Goal: Task Accomplishment & Management: Use online tool/utility

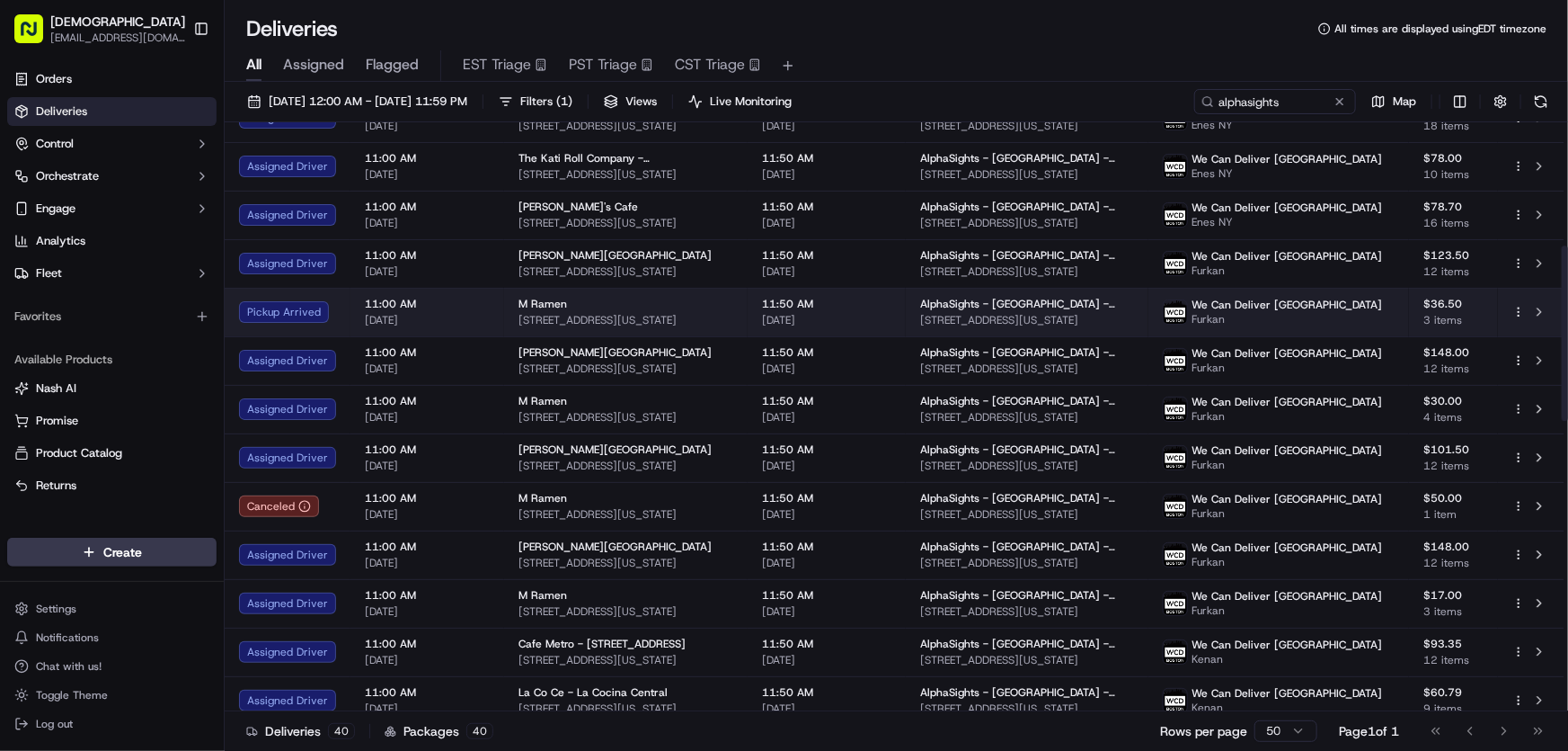
scroll to position [407, 0]
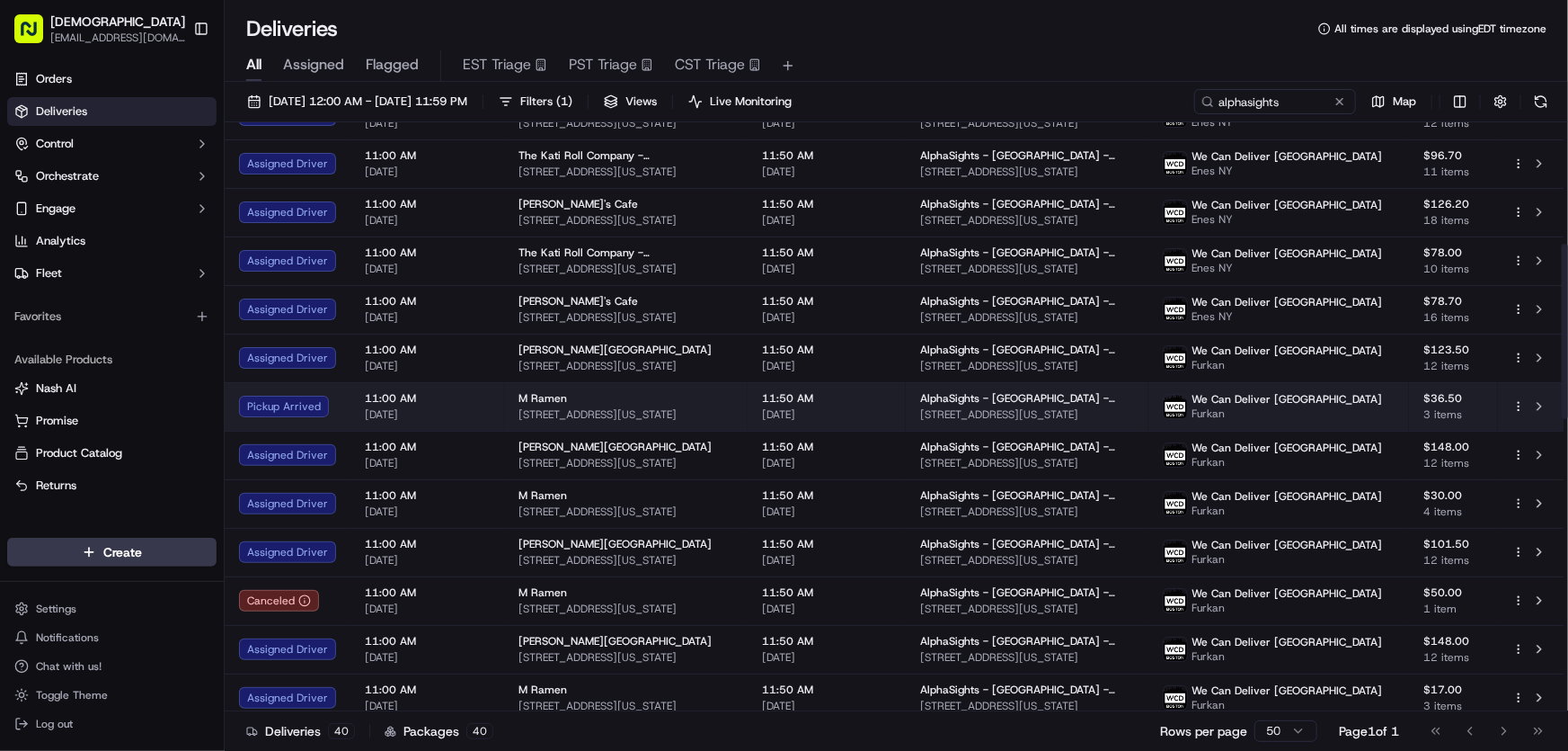
click at [512, 398] on td "M Ramen [STREET_ADDRESS][US_STATE]" at bounding box center [625, 406] width 243 height 48
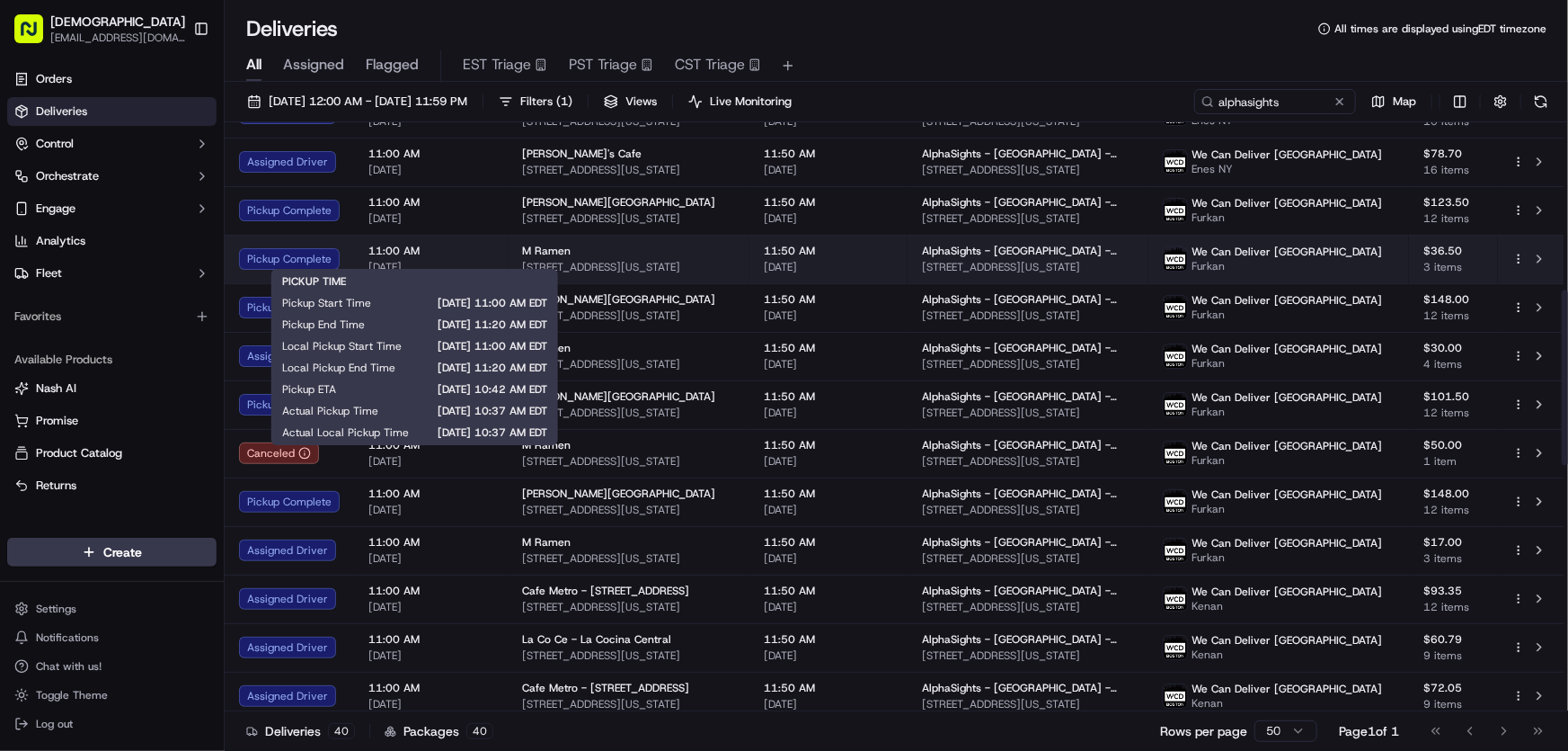
scroll to position [572, 0]
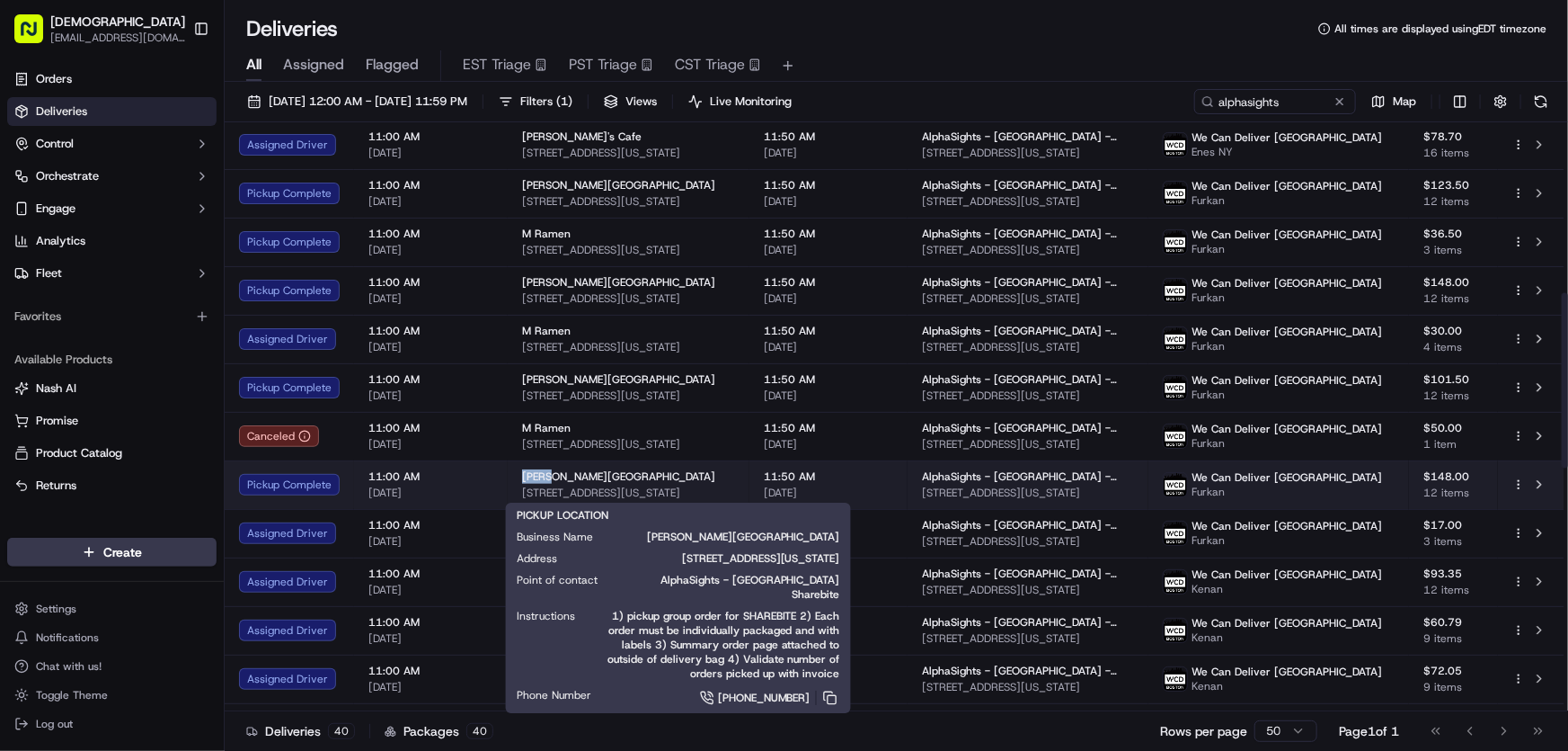
drag, startPoint x: 514, startPoint y: 474, endPoint x: 546, endPoint y: 475, distance: 32.0
click at [546, 475] on td "[PERSON_NAME][GEOGRAPHIC_DATA] [STREET_ADDRESS][US_STATE]" at bounding box center [628, 484] width 241 height 48
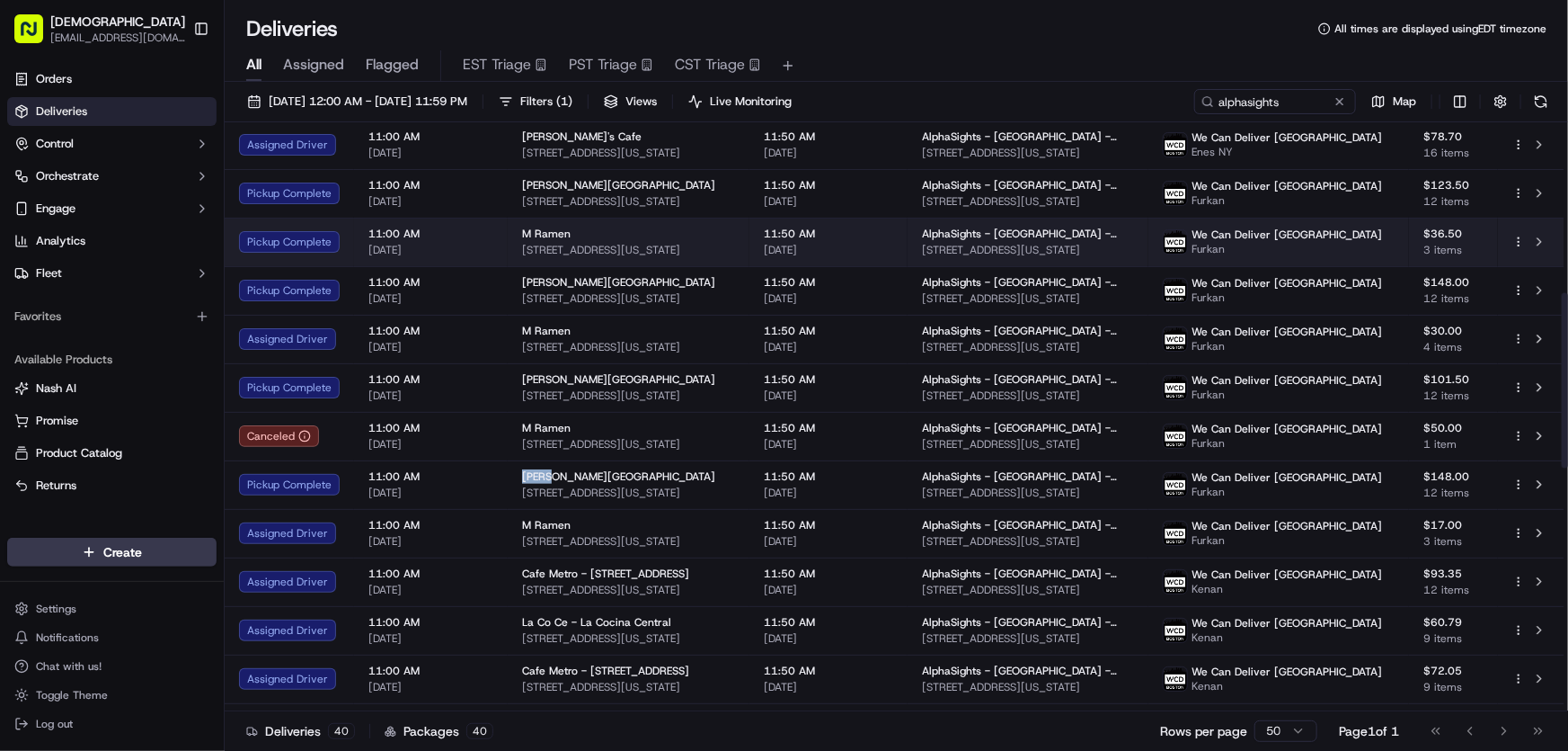
copy span "Glaze"
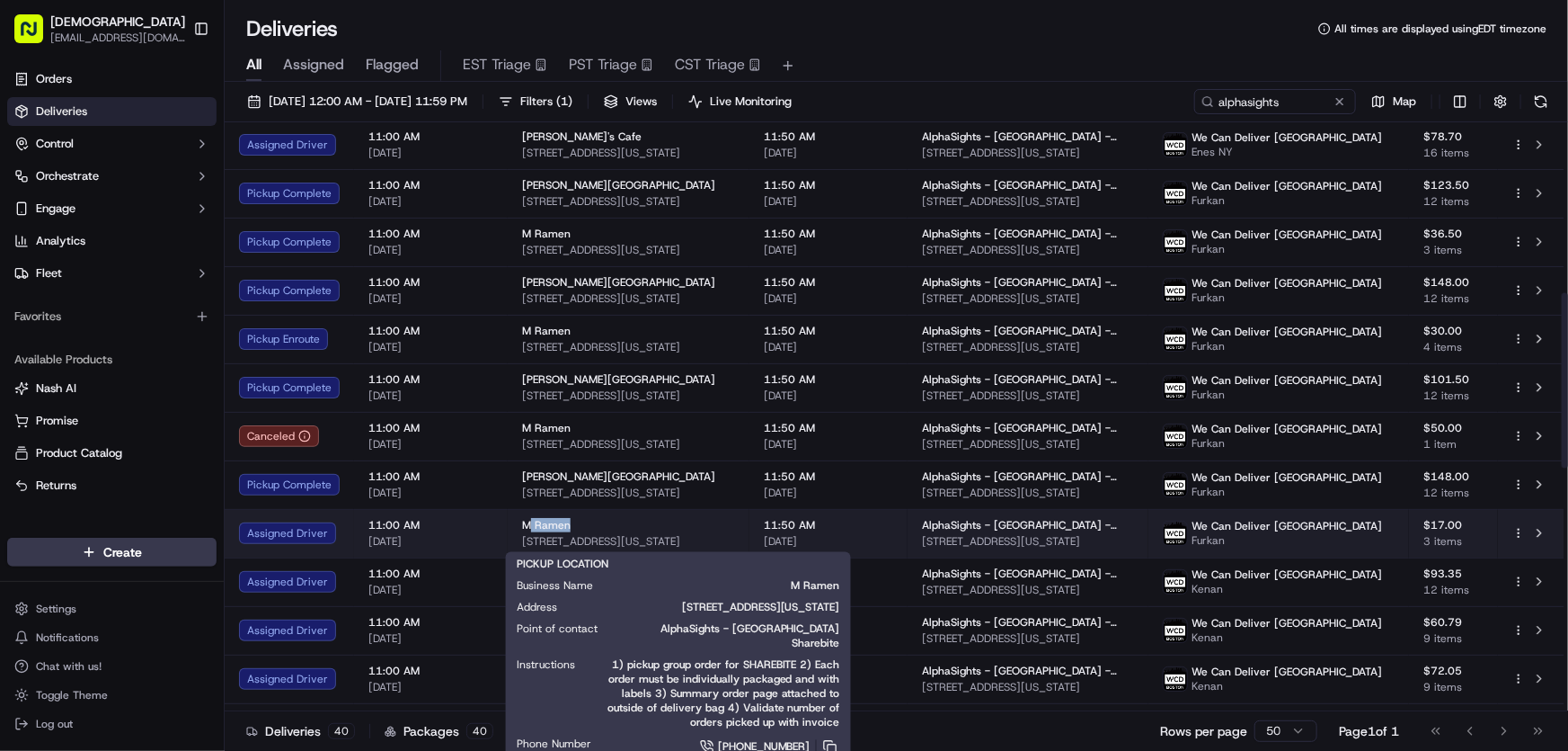
drag, startPoint x: 526, startPoint y: 520, endPoint x: 567, endPoint y: 523, distance: 41.1
click at [567, 523] on div "M Ramen" at bounding box center [628, 525] width 213 height 15
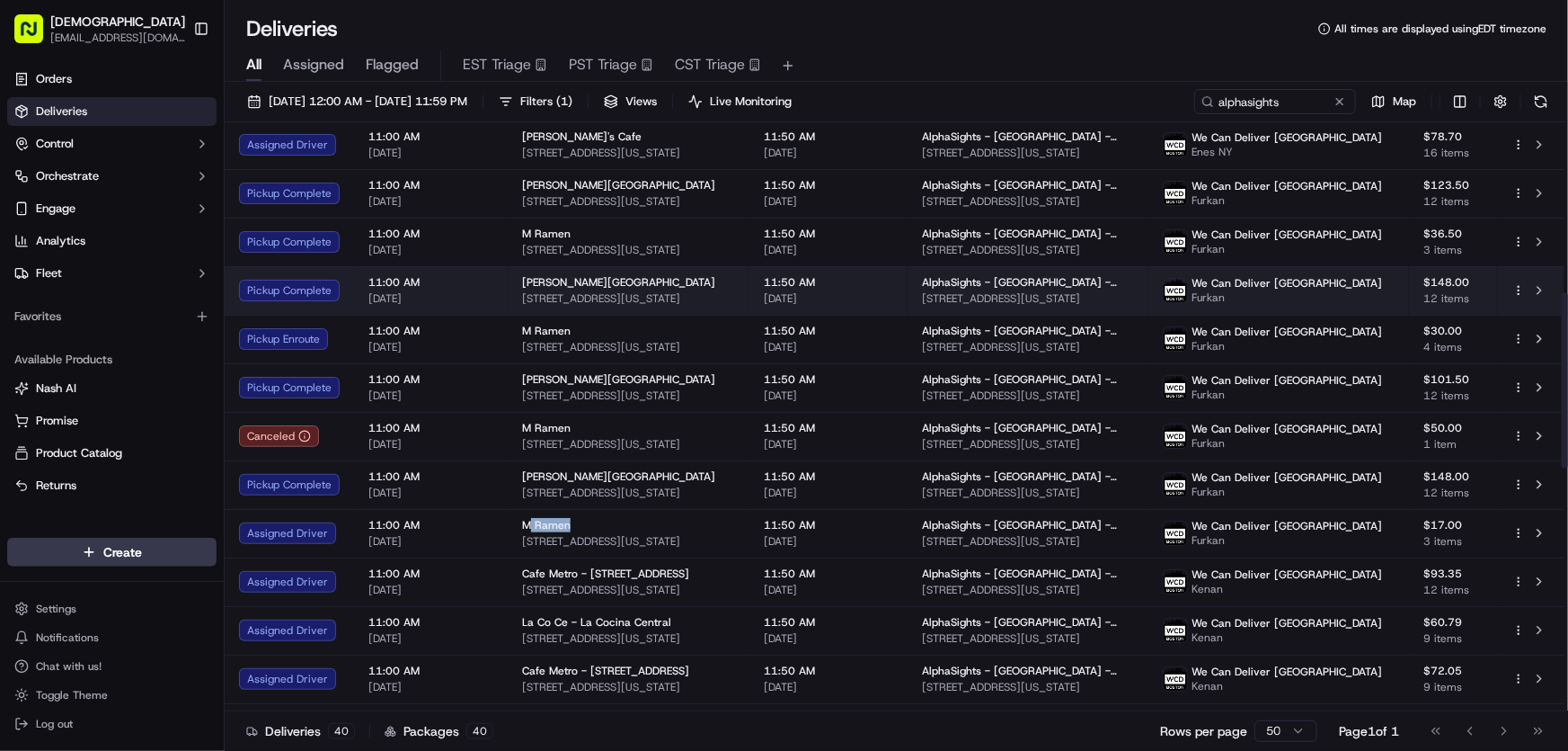
copy span "Ramen"
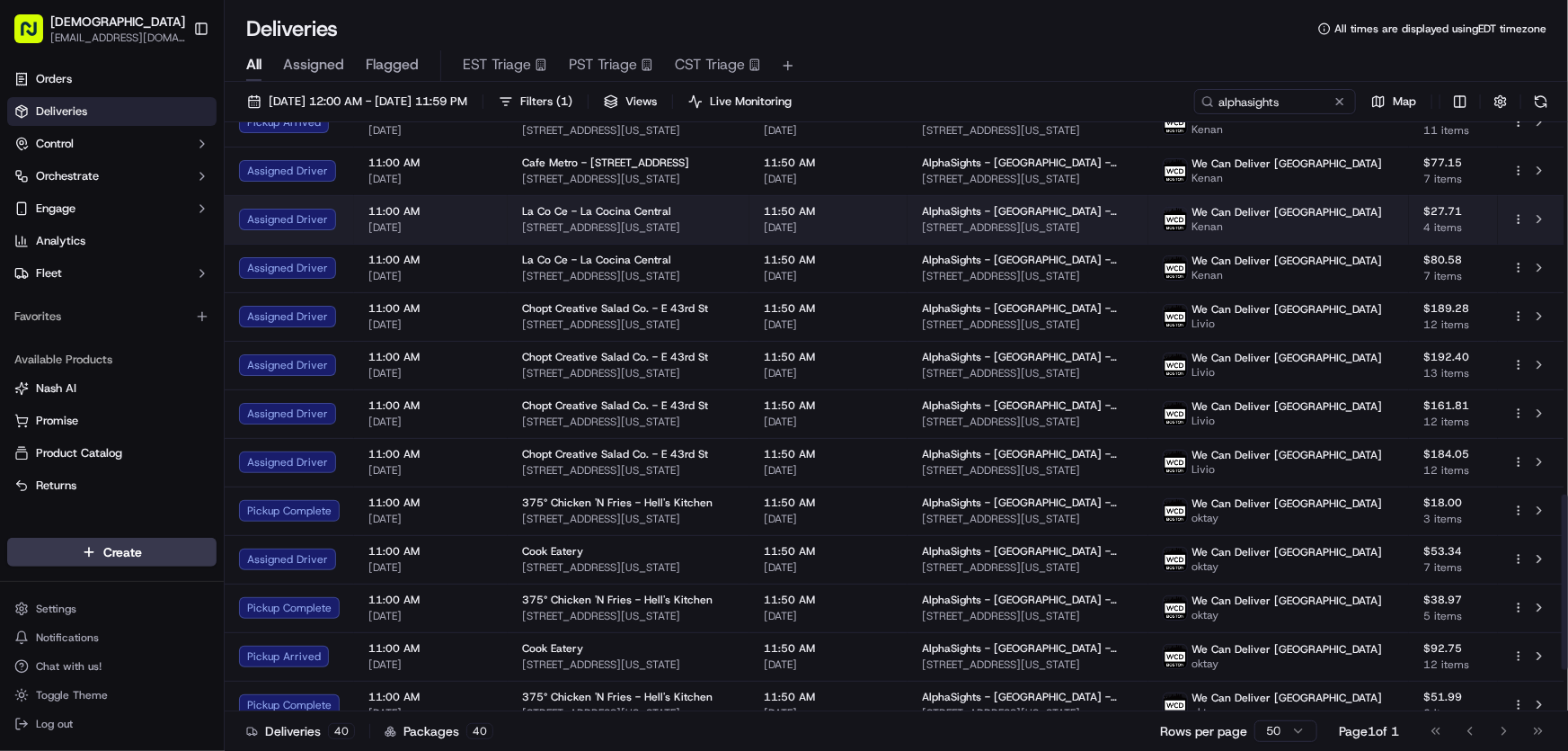
scroll to position [1389, 0]
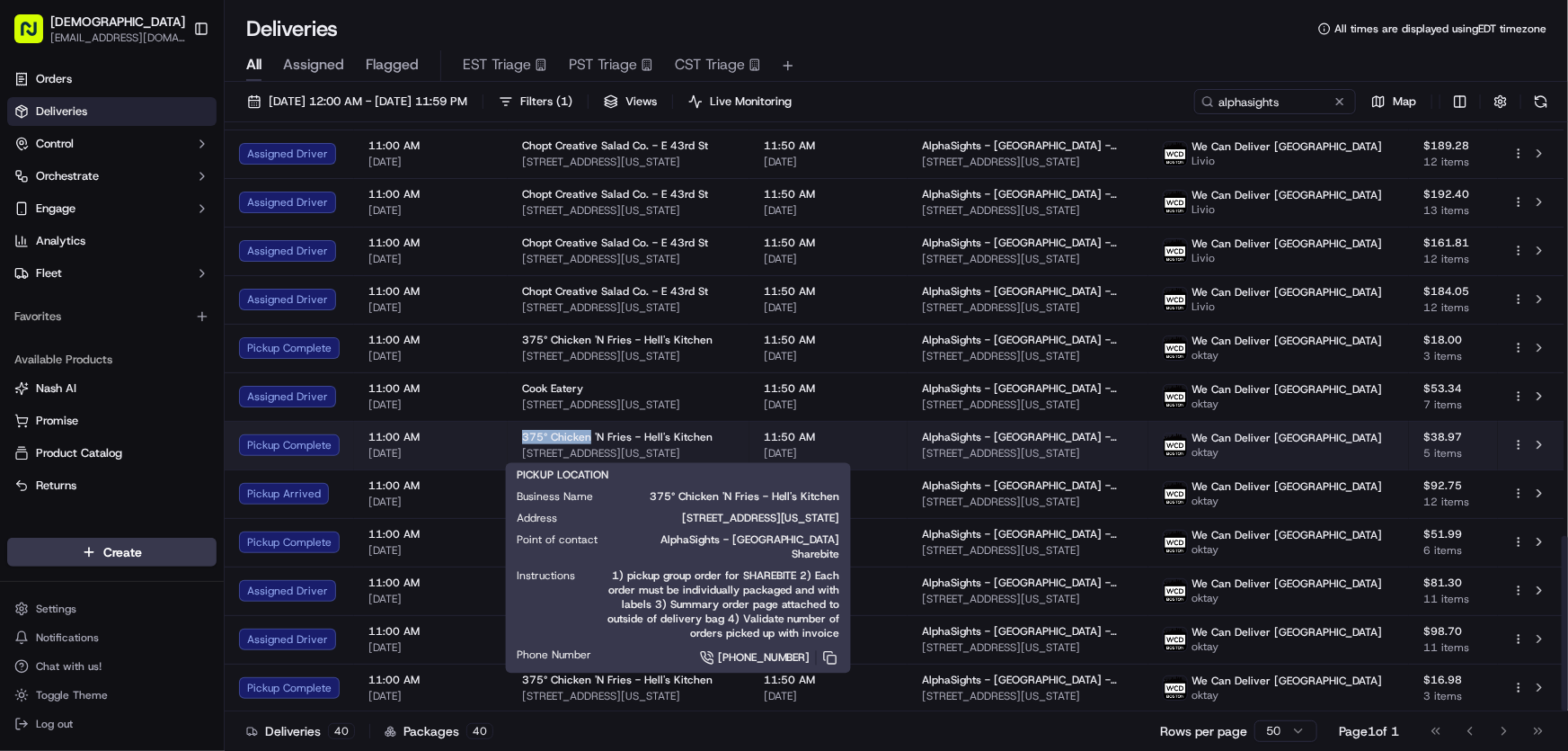
drag, startPoint x: 512, startPoint y: 438, endPoint x: 589, endPoint y: 437, distance: 77.0
click at [589, 437] on td "375° Chicken 'N Fries - Hell's Kitchen [STREET_ADDRESS][US_STATE]" at bounding box center [628, 445] width 241 height 48
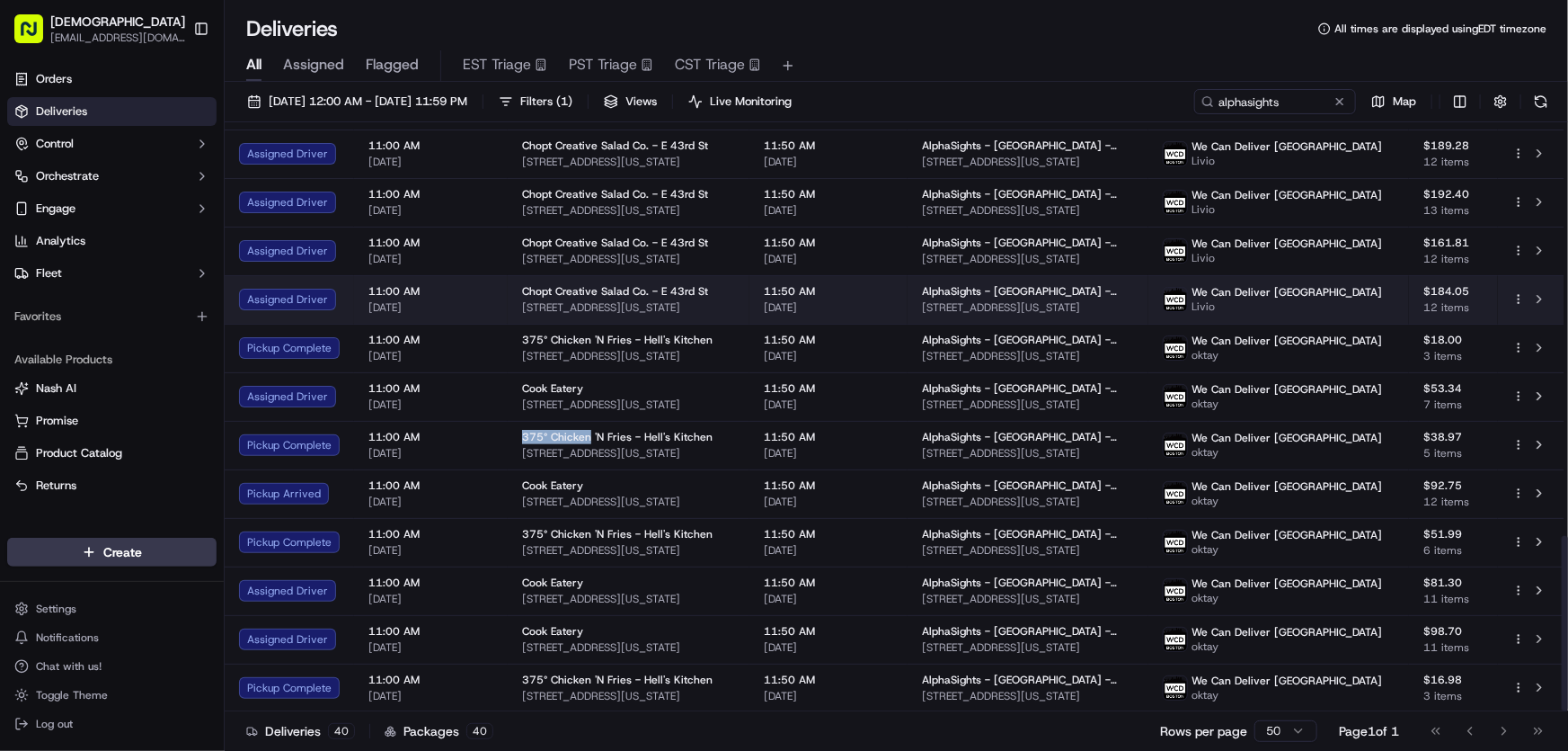
copy span "375° Chicken"
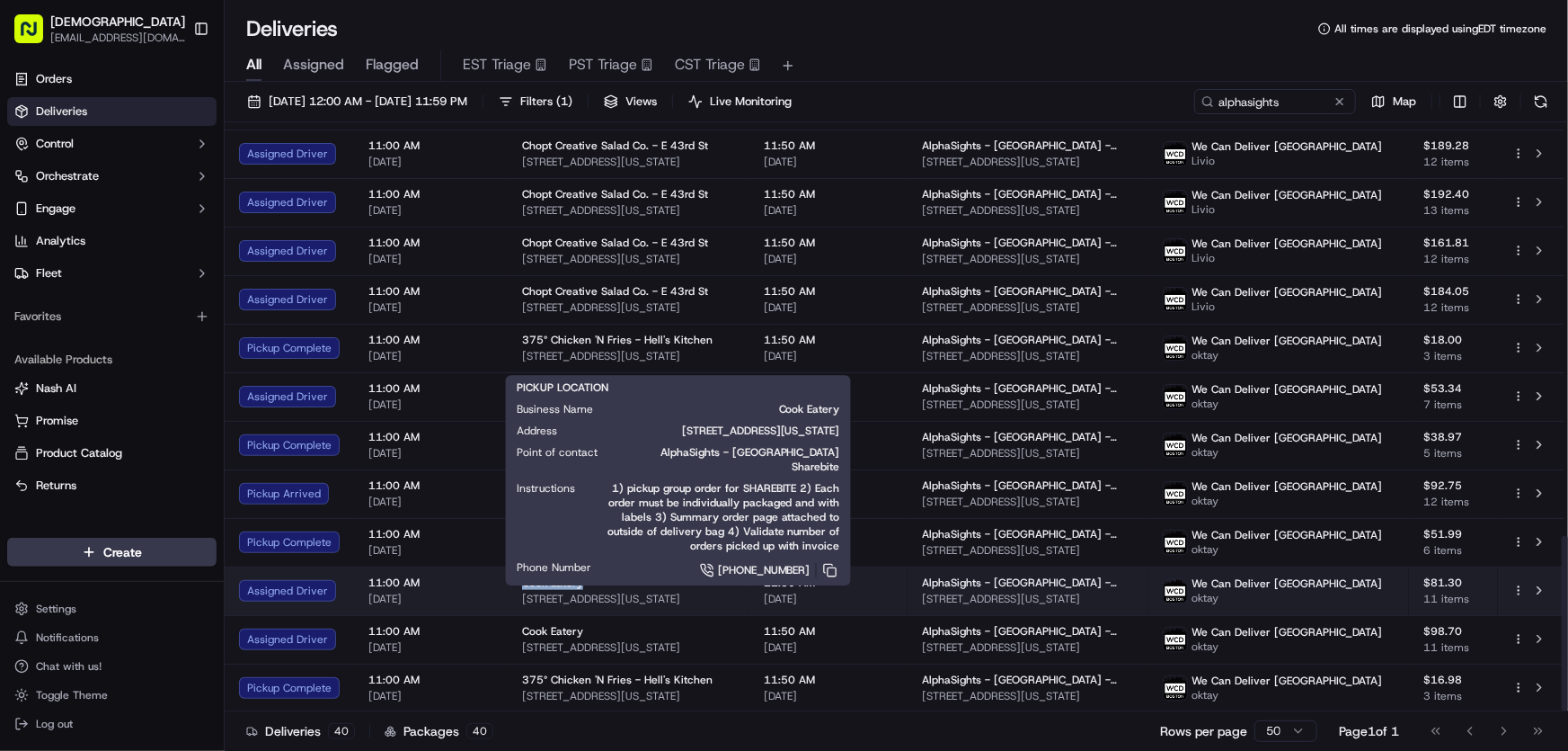
drag, startPoint x: 515, startPoint y: 581, endPoint x: 581, endPoint y: 581, distance: 66.0
click at [581, 581] on td "Cook Eatery [STREET_ADDRESS][US_STATE]" at bounding box center [628, 590] width 241 height 48
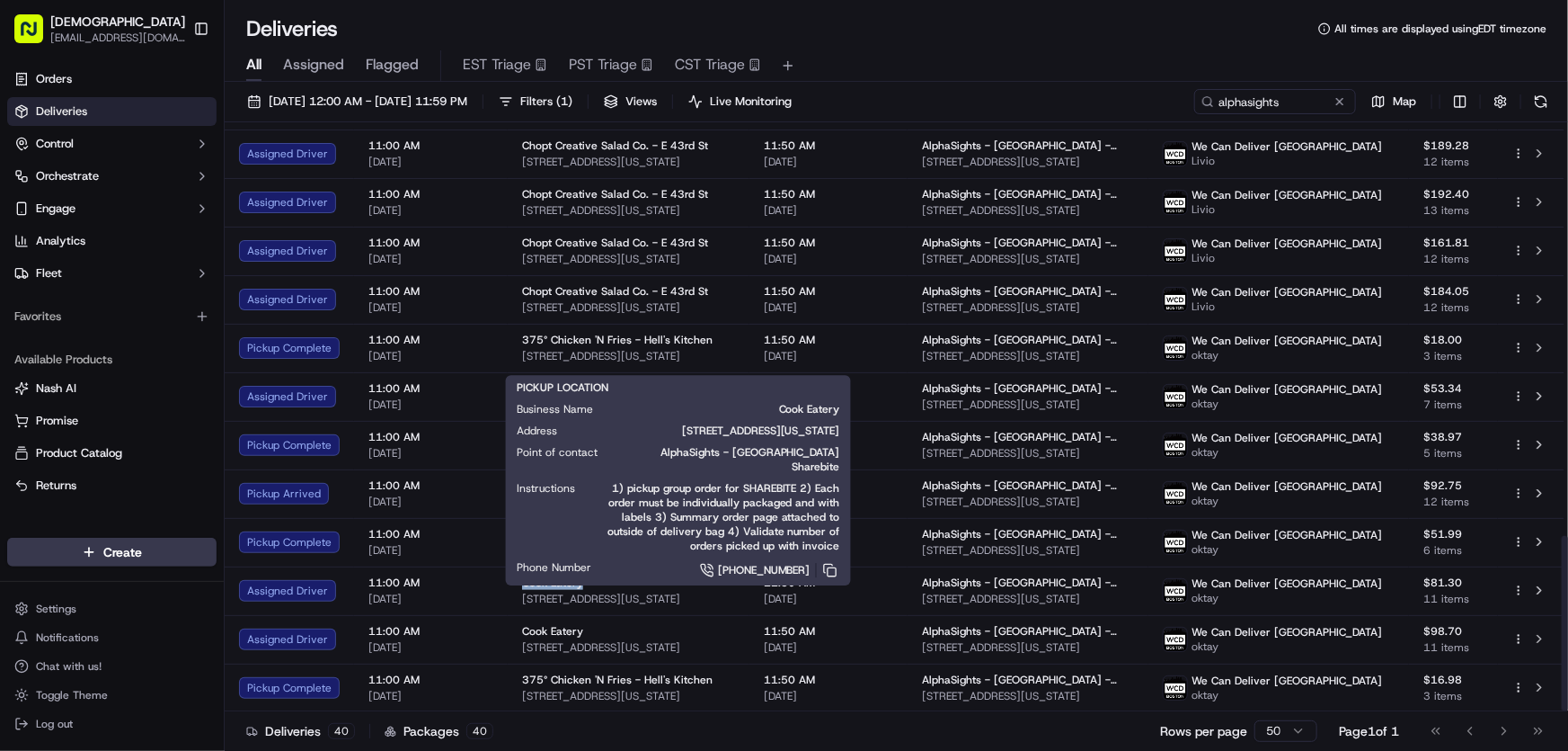
copy span "Cook Eatery"
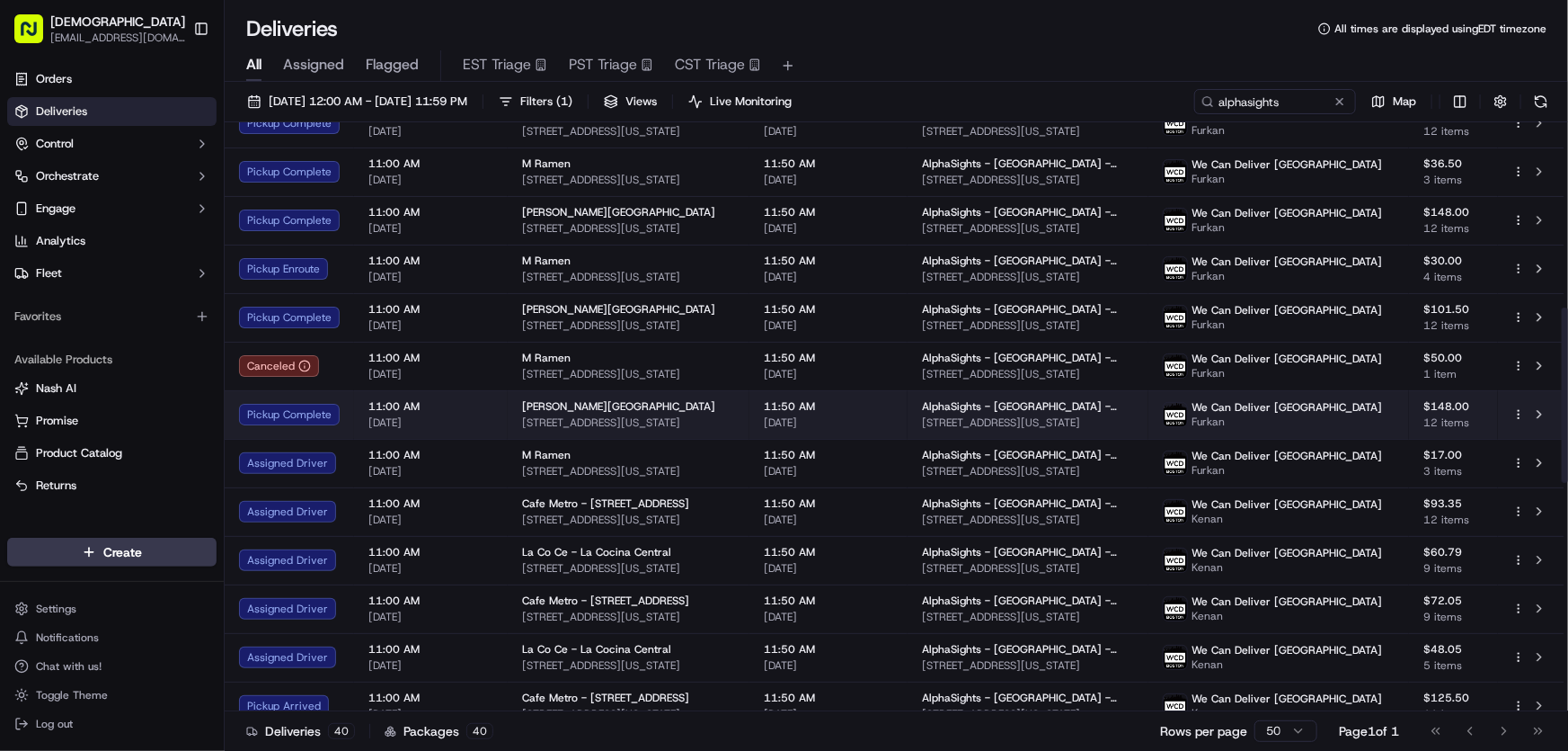
scroll to position [818, 0]
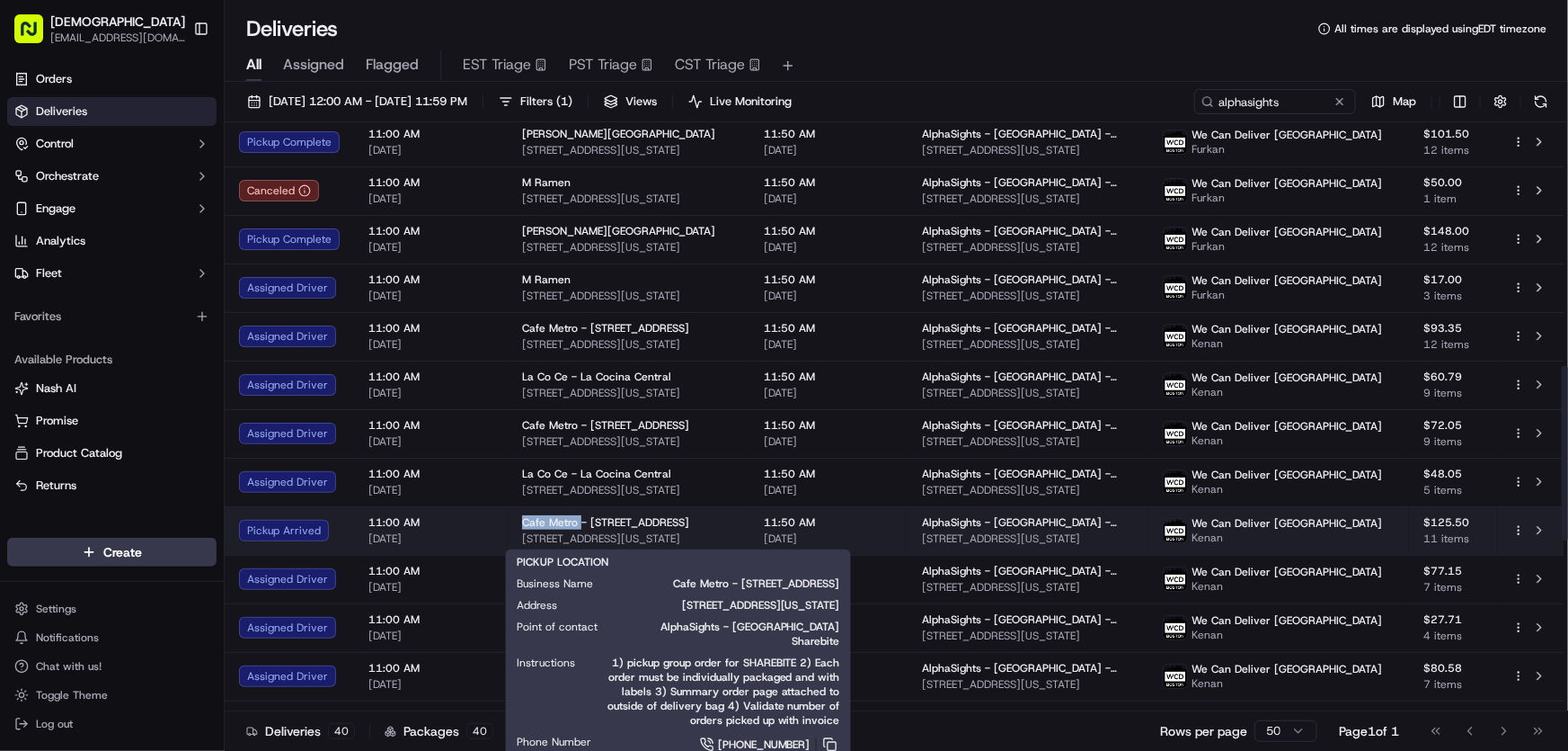
drag, startPoint x: 516, startPoint y: 521, endPoint x: 578, endPoint y: 527, distance: 62.3
click at [578, 527] on td "Cafe [GEOGRAPHIC_DATA][STREET_ADDRESS][US_STATE]" at bounding box center [628, 530] width 241 height 48
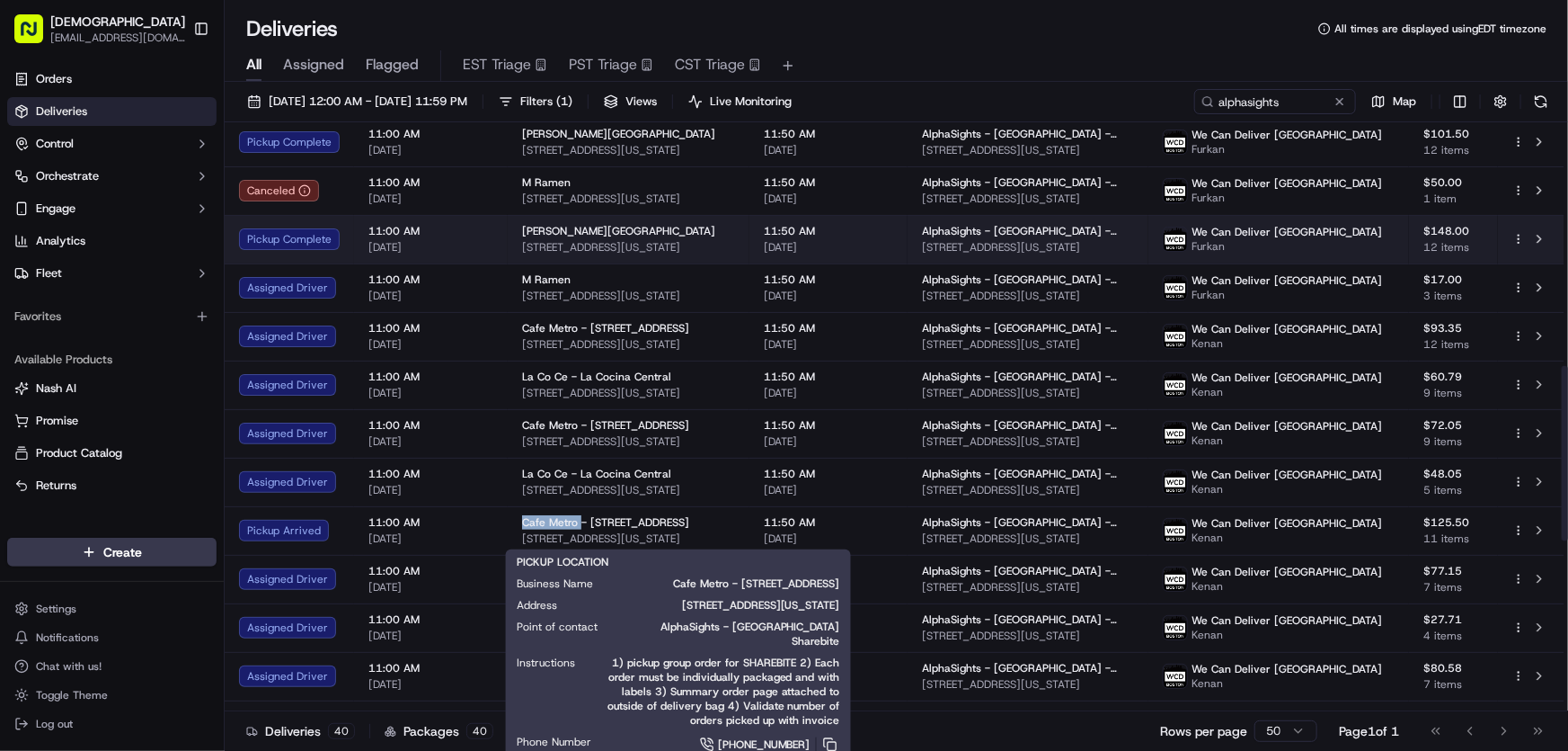
copy span "Cafe Metro"
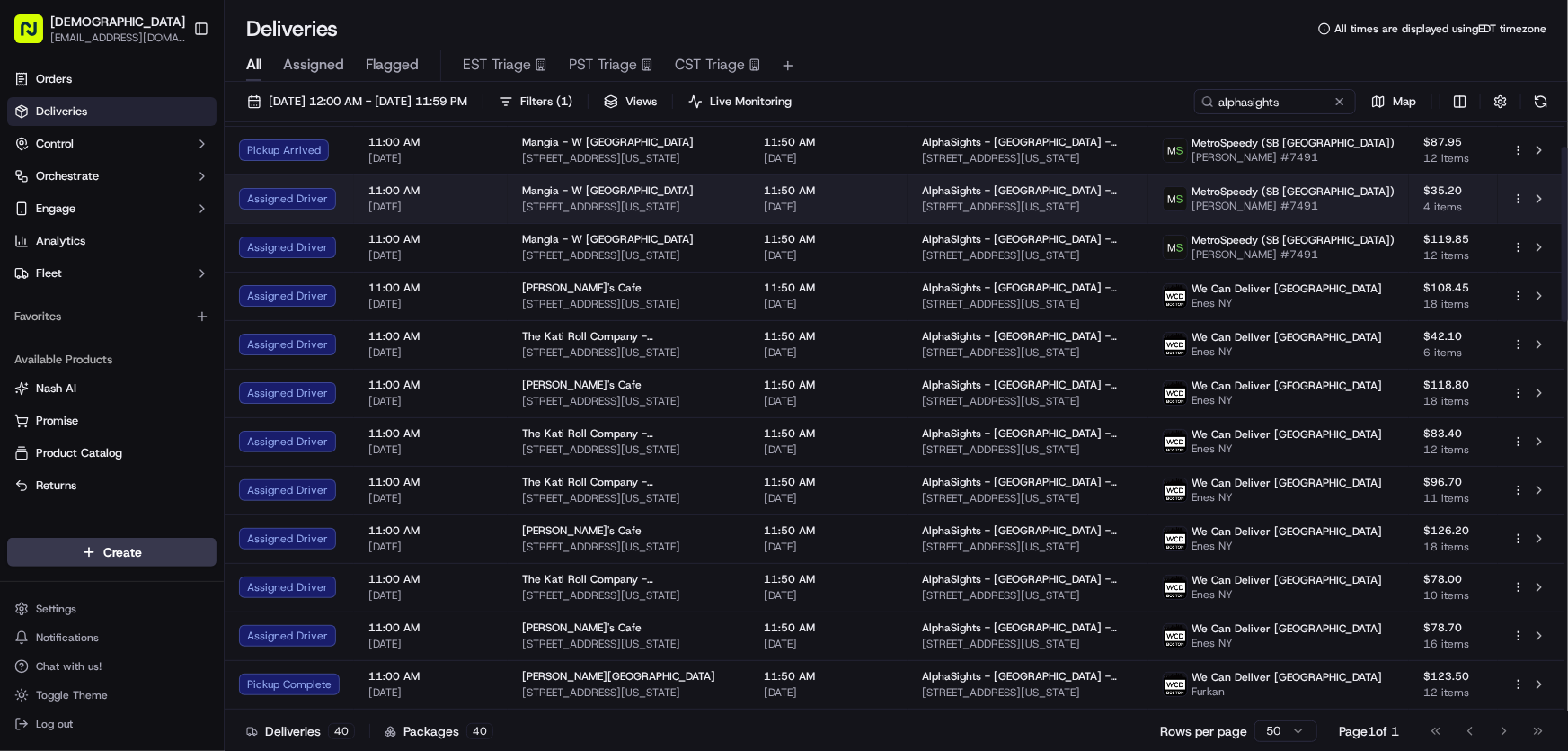
scroll to position [0, 0]
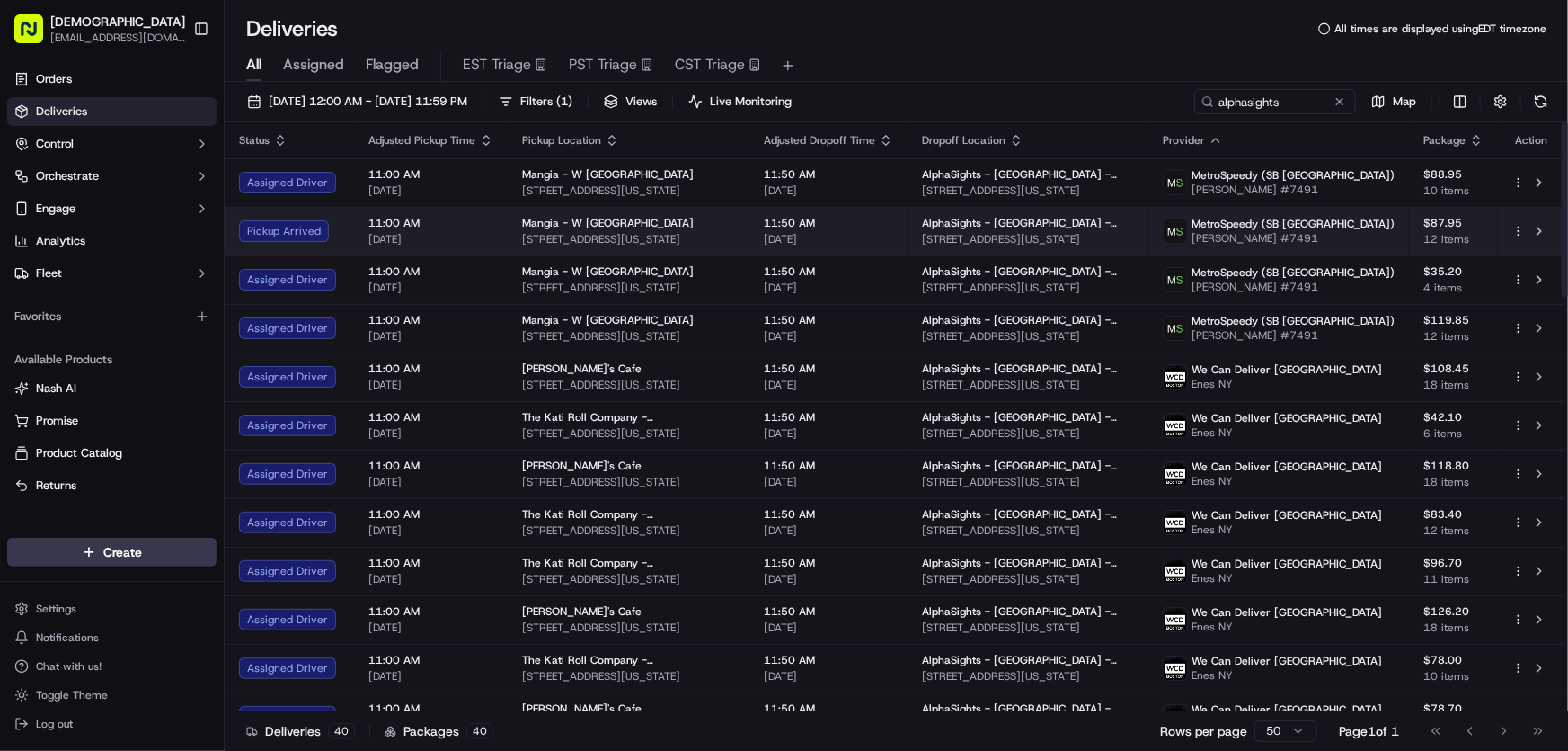
click at [546, 230] on span "Mangia - W [GEOGRAPHIC_DATA]" at bounding box center [608, 223] width 172 height 15
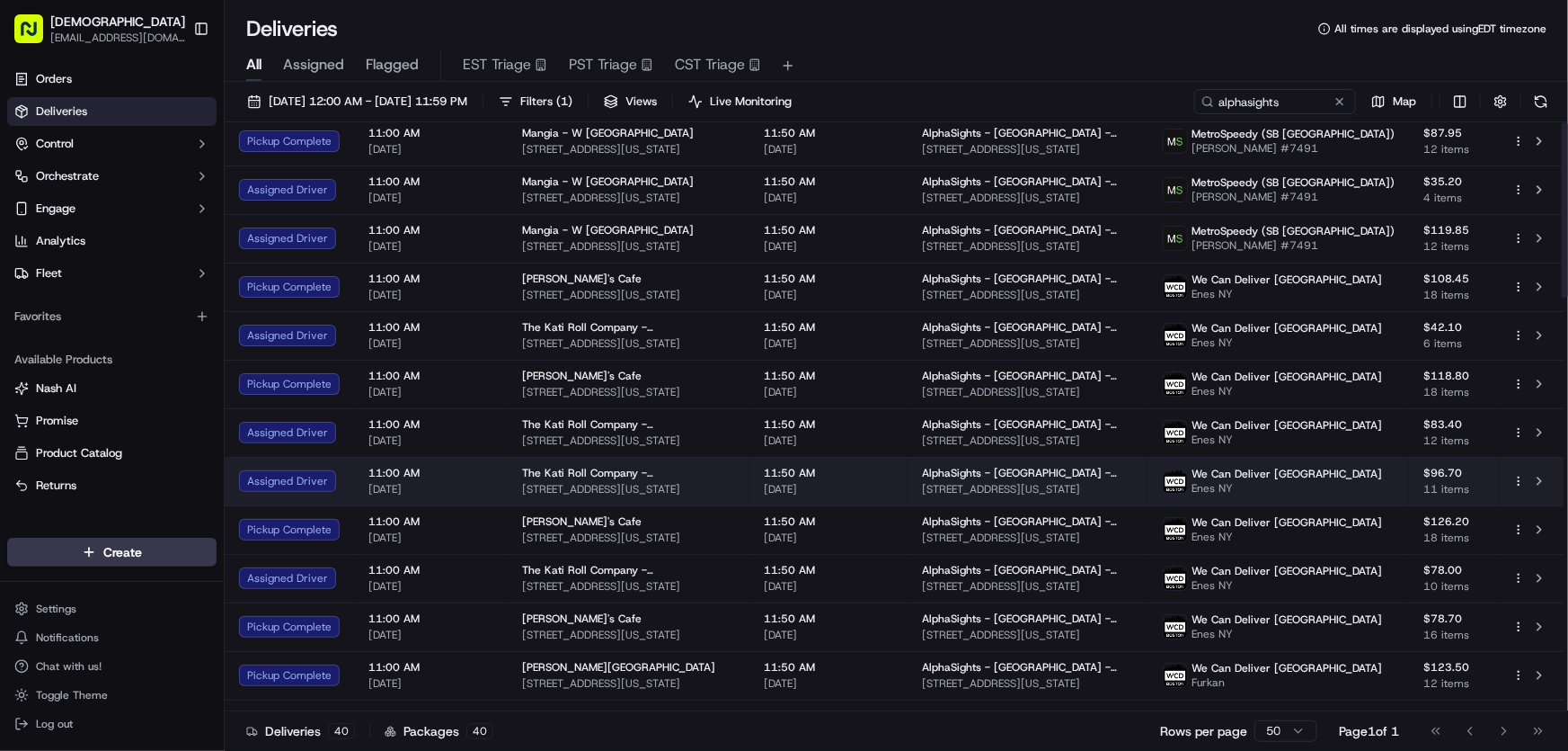
scroll to position [163, 0]
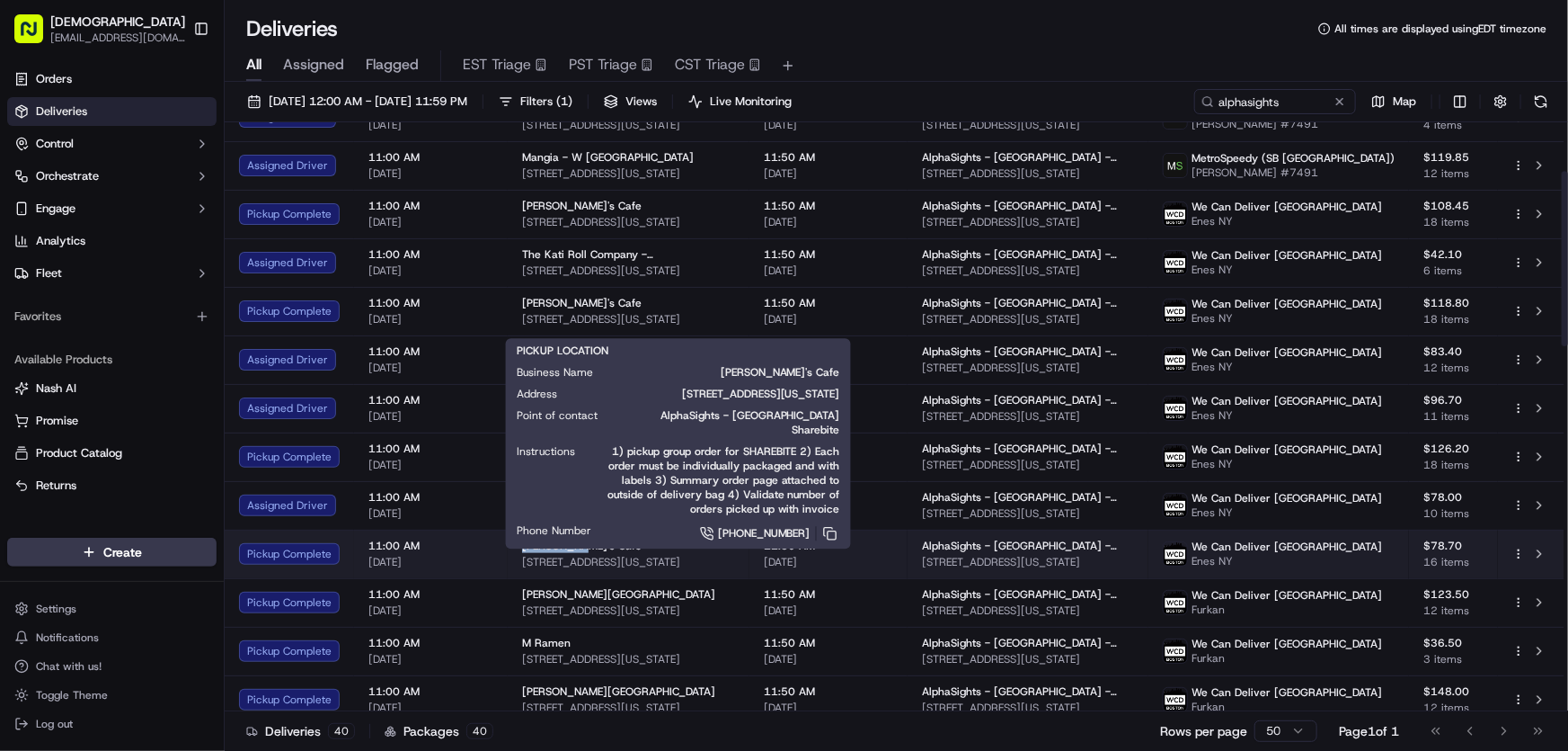
drag, startPoint x: 517, startPoint y: 544, endPoint x: 571, endPoint y: 547, distance: 54.1
click at [571, 547] on td "Ana's Cafe 38 W 38th St, New York, NY 10018, USA" at bounding box center [628, 553] width 241 height 48
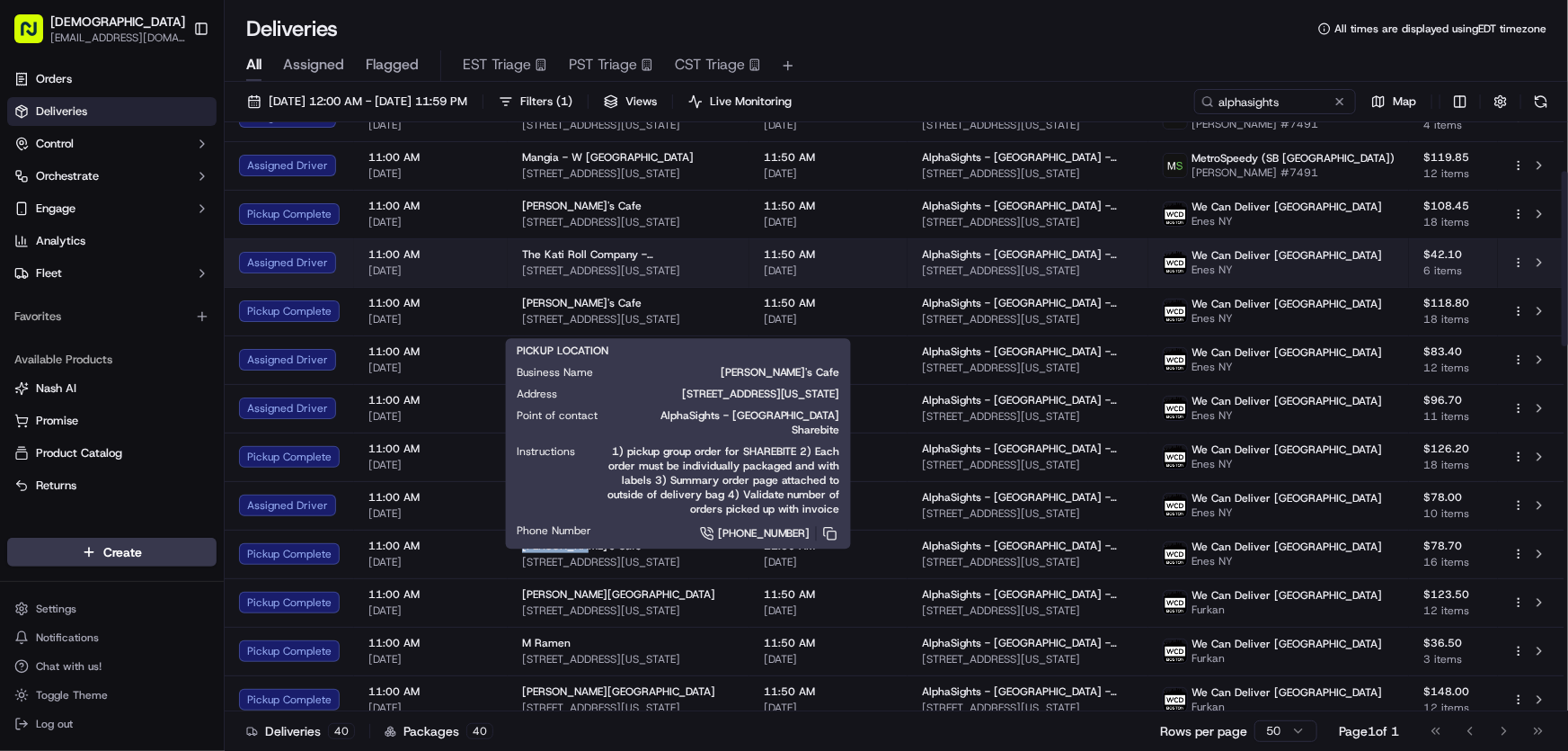
copy span "Ana's Cafe"
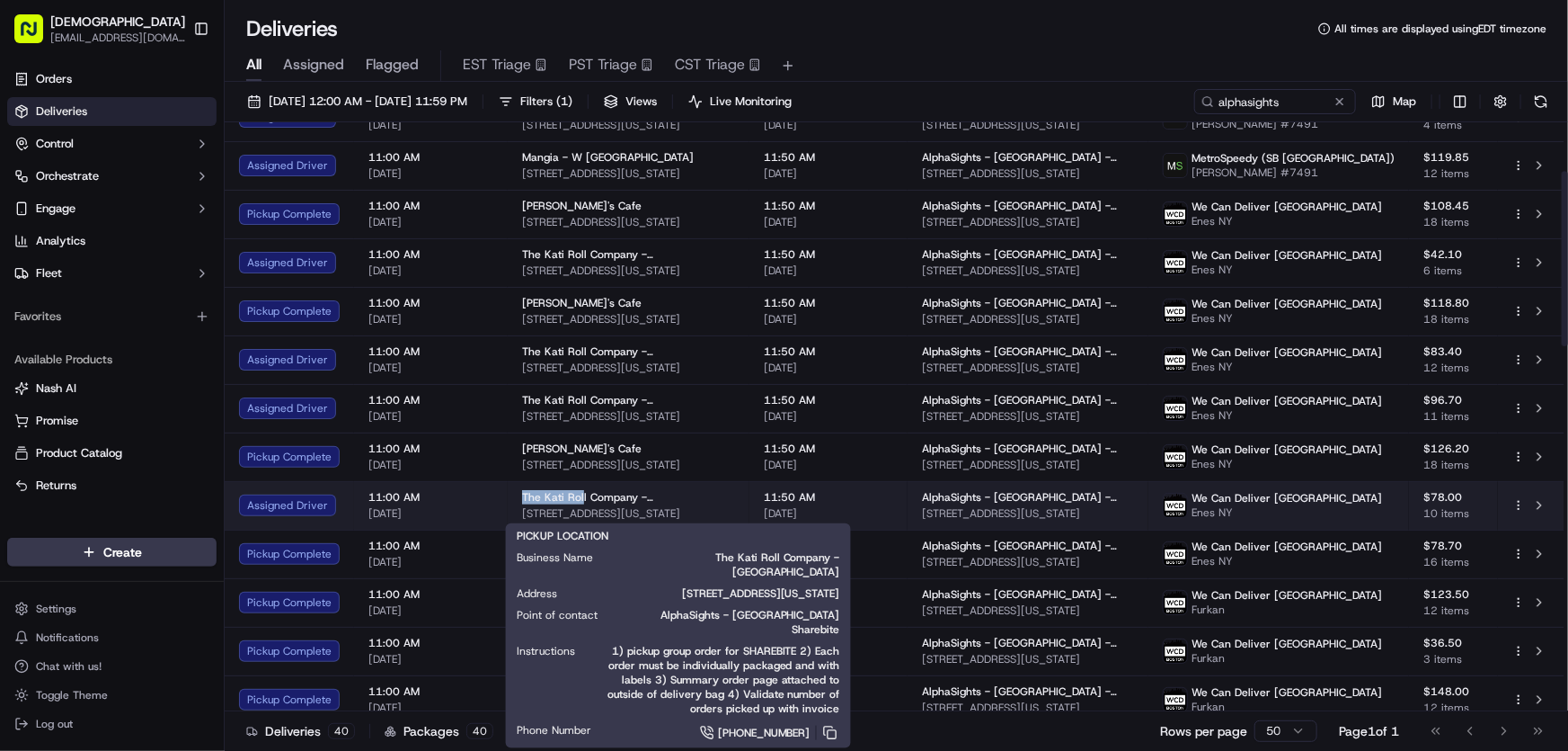
drag, startPoint x: 512, startPoint y: 495, endPoint x: 579, endPoint y: 498, distance: 67.1
click at [579, 498] on td "The Kati Roll Company - Midtown West 49 W 39th St, New York, NY 10018, USA" at bounding box center [628, 505] width 241 height 48
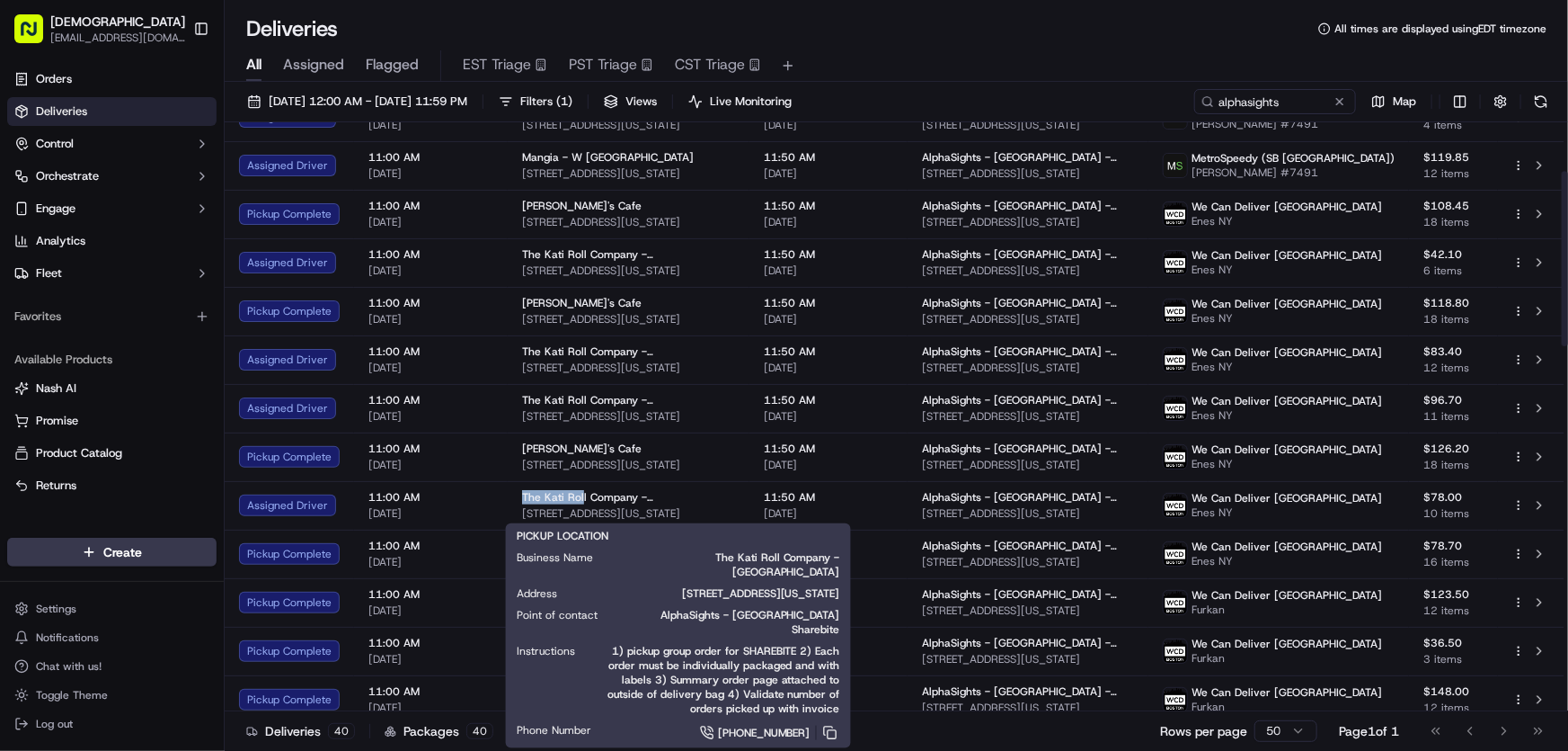
copy span "The Kati Rol"
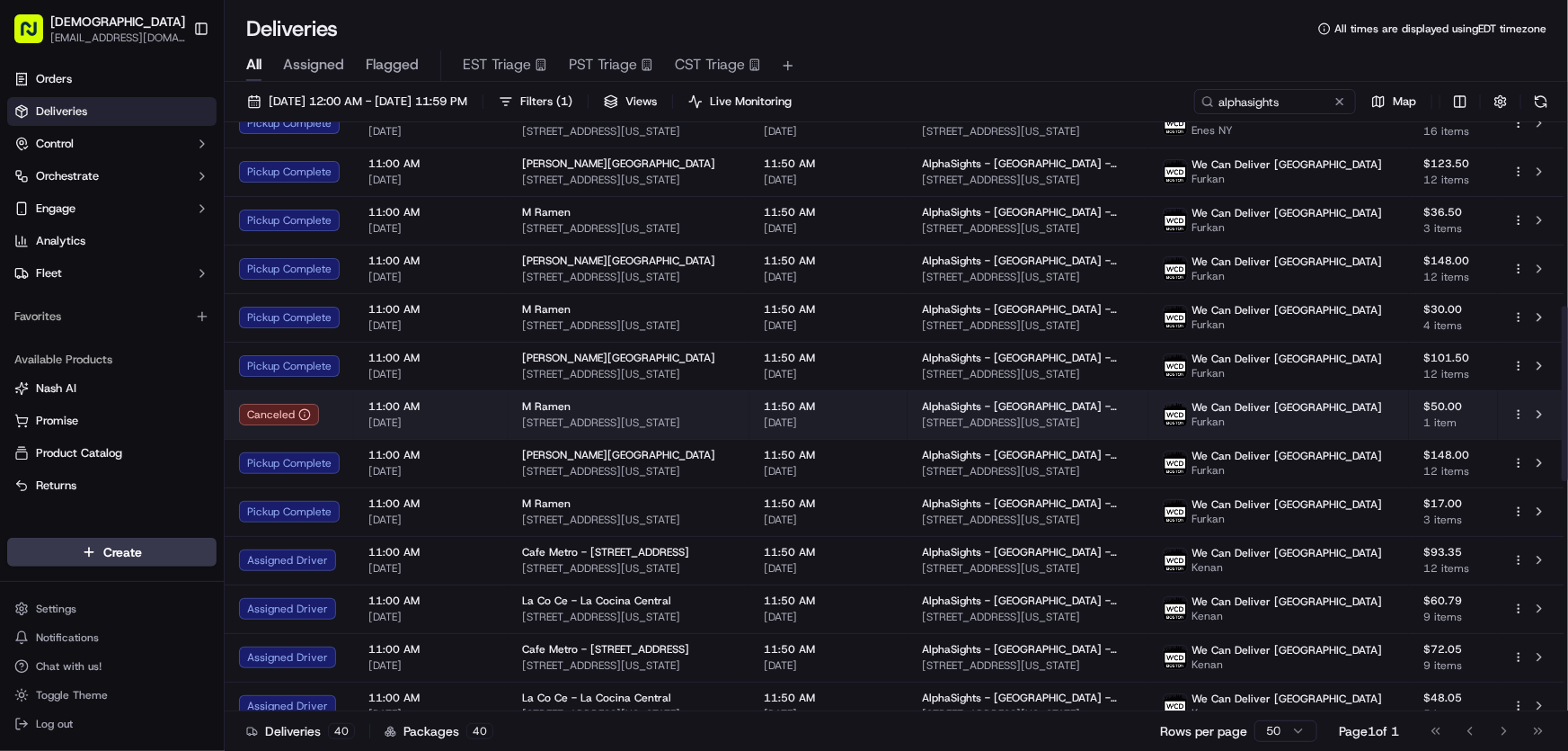
scroll to position [654, 0]
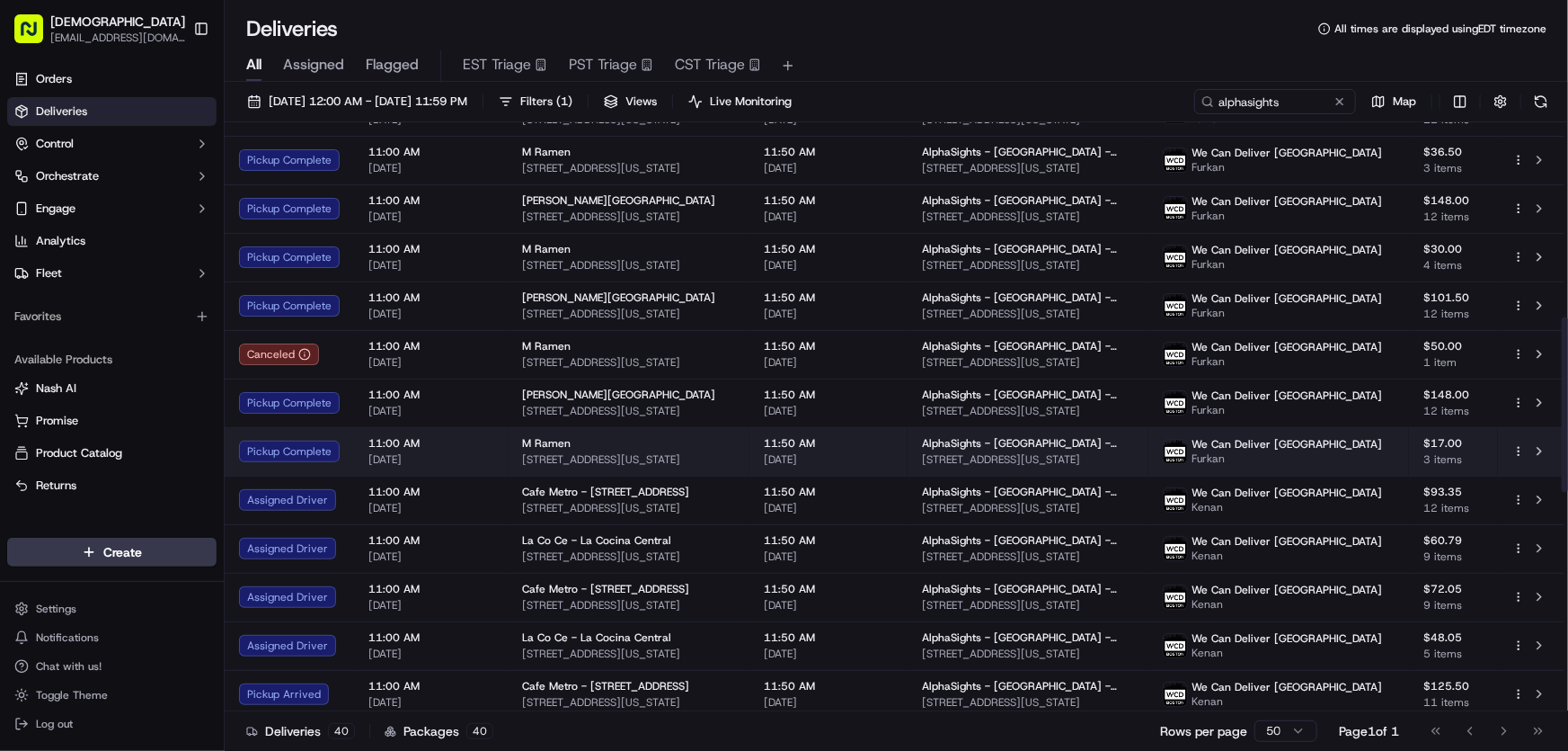
drag, startPoint x: 741, startPoint y: 453, endPoint x: 515, endPoint y: 470, distance: 226.6
click at [515, 470] on td "M Ramen 302 W 39th St, New York, NY 10018, USA" at bounding box center [628, 451] width 241 height 48
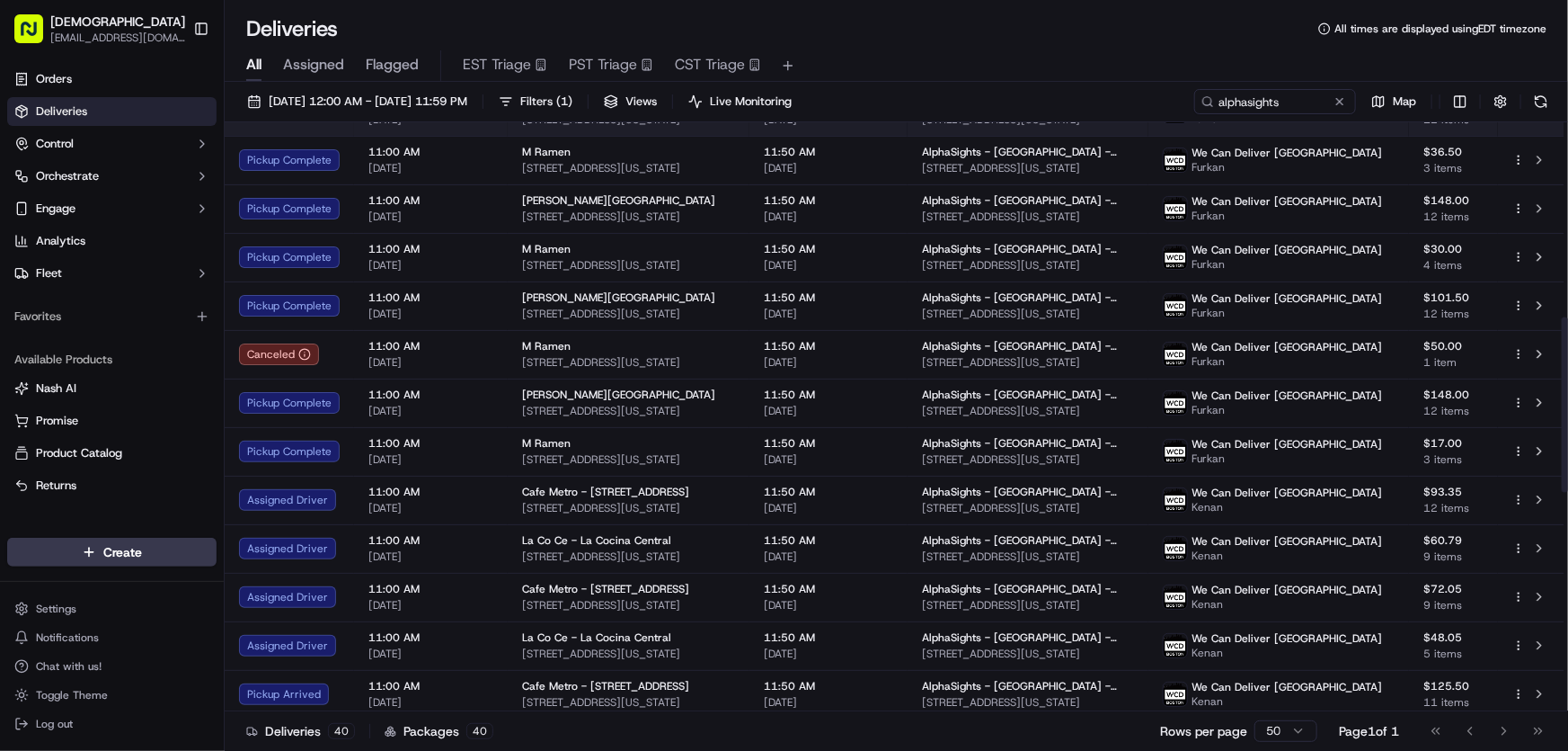
copy span "302 W 39th St, New York, NY 10018, USA"
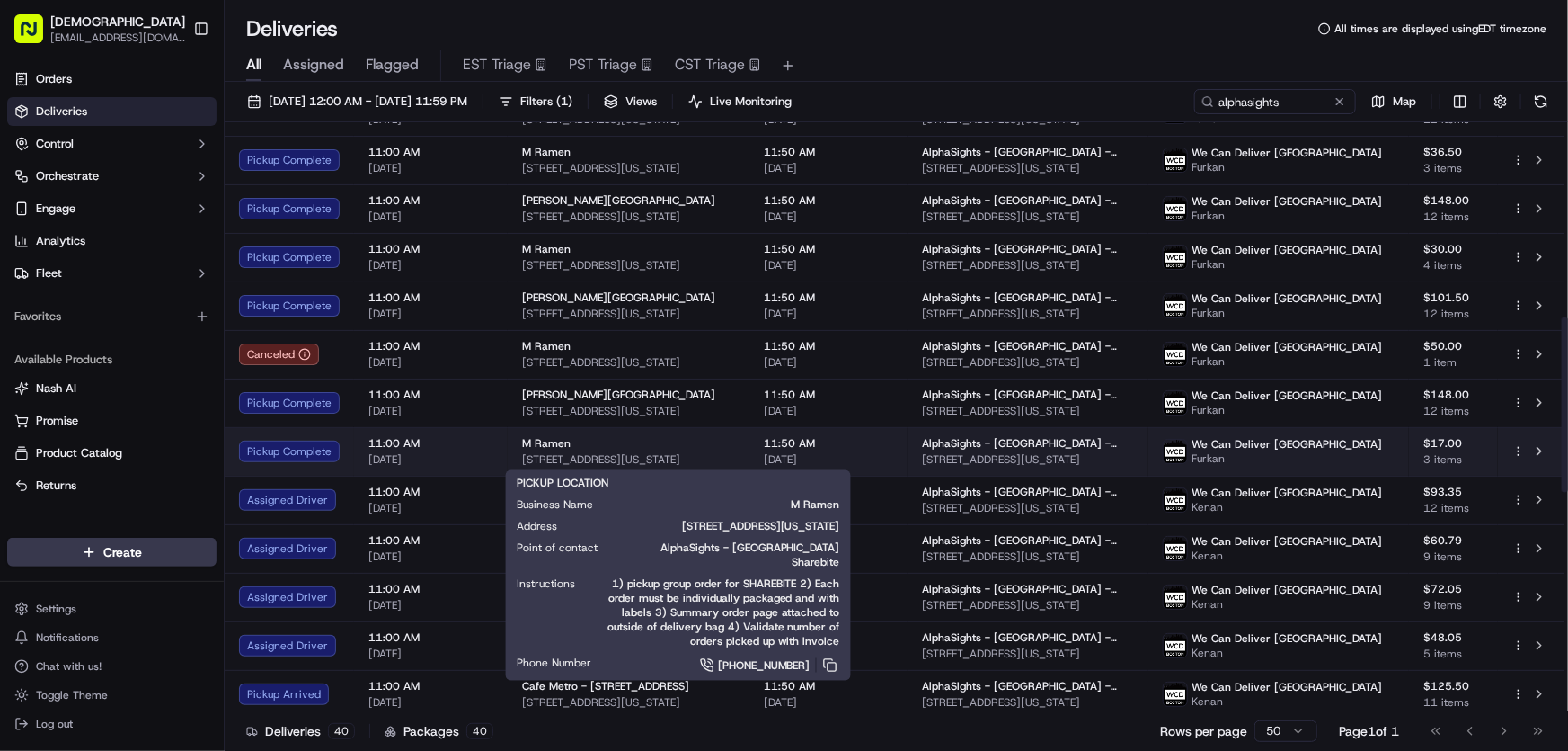
click at [735, 456] on span "302 W 39th St, New York, NY 10018, USA" at bounding box center [628, 459] width 213 height 15
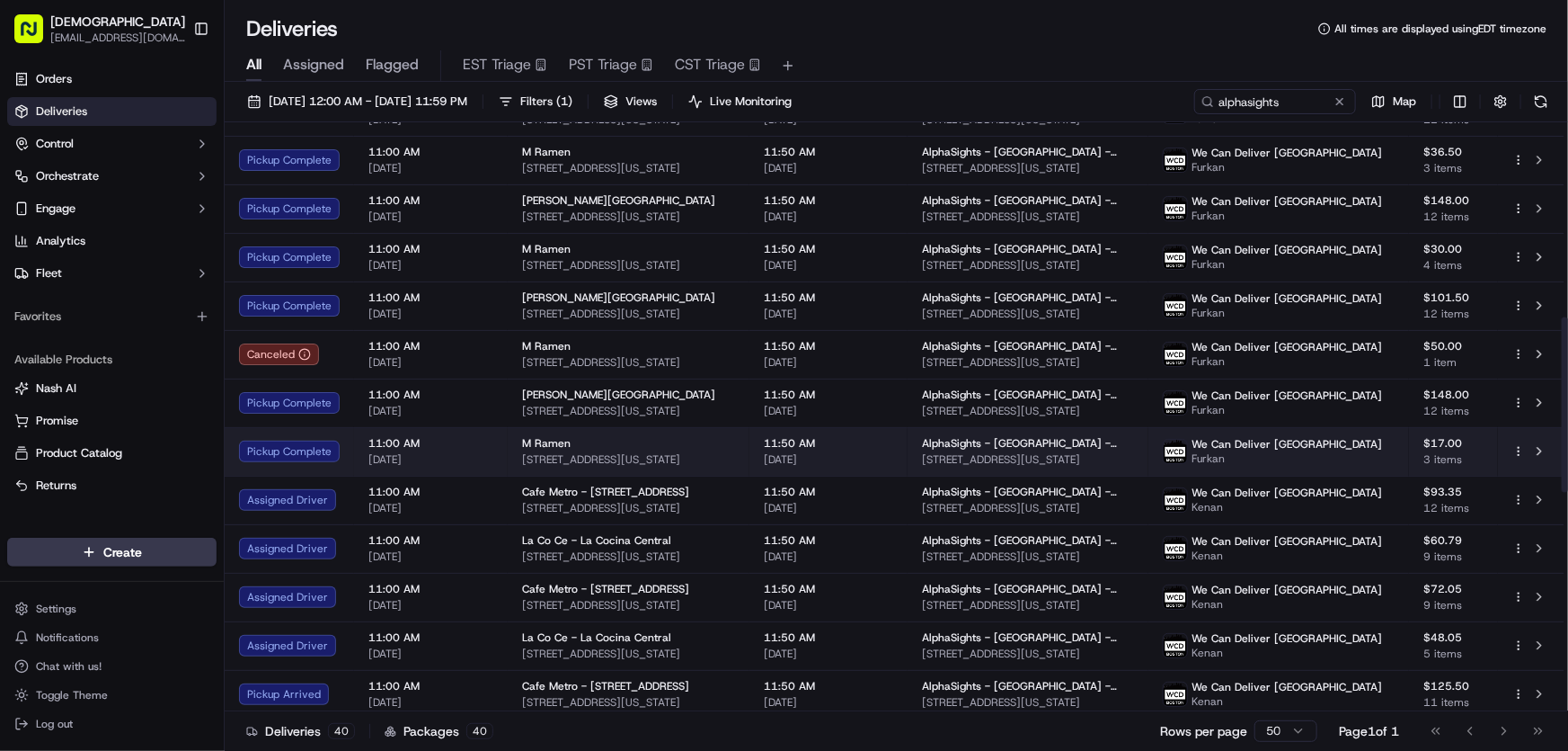
click at [735, 456] on span "302 W 39th St, New York, NY 10018, USA" at bounding box center [628, 459] width 213 height 15
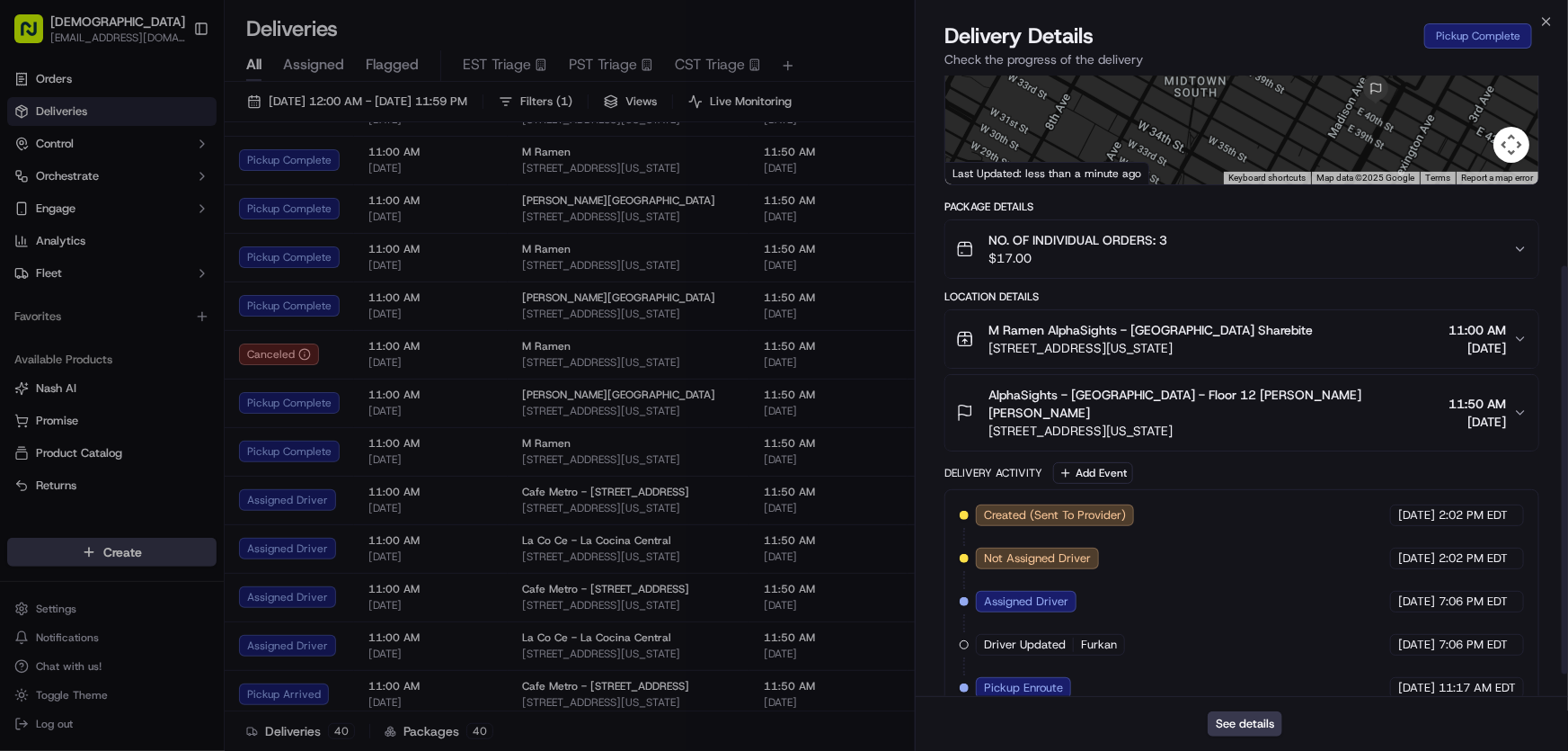
scroll to position [324, 0]
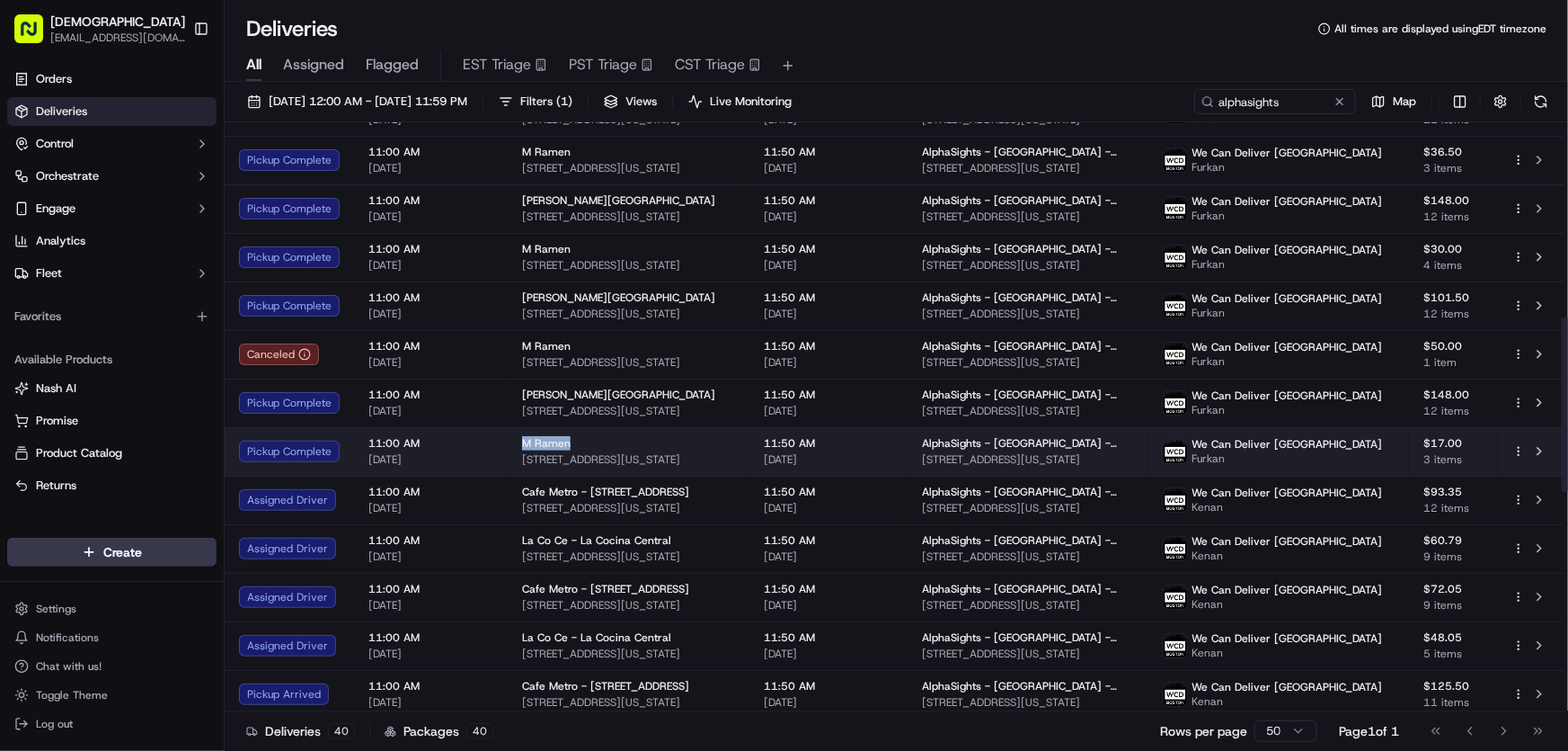
drag, startPoint x: 518, startPoint y: 443, endPoint x: 581, endPoint y: 431, distance: 64.1
click at [566, 440] on td "M Ramen 302 W 39th St, New York, NY 10018, USA" at bounding box center [628, 451] width 241 height 48
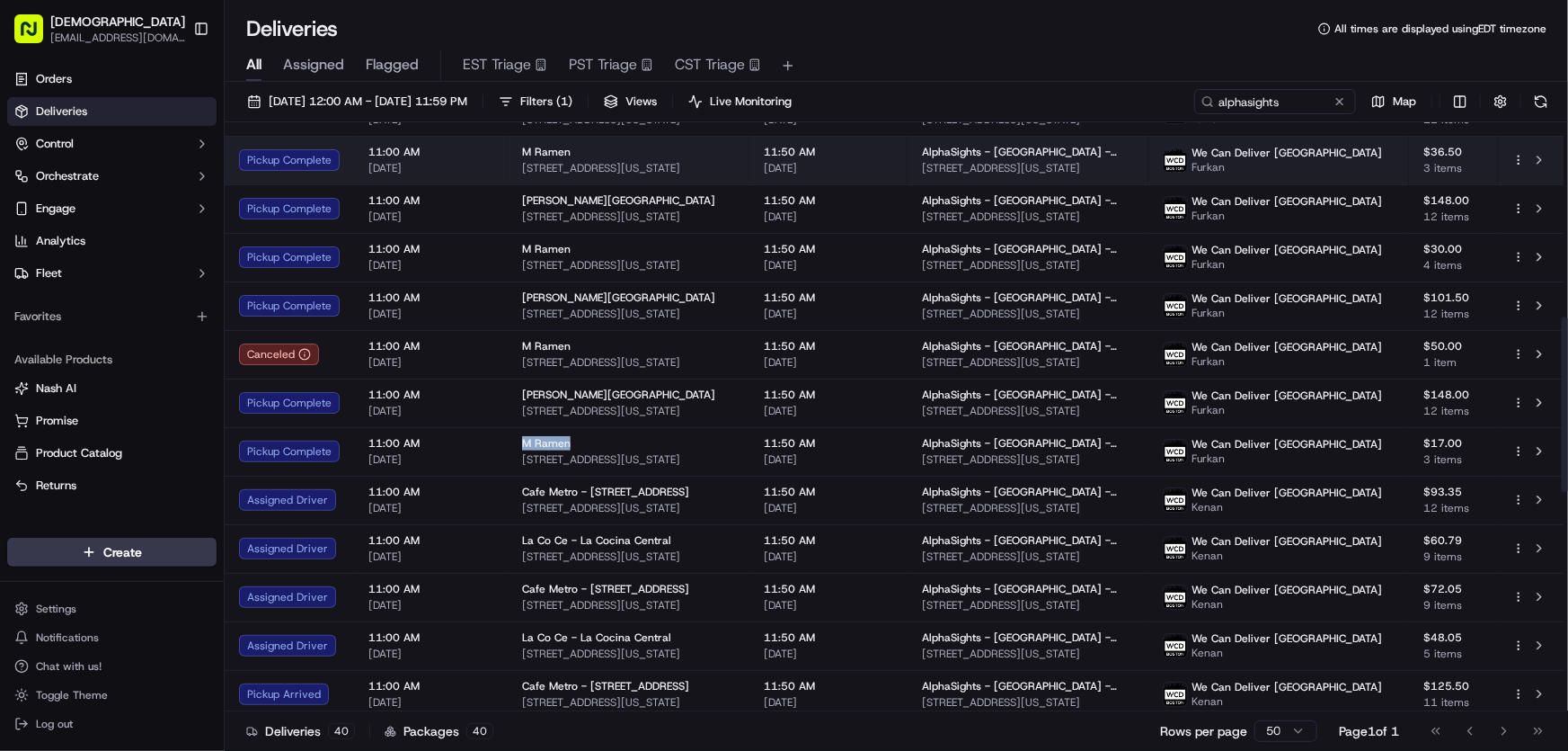
copy span "M Ramen"
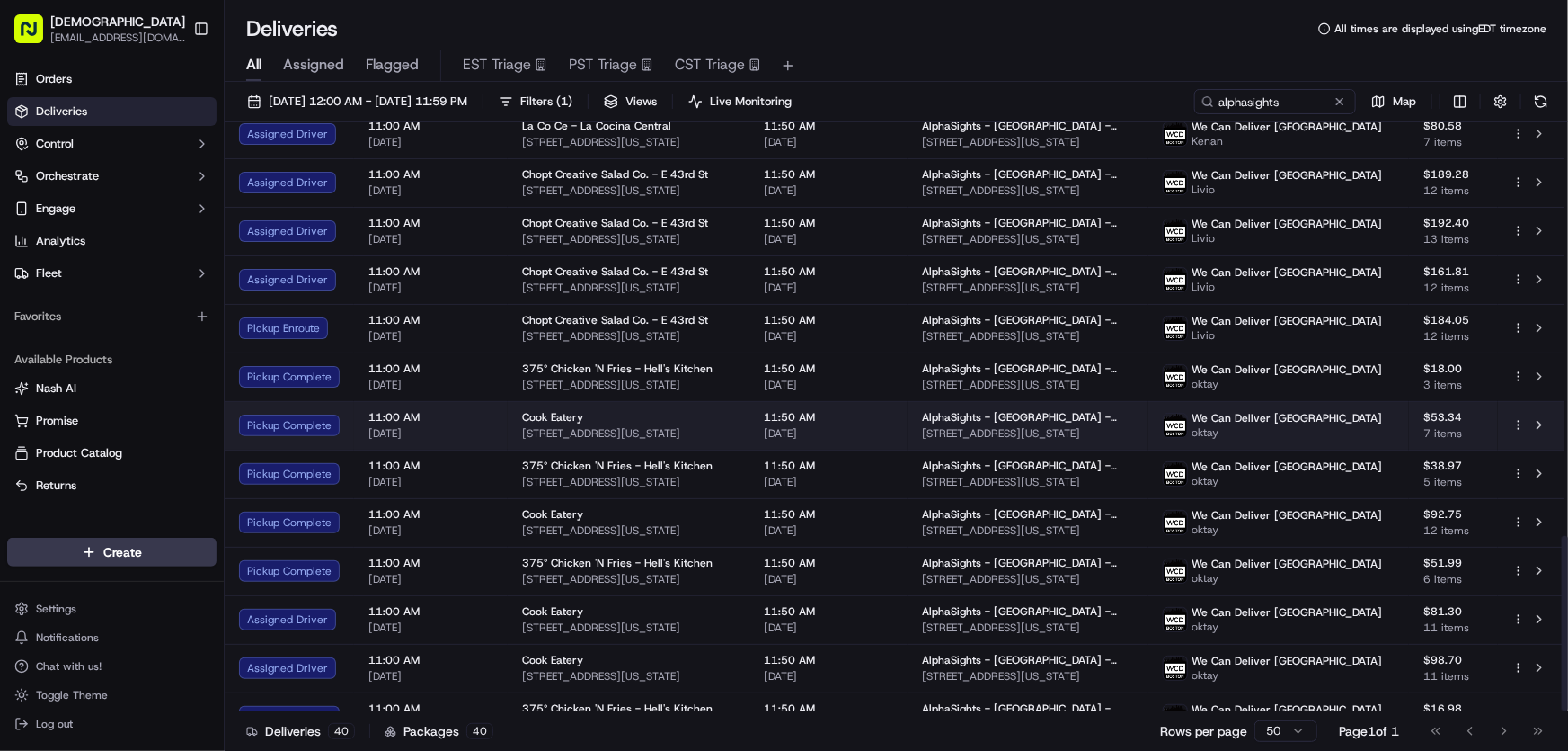
scroll to position [1389, 0]
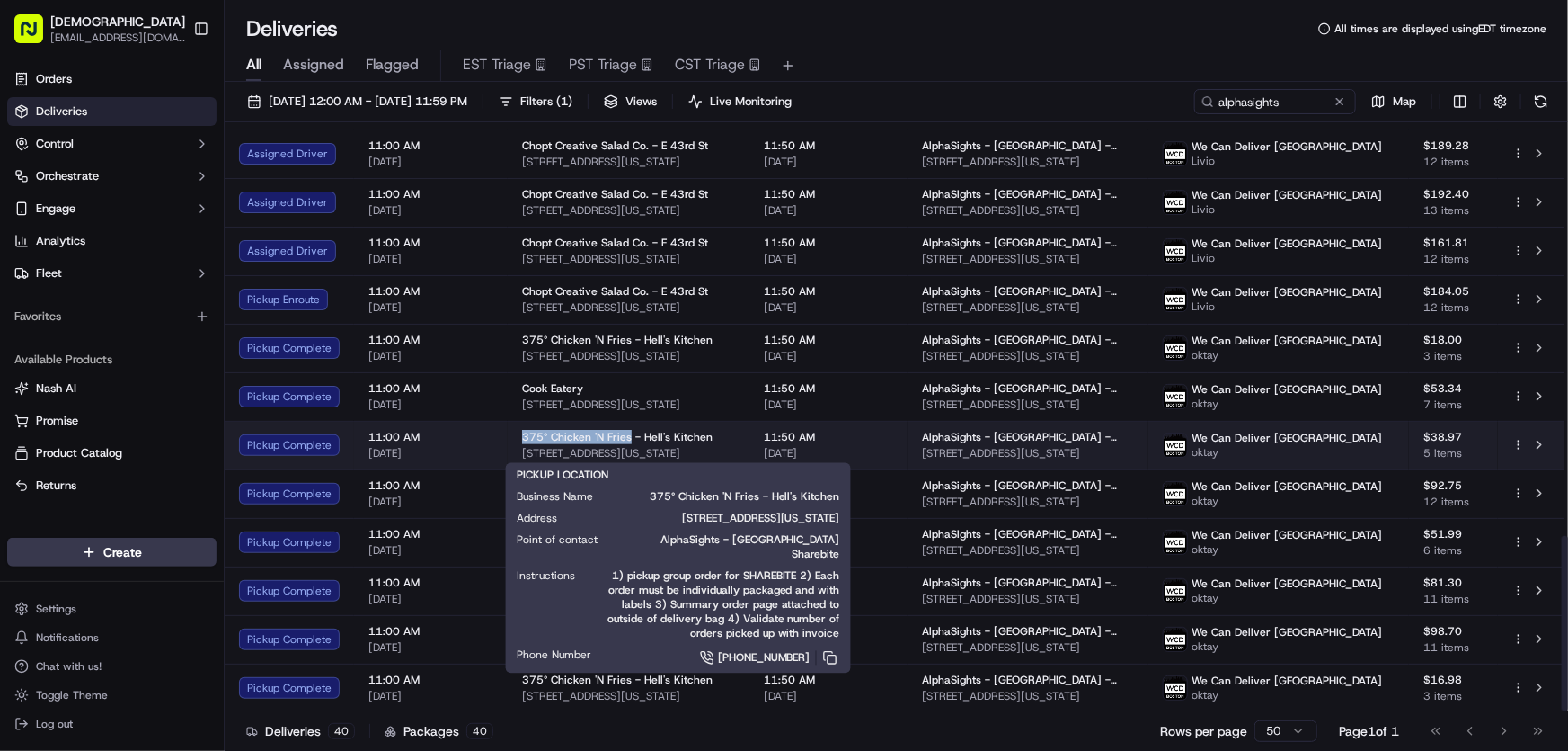
drag, startPoint x: 516, startPoint y: 434, endPoint x: 627, endPoint y: 433, distance: 111.0
click at [627, 433] on td "375° Chicken 'N Fries - Hell's Kitchen 649 9th Ave, New York, NY 10036, USA" at bounding box center [628, 445] width 241 height 48
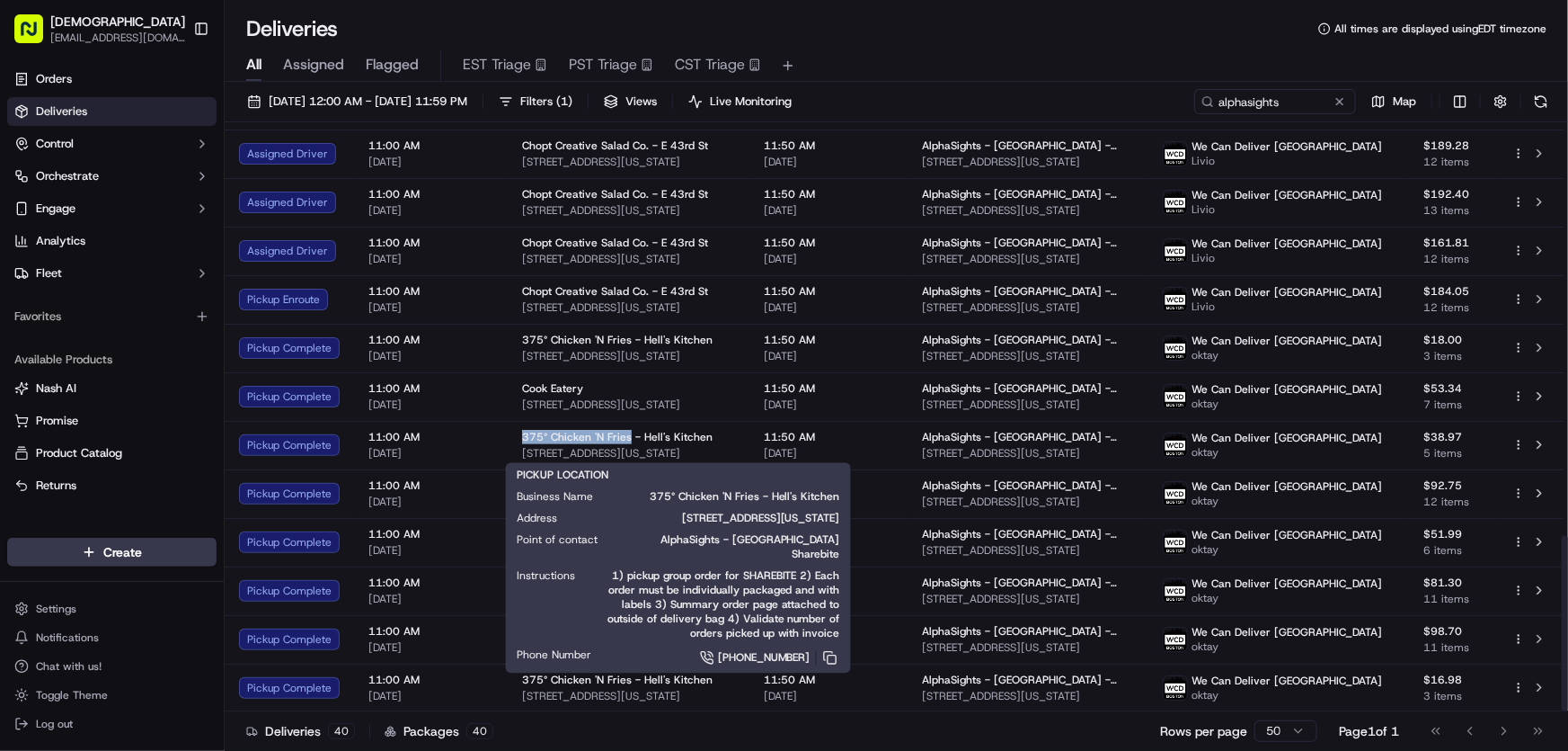
copy span "375° Chicken 'N Fries"
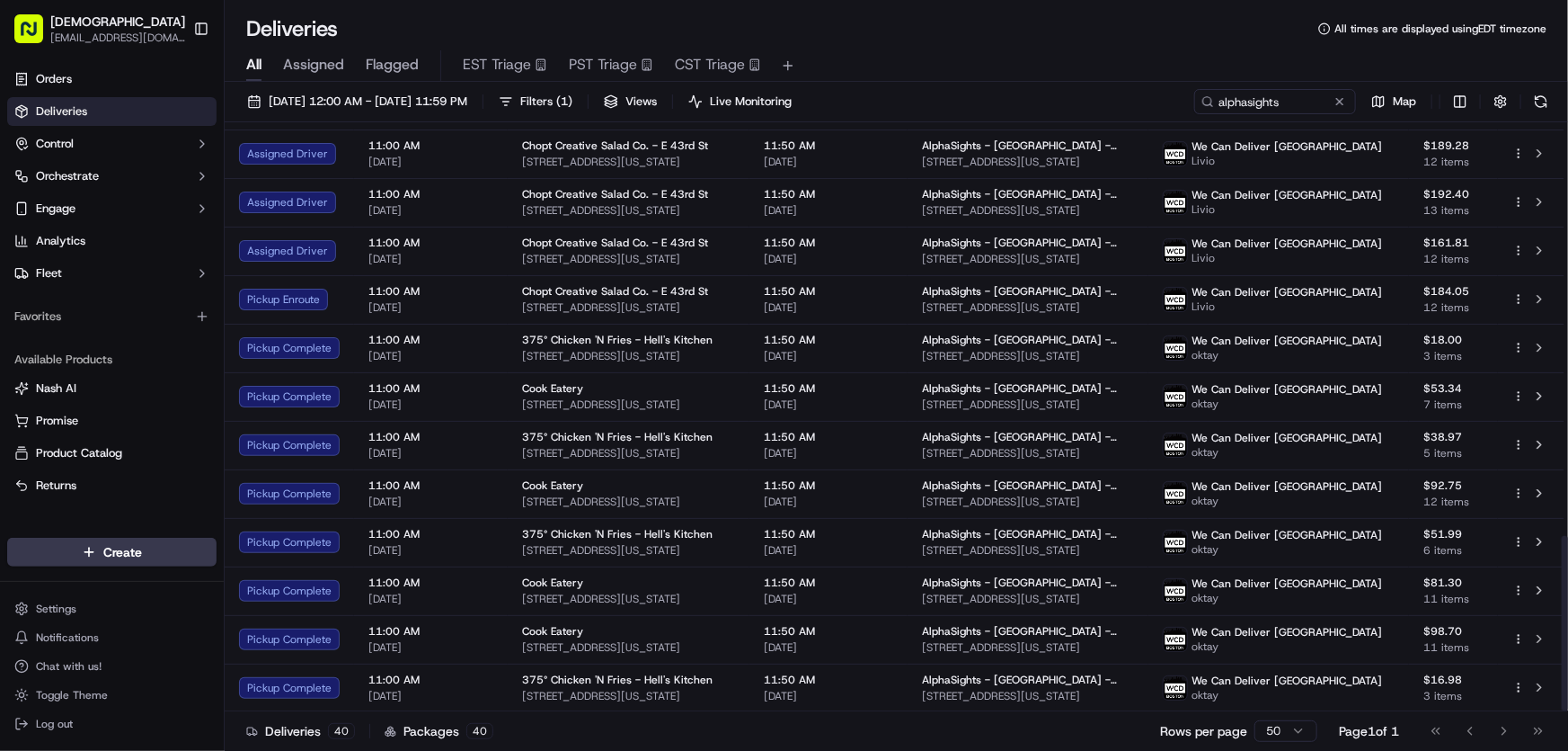
click at [941, 45] on div "All Assigned Flagged EST Triage PST Triage CST Triage" at bounding box center [897, 62] width 1344 height 38
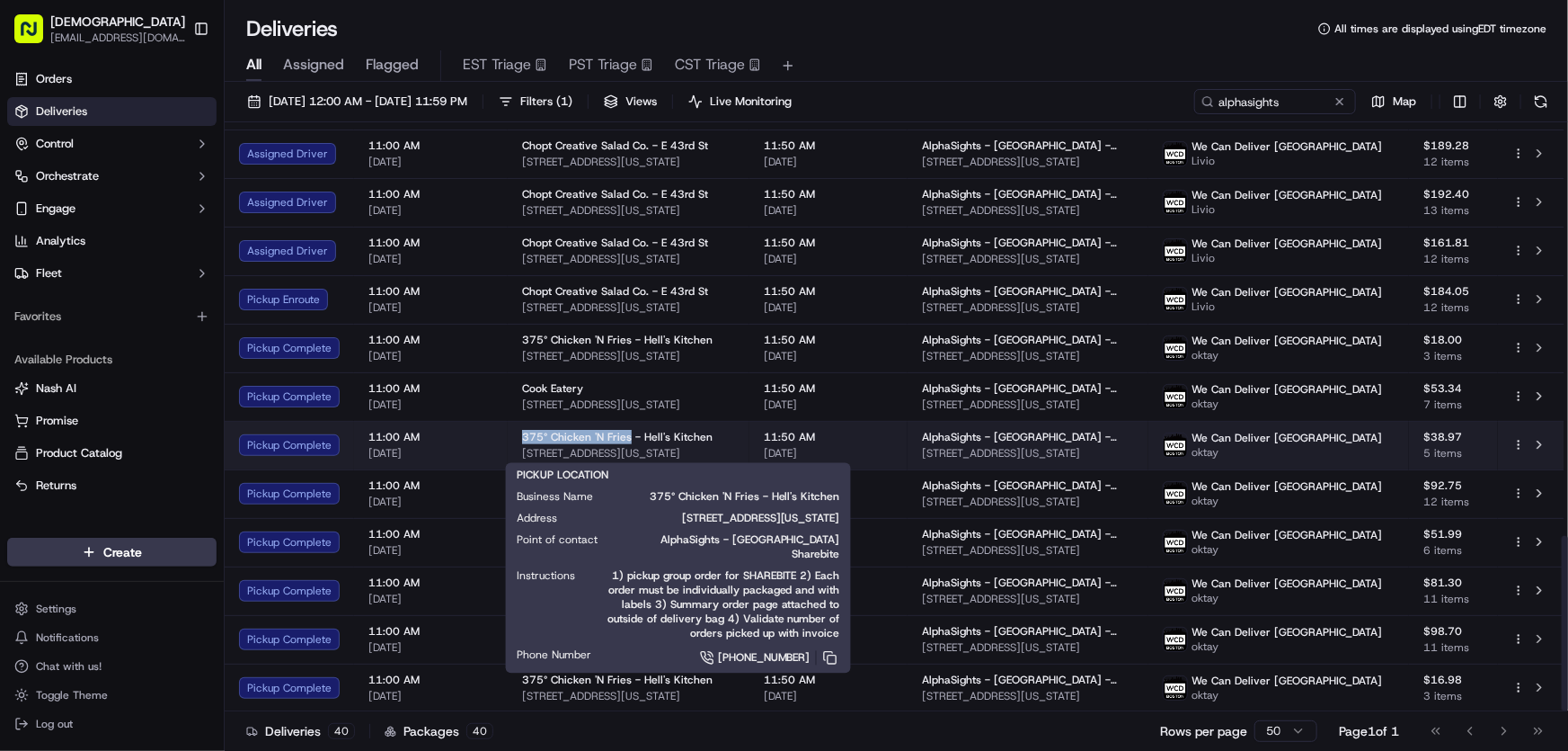
drag, startPoint x: 518, startPoint y: 435, endPoint x: 624, endPoint y: 435, distance: 106.0
click at [624, 435] on td "375° Chicken 'N Fries - Hell's Kitchen 649 9th Ave, New York, NY 10036, USA" at bounding box center [628, 445] width 241 height 48
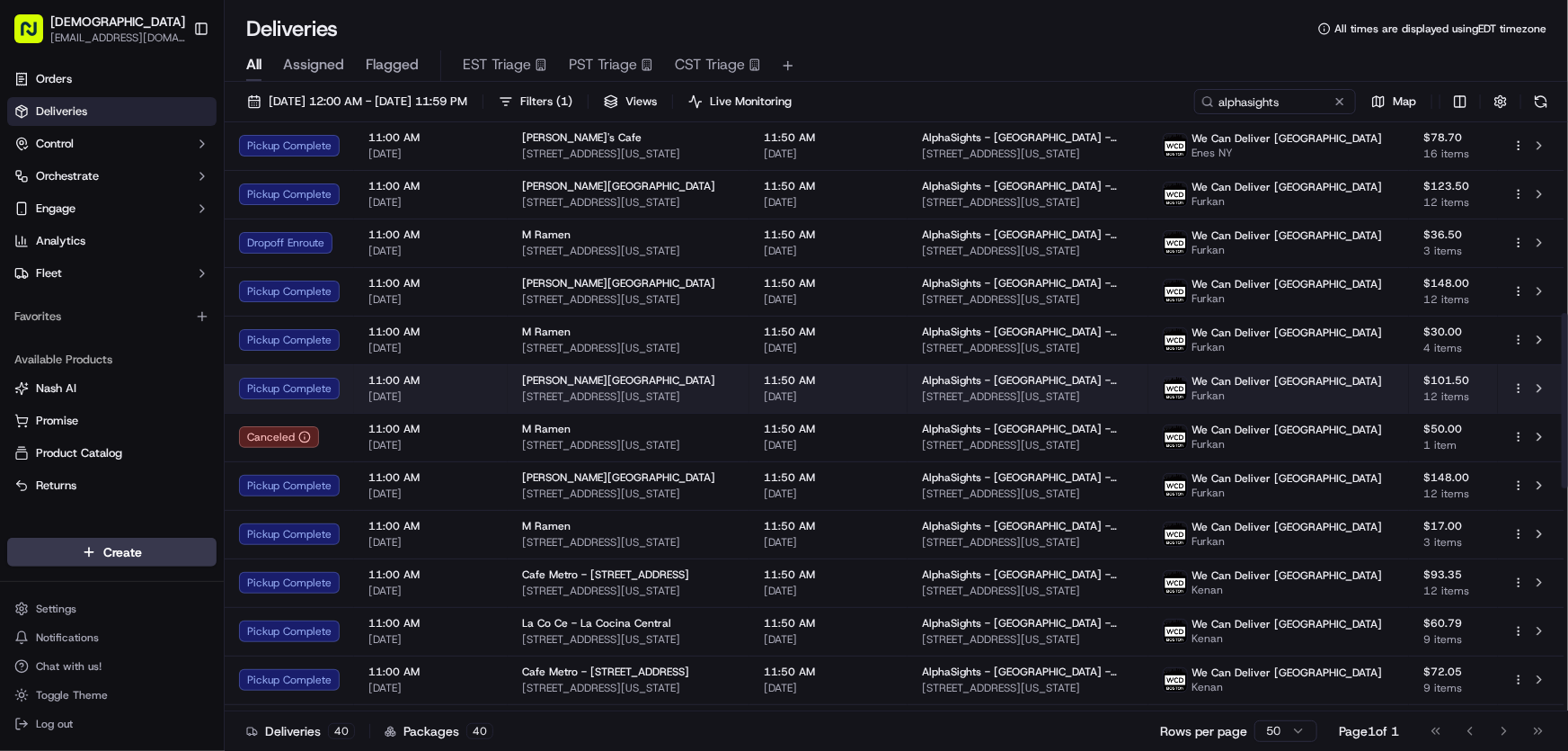
scroll to position [735, 0]
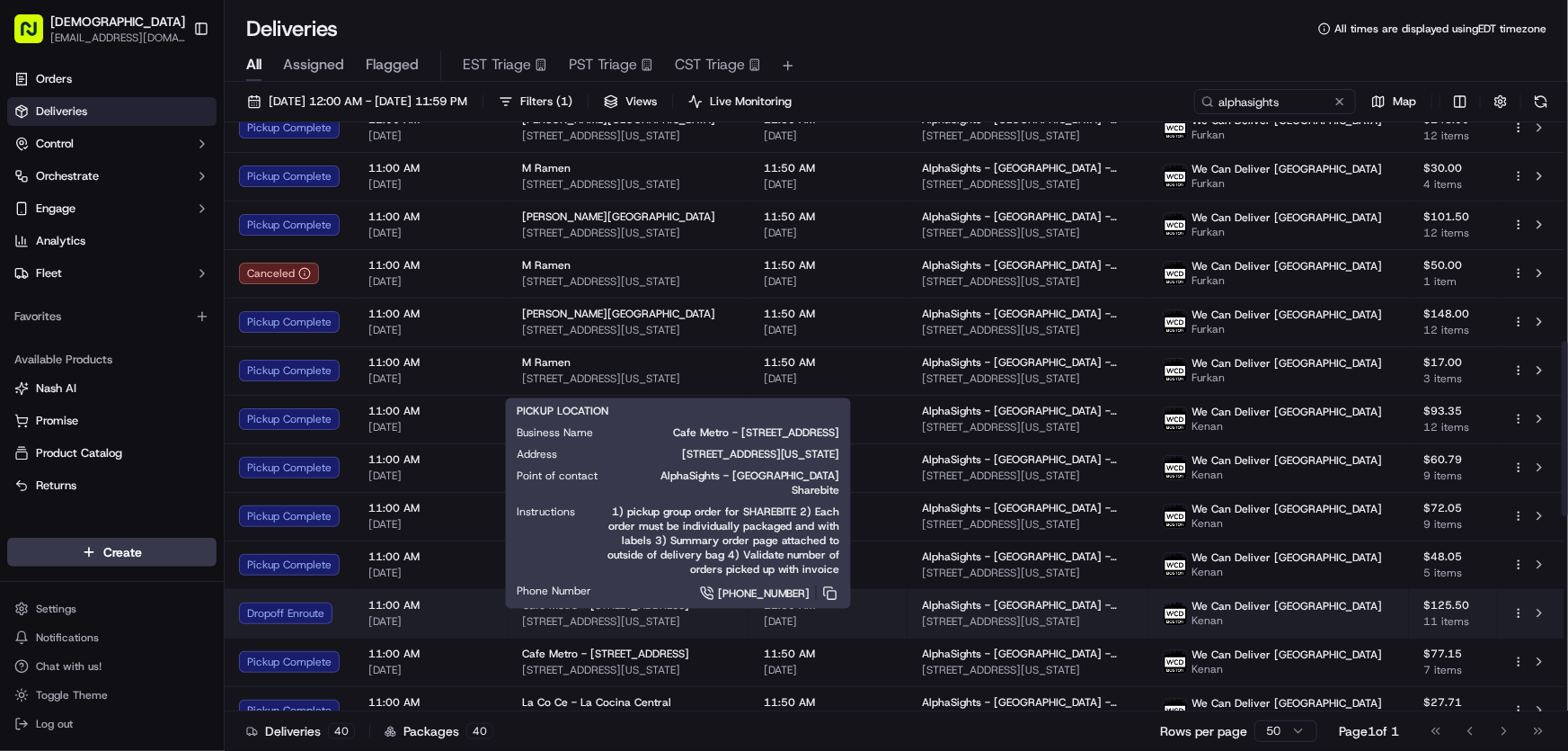
drag, startPoint x: 755, startPoint y: 617, endPoint x: 519, endPoint y: 627, distance: 236.2
click at [522, 627] on span "475 Lexington Ave, New York, NY 10017, USA" at bounding box center [628, 621] width 213 height 15
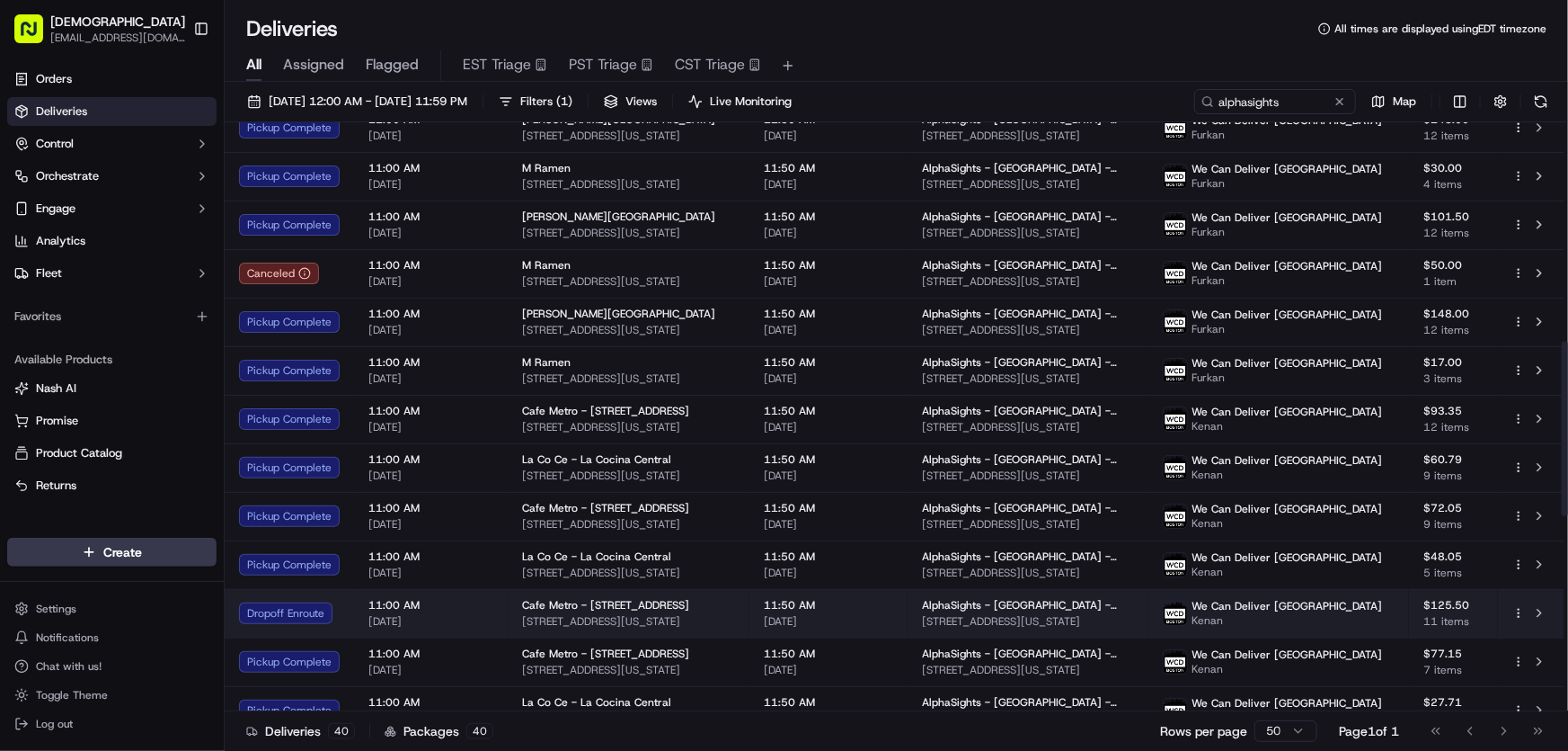
scroll to position [898, 0]
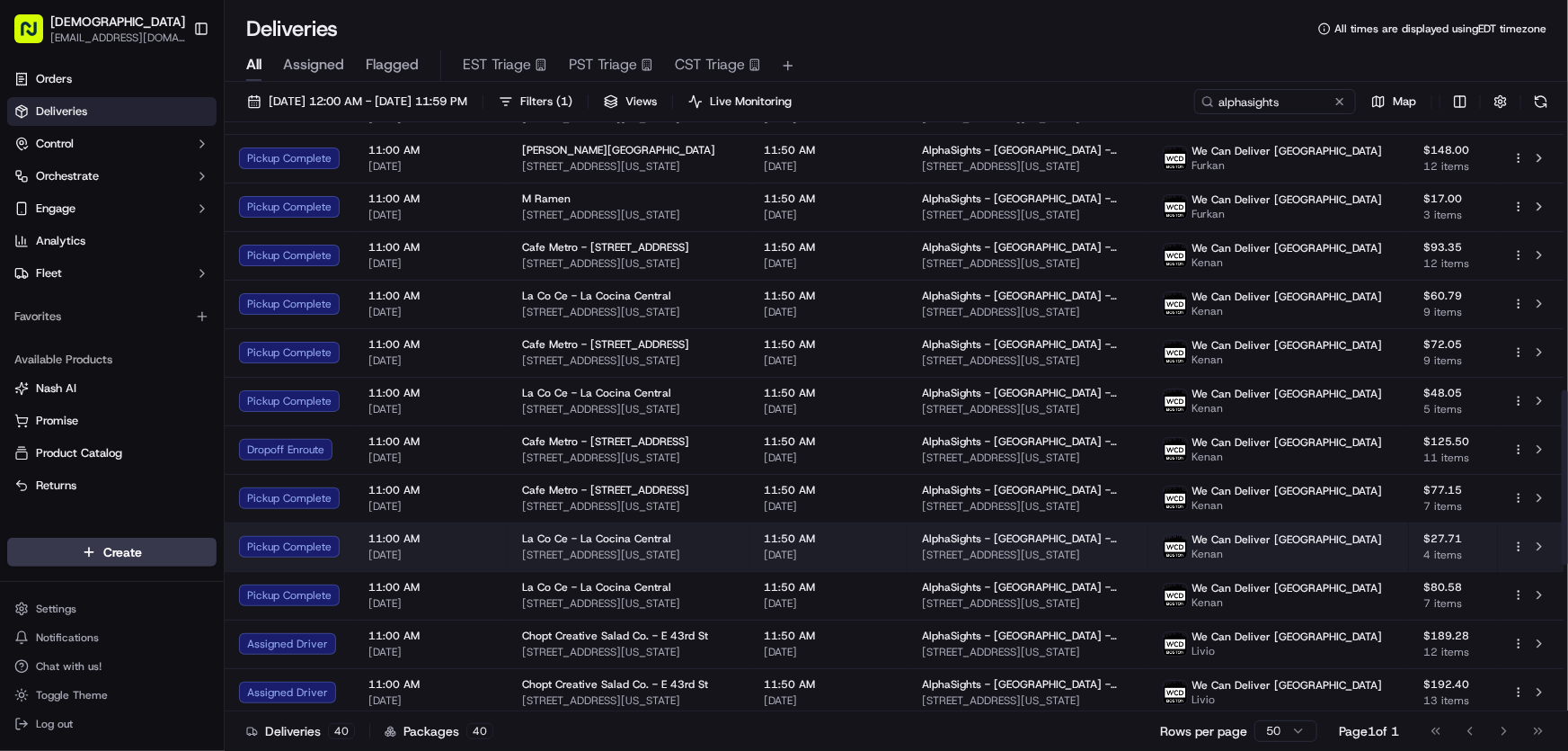
click at [566, 549] on span "601 Lexington Avenue, 153 E 53rd St, New York, NY 10022, USA" at bounding box center [628, 555] width 213 height 15
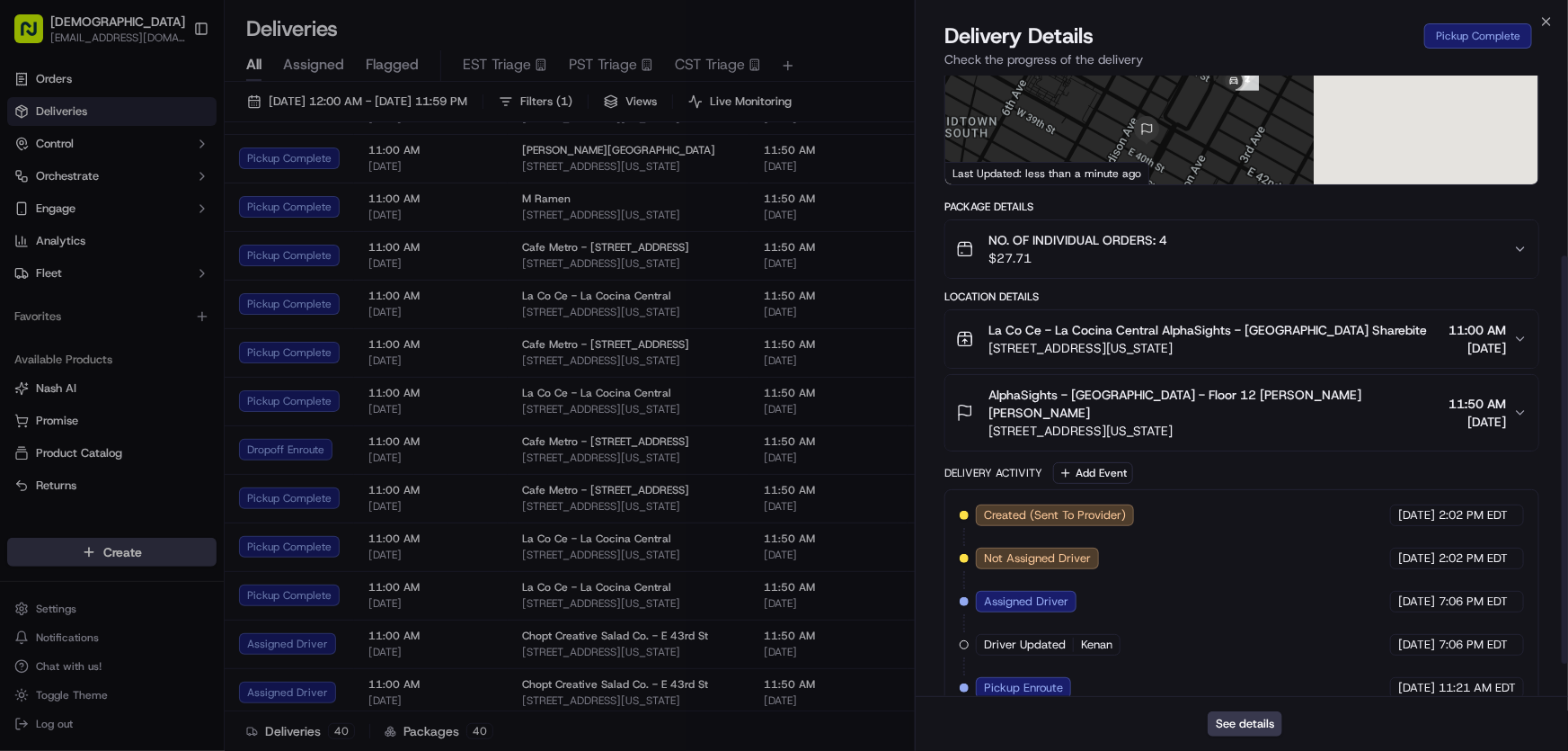
scroll to position [324, 0]
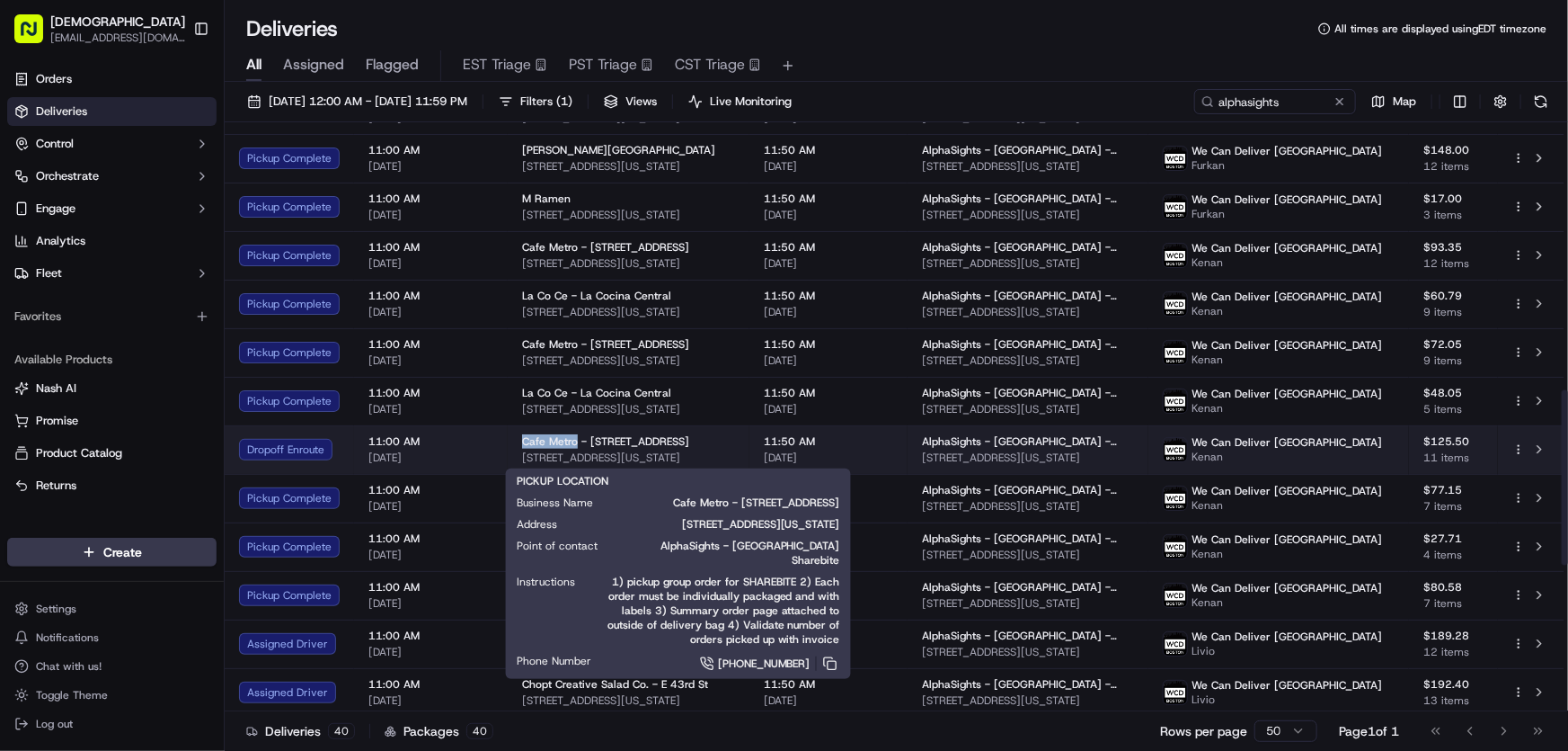
drag, startPoint x: 516, startPoint y: 438, endPoint x: 575, endPoint y: 439, distance: 59.0
click at [575, 439] on td "Cafe Metro - 475 Lexington Ave 475 Lexington Ave, New York, NY 10017, USA" at bounding box center [628, 449] width 241 height 48
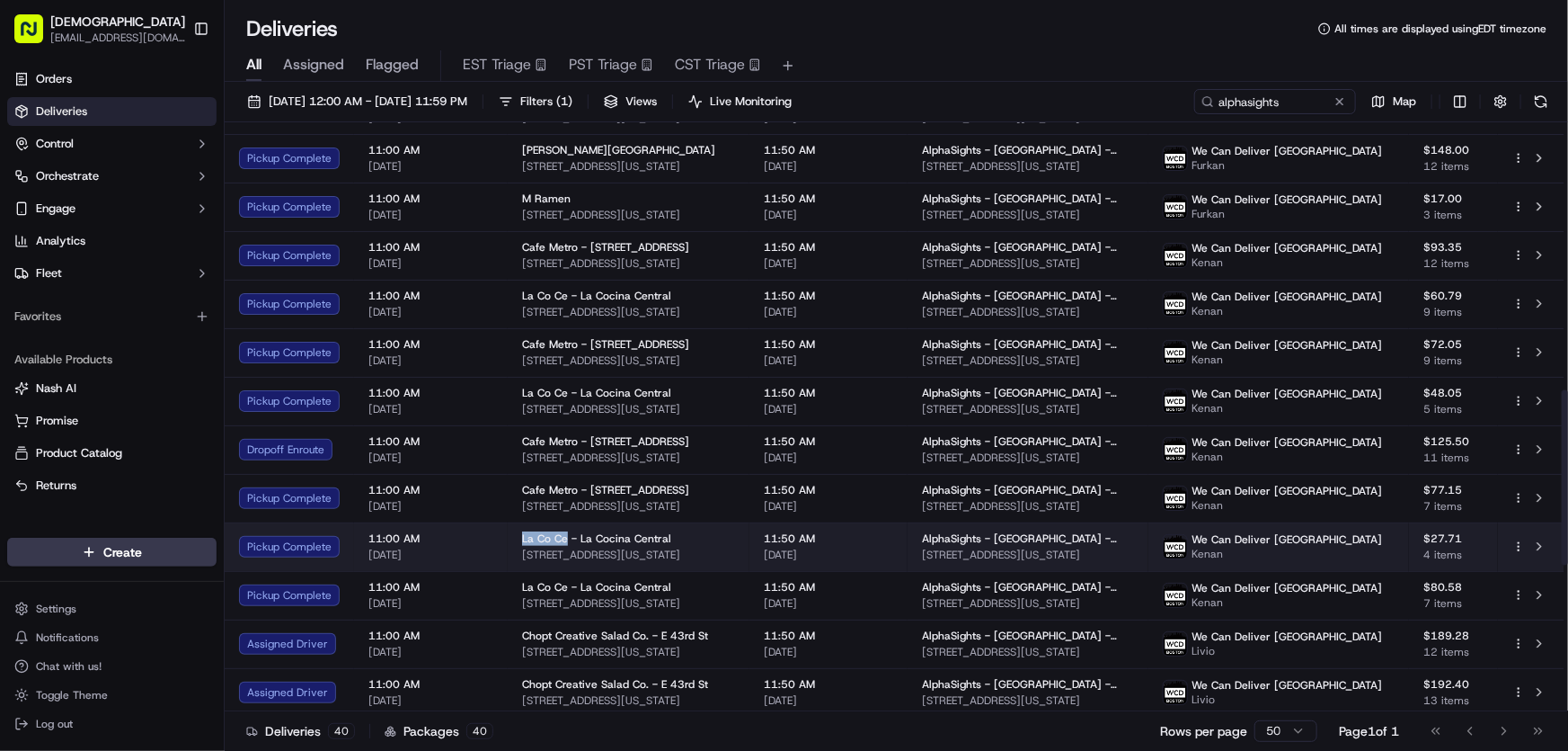
drag, startPoint x: 521, startPoint y: 537, endPoint x: 565, endPoint y: 537, distance: 44.0
click at [565, 537] on span "La Co Ce - La Cocina Central" at bounding box center [596, 539] width 149 height 15
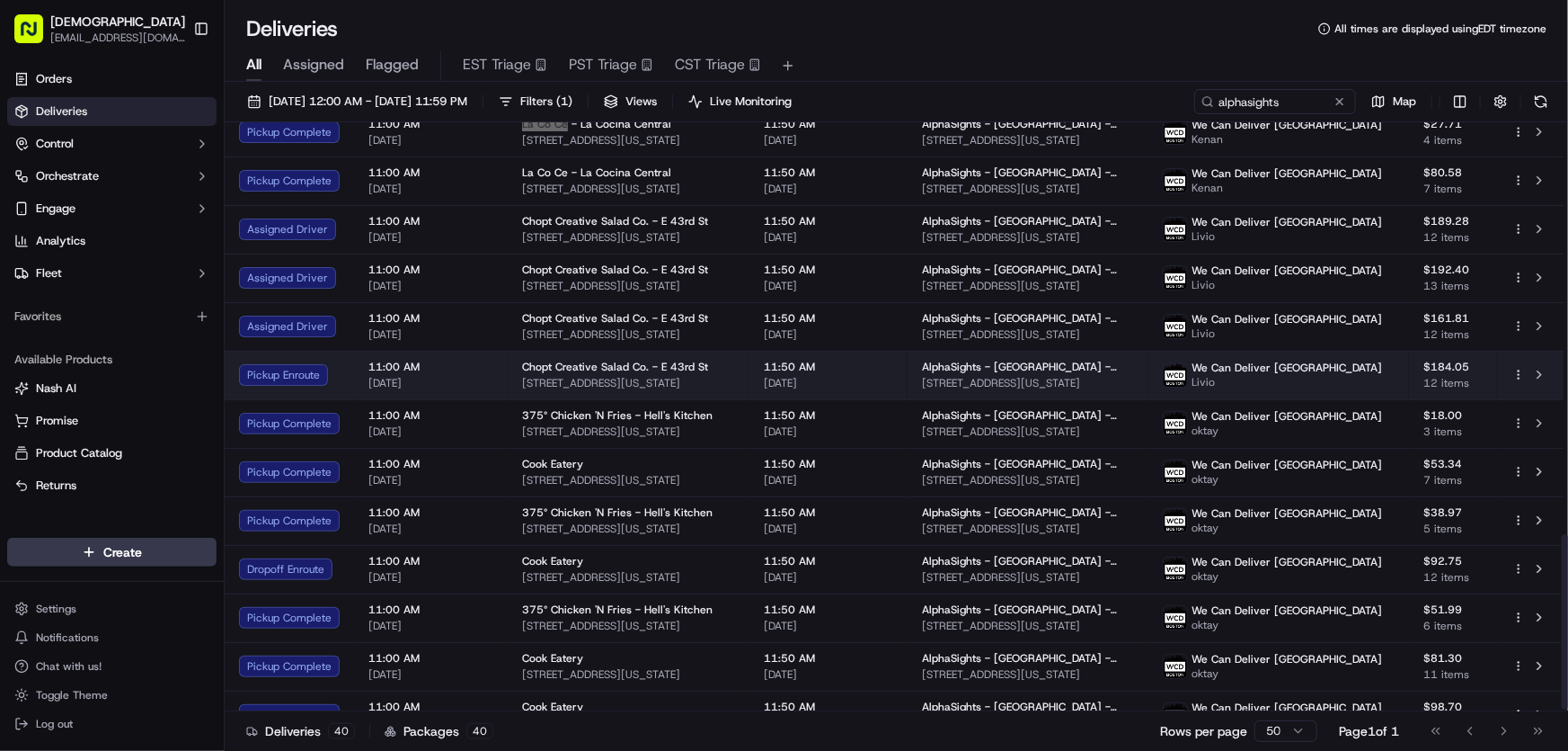
scroll to position [1389, 0]
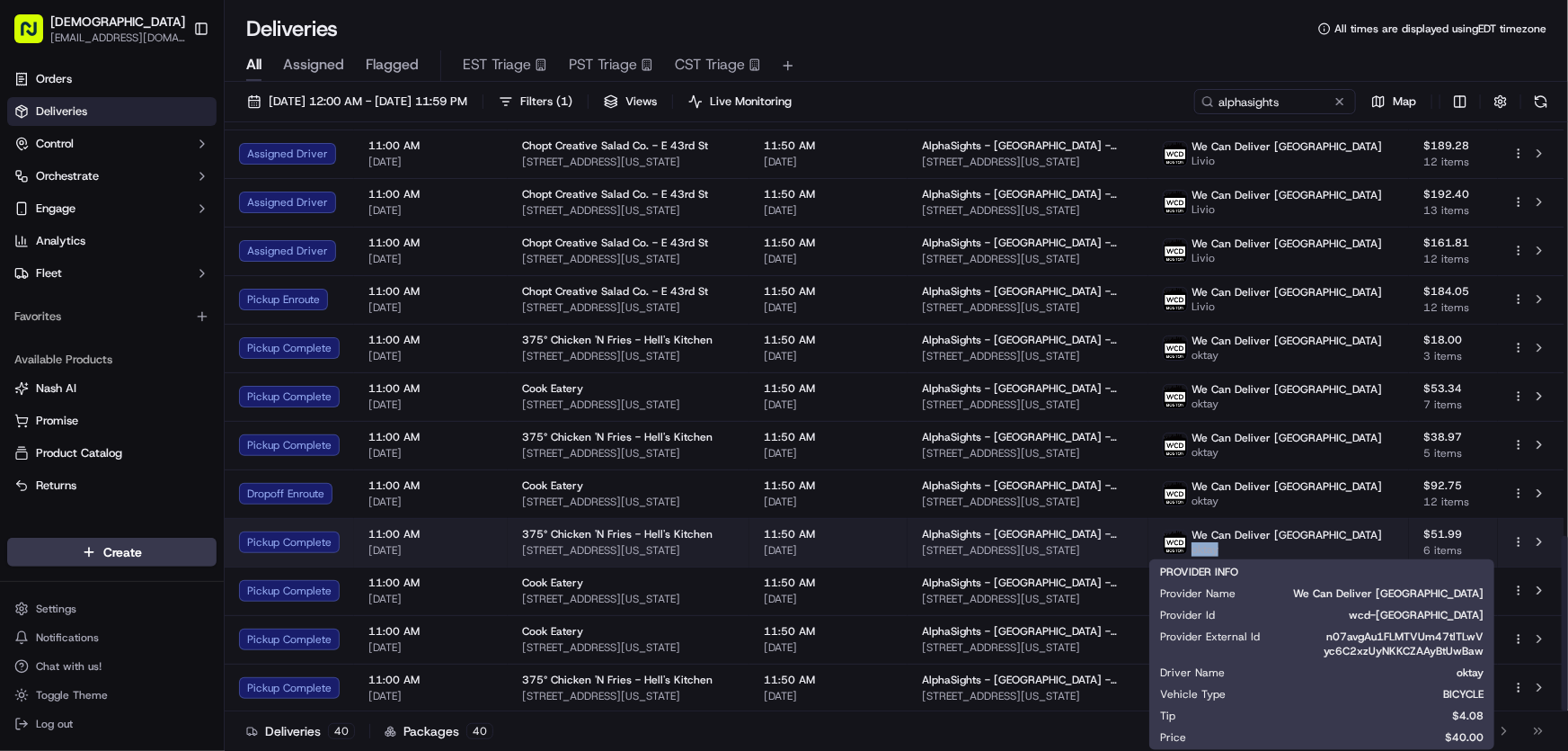
drag, startPoint x: 1311, startPoint y: 553, endPoint x: 1277, endPoint y: 553, distance: 34.0
click at [1277, 553] on div "We Can Deliver Boston oktay" at bounding box center [1273, 542] width 219 height 28
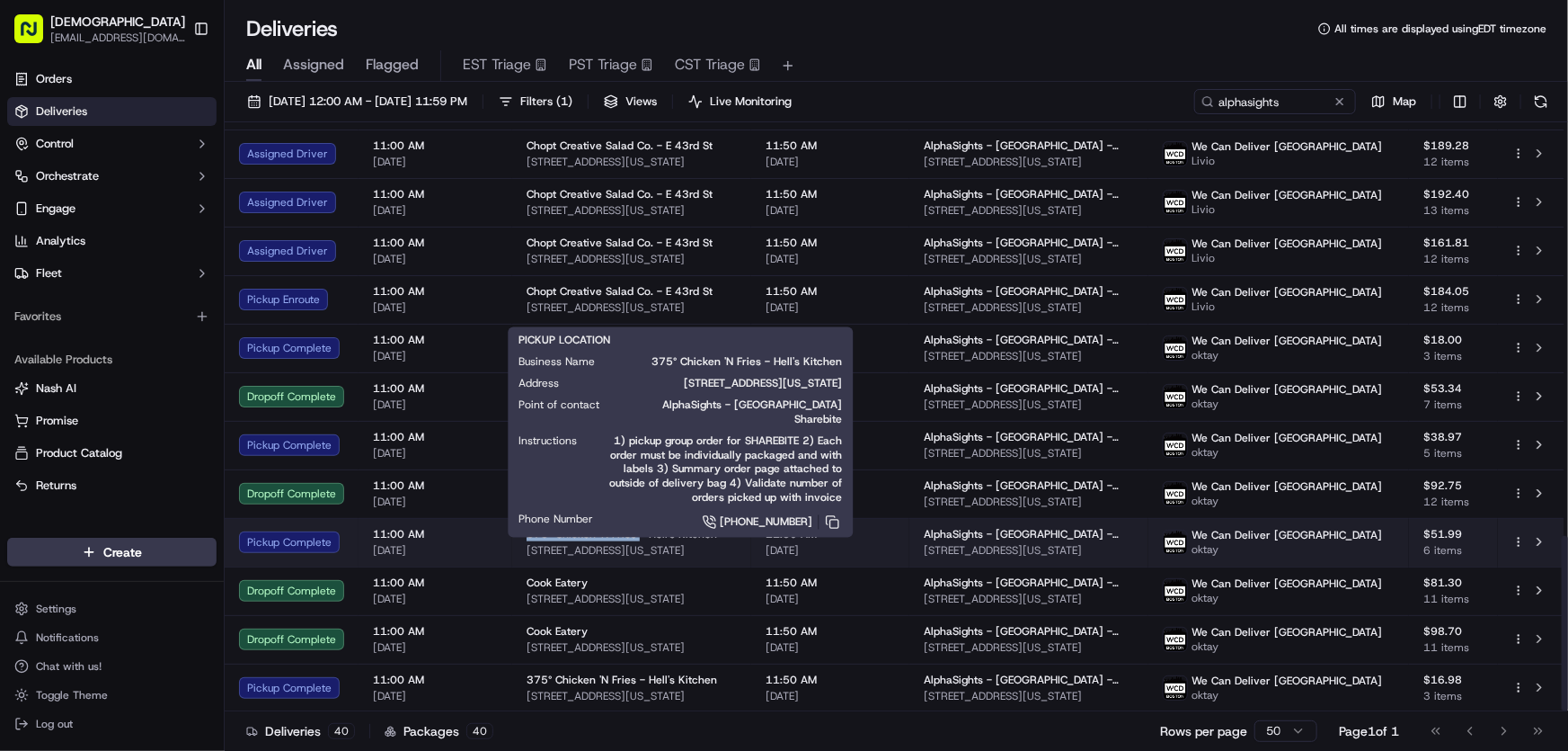
drag, startPoint x: 571, startPoint y: 536, endPoint x: 635, endPoint y: 534, distance: 64.0
click at [635, 534] on td "375° Chicken 'N Fries - Hell's Kitchen 649 9th Ave, New York, NY 10036, USA" at bounding box center [631, 542] width 239 height 48
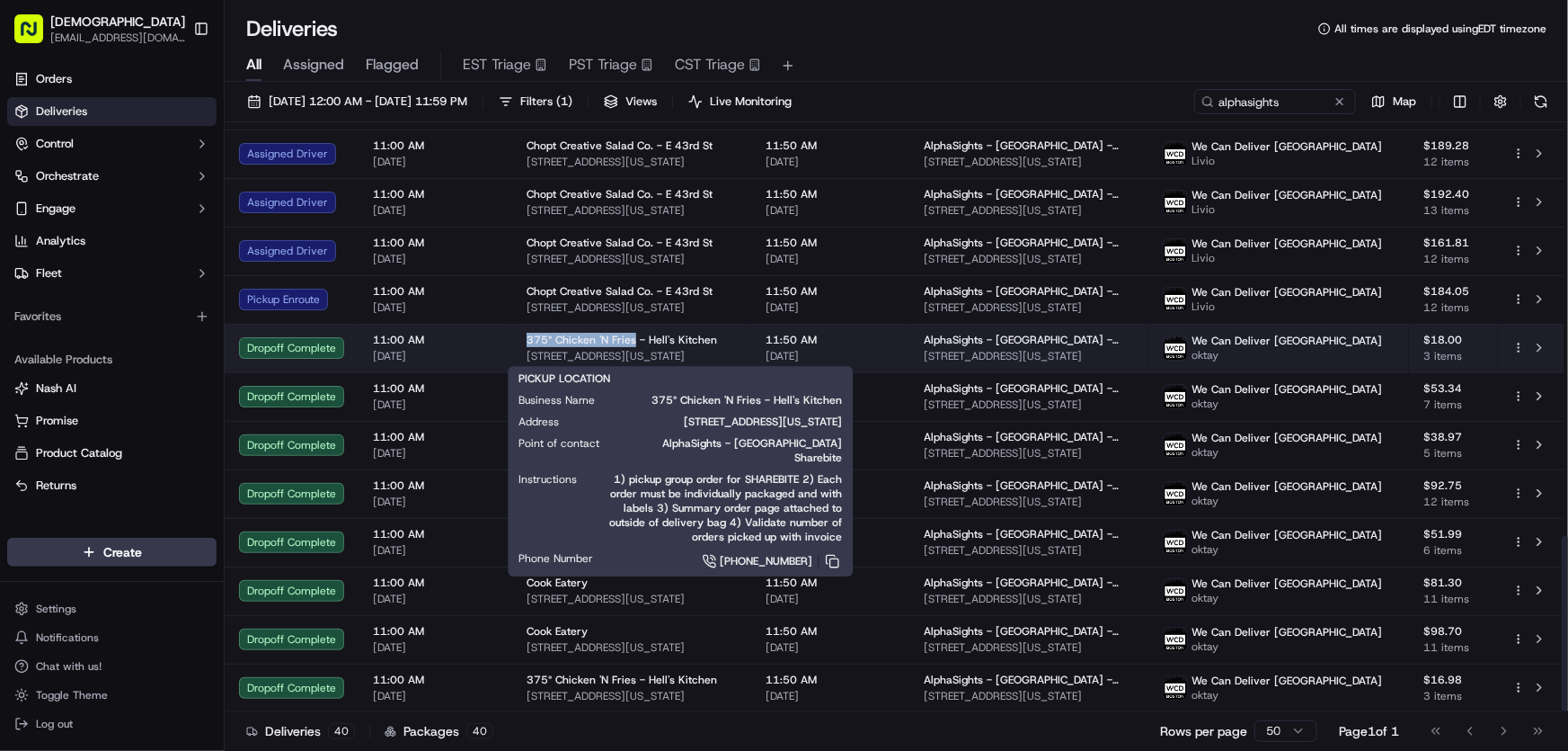
drag, startPoint x: 518, startPoint y: 336, endPoint x: 631, endPoint y: 331, distance: 113.1
click at [631, 331] on td "375° Chicken 'N Fries - Hell's Kitchen 649 9th Ave, New York, NY 10036, USA" at bounding box center [631, 348] width 239 height 48
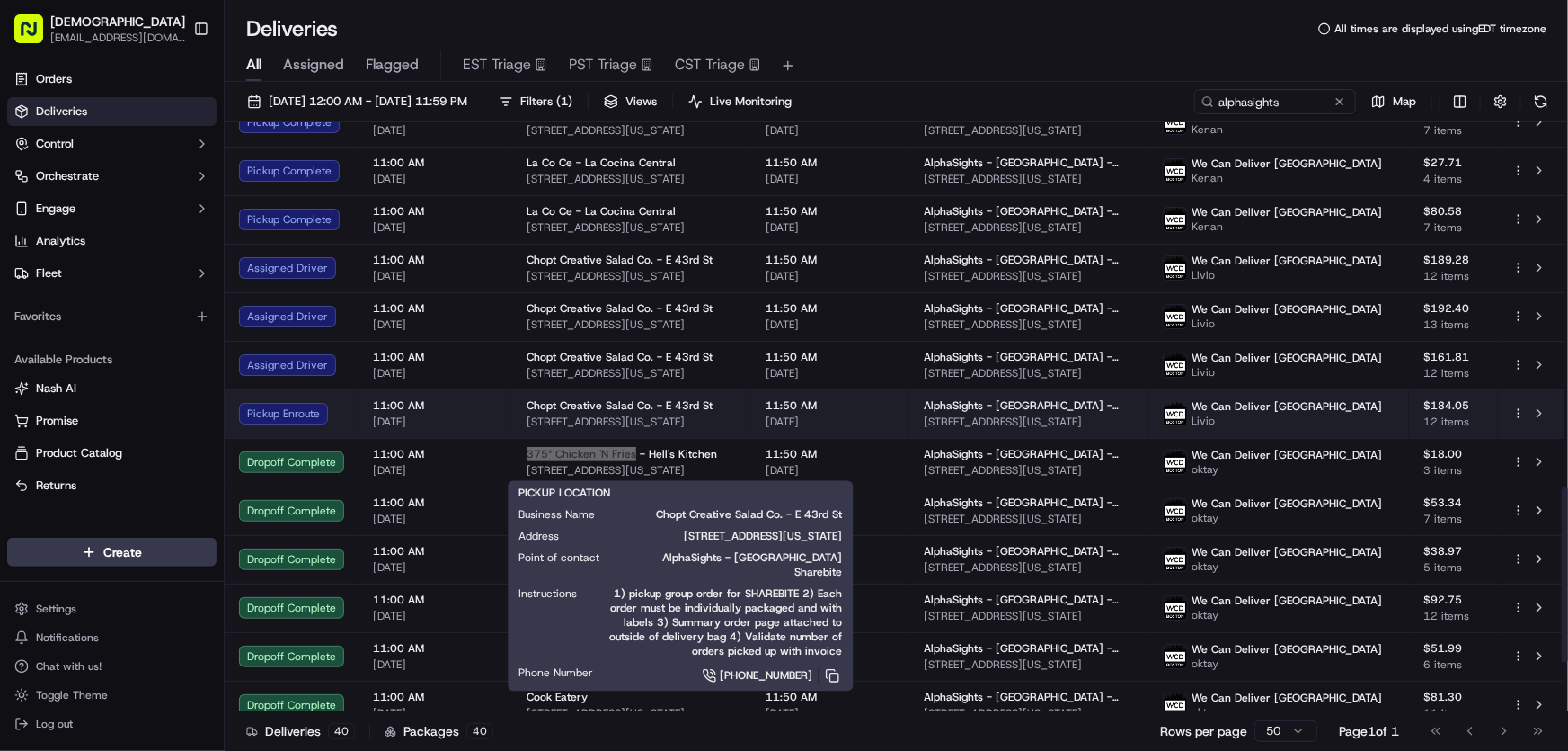
scroll to position [1225, 0]
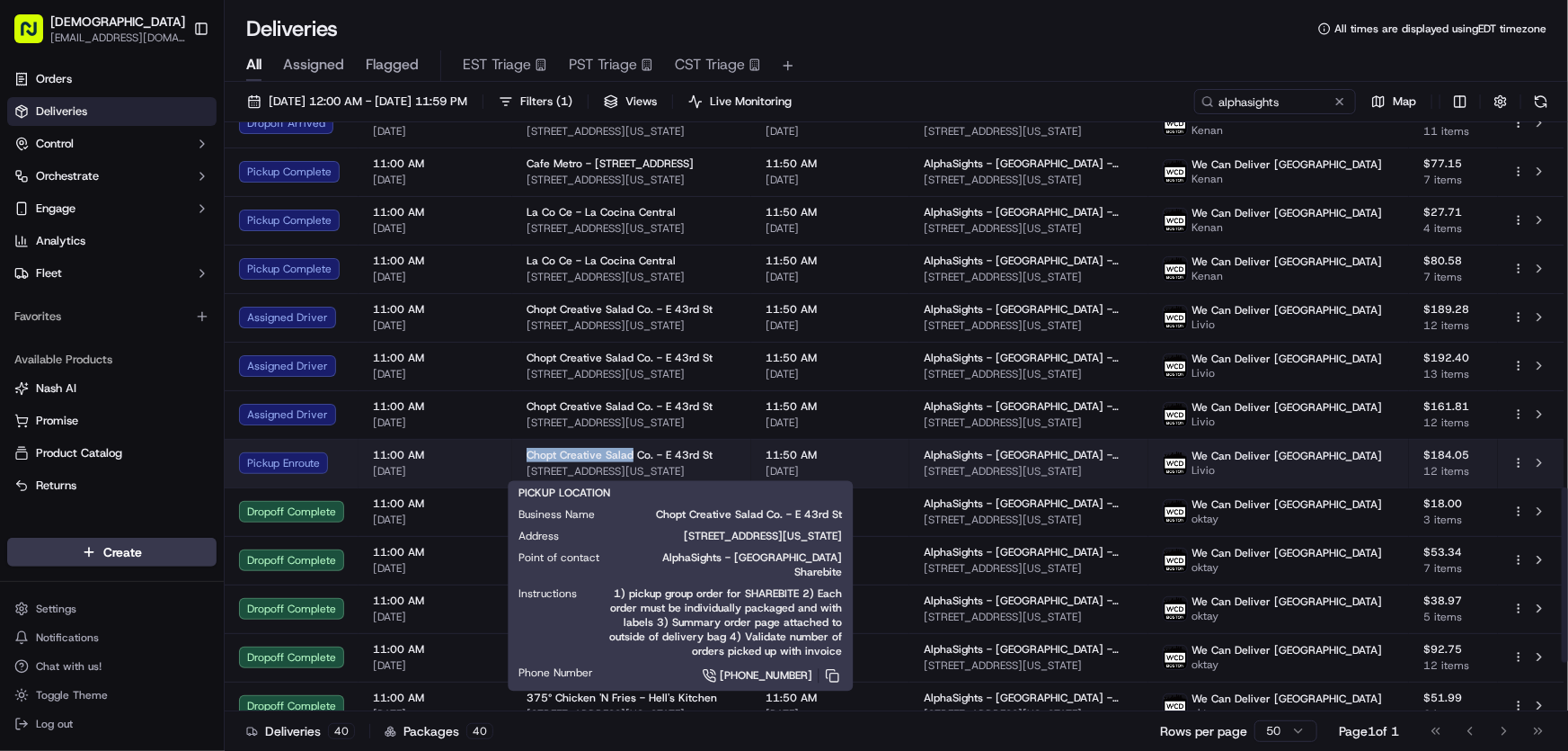
drag, startPoint x: 524, startPoint y: 451, endPoint x: 629, endPoint y: 451, distance: 105.0
click at [629, 451] on span "Chopt Creative Salad Co. - E 43rd St" at bounding box center [619, 456] width 186 height 15
click at [737, 459] on div "Chopt Creative Salad Co. - E 43rd St" at bounding box center [632, 456] width 210 height 15
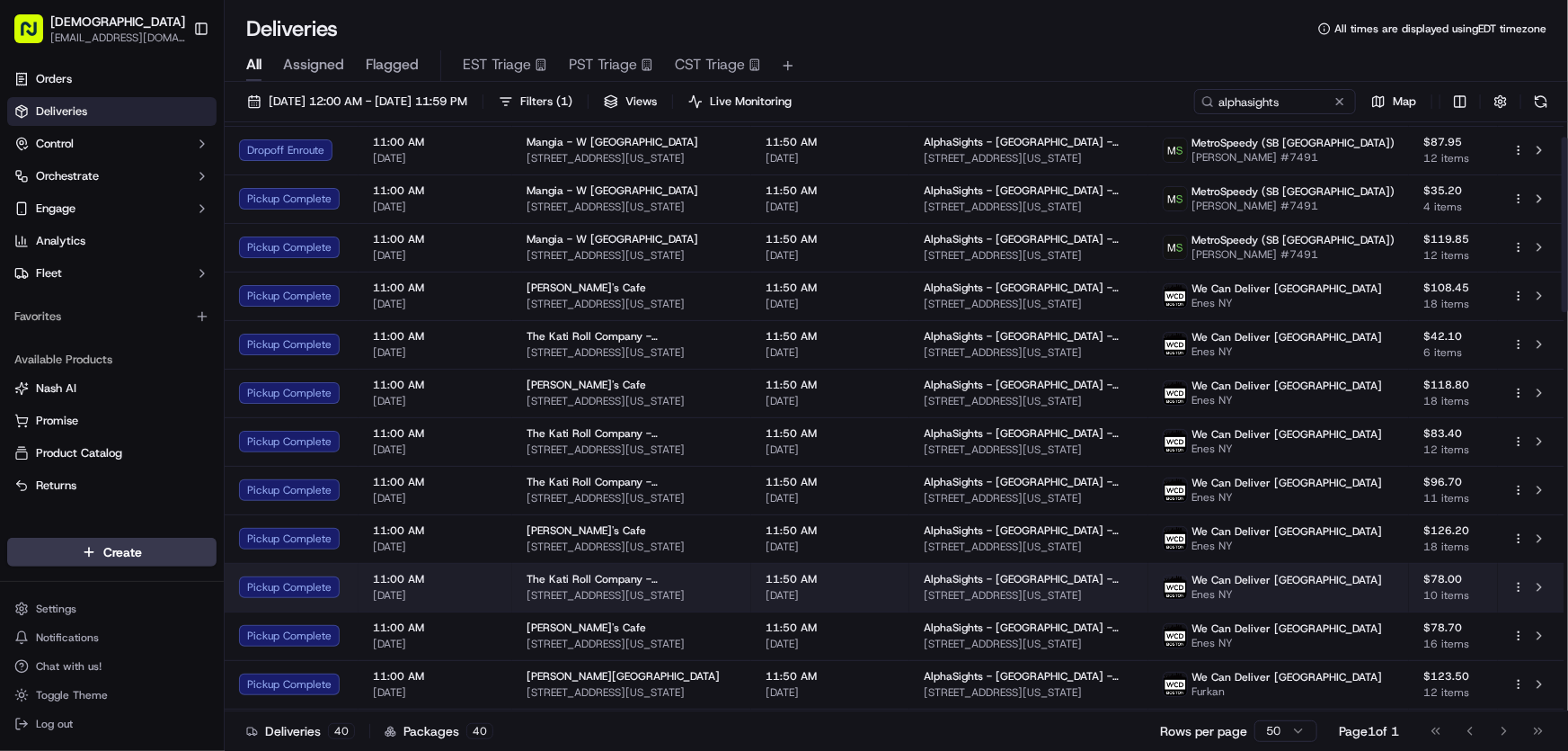
scroll to position [0, 0]
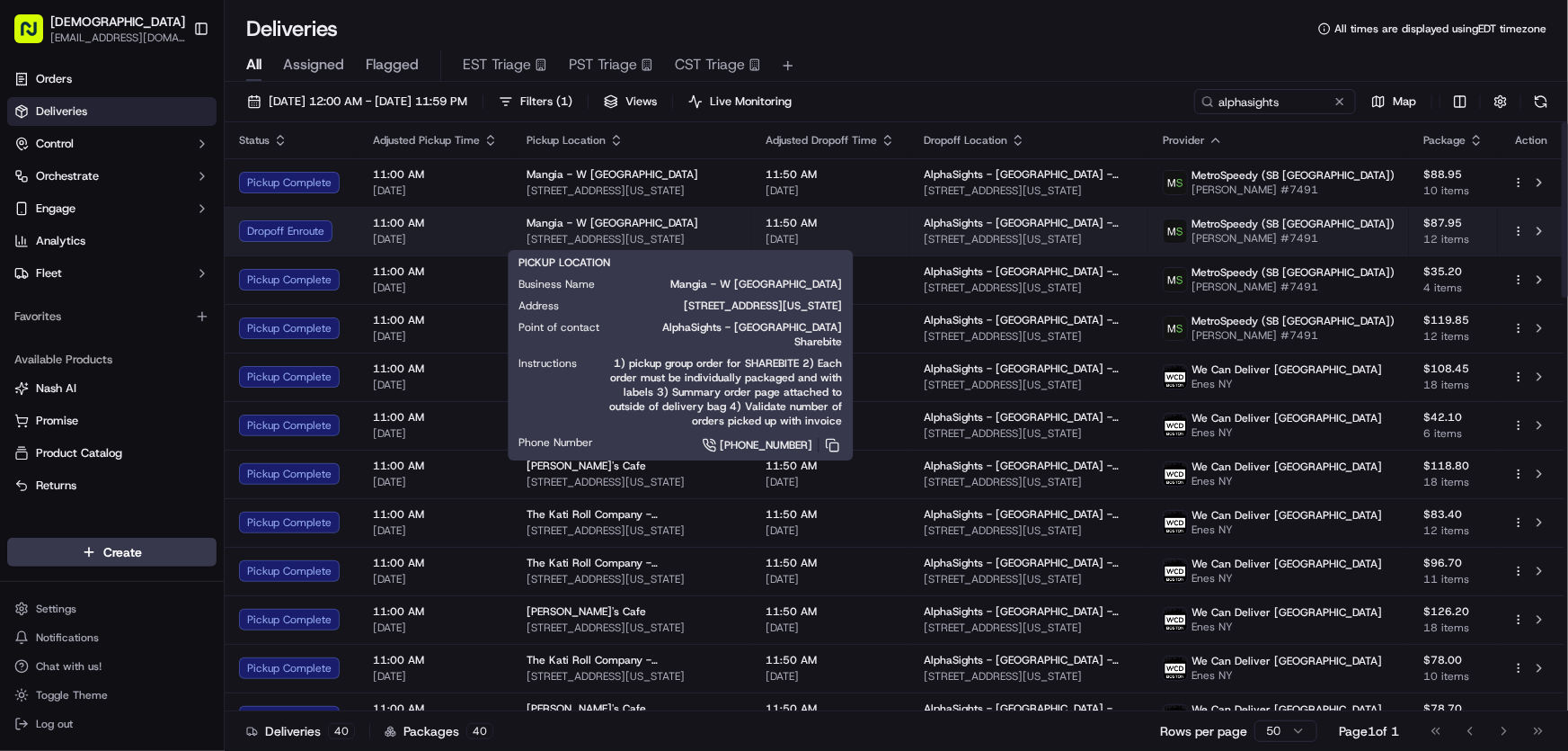
drag, startPoint x: 737, startPoint y: 238, endPoint x: 516, endPoint y: 248, distance: 221.2
click at [516, 248] on td "Mangia - W 57th St 57 W 57th St, New York, NY 10019, USA" at bounding box center [631, 231] width 239 height 48
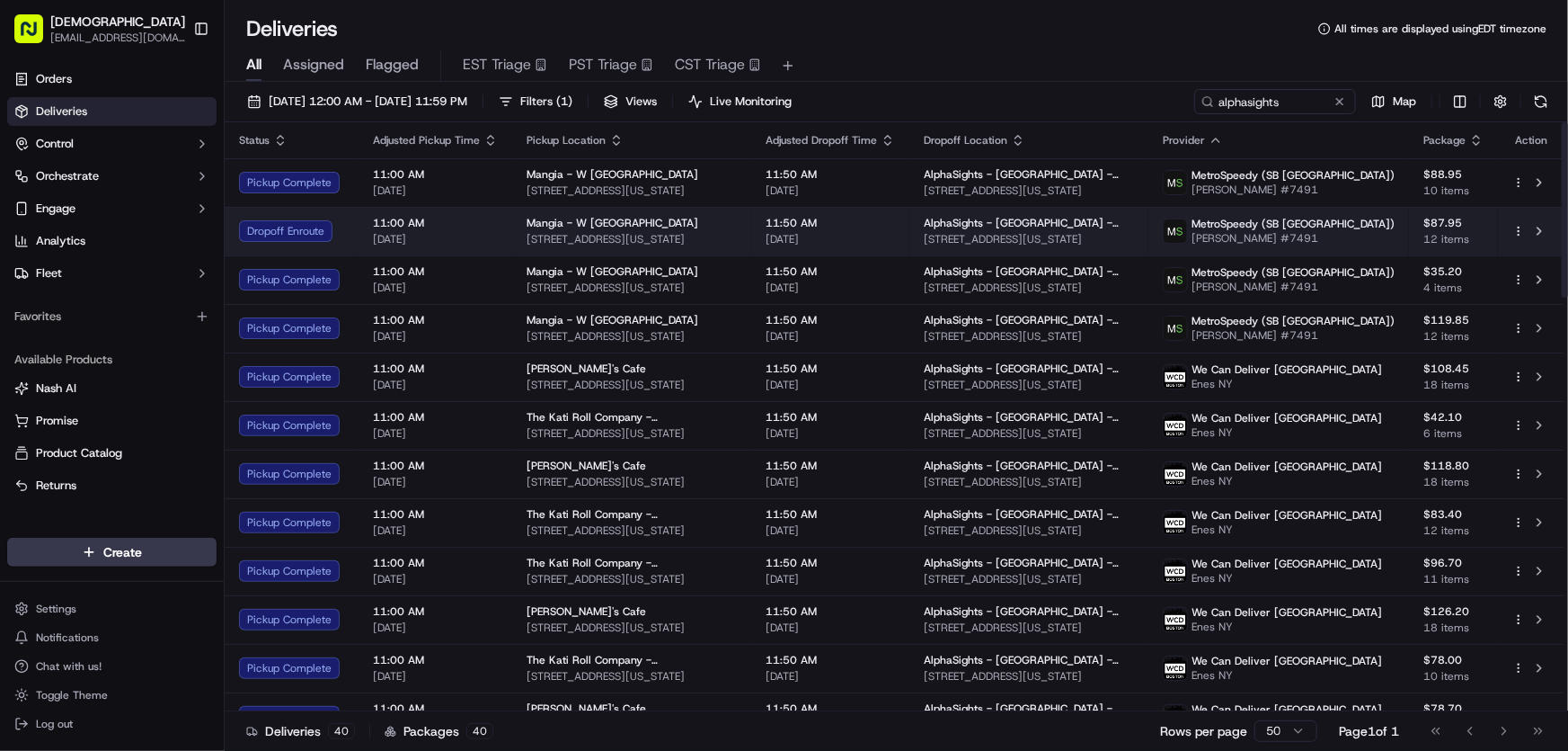
click at [895, 232] on span "[DATE]" at bounding box center [831, 240] width 130 height 15
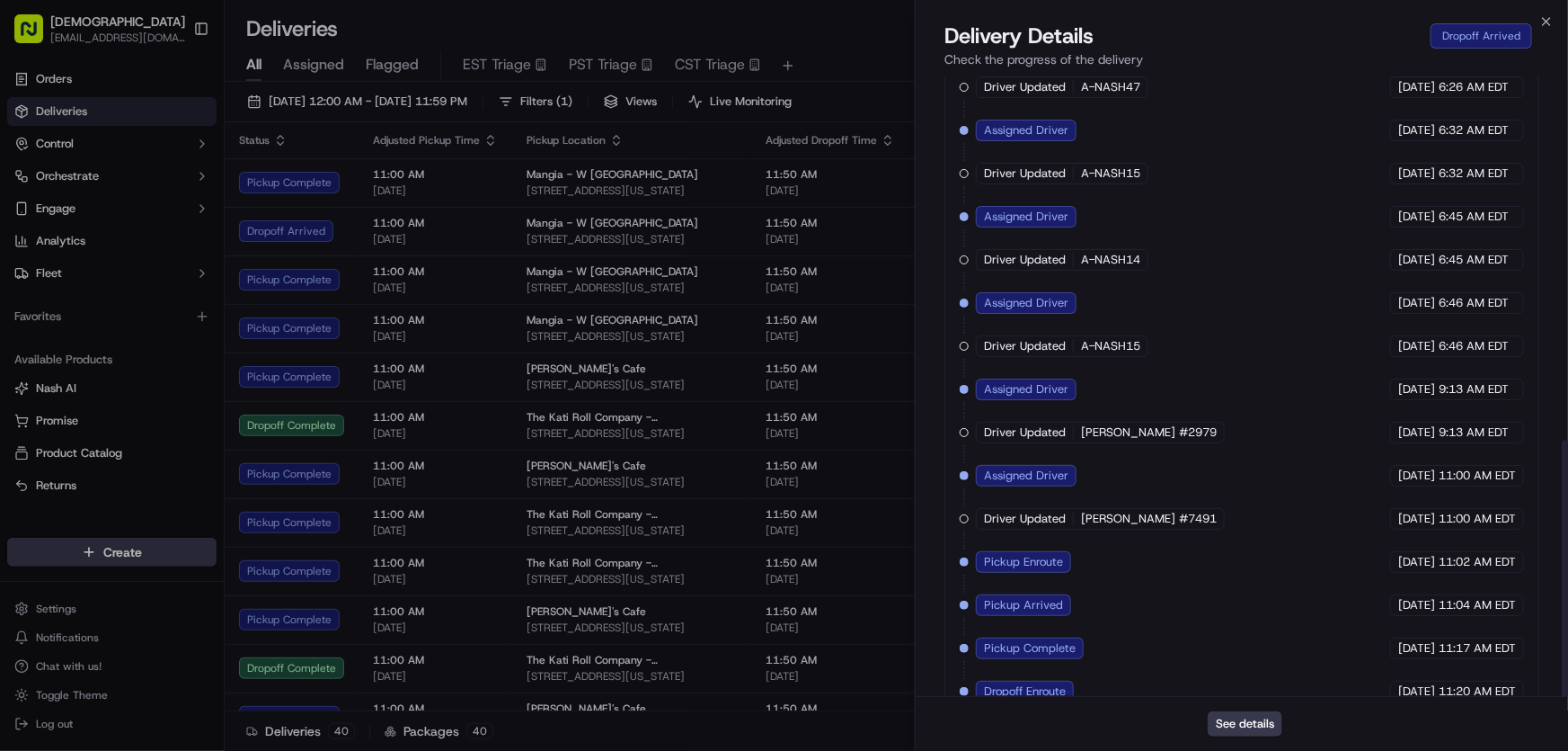
scroll to position [882, 0]
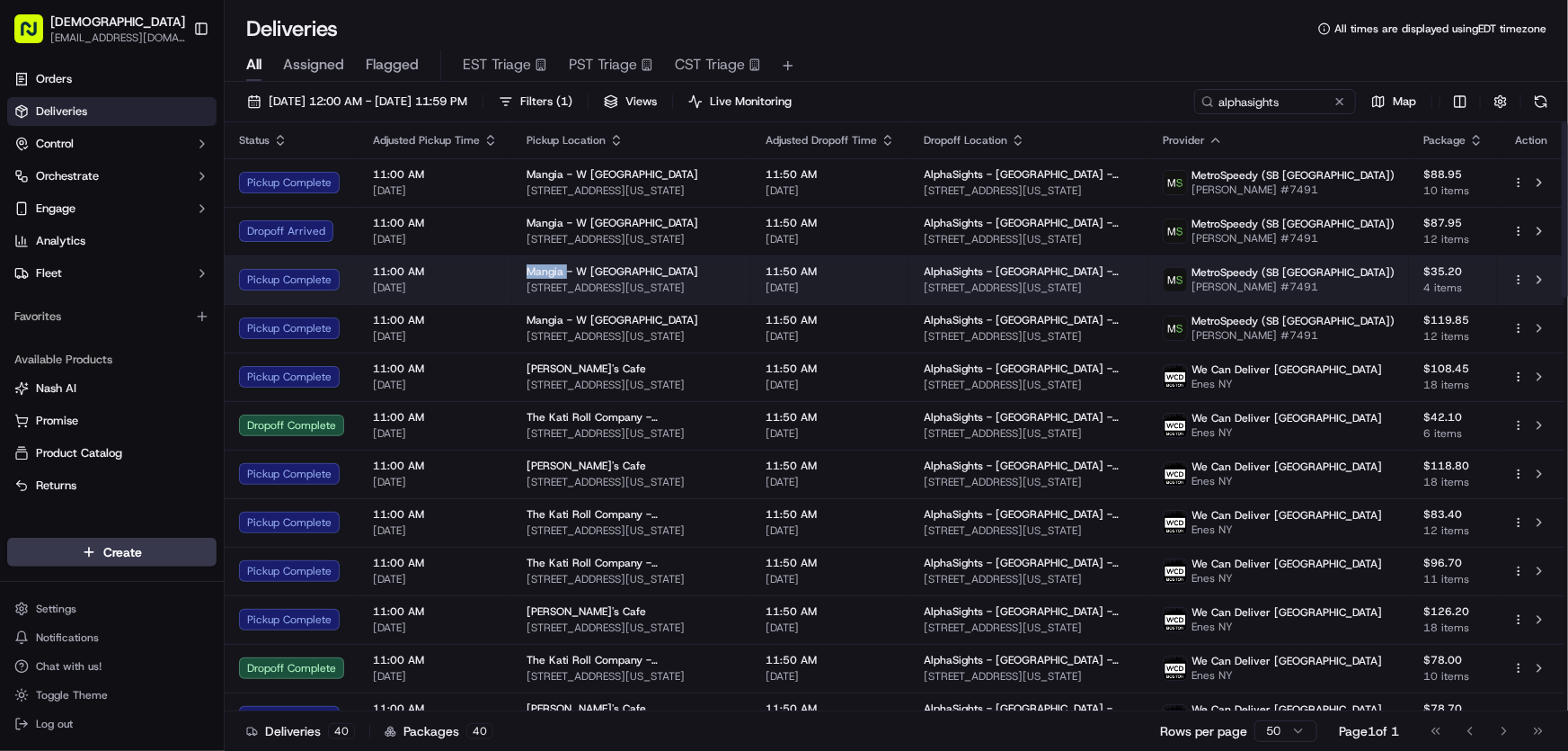
drag, startPoint x: 522, startPoint y: 273, endPoint x: 565, endPoint y: 274, distance: 43.0
click at [565, 274] on td "Mangia - W 57th St 57 W 57th St, New York, NY 10019, USA" at bounding box center [631, 279] width 239 height 48
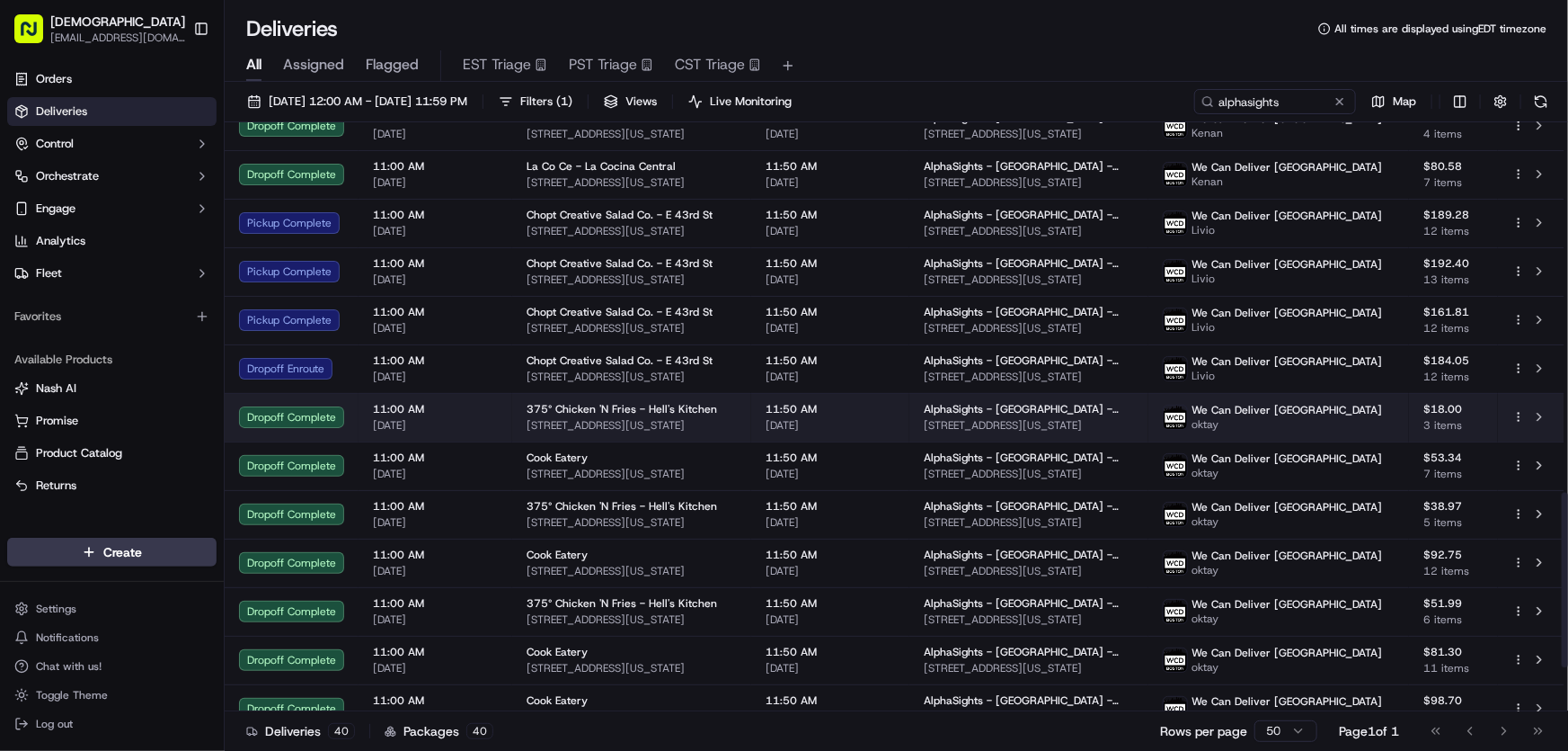
scroll to position [1225, 0]
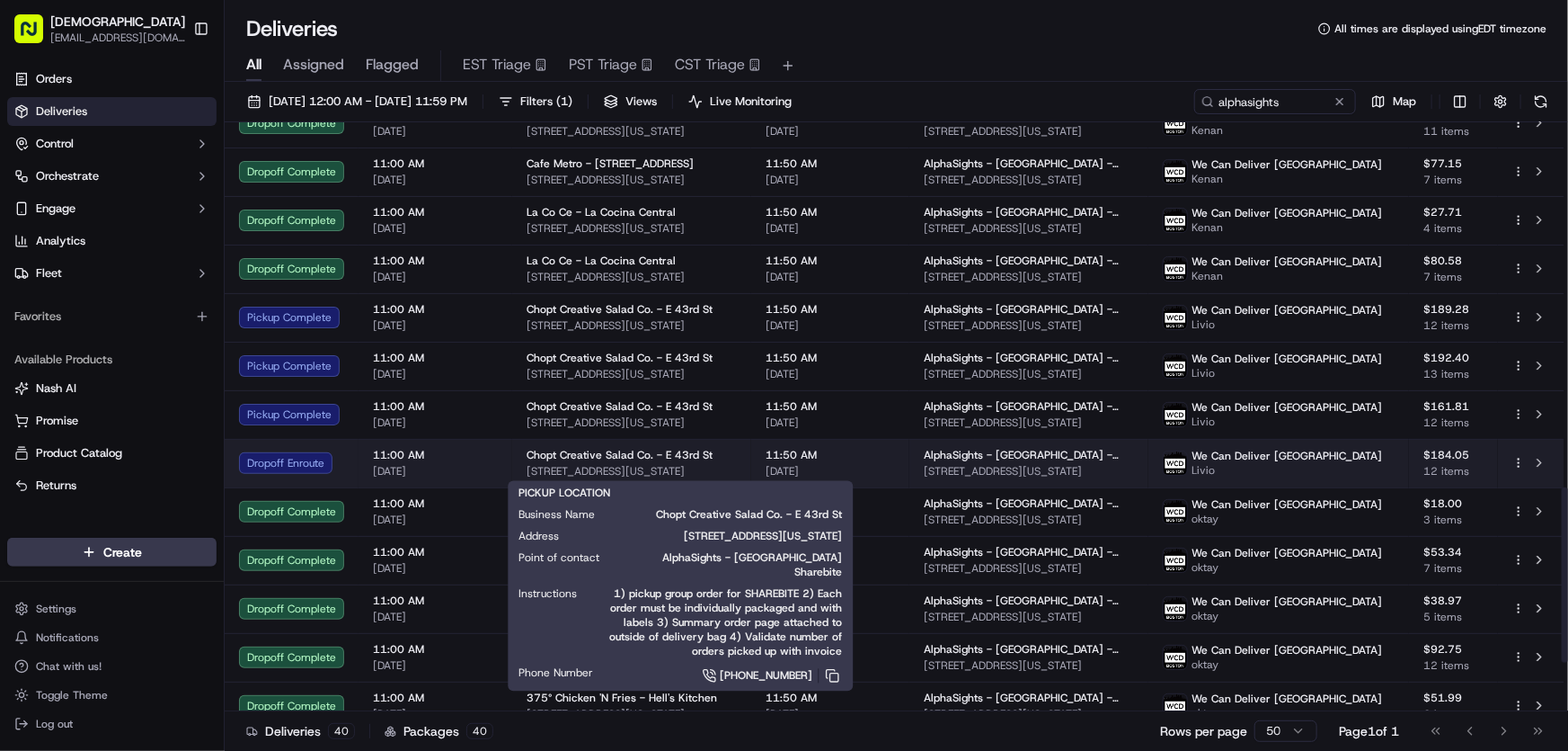
drag, startPoint x: 728, startPoint y: 467, endPoint x: 527, endPoint y: 473, distance: 201.1
click at [527, 473] on span "666 3rd Ave, New York, NY 10017, USA" at bounding box center [632, 471] width 210 height 15
click at [737, 461] on div "Chopt Creative Salad Co. - E 43rd St 666 3rd Ave, New York, NY 10017, USA" at bounding box center [632, 463] width 210 height 30
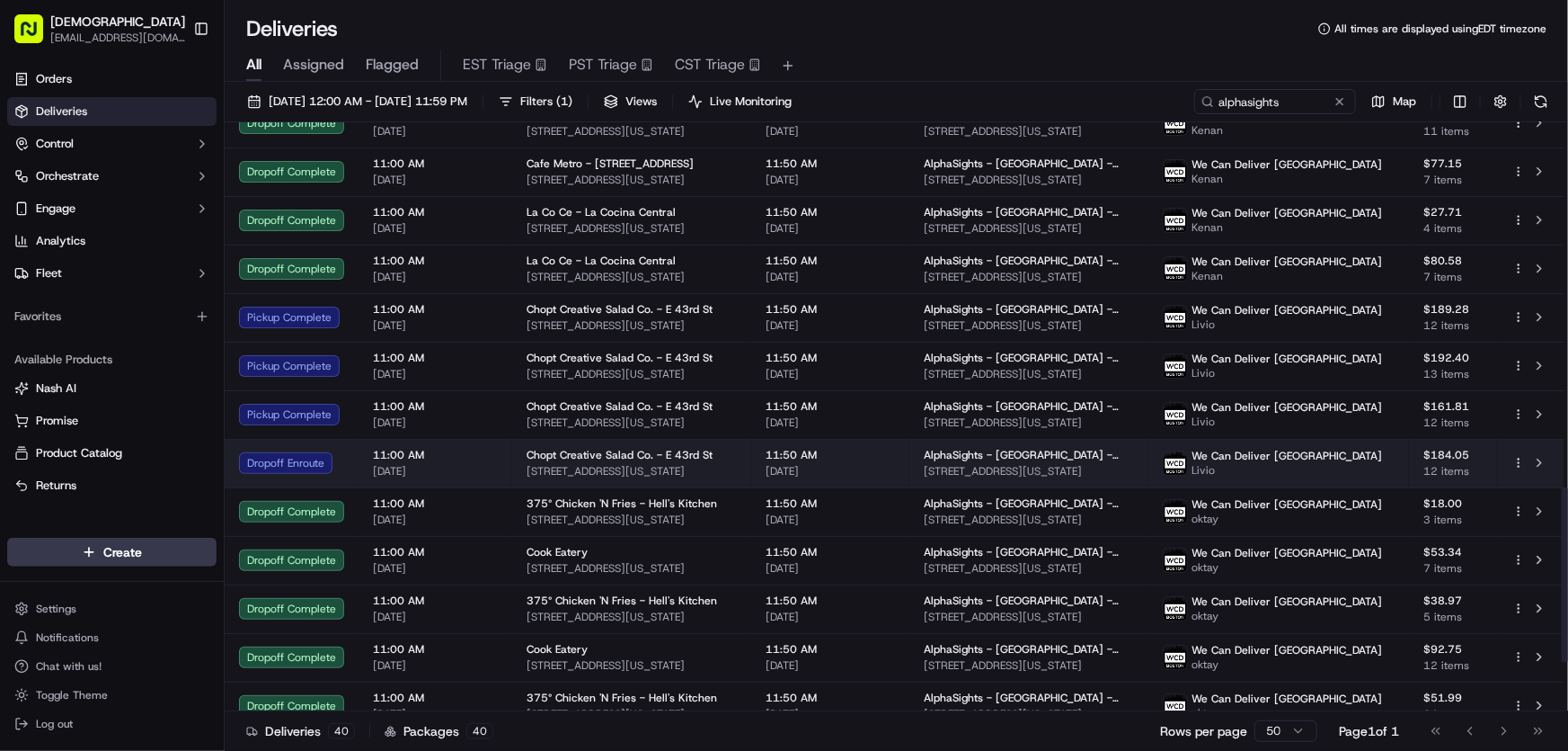
click at [737, 461] on div "Chopt Creative Salad Co. - E 43rd St 666 3rd Ave, New York, NY 10017, USA" at bounding box center [632, 463] width 210 height 30
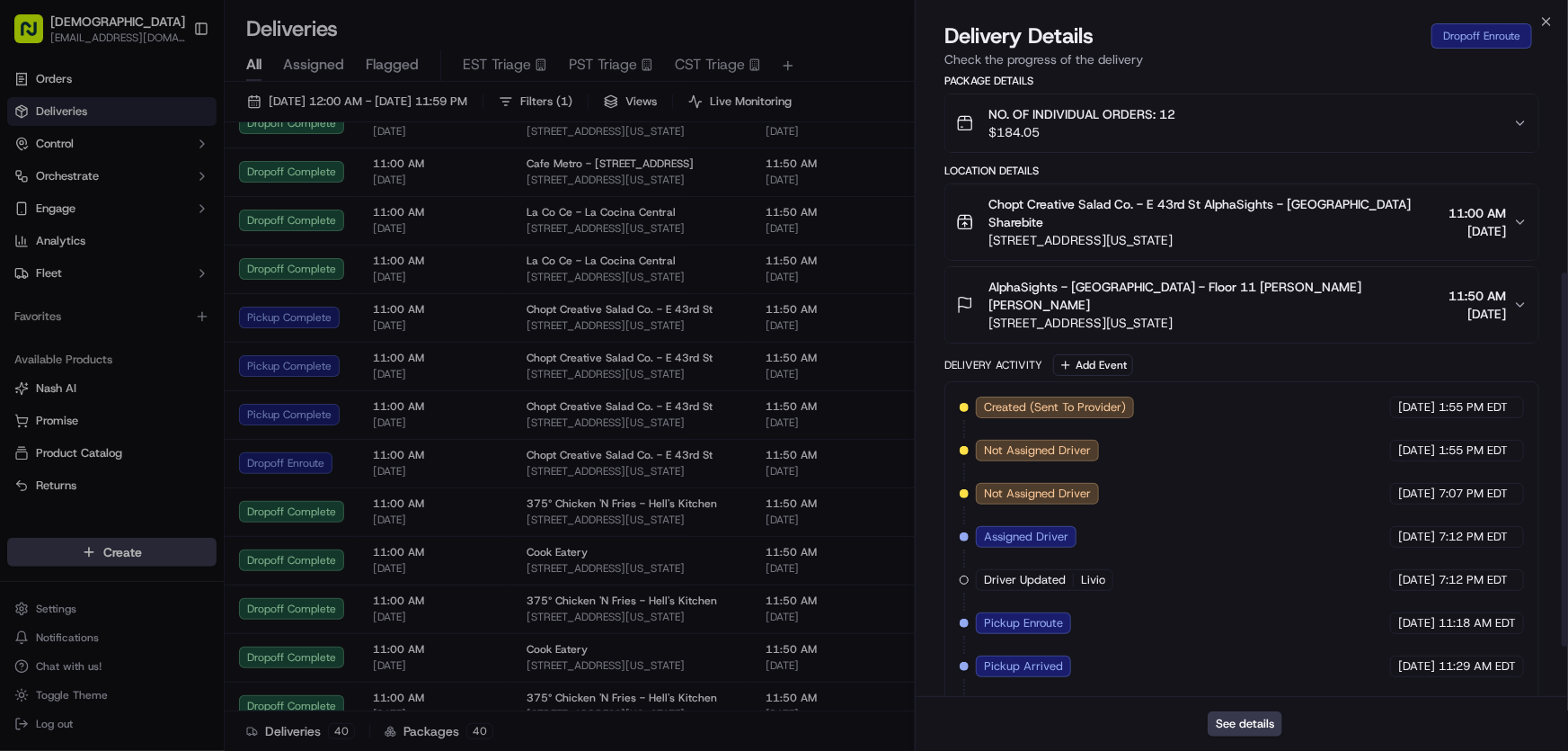
scroll to position [410, 0]
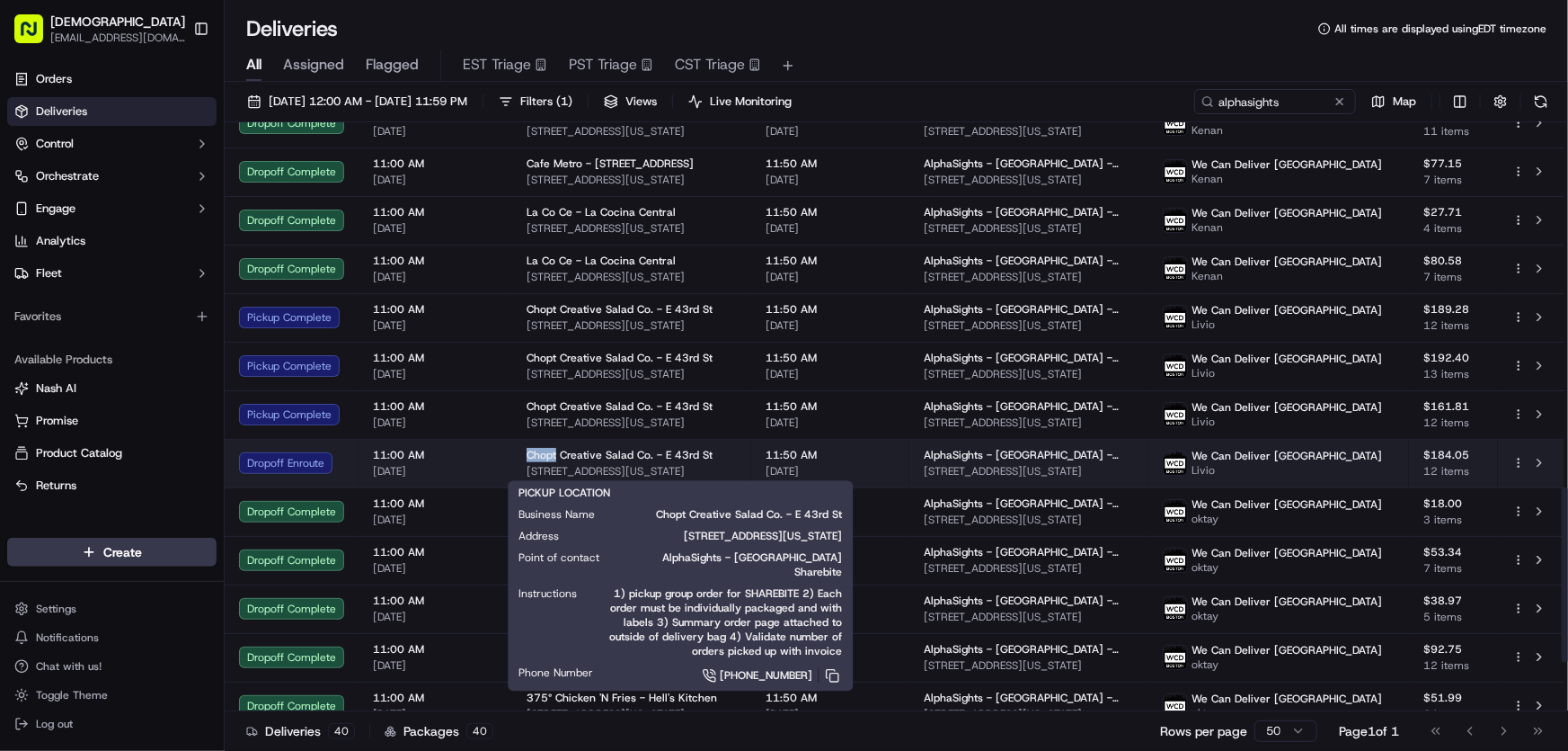
drag, startPoint x: 521, startPoint y: 451, endPoint x: 554, endPoint y: 451, distance: 33.0
click at [554, 451] on td "Chopt Creative Salad Co. - E 43rd St 666 3rd Ave, New York, NY 10017, USA" at bounding box center [631, 463] width 239 height 48
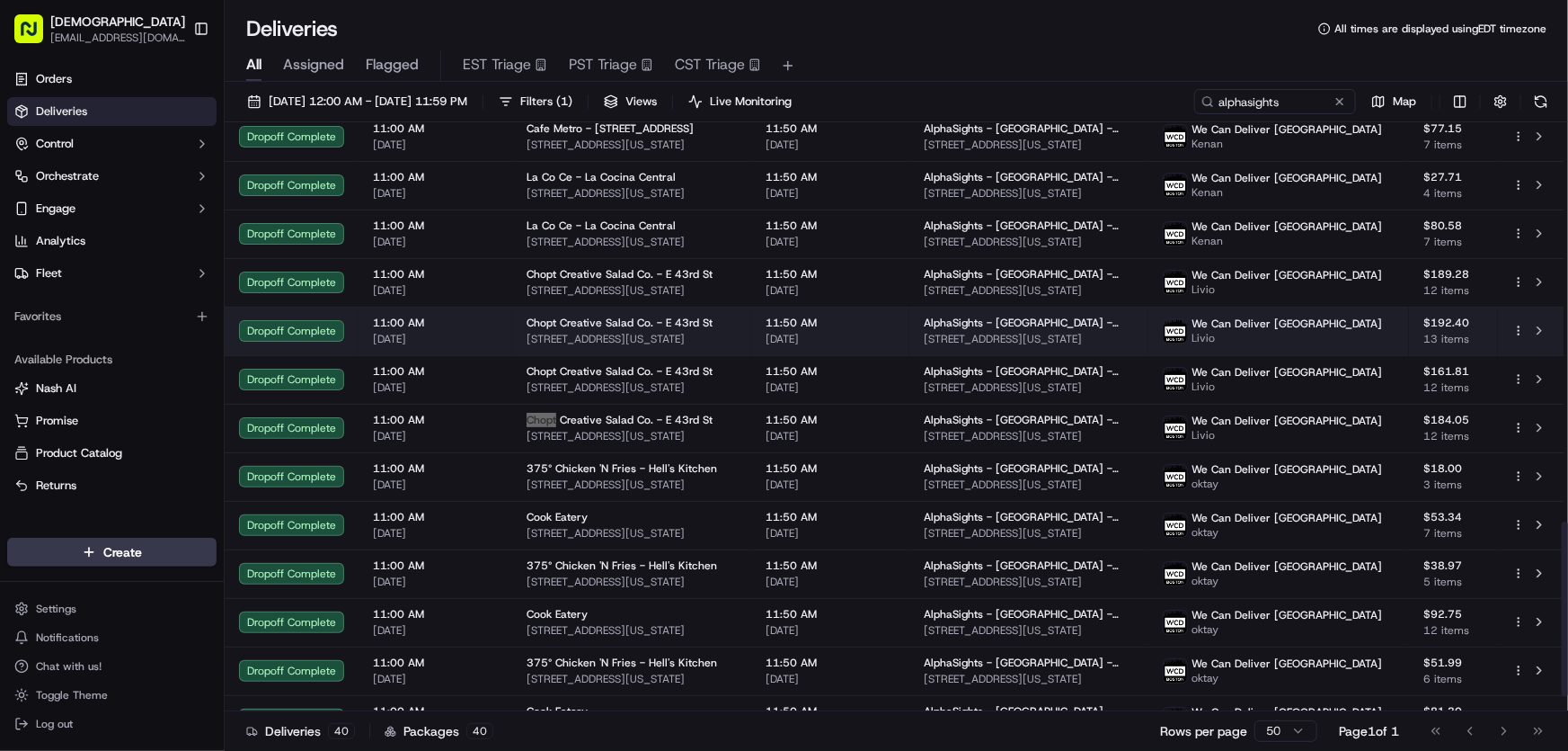
scroll to position [1389, 0]
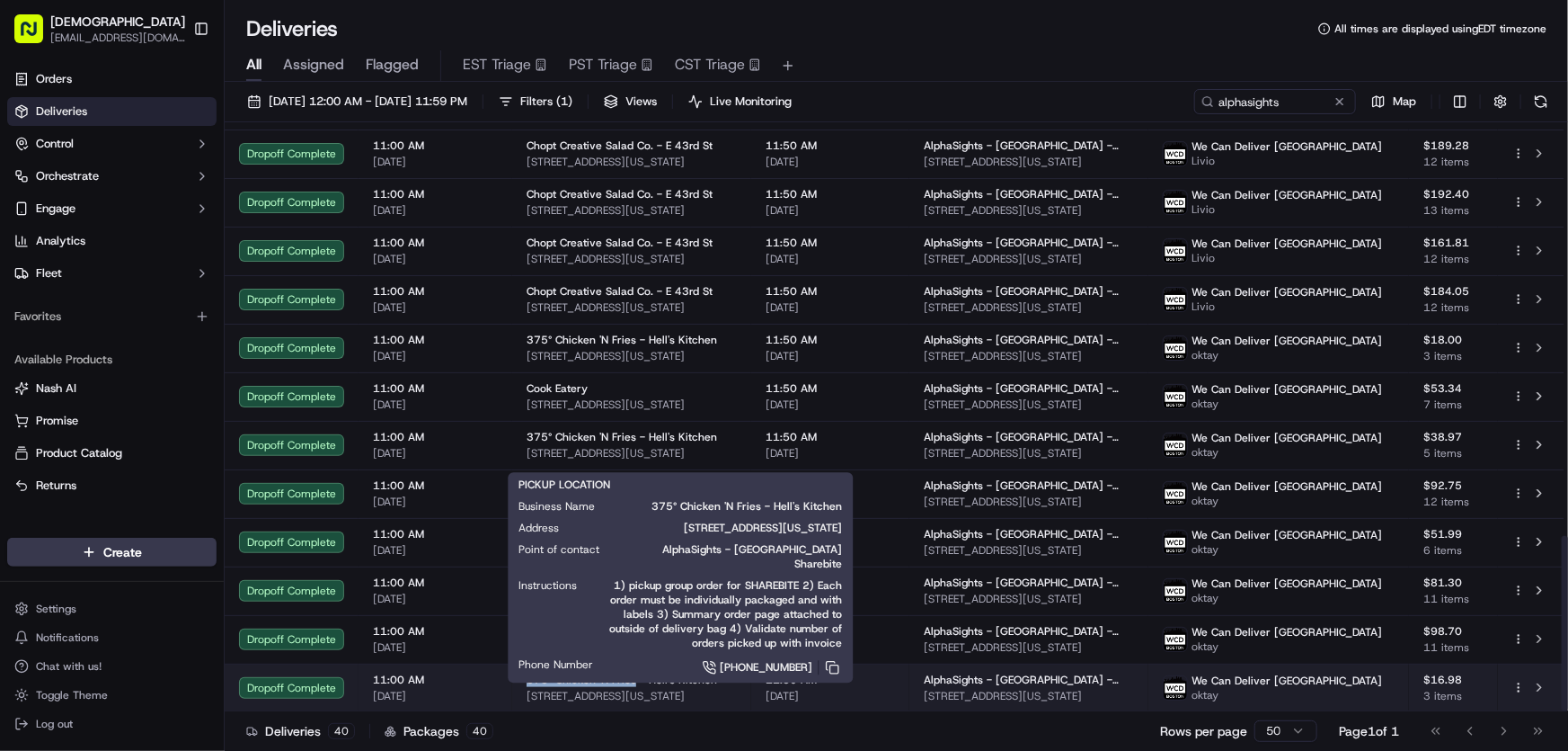
drag, startPoint x: 520, startPoint y: 674, endPoint x: 631, endPoint y: 684, distance: 111.4
click at [631, 684] on td "375° Chicken 'N Fries - Hell's Kitchen 649 9th Ave, New York, NY 10036, USA" at bounding box center [631, 687] width 239 height 48
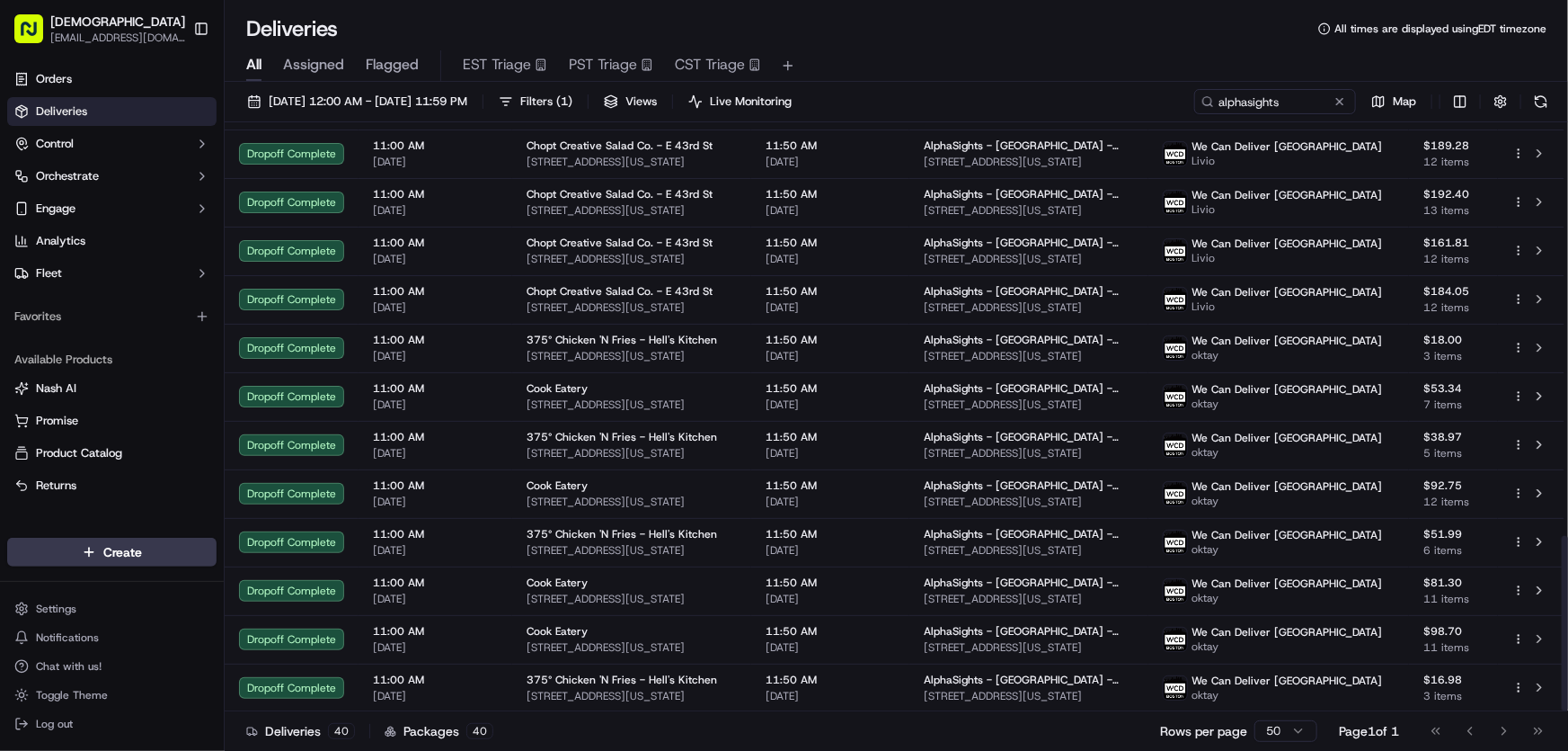
click at [976, 38] on div "Deliveries All times are displayed using EDT timezone" at bounding box center [897, 28] width 1344 height 28
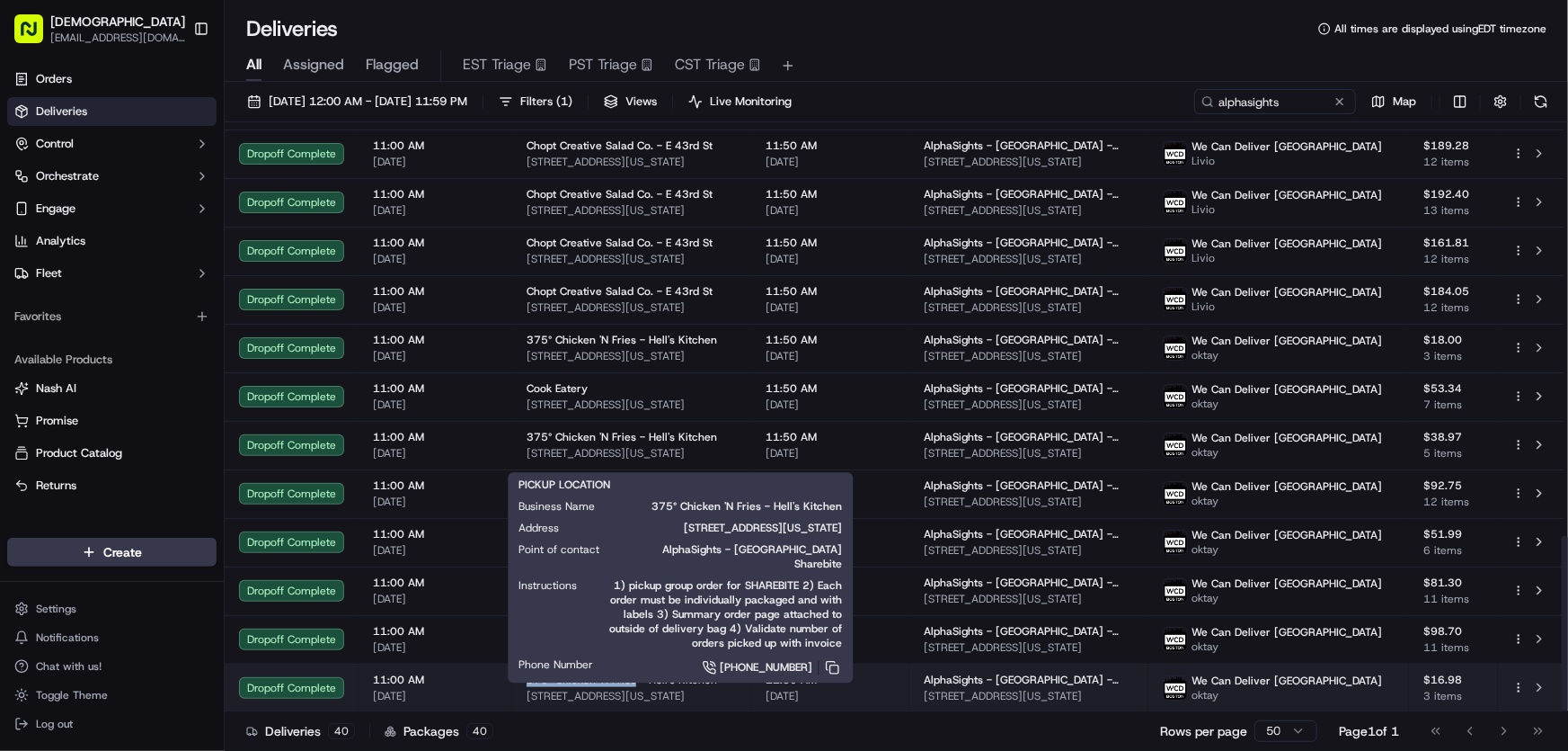
drag, startPoint x: 525, startPoint y: 674, endPoint x: 631, endPoint y: 681, distance: 106.2
click at [631, 681] on span "375° Chicken 'N Fries - Hell's Kitchen" at bounding box center [622, 680] width 190 height 15
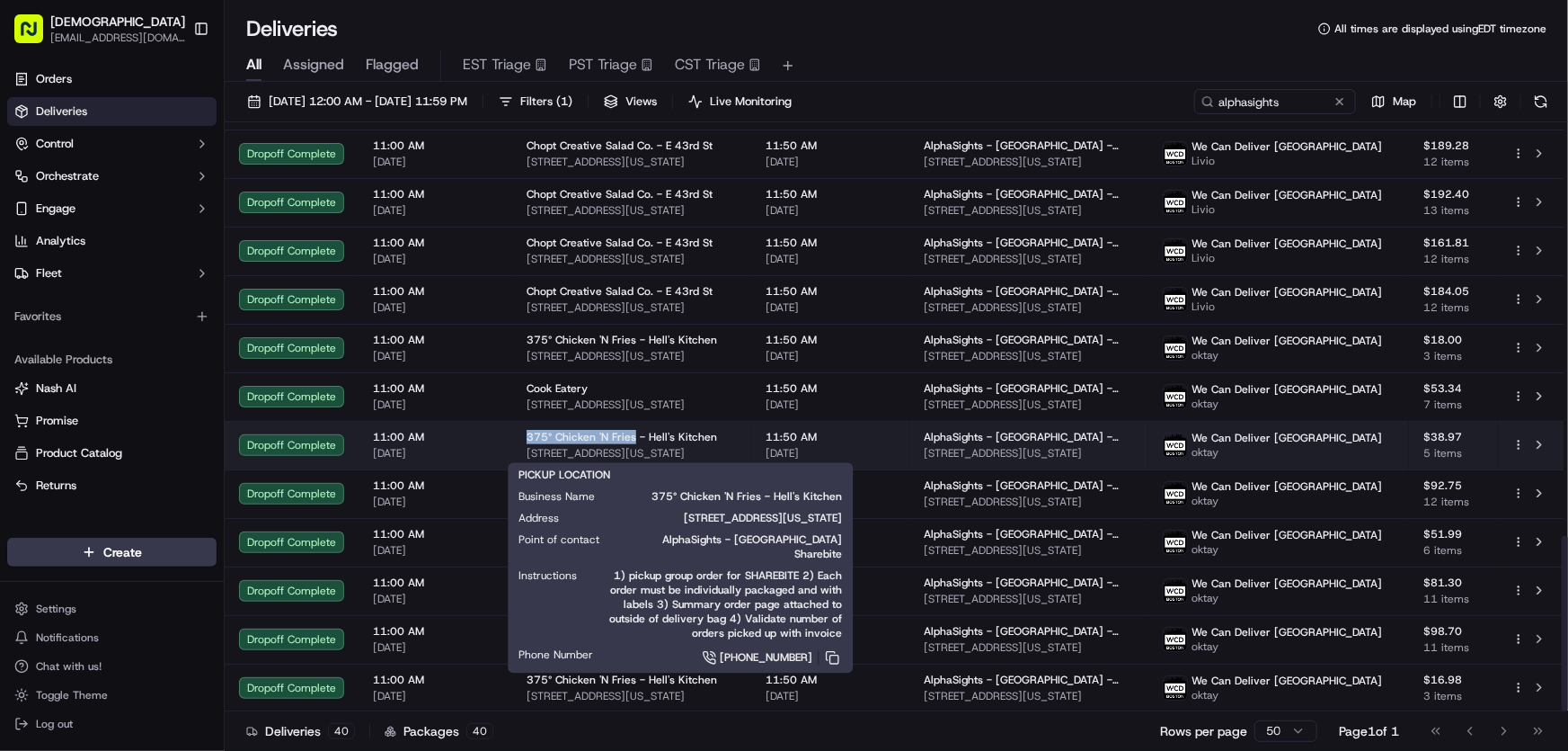
drag, startPoint x: 520, startPoint y: 434, endPoint x: 630, endPoint y: 440, distance: 110.2
click at [630, 440] on td "375° Chicken 'N Fries - Hell's Kitchen 649 9th Ave, New York, NY 10036, USA" at bounding box center [631, 445] width 239 height 48
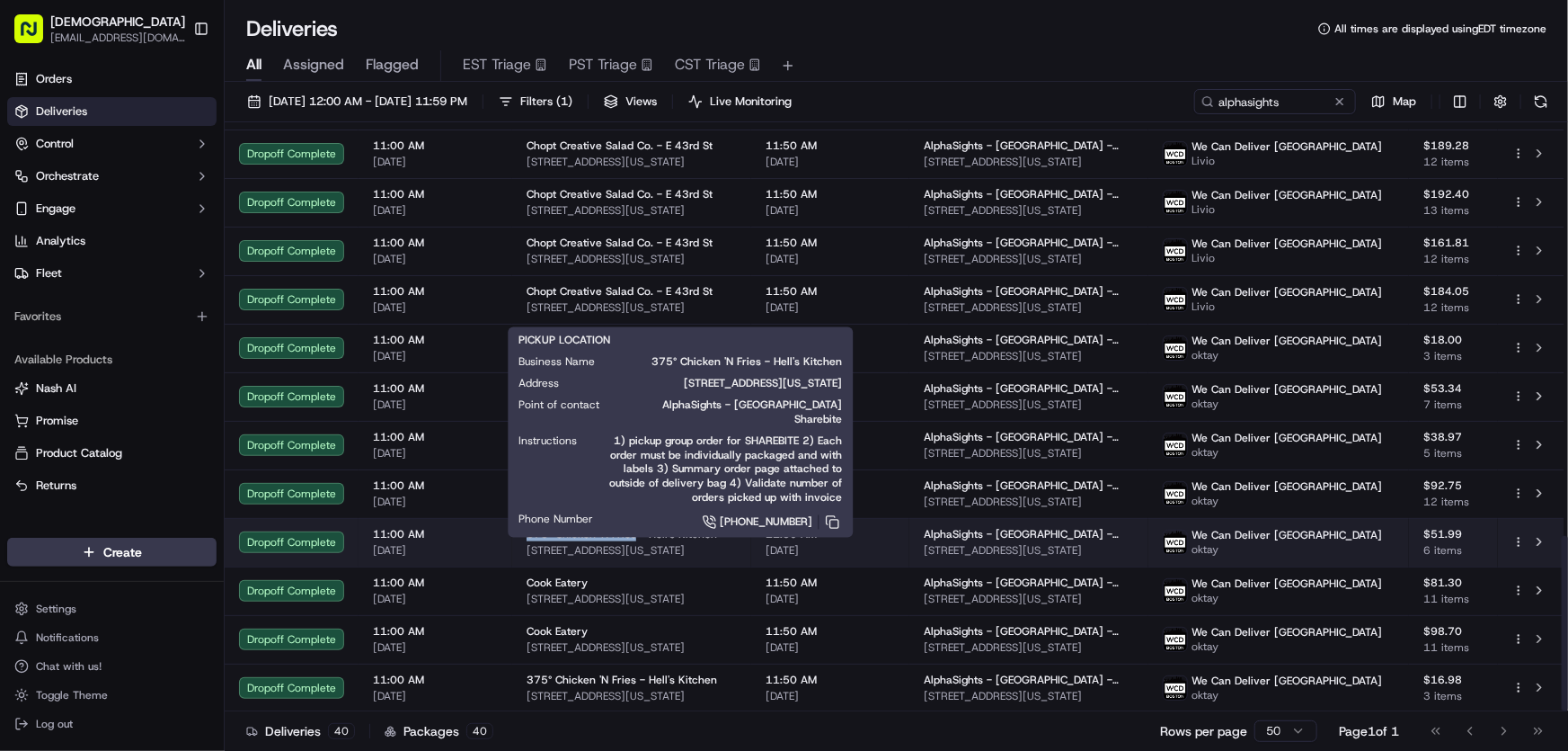
drag, startPoint x: 521, startPoint y: 530, endPoint x: 631, endPoint y: 538, distance: 110.3
click at [631, 538] on td "375° Chicken 'N Fries - Hell's Kitchen 649 9th Ave, New York, NY 10036, USA" at bounding box center [631, 542] width 239 height 48
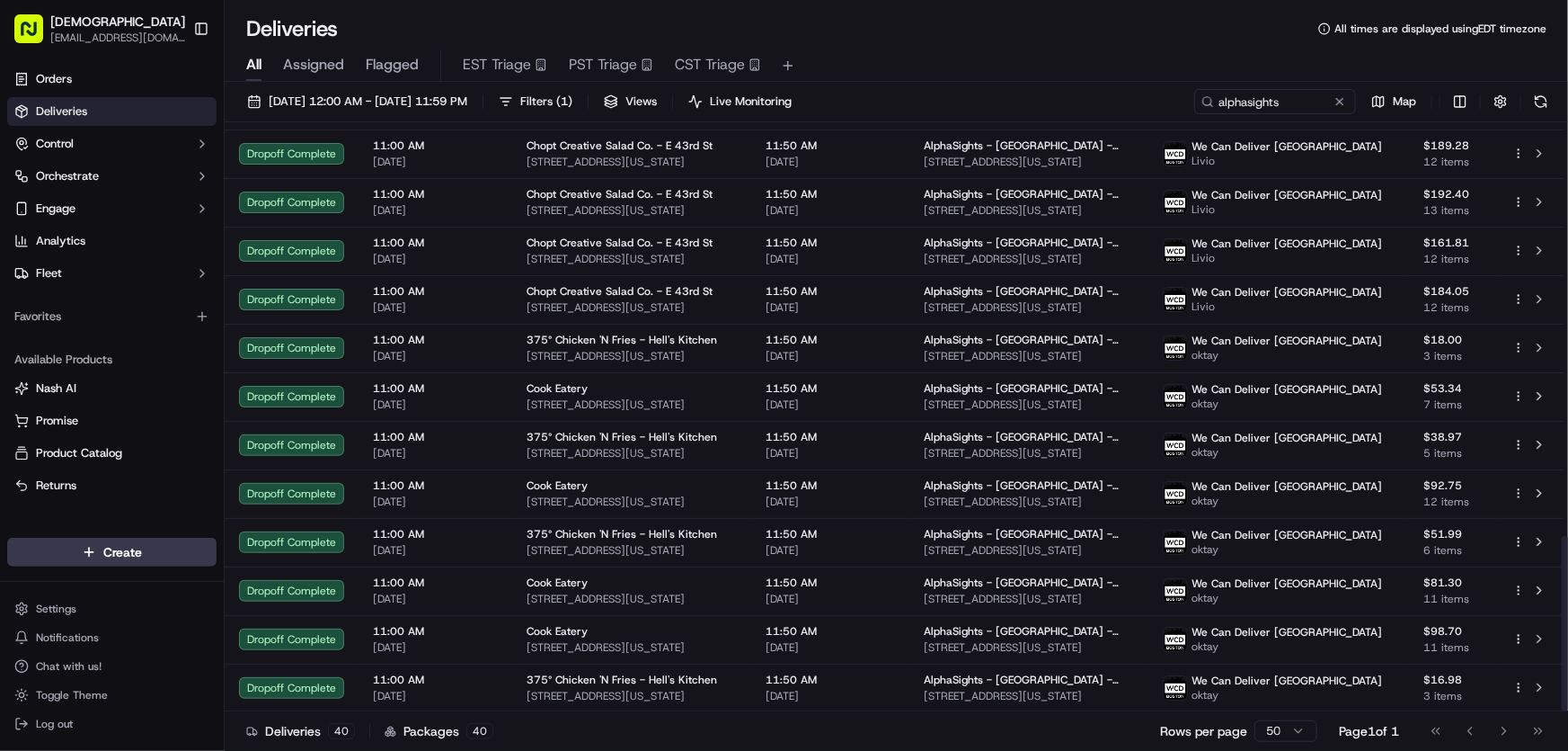
click at [960, 37] on div "Deliveries All times are displayed using EDT timezone" at bounding box center [897, 28] width 1344 height 28
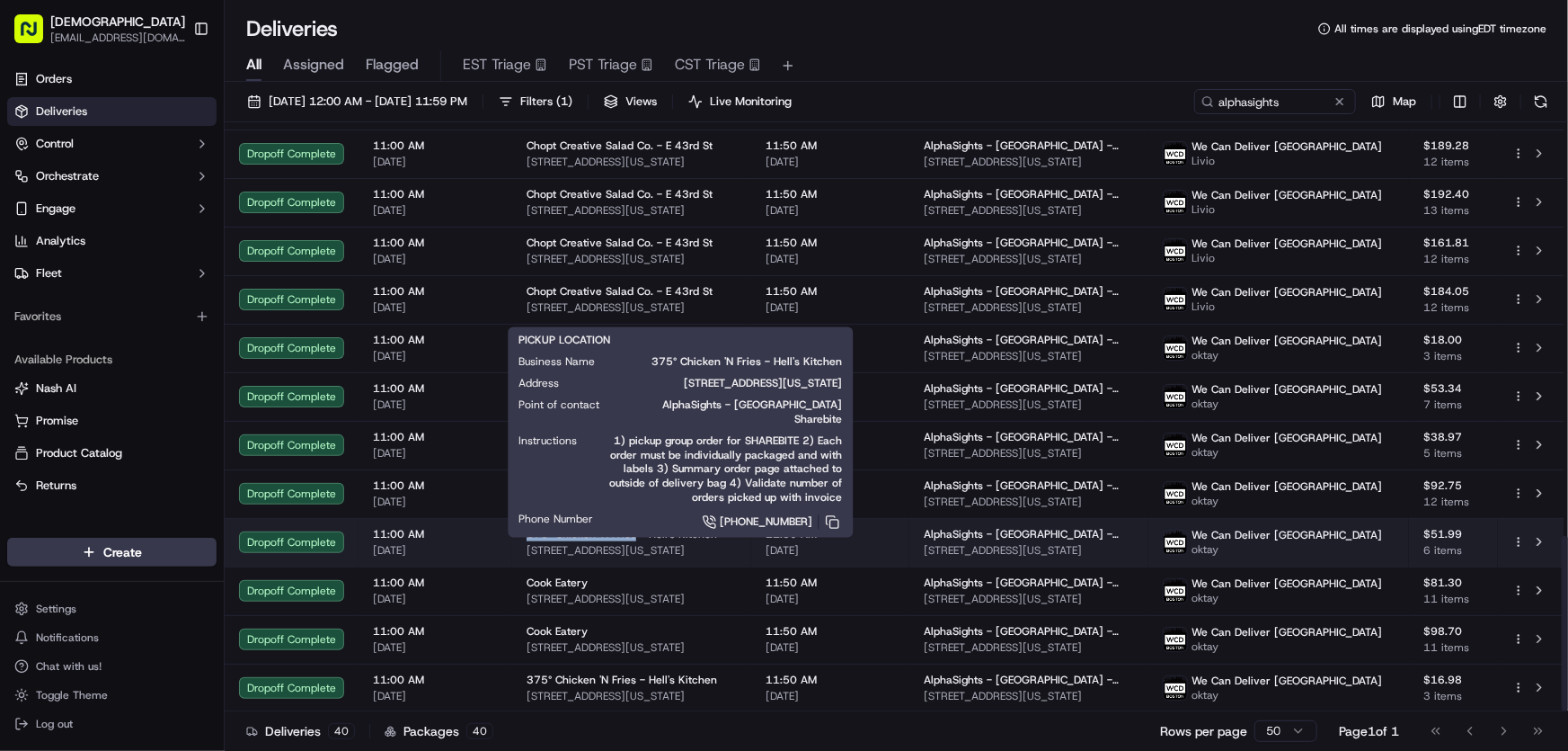
drag, startPoint x: 521, startPoint y: 529, endPoint x: 630, endPoint y: 532, distance: 109.0
click at [630, 532] on td "375° Chicken 'N Fries - Hell's Kitchen 649 9th Ave, New York, NY 10036, USA" at bounding box center [631, 542] width 239 height 48
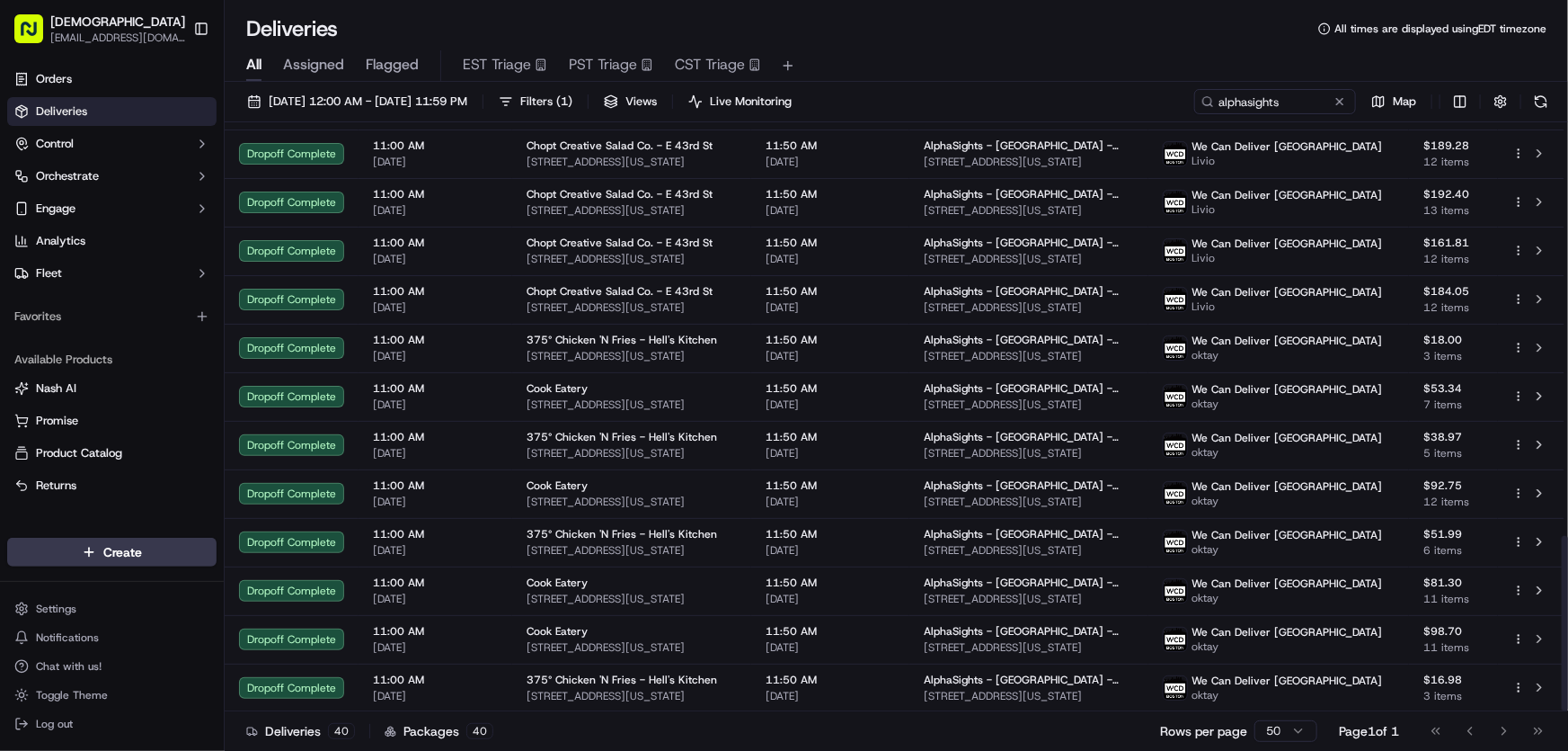
click at [981, 37] on div "Deliveries All times are displayed using EDT timezone" at bounding box center [897, 28] width 1344 height 28
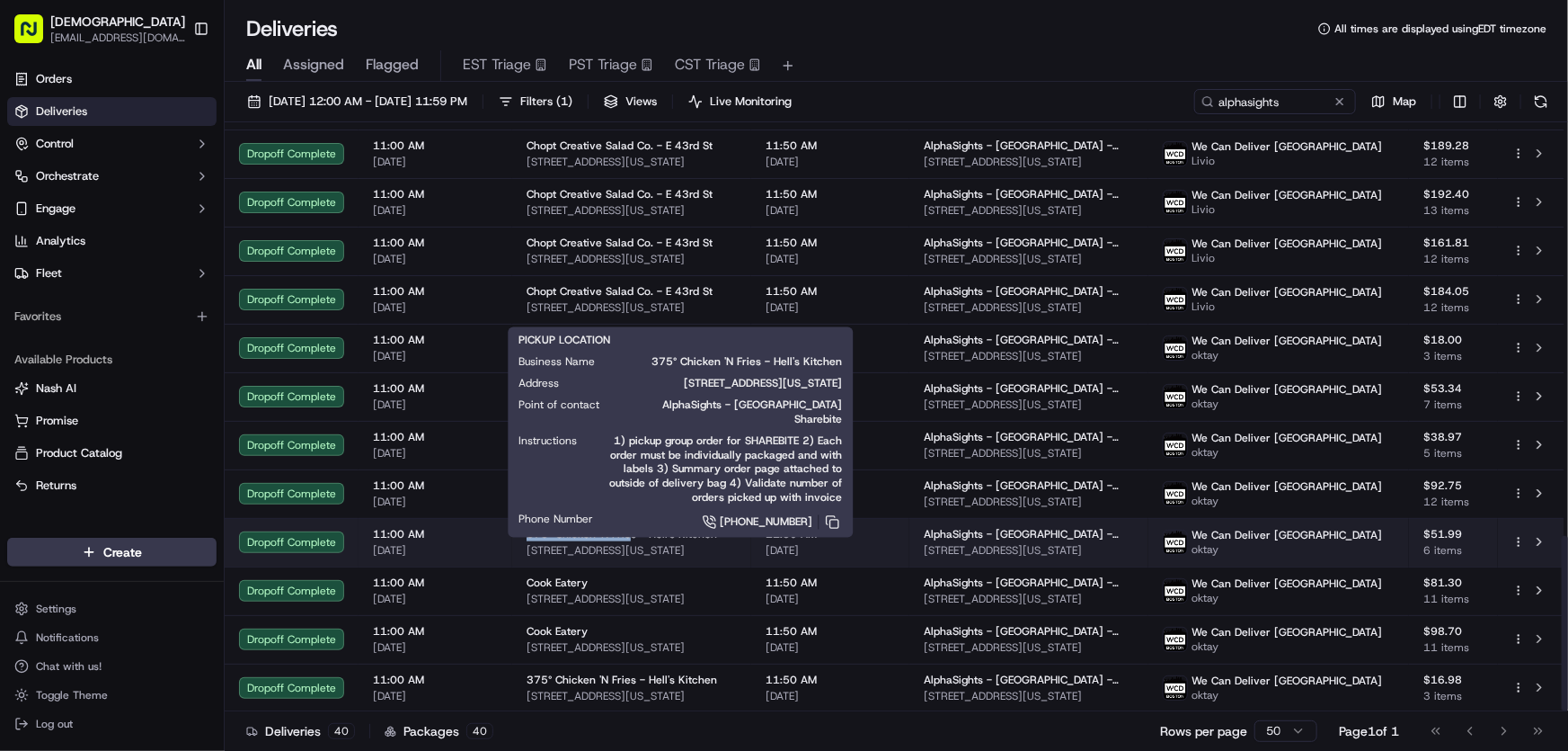
drag, startPoint x: 522, startPoint y: 531, endPoint x: 628, endPoint y: 532, distance: 106.0
click at [628, 532] on td "375° Chicken 'N Fries - Hell's Kitchen 649 9th Ave, New York, NY 10036, USA" at bounding box center [631, 542] width 239 height 48
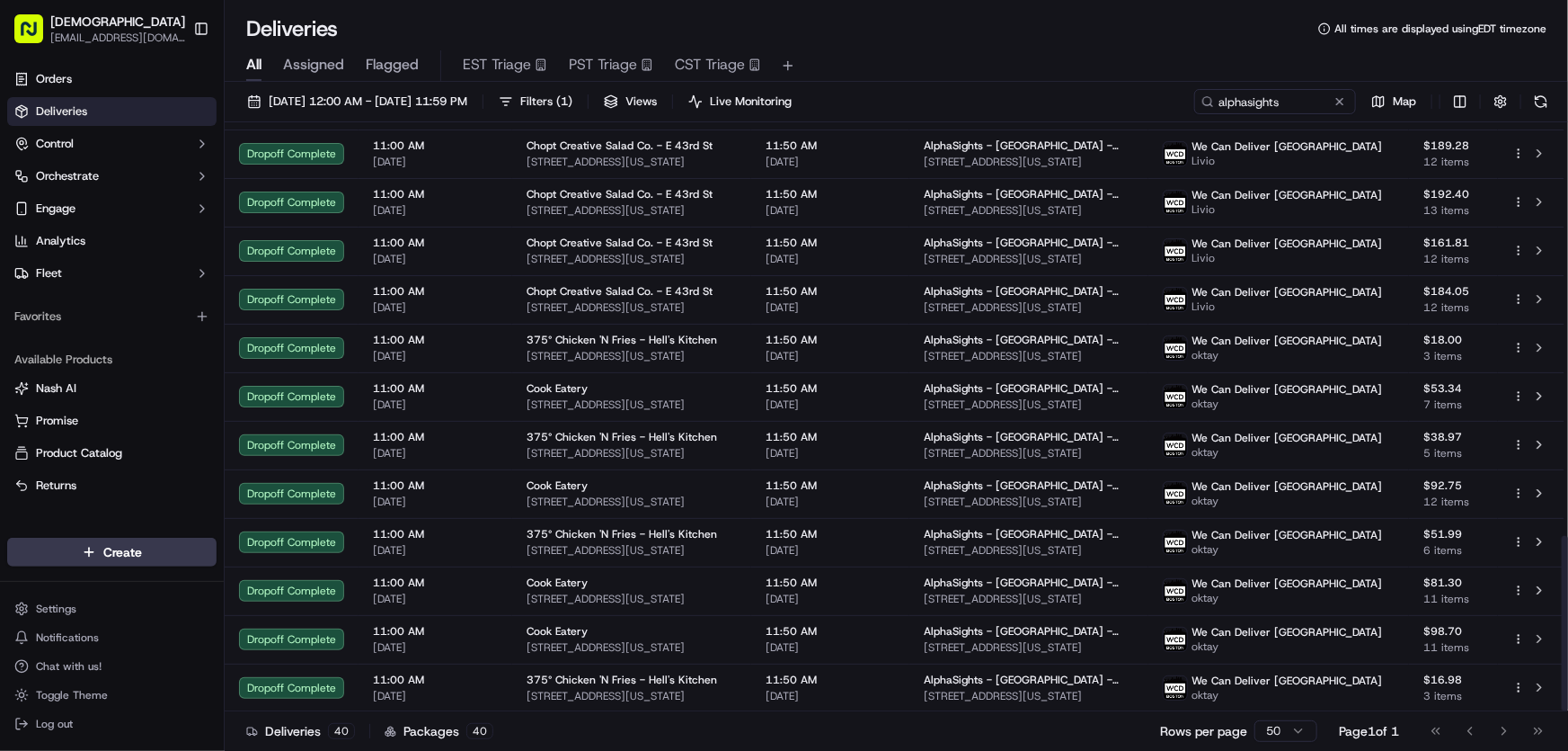
click at [946, 47] on div "All Assigned Flagged EST Triage PST Triage CST Triage" at bounding box center [897, 62] width 1344 height 38
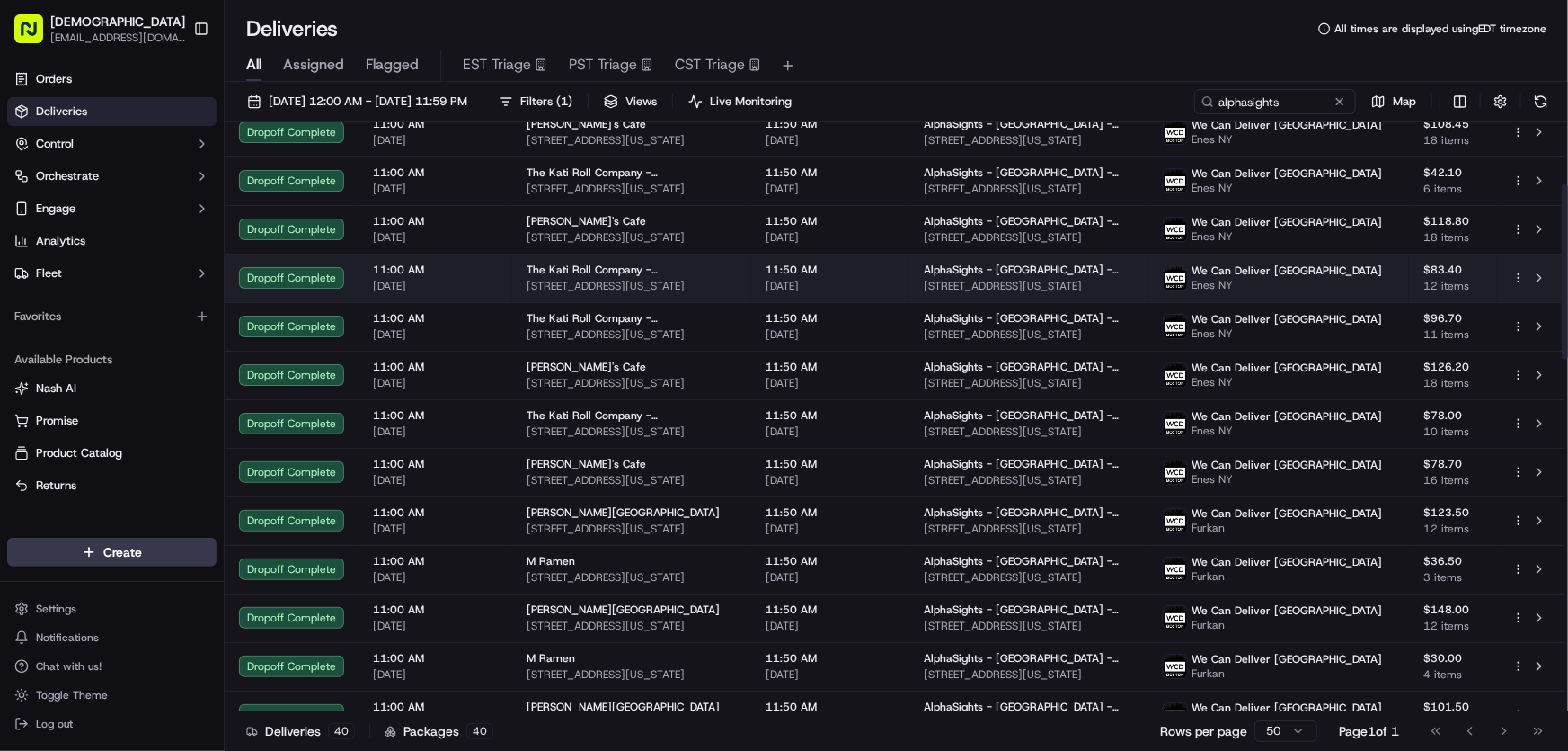
scroll to position [0, 0]
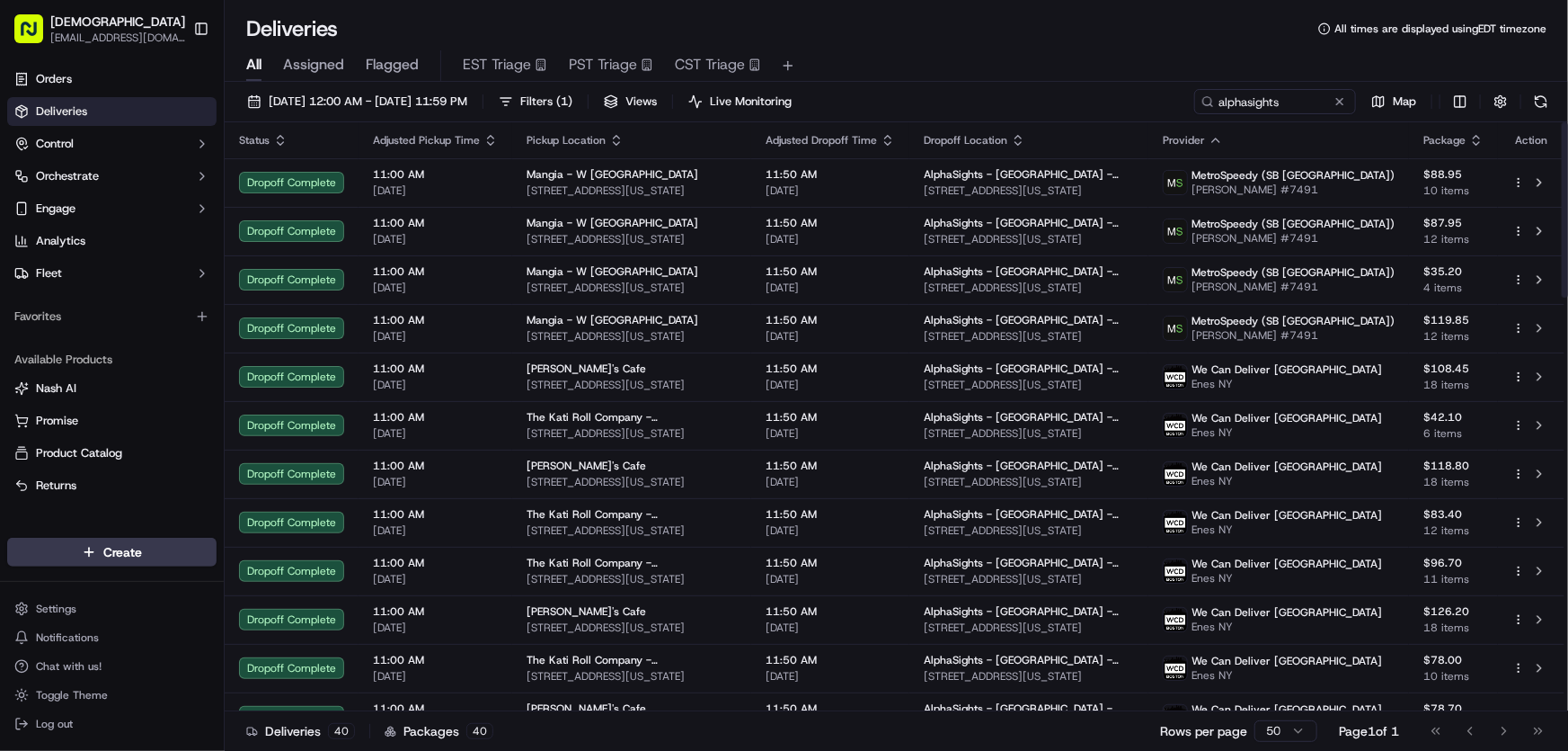
click at [988, 50] on div "All Assigned Flagged EST Triage PST Triage CST Triage" at bounding box center [897, 66] width 1344 height 31
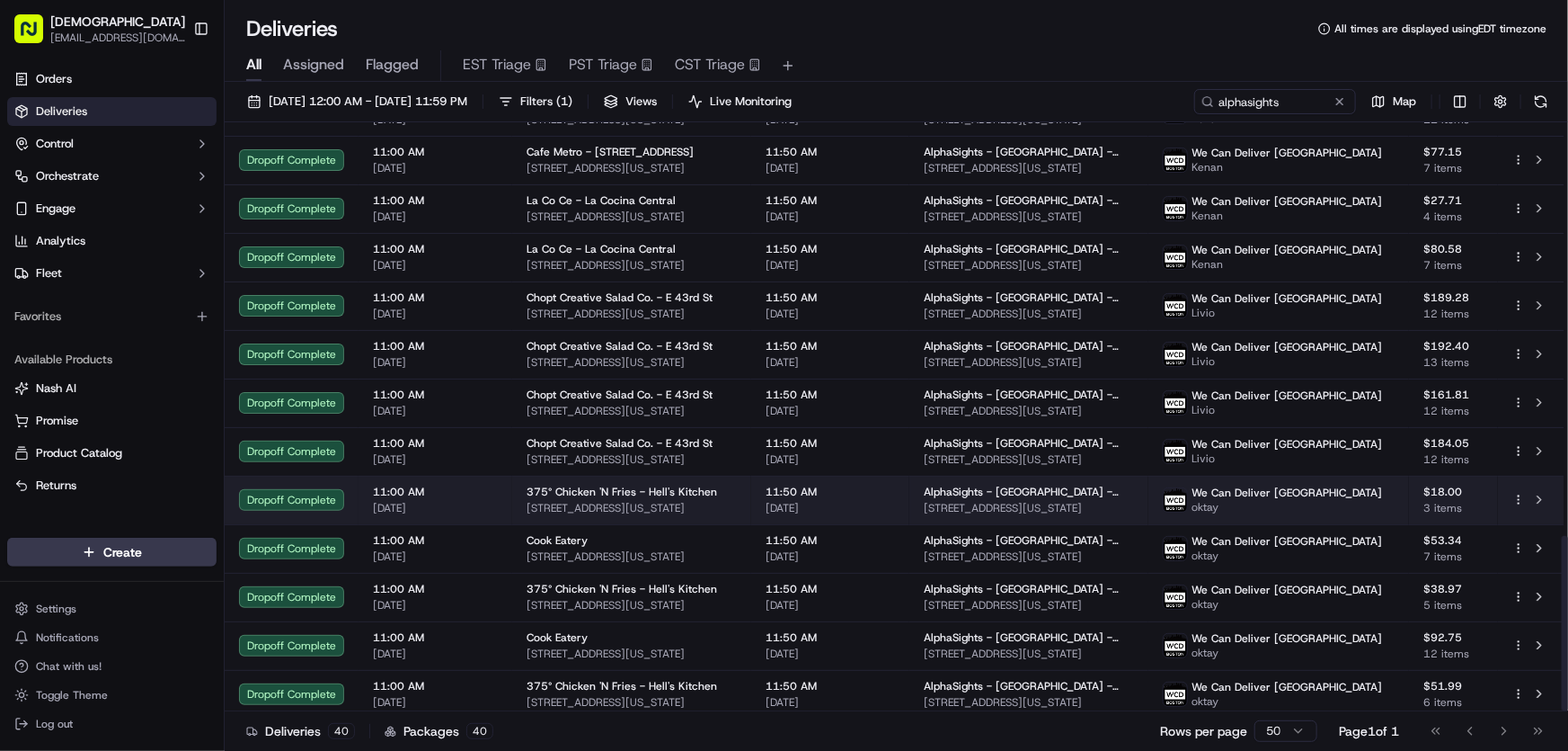
scroll to position [1389, 0]
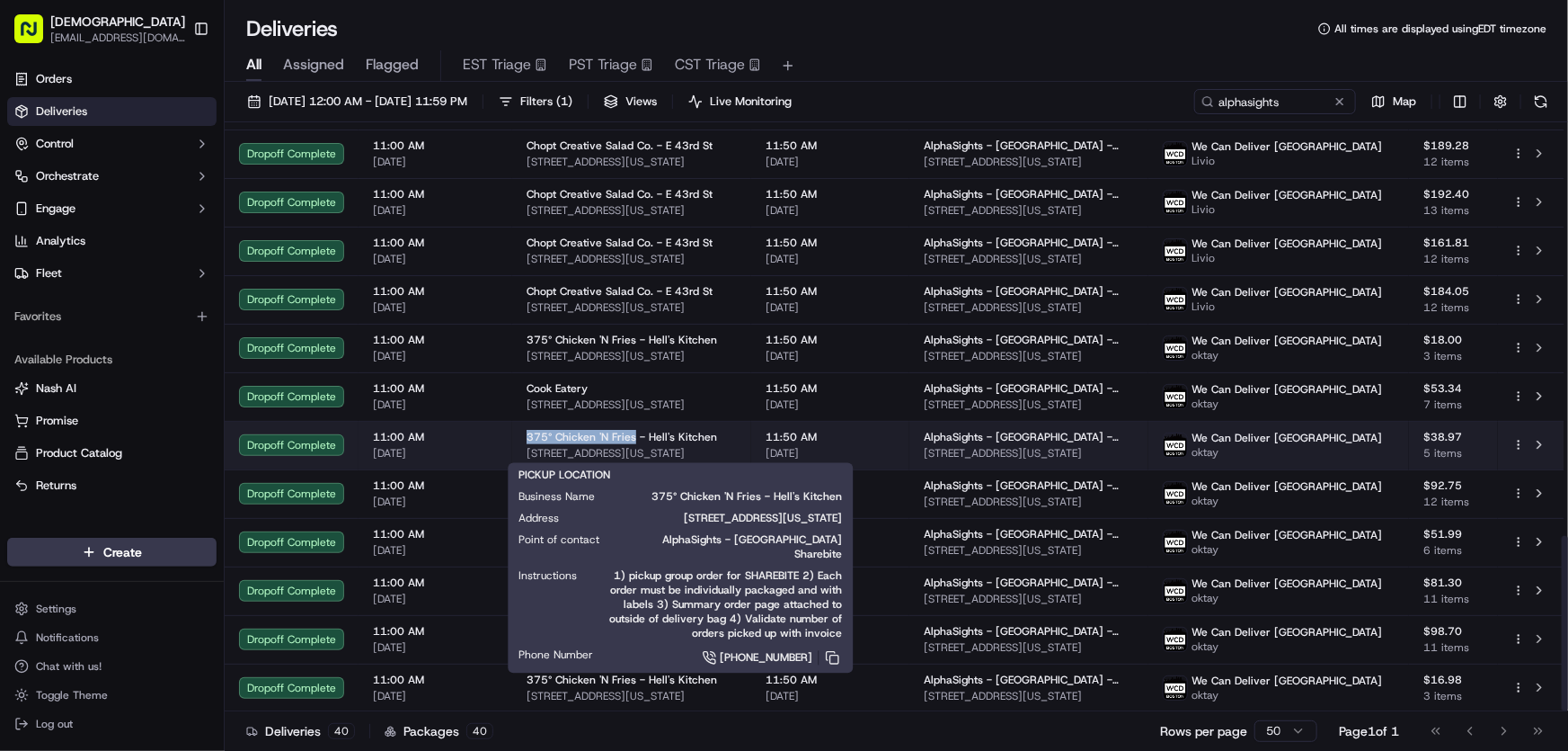
drag, startPoint x: 521, startPoint y: 435, endPoint x: 632, endPoint y: 435, distance: 111.0
click at [632, 435] on td "375° Chicken 'N Fries - Hell's Kitchen 649 9th Ave, New York, NY 10036, USA" at bounding box center [631, 445] width 239 height 48
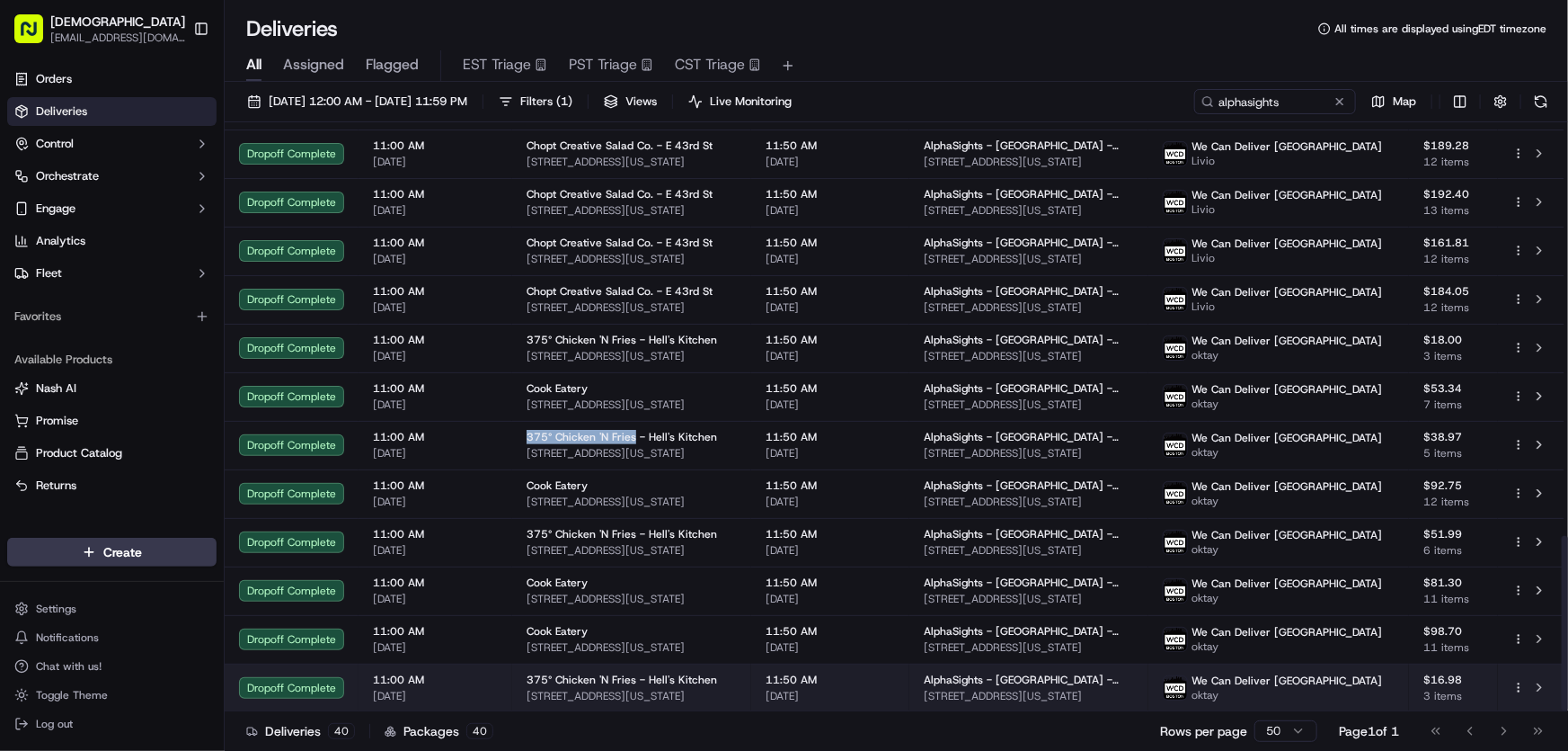
drag, startPoint x: 732, startPoint y: 693, endPoint x: 517, endPoint y: 701, distance: 215.1
click at [517, 701] on td "375° Chicken 'N Fries - Hell's Kitchen 649 9th Ave, New York, NY 10036, USA" at bounding box center [631, 687] width 239 height 48
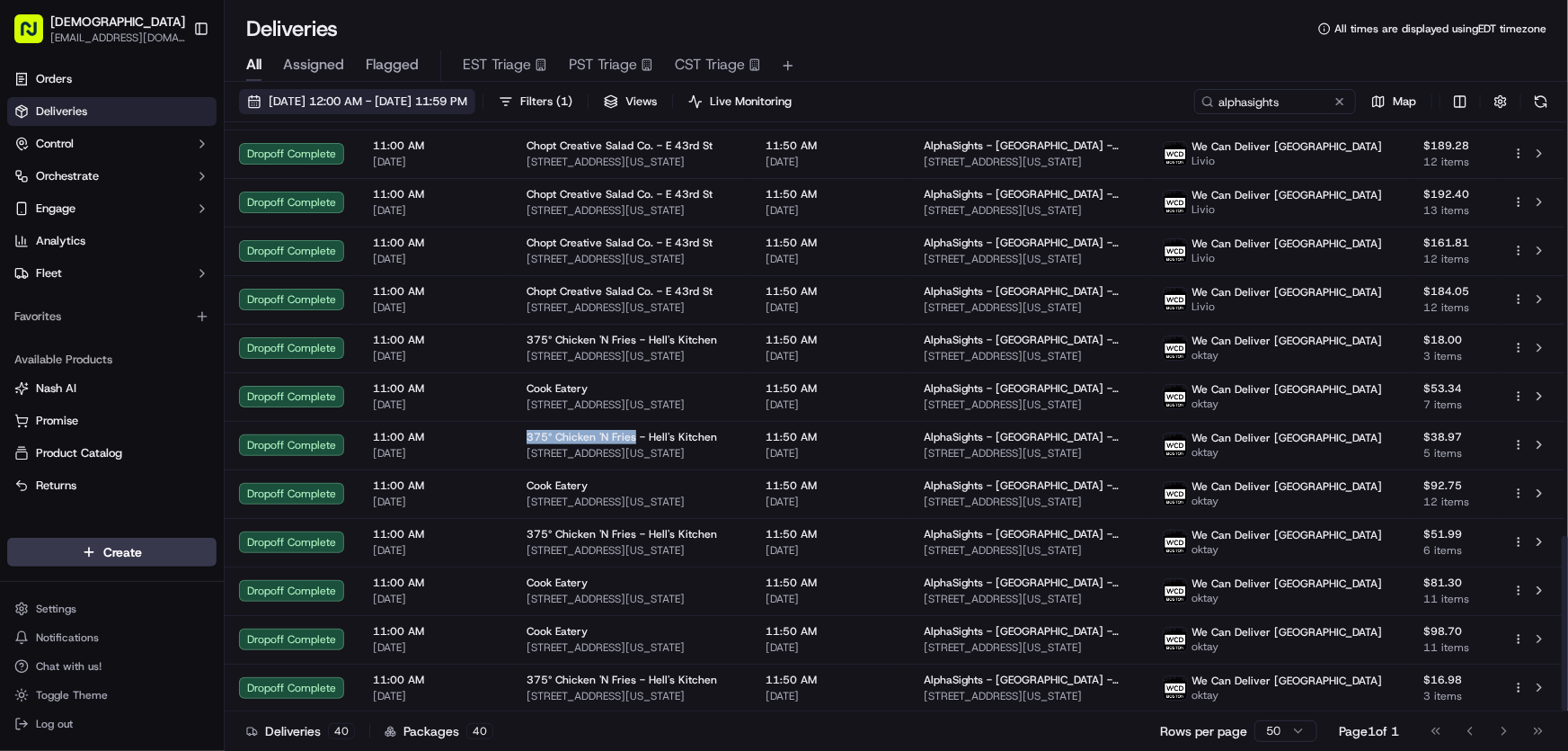
click at [345, 102] on span "[DATE] 12:00 AM - [DATE] 11:59 PM" at bounding box center [368, 102] width 198 height 16
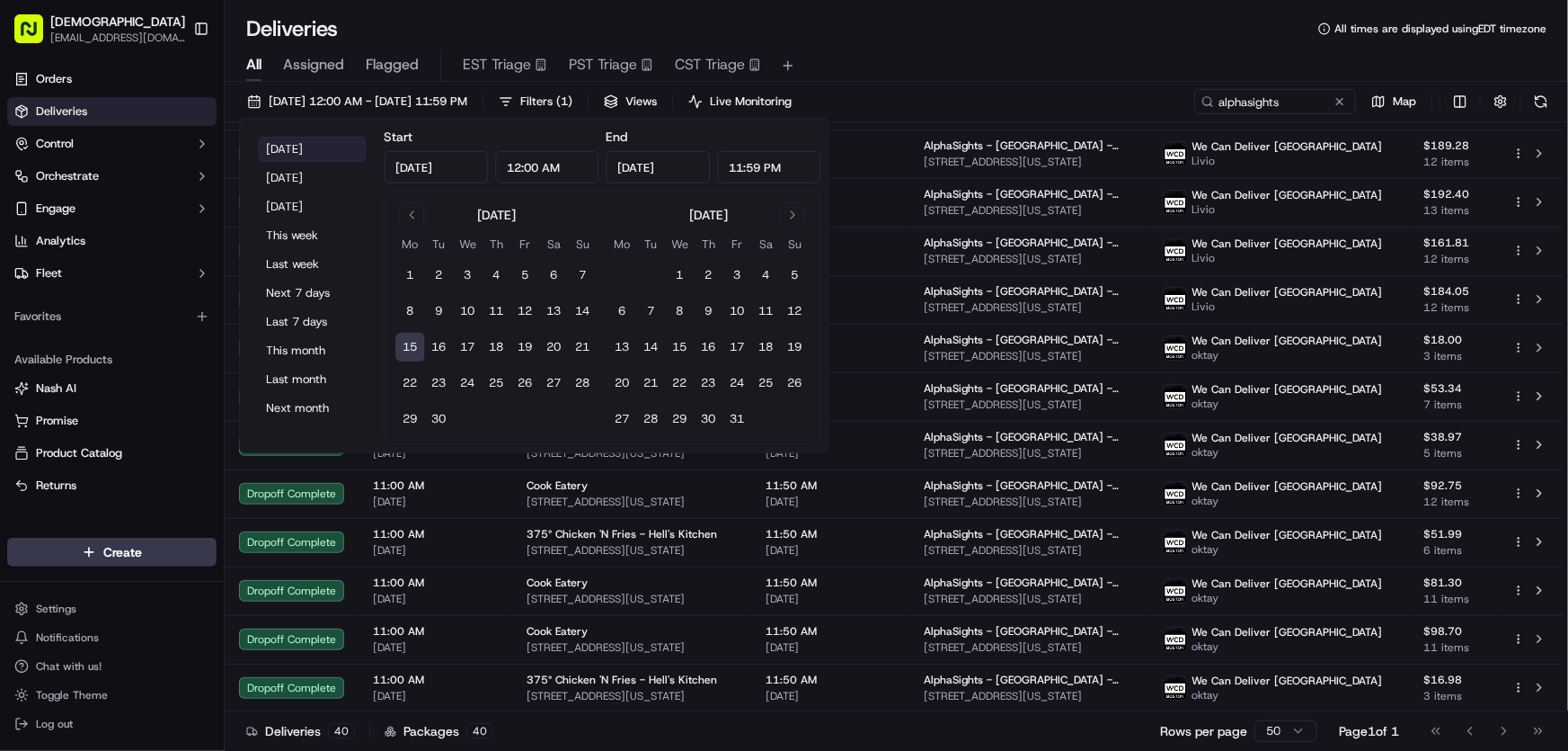
click at [293, 142] on button "Today" at bounding box center [312, 149] width 108 height 26
click at [958, 53] on div "All Assigned Flagged EST Triage PST Triage CST Triage" at bounding box center [897, 66] width 1344 height 31
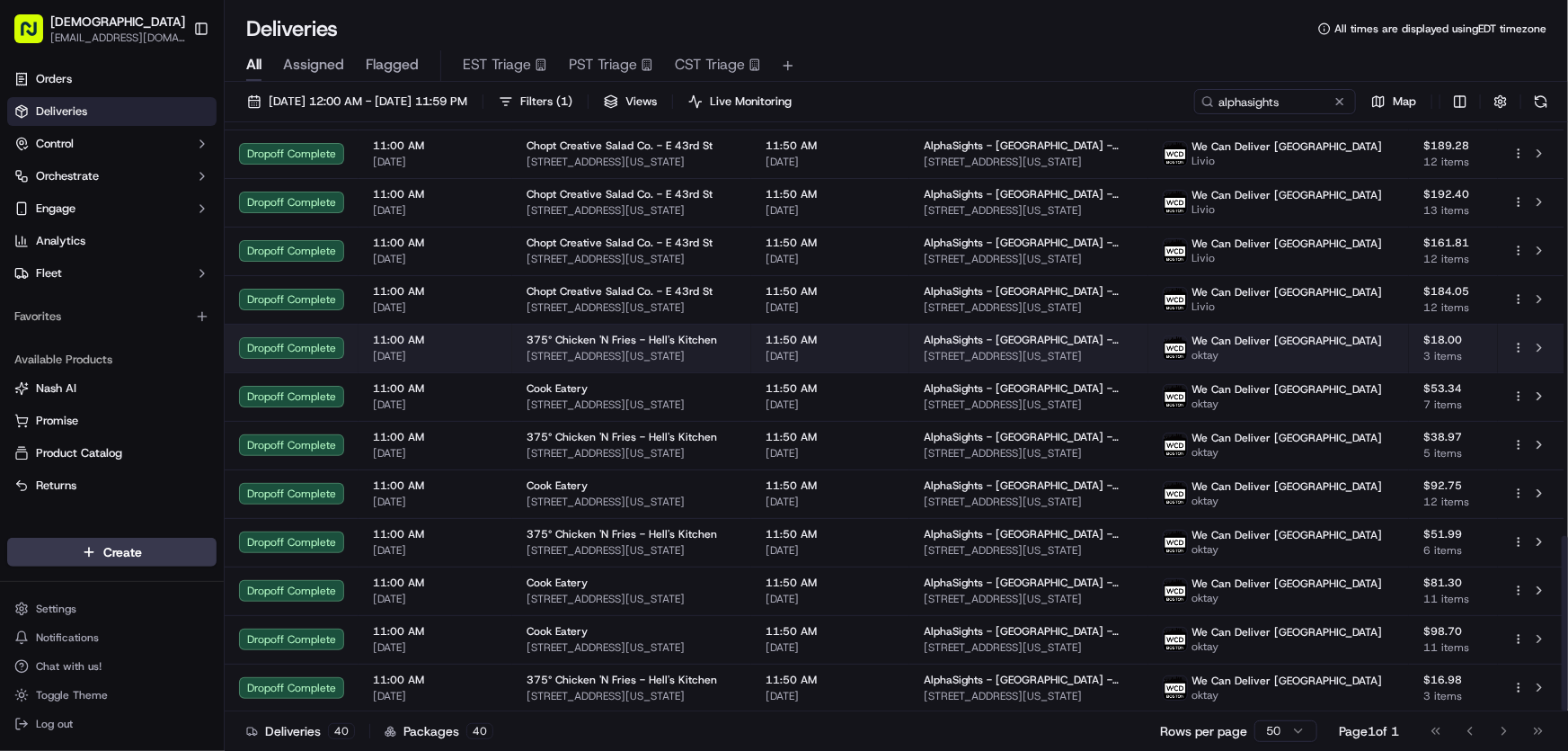
click at [592, 338] on span "375° Chicken 'N Fries - Hell's Kitchen" at bounding box center [622, 340] width 190 height 15
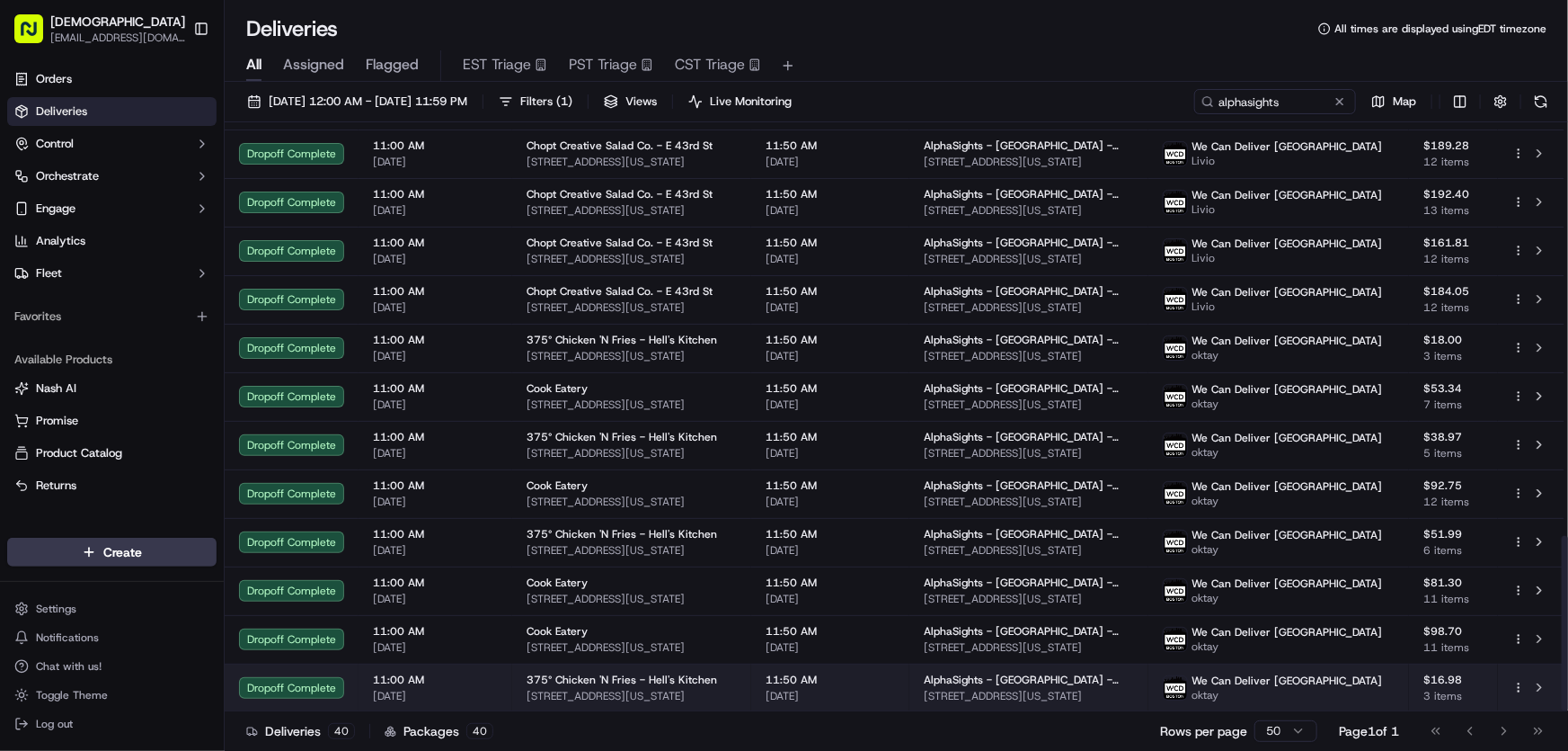
click at [563, 680] on span "375° Chicken 'N Fries - Hell's Kitchen" at bounding box center [622, 680] width 190 height 15
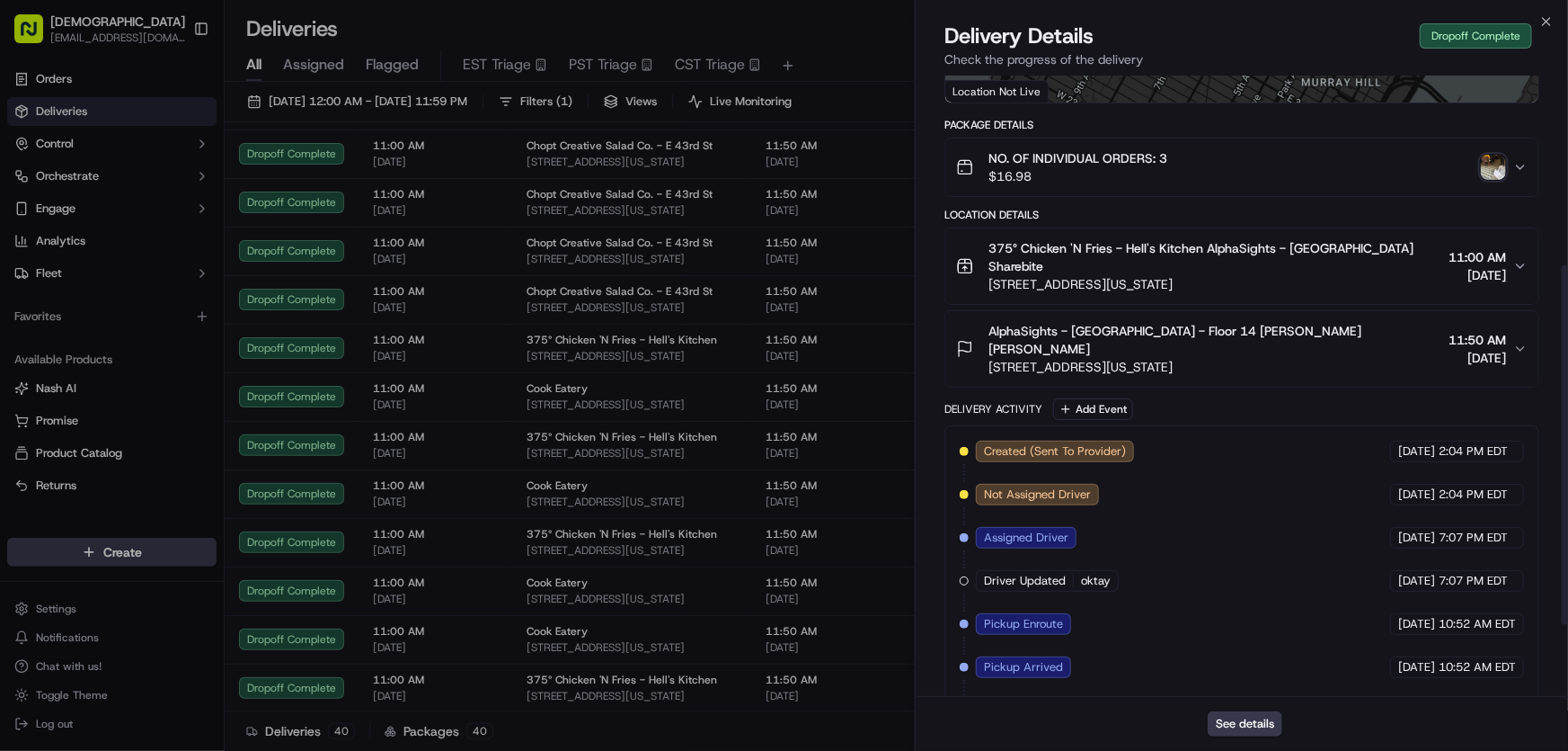
scroll to position [452, 0]
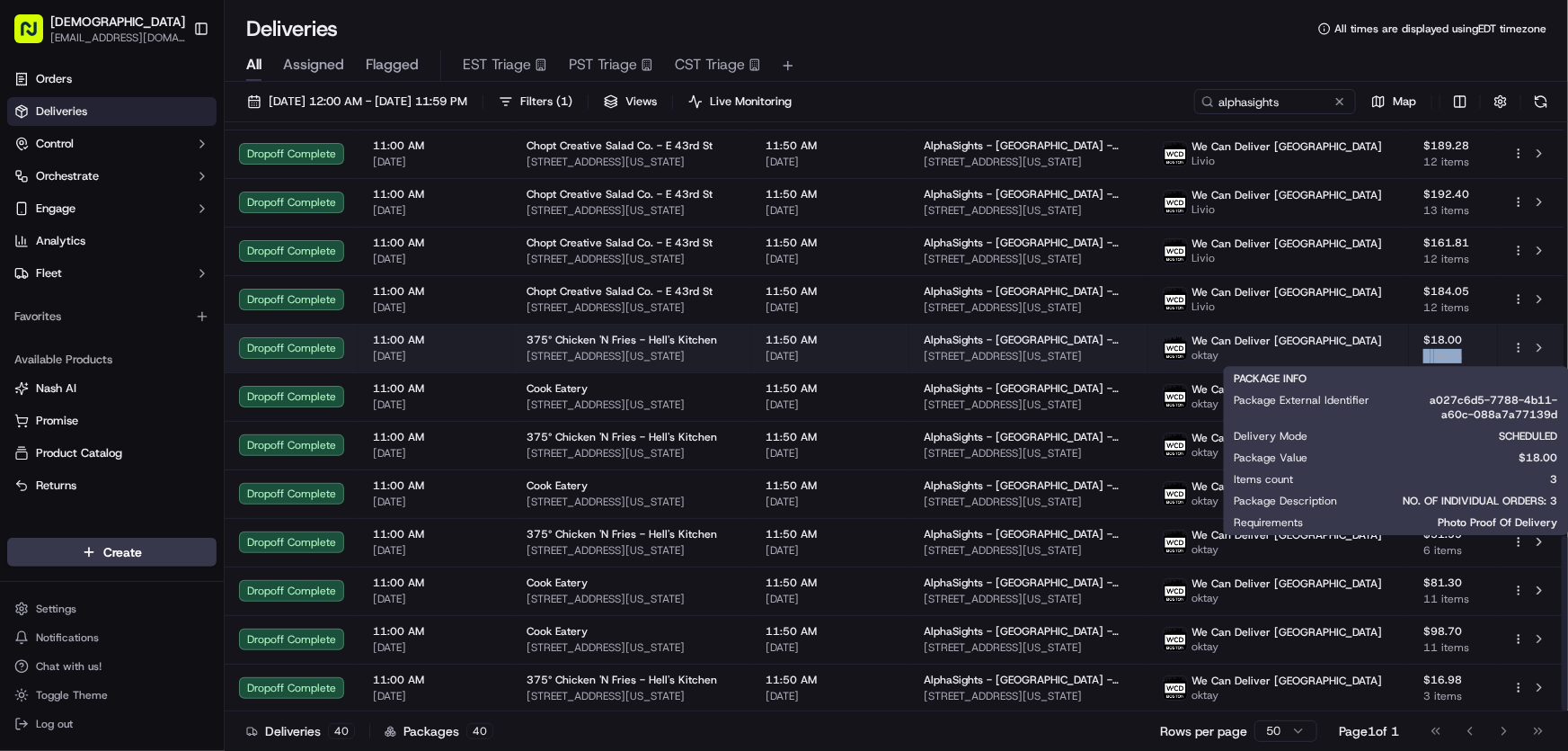
drag, startPoint x: 1421, startPoint y: 352, endPoint x: 1467, endPoint y: 359, distance: 46.5
click at [1467, 359] on td "$18.00 3 items" at bounding box center [1453, 348] width 89 height 48
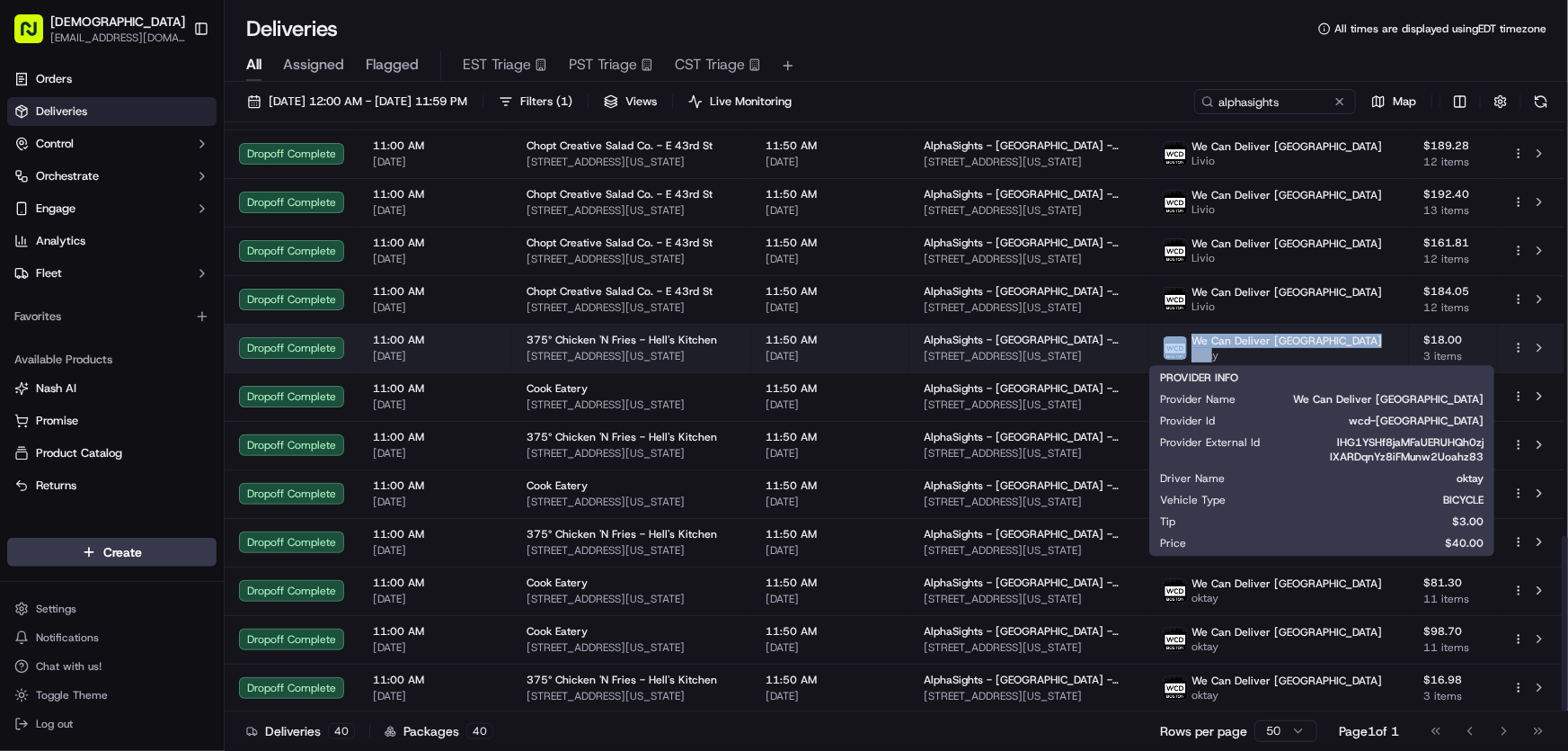
drag, startPoint x: 1303, startPoint y: 355, endPoint x: 1276, endPoint y: 354, distance: 27.0
click at [1276, 354] on div "We Can Deliver Boston oktay" at bounding box center [1273, 348] width 219 height 28
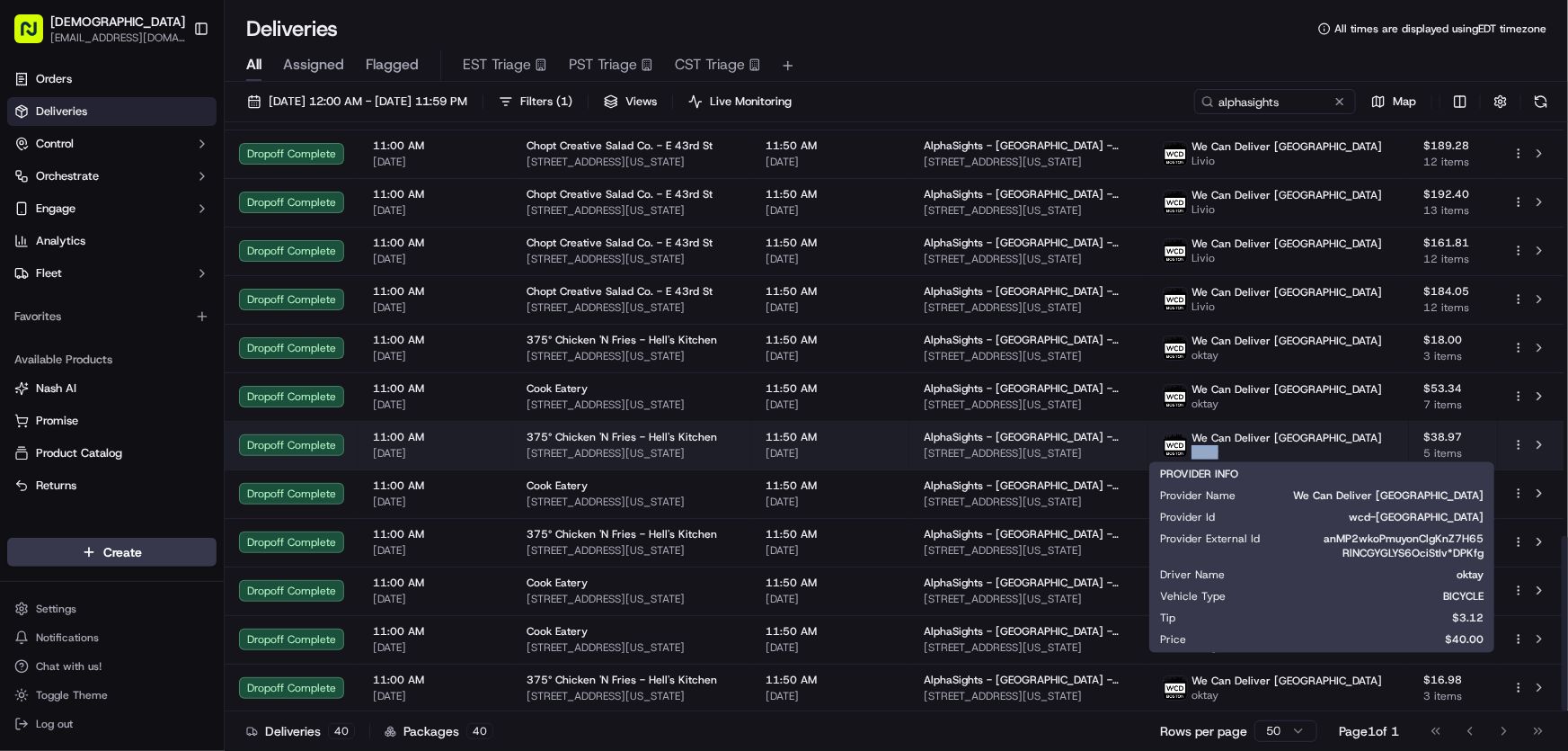
drag, startPoint x: 1317, startPoint y: 456, endPoint x: 1281, endPoint y: 456, distance: 36.0
click at [1281, 456] on span "oktay" at bounding box center [1287, 453] width 190 height 15
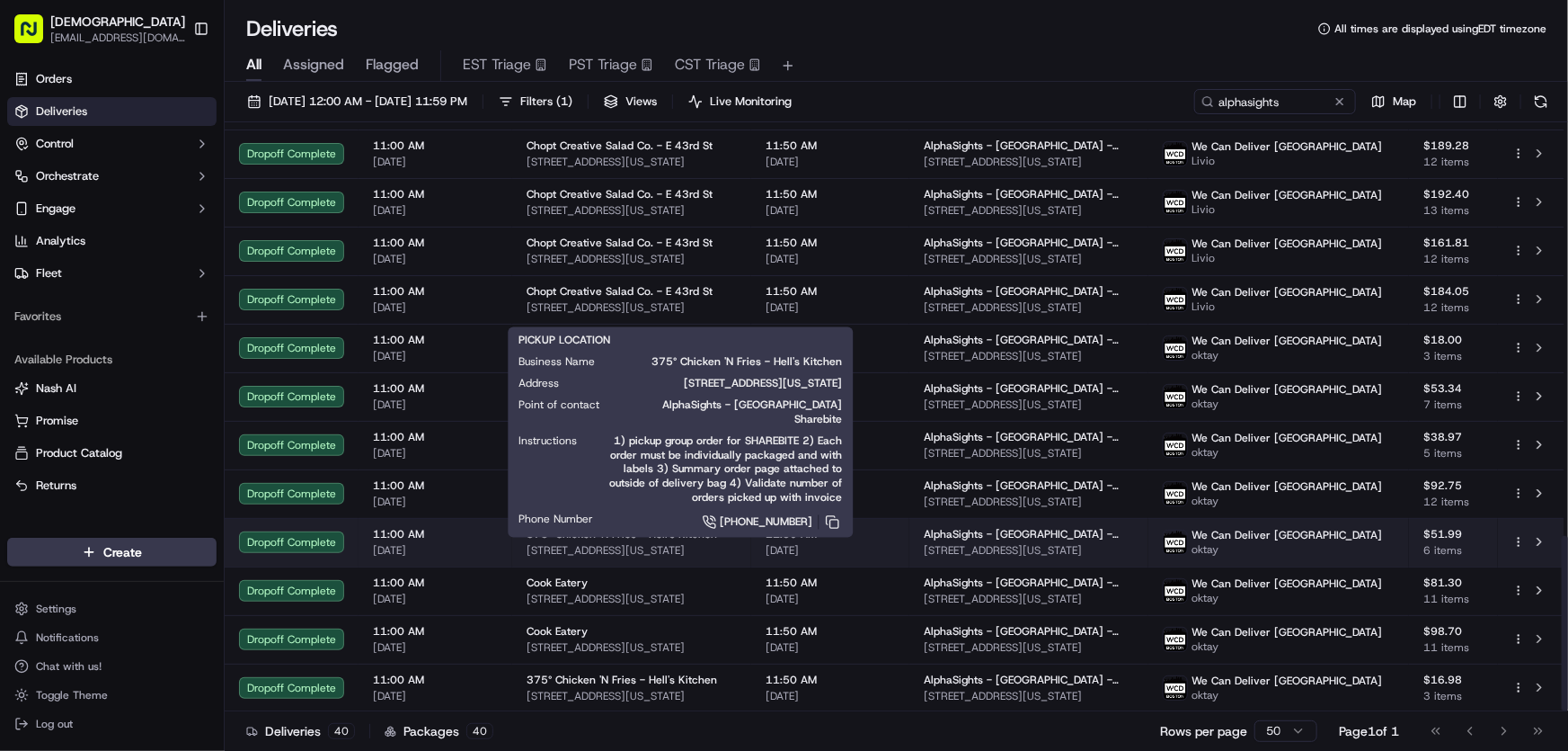
click at [547, 538] on span "375° Chicken 'N Fries - Hell's Kitchen" at bounding box center [622, 534] width 190 height 15
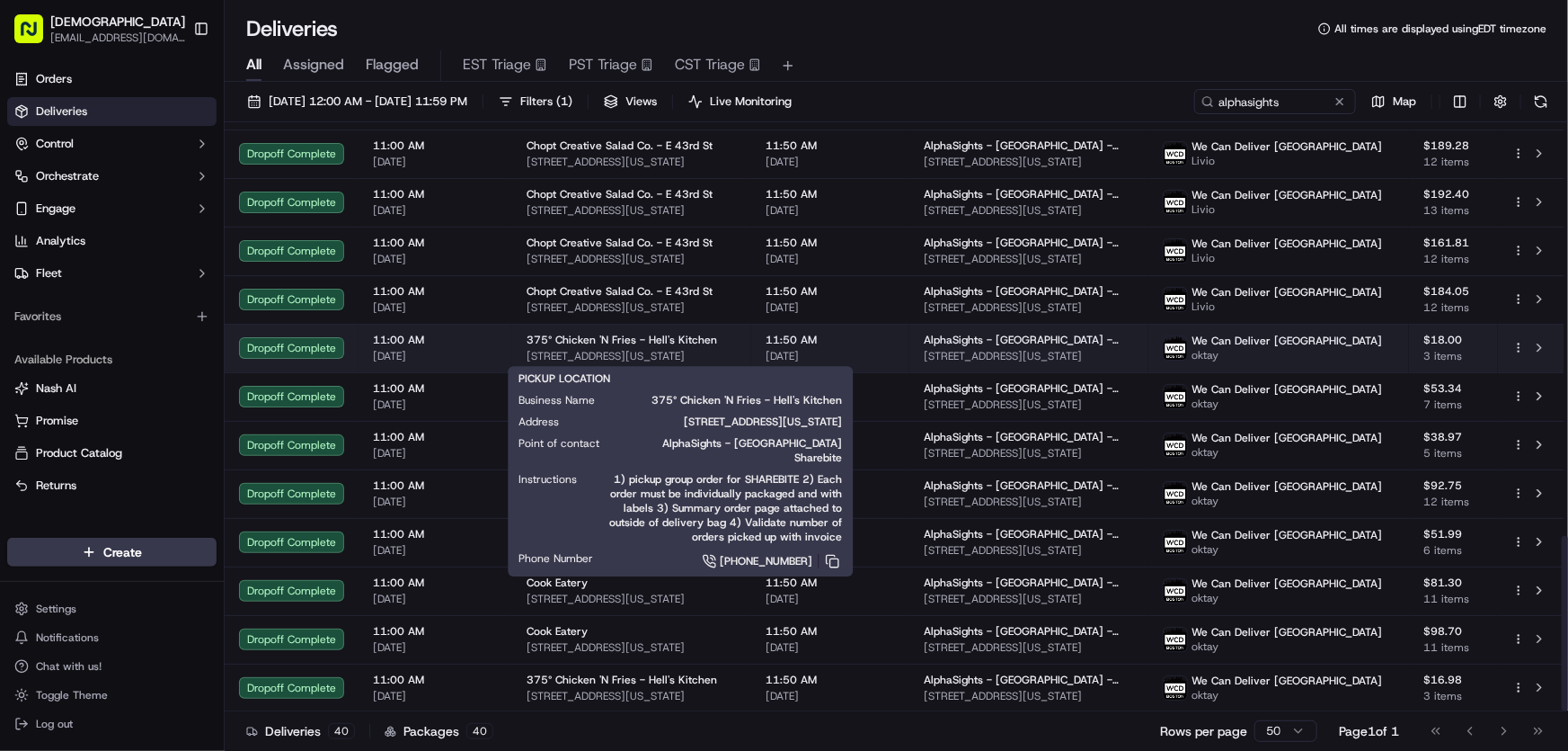
click at [581, 343] on span "375° Chicken 'N Fries - Hell's Kitchen" at bounding box center [622, 340] width 190 height 15
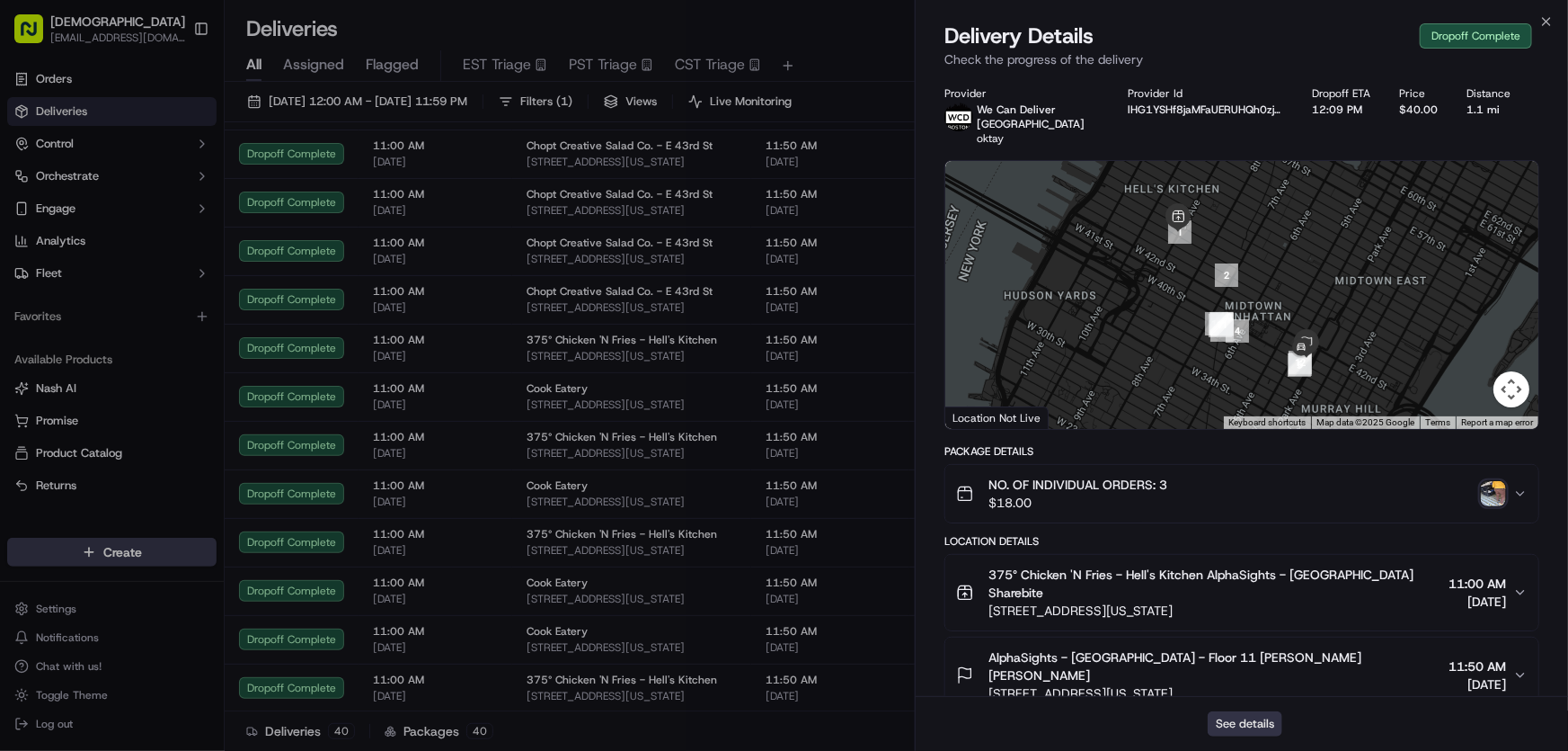
click at [1232, 720] on button "See details" at bounding box center [1245, 724] width 75 height 26
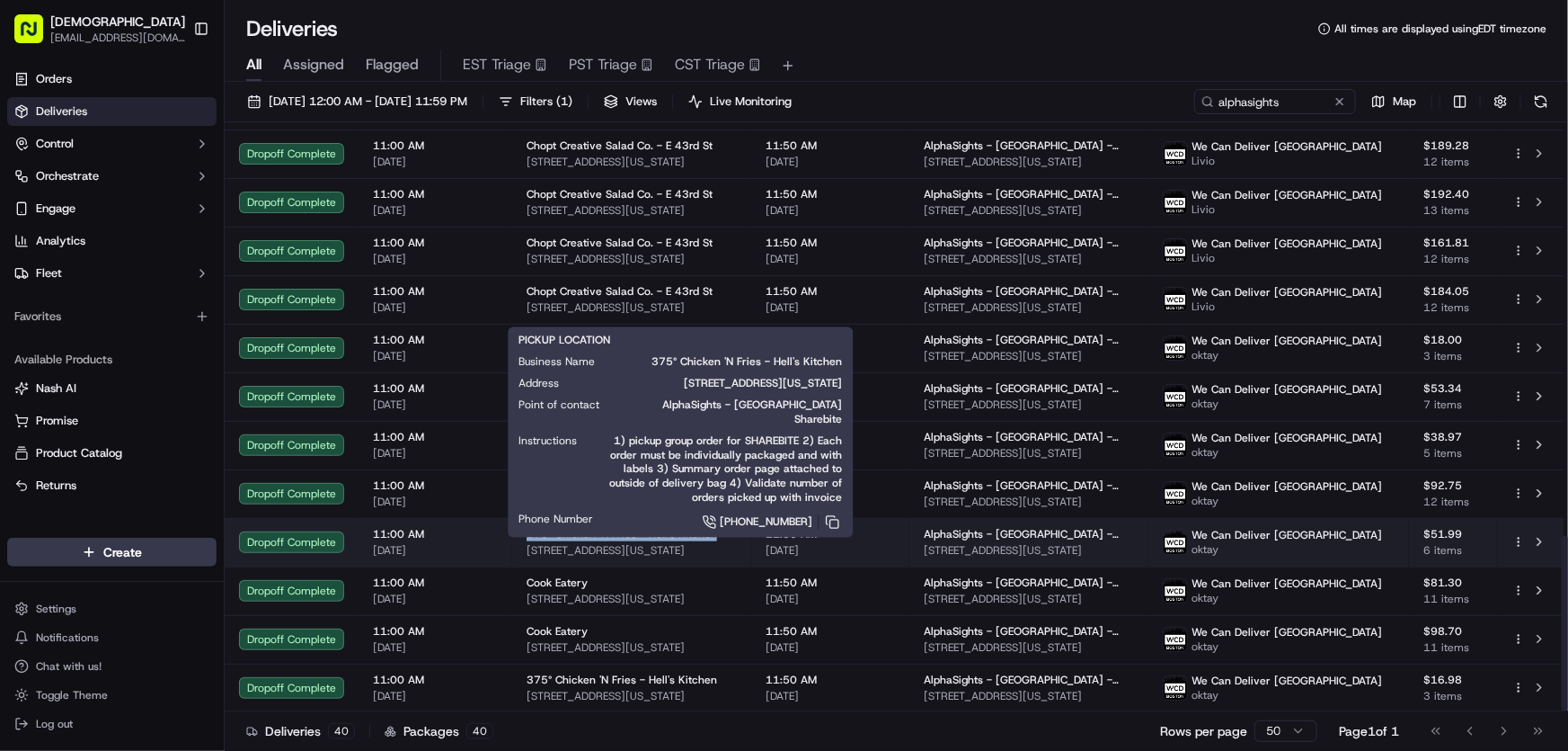
drag, startPoint x: 522, startPoint y: 532, endPoint x: 718, endPoint y: 528, distance: 196.0
click at [718, 528] on td "375° Chicken 'N Fries - Hell's Kitchen 649 9th Ave, New York, NY 10036, USA" at bounding box center [631, 542] width 239 height 48
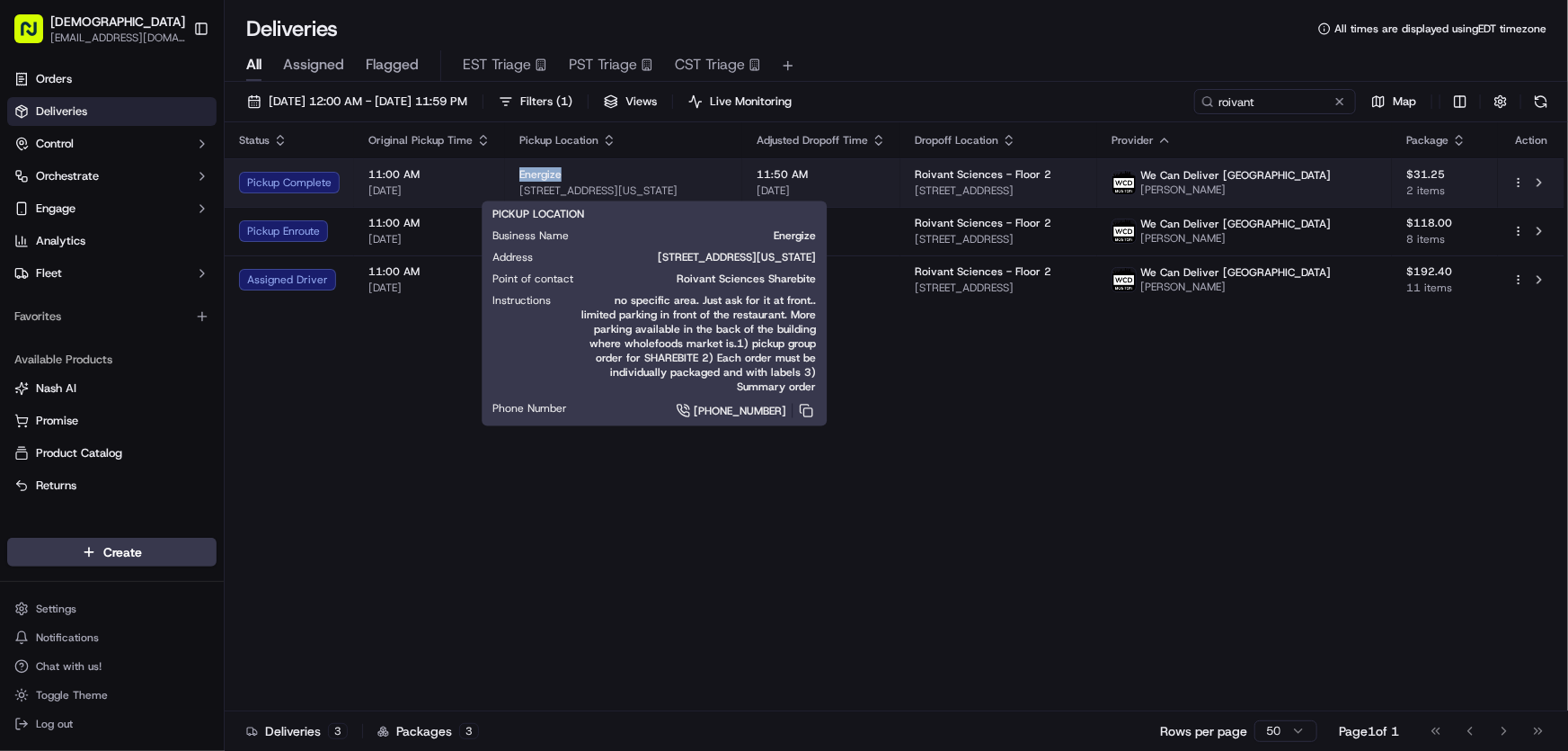
drag, startPoint x: 514, startPoint y: 174, endPoint x: 556, endPoint y: 174, distance: 42.0
click at [556, 174] on span "Energize" at bounding box center [540, 175] width 42 height 15
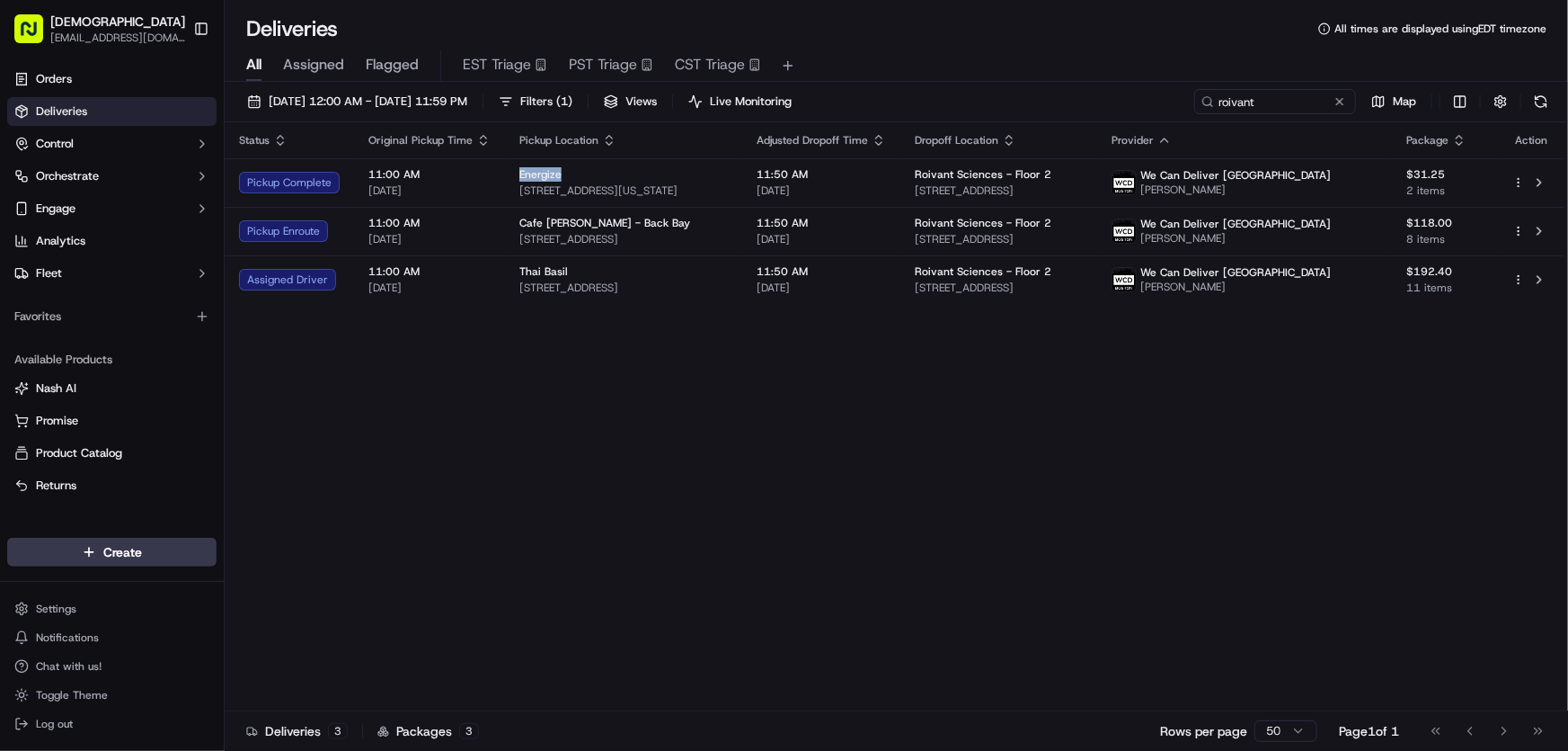
copy span "Energize"
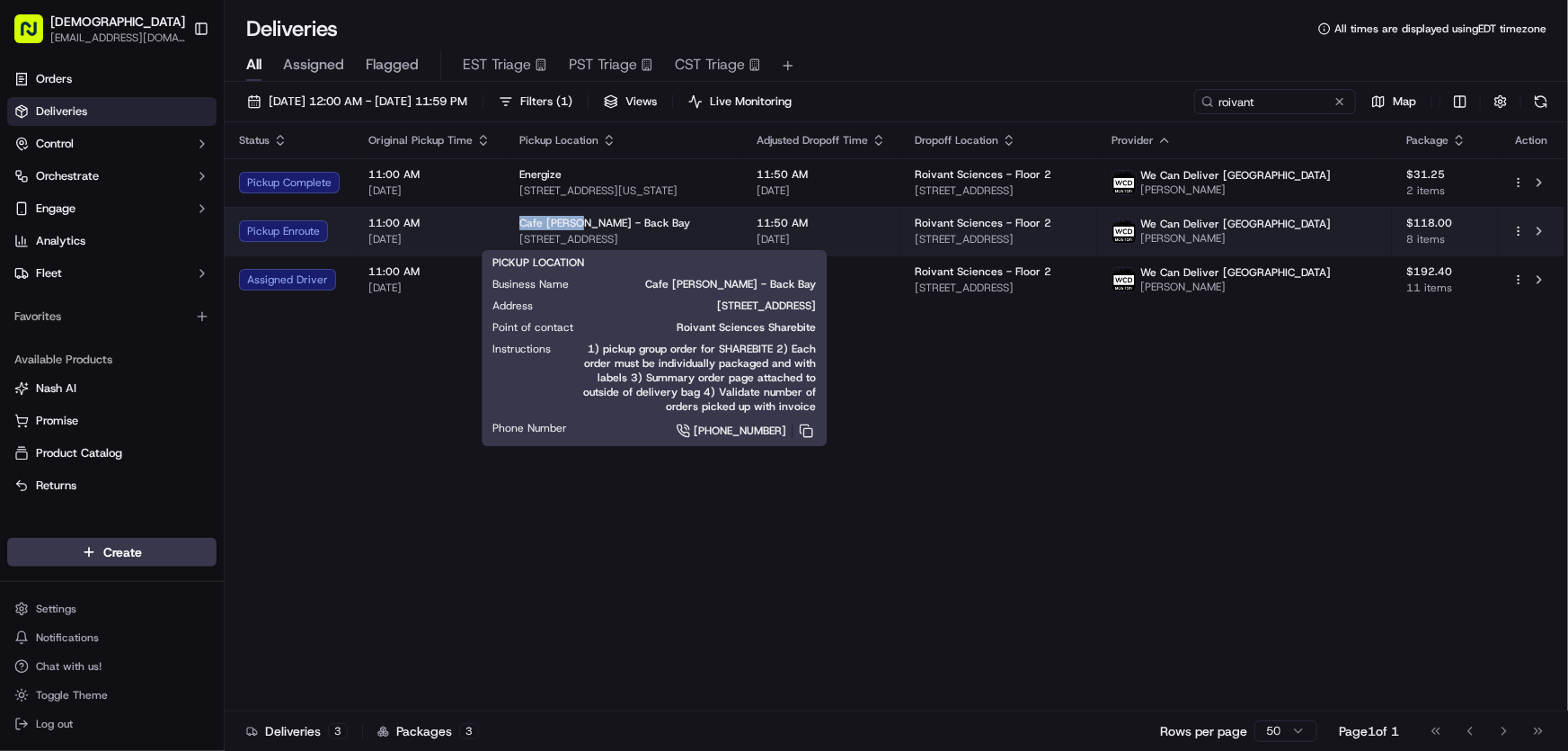
drag, startPoint x: 510, startPoint y: 217, endPoint x: 581, endPoint y: 220, distance: 71.1
click at [581, 220] on td "Cafe Landwer - Back Bay 653 Boylston St, Boston, MA 02116, USA" at bounding box center [624, 231] width 238 height 48
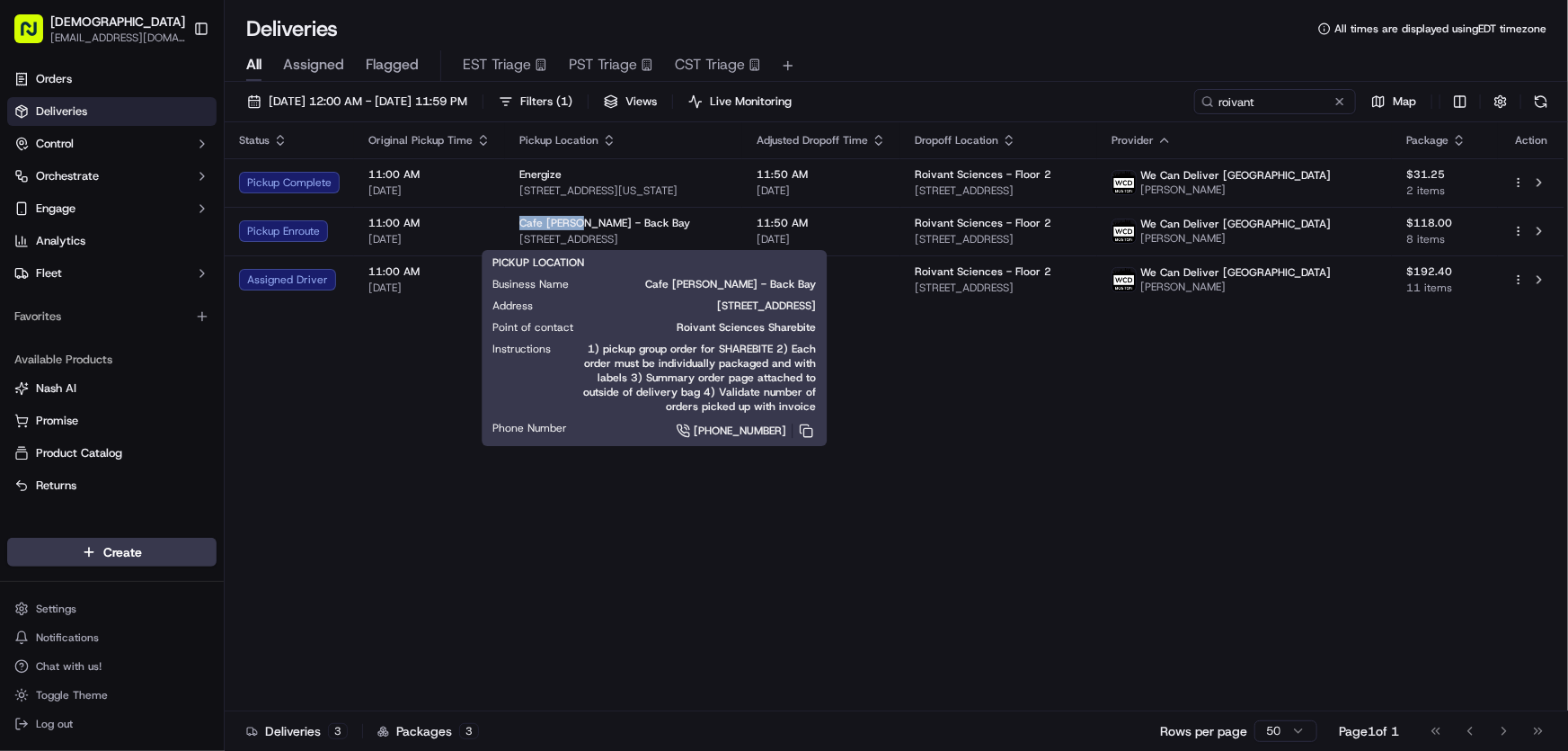
copy span "Cafe Landwe"
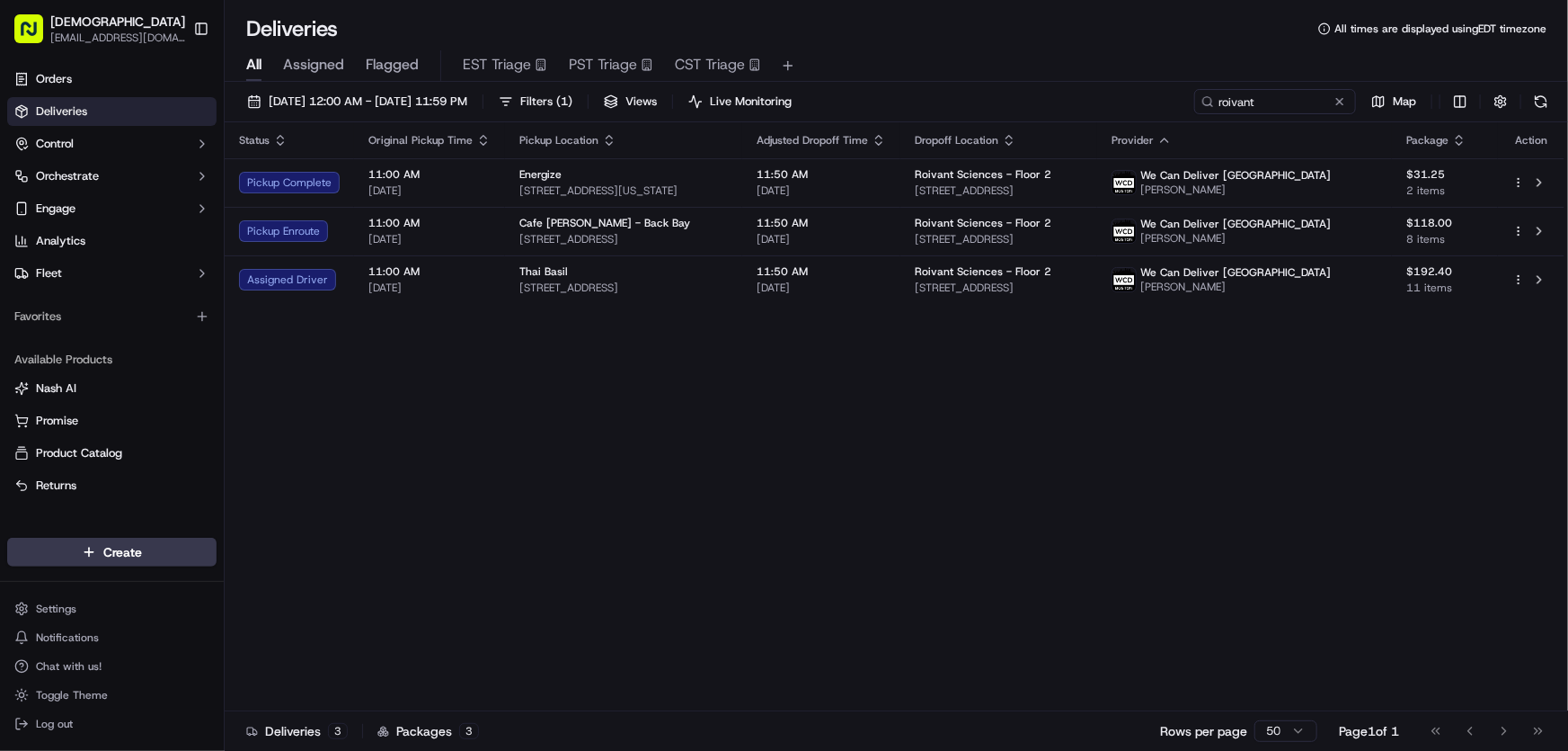
click at [520, 412] on div "Status Original Pickup Time Pickup Location Adjusted Dropoff Time Dropoff Locat…" at bounding box center [895, 417] width 1340 height 589
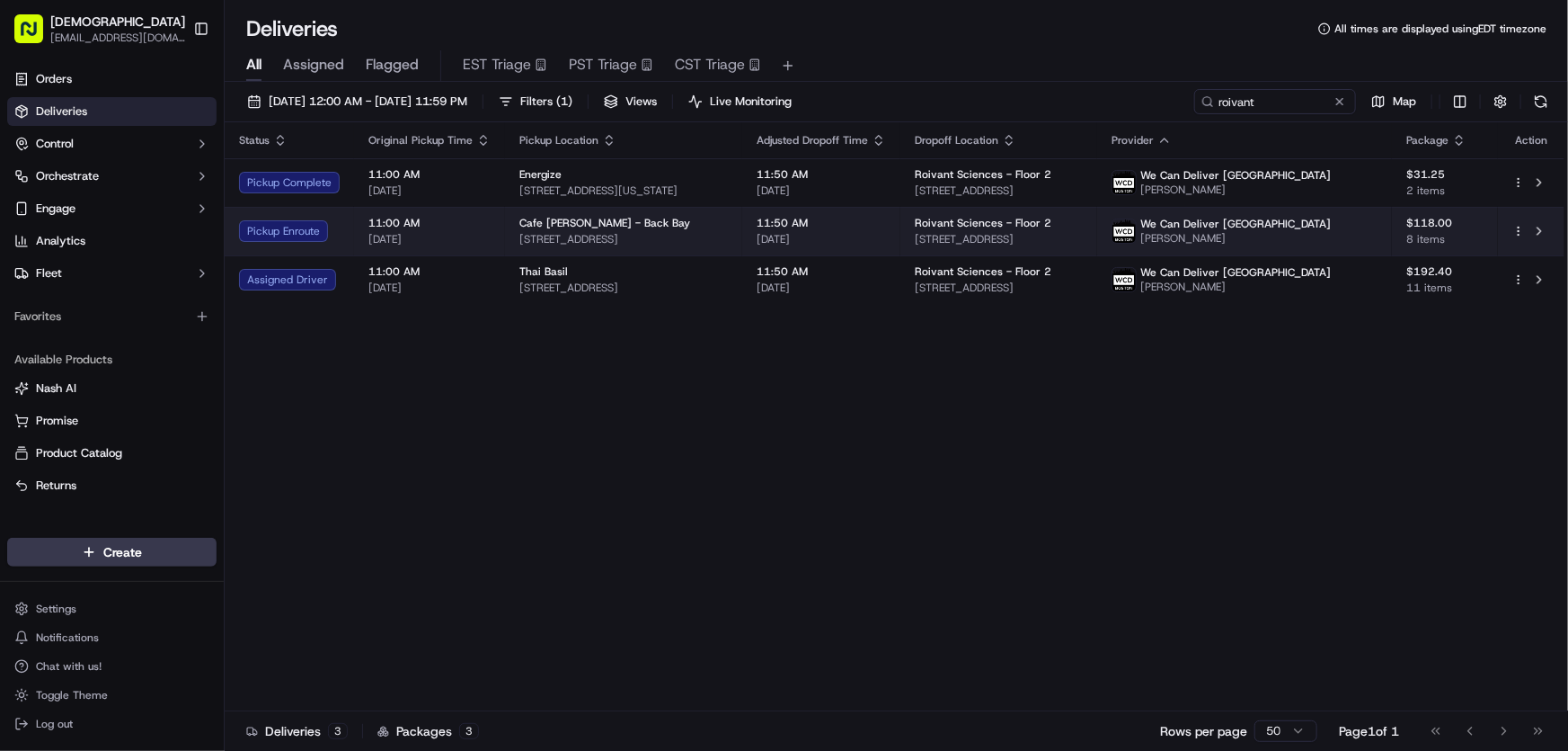
click at [583, 227] on span "Cafe Landwer - Back Bay" at bounding box center [604, 223] width 171 height 15
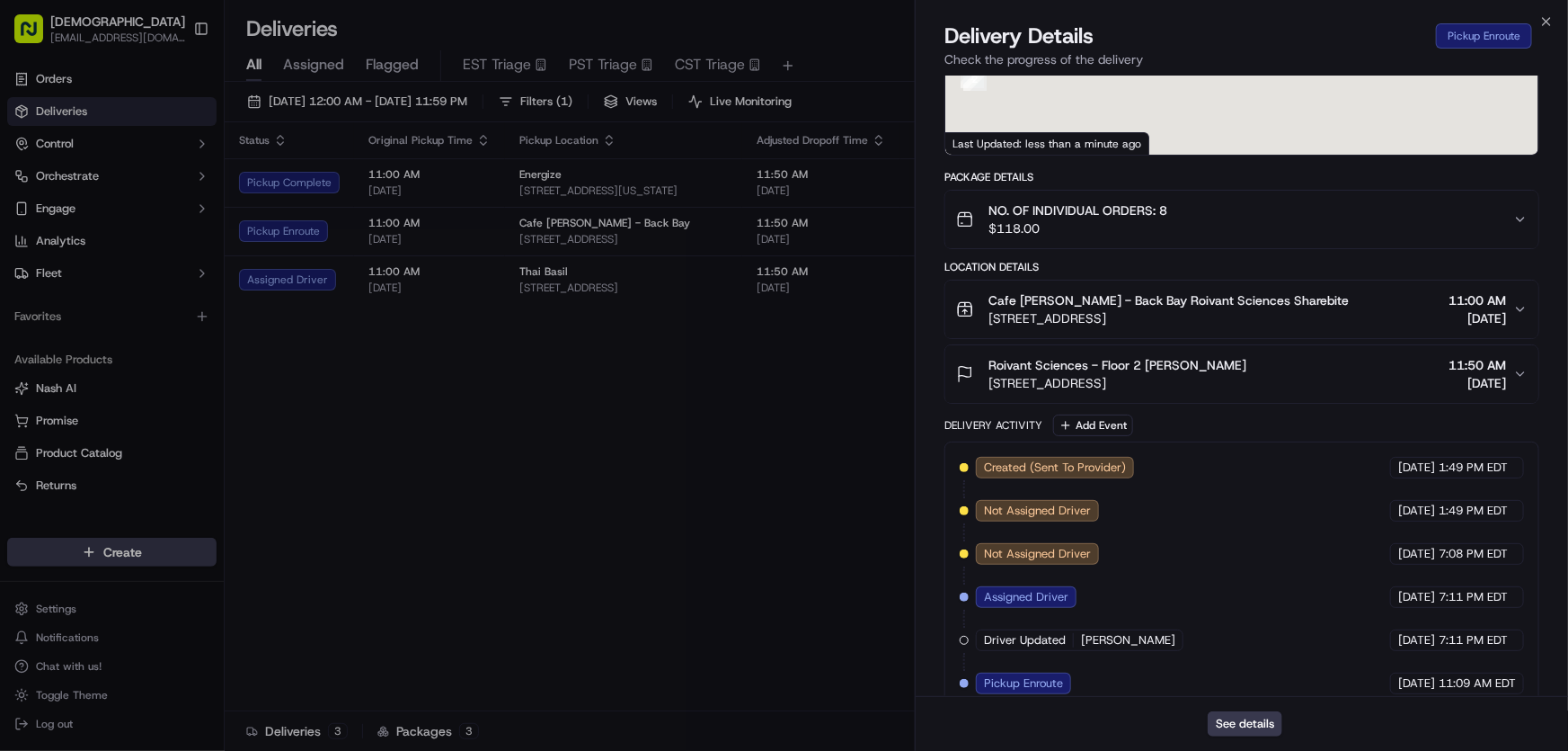
scroll to position [281, 0]
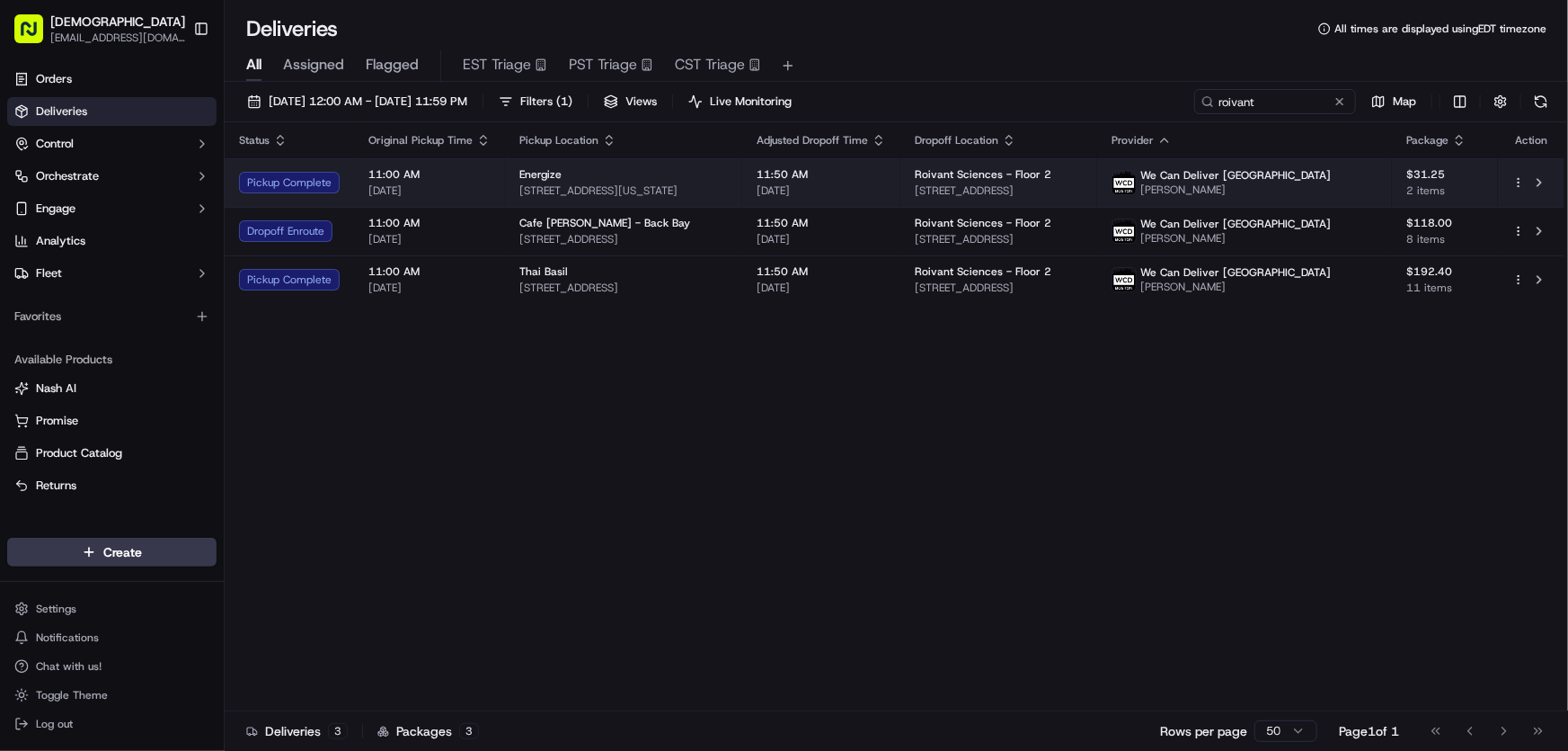
drag, startPoint x: 773, startPoint y: 186, endPoint x: 514, endPoint y: 190, distance: 259.0
click at [519, 190] on span "265 Massachusetts Ave, Boston, MA 02115, USA" at bounding box center [624, 191] width 208 height 15
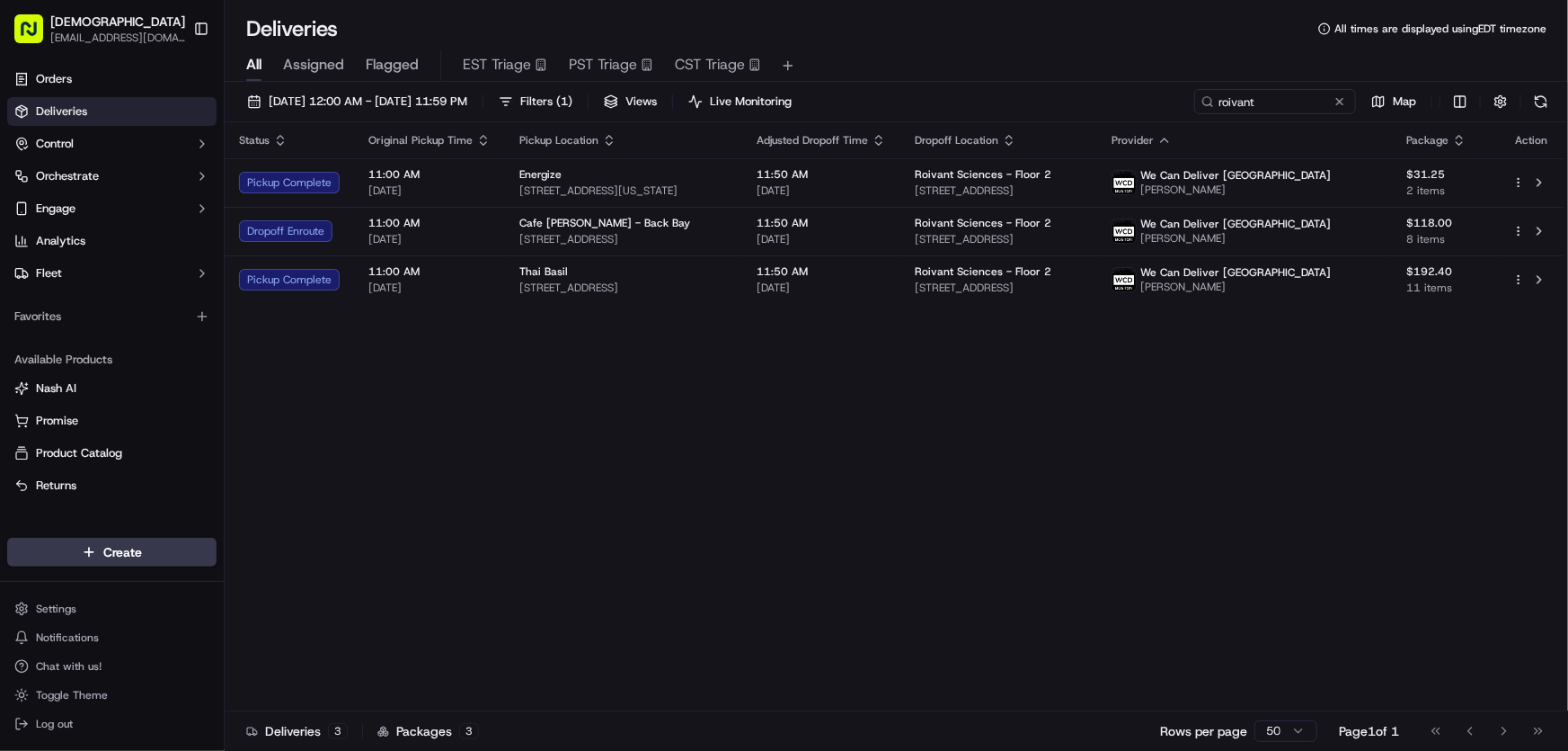
copy span "265 Massachusetts Ave, Boston, MA 02115, USA"
click at [551, 464] on div "Status Original Pickup Time Pickup Location Adjusted Dropoff Time Dropoff Locat…" at bounding box center [895, 417] width 1340 height 589
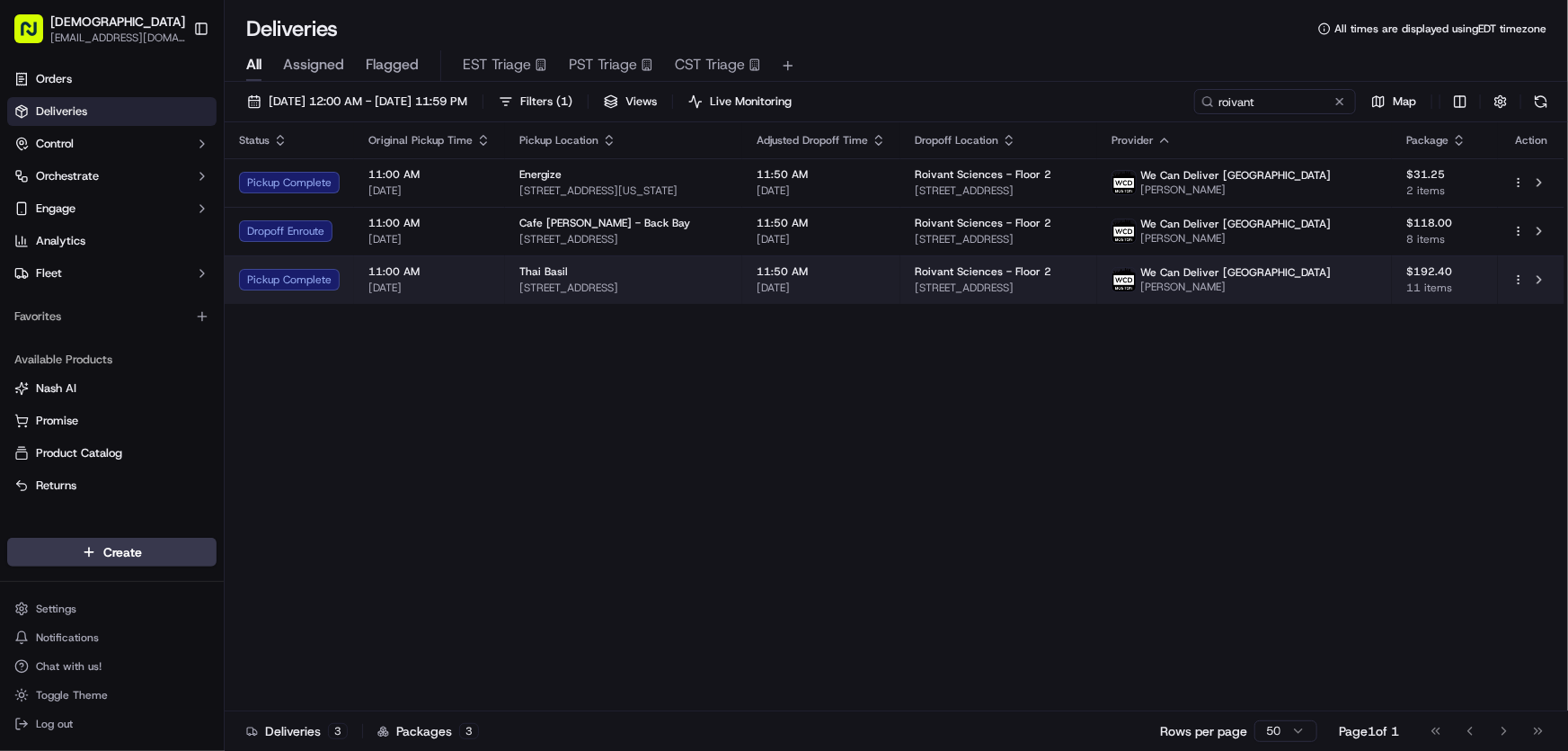
click at [573, 283] on span "132 Newbury St, Boston, MA 02116, USA" at bounding box center [624, 288] width 208 height 15
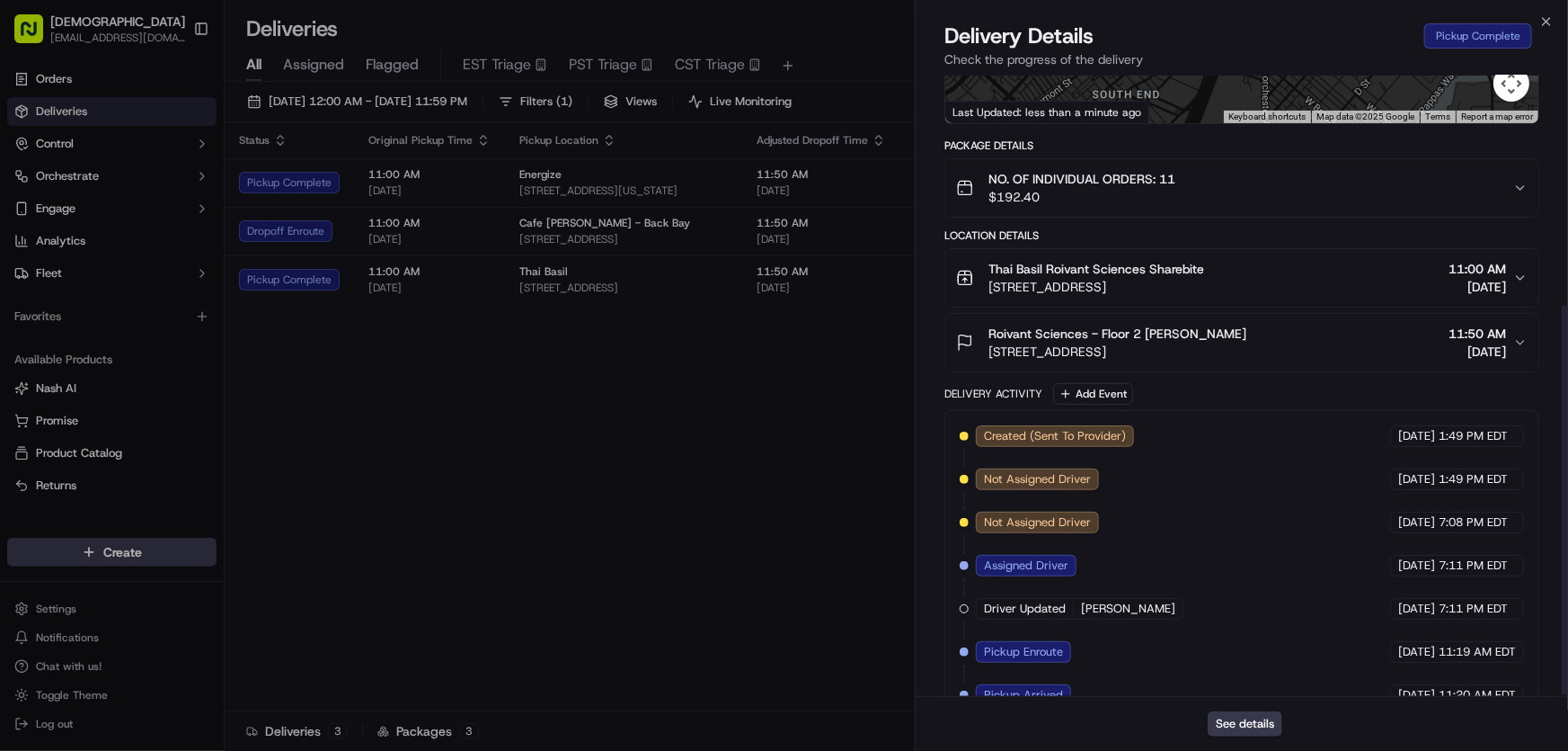
scroll to position [367, 0]
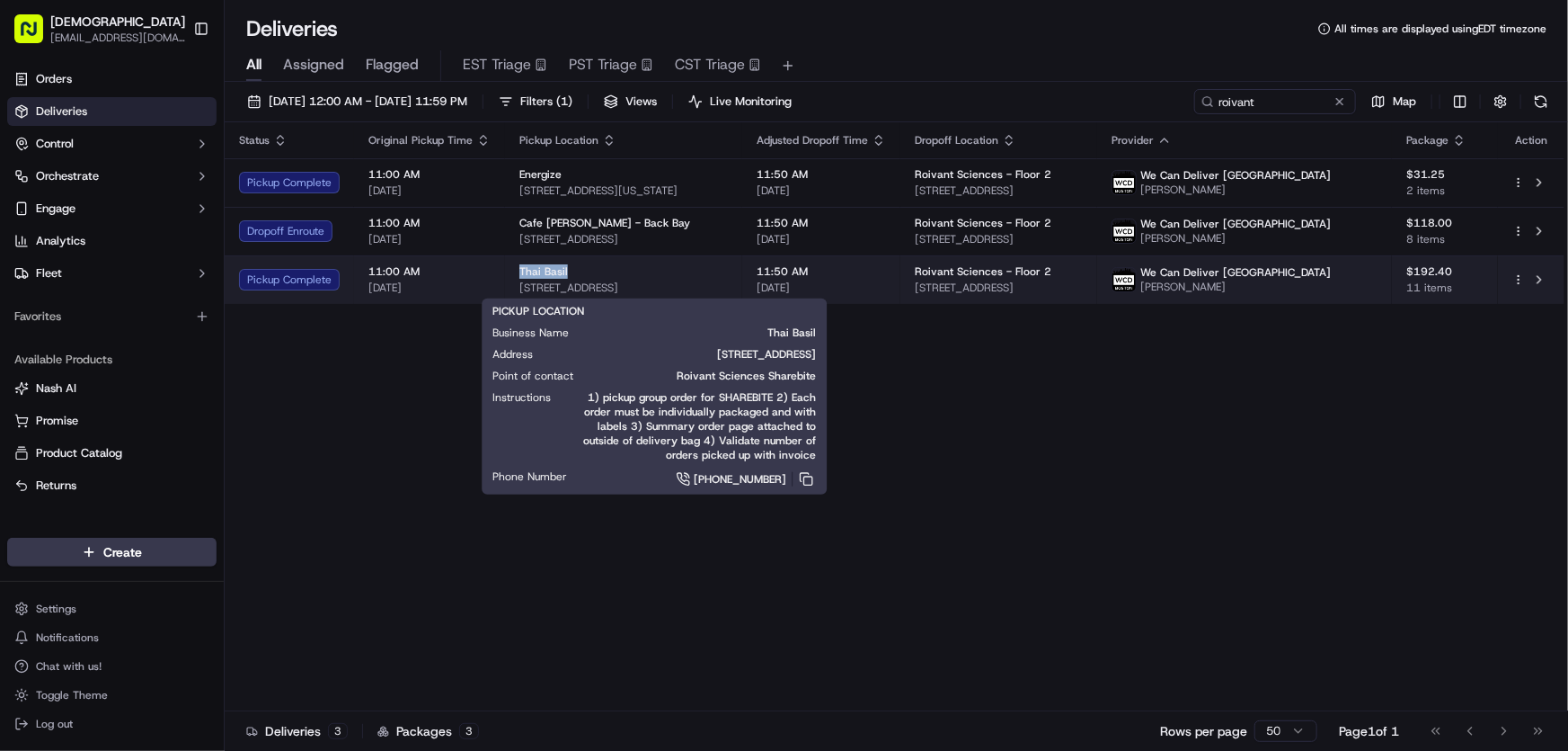
drag, startPoint x: 511, startPoint y: 267, endPoint x: 567, endPoint y: 267, distance: 56.0
click at [567, 267] on td "Thai Basil 132 Newbury St, Boston, MA 02116, USA" at bounding box center [624, 279] width 238 height 48
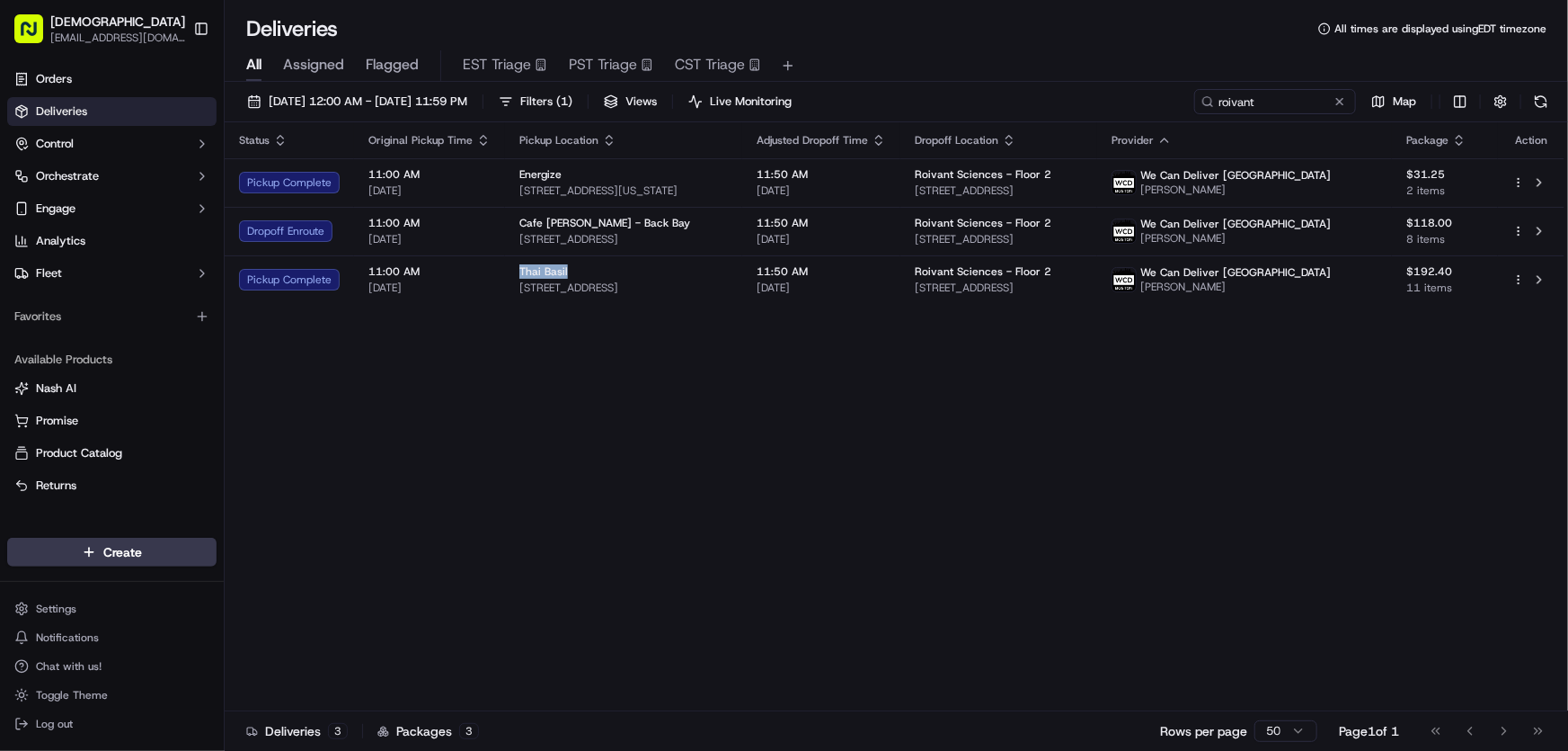
copy span "Thai Basil"
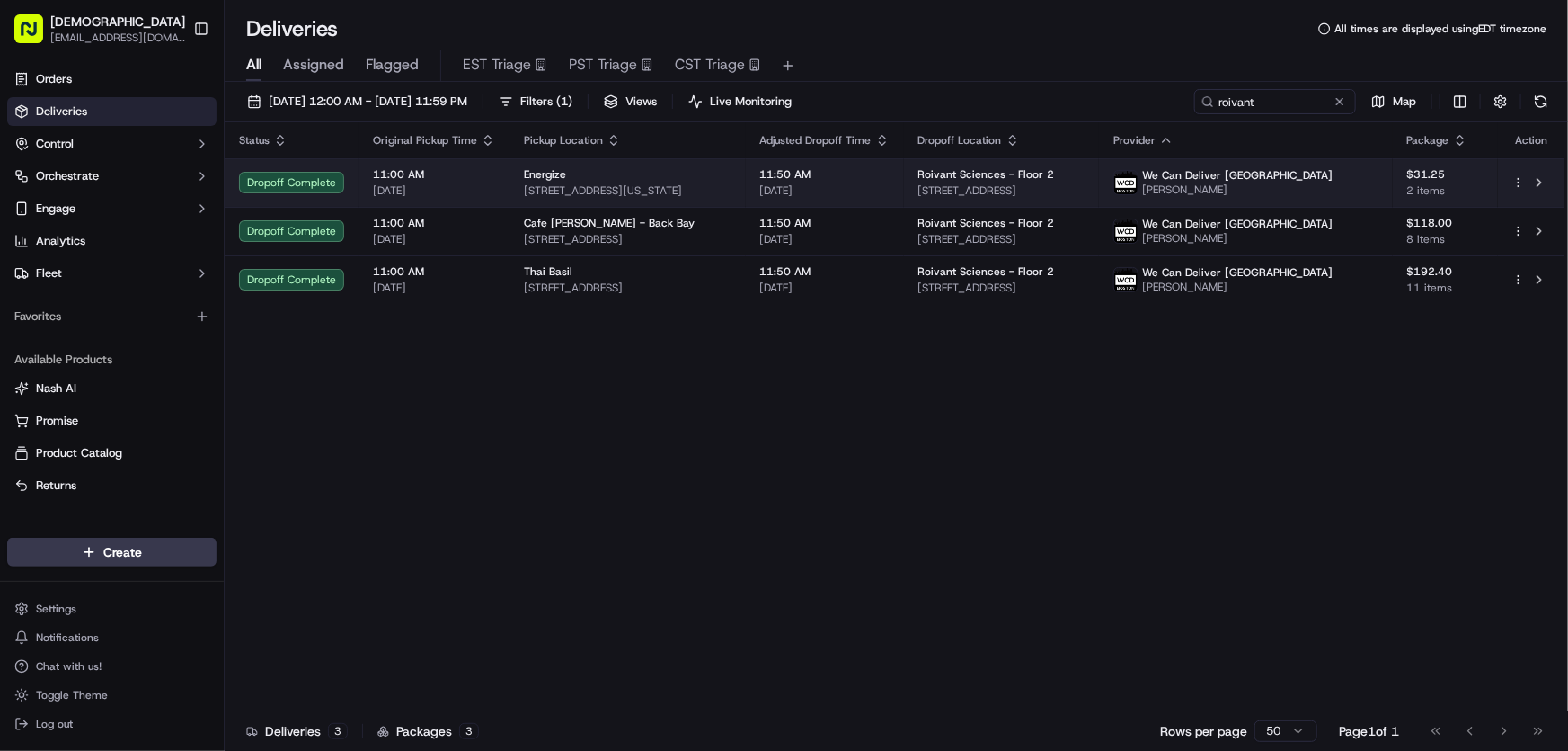
click at [613, 181] on div "Energize 265 Massachusetts Ave, Boston, MA 02115, USA" at bounding box center [627, 182] width 208 height 30
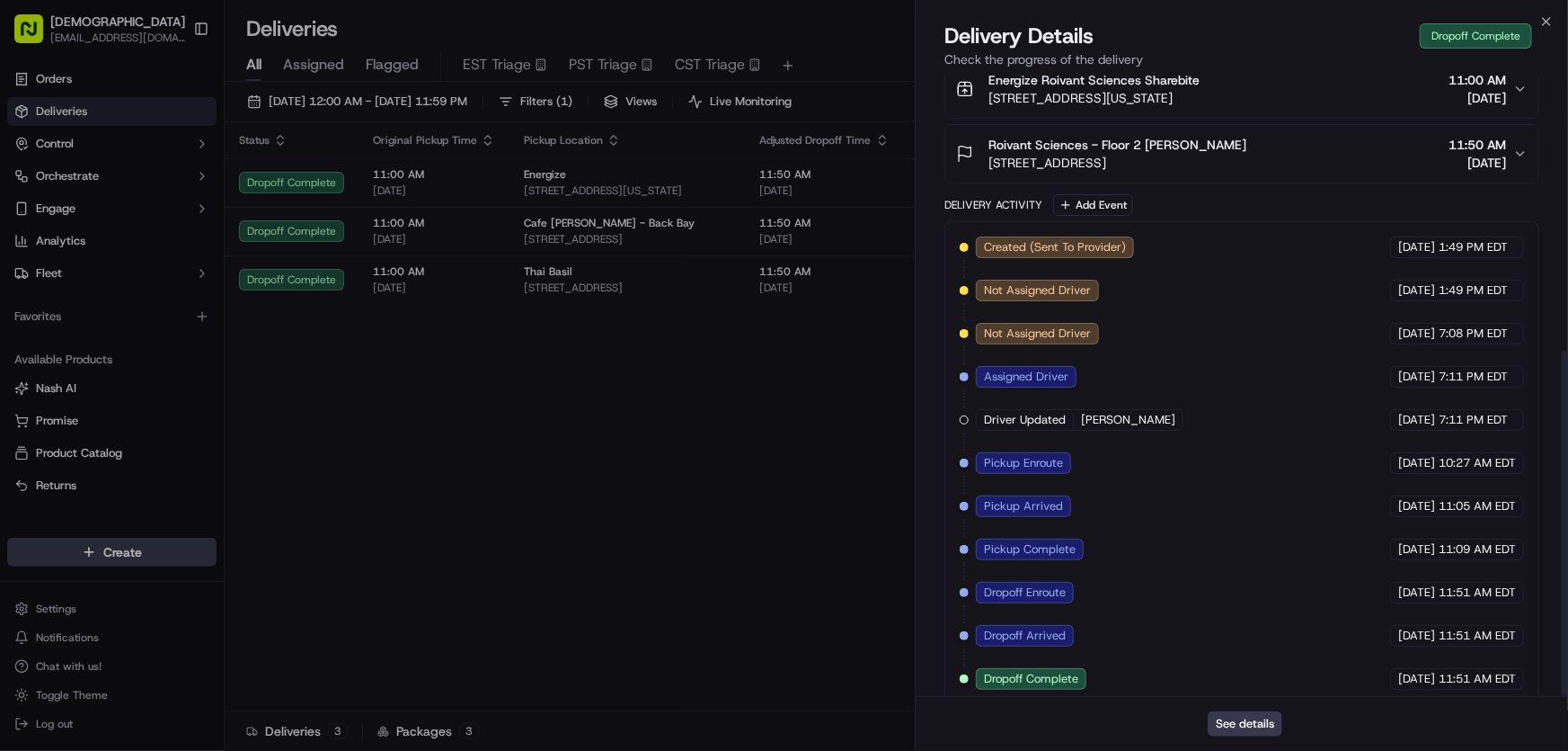
scroll to position [496, 0]
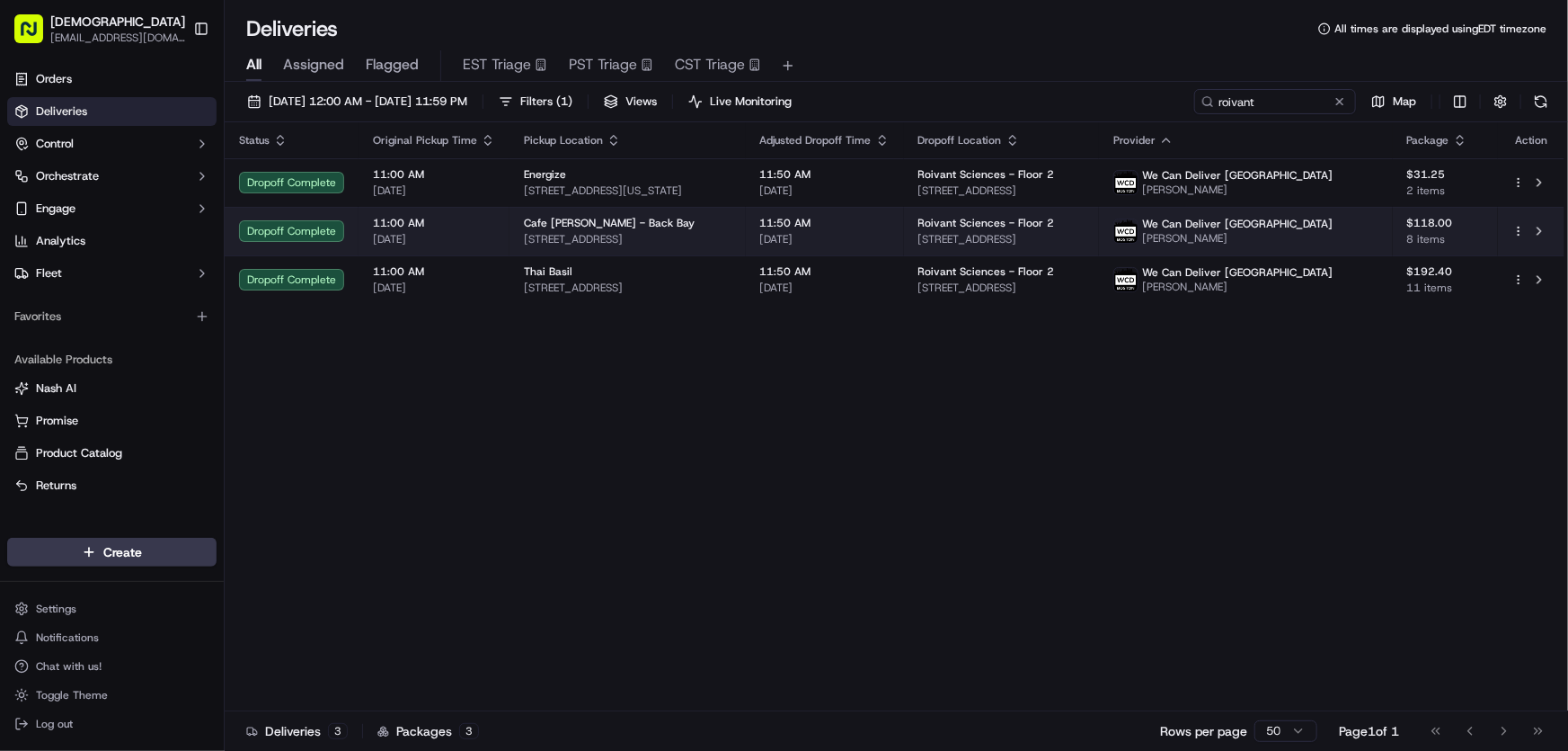
click at [552, 225] on span "Cafe Landwer - Back Bay" at bounding box center [609, 223] width 171 height 15
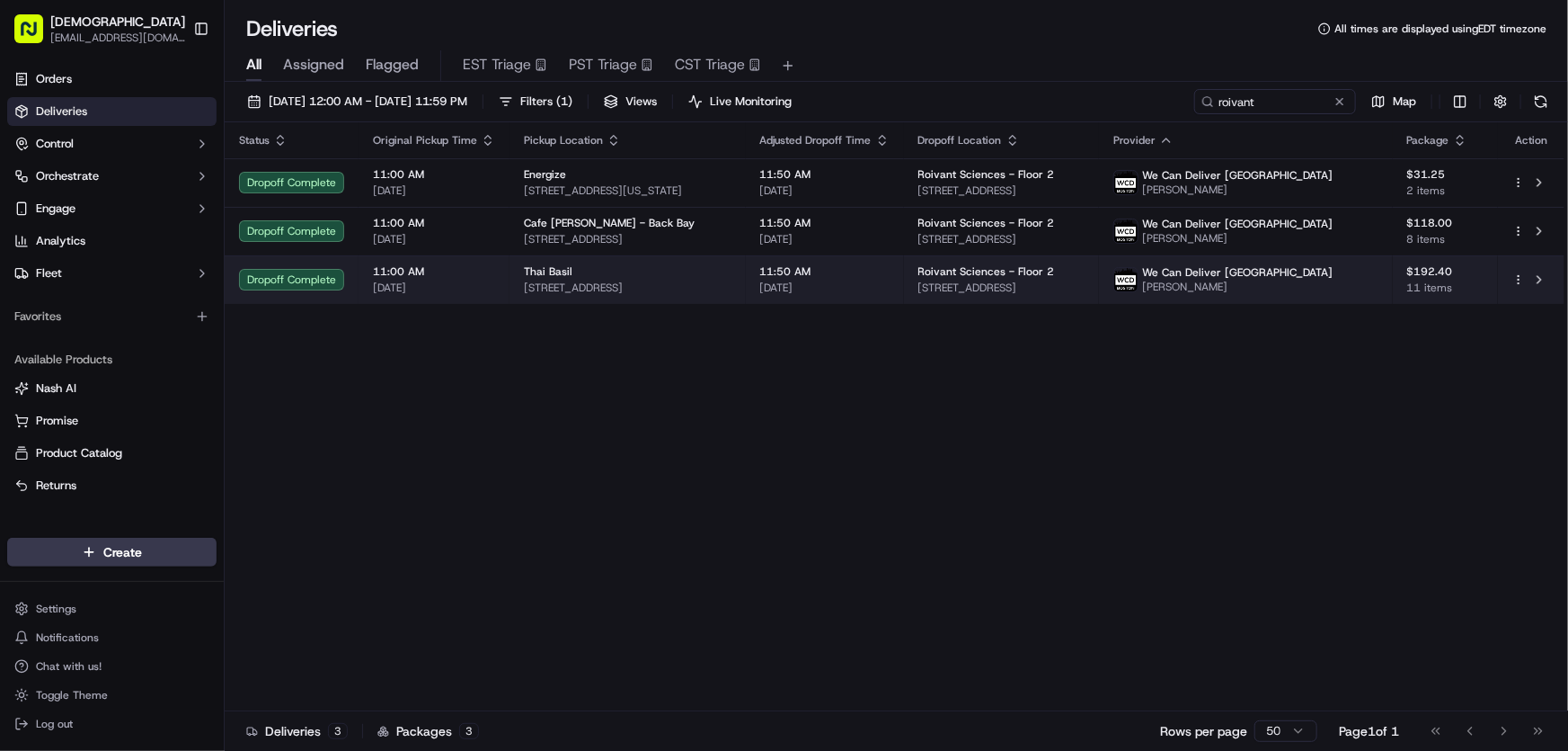
click at [596, 275] on div "Thai Basil" at bounding box center [627, 272] width 208 height 15
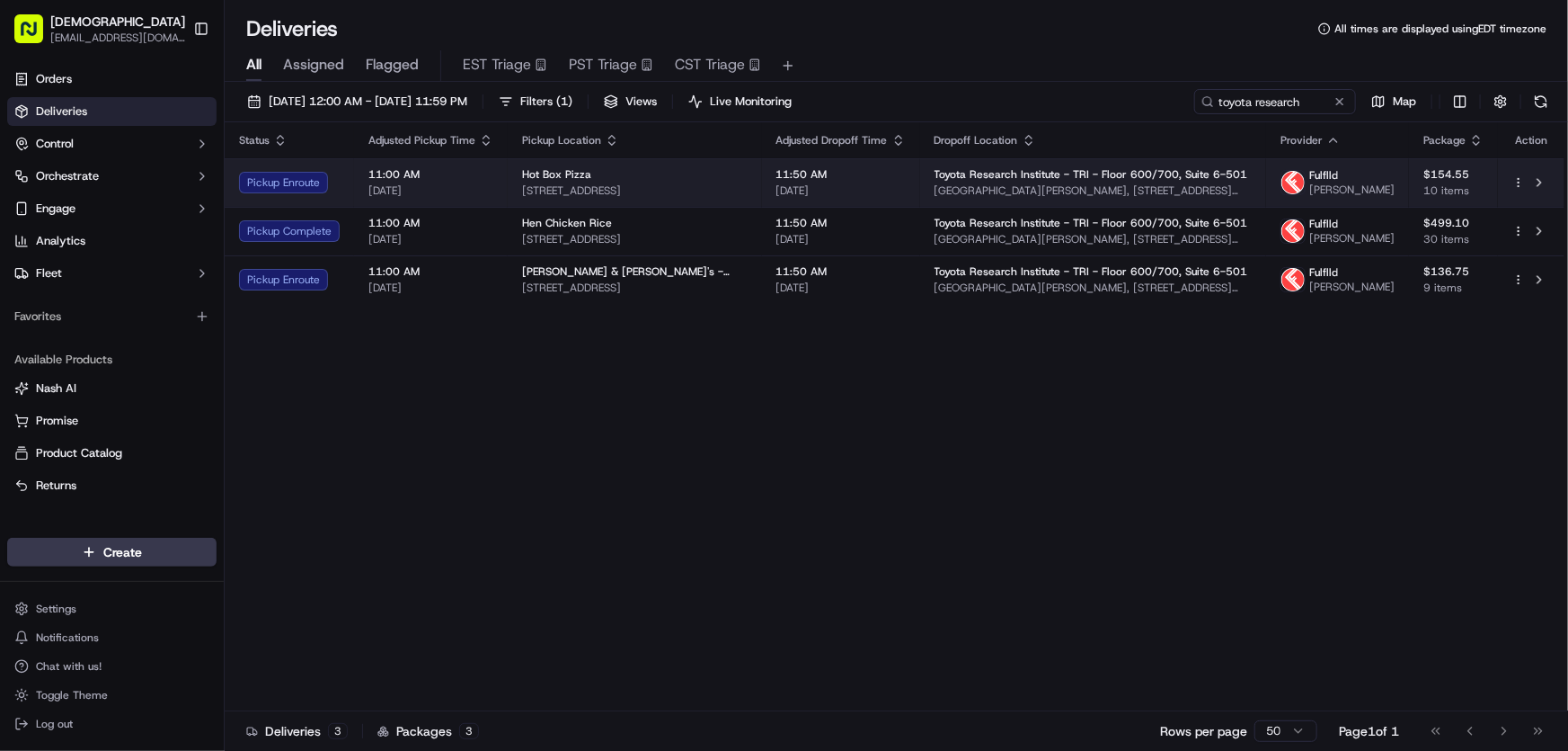
click at [540, 187] on div "Hot Box Pizza 5 Bow Mkt Wy, Somerville, MA 02143, USA" at bounding box center [635, 182] width 226 height 30
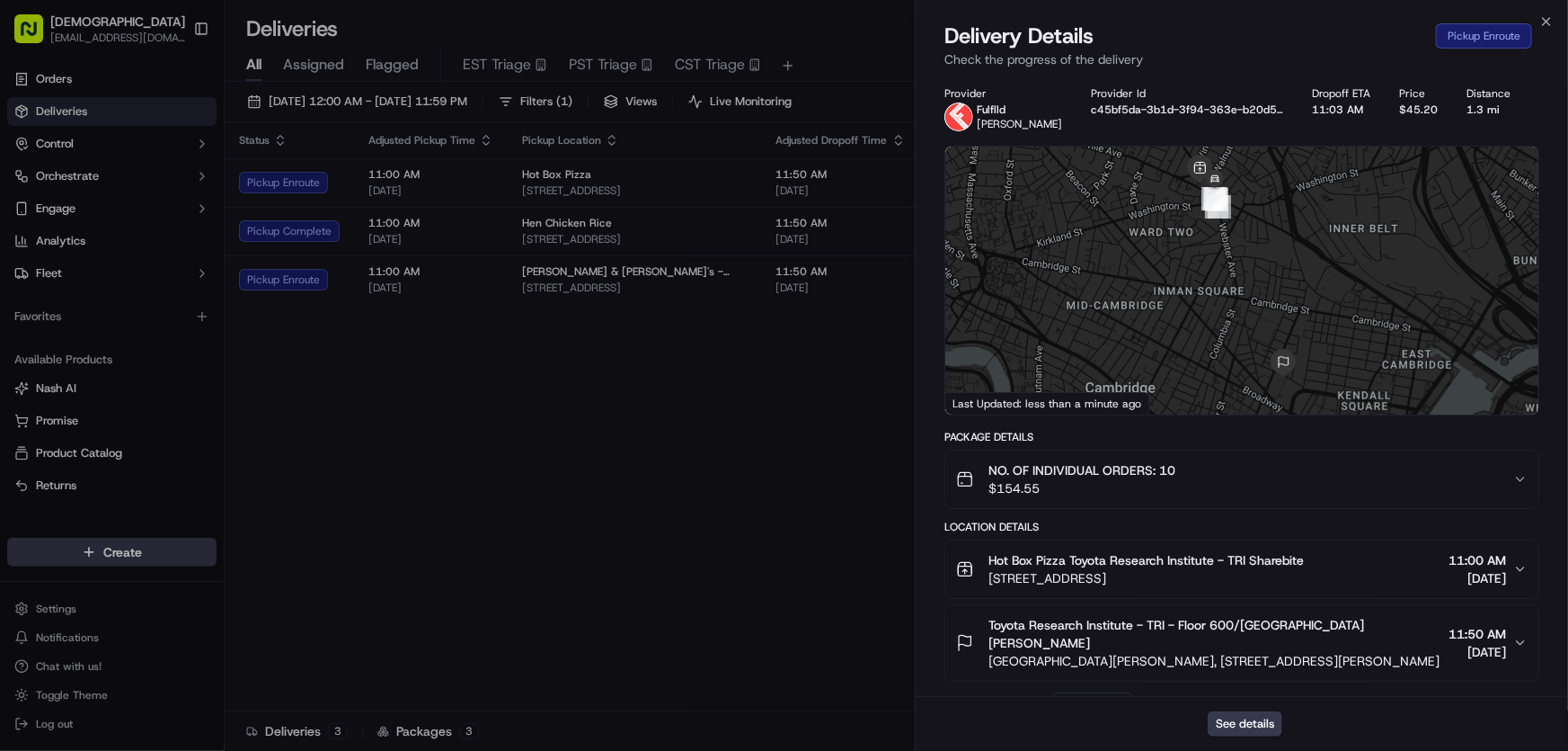
scroll to position [239, 0]
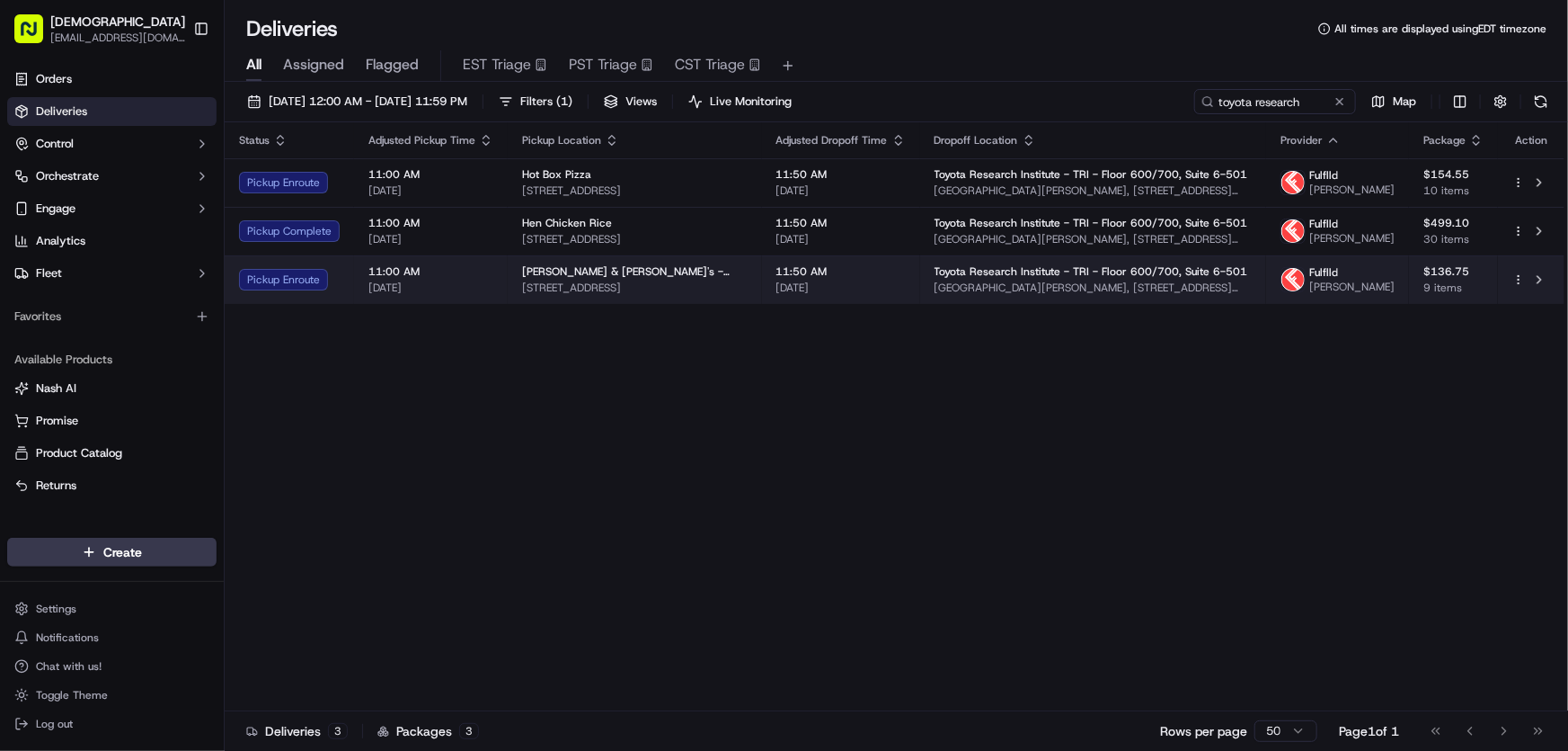
click at [572, 295] on span "5 Bow Mkt Wy, Somerville, MA 02143, USA" at bounding box center [635, 288] width 226 height 15
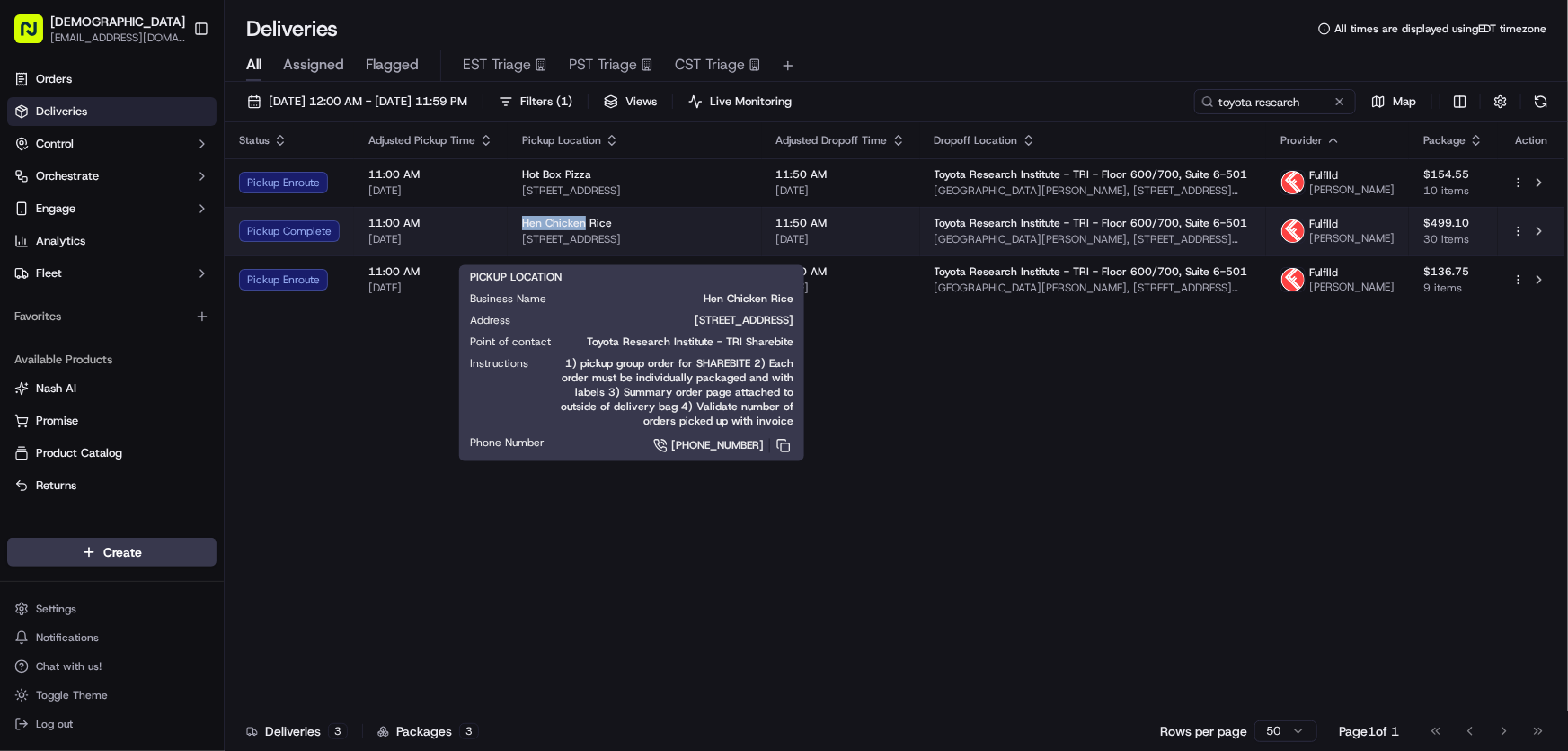
drag, startPoint x: 515, startPoint y: 236, endPoint x: 581, endPoint y: 241, distance: 66.2
click at [581, 241] on td "Hen Chicken Rice 24 Union Square, Somerville, MA 02143, USA" at bounding box center [635, 231] width 254 height 48
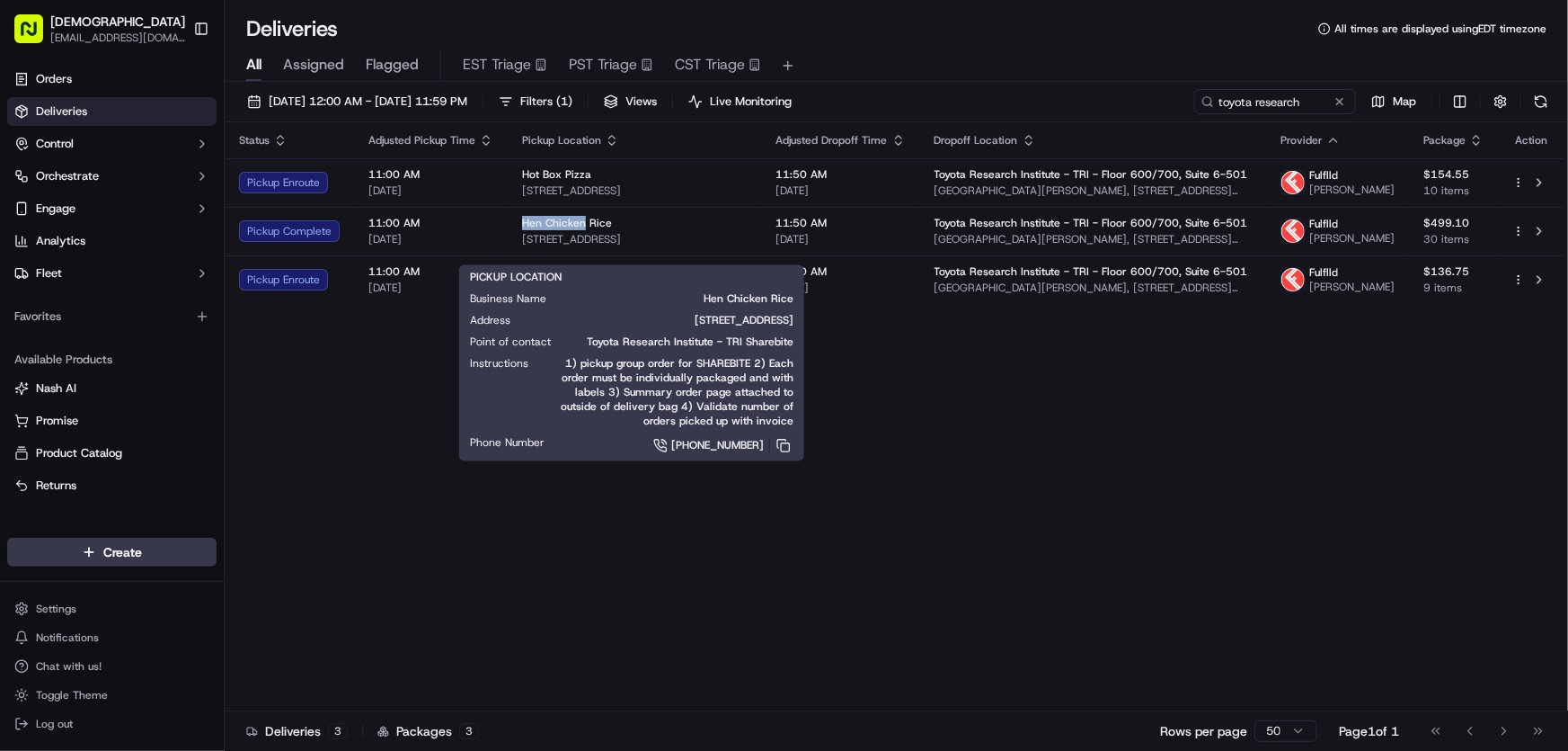
copy span "Hen Chicken"
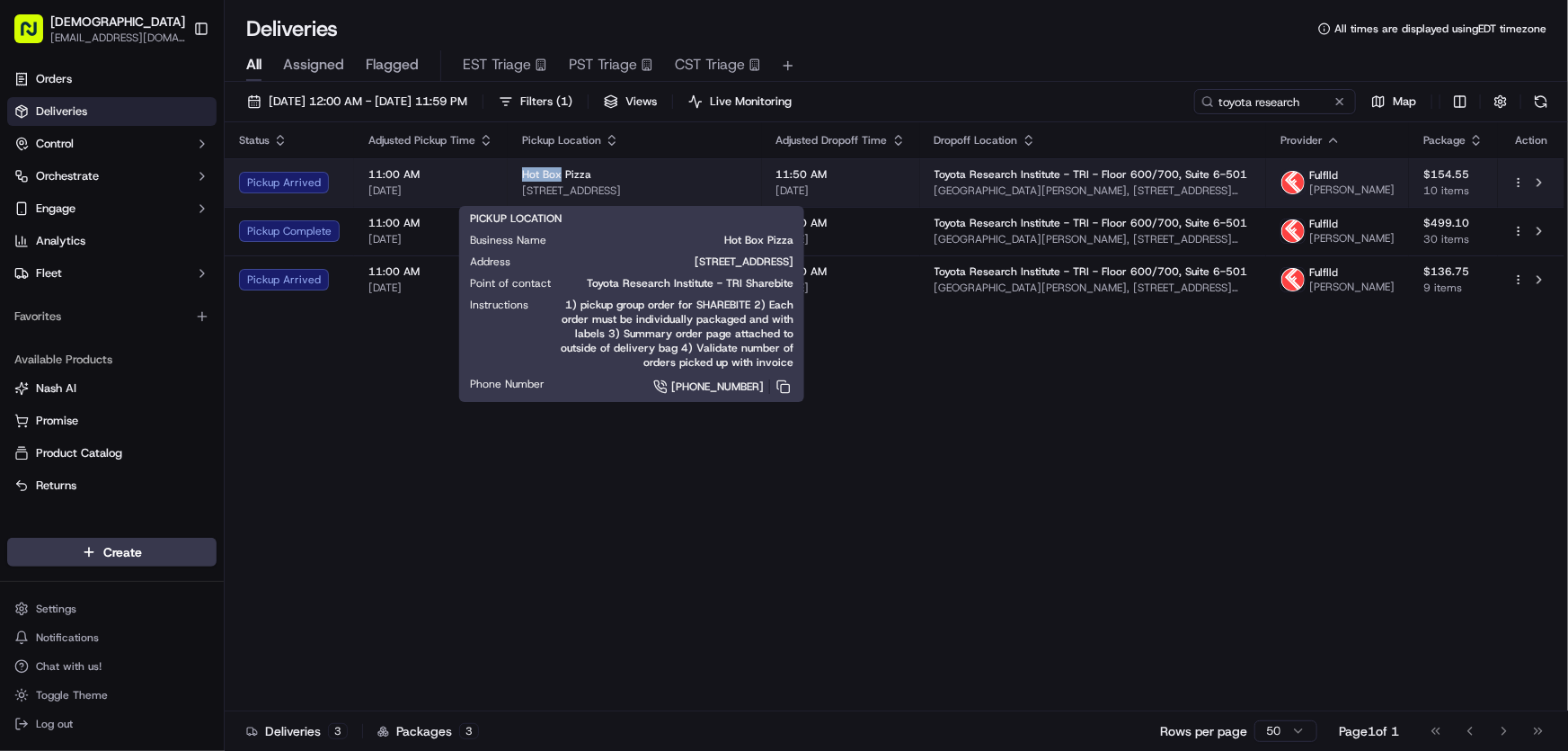
drag, startPoint x: 514, startPoint y: 177, endPoint x: 557, endPoint y: 183, distance: 43.4
click at [557, 183] on td "Hot Box Pizza 5 Bow Mkt Wy, Somerville, MA 02143, USA" at bounding box center [635, 182] width 254 height 48
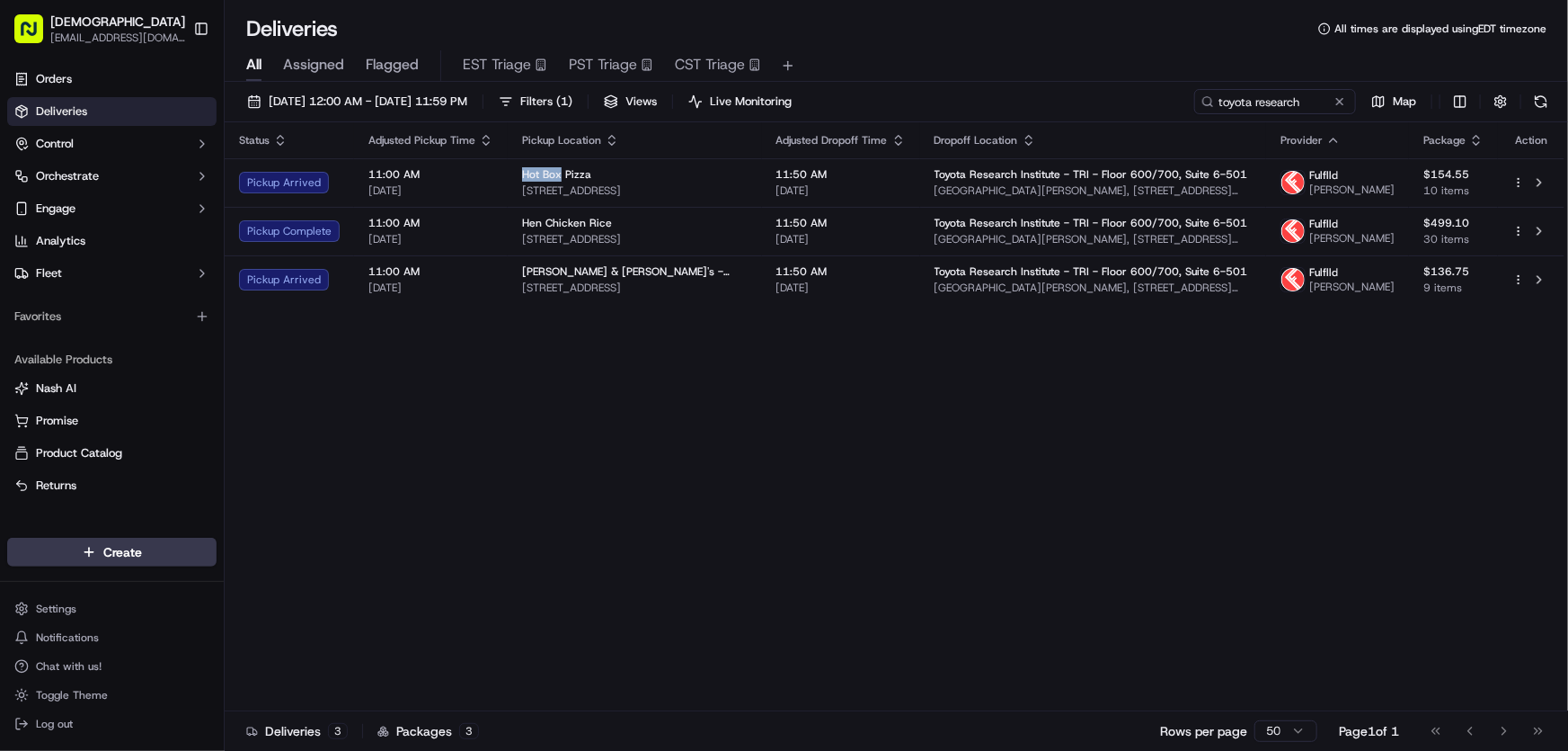
copy span "Hot Box"
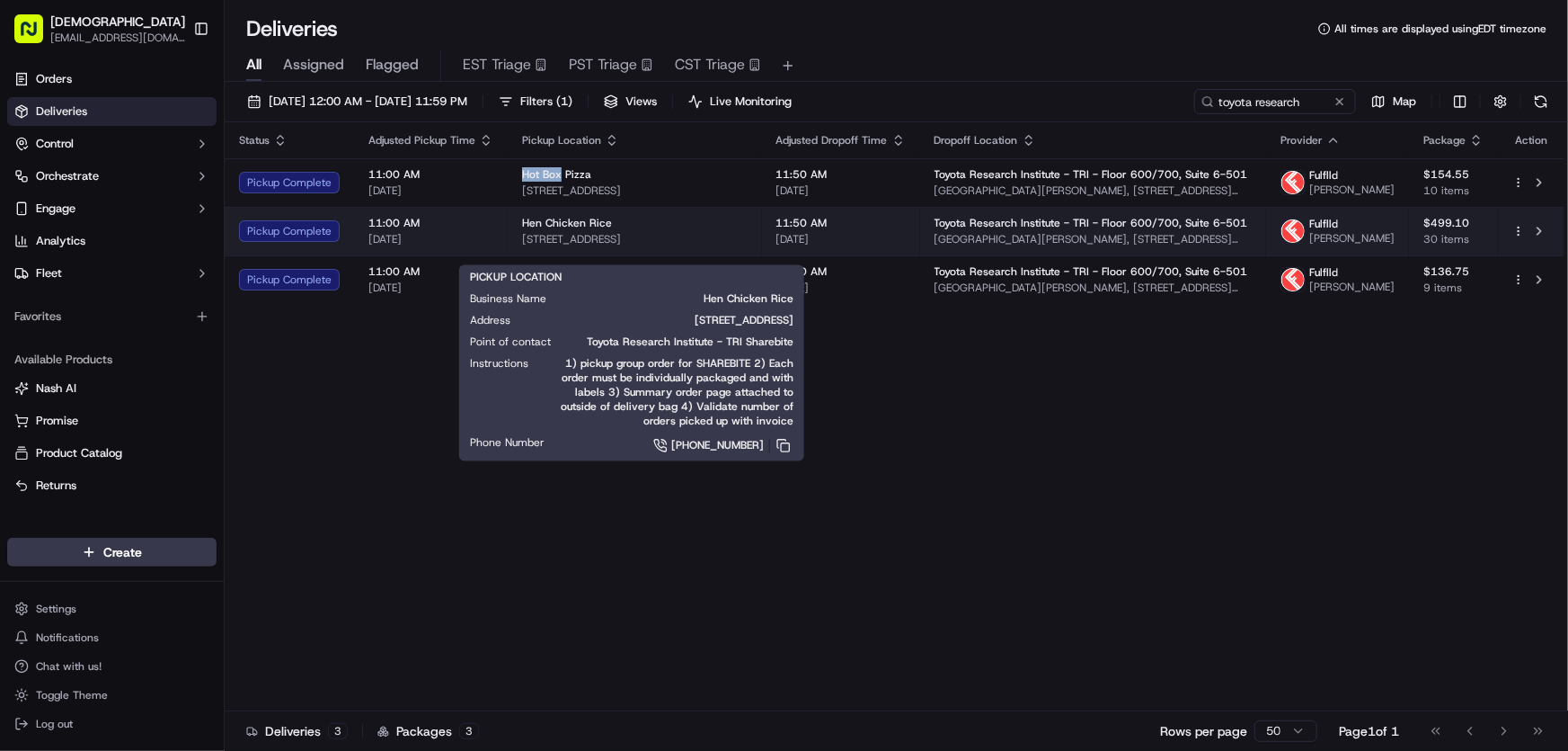
drag, startPoint x: 517, startPoint y: 250, endPoint x: 719, endPoint y: 254, distance: 202.0
click at [719, 254] on td "Hen Chicken Rice 24 Union Square, Somerville, MA 02143, USA" at bounding box center [635, 231] width 254 height 48
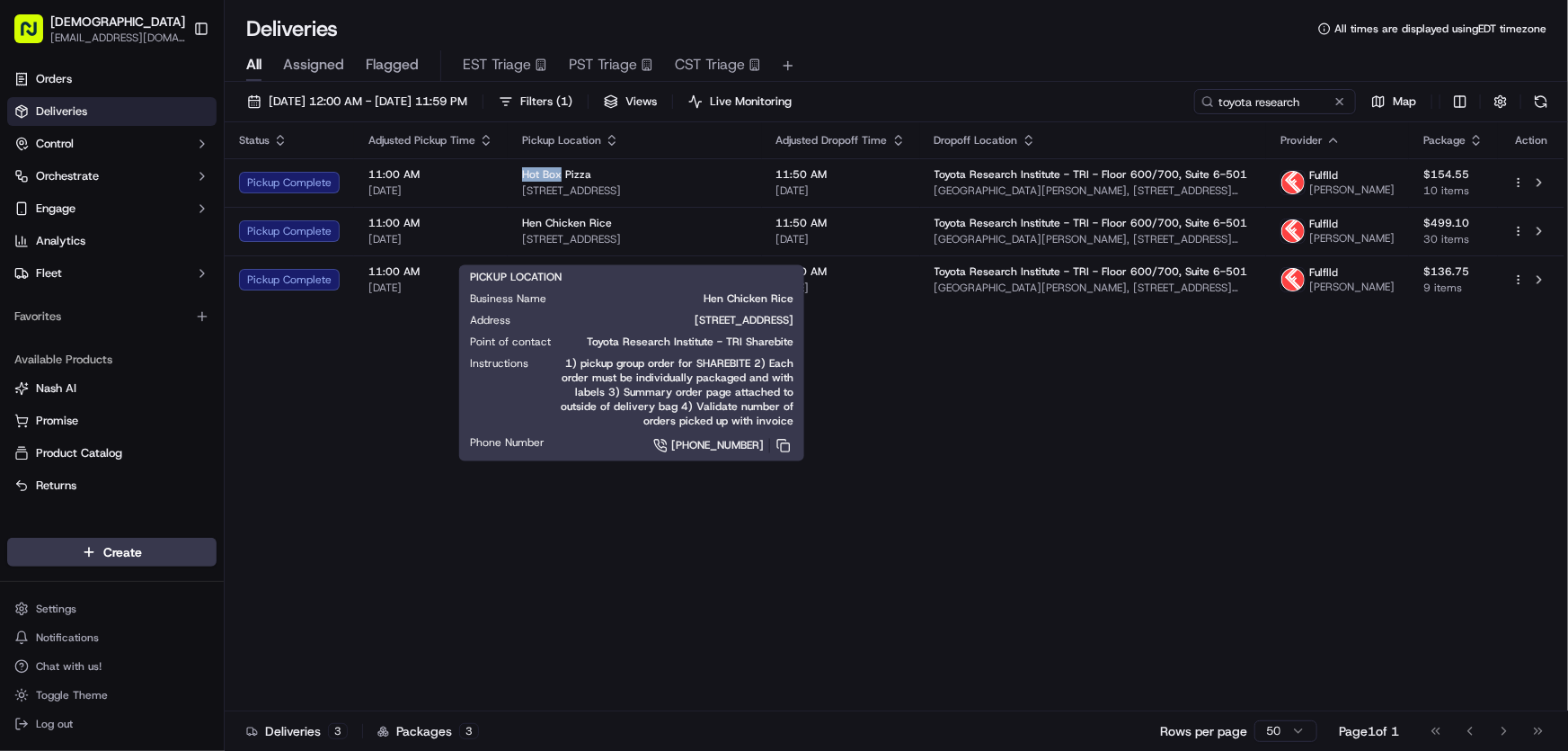
copy span "24 Union Square, Somerville, MA 02143"
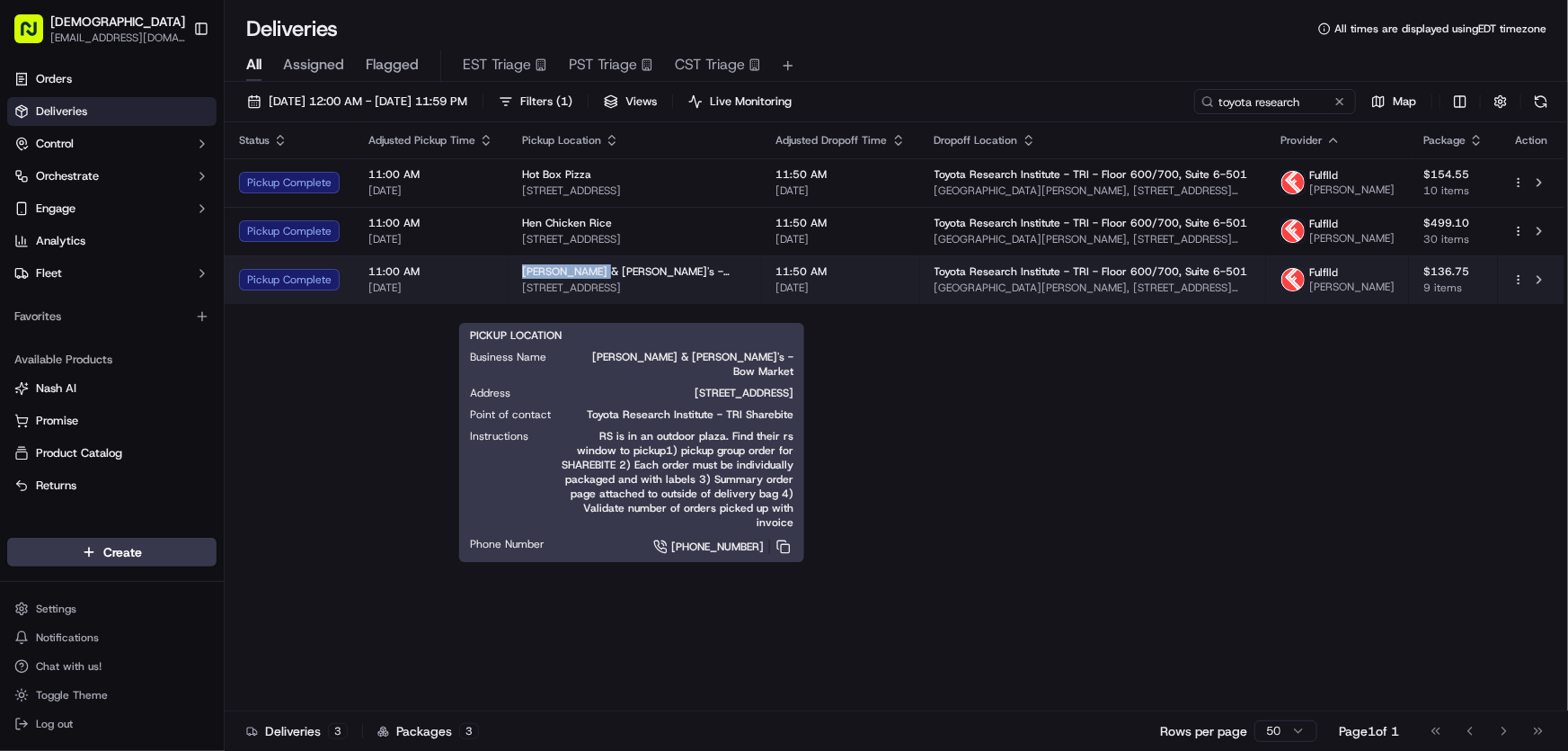
drag, startPoint x: 517, startPoint y: 293, endPoint x: 590, endPoint y: 296, distance: 73.1
click at [590, 296] on td "Mike & Patty's - Bow Market 5 Bow Mkt Wy, Somerville, MA 02143, USA" at bounding box center [635, 279] width 254 height 48
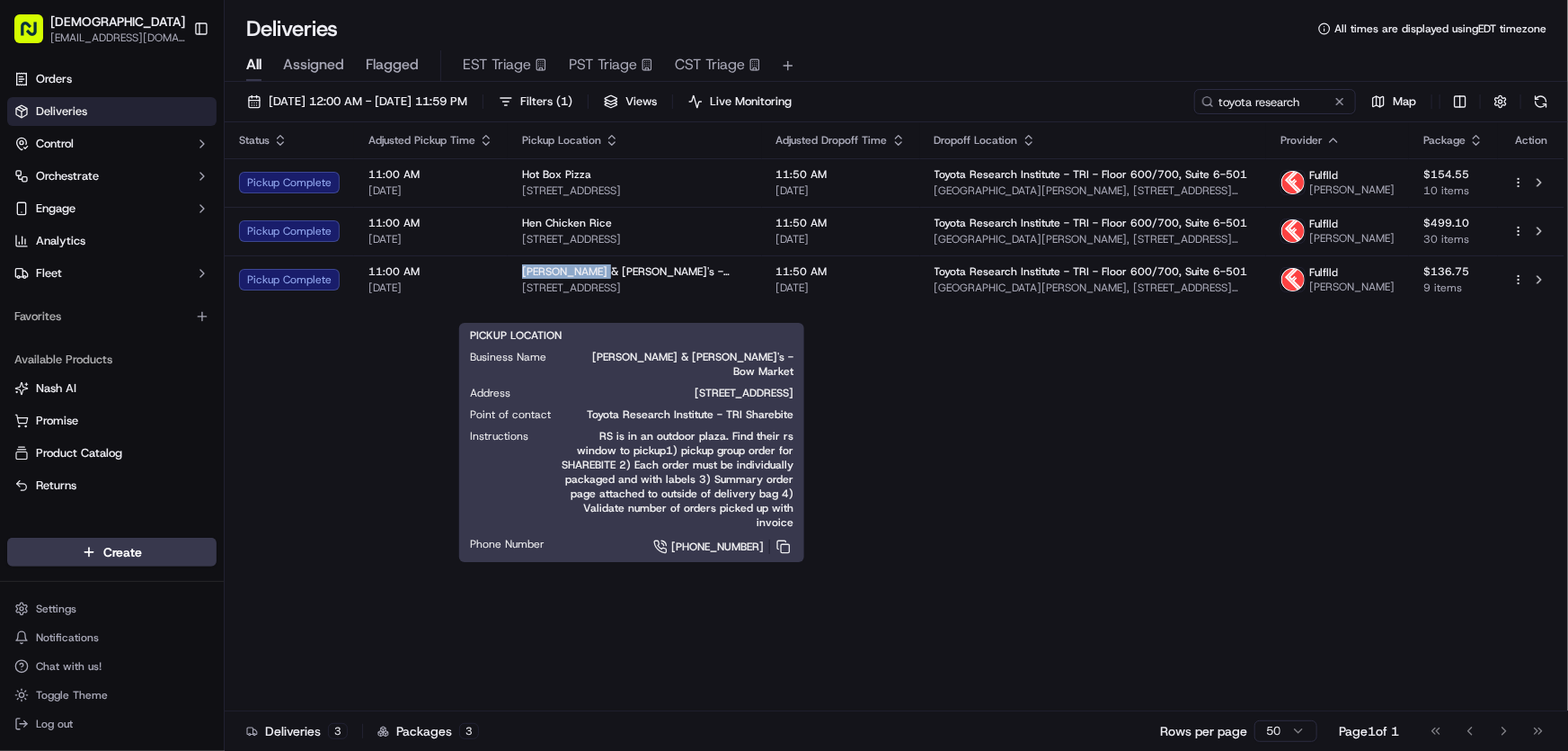
copy span "Mike & Patty's"
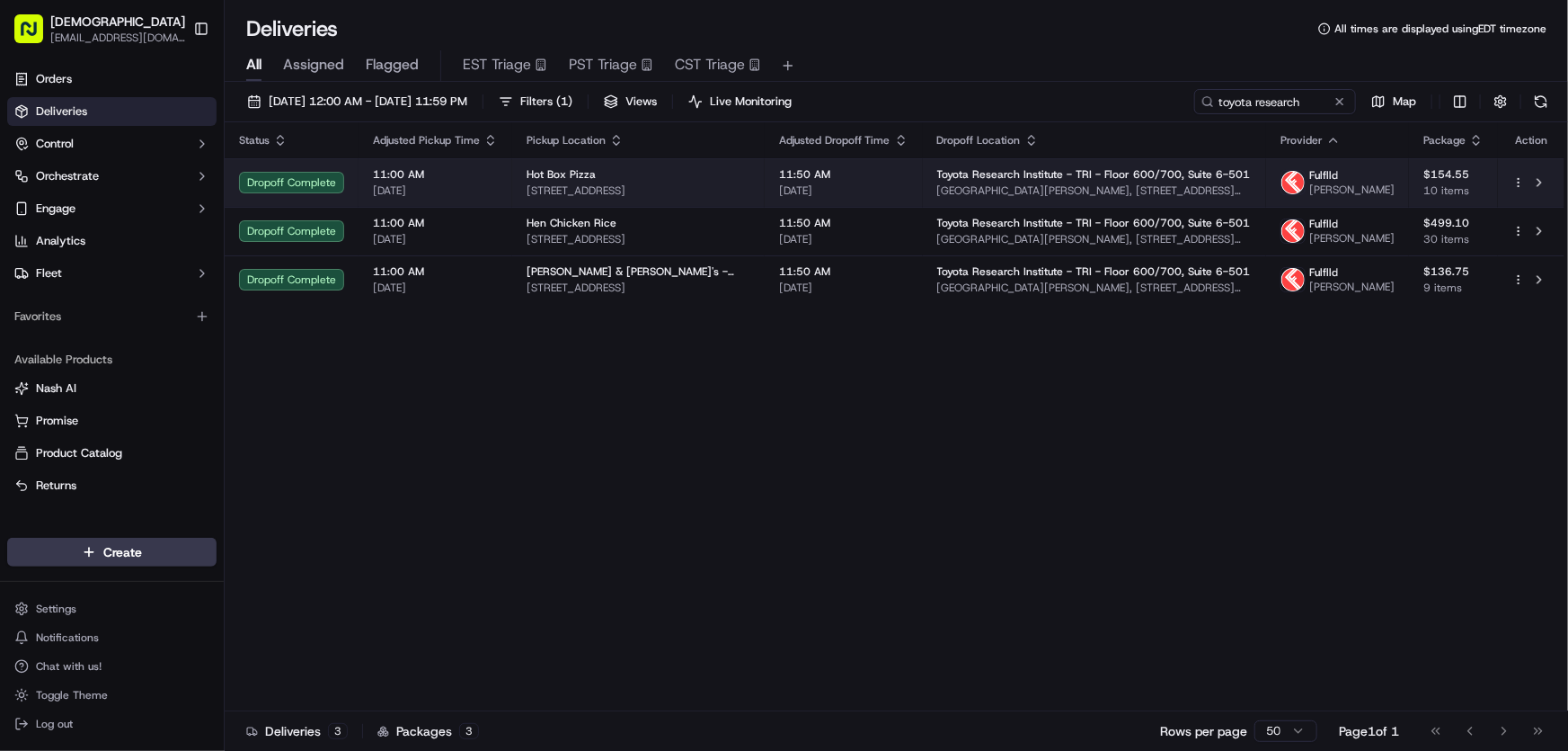
click at [664, 182] on div "Hot Box Pizza" at bounding box center [638, 175] width 224 height 15
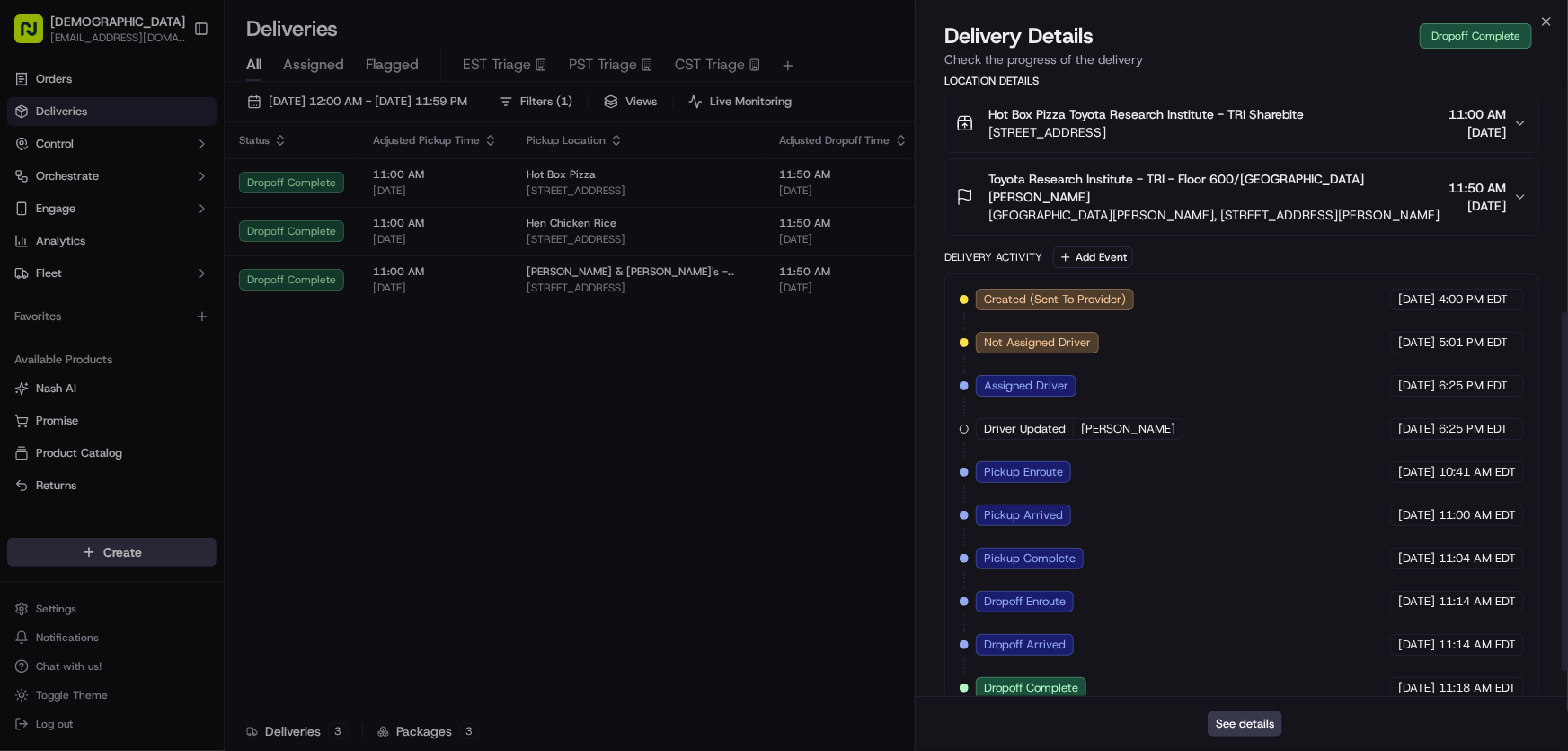
scroll to position [452, 0]
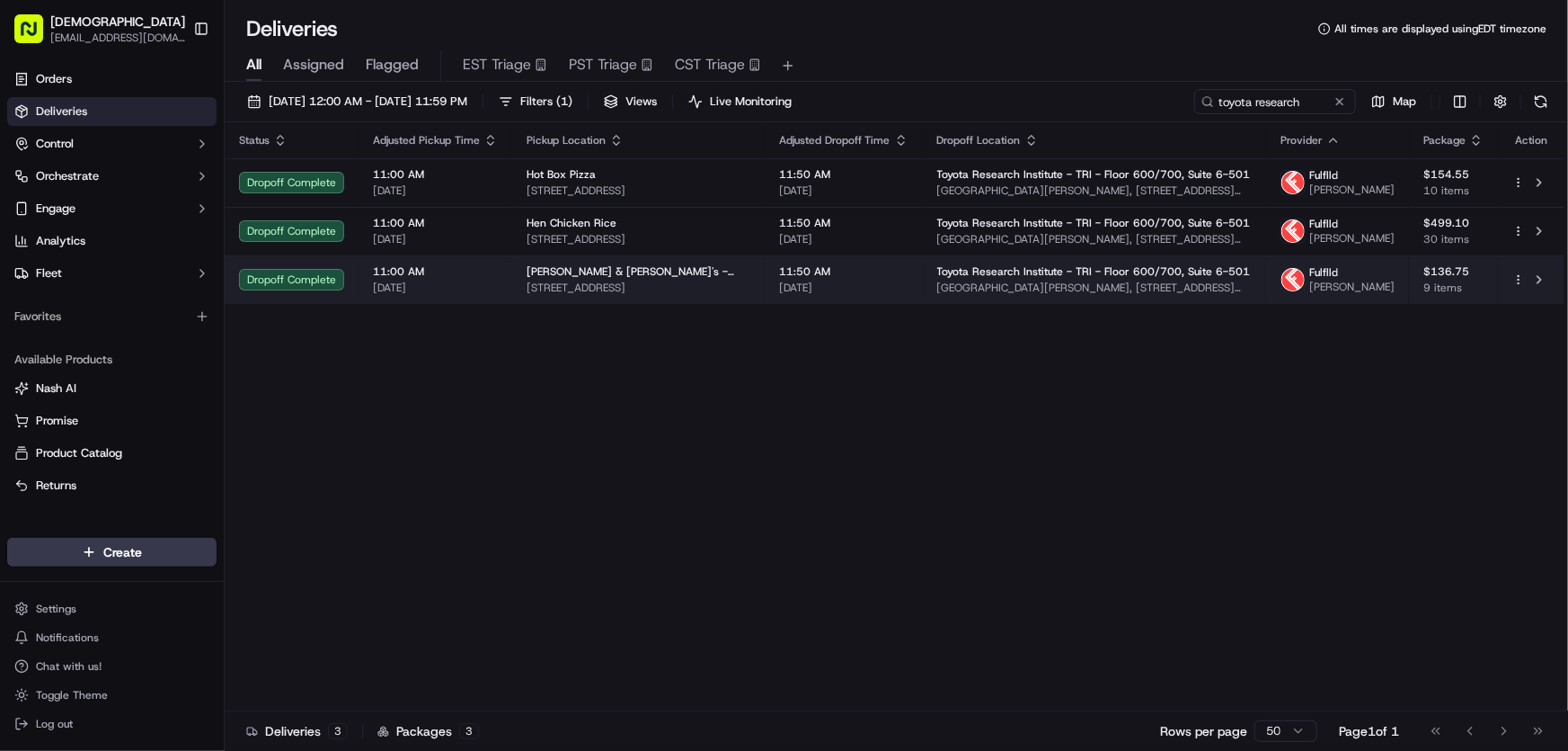
click at [600, 295] on span "5 Bow Mkt Wy, Somerville, MA 02143, USA" at bounding box center [638, 288] width 224 height 15
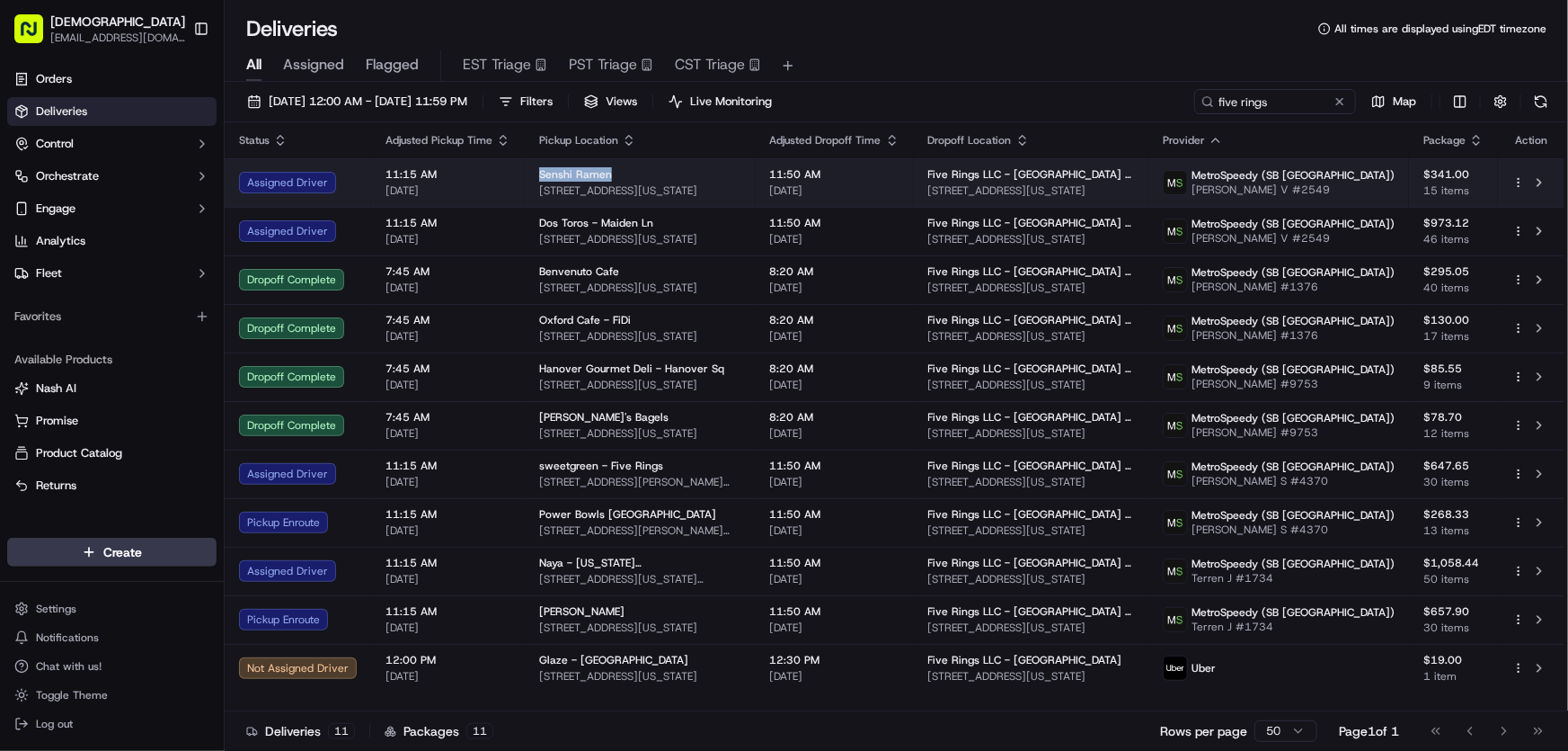
drag, startPoint x: 530, startPoint y: 173, endPoint x: 612, endPoint y: 169, distance: 82.1
click at [612, 169] on td "Senshi Ramen 100 Pearl St, New York, NY 10004, USA" at bounding box center [640, 182] width 231 height 48
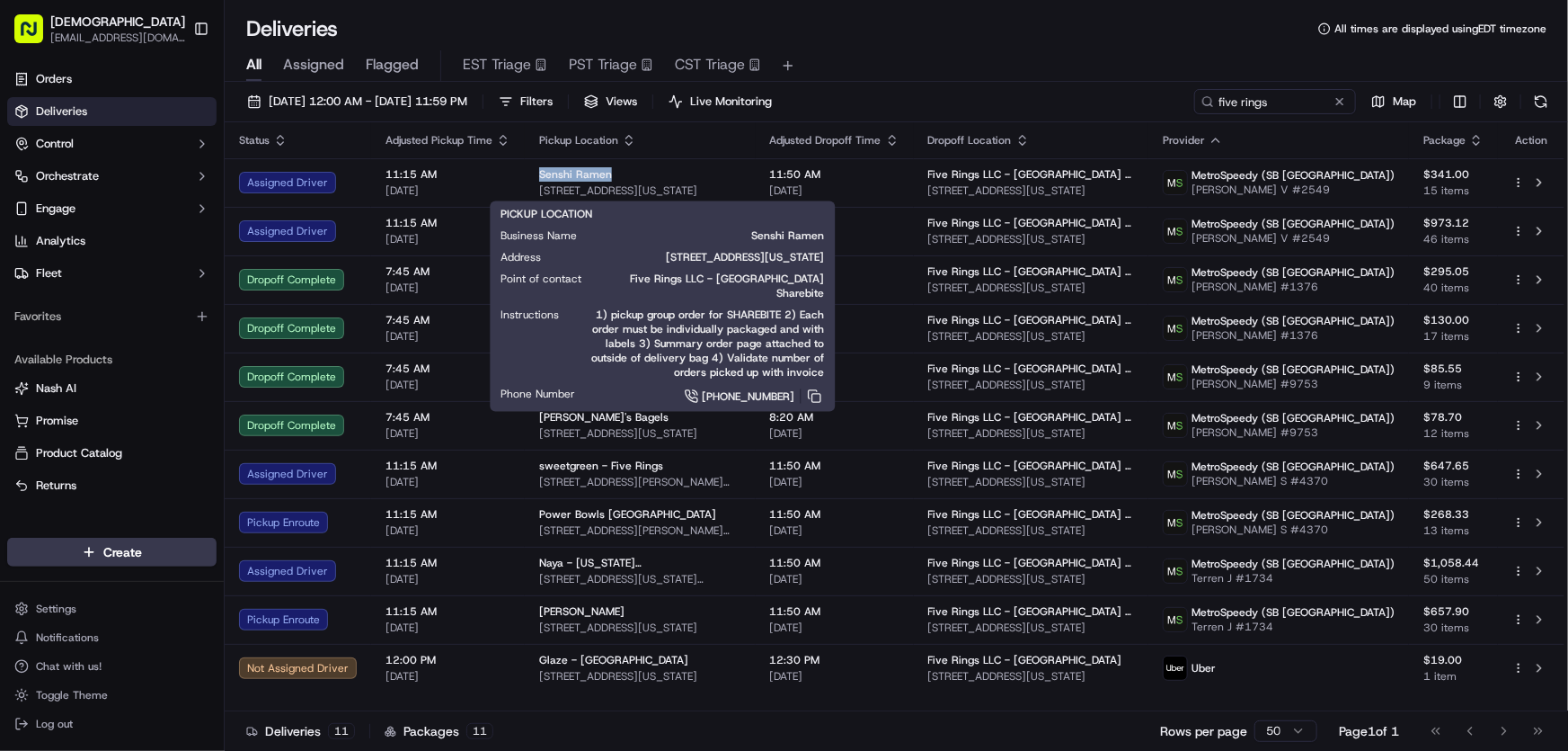
copy span "Senshi Ramen"
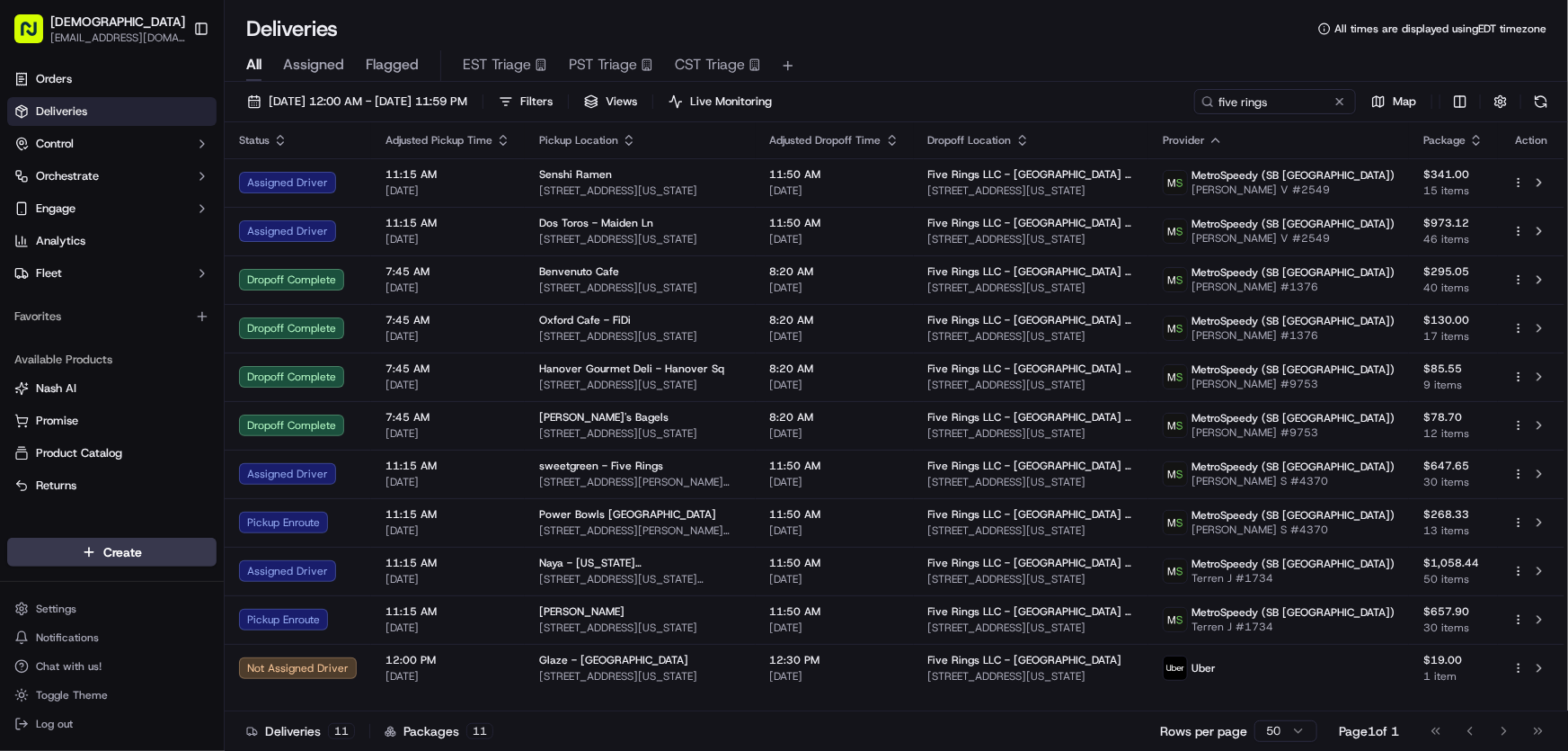
click at [916, 50] on div "All Assigned Flagged EST Triage PST Triage CST Triage" at bounding box center [897, 66] width 1344 height 31
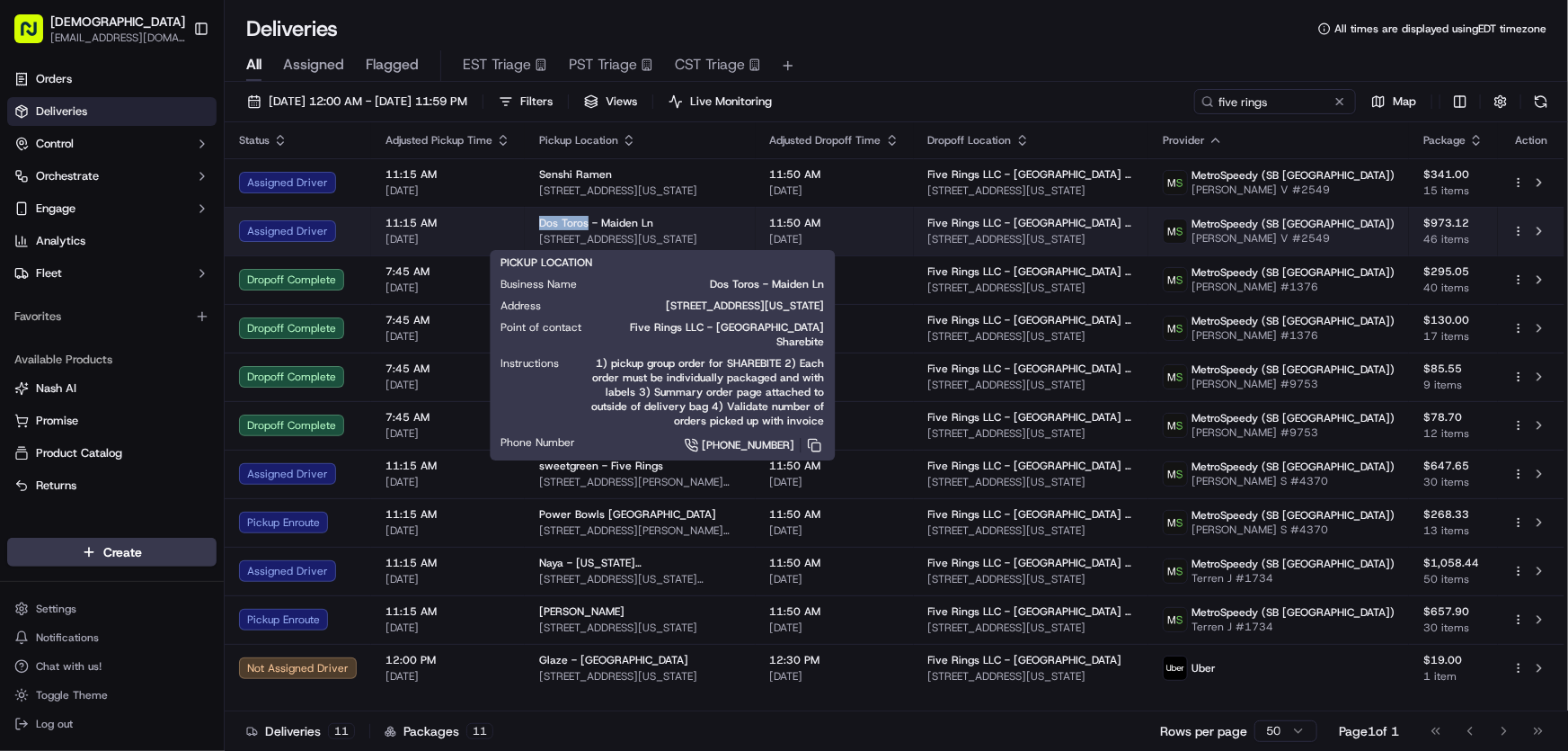
drag, startPoint x: 528, startPoint y: 221, endPoint x: 581, endPoint y: 221, distance: 53.0
click at [581, 221] on td "Dos Toros - Maiden Ln 101 Maiden Ln, New York, NY 10038, USA" at bounding box center [640, 231] width 231 height 48
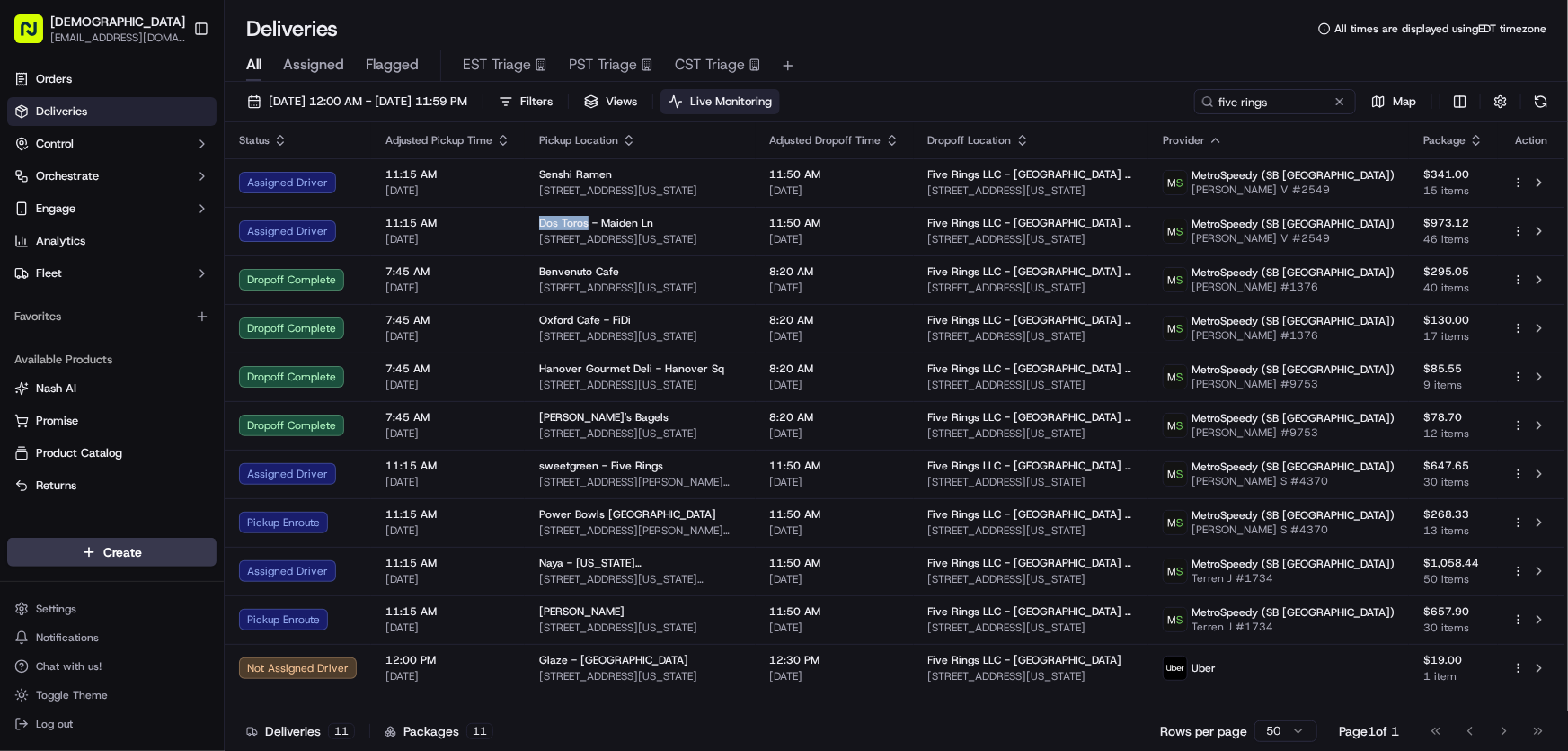
copy span "Dos Toros"
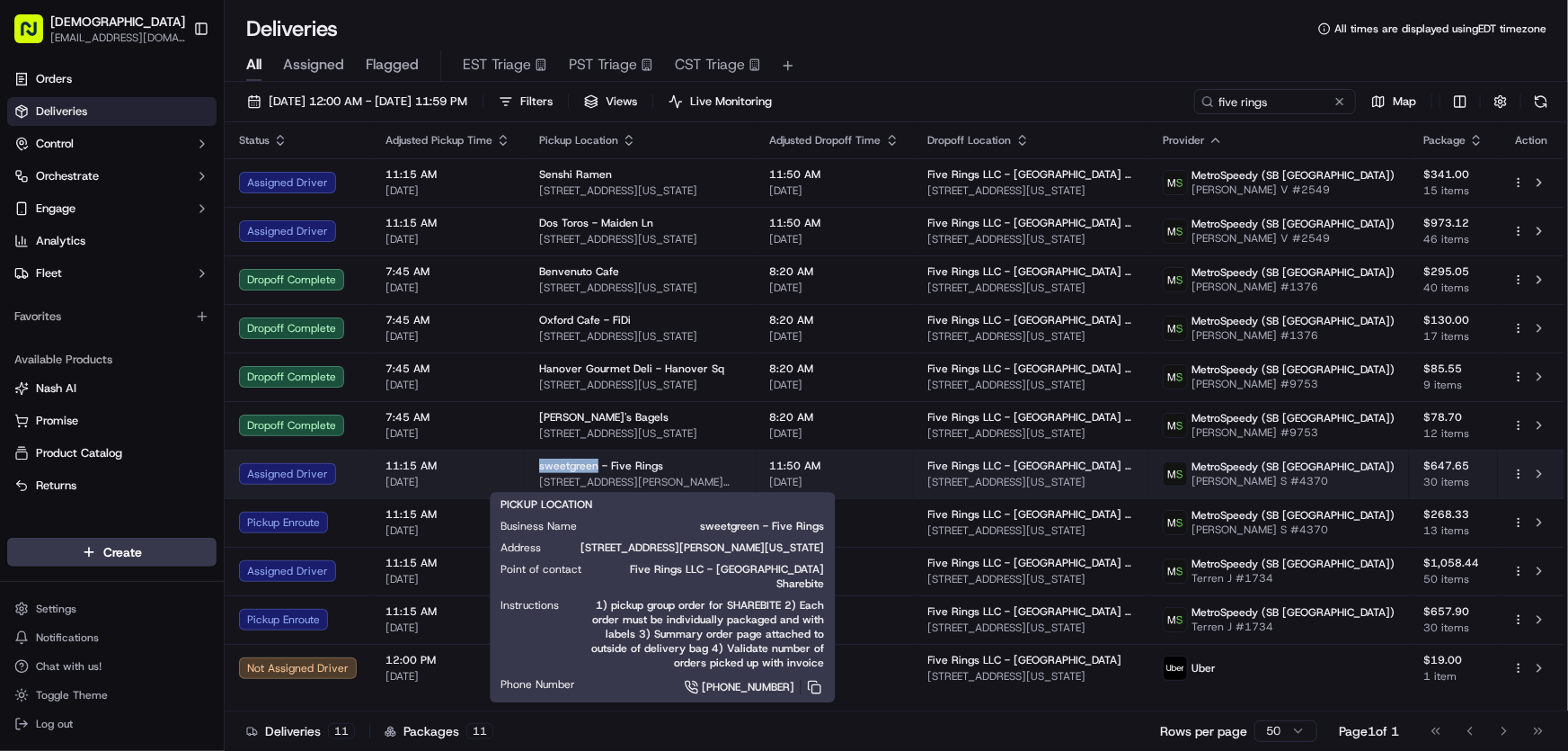
drag, startPoint x: 527, startPoint y: 465, endPoint x: 592, endPoint y: 468, distance: 65.1
click at [592, 468] on td "sweetgreen - Five Rings 125 Chambers St, New York, NY 10007, USA" at bounding box center [640, 474] width 231 height 48
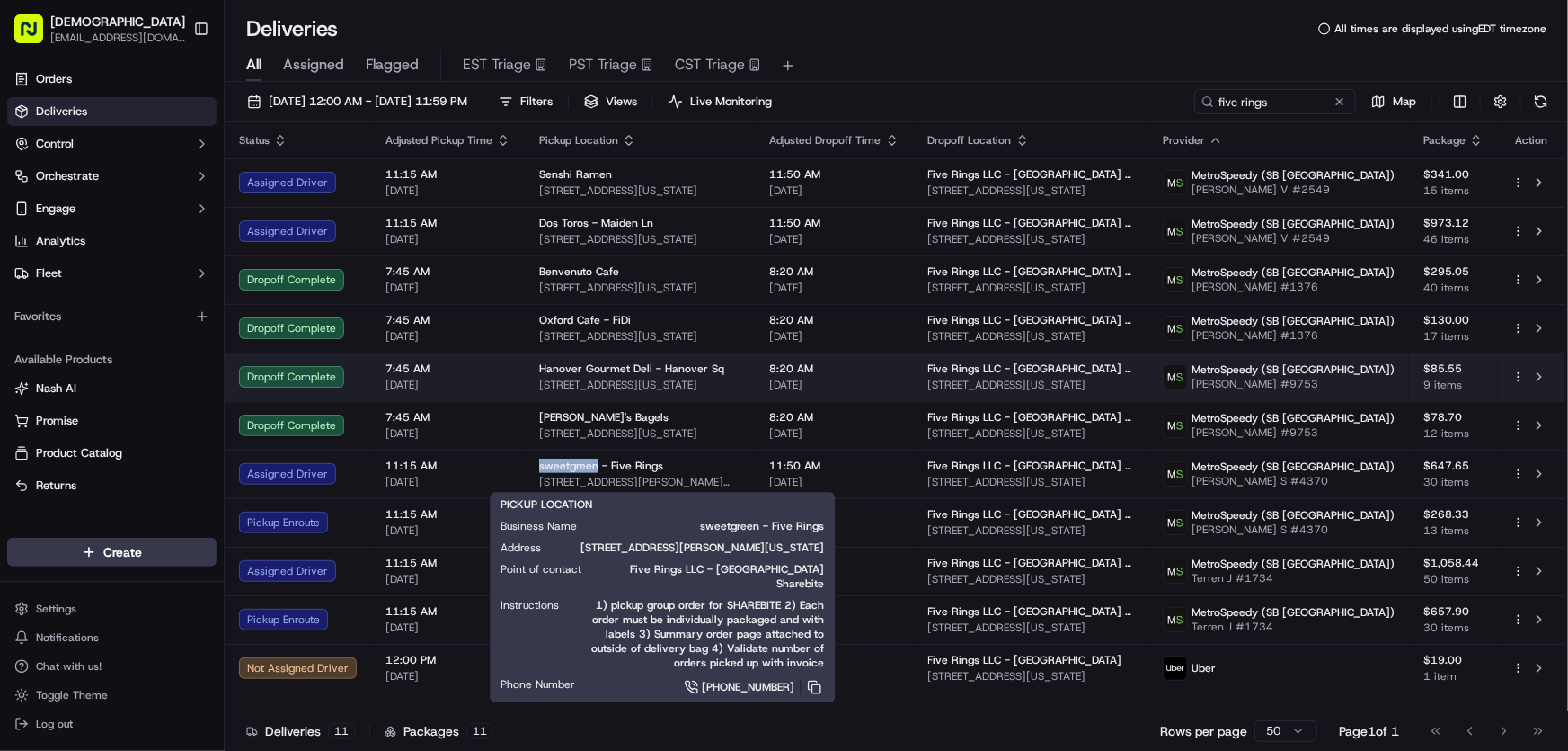
copy span "sweetgreen"
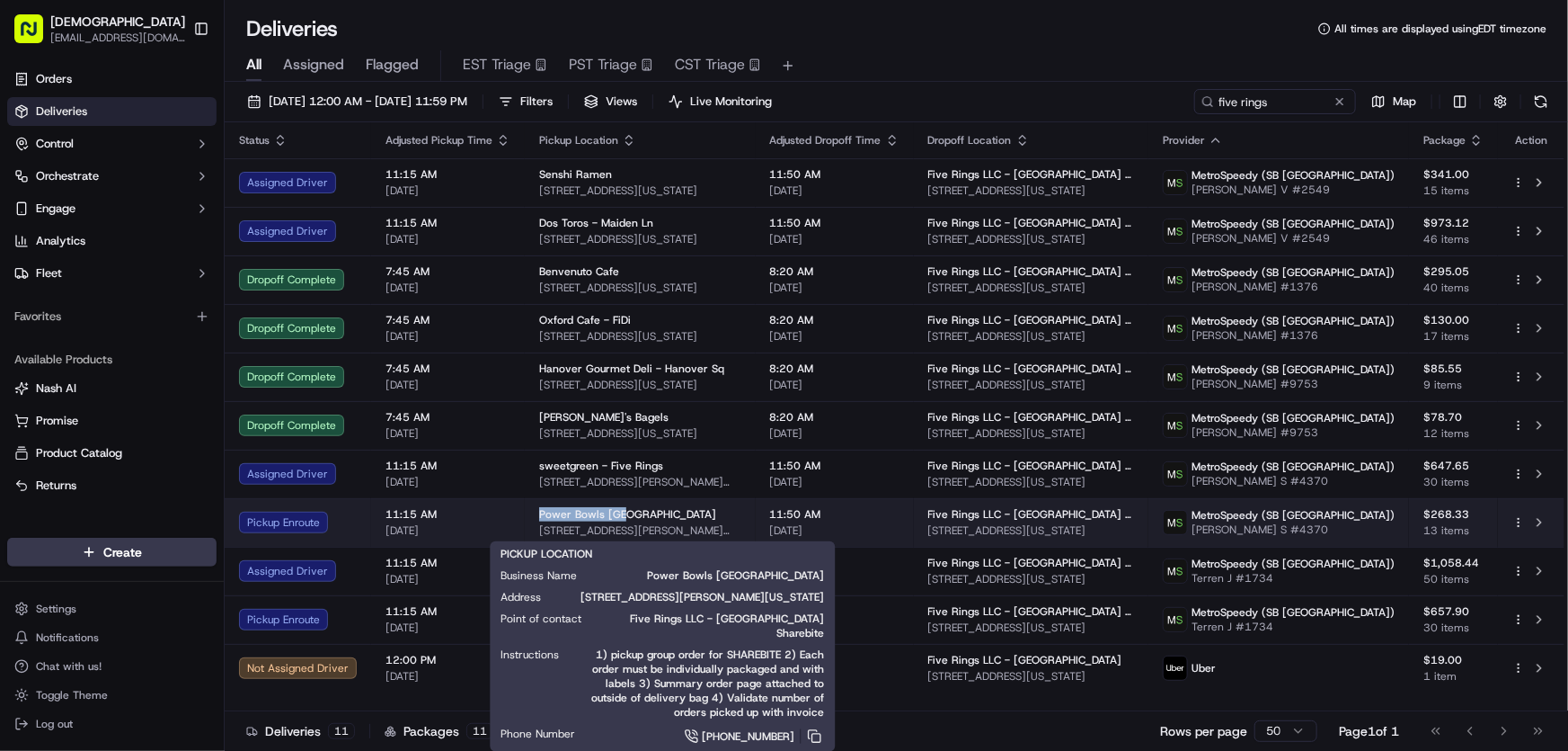
drag, startPoint x: 526, startPoint y: 509, endPoint x: 629, endPoint y: 506, distance: 103.0
click at [629, 506] on td "Power Bowls NYC 29 John St, New York, NY 10038, USA" at bounding box center [640, 522] width 231 height 48
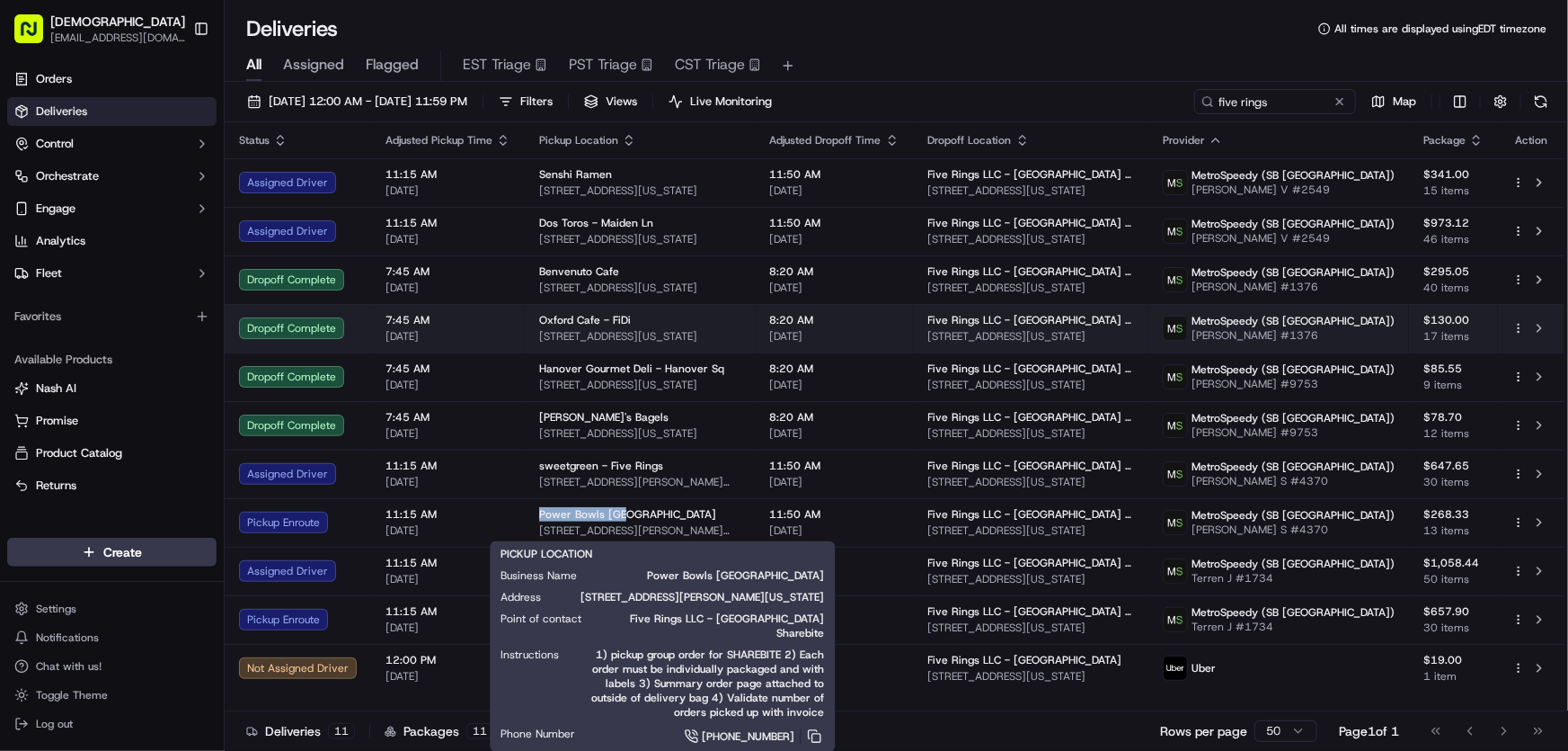
copy span "Power Bowls NYC"
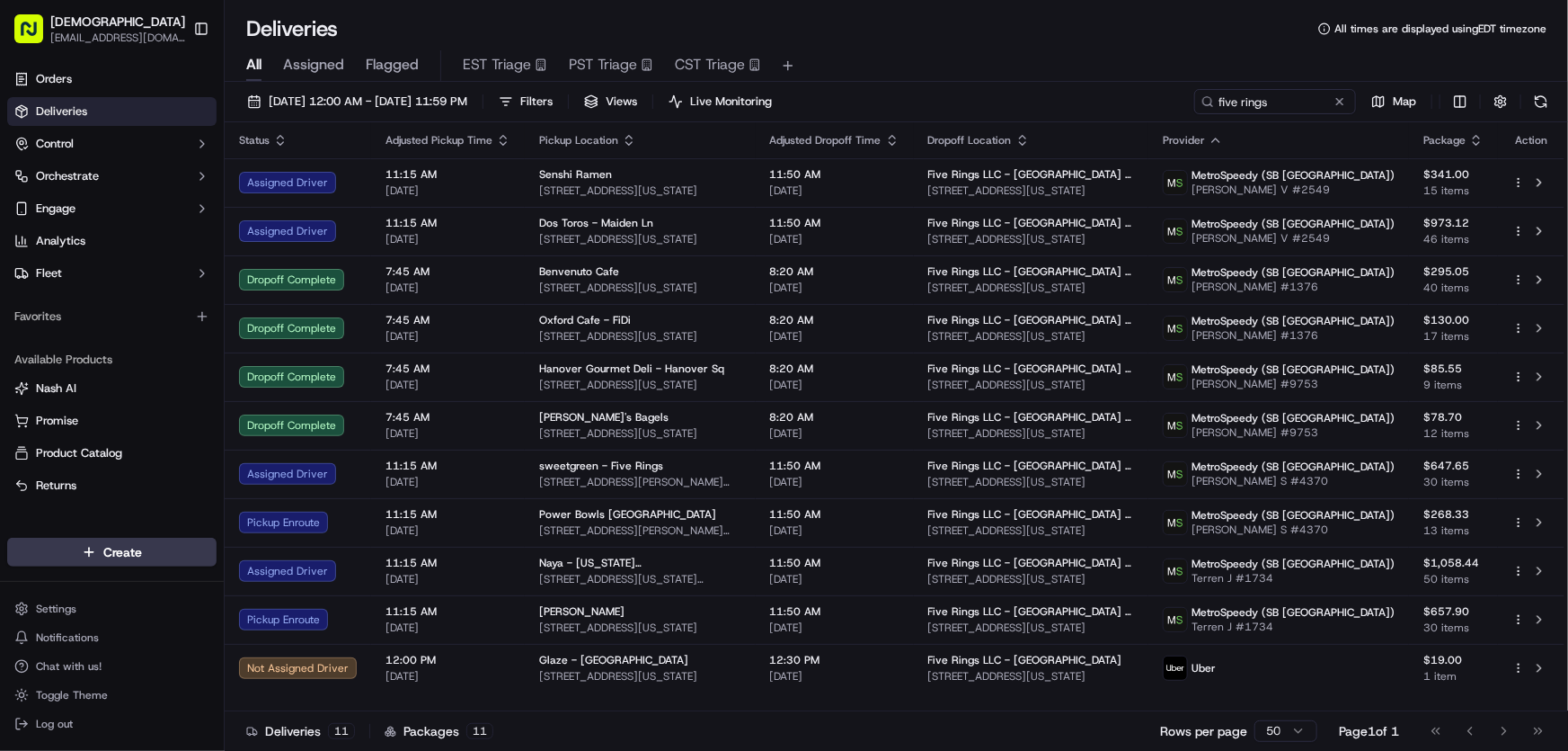
click at [1119, 38] on div "Deliveries All times are displayed using EDT timezone" at bounding box center [897, 28] width 1344 height 28
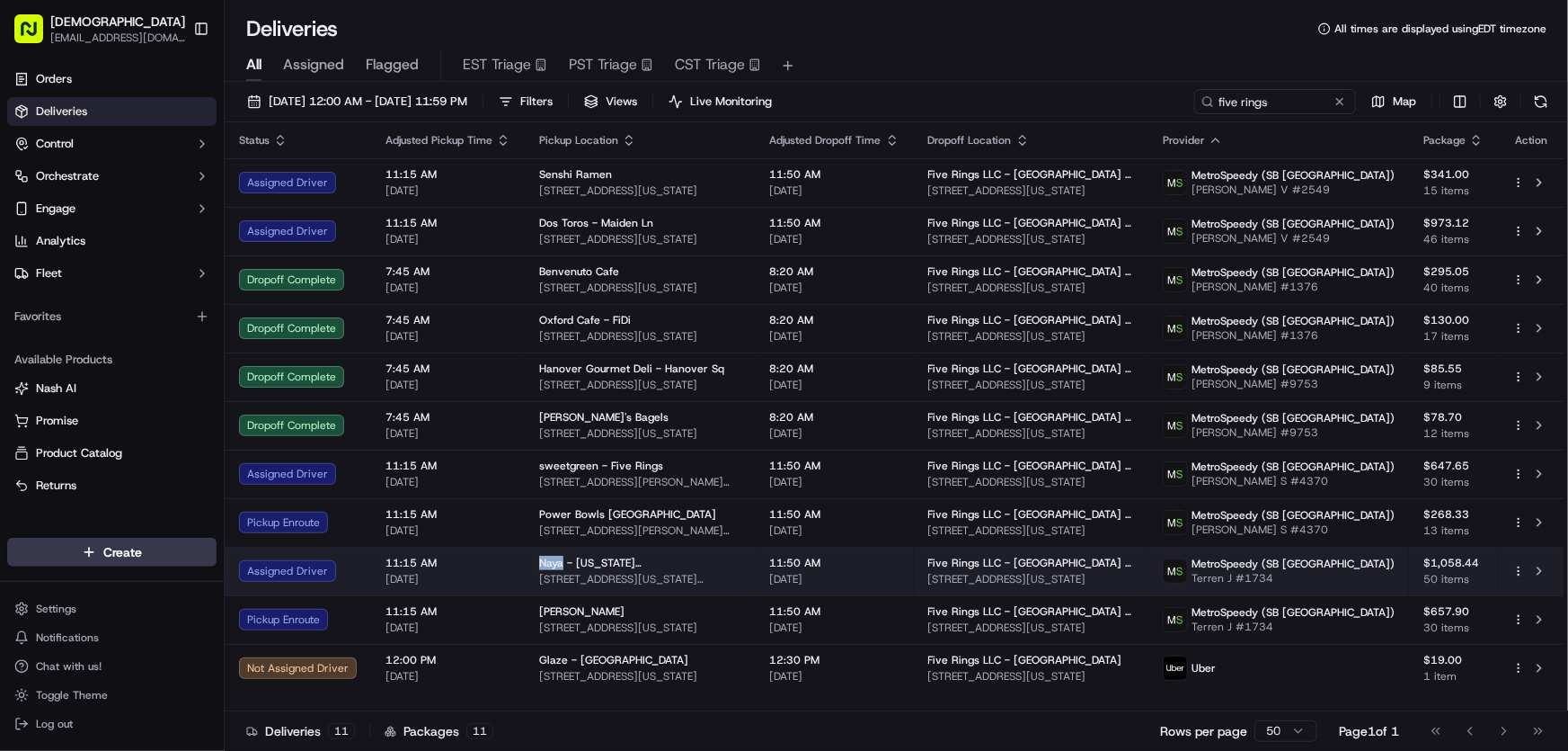
drag, startPoint x: 529, startPoint y: 560, endPoint x: 557, endPoint y: 565, distance: 28.4
click at [557, 565] on td "Naya - New York Plaza 1 New York Plaza, 1 FDR Dr, New York, NY 10004, USA" at bounding box center [640, 571] width 231 height 48
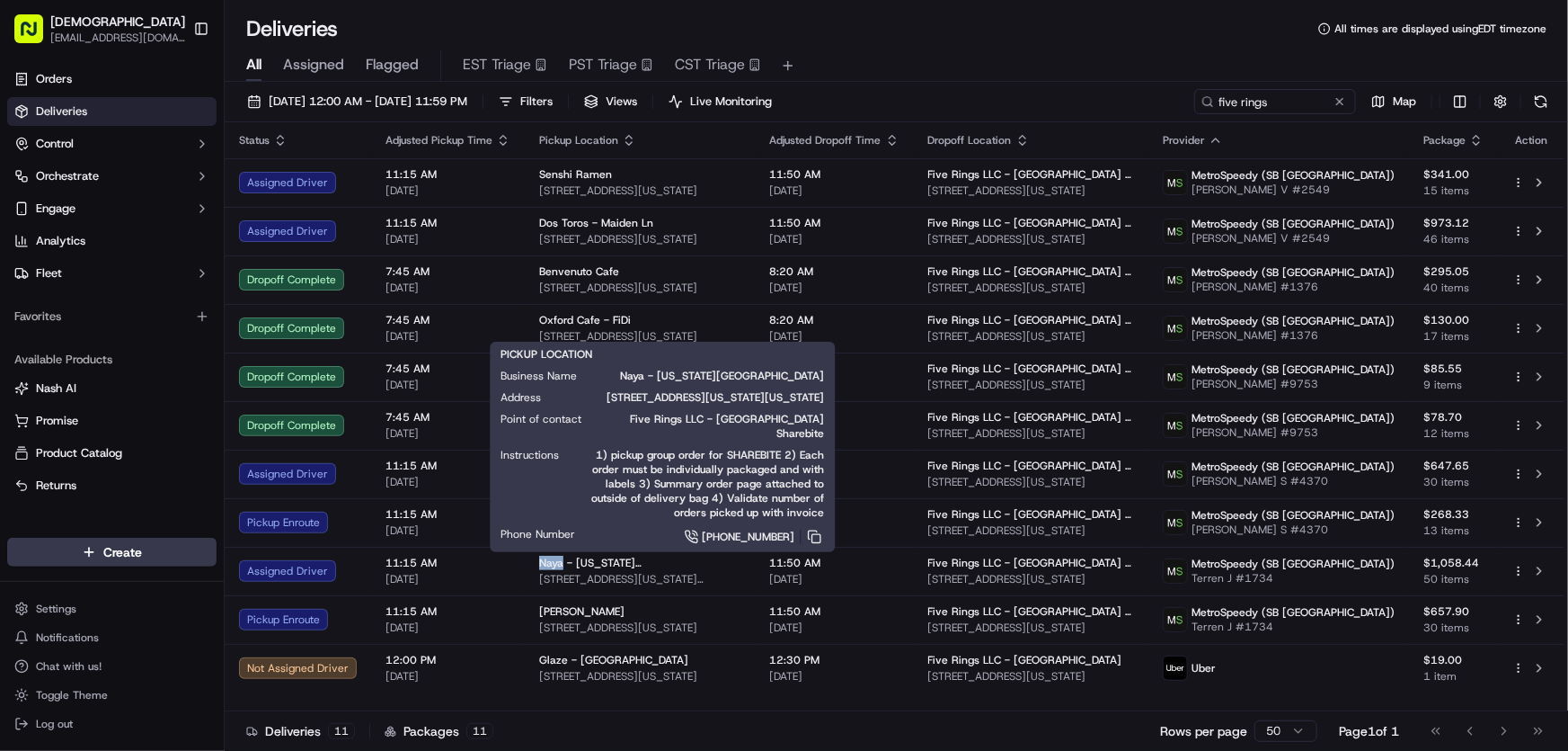
copy span "Naya"
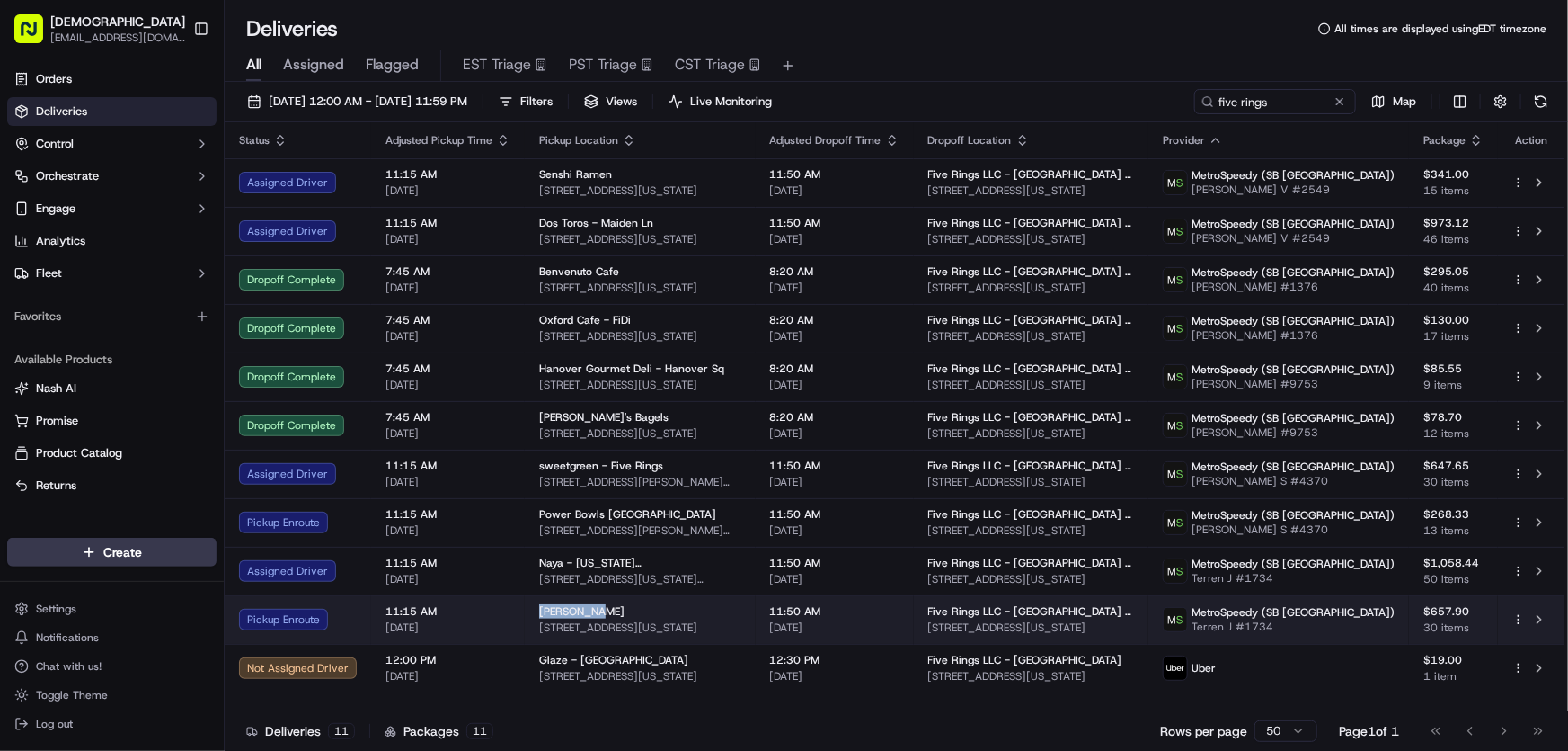
drag, startPoint x: 533, startPoint y: 607, endPoint x: 601, endPoint y: 607, distance: 68.0
click at [601, 607] on td "Nara Sushi 76 Pearl St, New York, NY 10004, USA" at bounding box center [640, 619] width 231 height 48
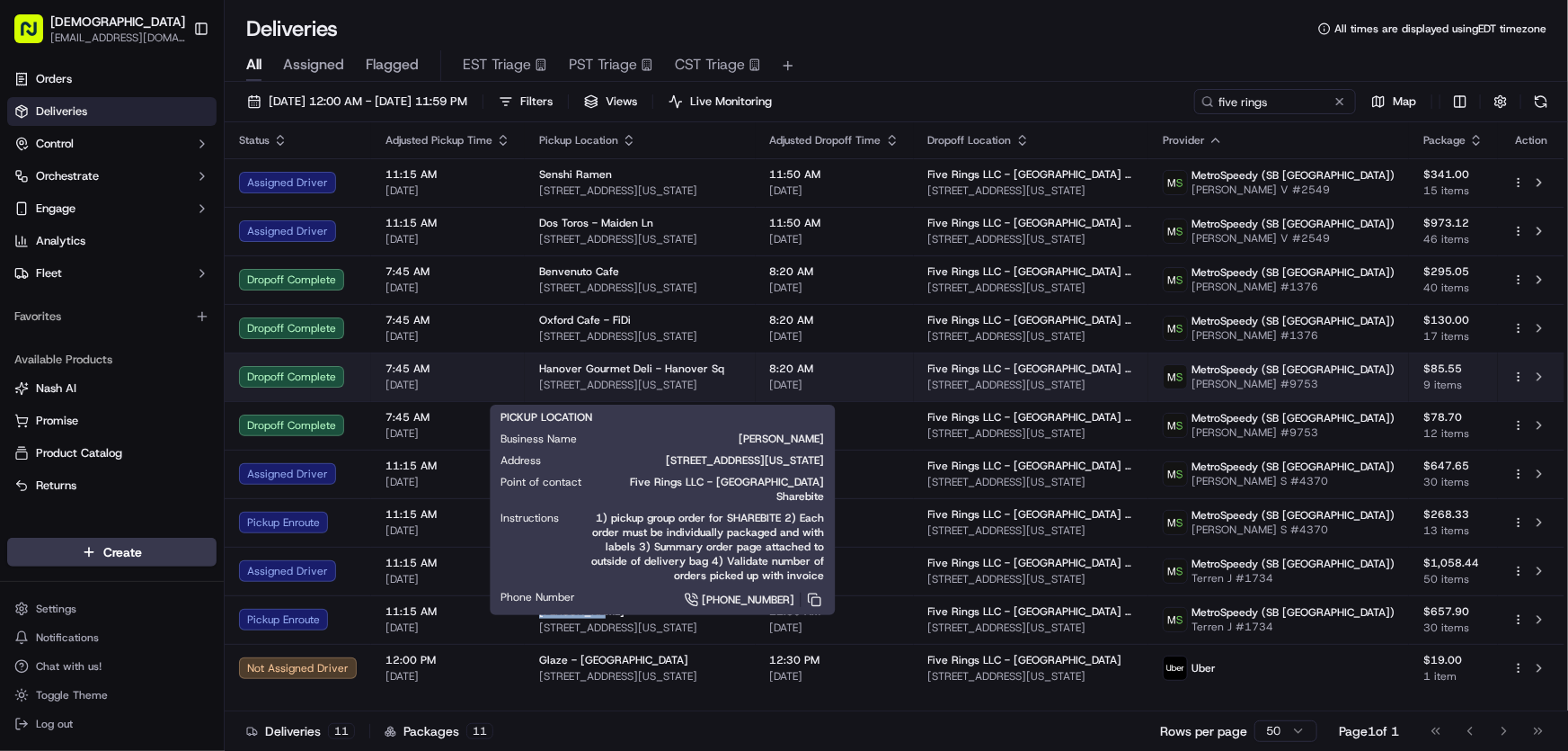
copy span "Nara Sushi"
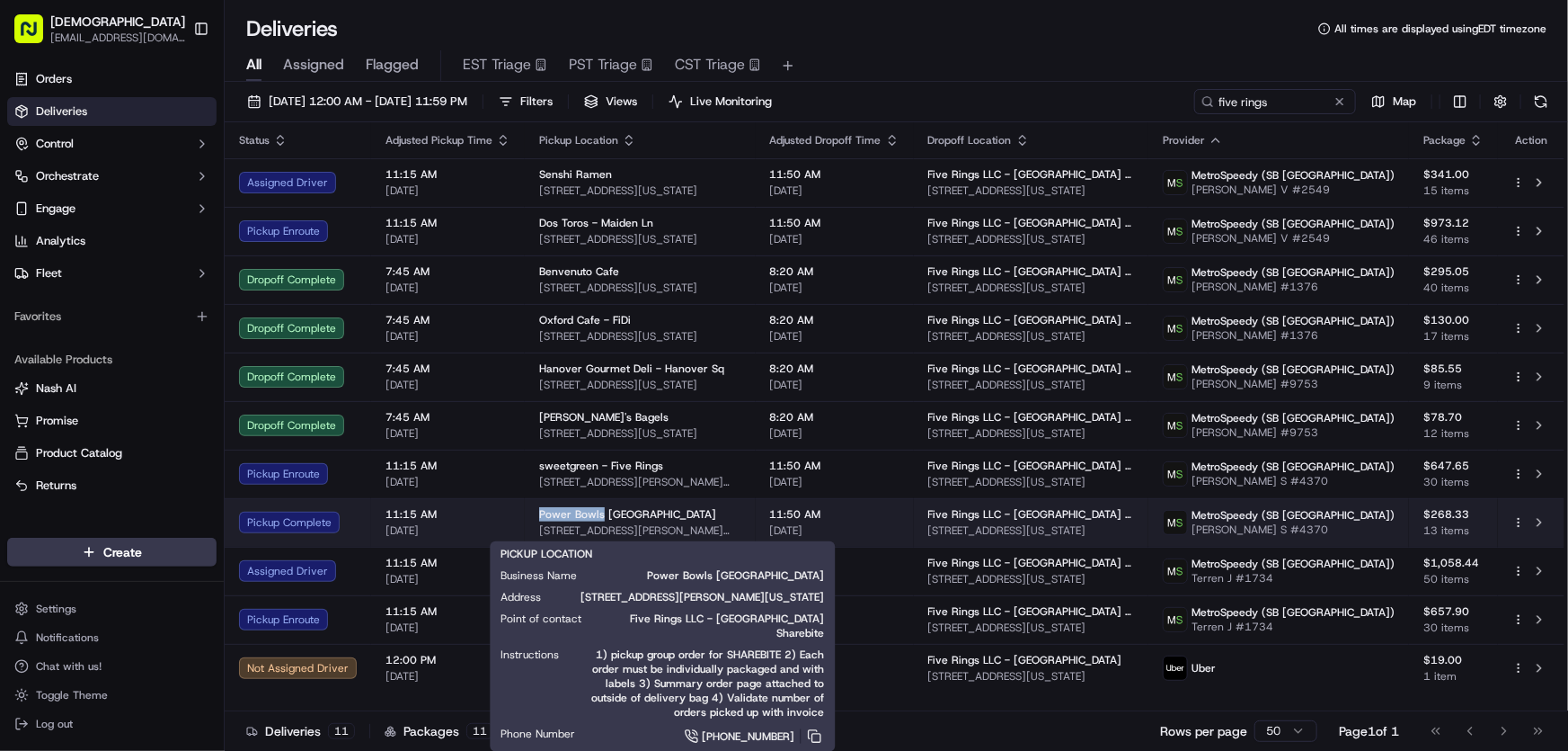
drag, startPoint x: 526, startPoint y: 511, endPoint x: 597, endPoint y: 518, distance: 71.3
click at [597, 518] on td "Power Bowls NYC 29 John St, New York, NY 10038, USA" at bounding box center [640, 522] width 231 height 48
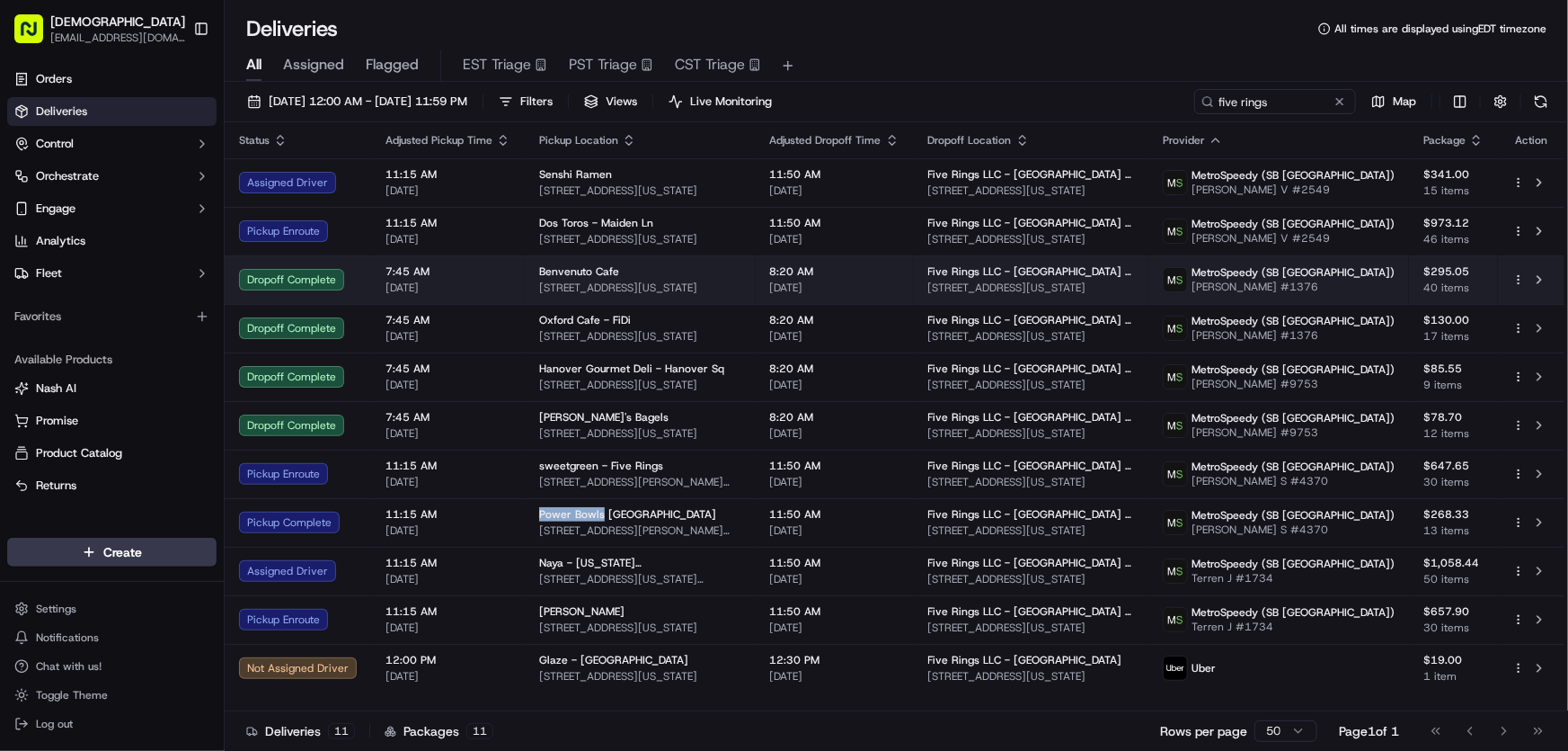
copy span "Power Bowls"
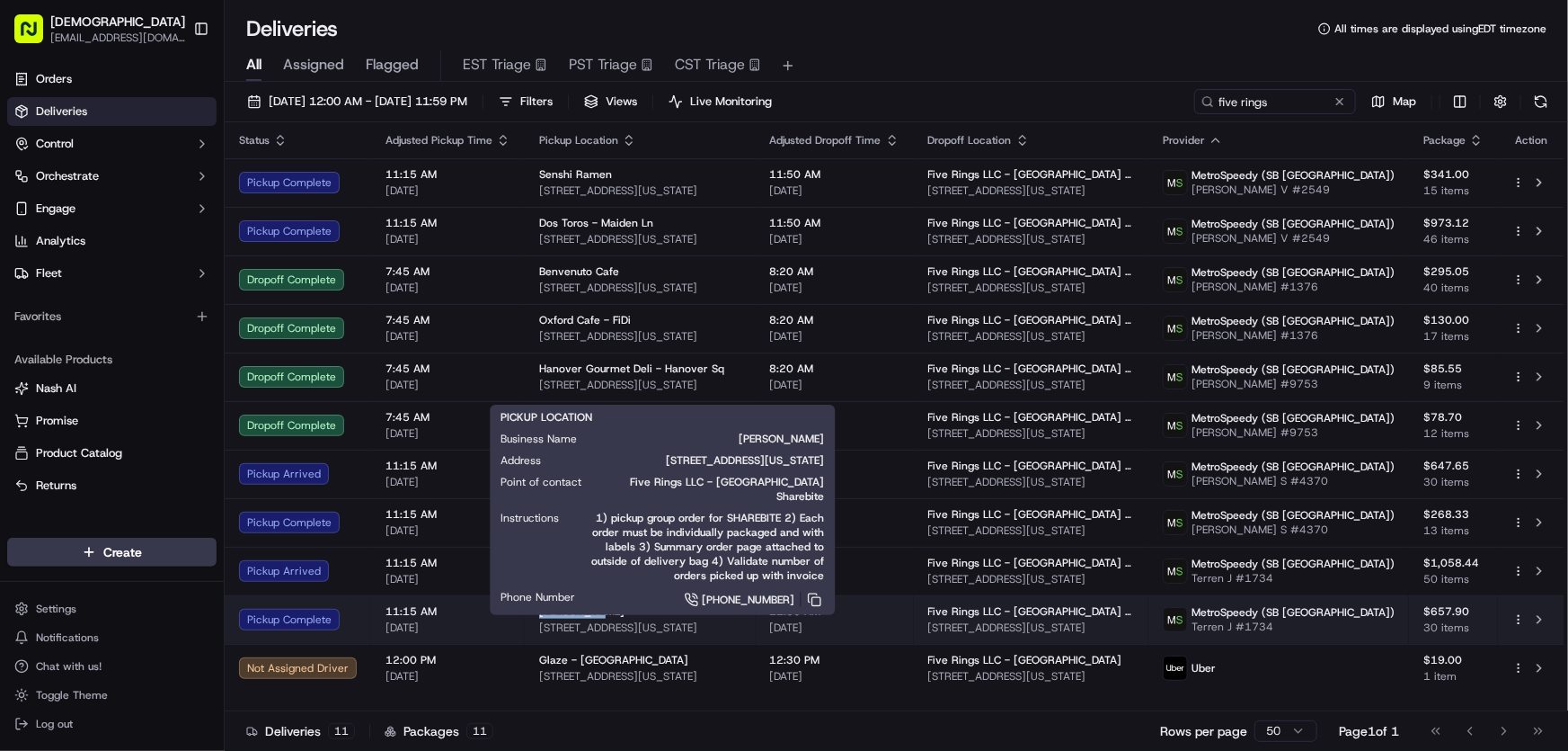
drag, startPoint x: 534, startPoint y: 612, endPoint x: 592, endPoint y: 613, distance: 58.0
click at [592, 613] on td "Nara Sushi 76 Pearl St, New York, NY 10004, USA" at bounding box center [640, 619] width 231 height 48
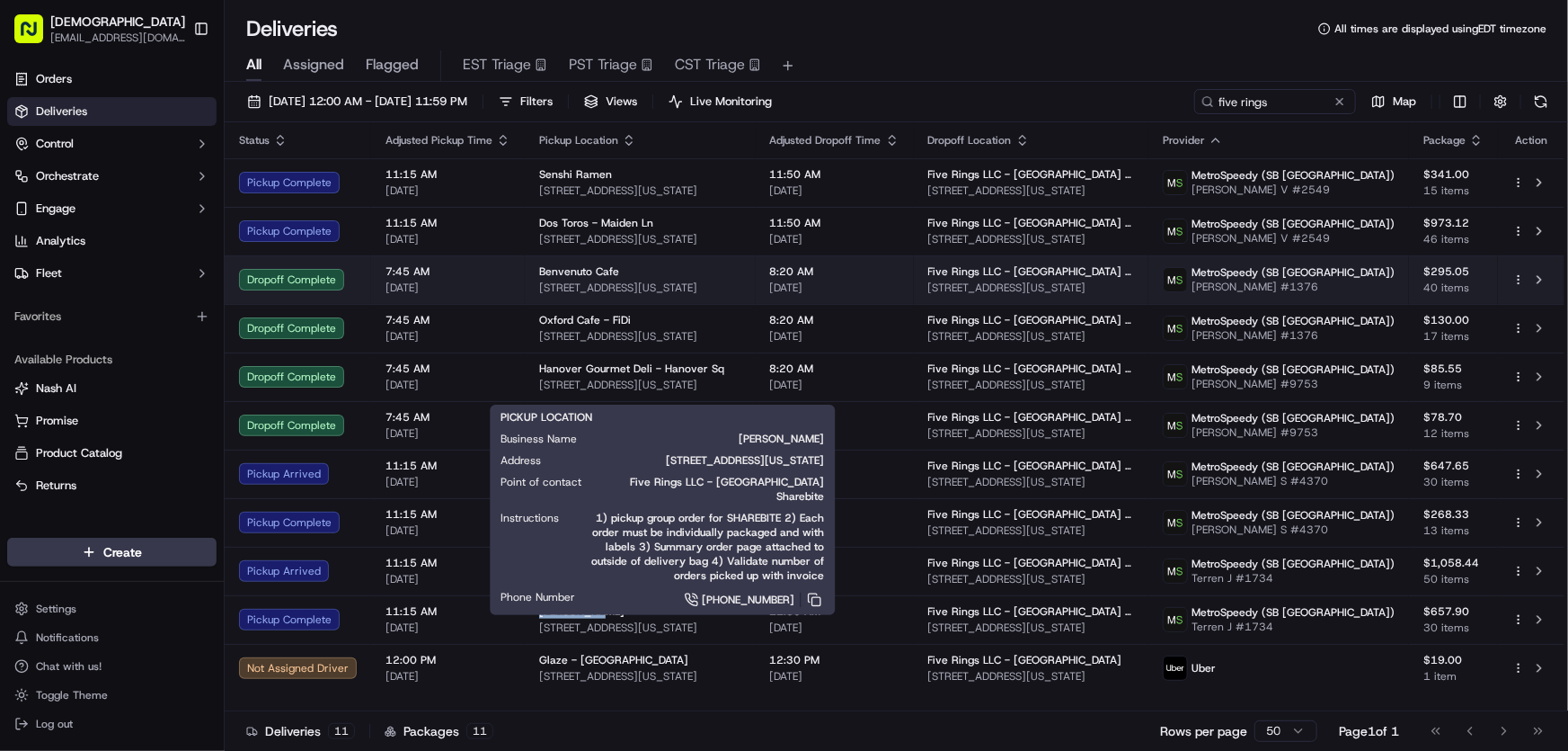
copy span "Nara Sushi"
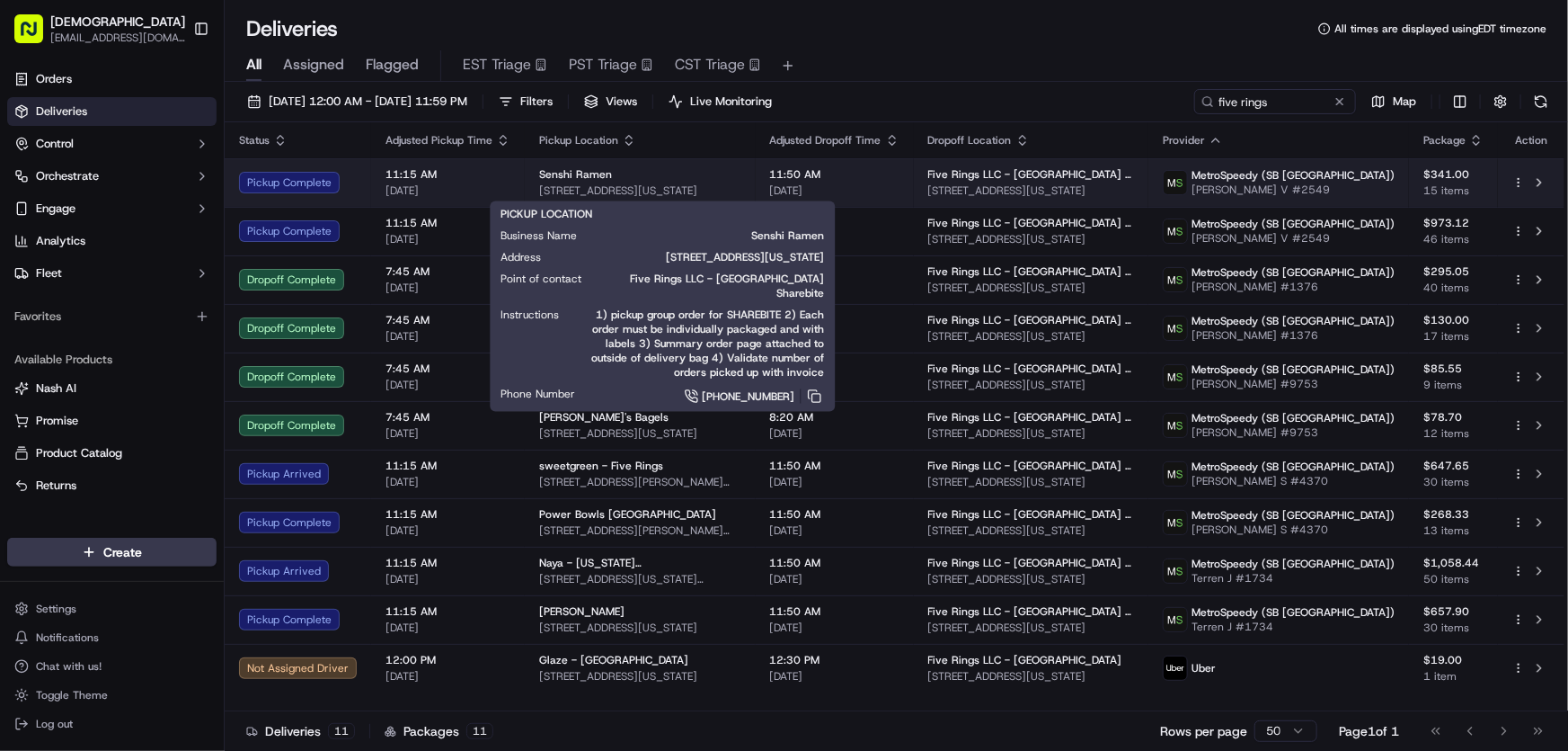
click at [588, 177] on span "Senshi Ramen" at bounding box center [576, 175] width 73 height 15
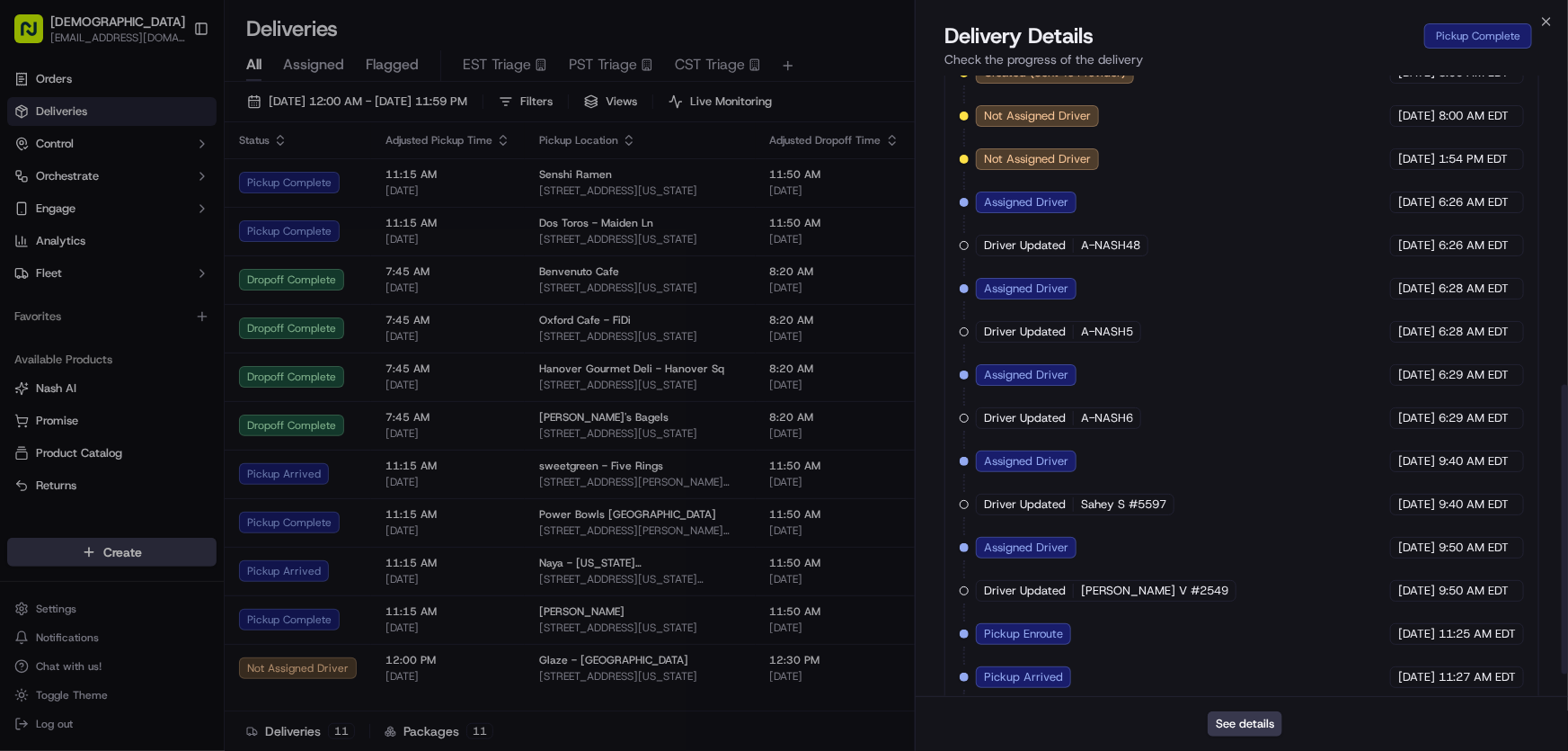
scroll to position [711, 0]
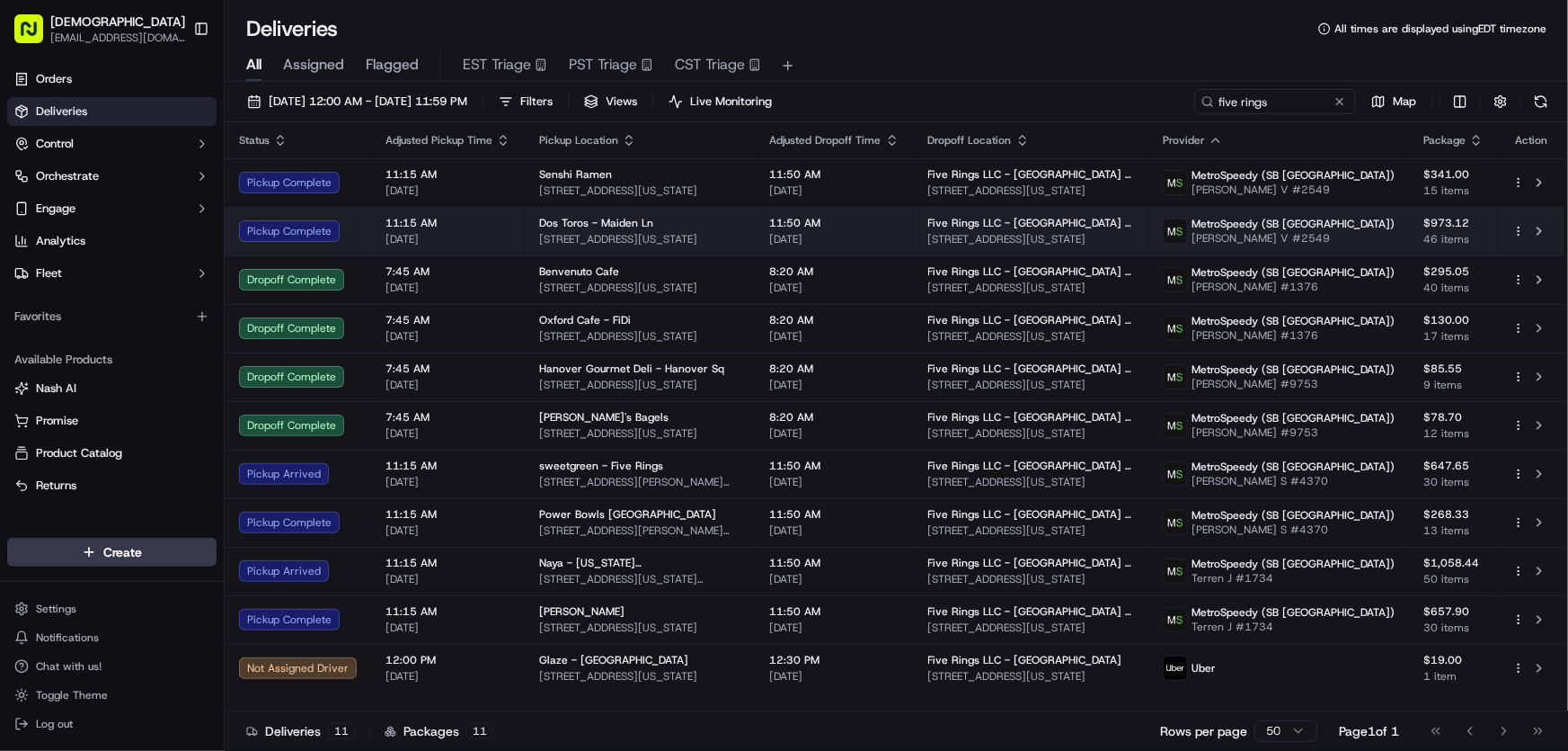
click at [609, 224] on span "Dos Toros - Maiden Ln" at bounding box center [596, 223] width 114 height 15
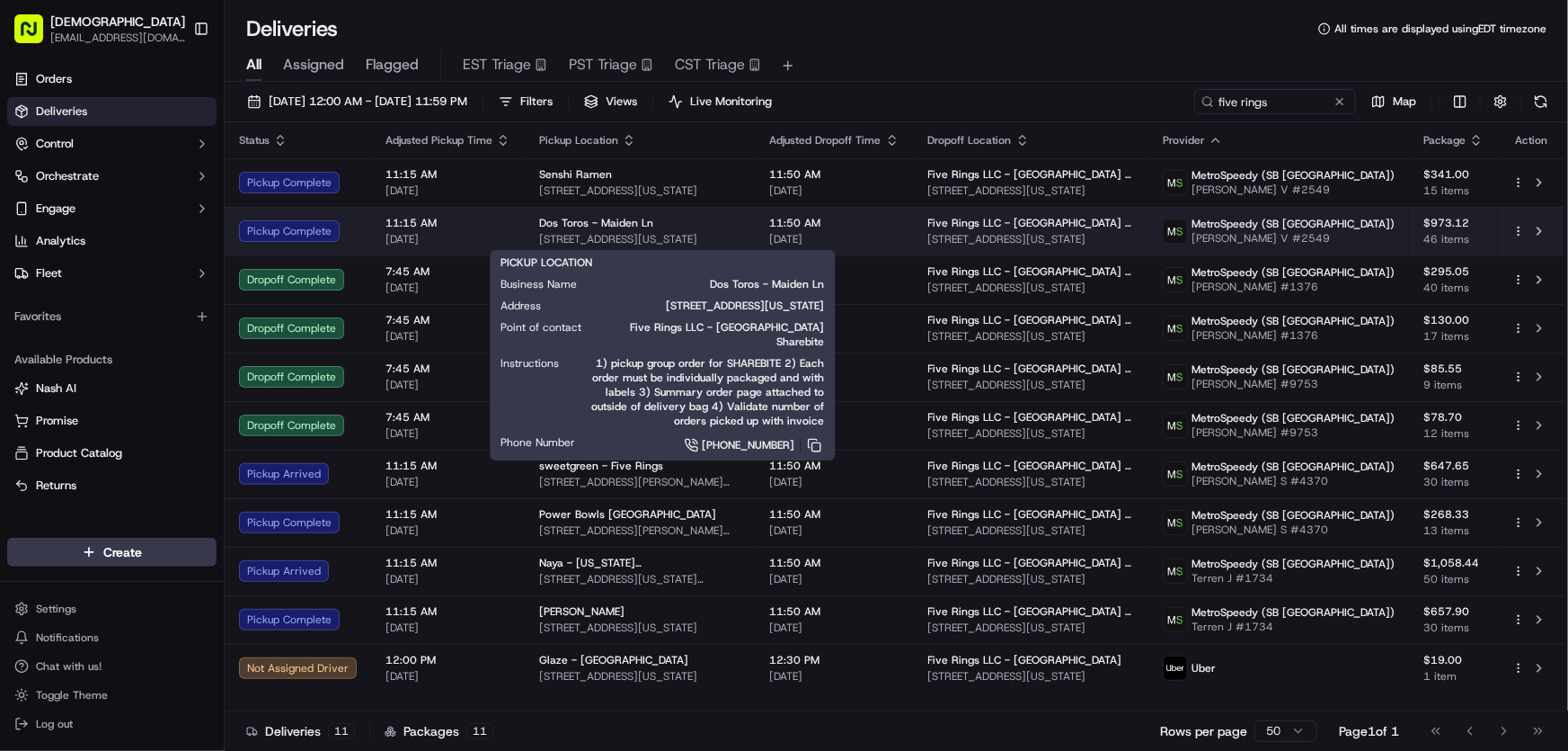
drag, startPoint x: 759, startPoint y: 241, endPoint x: 529, endPoint y: 243, distance: 230.0
click at [529, 243] on td "Dos Toros - Maiden Ln 101 Maiden Ln, New York, NY 10038, USA" at bounding box center [640, 231] width 231 height 48
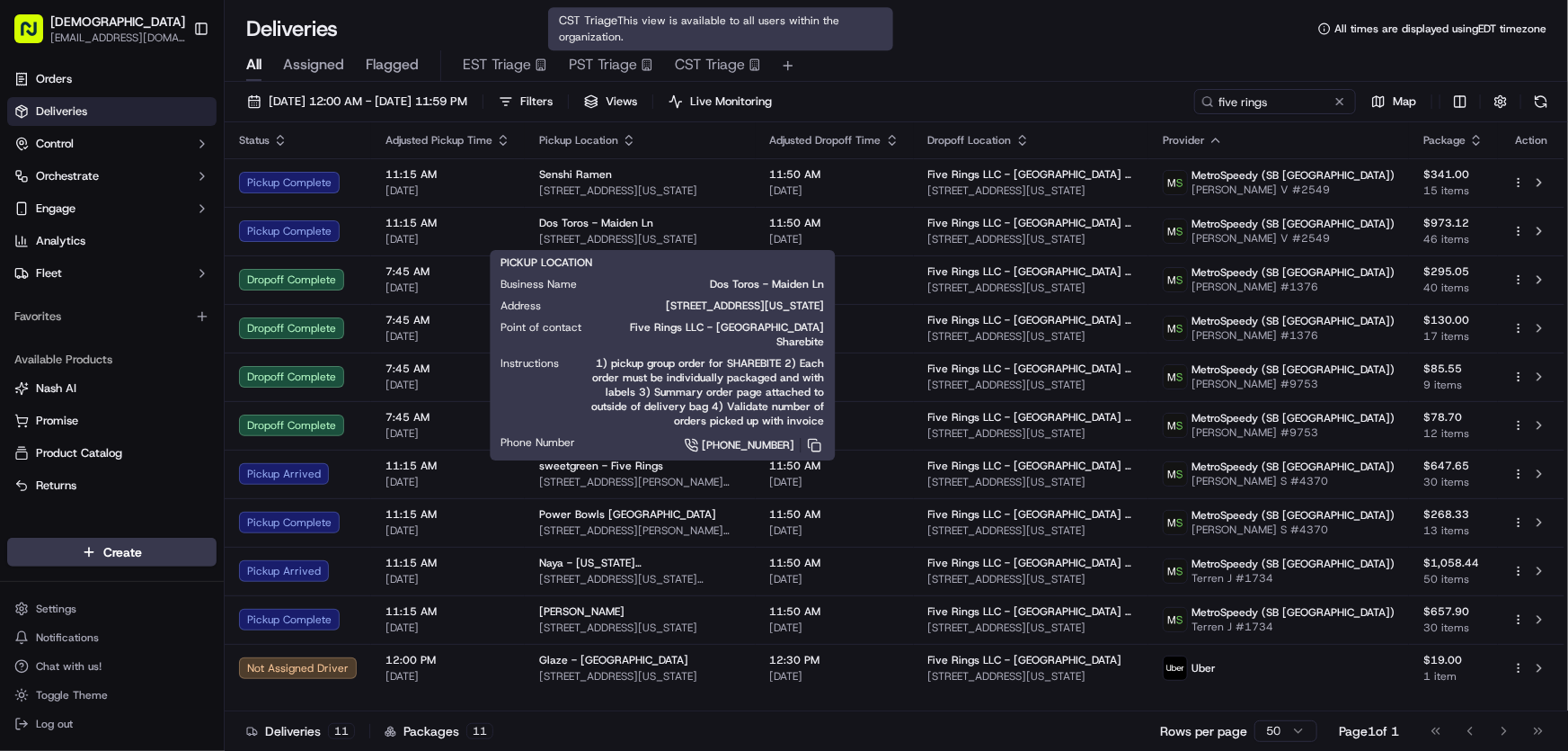
copy span "101 Maiden Ln, New York, NY 10038, USA"
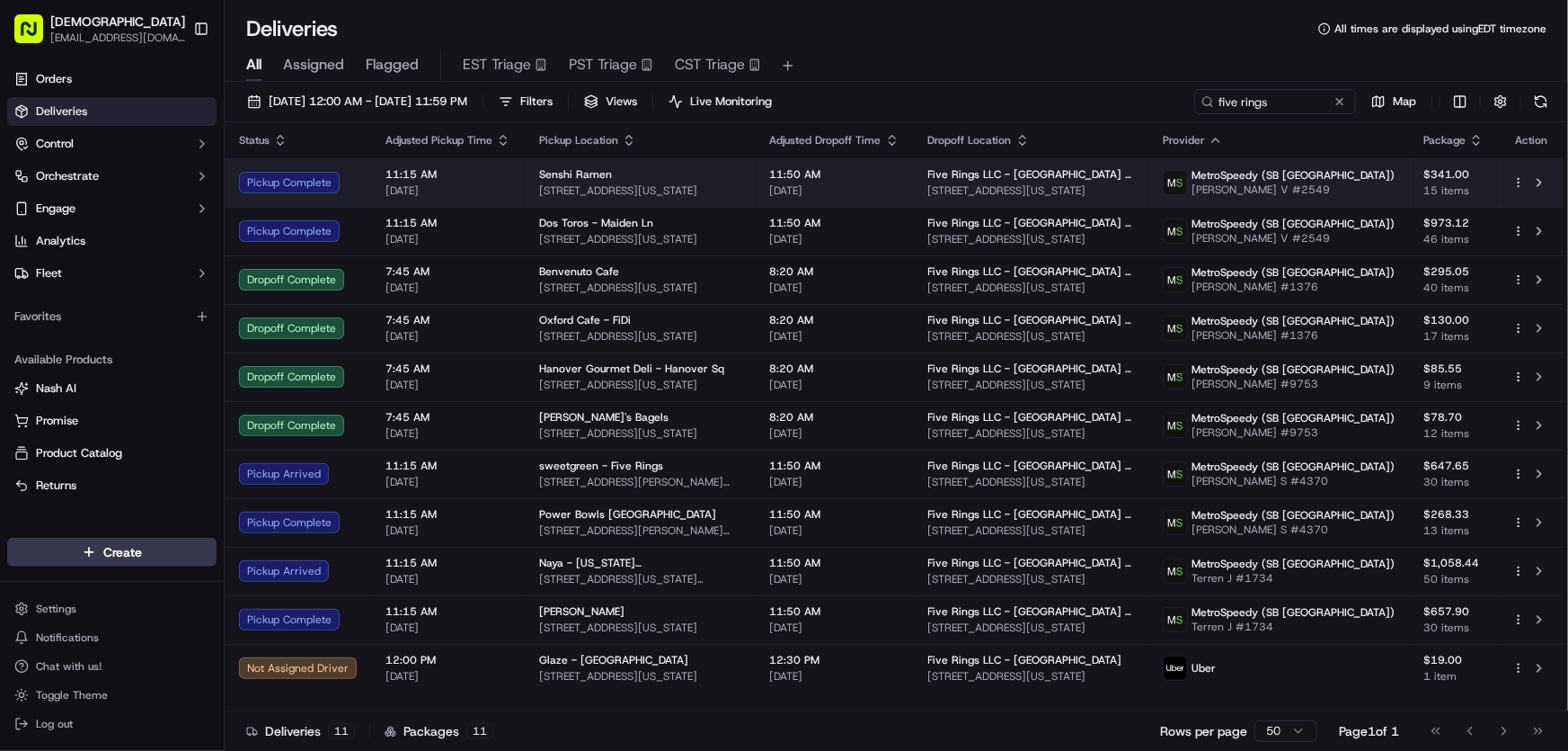
click at [702, 169] on div "Senshi Ramen" at bounding box center [640, 175] width 202 height 15
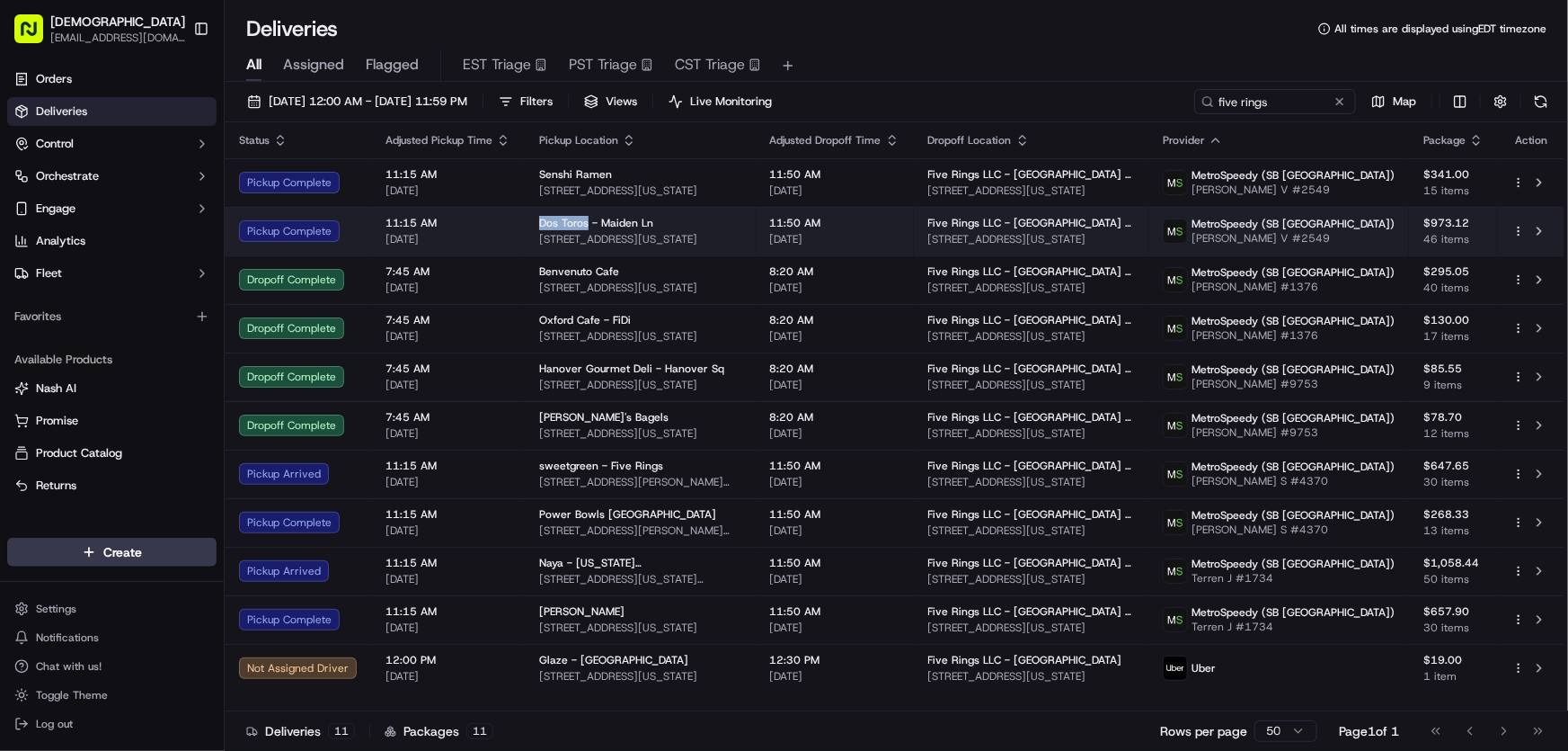
drag, startPoint x: 532, startPoint y: 220, endPoint x: 584, endPoint y: 220, distance: 52.0
click at [584, 220] on td "Dos Toros - Maiden Ln 101 Maiden Ln, New York, NY 10038, USA" at bounding box center [640, 231] width 231 height 48
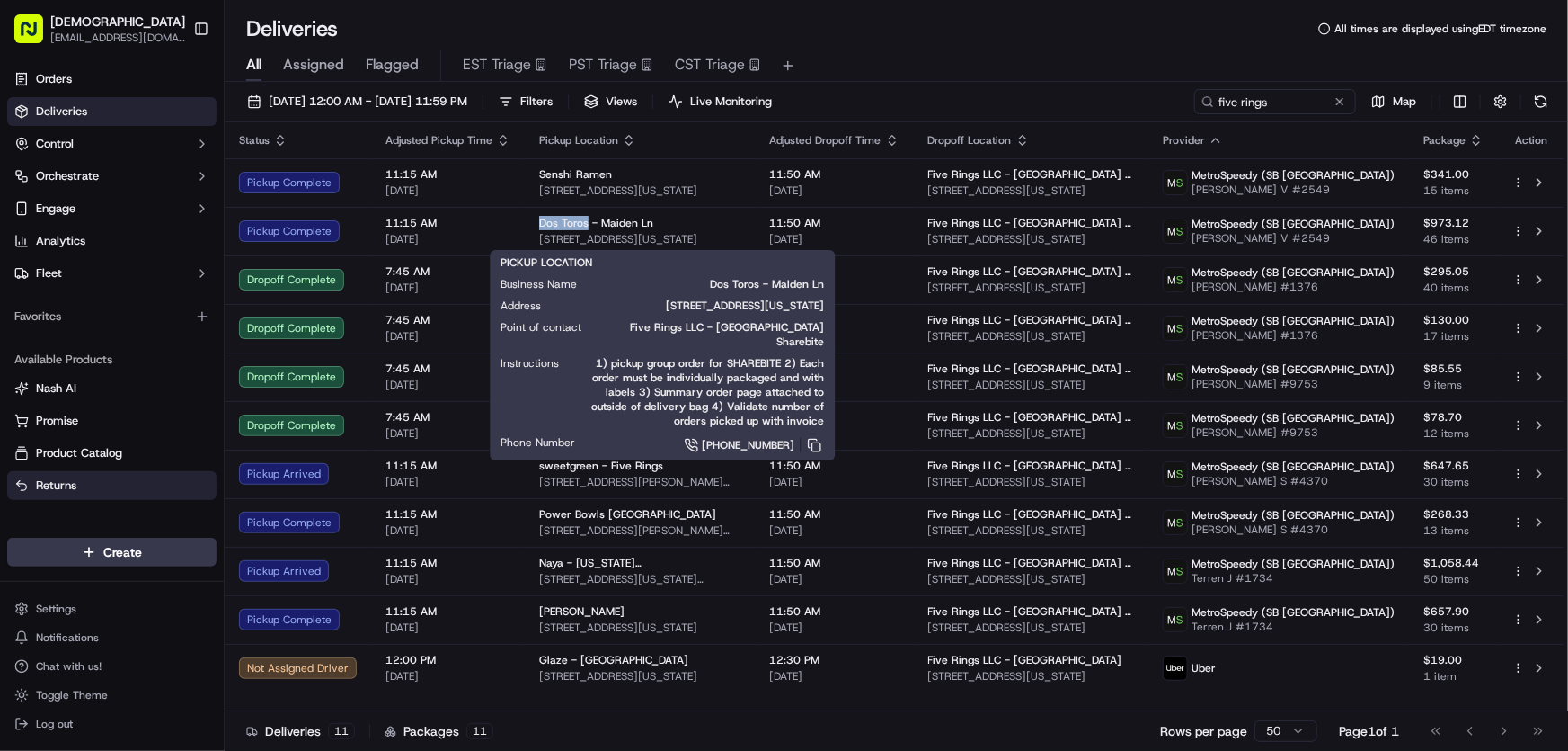
copy span "Dos Toros"
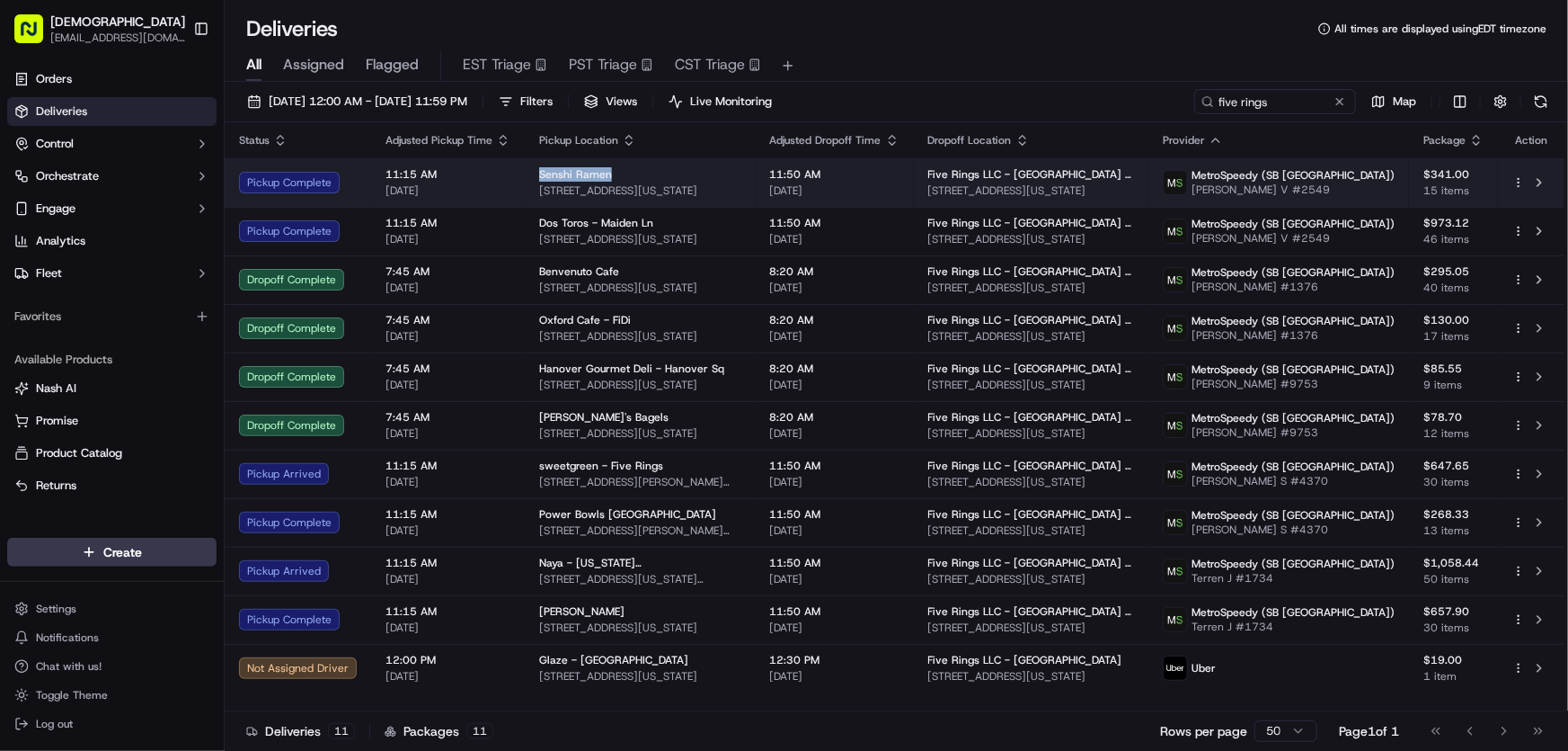
drag, startPoint x: 532, startPoint y: 172, endPoint x: 613, endPoint y: 172, distance: 81.0
click at [613, 172] on td "Senshi Ramen 100 Pearl St, New York, NY 10004, USA" at bounding box center [640, 182] width 231 height 48
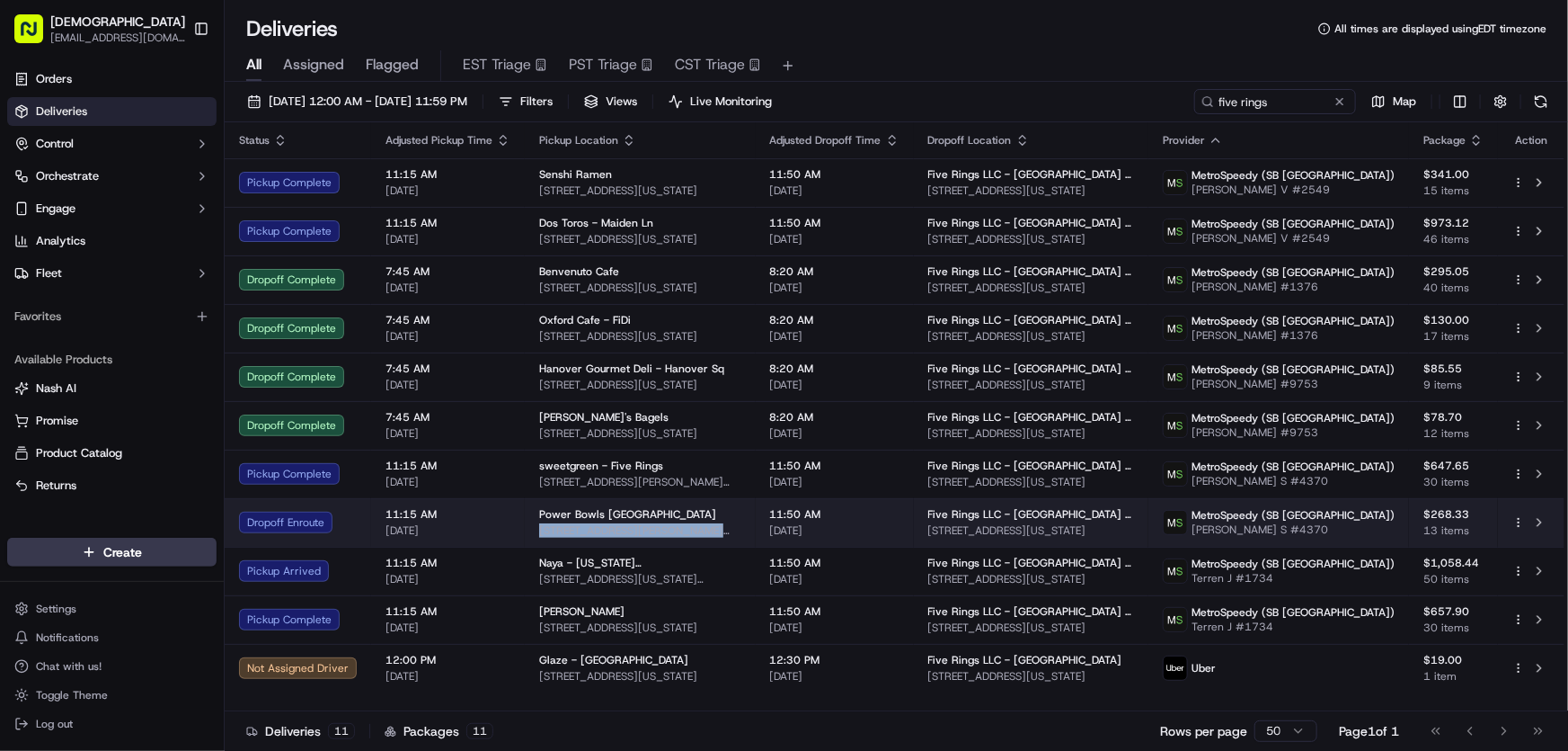
drag, startPoint x: 726, startPoint y: 523, endPoint x: 538, endPoint y: 537, distance: 188.5
click at [539, 537] on span "29 John St, New York, NY 10038, USA" at bounding box center [640, 531] width 202 height 15
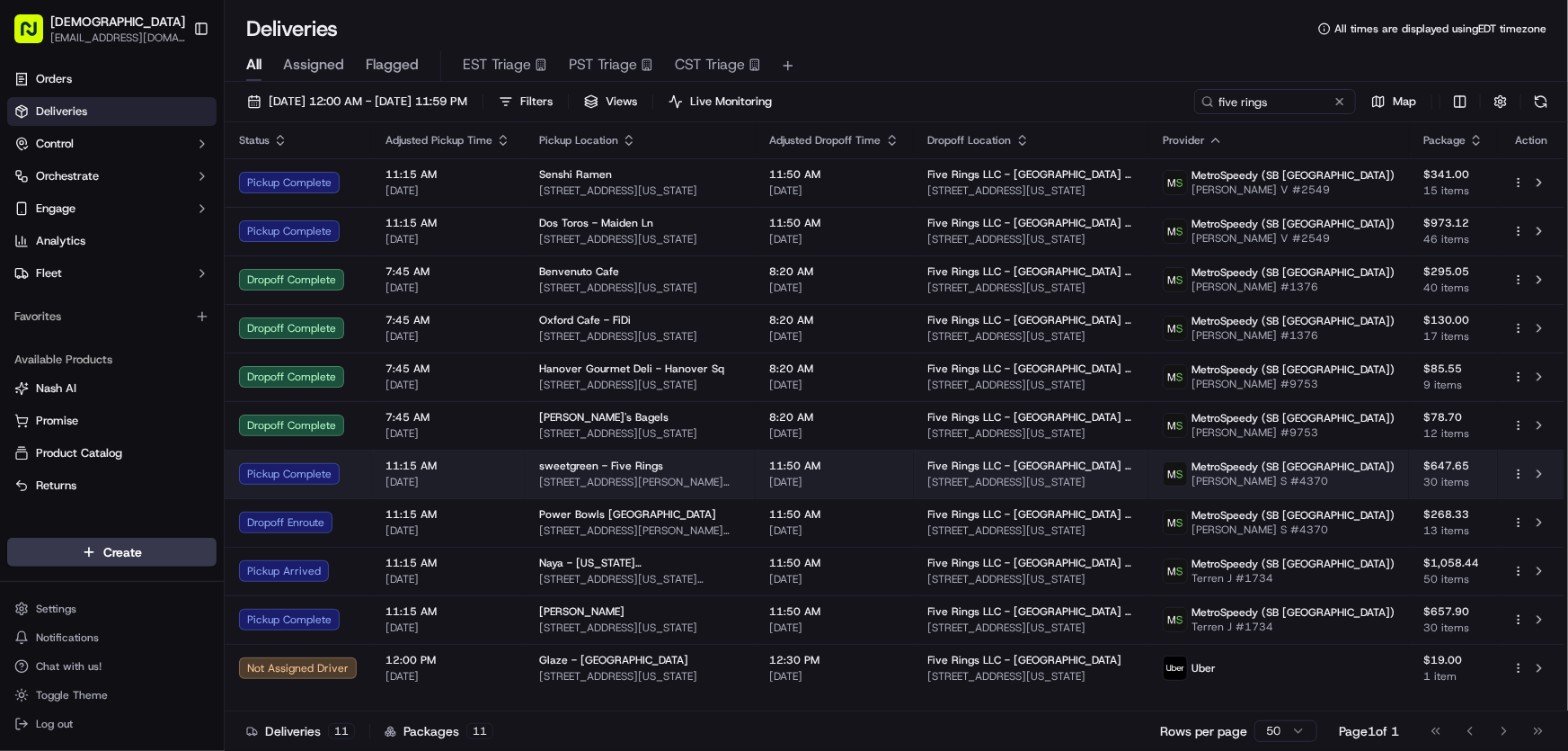
click at [670, 469] on div "sweetgreen - Five Rings" at bounding box center [640, 466] width 202 height 15
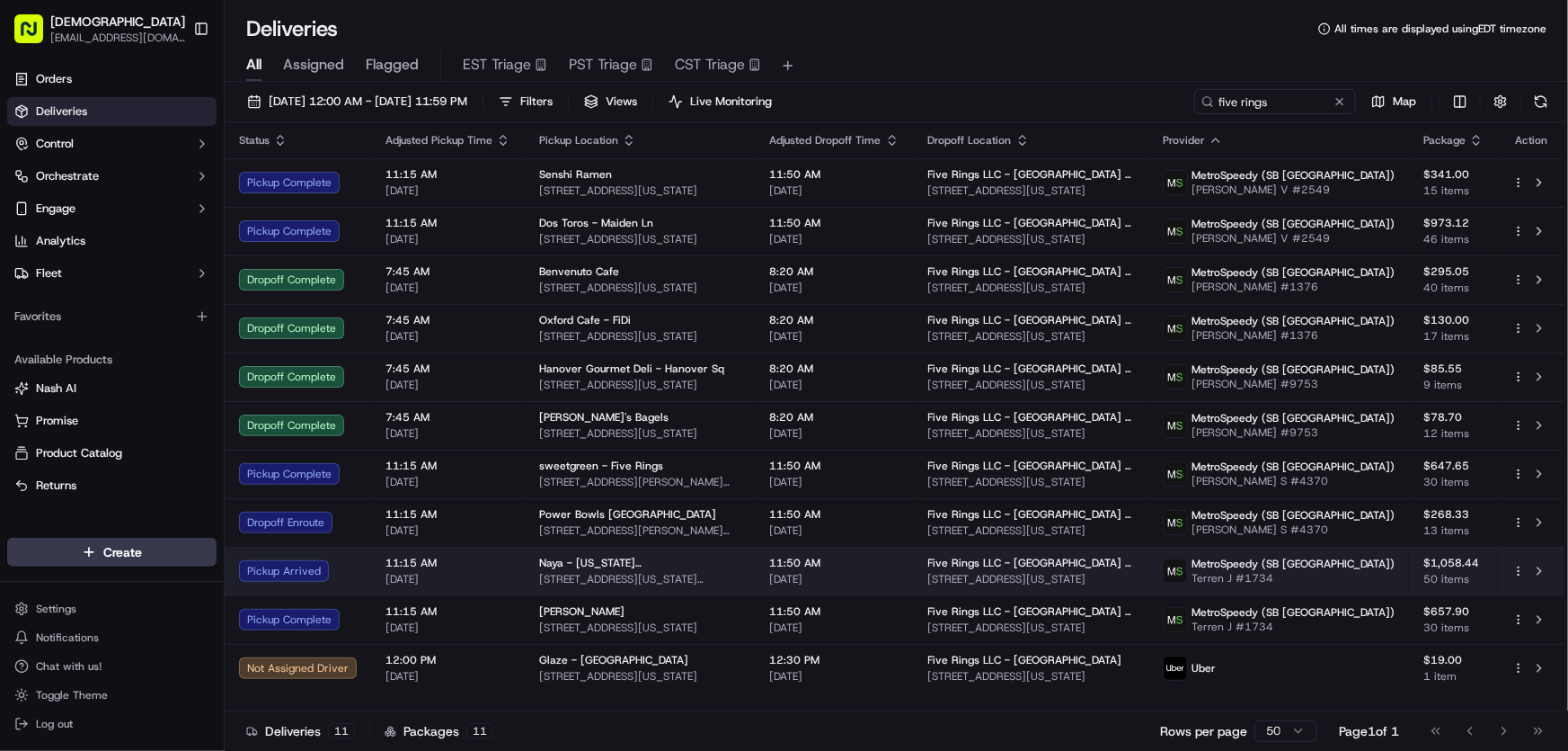
click at [594, 566] on span "Naya - New York Plaza" at bounding box center [640, 563] width 202 height 15
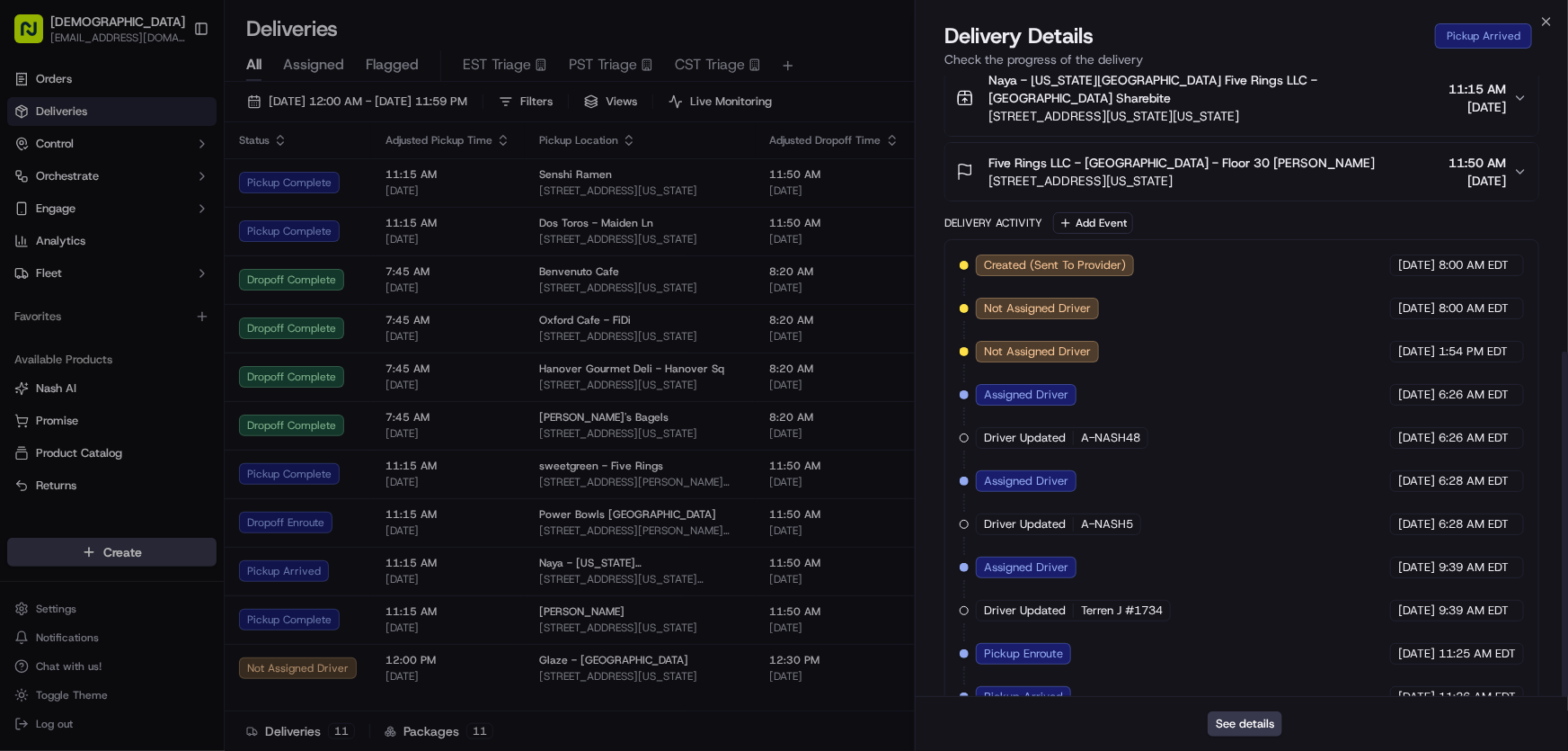
scroll to position [496, 0]
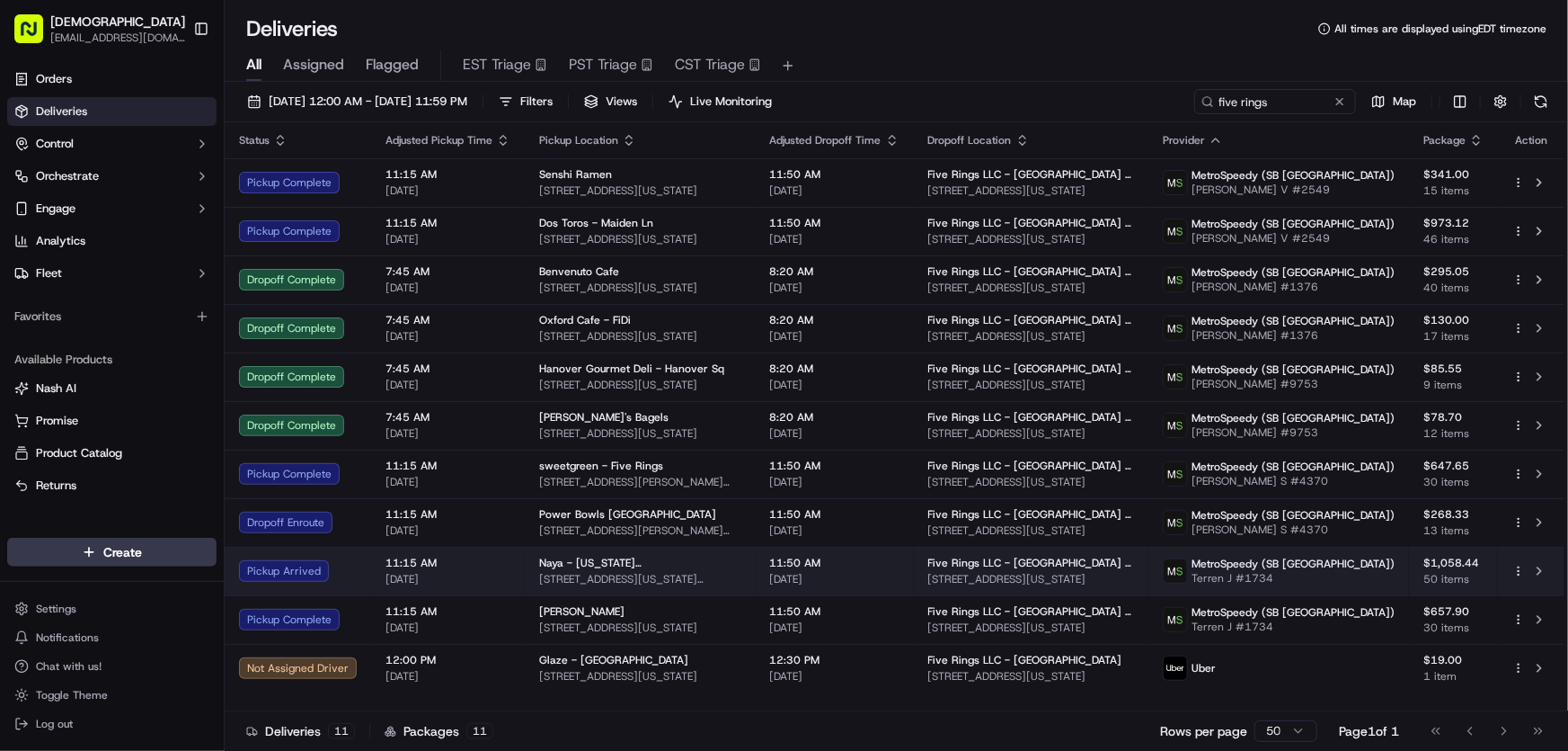
click at [582, 567] on span "Naya - New York Plaza" at bounding box center [640, 563] width 202 height 15
drag, startPoint x: 531, startPoint y: 562, endPoint x: 559, endPoint y: 565, distance: 28.2
click at [559, 565] on td "Naya - New York Plaza 1 New York Plaza, 1 FDR Dr, New York, NY 10004, USA" at bounding box center [640, 571] width 231 height 48
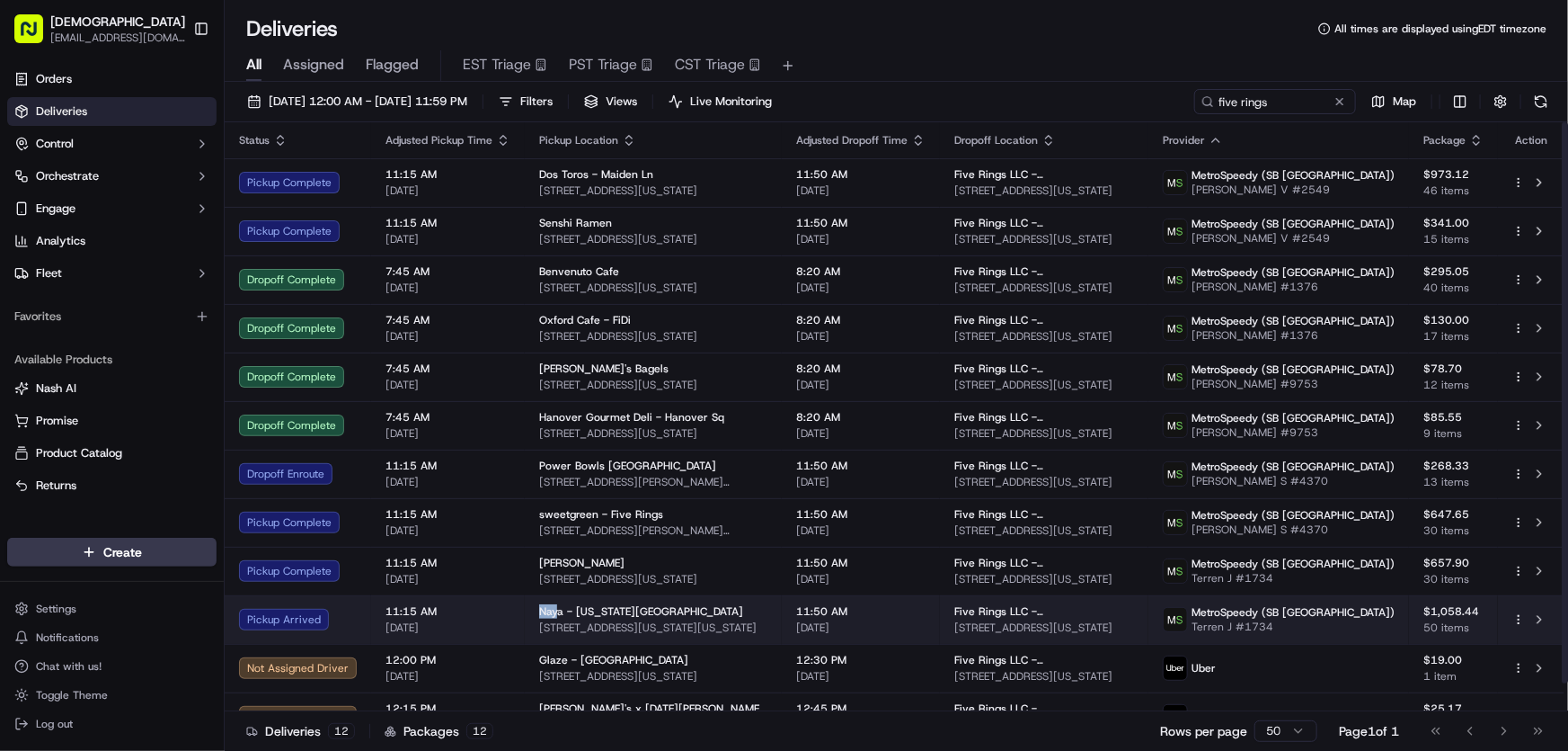
drag, startPoint x: 534, startPoint y: 610, endPoint x: 557, endPoint y: 612, distance: 23.1
click at [557, 612] on td "Naya - New York Plaza 1 New York Plaza, 1 FDR Dr, New York, NY 10004, USA" at bounding box center [653, 619] width 257 height 48
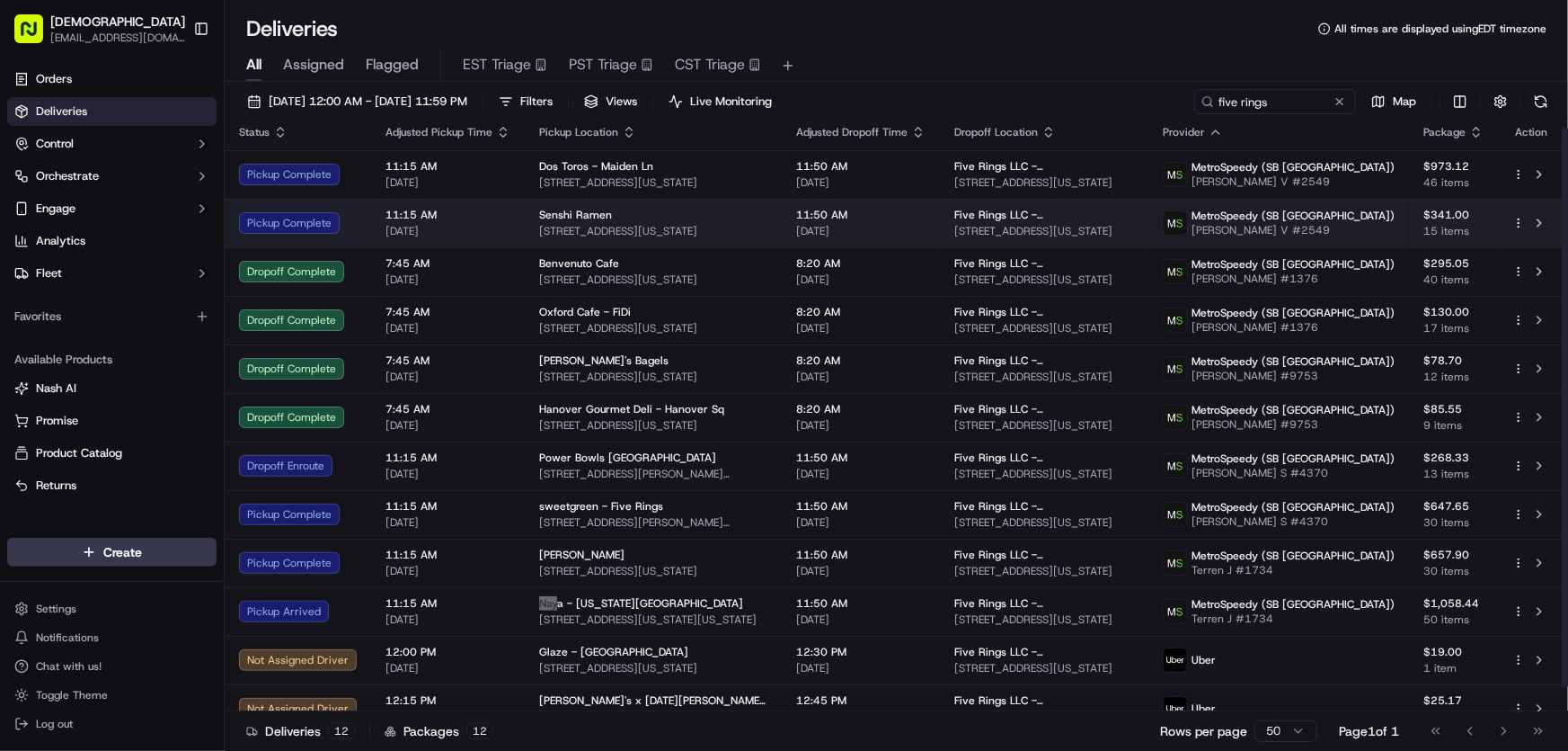
scroll to position [0, 0]
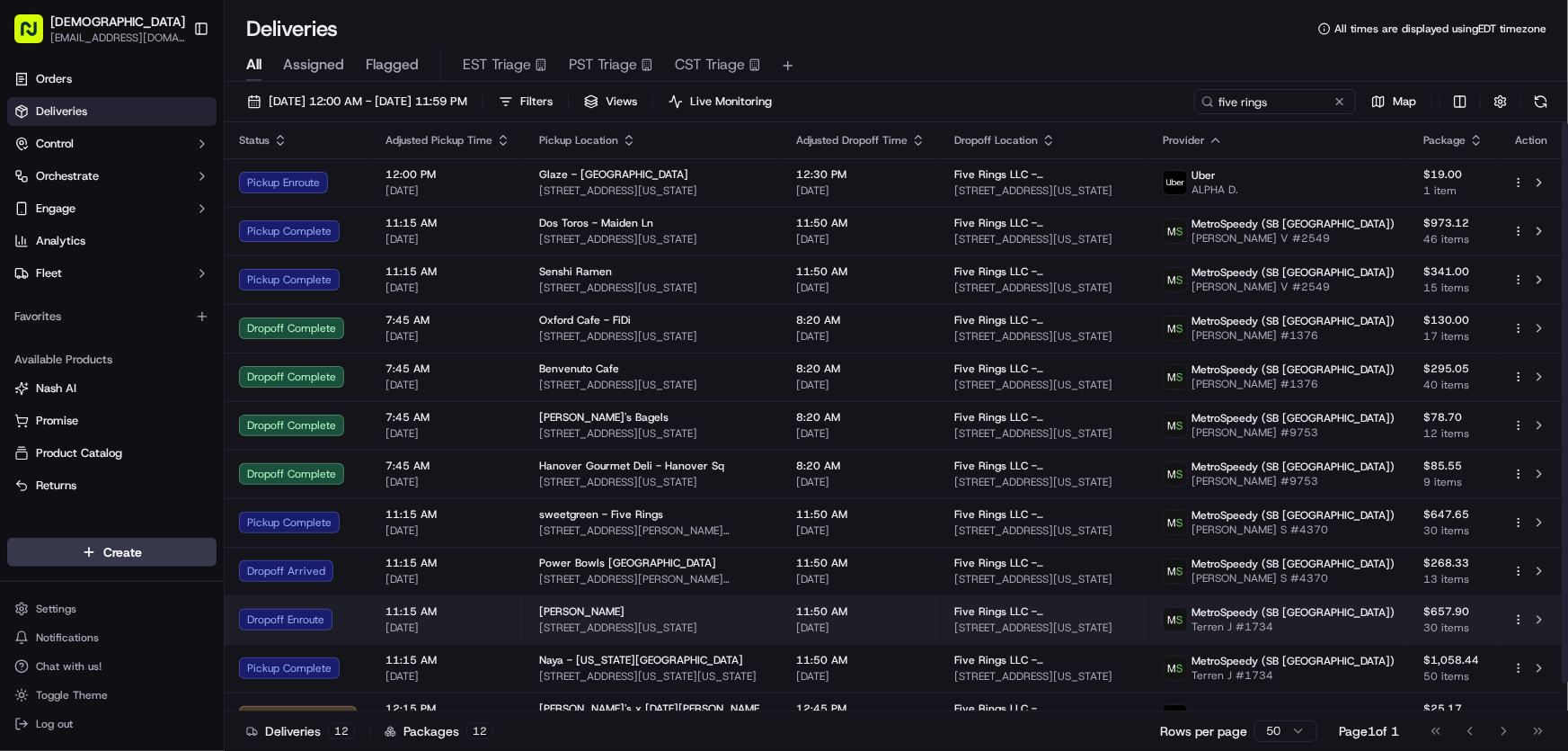
drag, startPoint x: 731, startPoint y: 627, endPoint x: 536, endPoint y: 627, distance: 195.0
click at [539, 627] on span "76 Pearl St, New York, NY 10004, USA" at bounding box center [654, 628] width 229 height 15
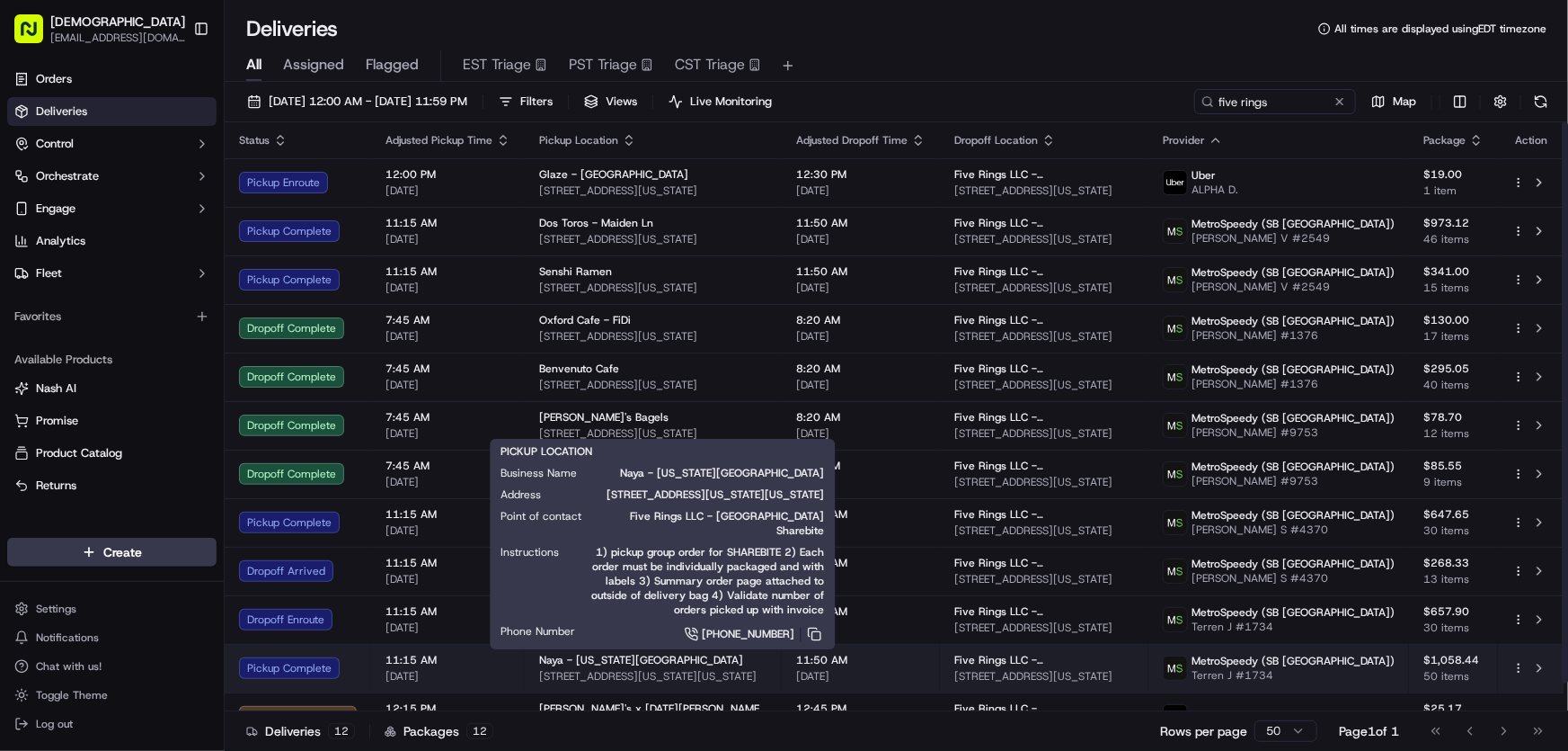
click at [581, 666] on div "Naya - New York Plaza 1 New York Plaza, 1 FDR Dr, New York, NY 10004, USA" at bounding box center [654, 668] width 229 height 30
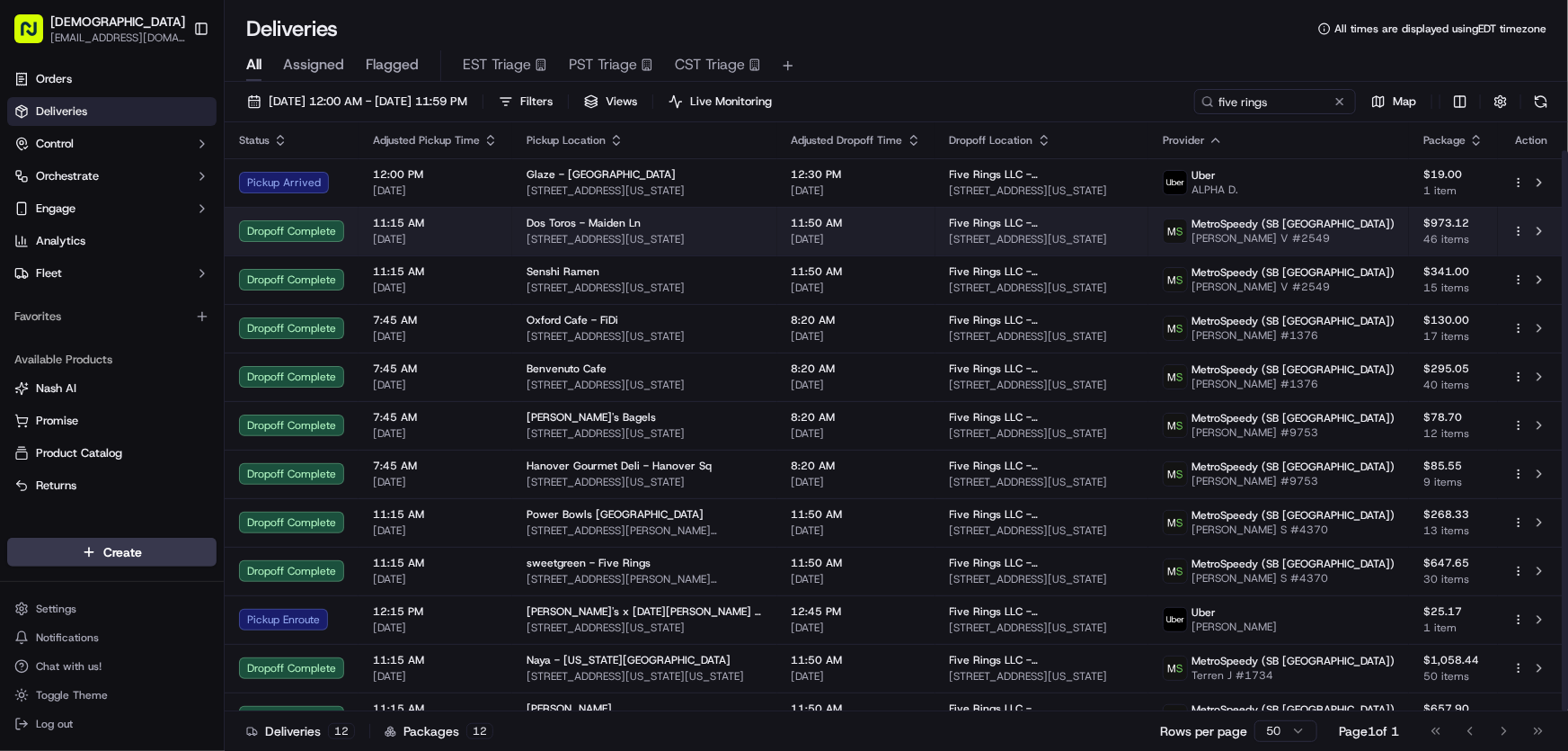
scroll to position [28, 0]
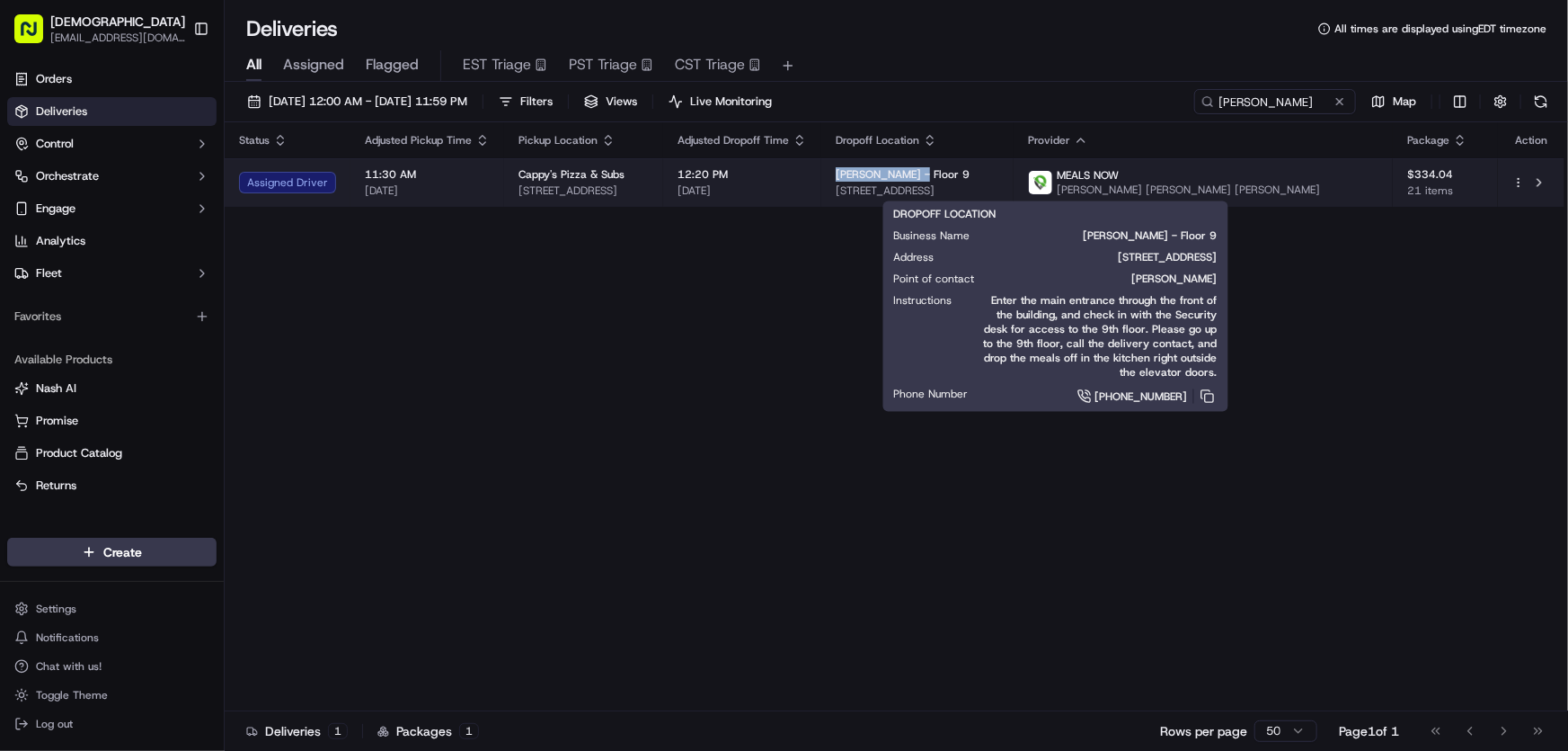
drag, startPoint x: 933, startPoint y: 172, endPoint x: 1025, endPoint y: 176, distance: 92.1
click at [1014, 176] on td "[PERSON_NAME] - Floor 9 [STREET_ADDRESS]" at bounding box center [918, 182] width 192 height 48
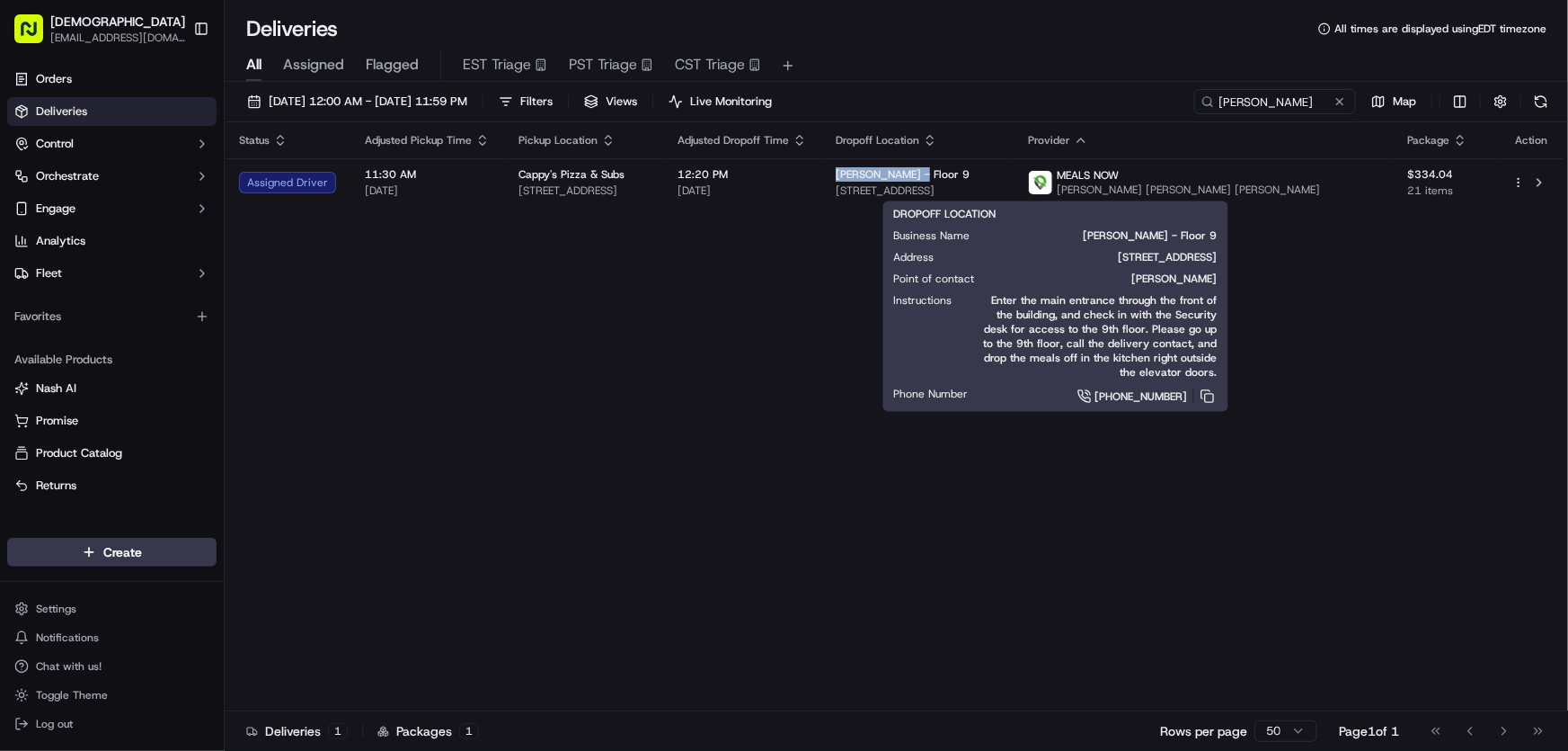
copy span "[PERSON_NAME]"
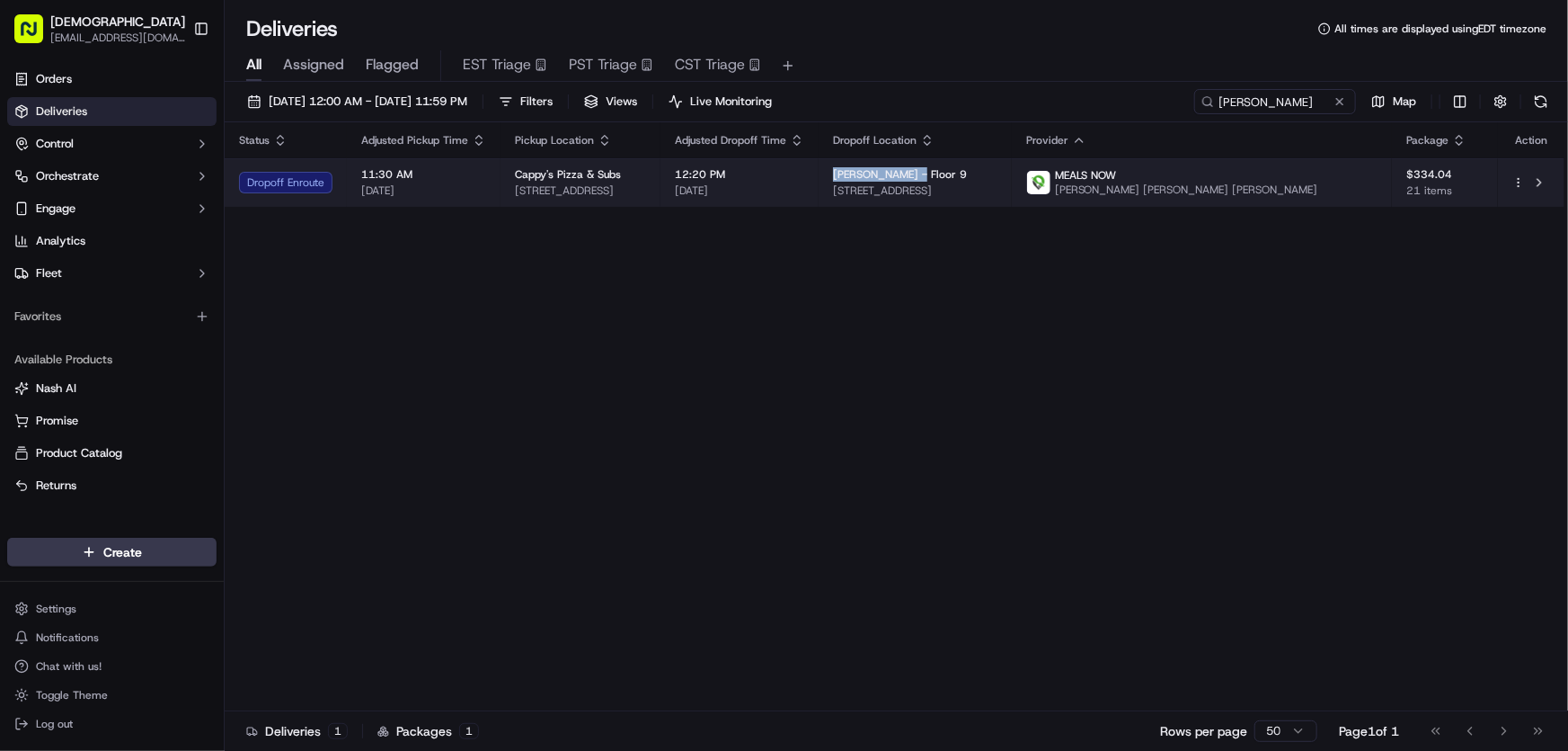
drag, startPoint x: 726, startPoint y: 188, endPoint x: 560, endPoint y: 252, distance: 177.9
click at [508, 192] on td "Cappy's Pizza & Subs [STREET_ADDRESS]" at bounding box center [581, 182] width 160 height 48
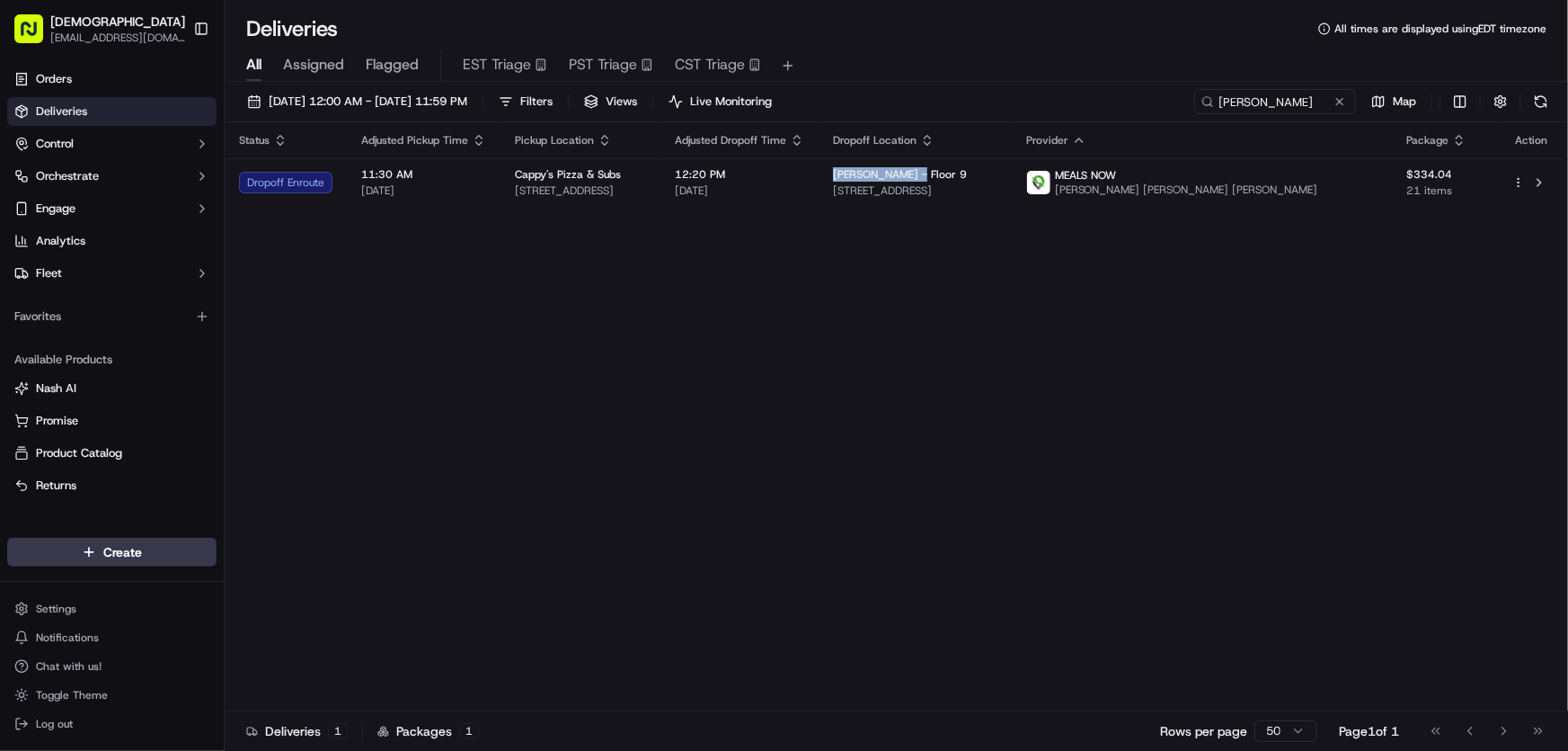
copy span "[STREET_ADDRESS]"
click at [714, 375] on div "Status Adjusted Pickup Time Pickup Location Adjusted Dropoff Time Dropoff Locat…" at bounding box center [895, 417] width 1340 height 589
click at [560, 313] on div "Status Adjusted Pickup Time Pickup Location Adjusted Dropoff Time Dropoff Locat…" at bounding box center [895, 417] width 1340 height 589
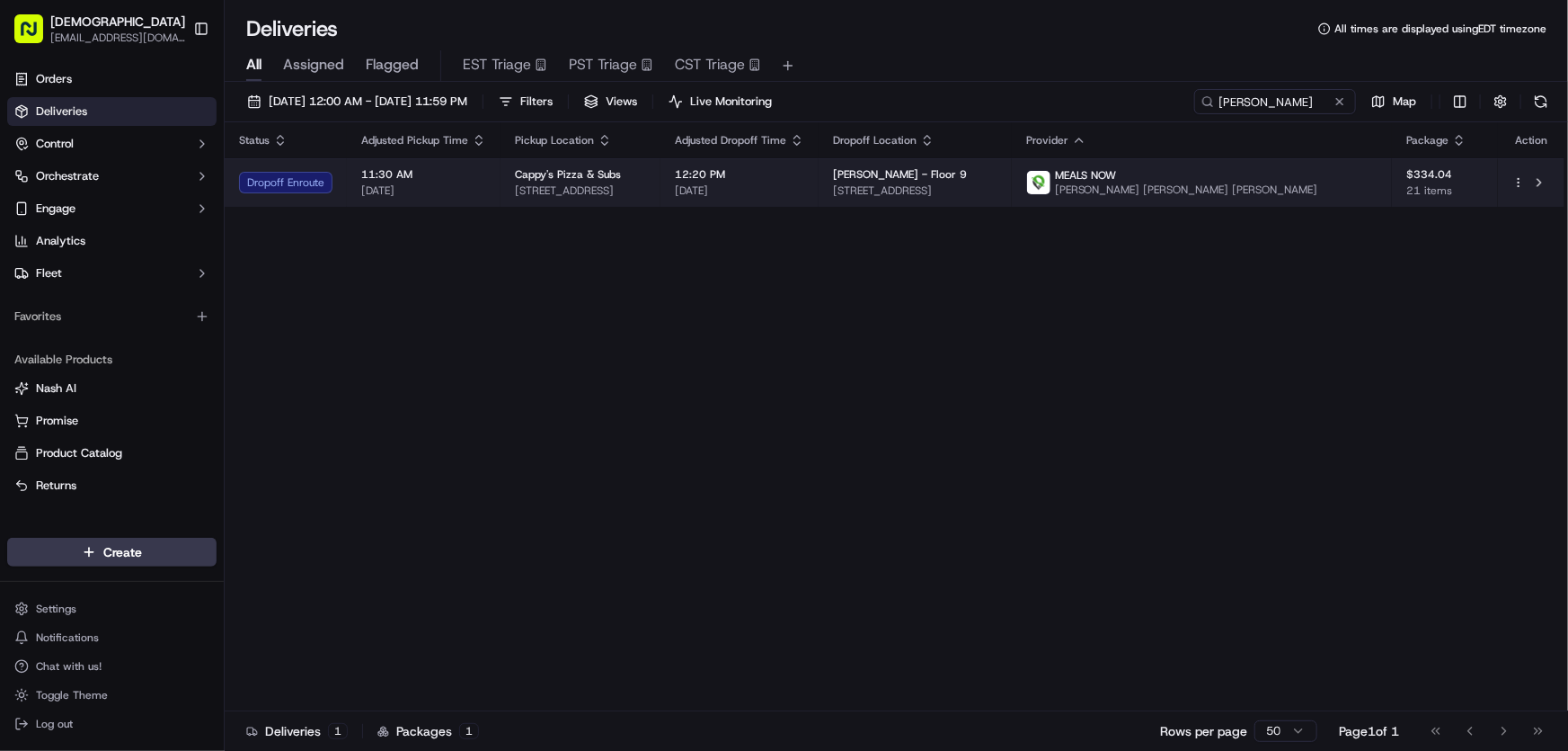
click at [585, 188] on span "[STREET_ADDRESS]" at bounding box center [581, 191] width 132 height 15
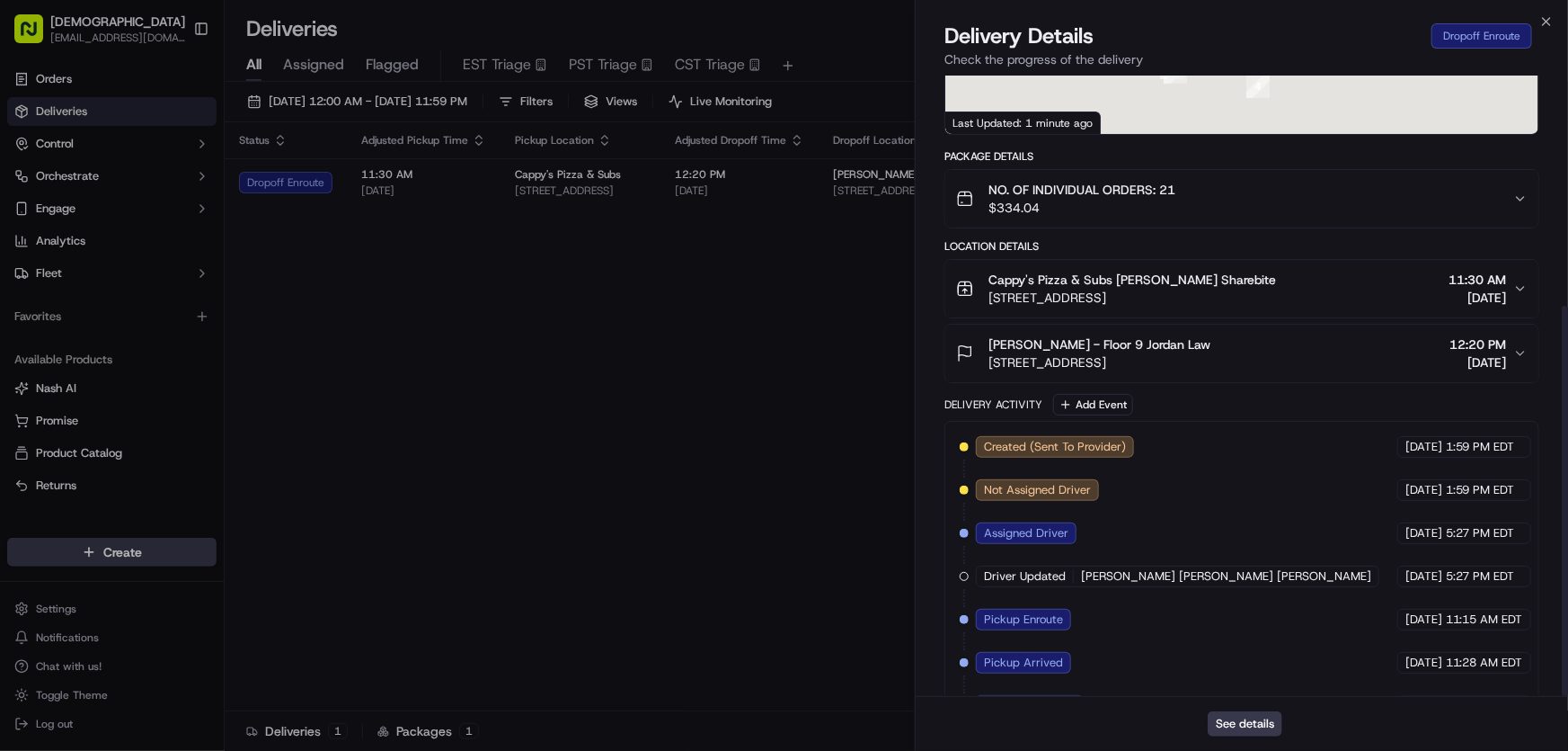
scroll to position [367, 0]
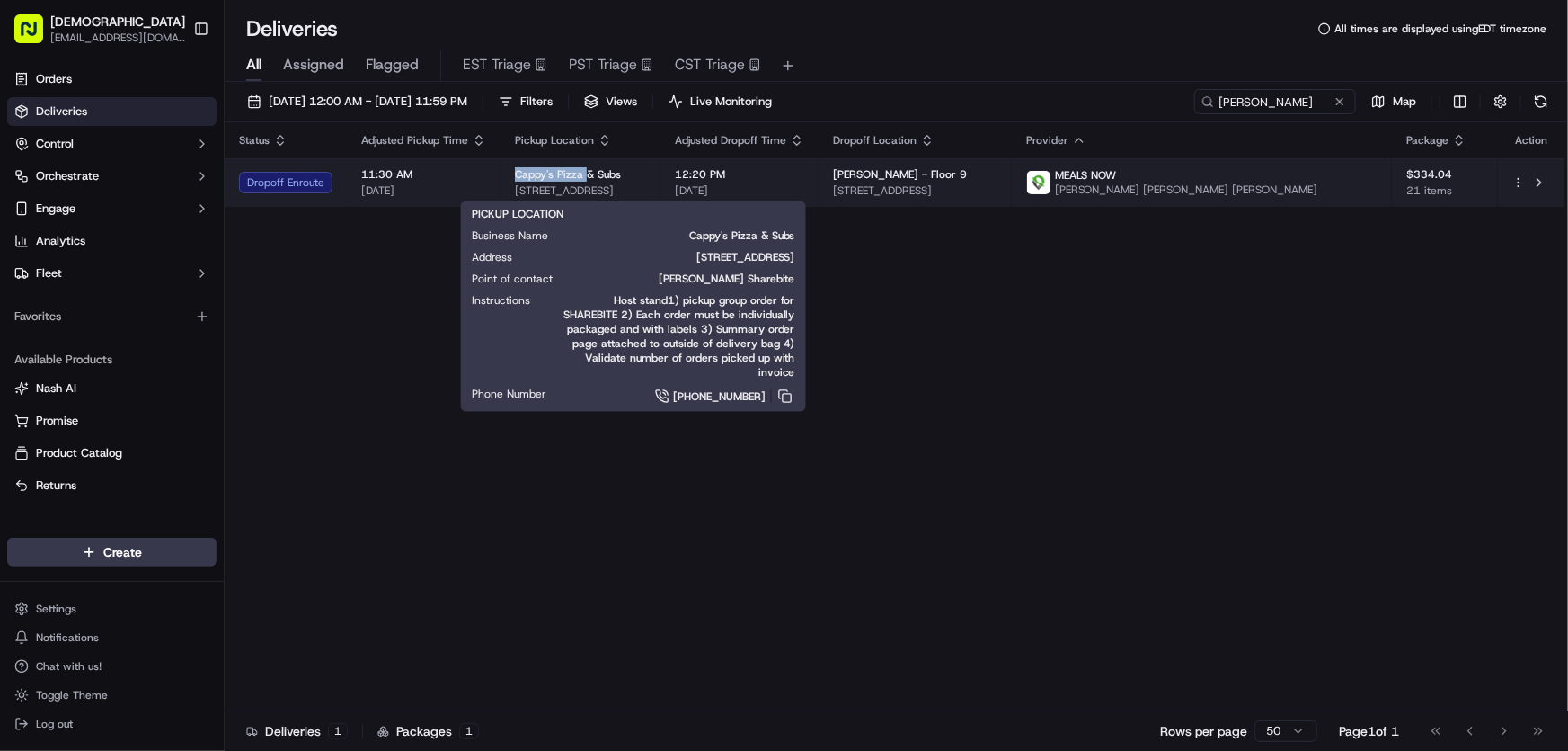
drag, startPoint x: 515, startPoint y: 173, endPoint x: 584, endPoint y: 172, distance: 69.0
click at [584, 172] on span "Cappy's Pizza & Subs" at bounding box center [568, 175] width 106 height 15
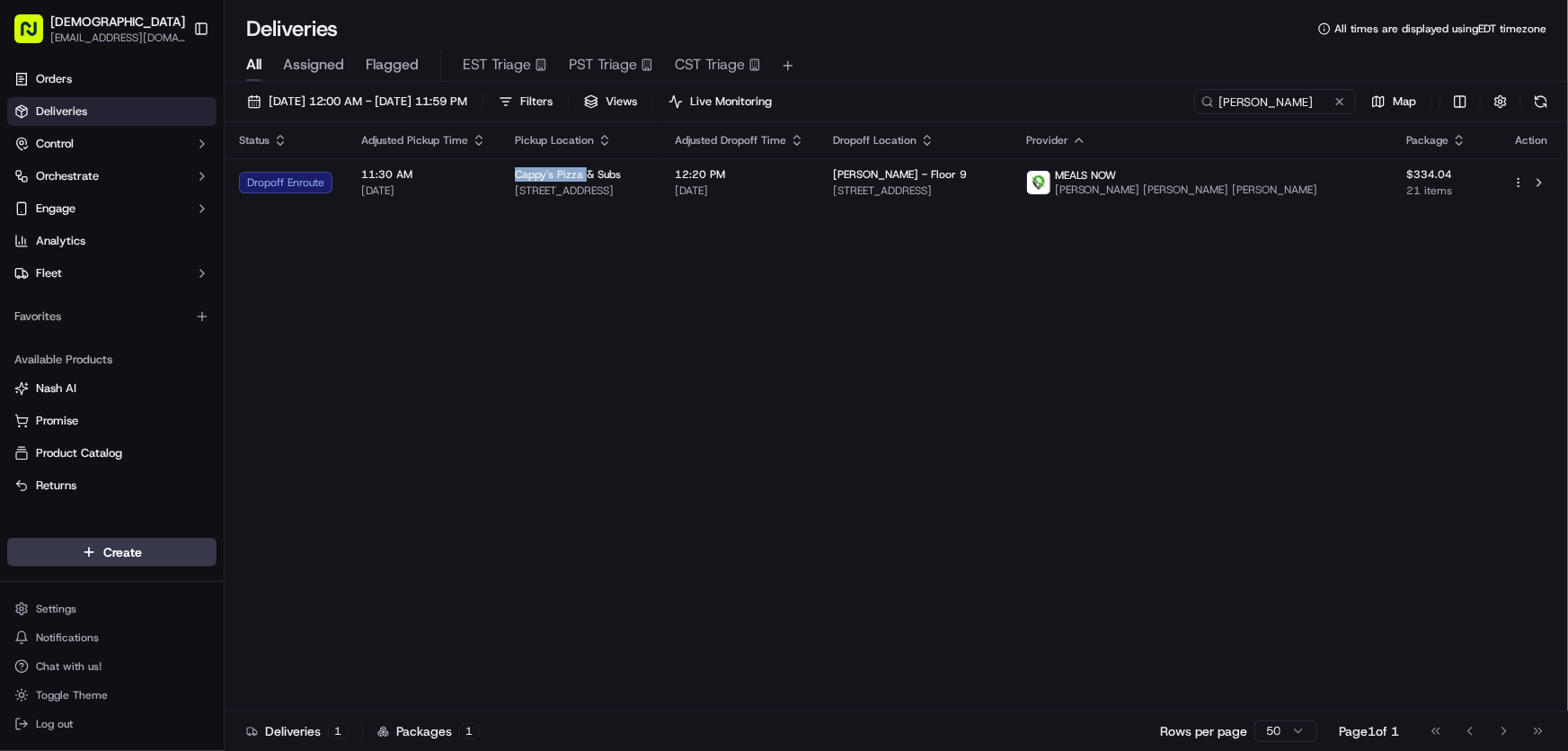
copy span "Cappy's Pizza"
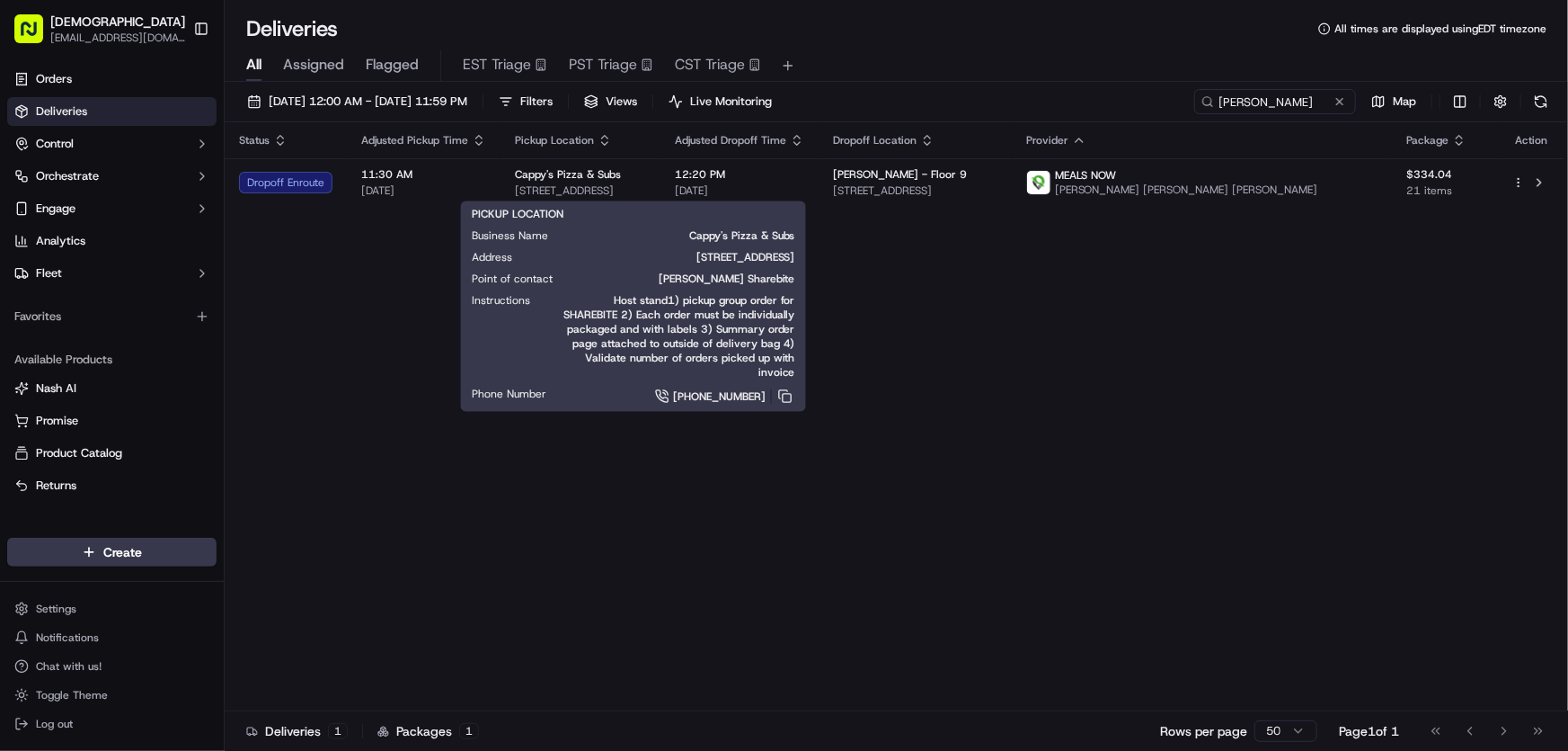
click at [643, 356] on div "PICKUP LOCATION Business Name Cappy's Pizza & Subs Address 82 Westland Ave, Bos…" at bounding box center [634, 306] width 324 height 199
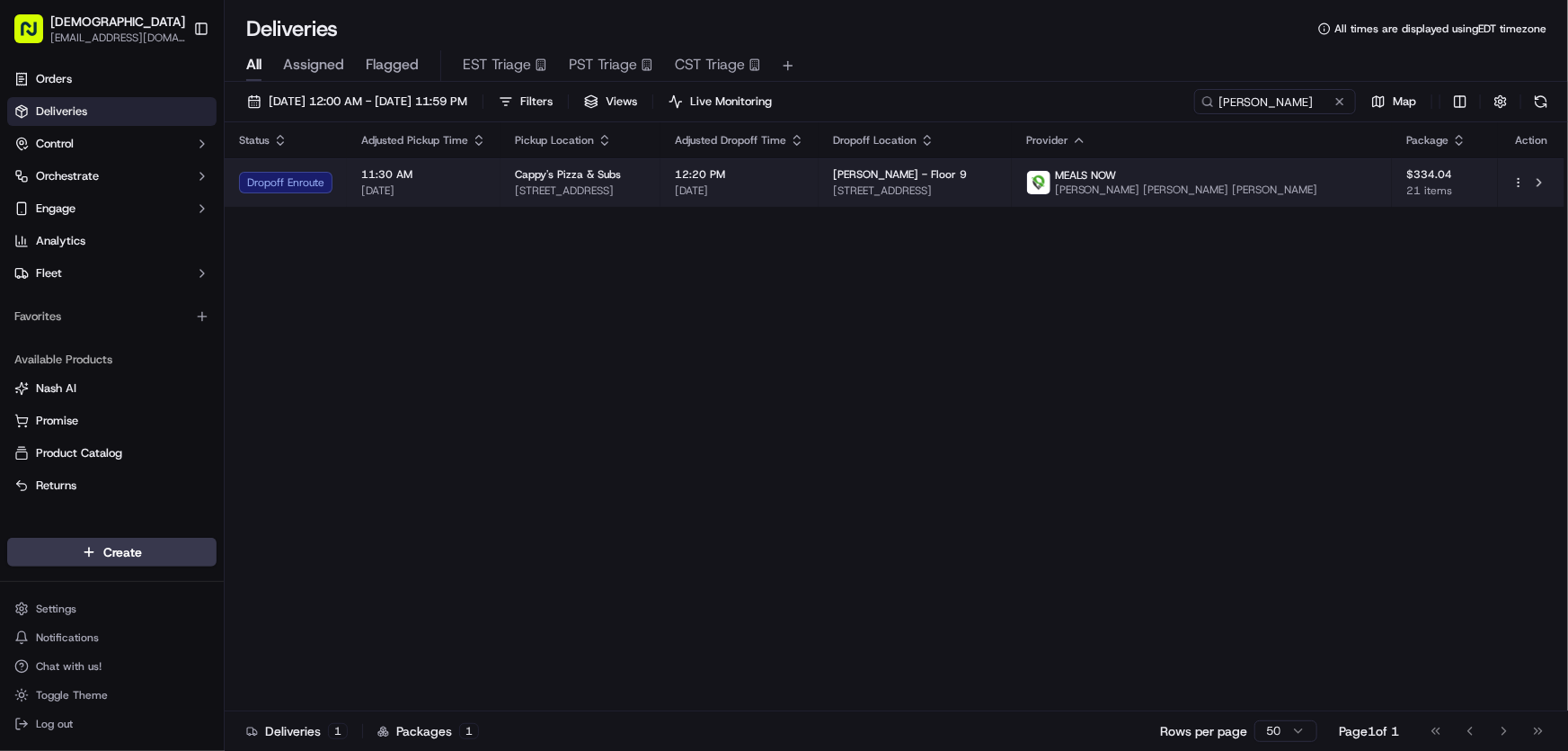
click at [594, 187] on span "[STREET_ADDRESS]" at bounding box center [581, 191] width 132 height 15
click at [593, 186] on span "[STREET_ADDRESS]" at bounding box center [581, 191] width 132 height 15
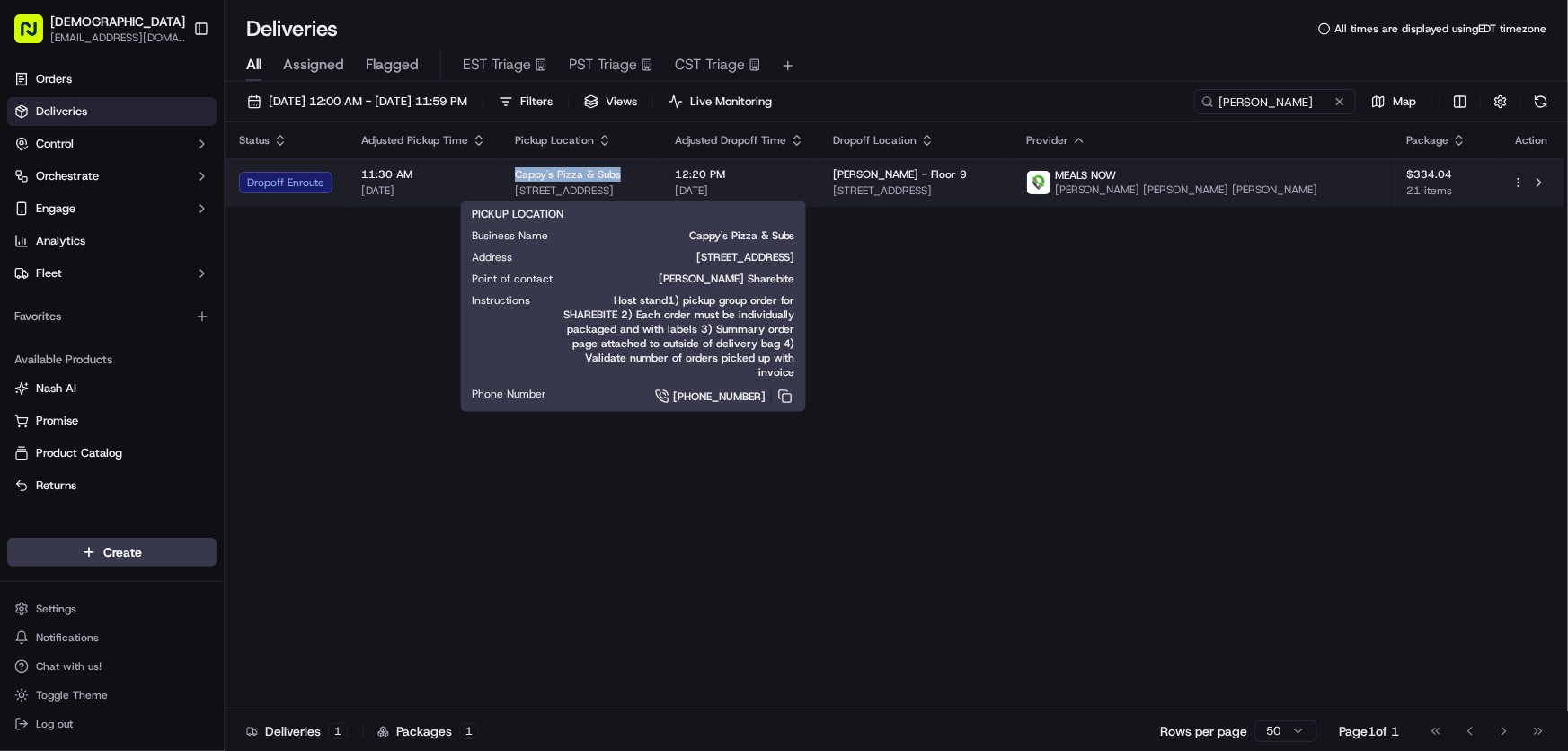
drag, startPoint x: 514, startPoint y: 171, endPoint x: 623, endPoint y: 178, distance: 109.2
click at [623, 178] on div "Cappy's Pizza & Subs" at bounding box center [581, 175] width 132 height 15
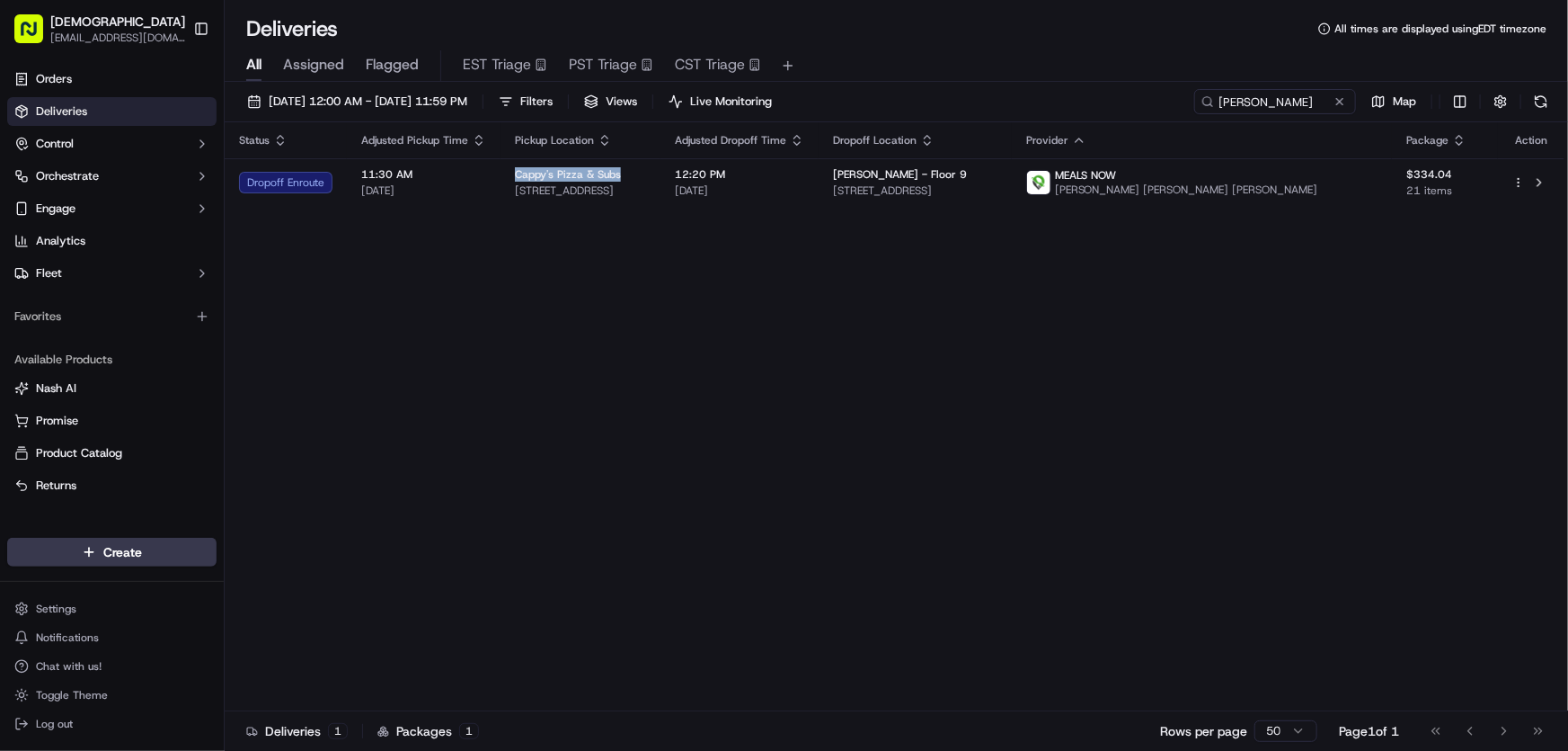
copy span "Cappy's Pizza & Subs"
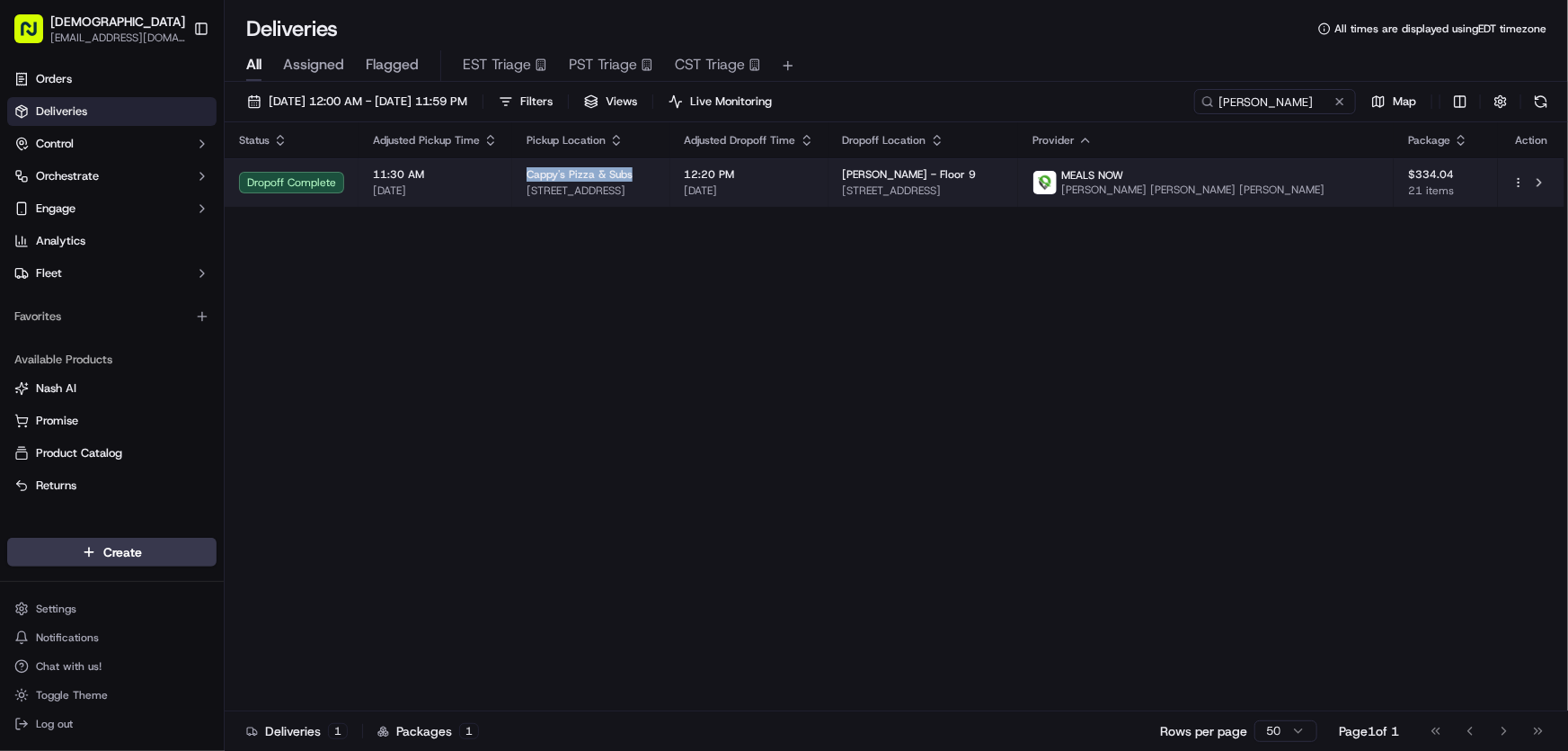
click at [656, 180] on div "Cappy's Pizza & Subs" at bounding box center [592, 175] width 130 height 15
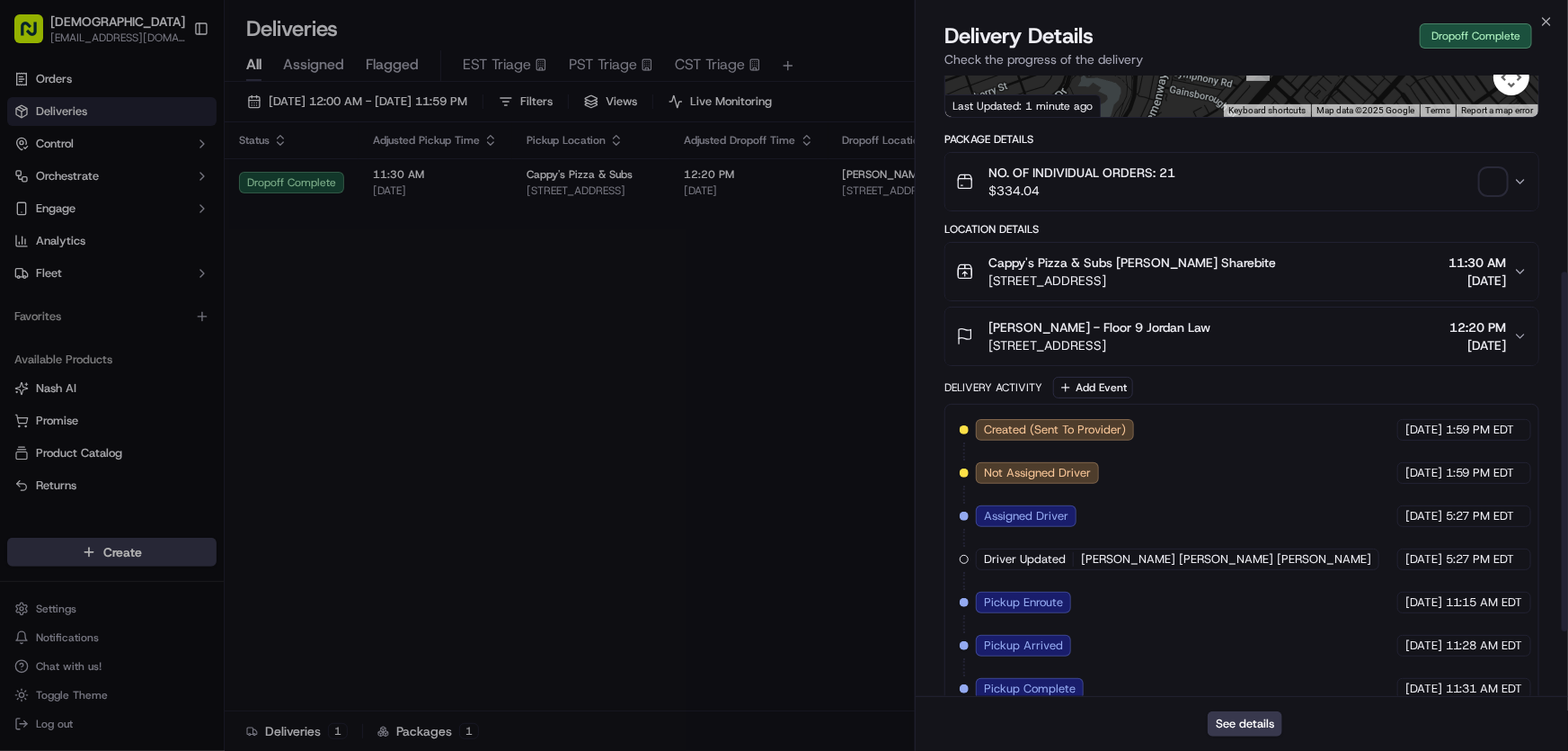
scroll to position [452, 0]
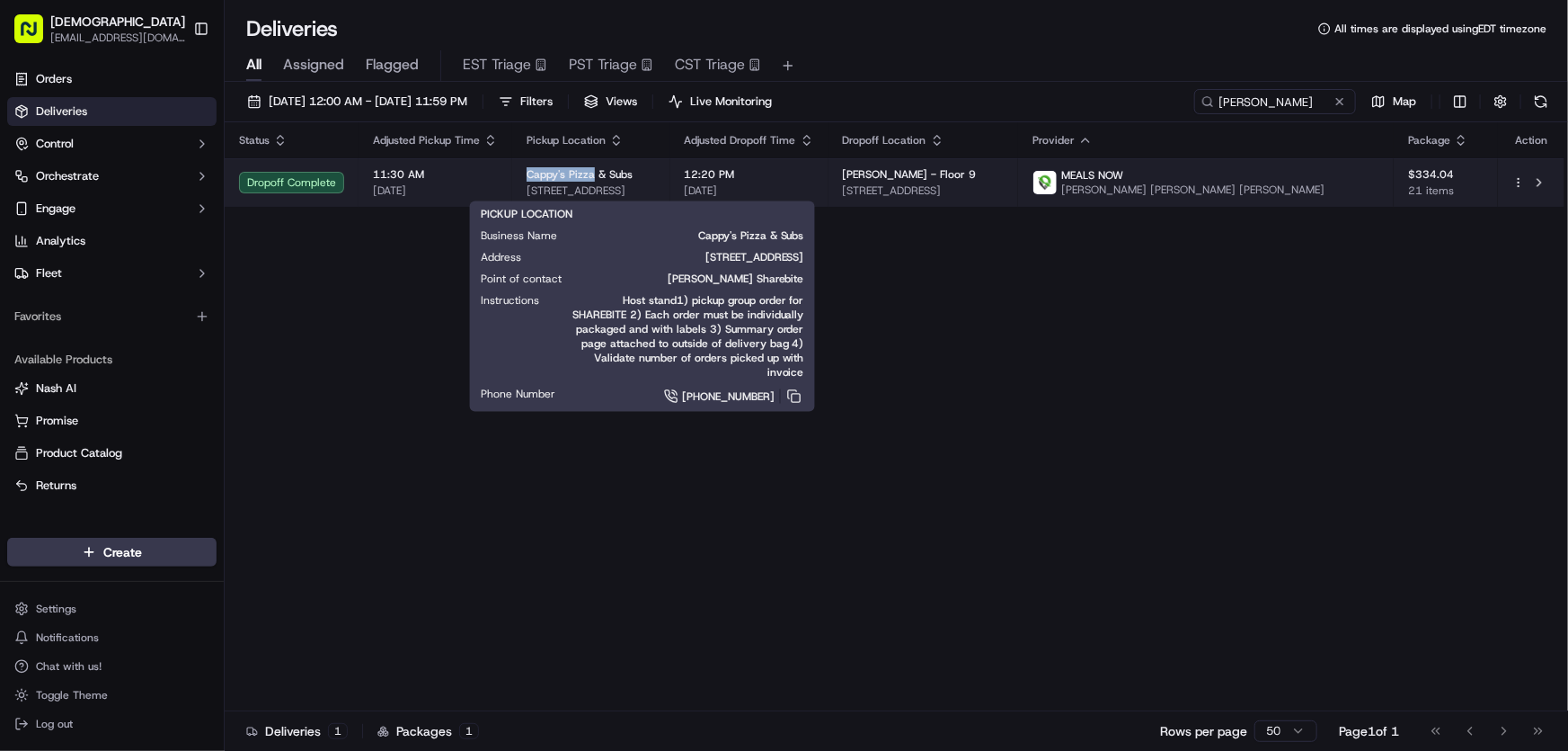
drag, startPoint x: 515, startPoint y: 169, endPoint x: 593, endPoint y: 179, distance: 78.6
click at [593, 179] on td "Cappy's Pizza & Subs [STREET_ADDRESS]" at bounding box center [591, 182] width 158 height 48
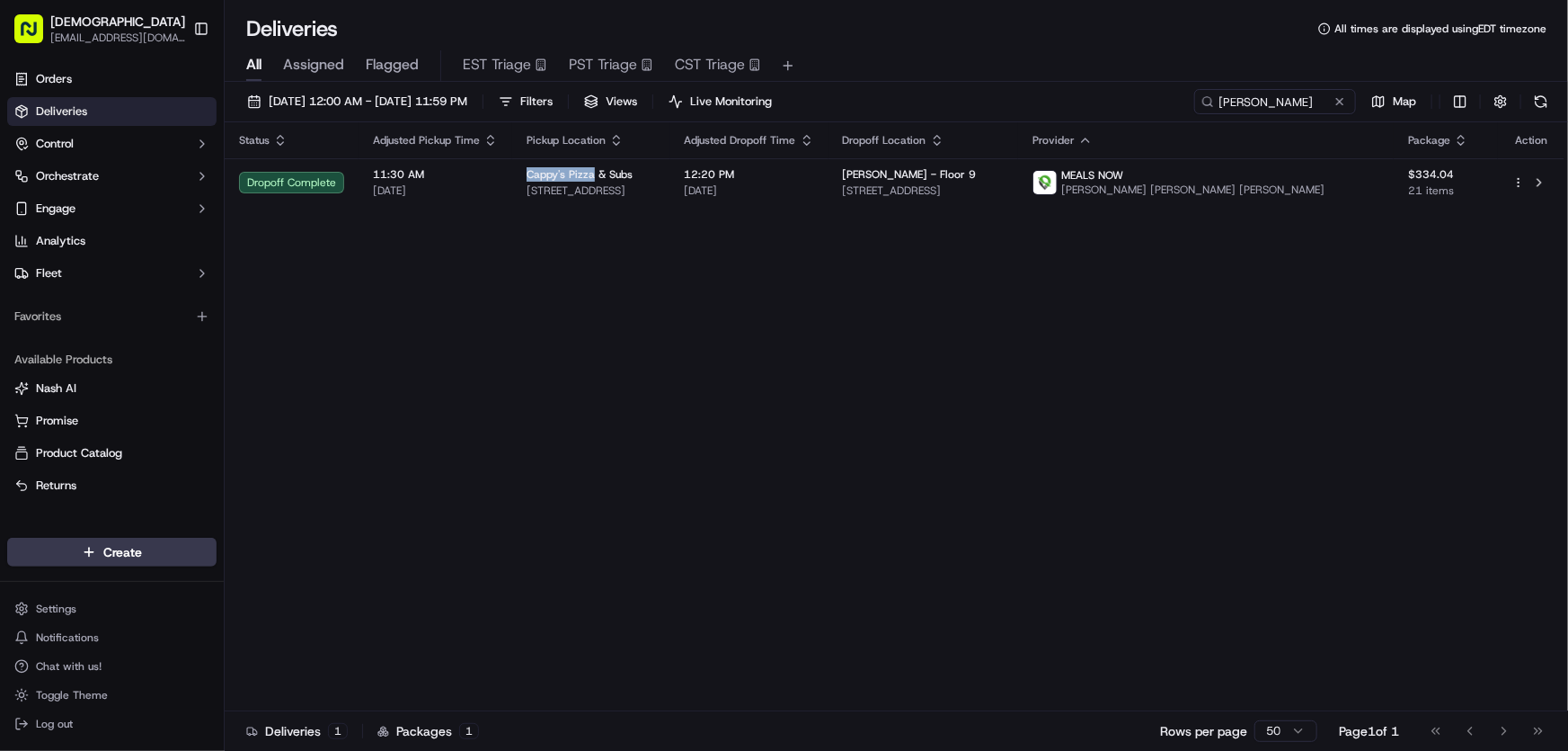
copy span "Cappy's Pizza"
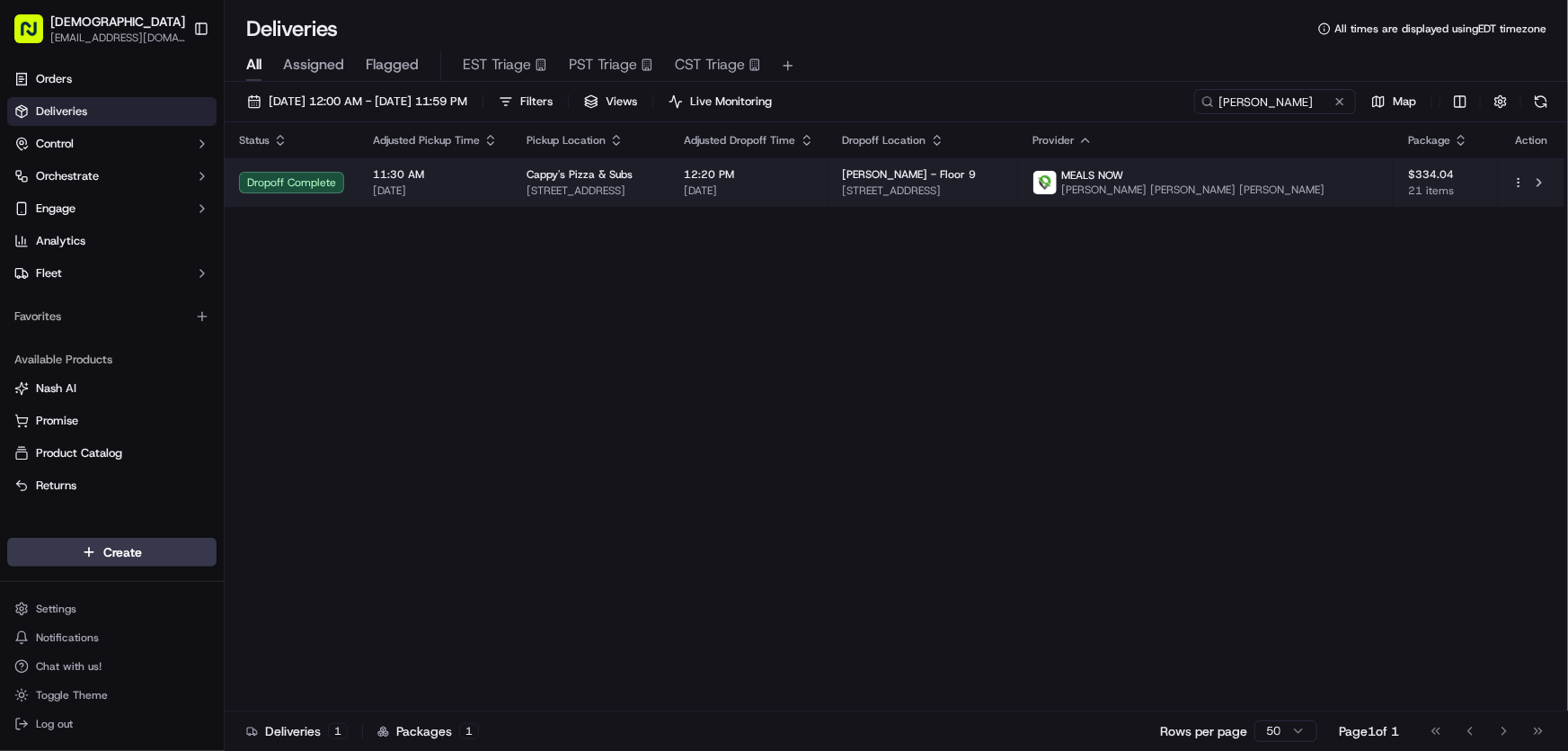
click at [656, 175] on div "Cappy's Pizza & Subs" at bounding box center [592, 175] width 130 height 15
click at [630, 175] on div "Cappy's Pizza & Subs" at bounding box center [592, 175] width 130 height 15
click at [629, 180] on span "Cappy's Pizza & Subs" at bounding box center [580, 175] width 106 height 15
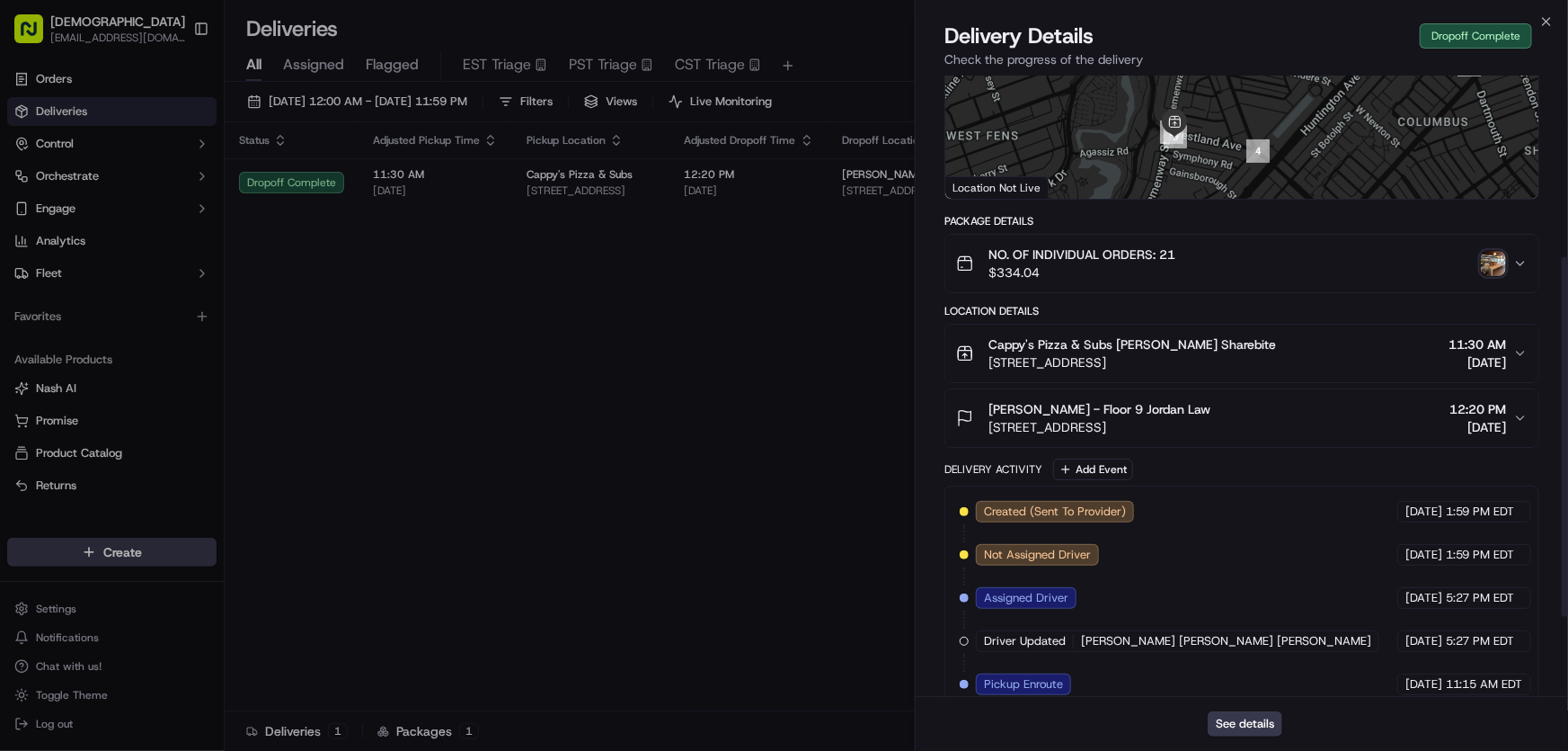
scroll to position [452, 0]
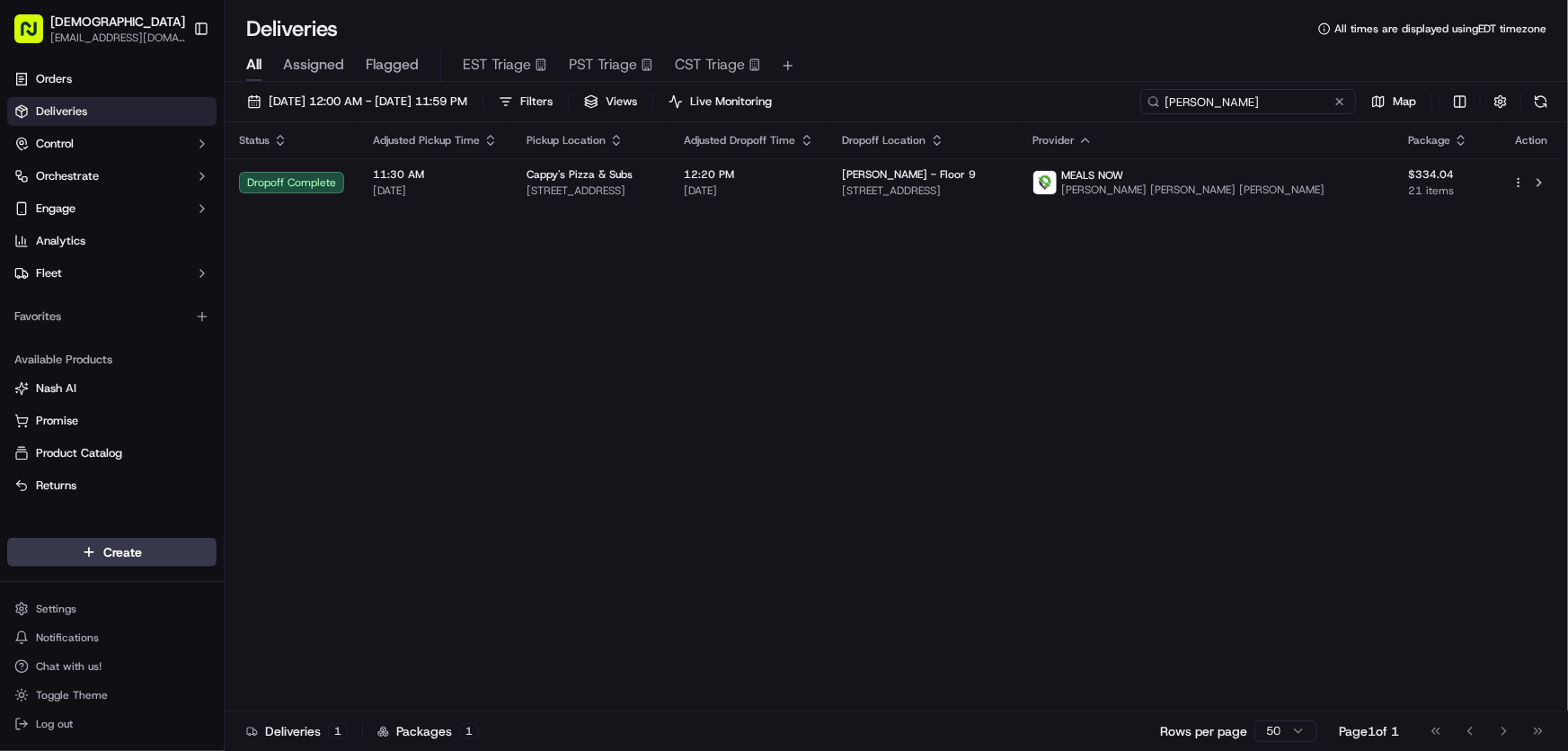
drag, startPoint x: 1313, startPoint y: 98, endPoint x: 1092, endPoint y: 122, distance: 222.3
click at [1092, 122] on div "[DATE] 12:00 AM - [DATE] 11:59 PM Filters Views Live Monitoring [PERSON_NAME] M…" at bounding box center [897, 417] width 1344 height 672
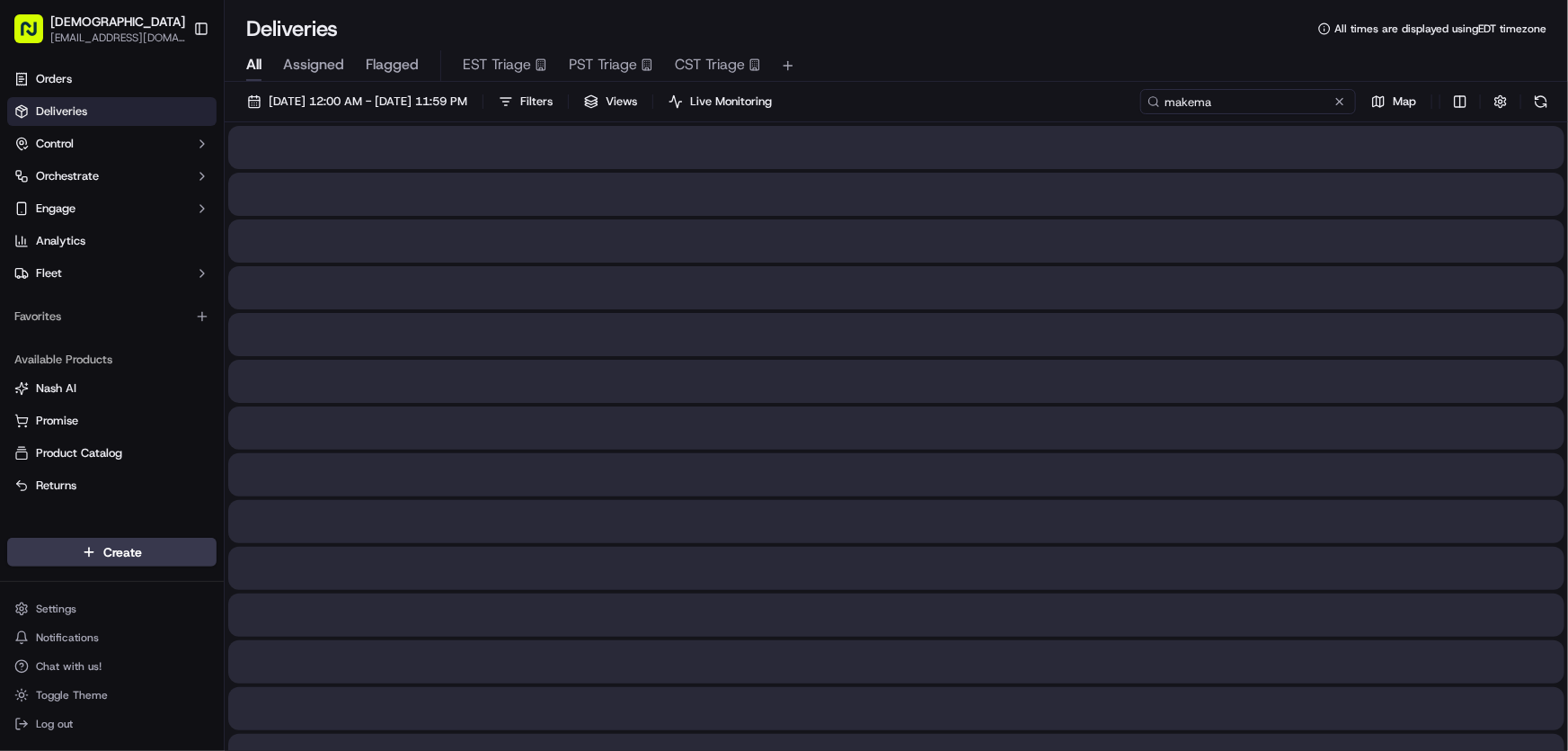
type input "makemake"
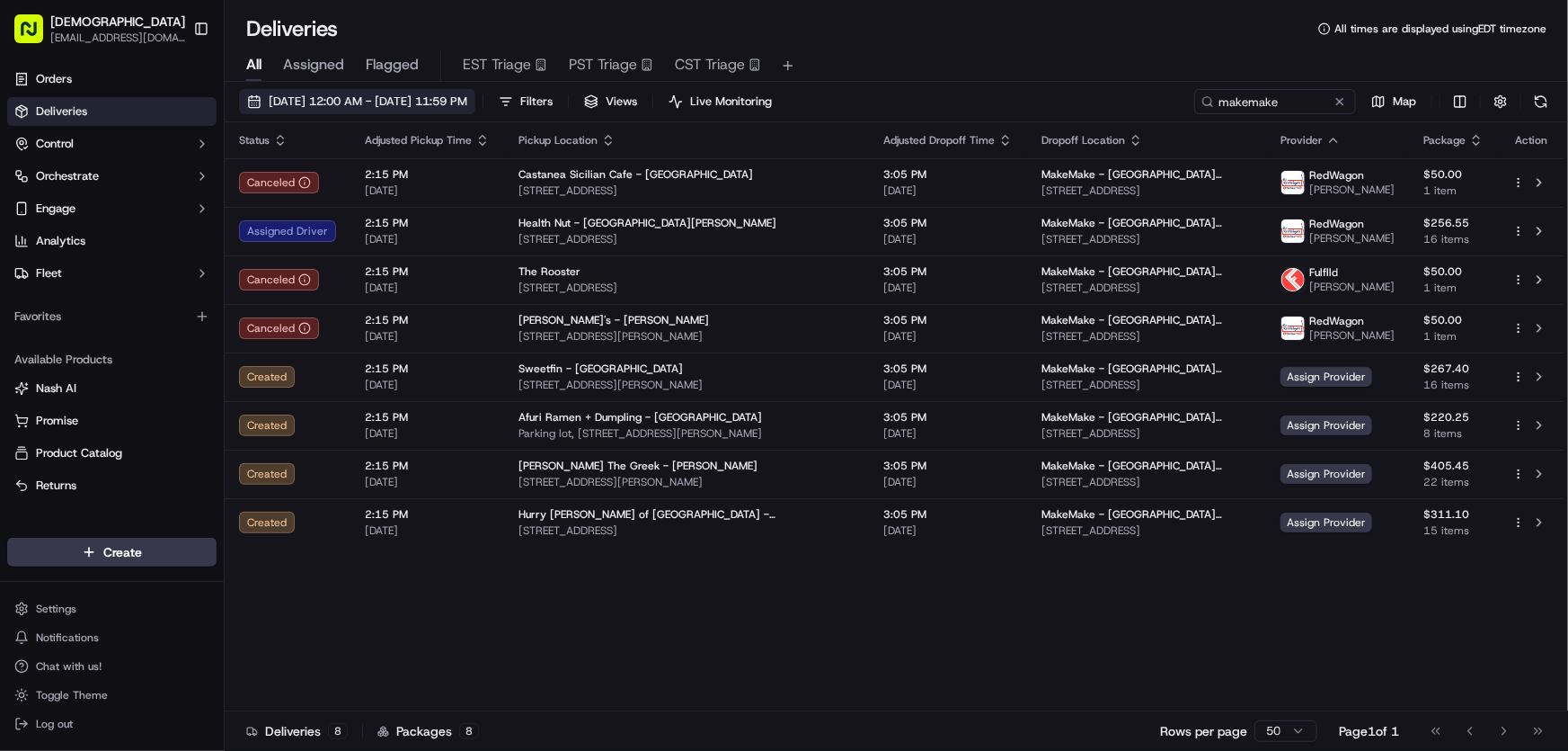
click at [442, 102] on span "[DATE] 12:00 AM - [DATE] 11:59 PM" at bounding box center [368, 102] width 198 height 16
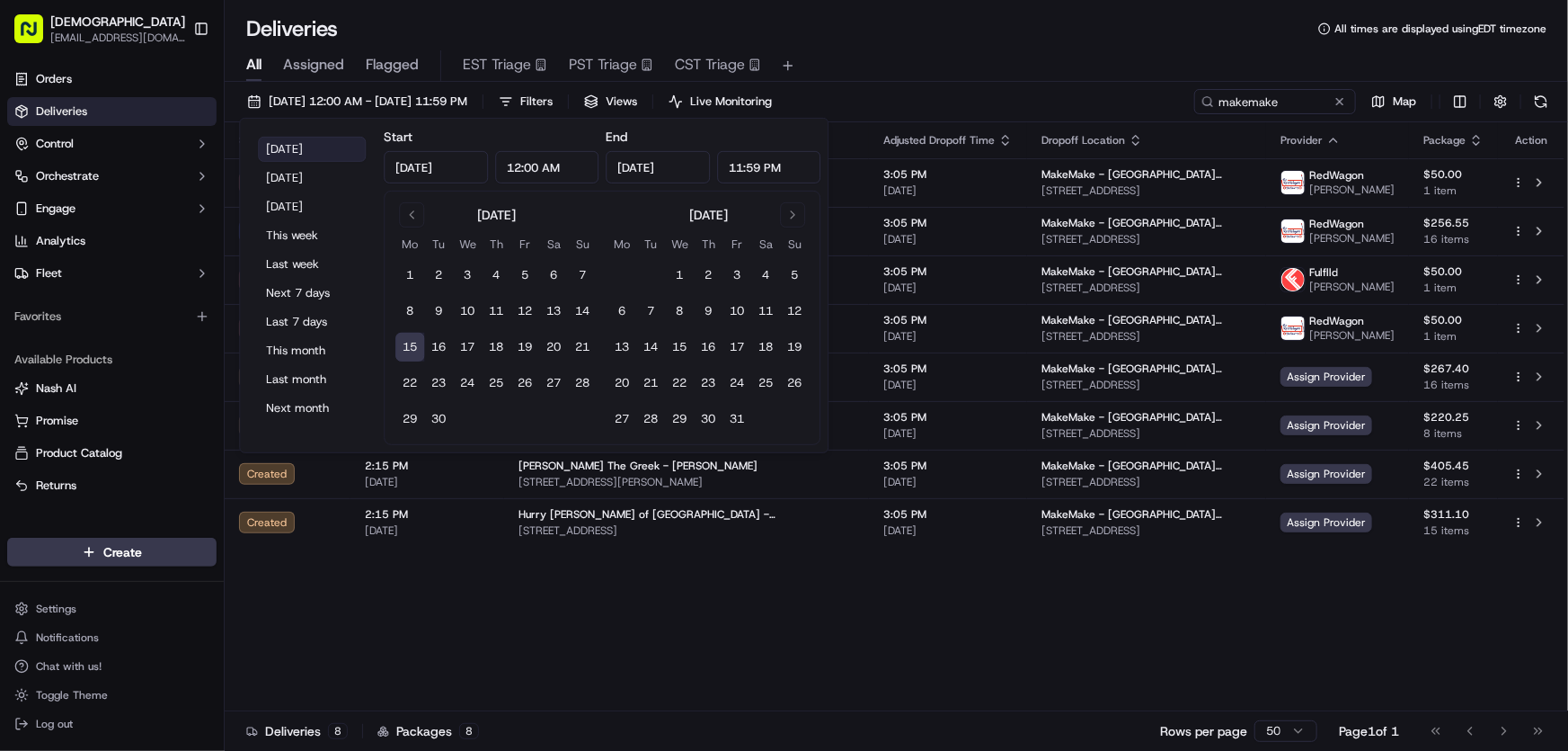
click at [297, 149] on button "[DATE]" at bounding box center [312, 149] width 108 height 26
click at [1021, 44] on div "All Assigned Flagged EST Triage PST Triage CST Triage" at bounding box center [897, 62] width 1344 height 38
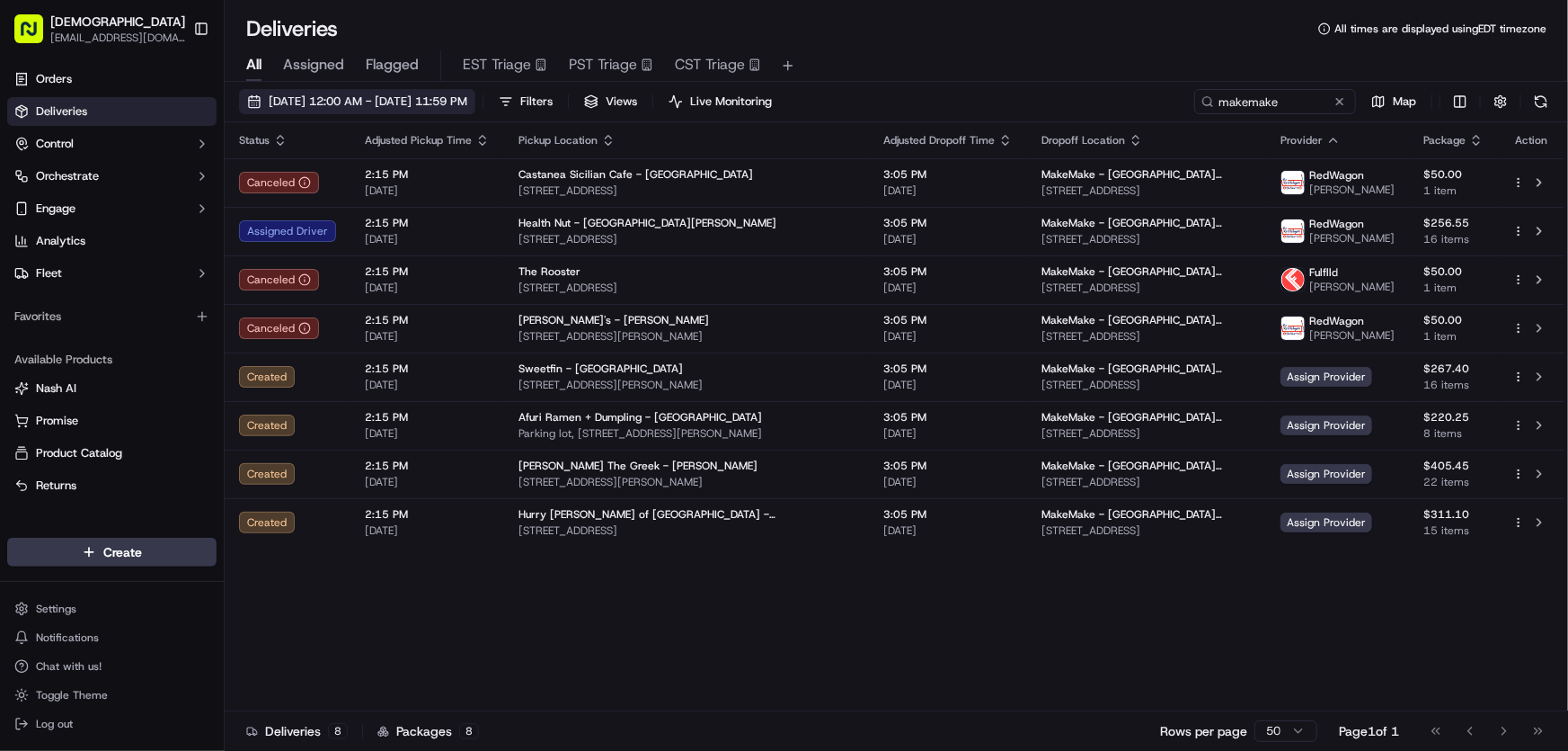
click at [399, 97] on span "[DATE] 12:00 AM - [DATE] 11:59 PM" at bounding box center [368, 102] width 198 height 16
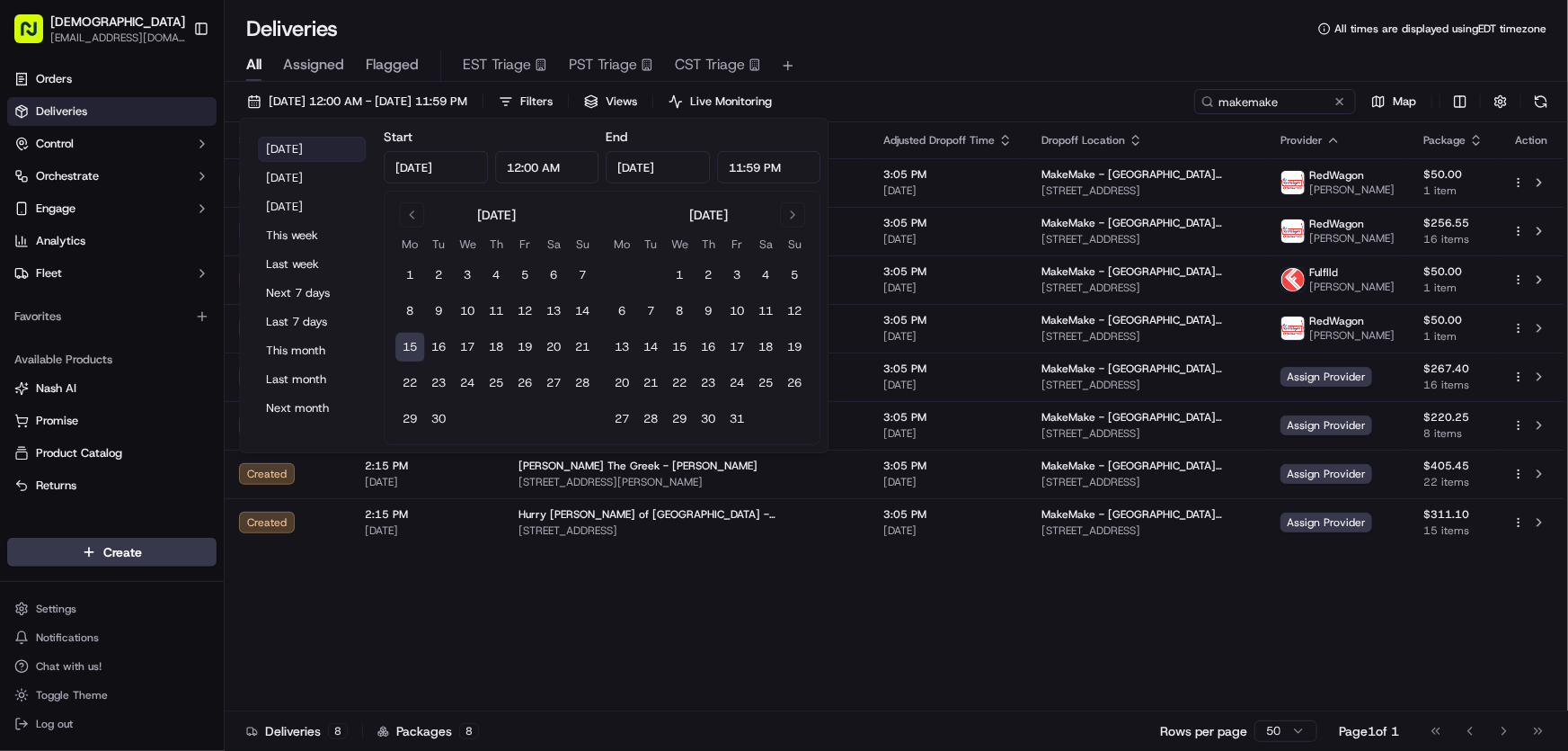
click at [304, 150] on button "[DATE]" at bounding box center [312, 149] width 108 height 26
click at [984, 51] on div "All Assigned Flagged EST Triage PST Triage CST Triage" at bounding box center [897, 66] width 1344 height 31
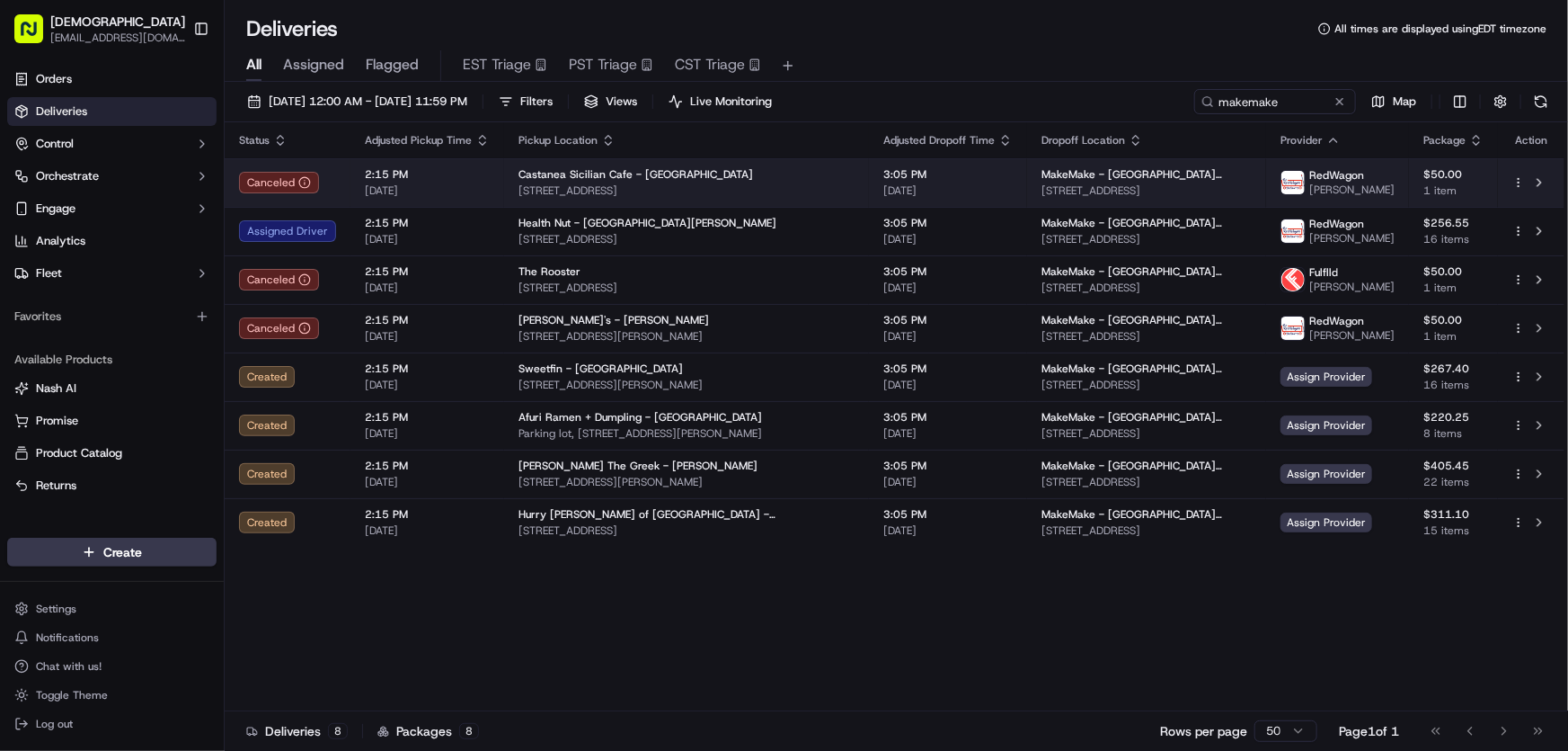
drag, startPoint x: 984, startPoint y: 188, endPoint x: 1198, endPoint y: 188, distance: 214.0
click at [1198, 188] on td "MakeMake - [GEOGRAPHIC_DATA][PERSON_NAME] [STREET_ADDRESS]" at bounding box center [1147, 182] width 239 height 48
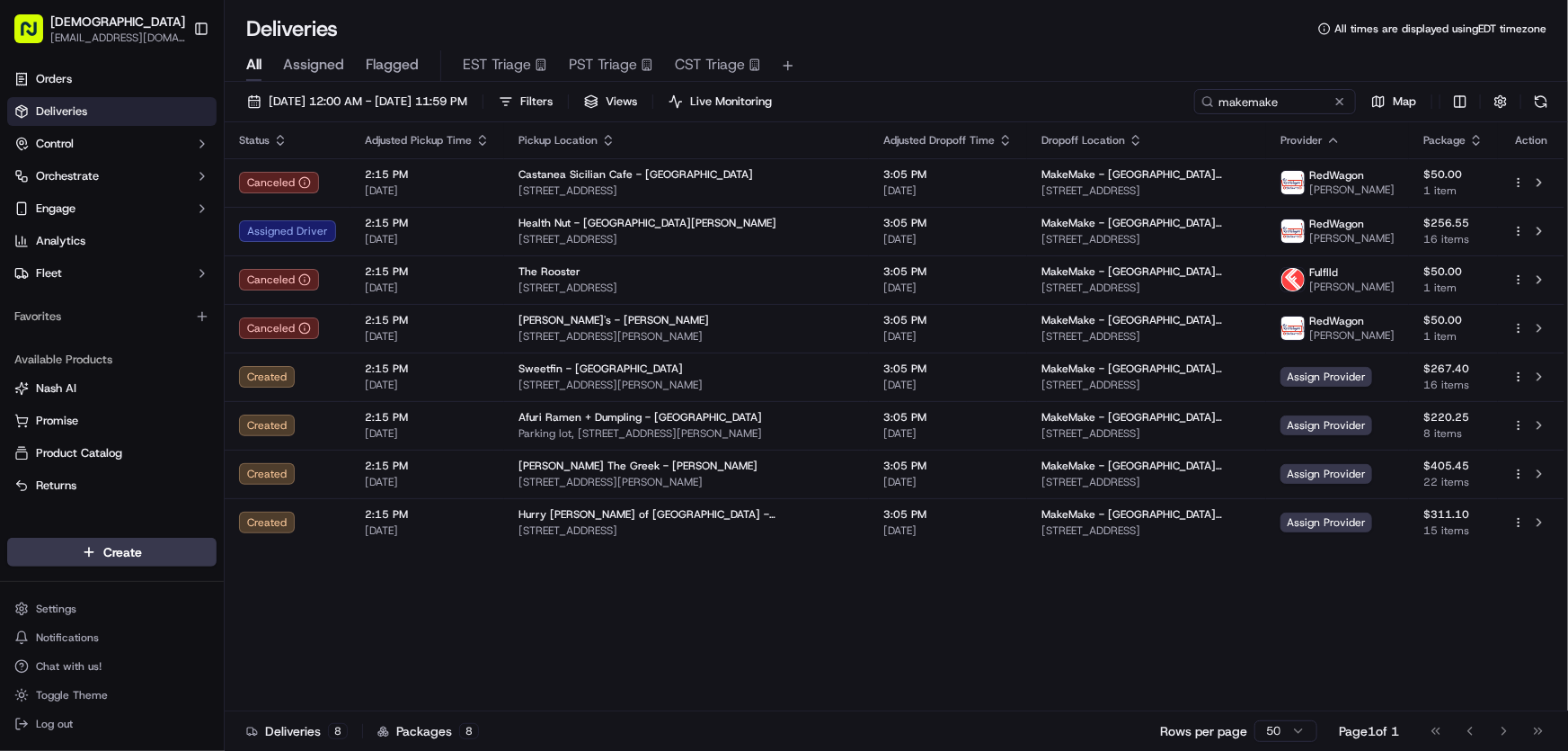
copy span "[STREET_ADDRESS]"
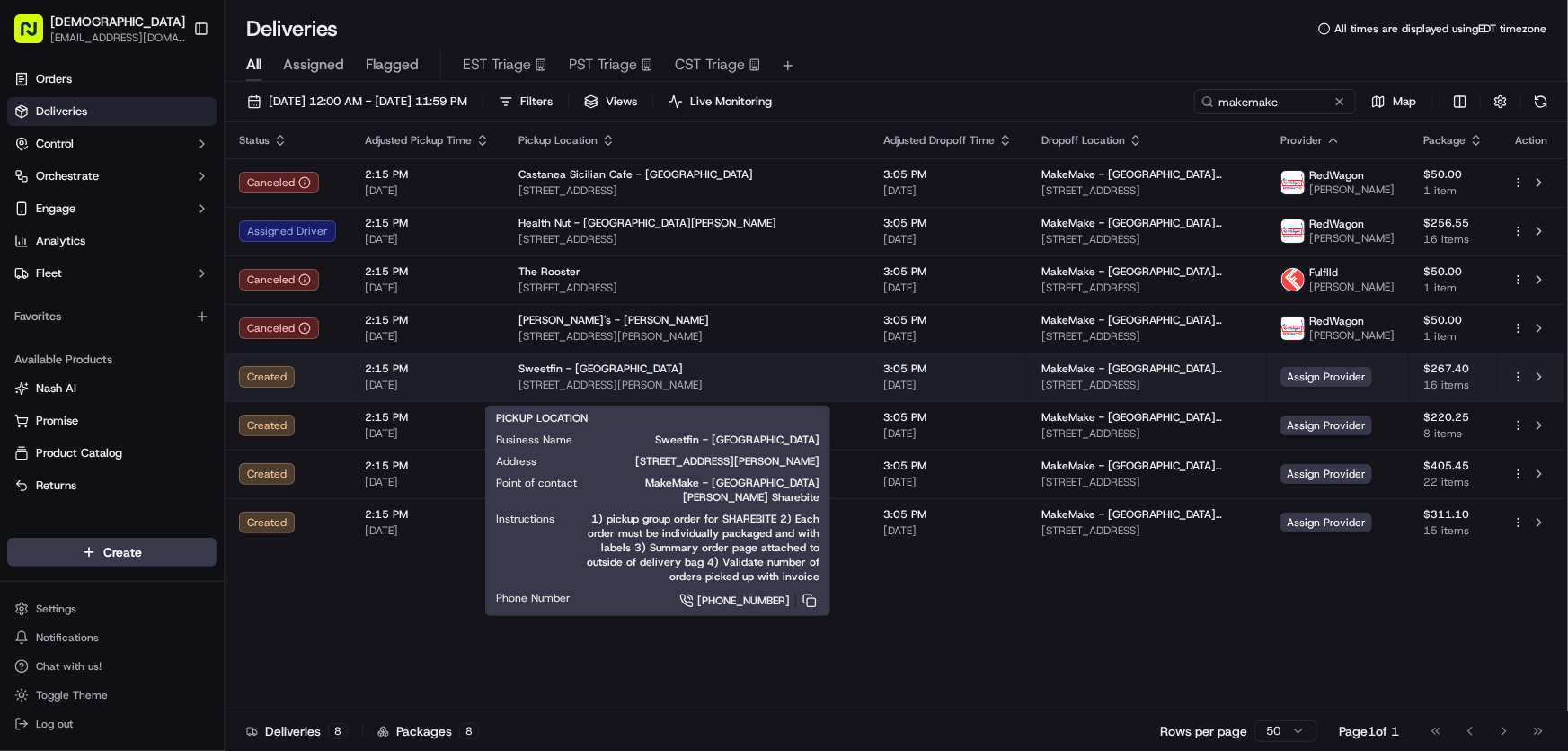
drag, startPoint x: 507, startPoint y: 395, endPoint x: 769, endPoint y: 397, distance: 262.0
click at [769, 397] on td "Sweetfin - [GEOGRAPHIC_DATA] [STREET_ADDRESS][PERSON_NAME]" at bounding box center [686, 376] width 365 height 48
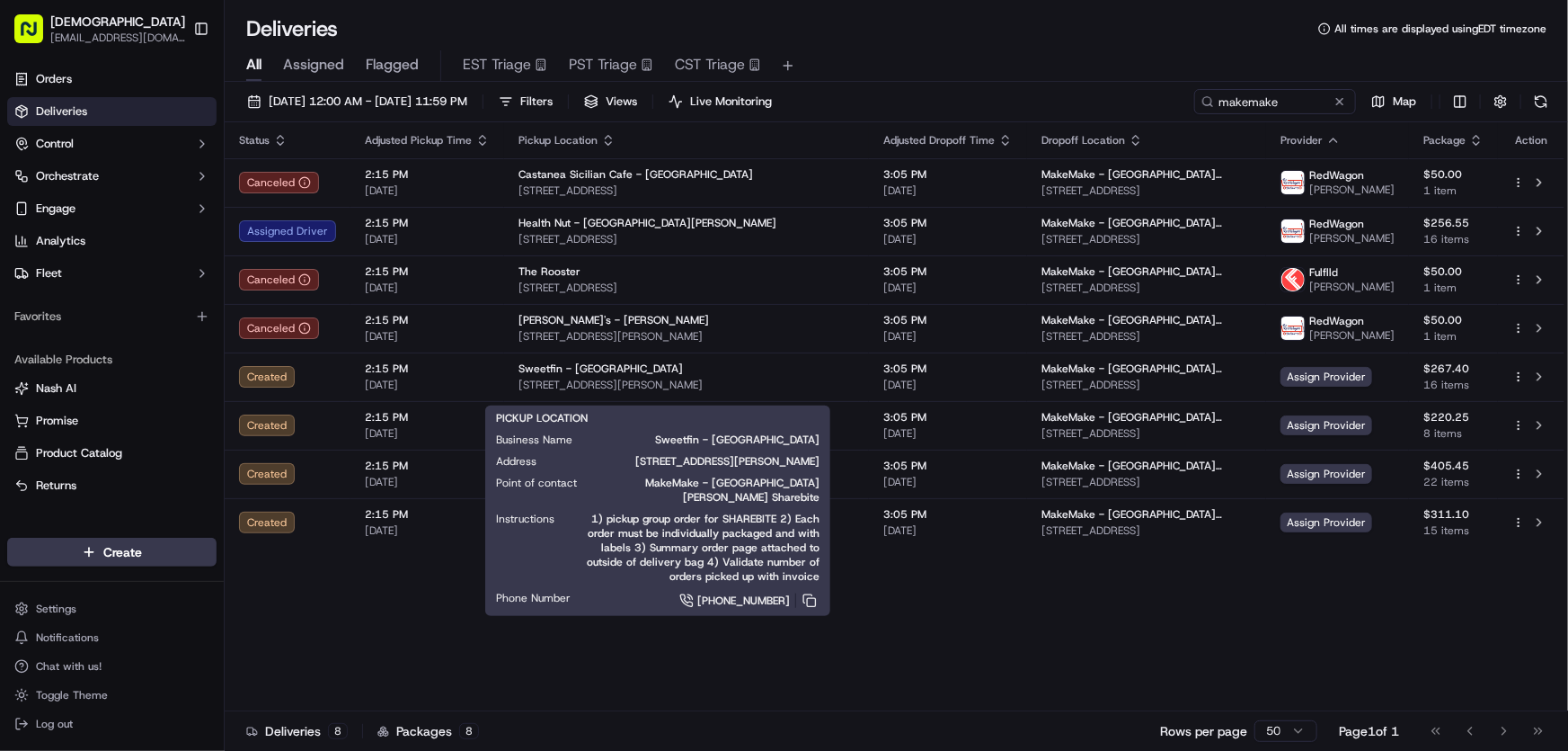
copy span "[STREET_ADDRESS][PERSON_NAME]"
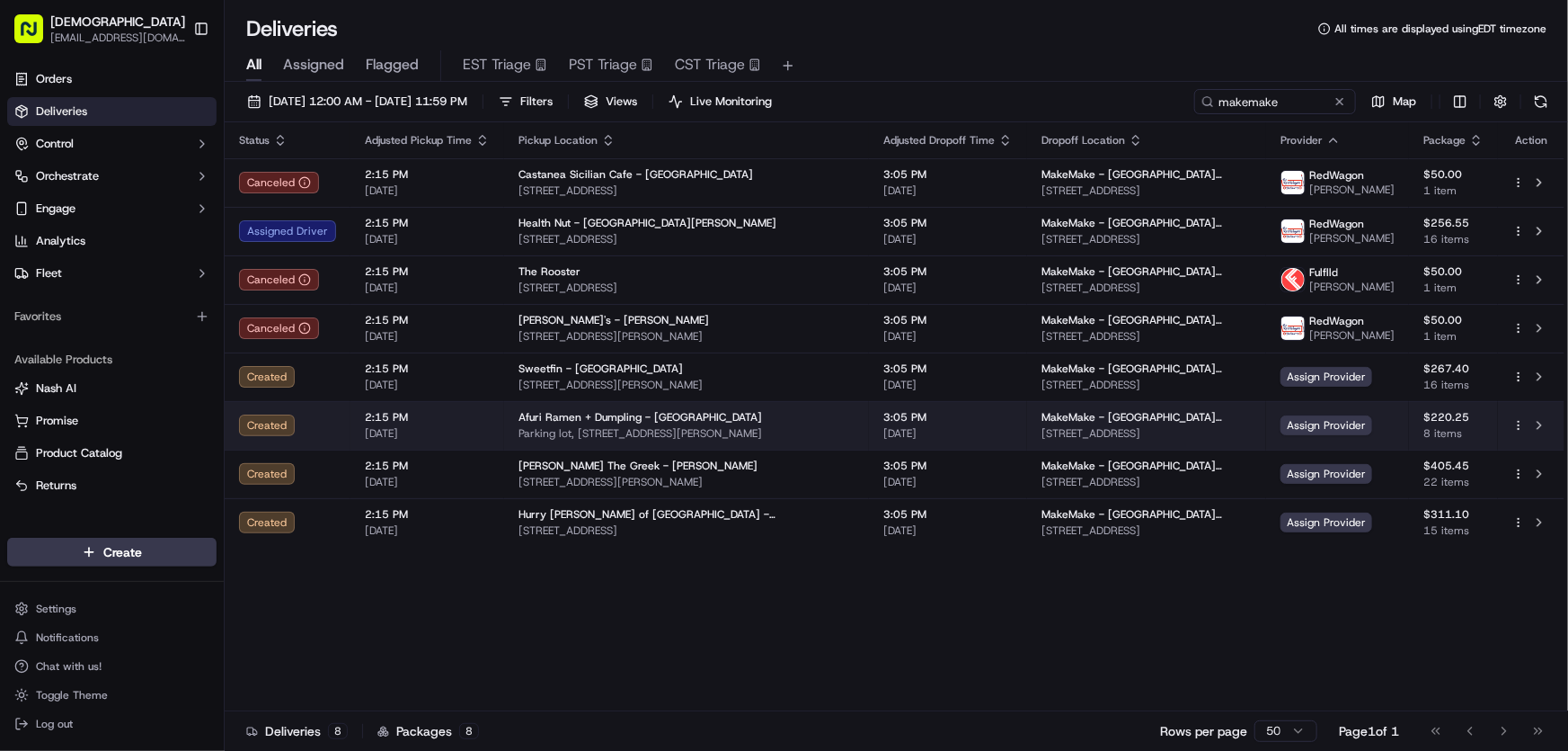
drag, startPoint x: 570, startPoint y: 441, endPoint x: 775, endPoint y: 441, distance: 205.0
click at [775, 441] on span "Parking lot, [STREET_ADDRESS][PERSON_NAME]" at bounding box center [687, 434] width 336 height 15
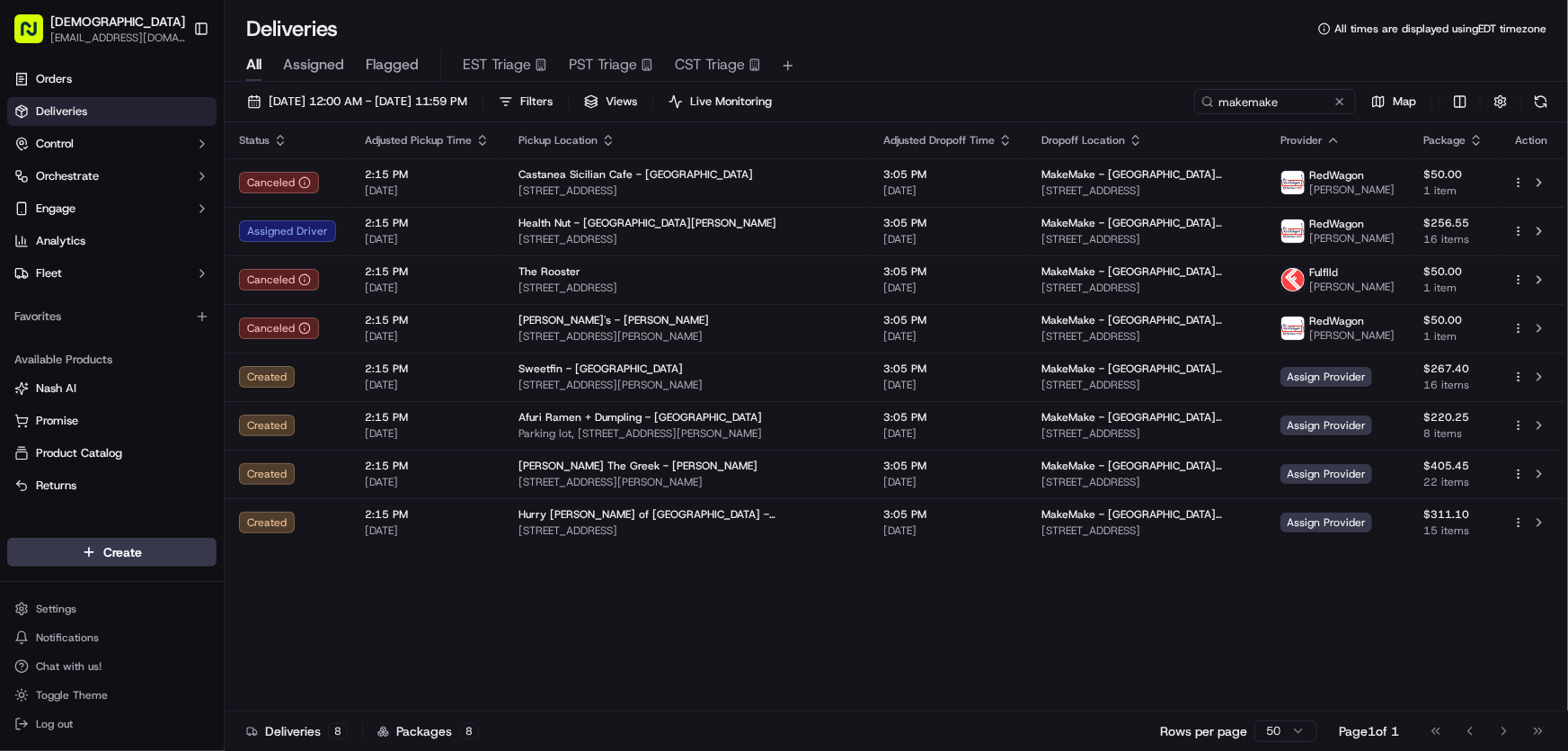
copy span "[STREET_ADDRESS][PERSON_NAME]"
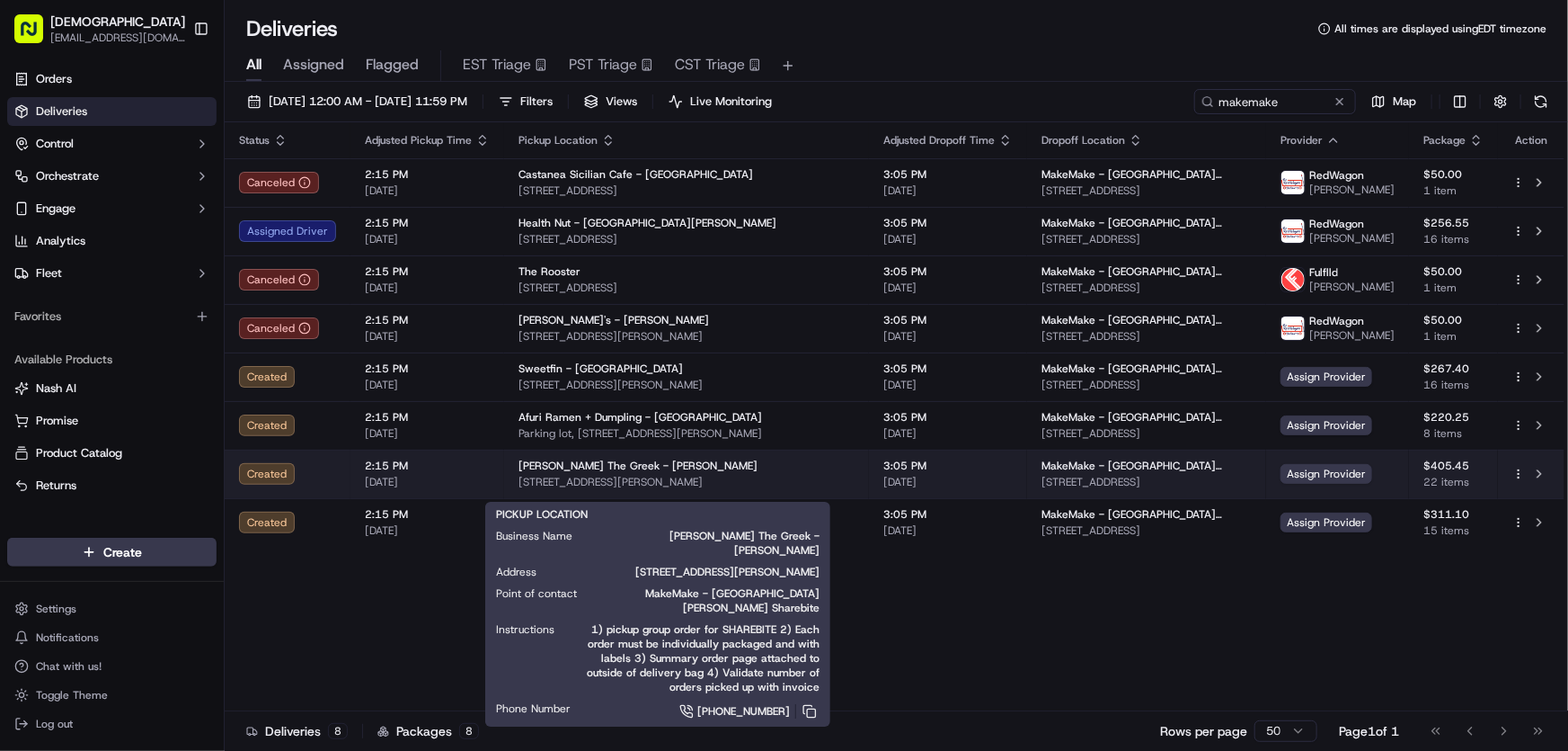
drag, startPoint x: 512, startPoint y: 491, endPoint x: 765, endPoint y: 490, distance: 253.0
click at [765, 490] on td "[PERSON_NAME] The Greek - Marina del Rey [STREET_ADDRESS][PERSON_NAME]" at bounding box center [686, 474] width 365 height 48
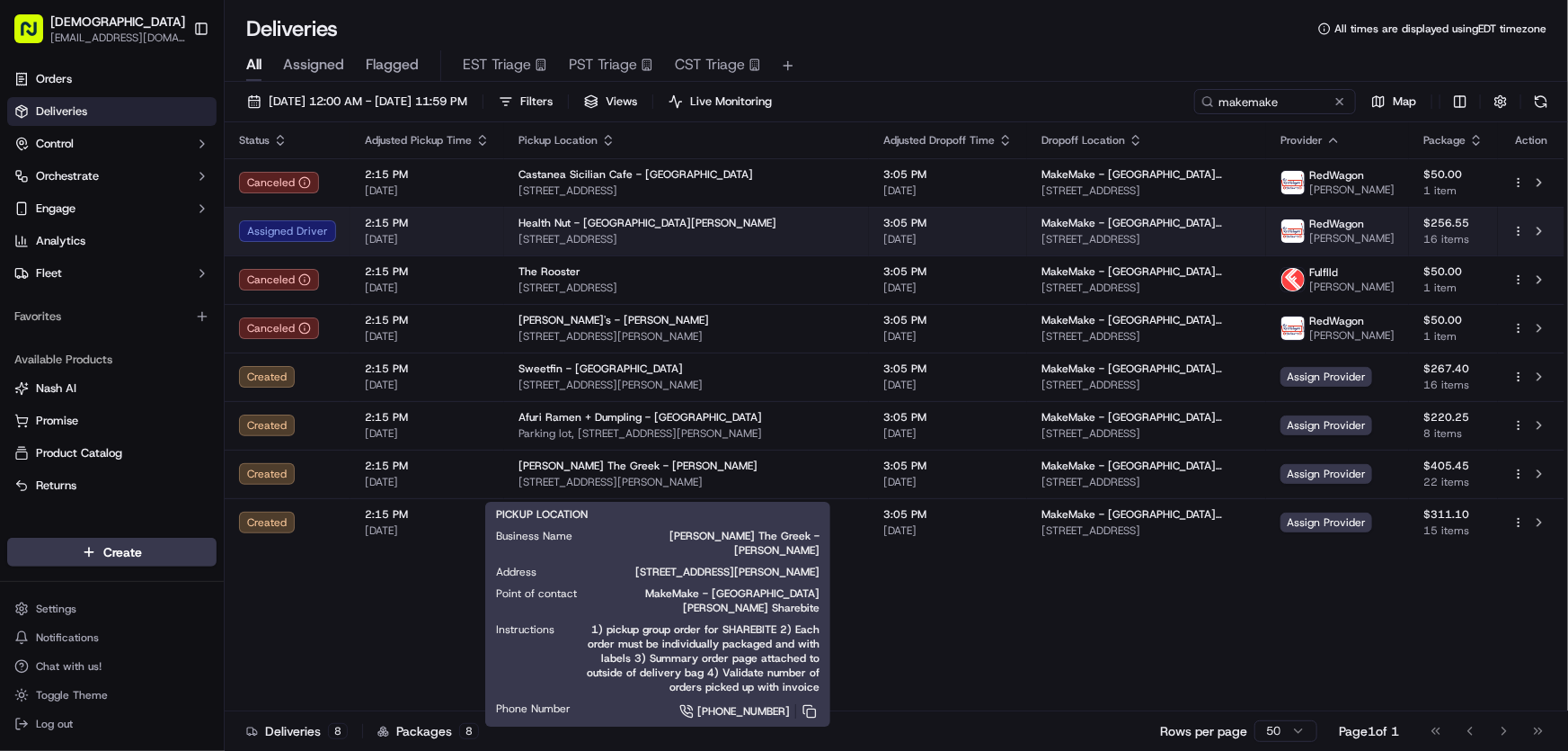
copy span "[STREET_ADDRESS][PERSON_NAME]"
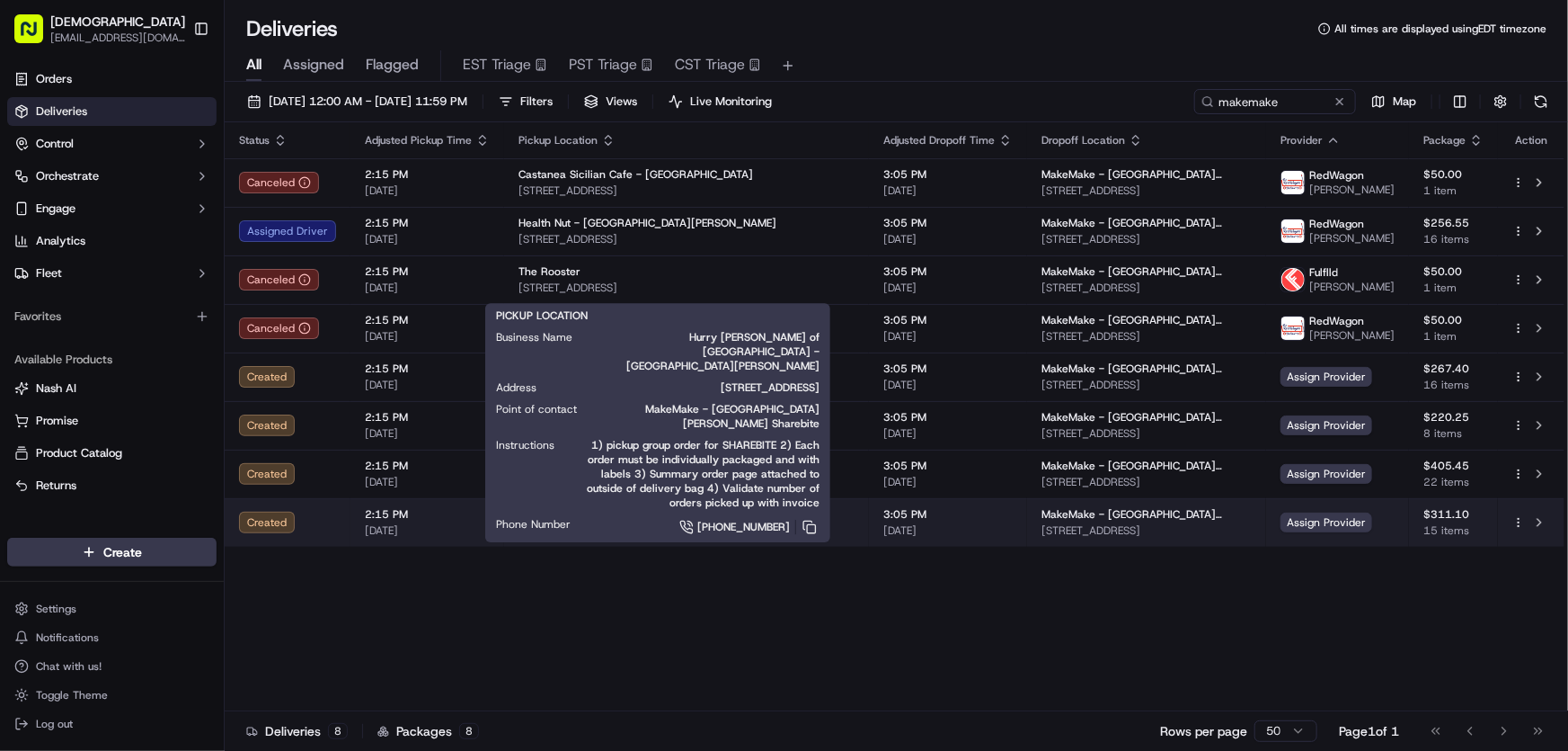
drag, startPoint x: 512, startPoint y: 540, endPoint x: 785, endPoint y: 544, distance: 273.0
click at [785, 544] on td "Hurry [PERSON_NAME] of [GEOGRAPHIC_DATA] - [GEOGRAPHIC_DATA][PERSON_NAME] [STRE…" at bounding box center [686, 522] width 365 height 48
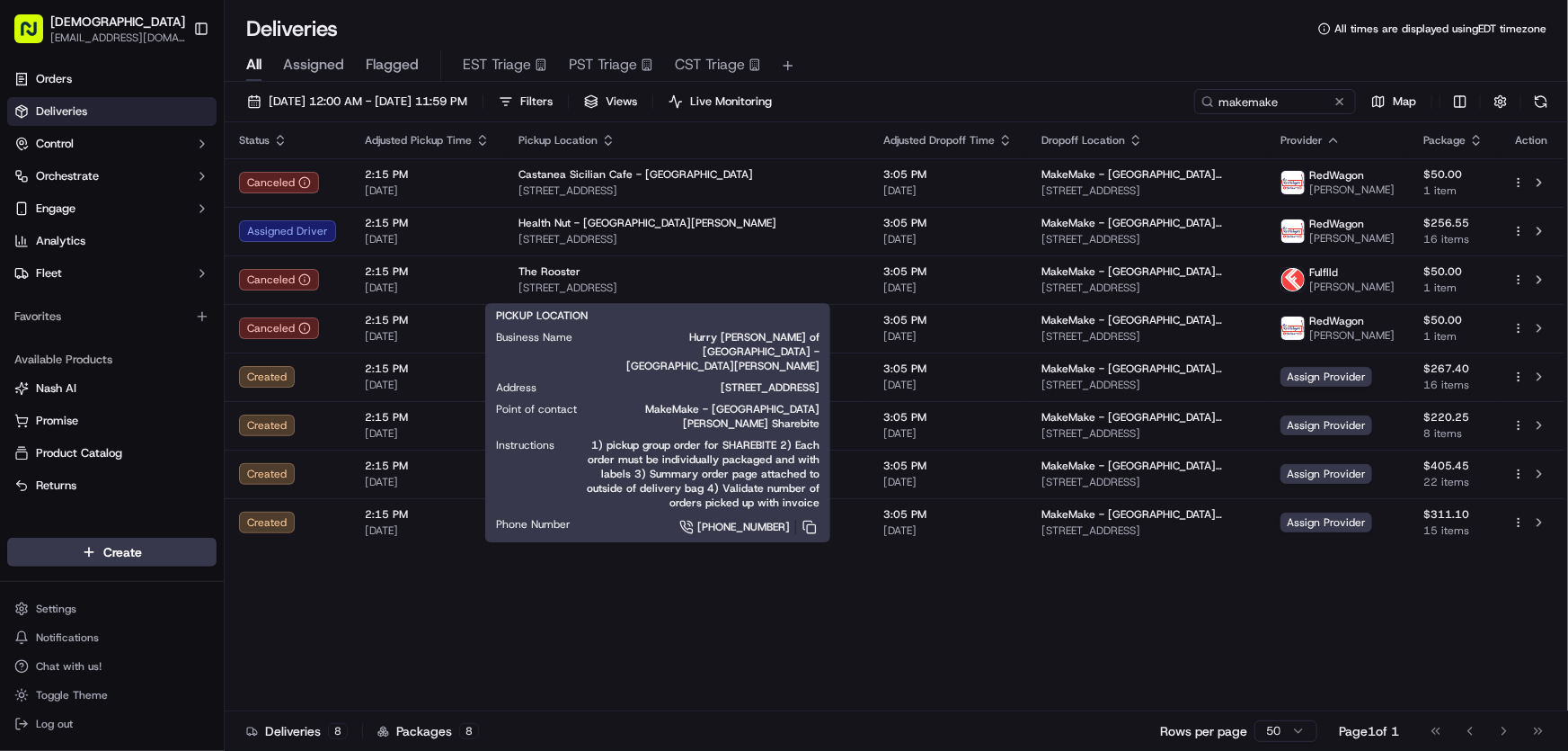
copy span "[STREET_ADDRESS]"
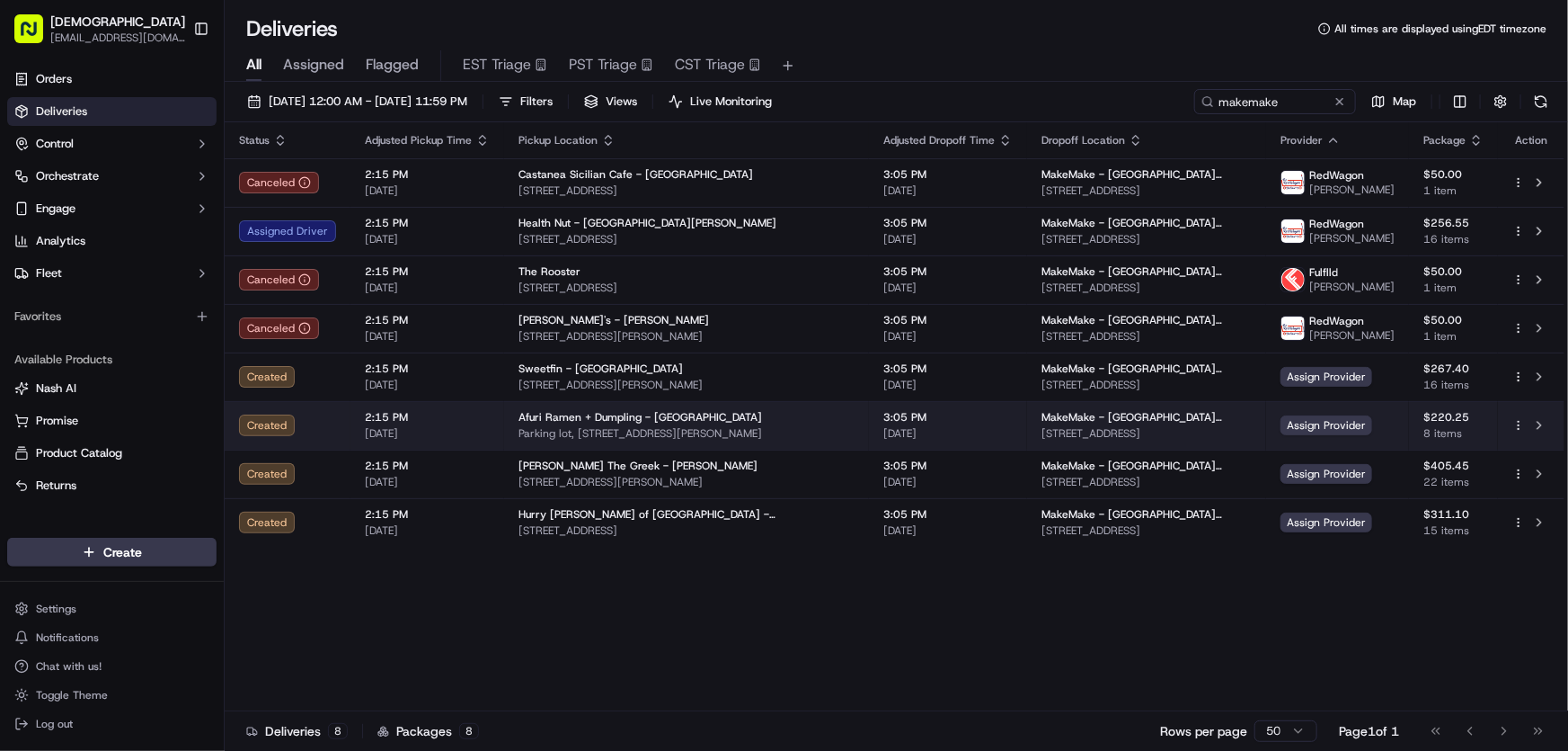
click at [1516, 435] on html "Sharebite [EMAIL_ADDRESS][DOMAIN_NAME] Toggle Sidebar Orders Deliveries Control…" at bounding box center [784, 375] width 1568 height 751
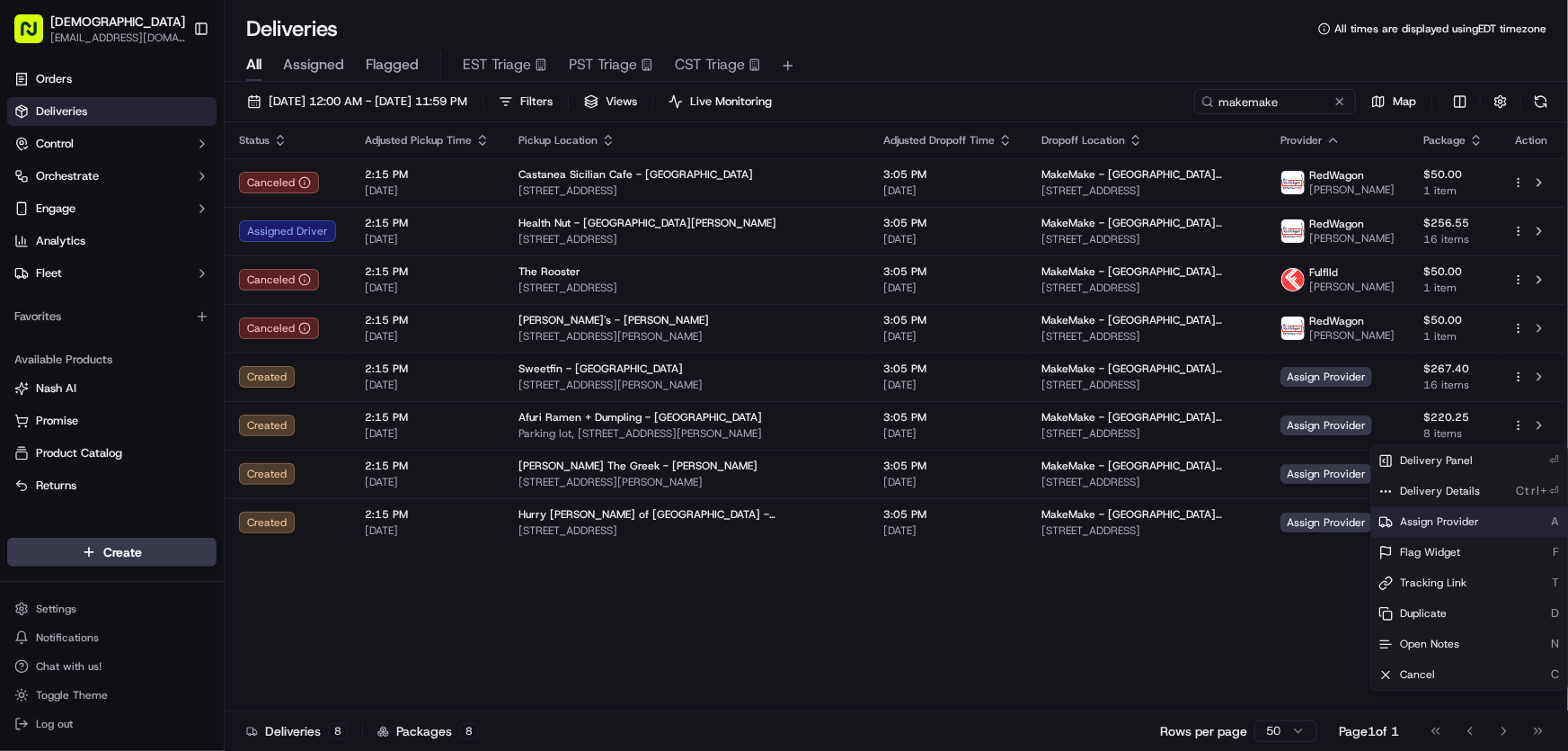
click at [1438, 519] on span "Assign Provider" at bounding box center [1440, 522] width 80 height 15
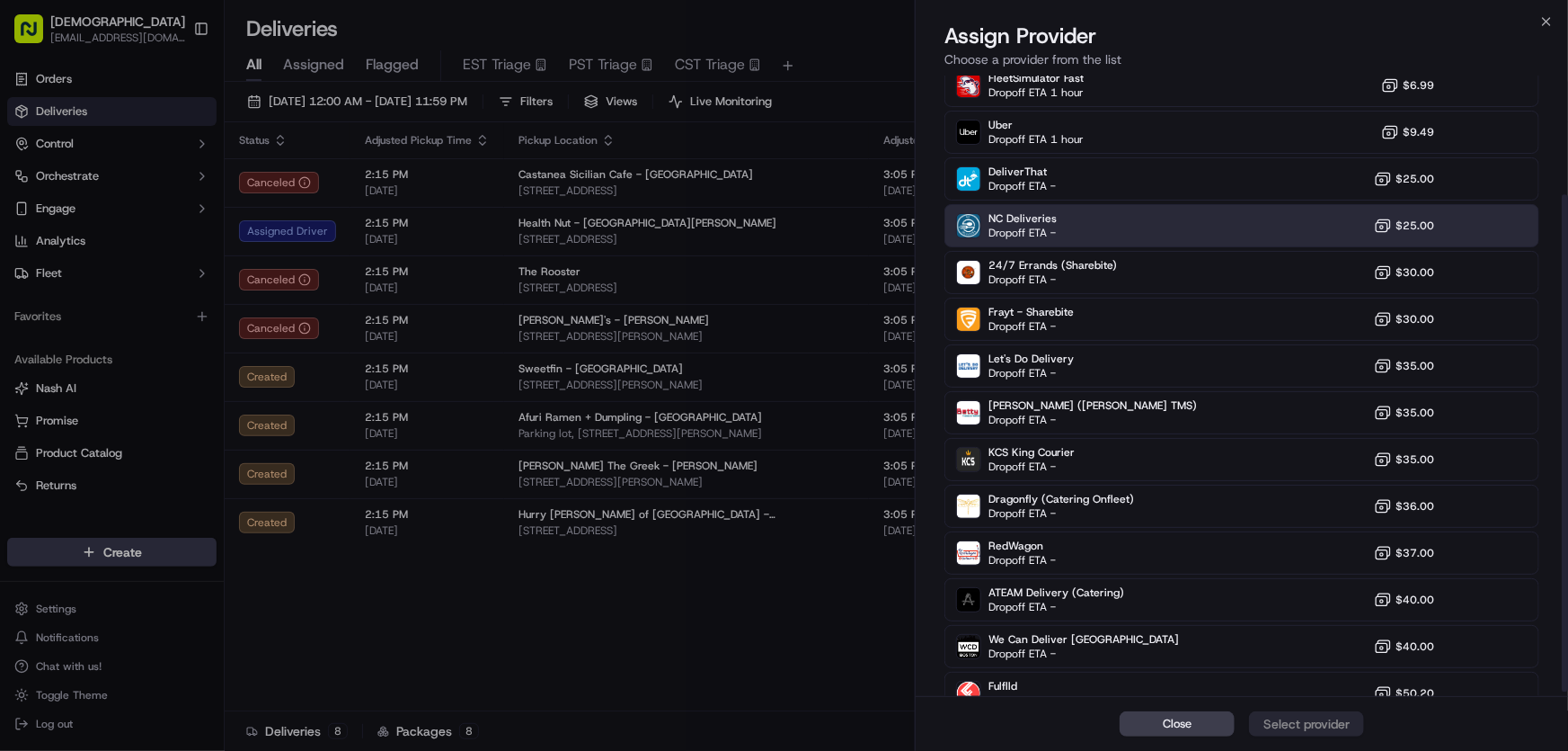
scroll to position [155, 0]
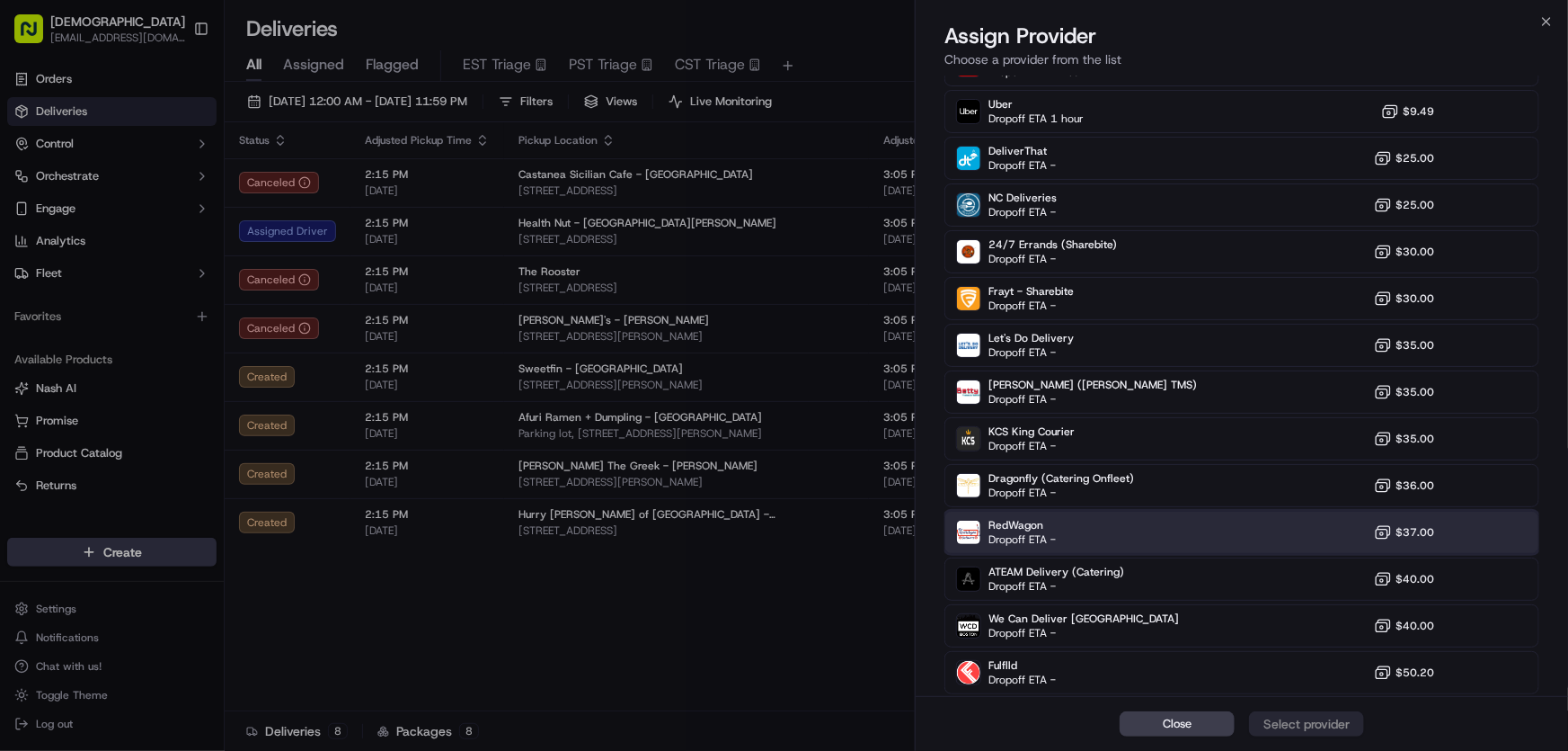
click at [1013, 533] on span "Dropoff ETA -" at bounding box center [1022, 540] width 68 height 15
click at [1310, 719] on div "Assign Provider" at bounding box center [1307, 724] width 88 height 18
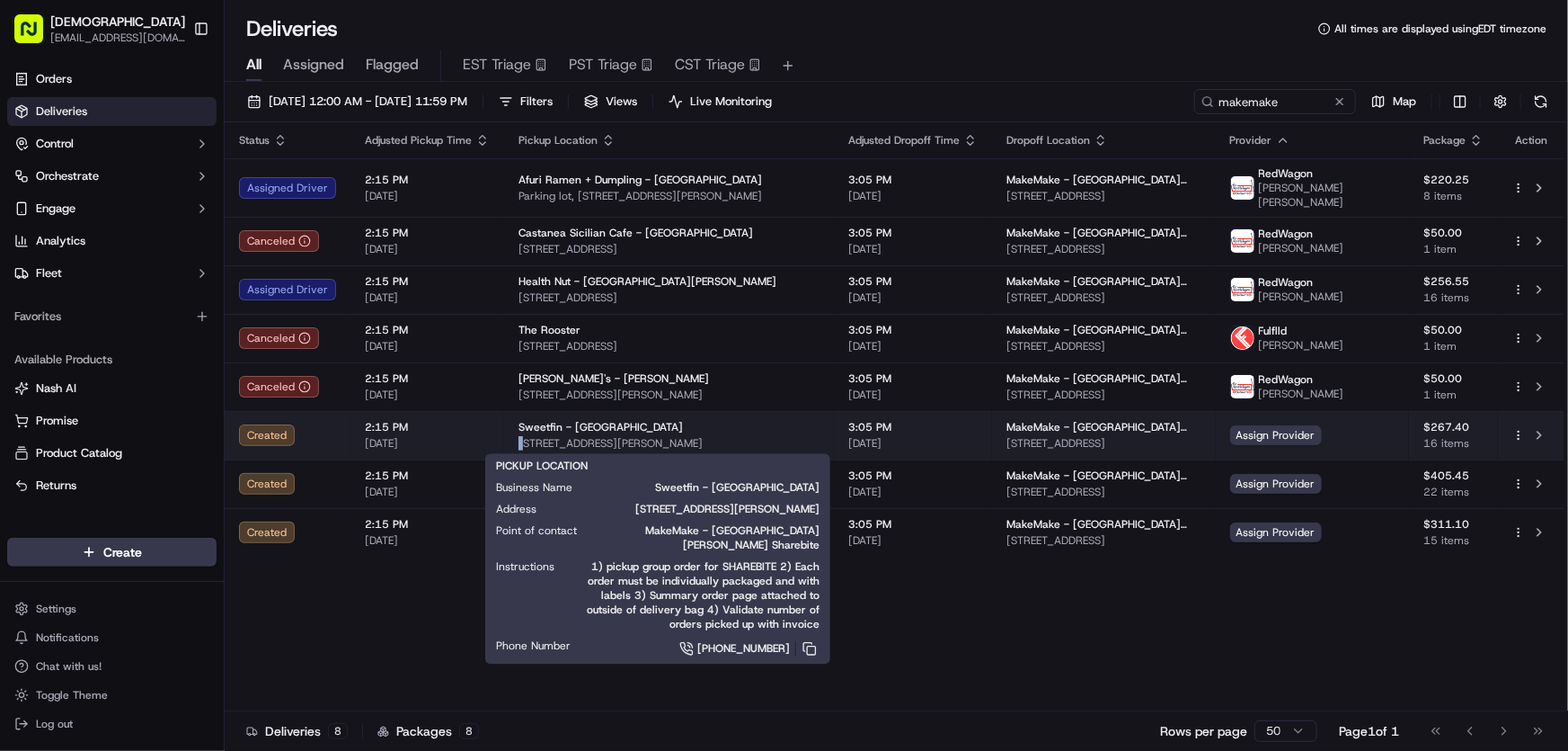
drag, startPoint x: 507, startPoint y: 441, endPoint x: 758, endPoint y: 441, distance: 251.0
click at [758, 441] on td "Sweetfin - Venice 1146 Abbot Kinney Blvd, Venice, CA 90291, USA" at bounding box center [668, 435] width 330 height 48
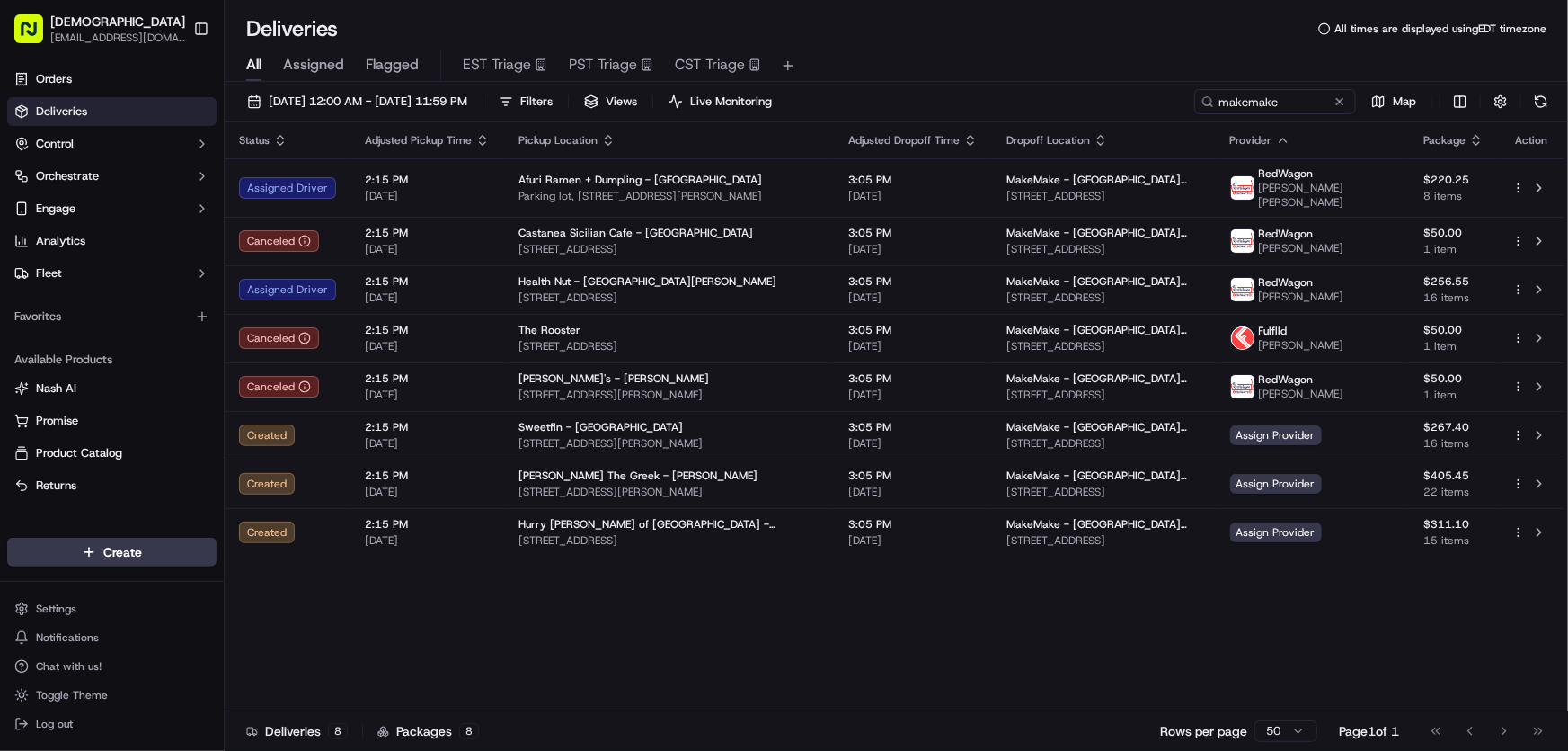
click at [441, 635] on div "Status Adjusted Pickup Time Pickup Location Adjusted Dropoff Time Dropoff Locat…" at bounding box center [895, 417] width 1340 height 589
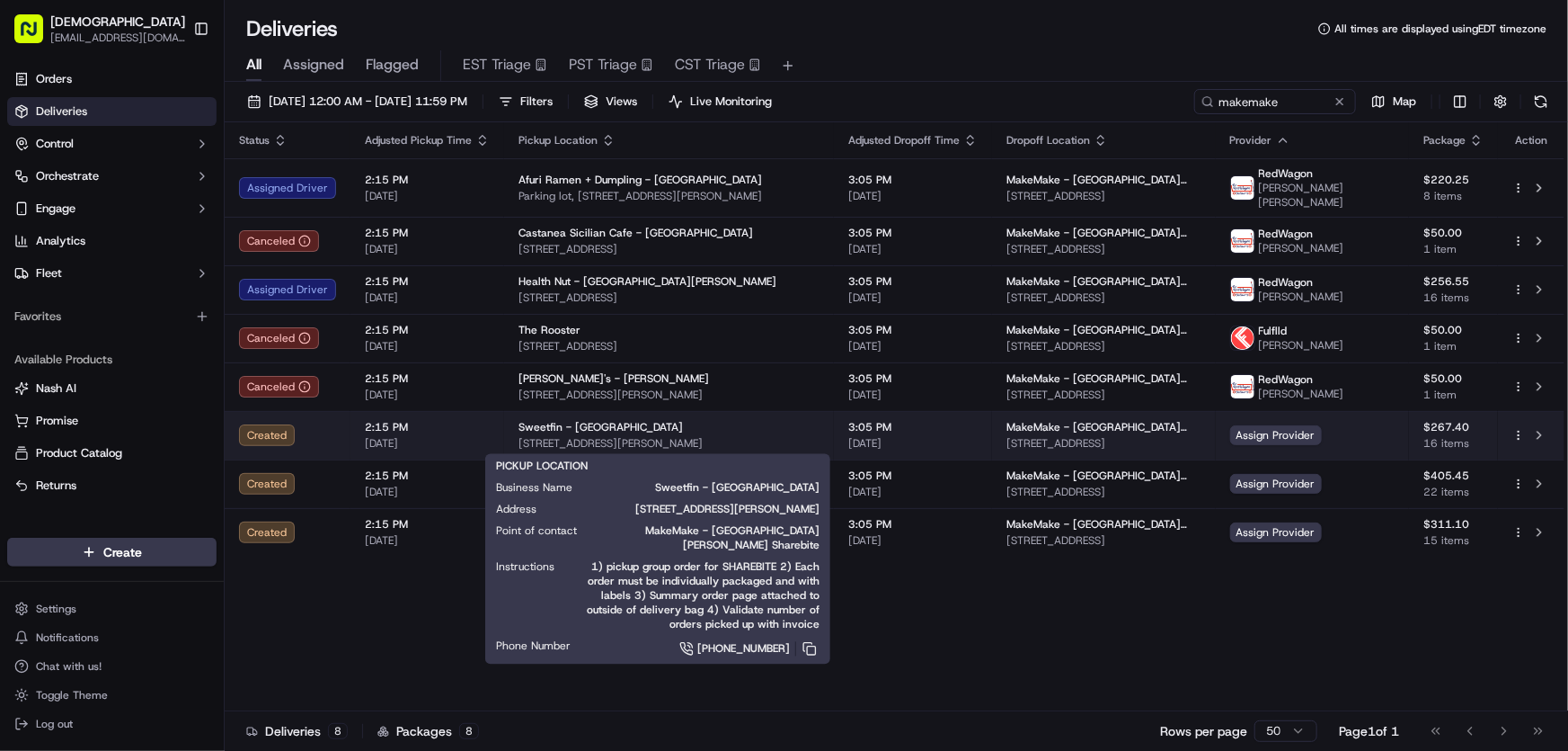
drag, startPoint x: 510, startPoint y: 443, endPoint x: 762, endPoint y: 443, distance: 252.0
click at [762, 443] on td "Sweetfin - Venice 1146 Abbot Kinney Blvd, Venice, CA 90291, USA" at bounding box center [668, 435] width 330 height 48
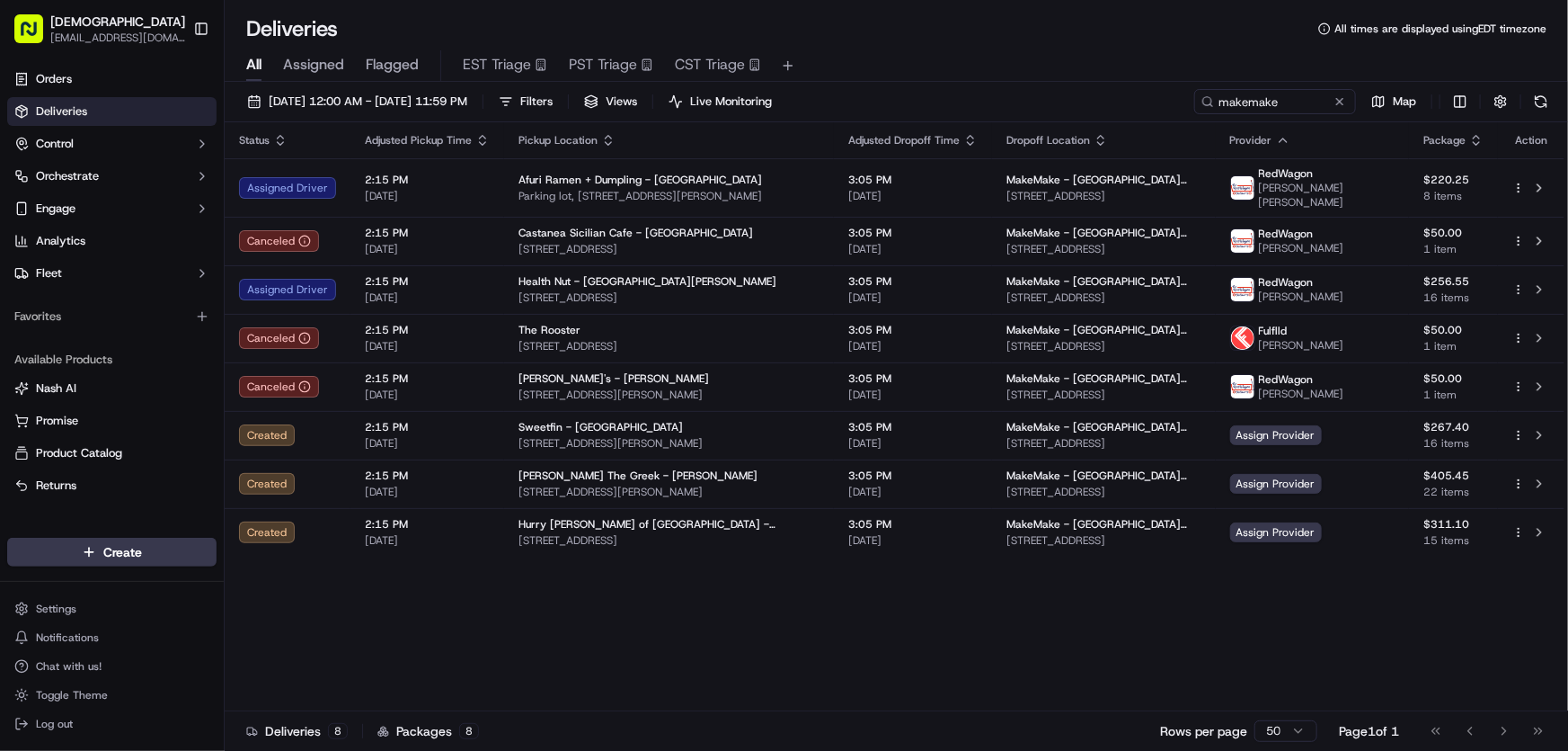
copy span "1146 Abbot Kinney Blvd, Venice, CA 90291, USA"
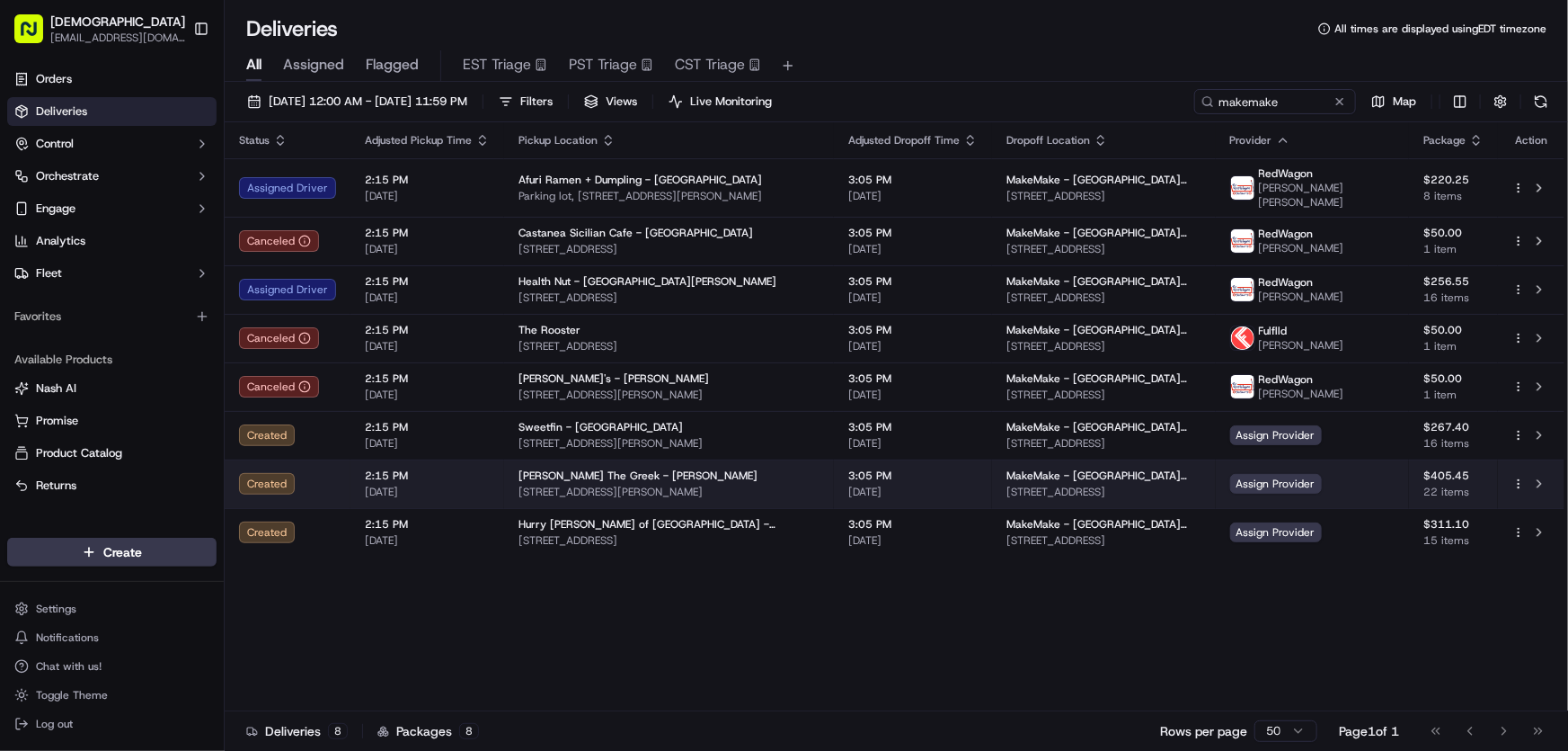
drag, startPoint x: 510, startPoint y: 491, endPoint x: 783, endPoint y: 492, distance: 273.0
click at [783, 492] on td "Nick The Greek - Marina del Rey 4254 Lincoln Blvd, Marina Del Rey, CA 90292, USA" at bounding box center [668, 483] width 330 height 48
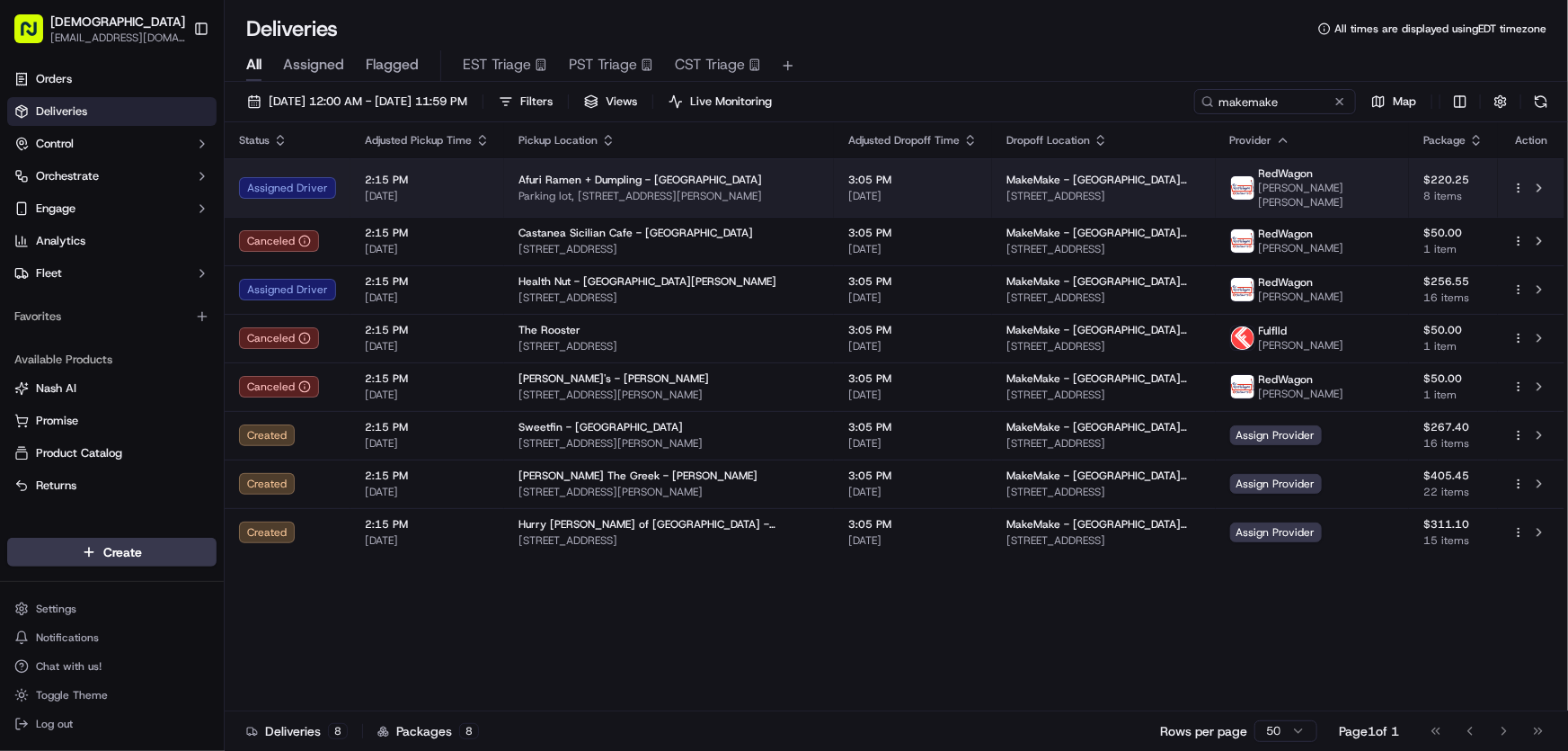
copy span "4254 Lincoln Blvd, Marina Del Rey, CA 90292, USA"
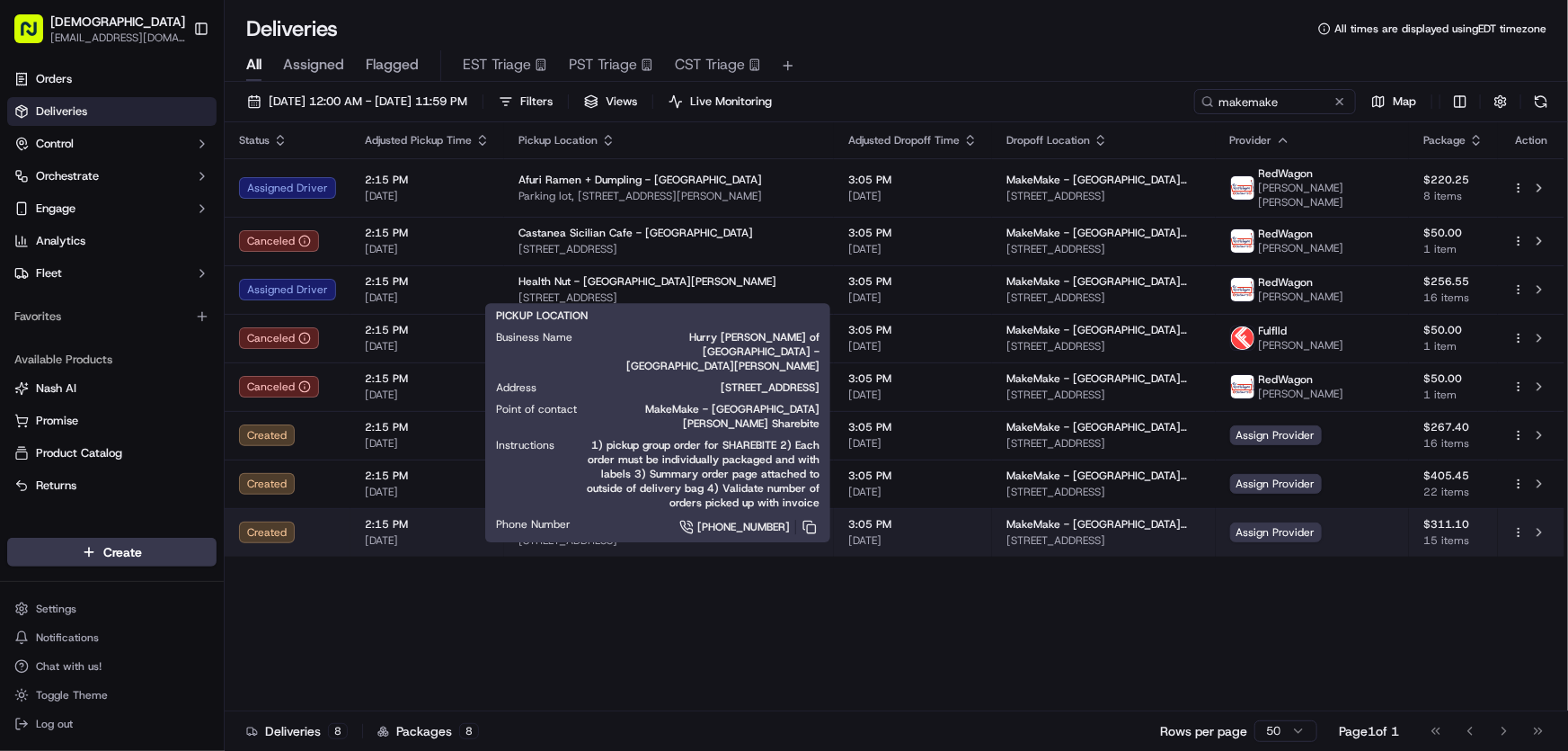
drag, startPoint x: 508, startPoint y: 542, endPoint x: 785, endPoint y: 540, distance: 277.0
click at [785, 540] on td "Hurry Curry of Tokyo - Santa Monica 2901 Ocean Park Blvd, Santa Monica, CA 9040…" at bounding box center [668, 531] width 330 height 48
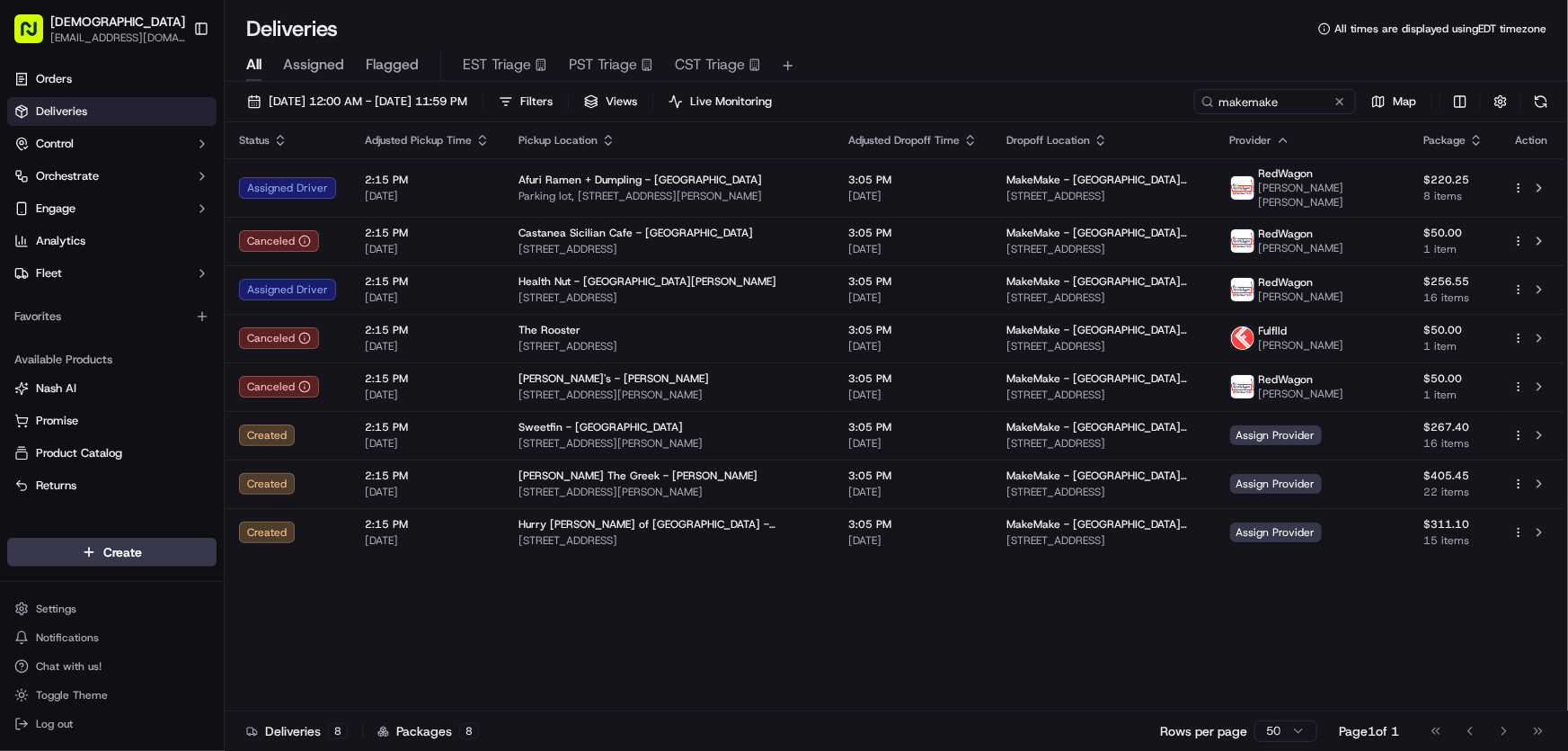
copy span "2901 Ocean Park Blvd, Santa Monica, CA 90405, USA"
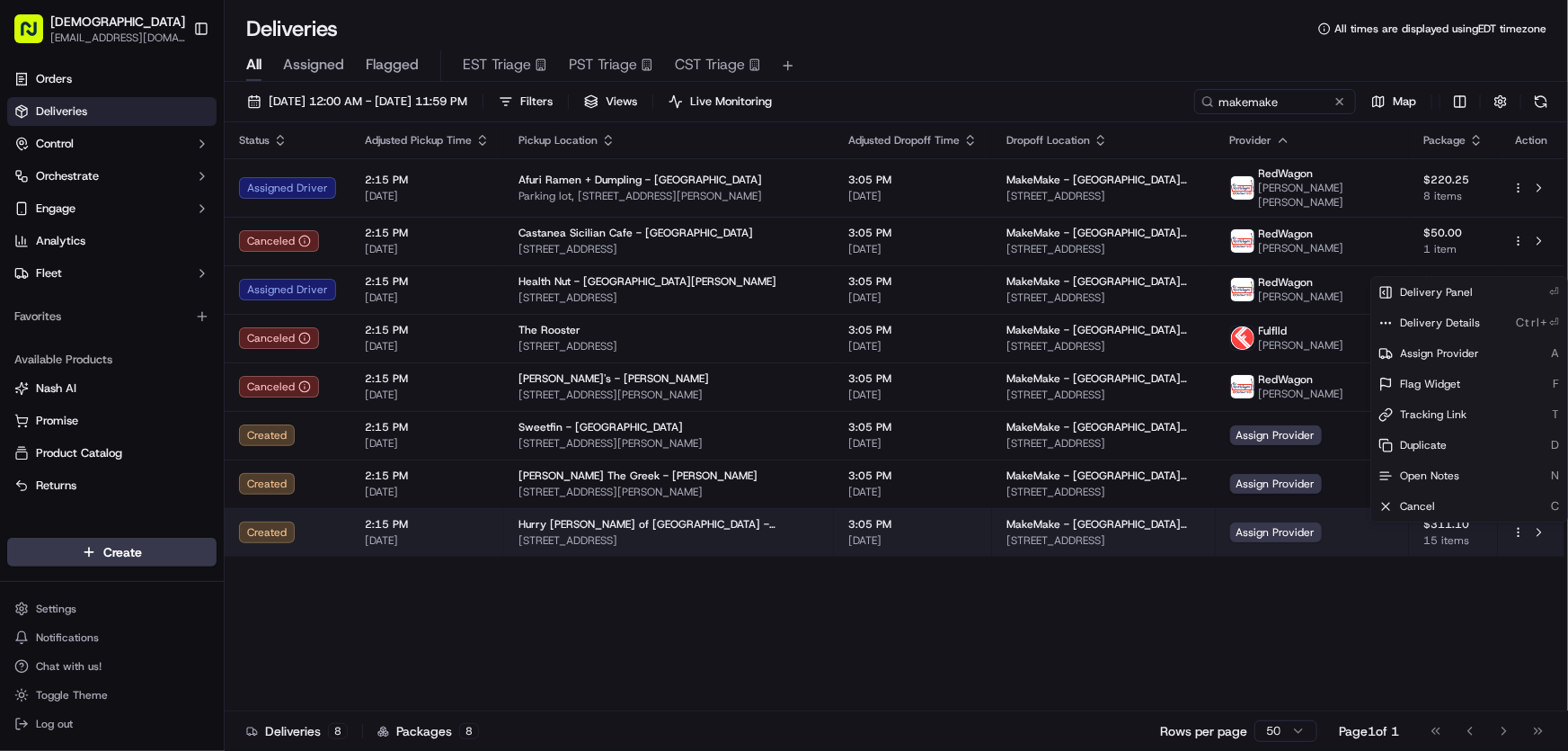
click at [1520, 532] on html "Sharebite rtrinos@sharebite.com Toggle Sidebar Orders Deliveries Control Orches…" at bounding box center [784, 375] width 1568 height 751
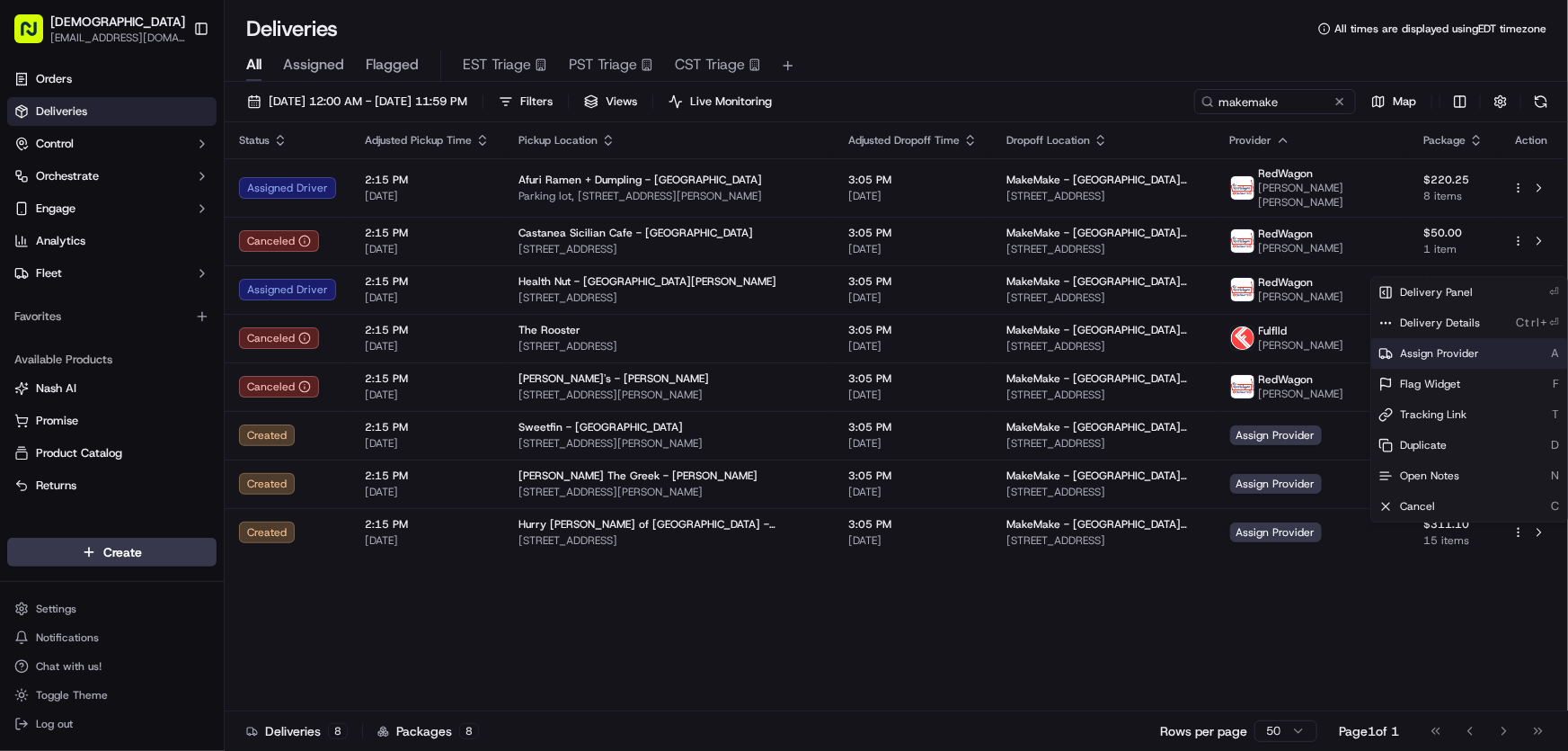
click at [1419, 347] on span "Assign Provider" at bounding box center [1440, 353] width 80 height 15
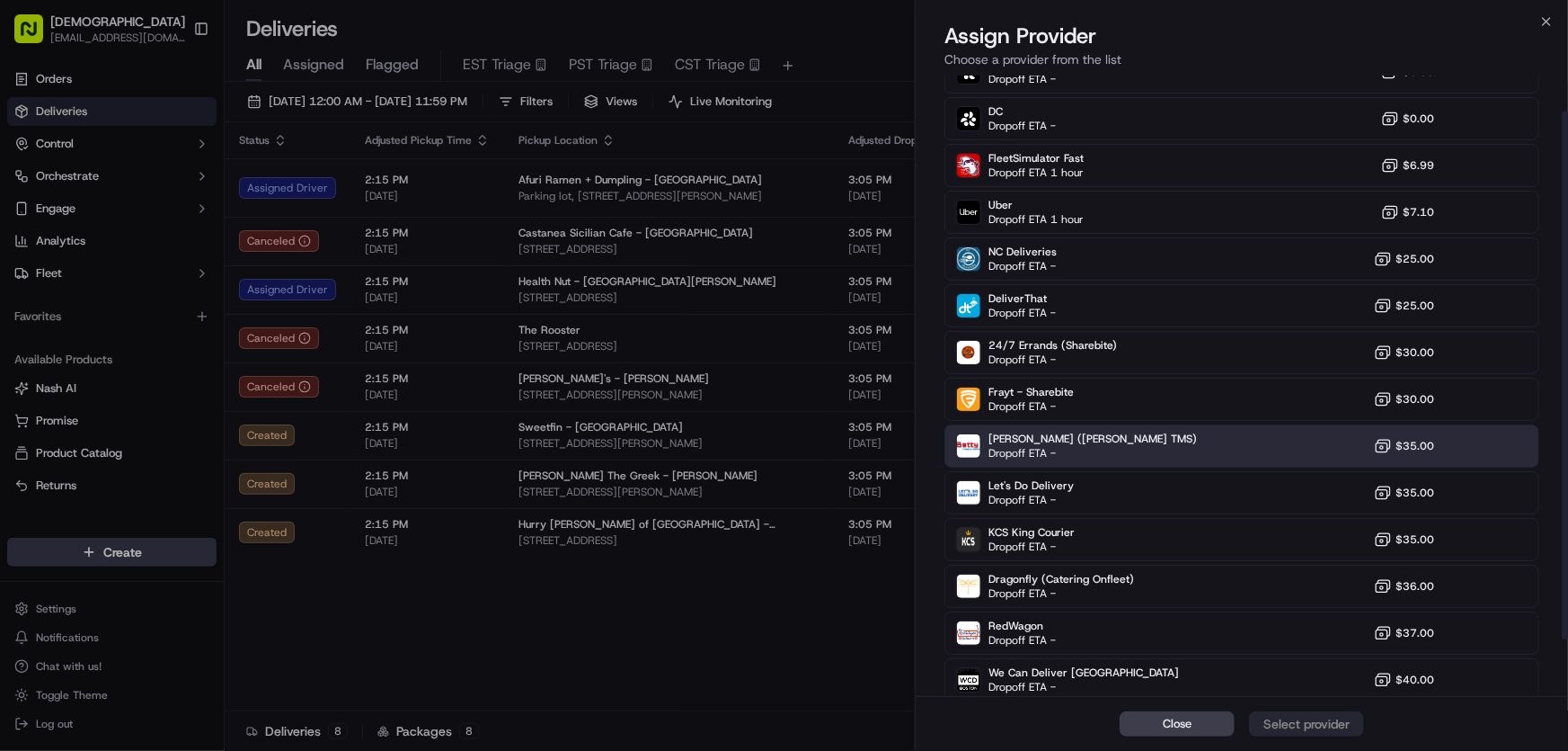
scroll to position [108, 0]
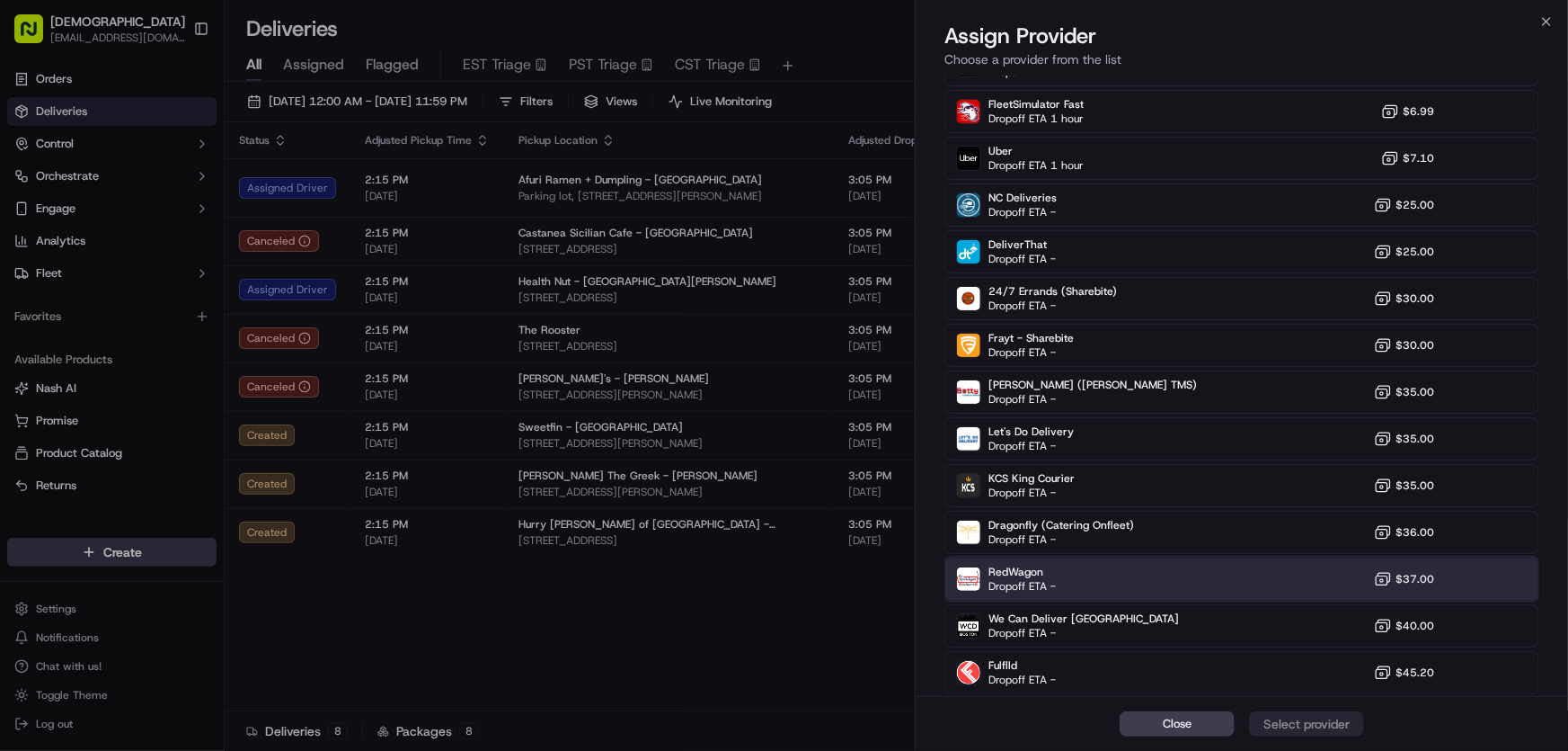
click at [1023, 576] on span "RedWagon" at bounding box center [1022, 572] width 68 height 15
click at [1305, 720] on div "Assign Provider" at bounding box center [1307, 724] width 88 height 18
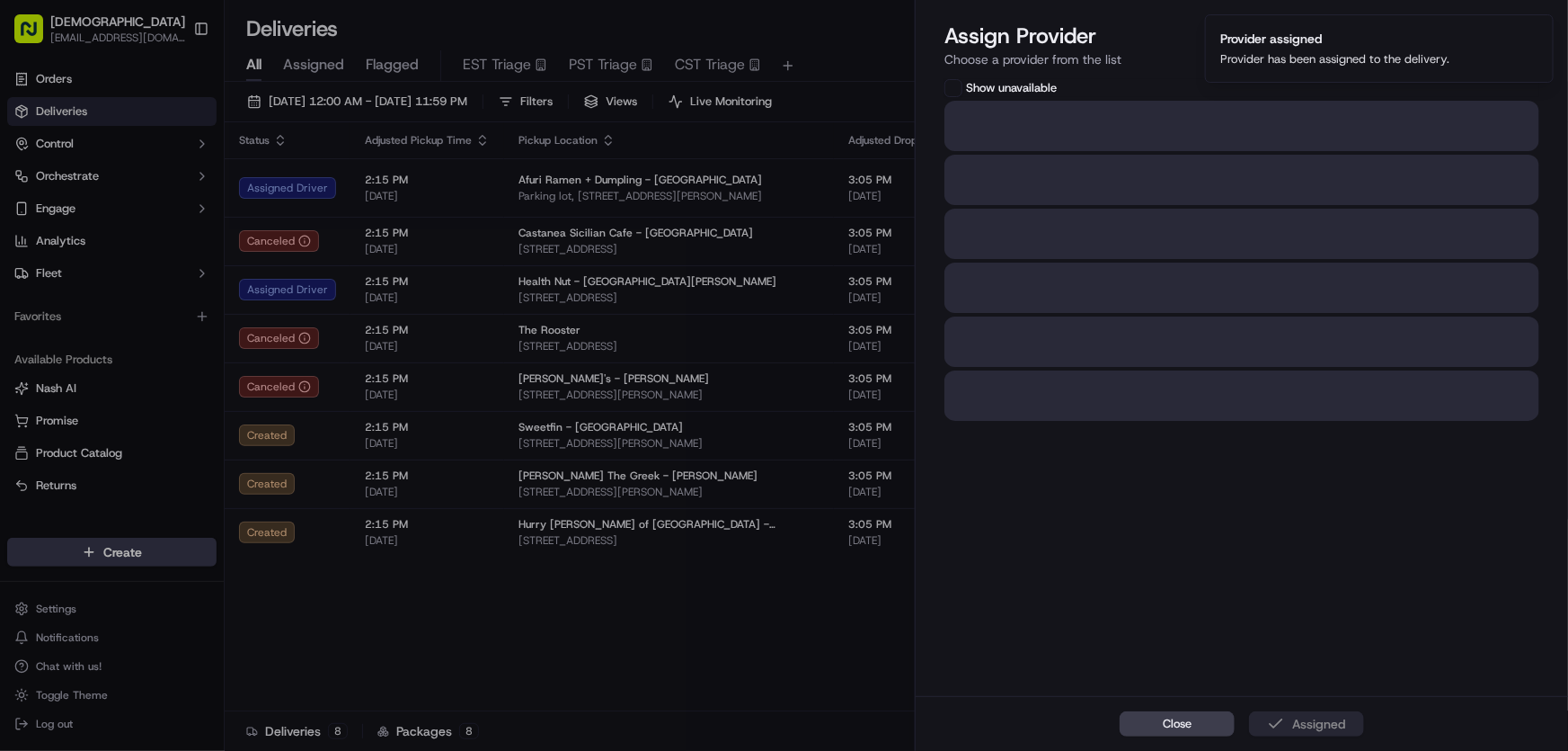
scroll to position [0, 0]
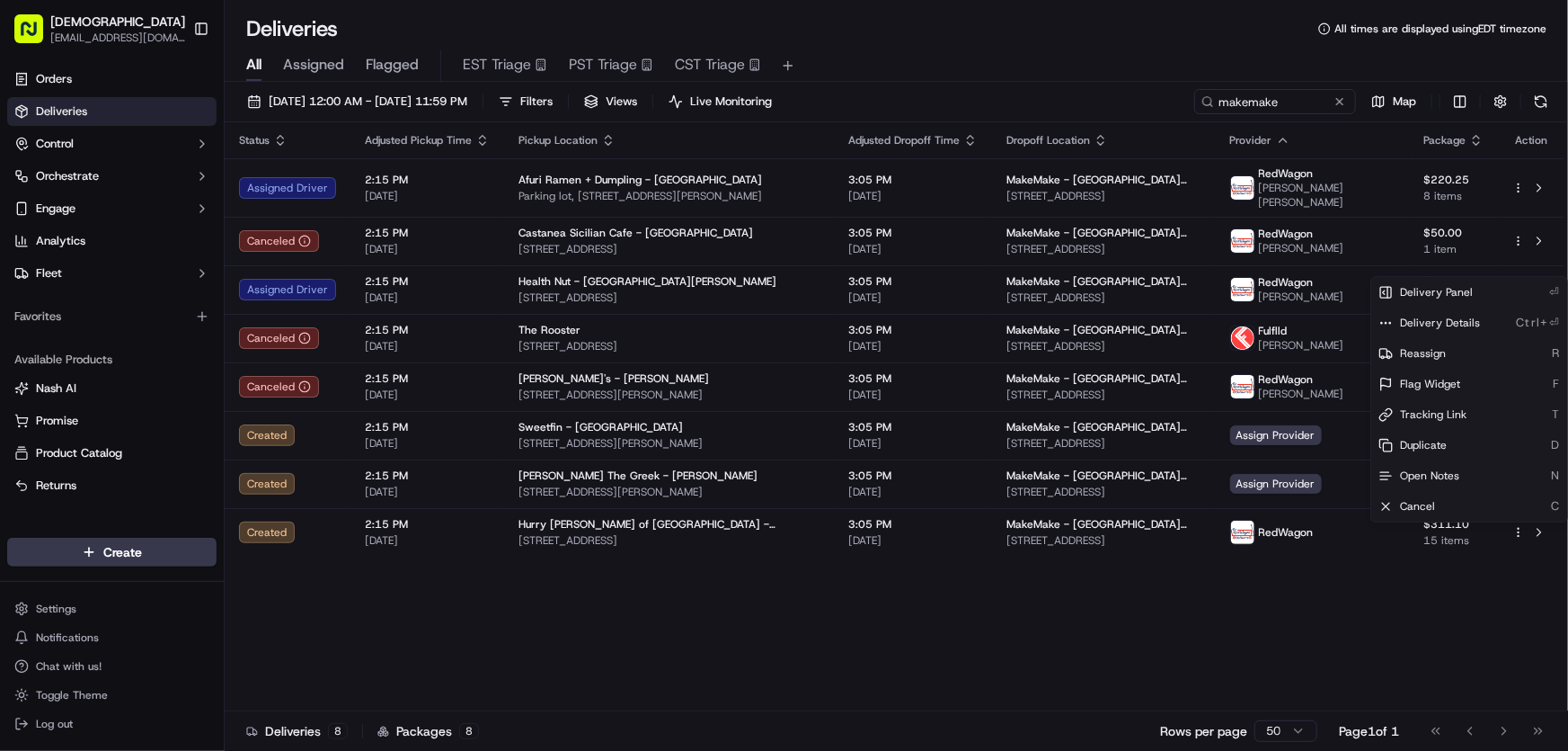
click at [652, 622] on div "Status Adjusted Pickup Time Pickup Location Adjusted Dropoff Time Dropoff Locat…" at bounding box center [895, 417] width 1340 height 589
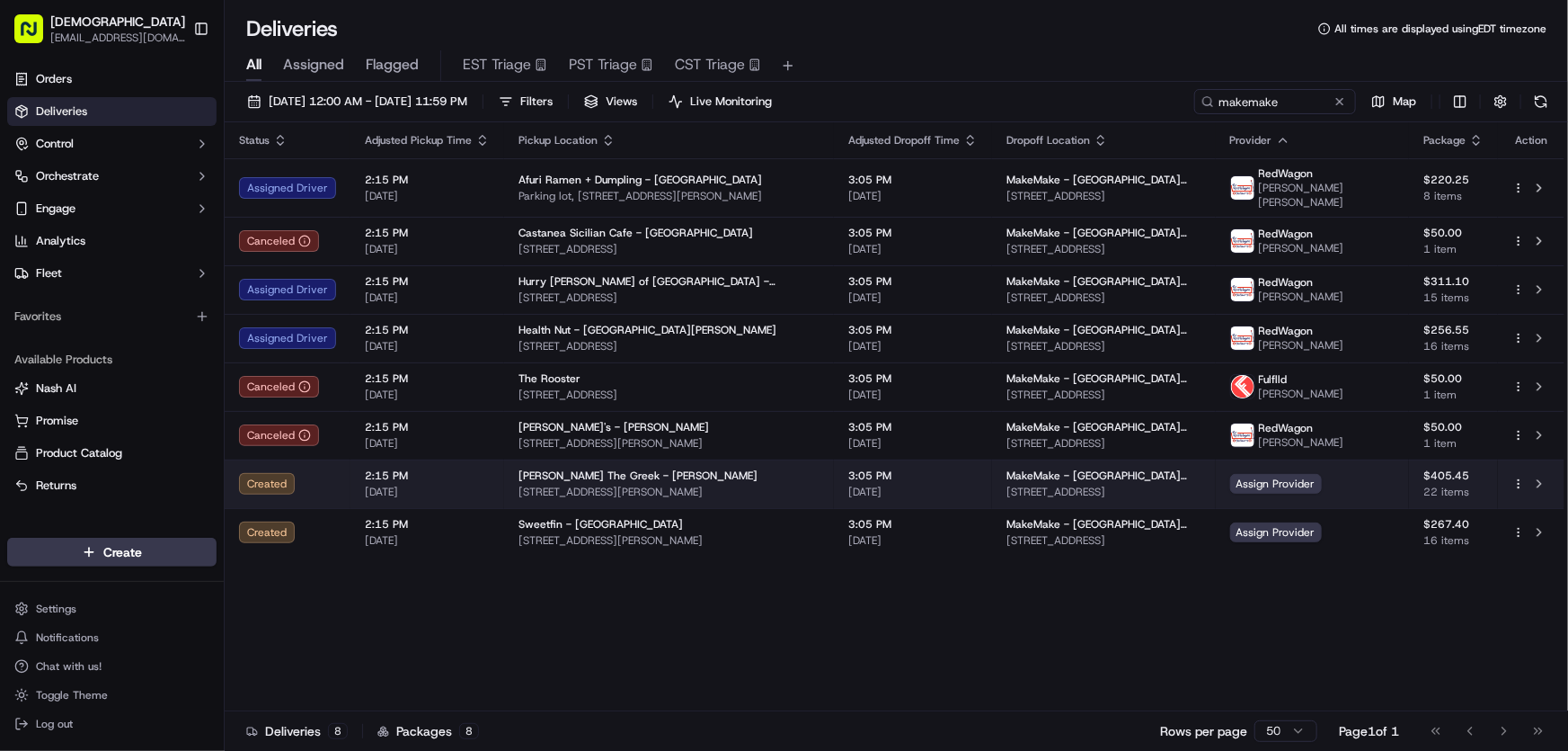
drag, startPoint x: 513, startPoint y: 492, endPoint x: 770, endPoint y: 497, distance: 257.0
click at [770, 497] on span "4254 Lincoln Blvd, Marina Del Rey, CA 90292, USA" at bounding box center [668, 492] width 301 height 15
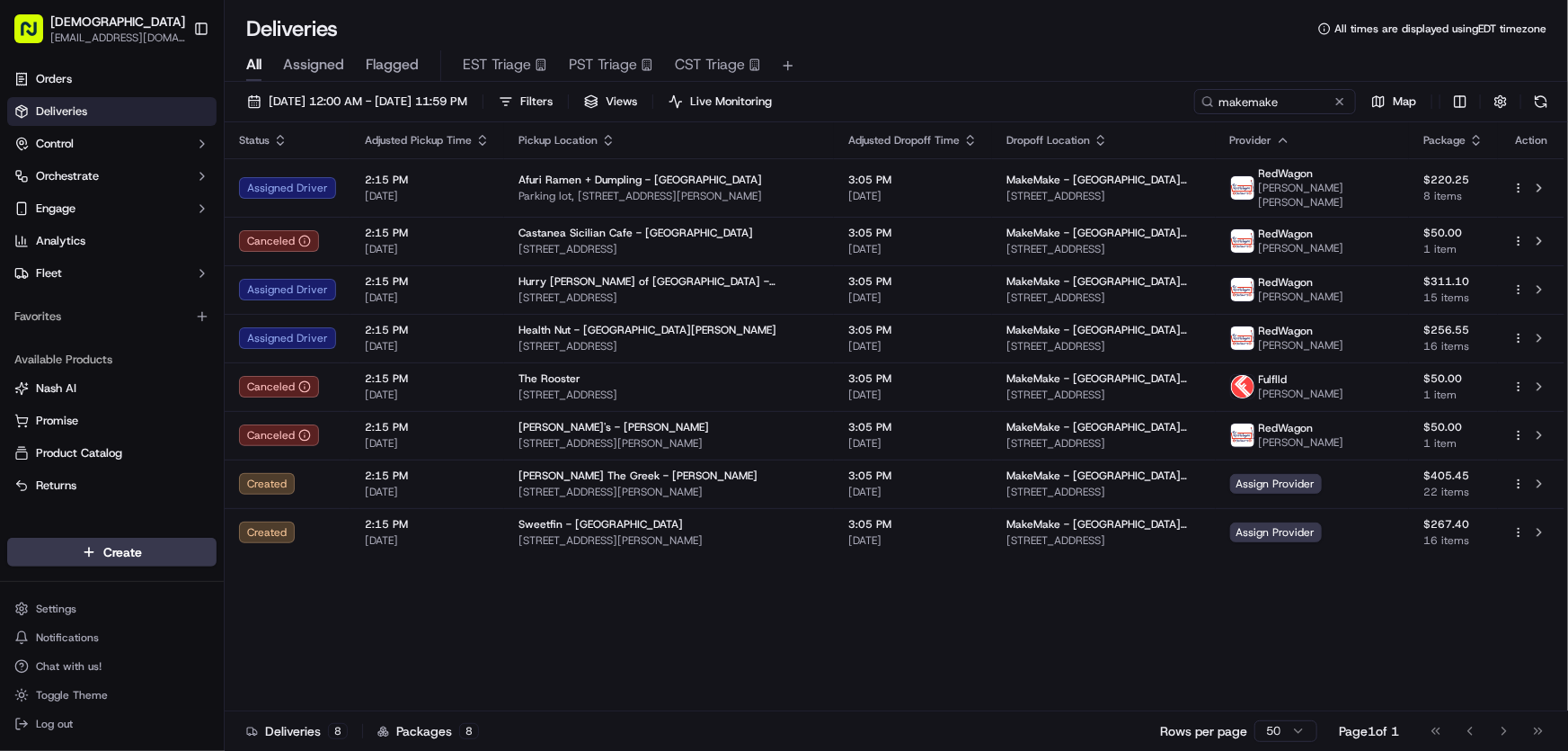
copy span "4254 Lincoln Blvd, Marina Del Rey, CA 90292, USA"
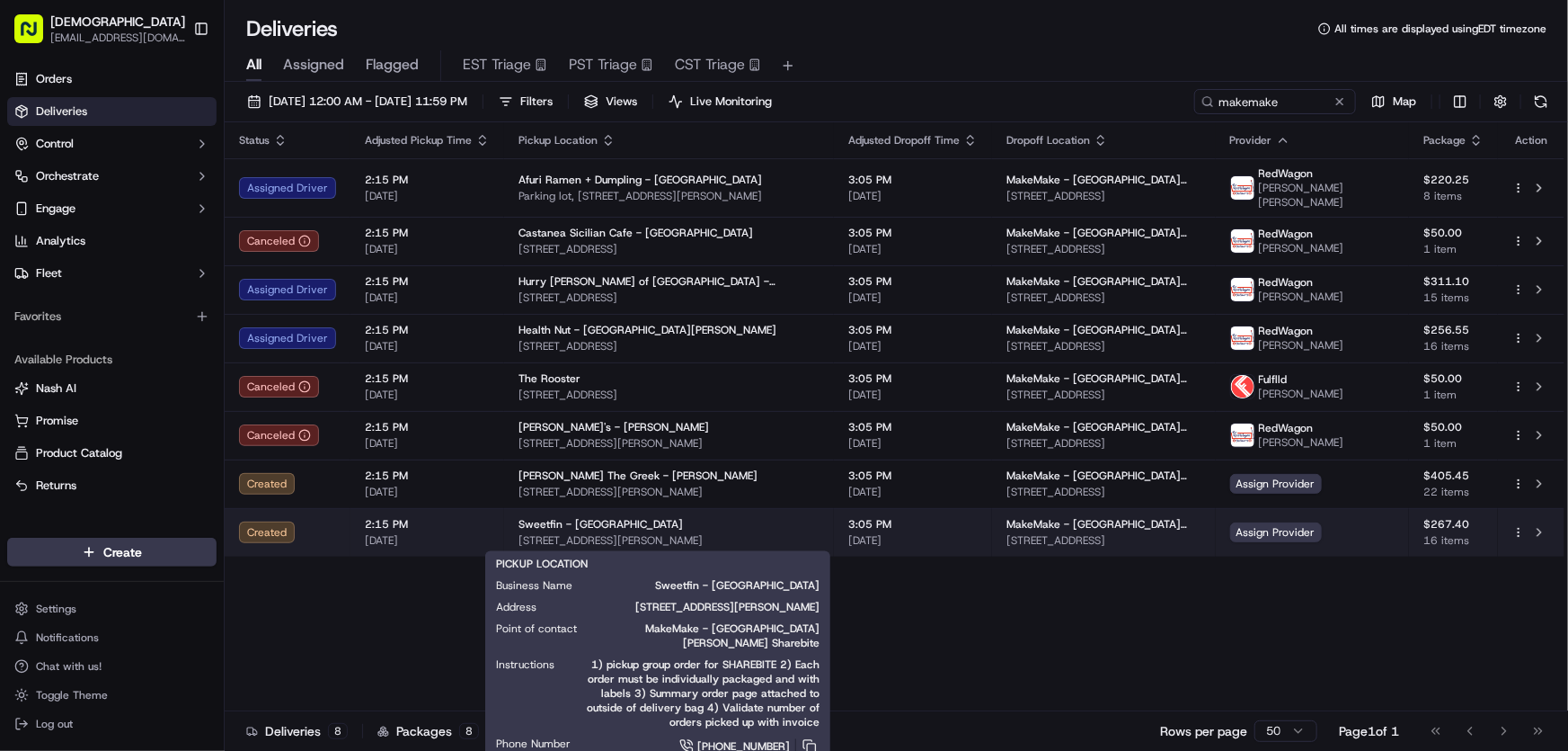
drag, startPoint x: 510, startPoint y: 539, endPoint x: 768, endPoint y: 538, distance: 258.0
click at [768, 538] on td "Sweetfin - Venice 1146 Abbot Kinney Blvd, Venice, CA 90291, USA" at bounding box center [668, 531] width 330 height 48
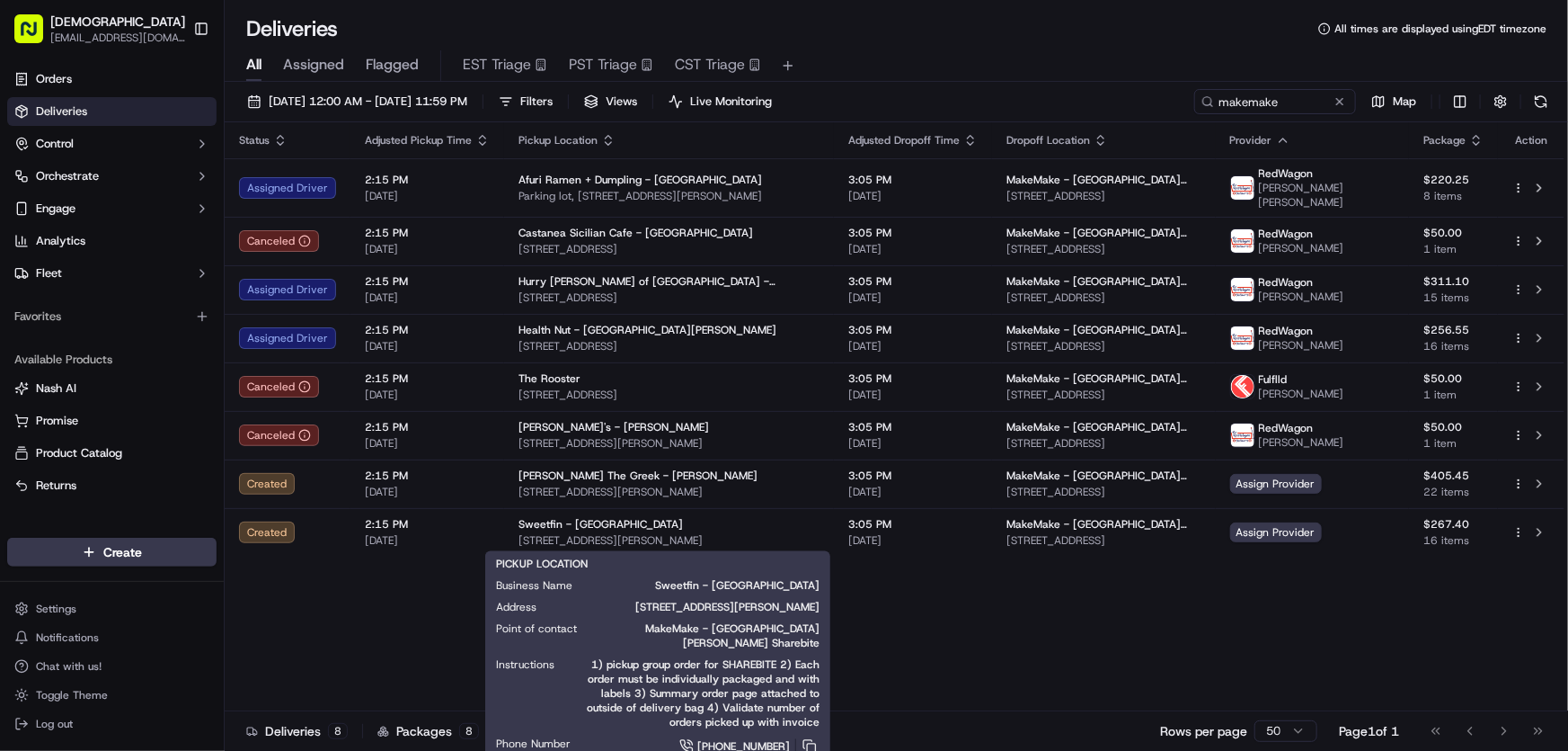
copy span "1146 Abbot Kinney Blvd, Venice, CA 90291, USA"
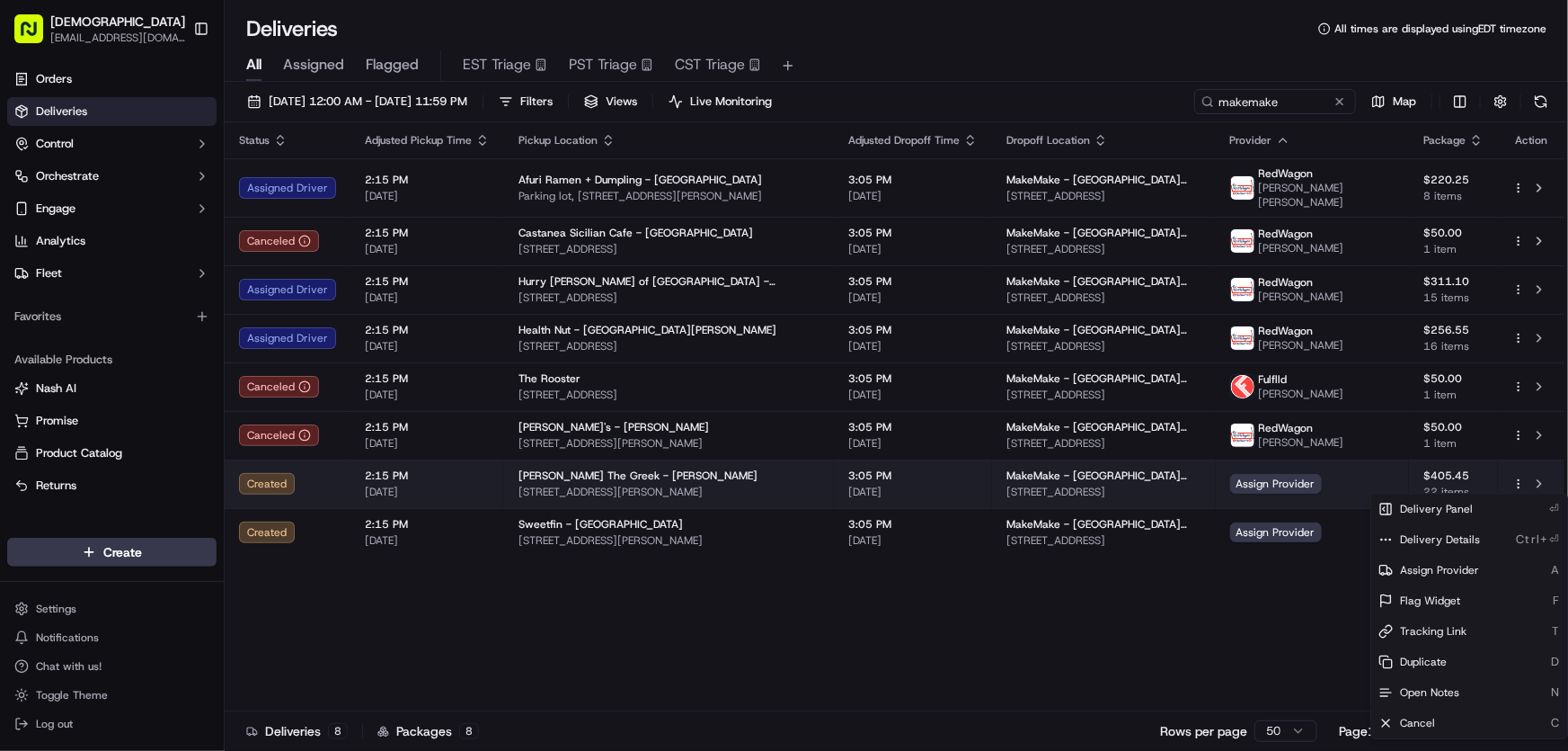
click at [1519, 482] on html "Sharebite rtrinos@sharebite.com Toggle Sidebar Orders Deliveries Control Orches…" at bounding box center [784, 375] width 1568 height 751
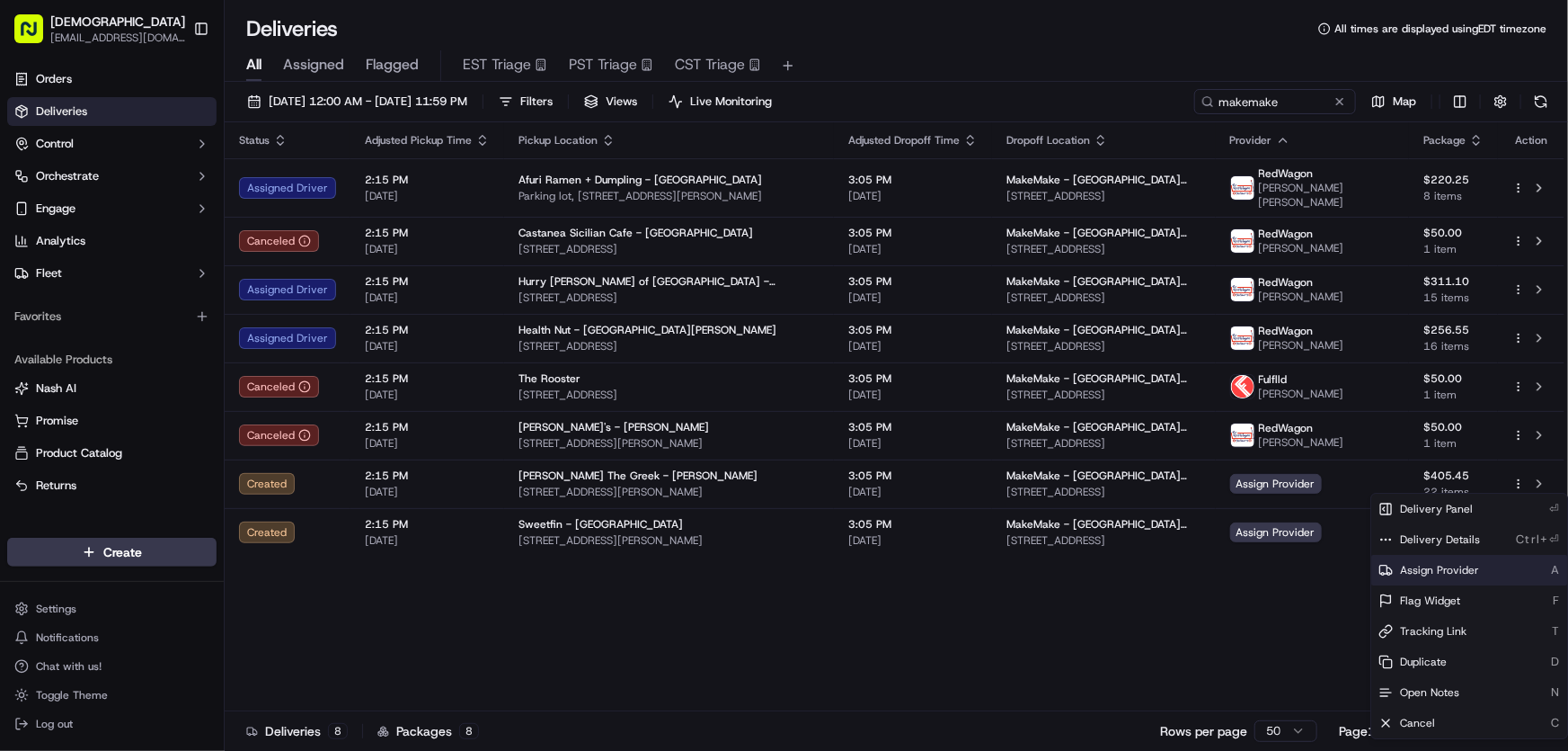
click at [1433, 564] on span "Assign Provider" at bounding box center [1440, 570] width 80 height 15
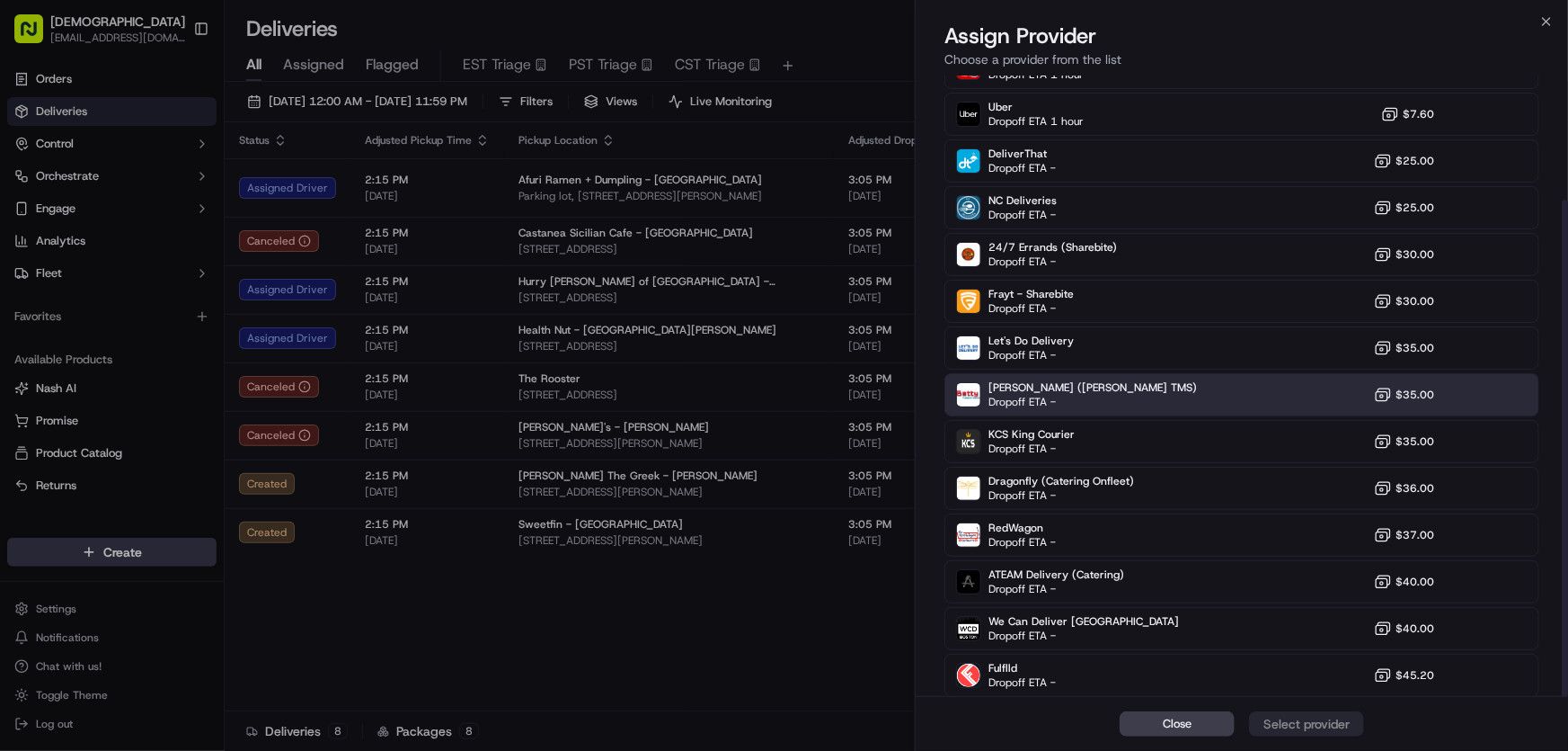
scroll to position [155, 0]
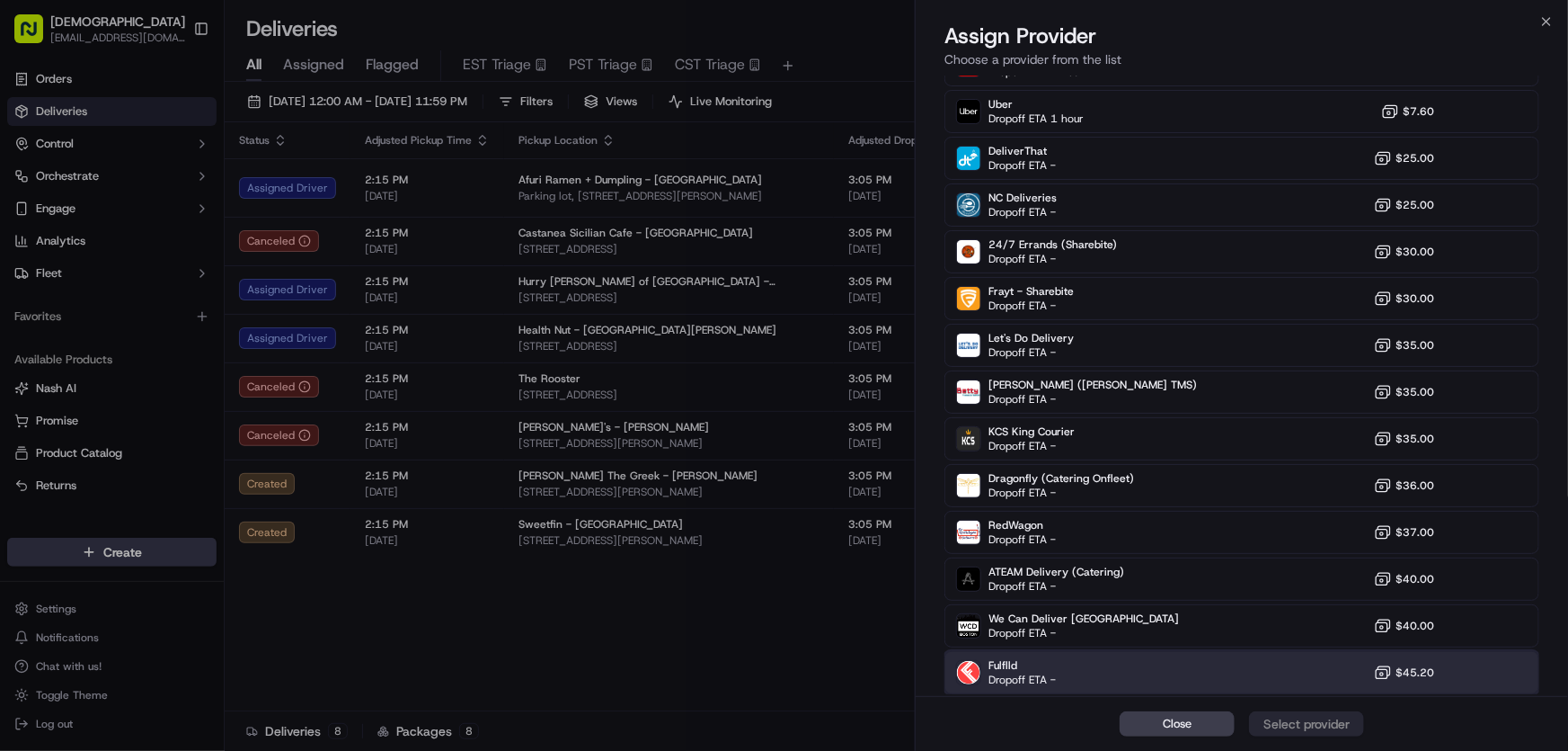
click at [988, 667] on span "Fulflld" at bounding box center [1022, 666] width 68 height 15
click at [1312, 719] on div "Assign Provider" at bounding box center [1307, 724] width 88 height 18
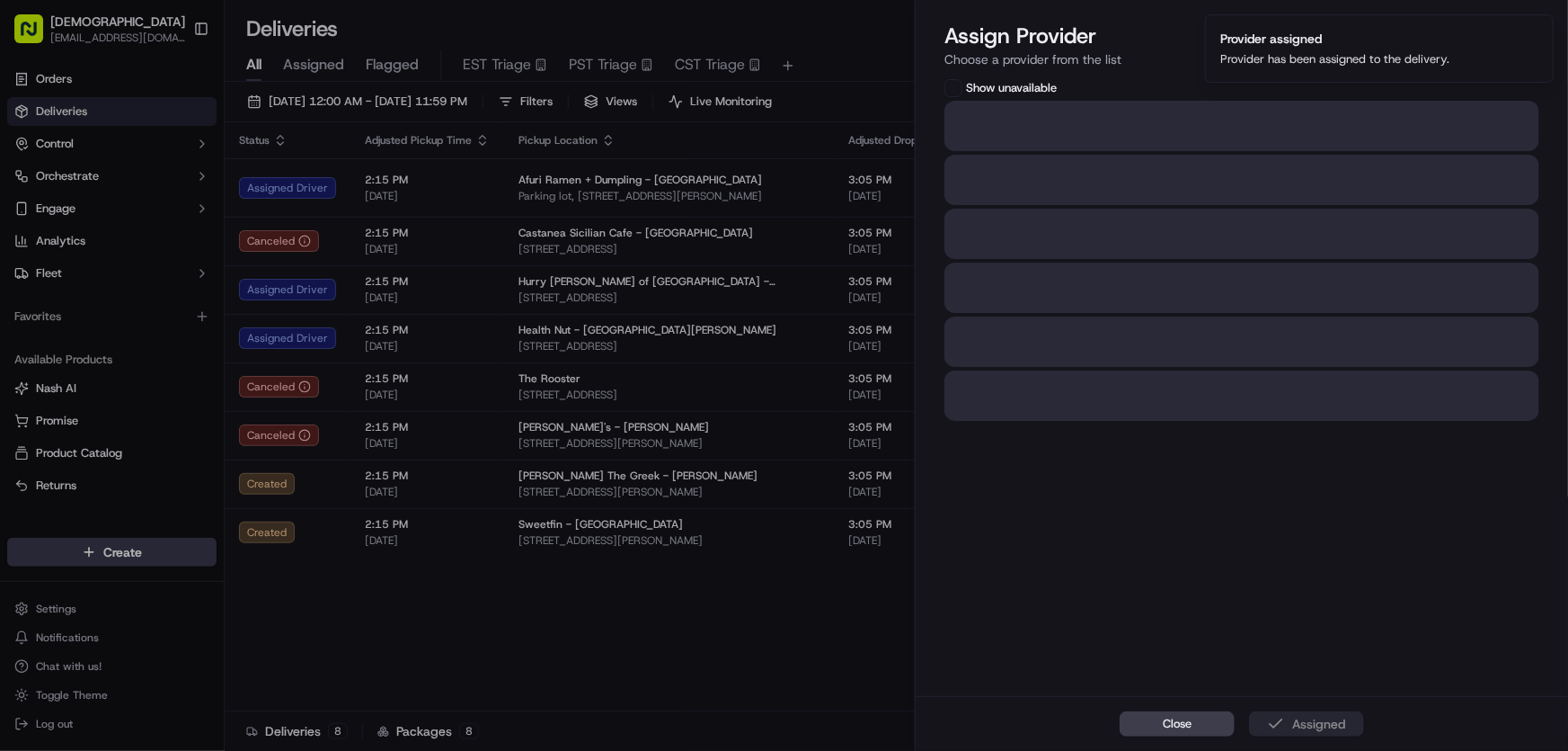
scroll to position [0, 0]
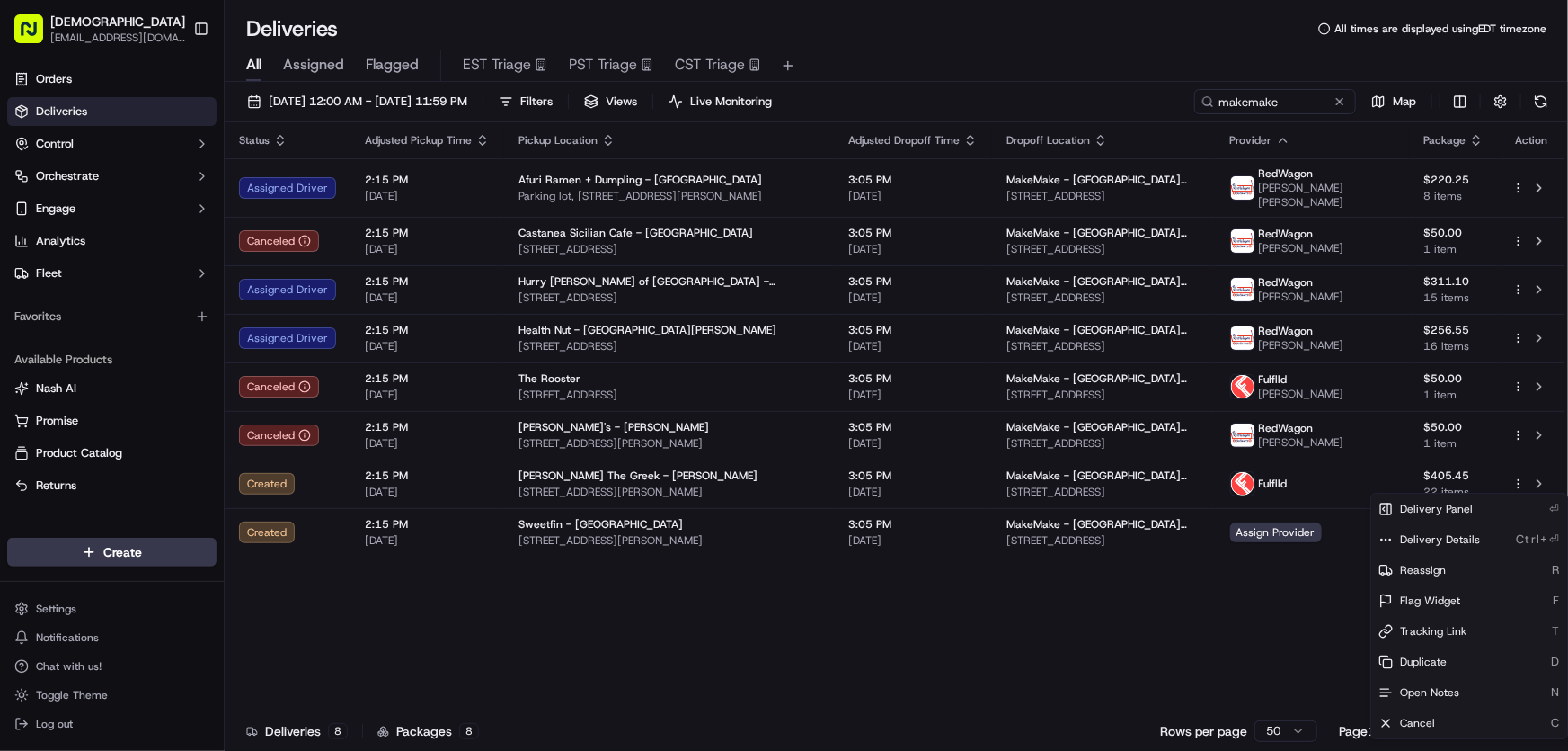
click at [631, 619] on div "Status Adjusted Pickup Time Pickup Location Adjusted Dropoff Time Dropoff Locat…" at bounding box center [895, 417] width 1340 height 589
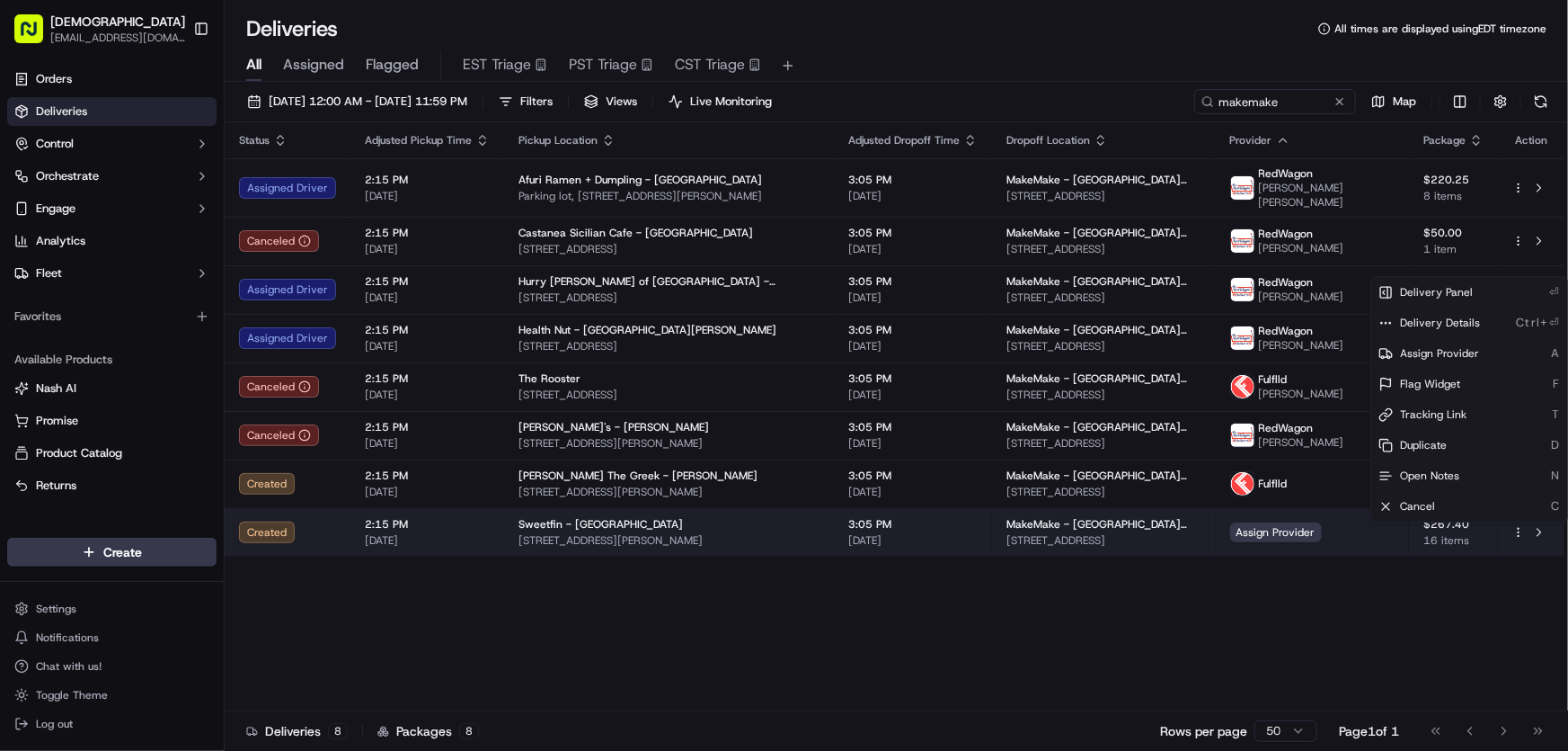
click at [1520, 533] on html "Sharebite rtrinos@sharebite.com Toggle Sidebar Orders Deliveries Control Orches…" at bounding box center [784, 375] width 1568 height 751
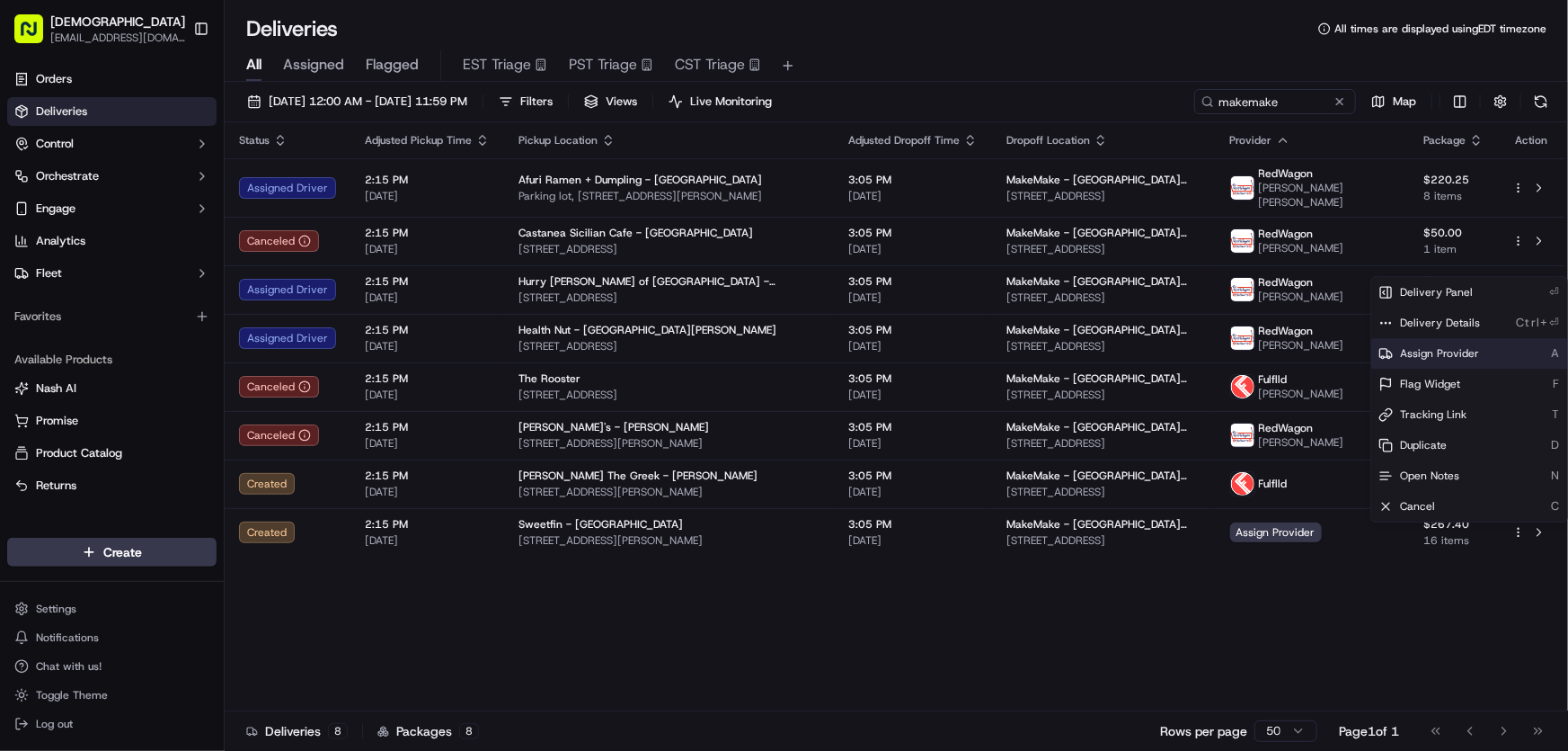
click at [1416, 347] on span "Assign Provider" at bounding box center [1440, 353] width 80 height 15
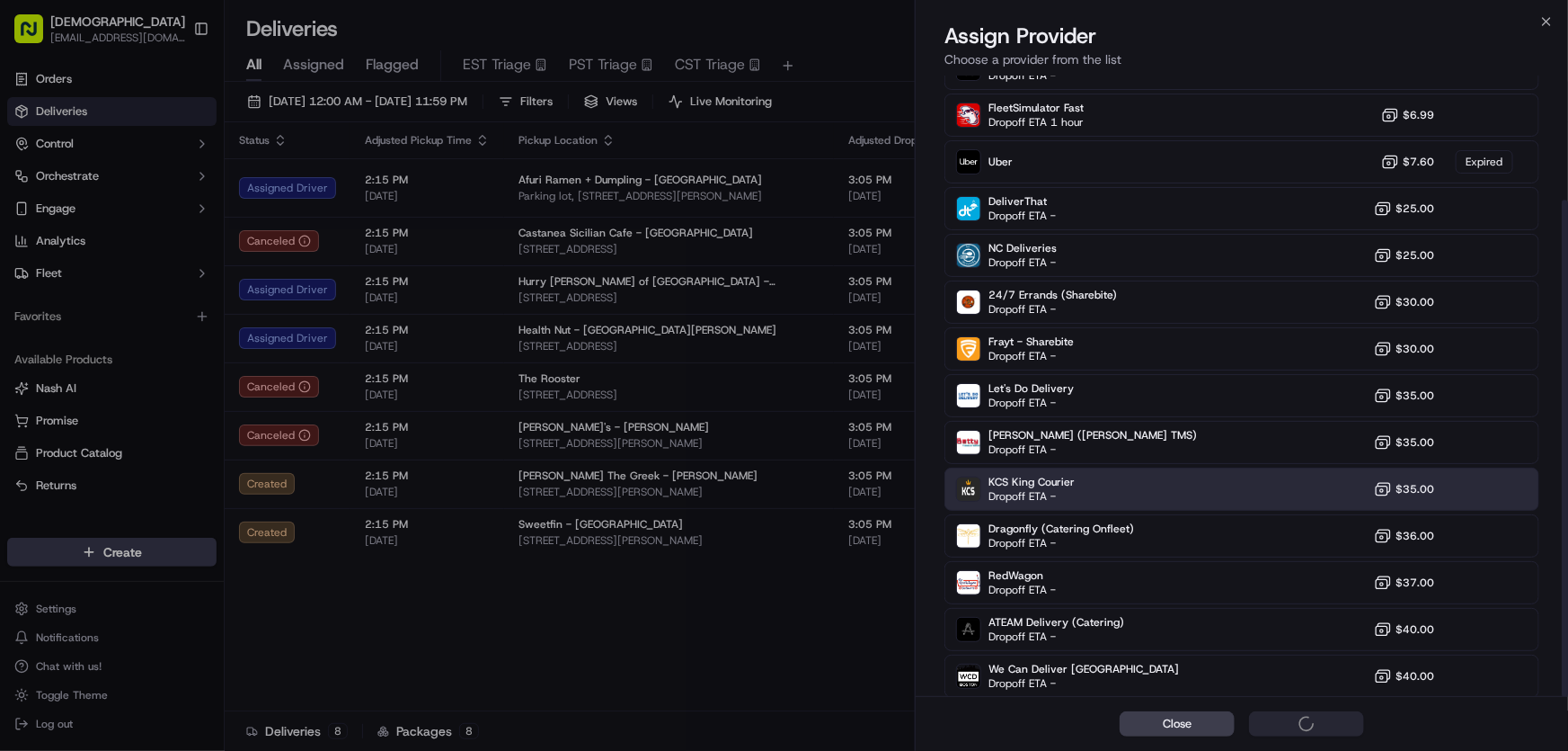
scroll to position [155, 0]
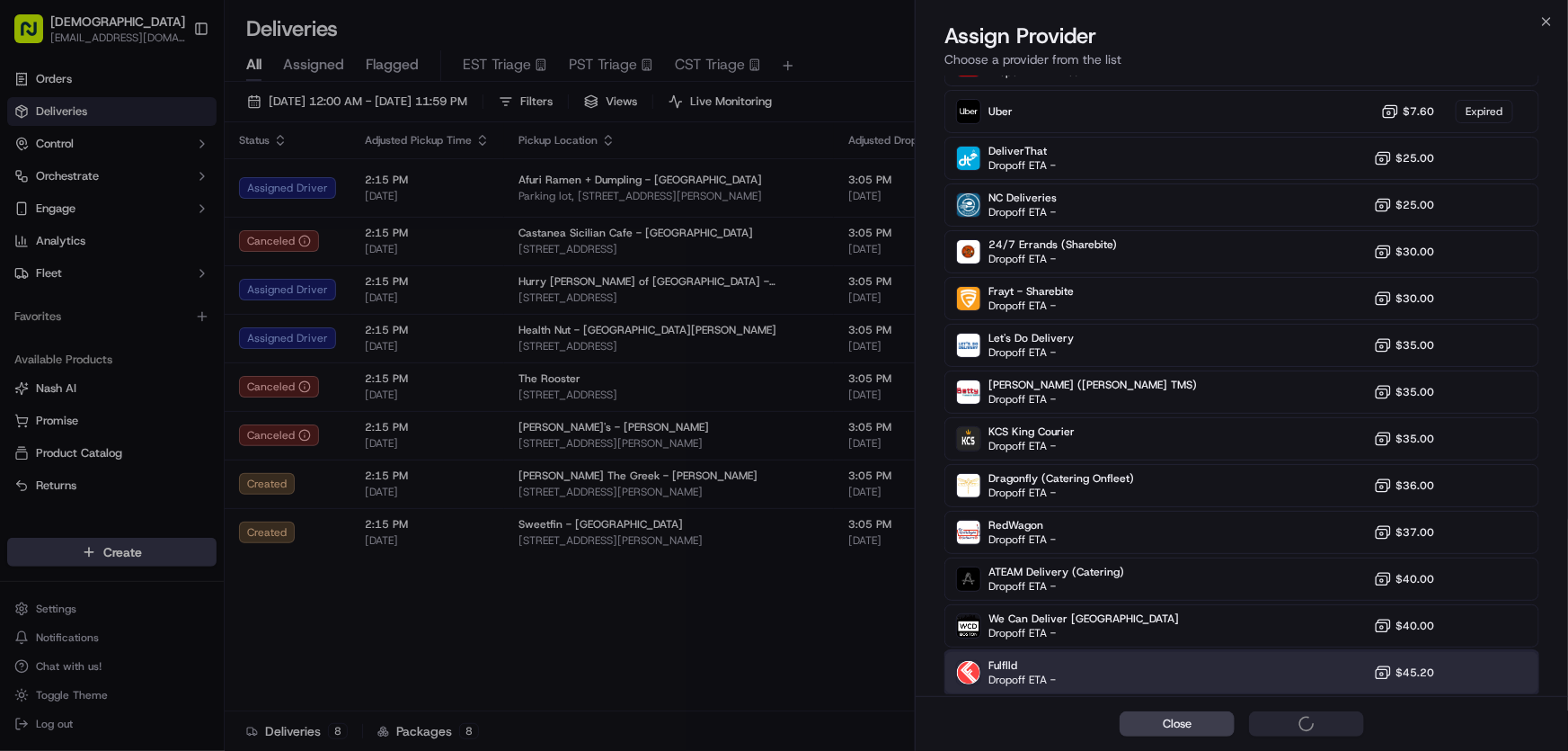
click at [1014, 674] on span "Dropoff ETA -" at bounding box center [1022, 680] width 68 height 15
click at [1011, 667] on span "Fulflld" at bounding box center [1022, 666] width 68 height 15
click at [1297, 720] on div "Assign Provider" at bounding box center [1307, 724] width 88 height 18
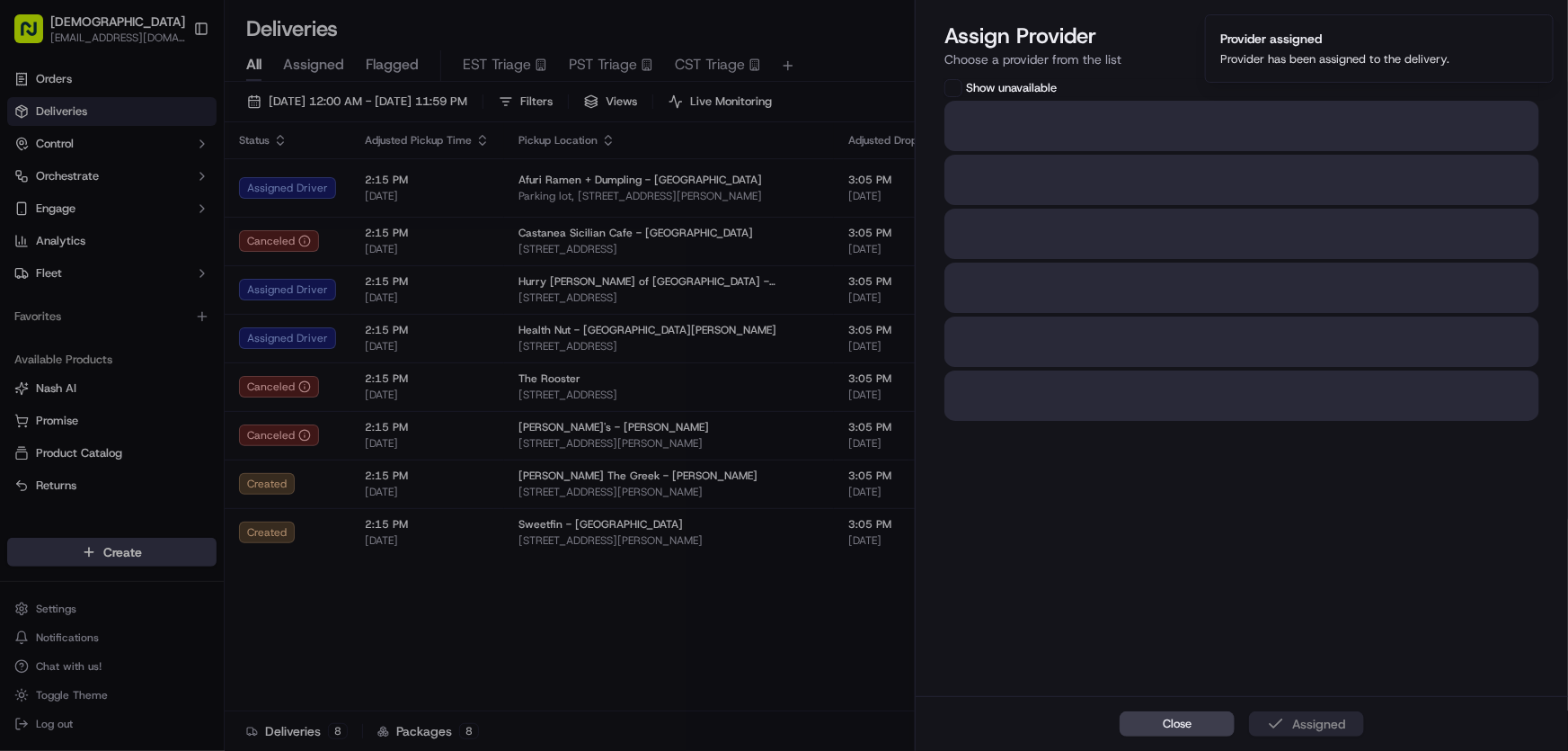
scroll to position [0, 0]
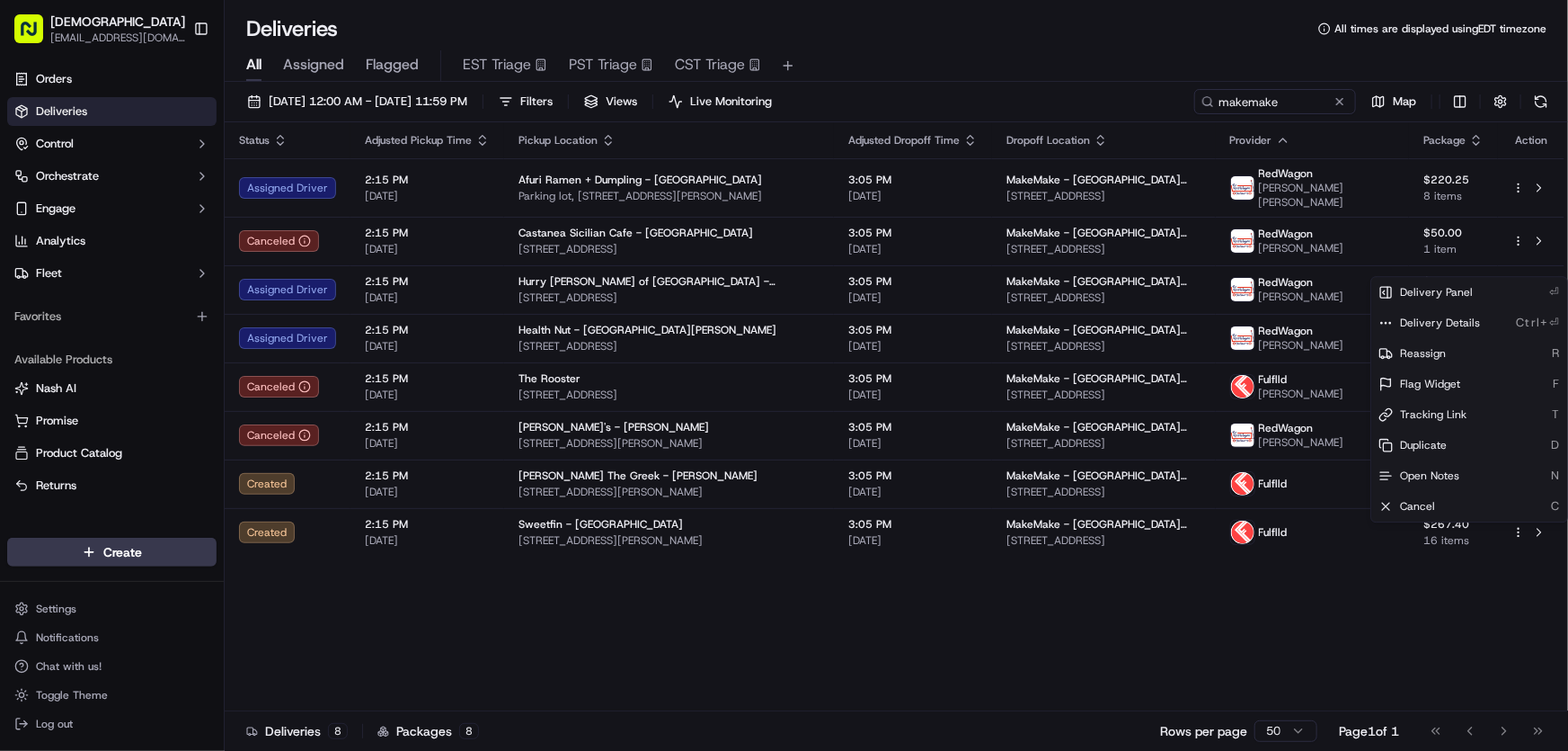
click at [703, 638] on div "Status Adjusted Pickup Time Pickup Location Adjusted Dropoff Time Dropoff Locat…" at bounding box center [895, 417] width 1340 height 589
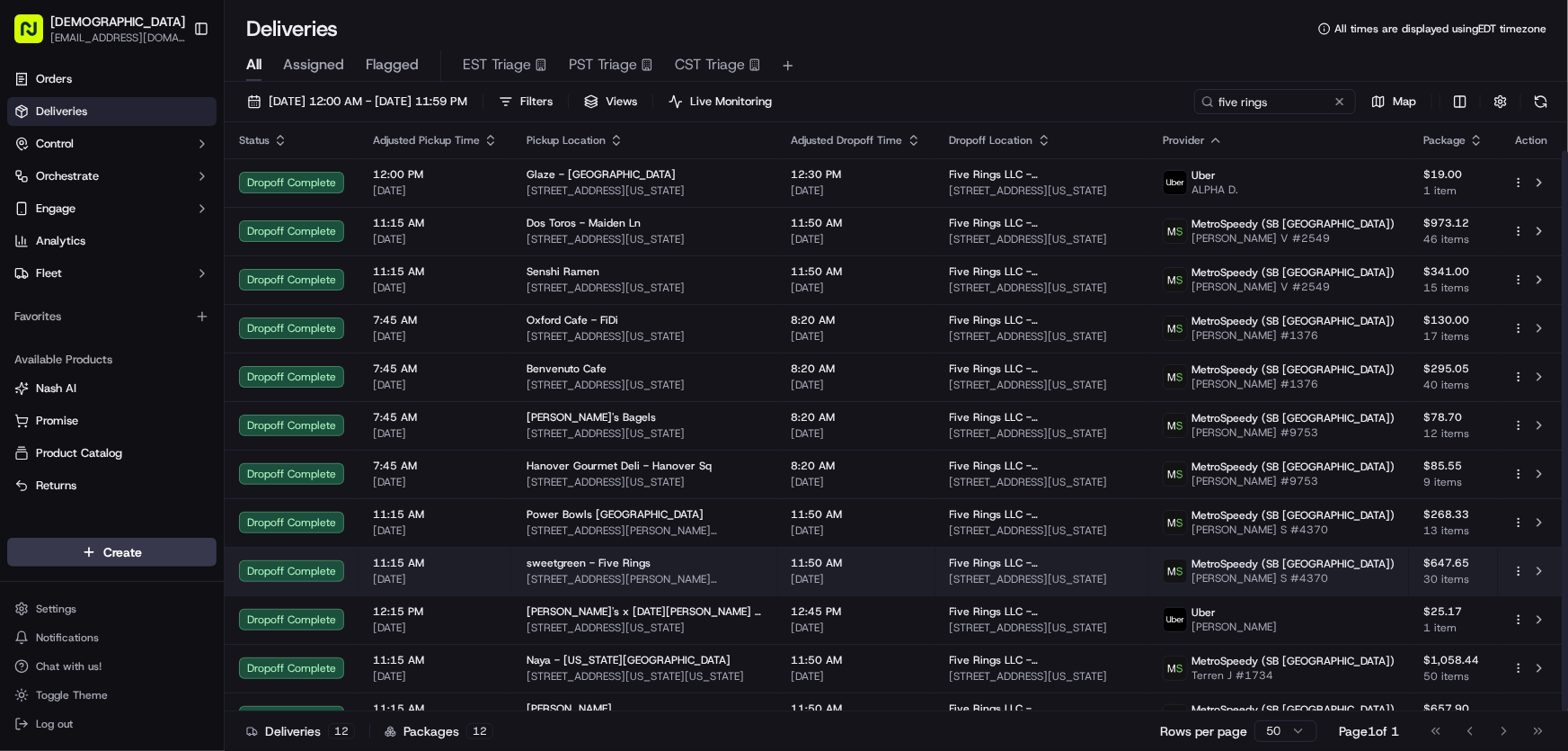
scroll to position [28, 0]
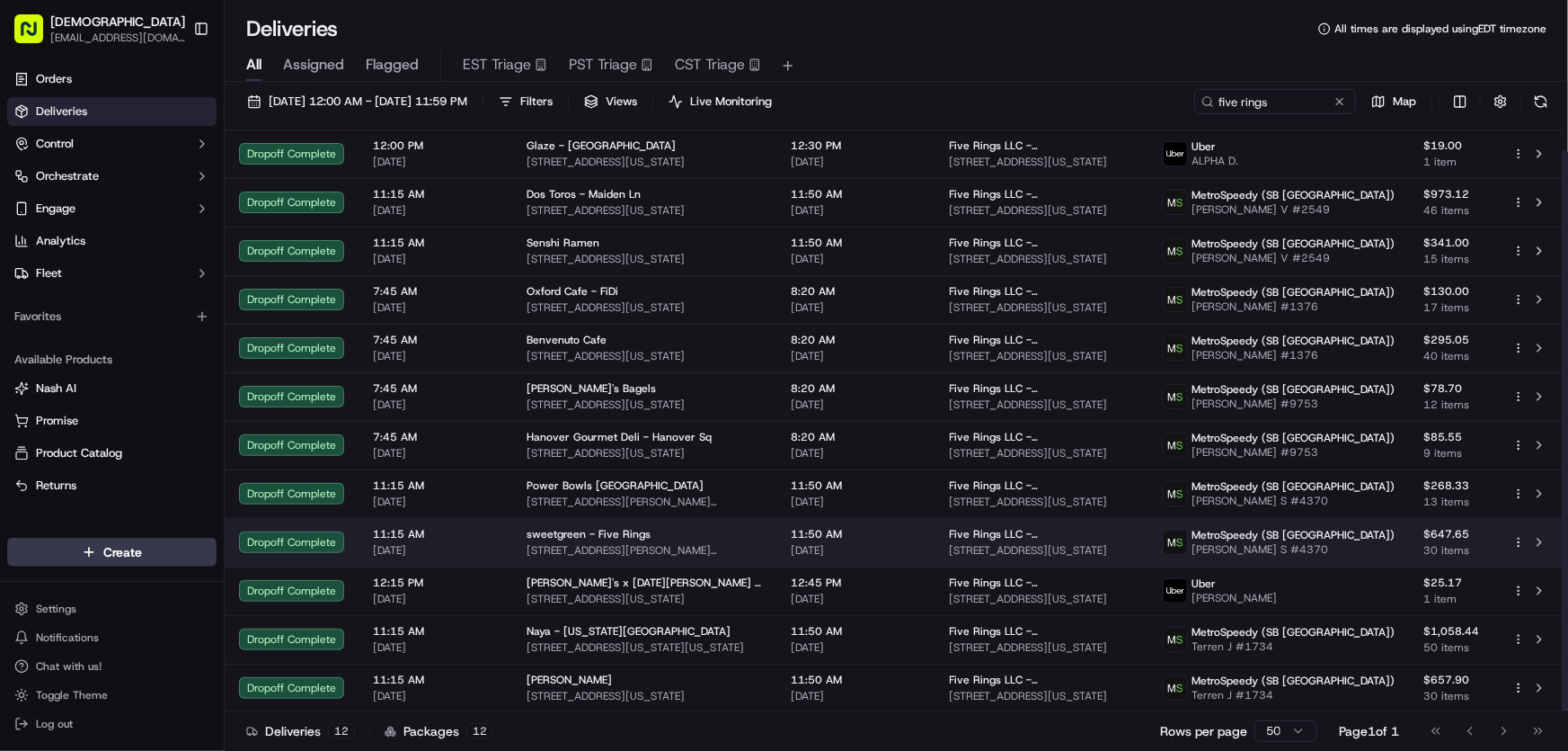
click at [553, 541] on div "sweetgreen - Five Rings [STREET_ADDRESS][PERSON_NAME][US_STATE]" at bounding box center [645, 542] width 237 height 30
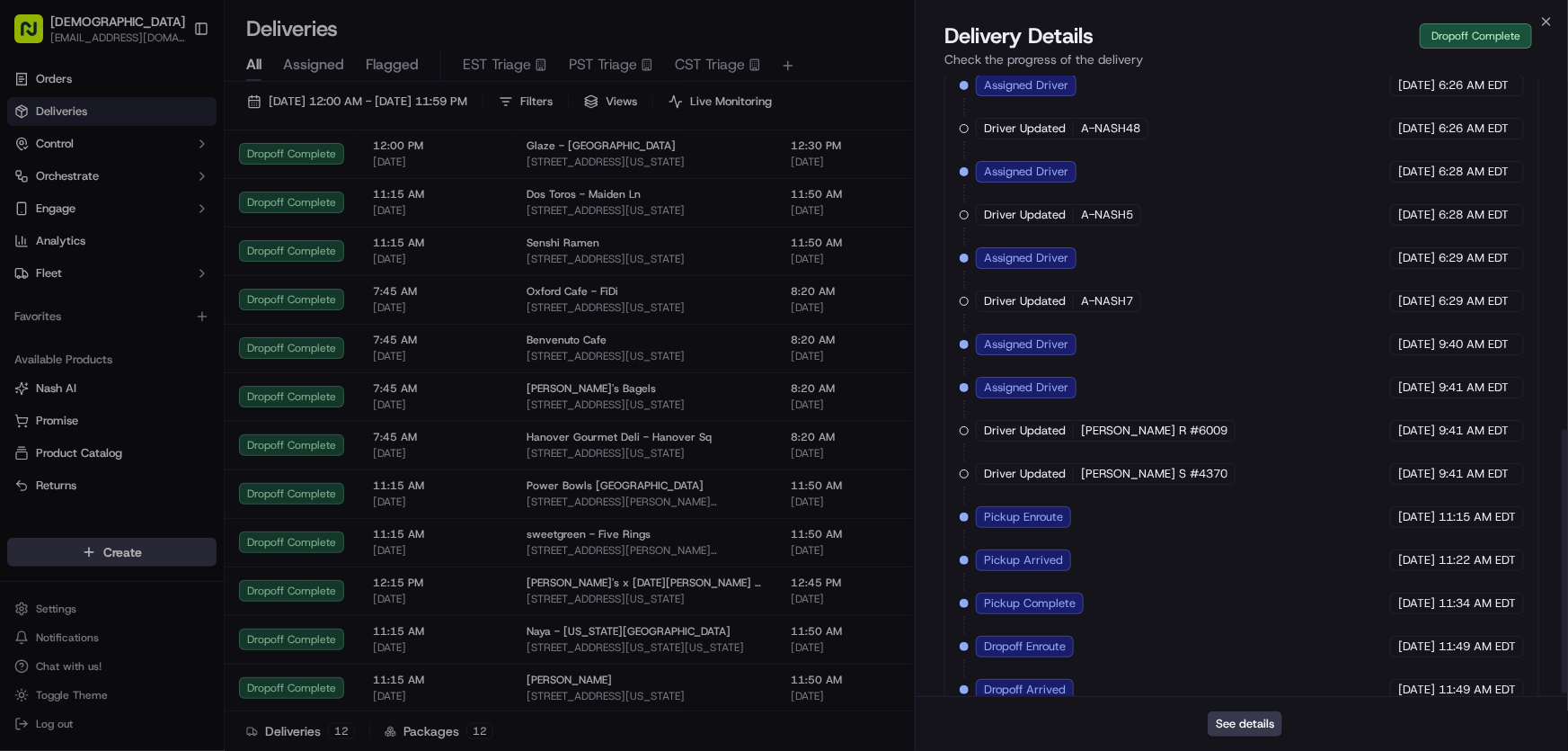
scroll to position [839, 0]
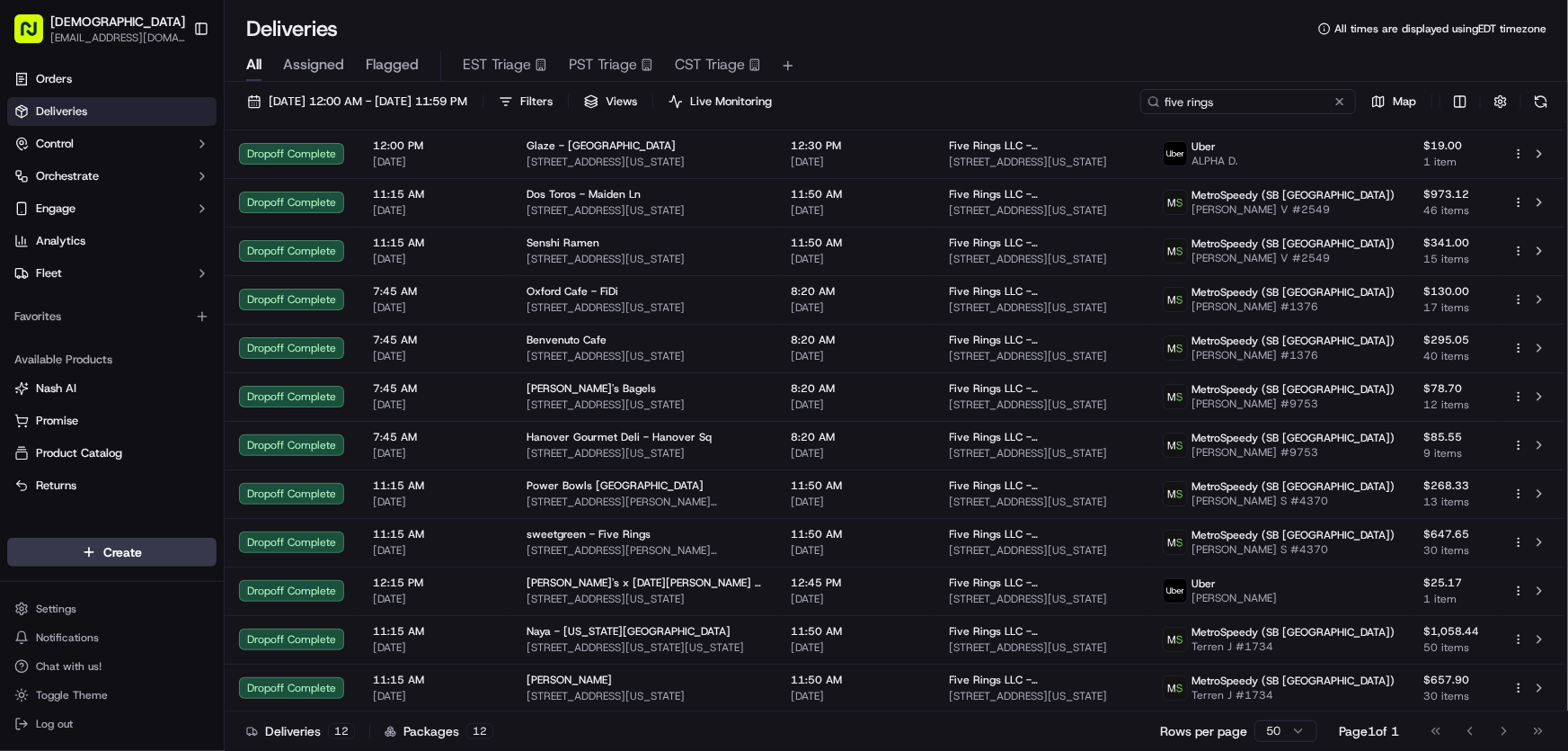
drag, startPoint x: 1289, startPoint y: 101, endPoint x: 1110, endPoint y: 103, distance: 179.0
click at [1110, 103] on div "[DATE] 12:00 AM - [DATE] 11:59 PM Filters Views Live Monitoring five rings Map" at bounding box center [897, 105] width 1344 height 33
type input "treyarch"
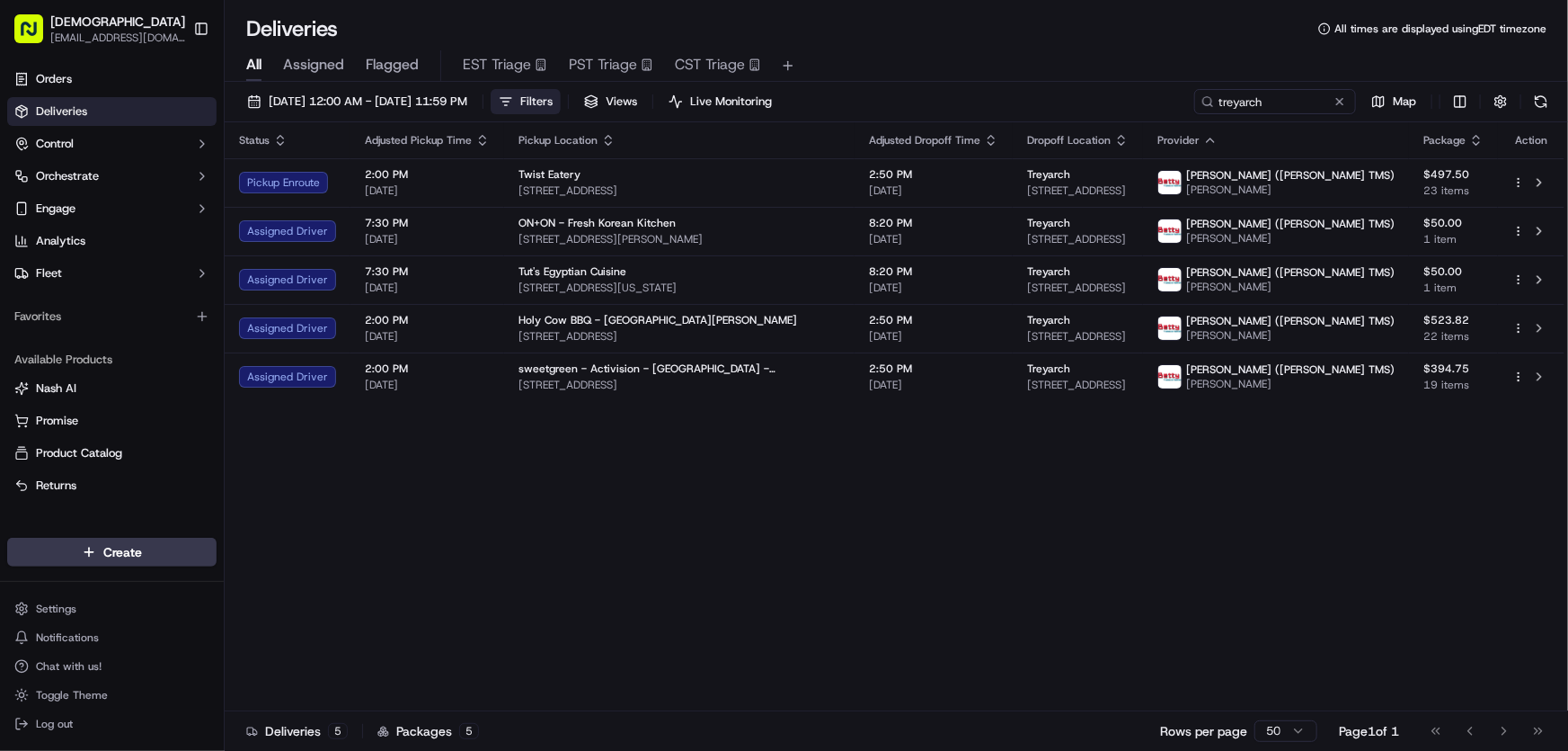
click at [553, 97] on span "Filters" at bounding box center [536, 102] width 32 height 16
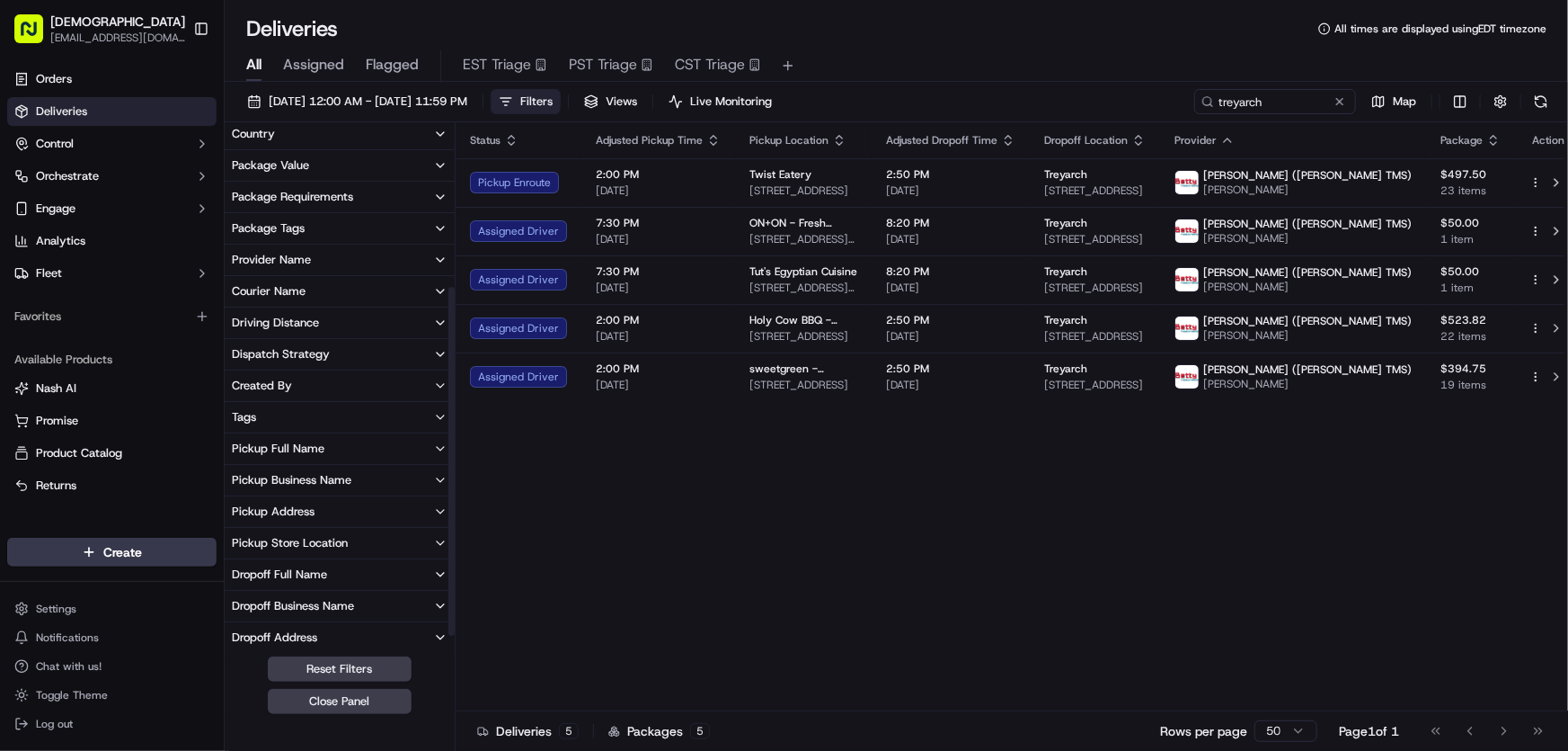
scroll to position [244, 0]
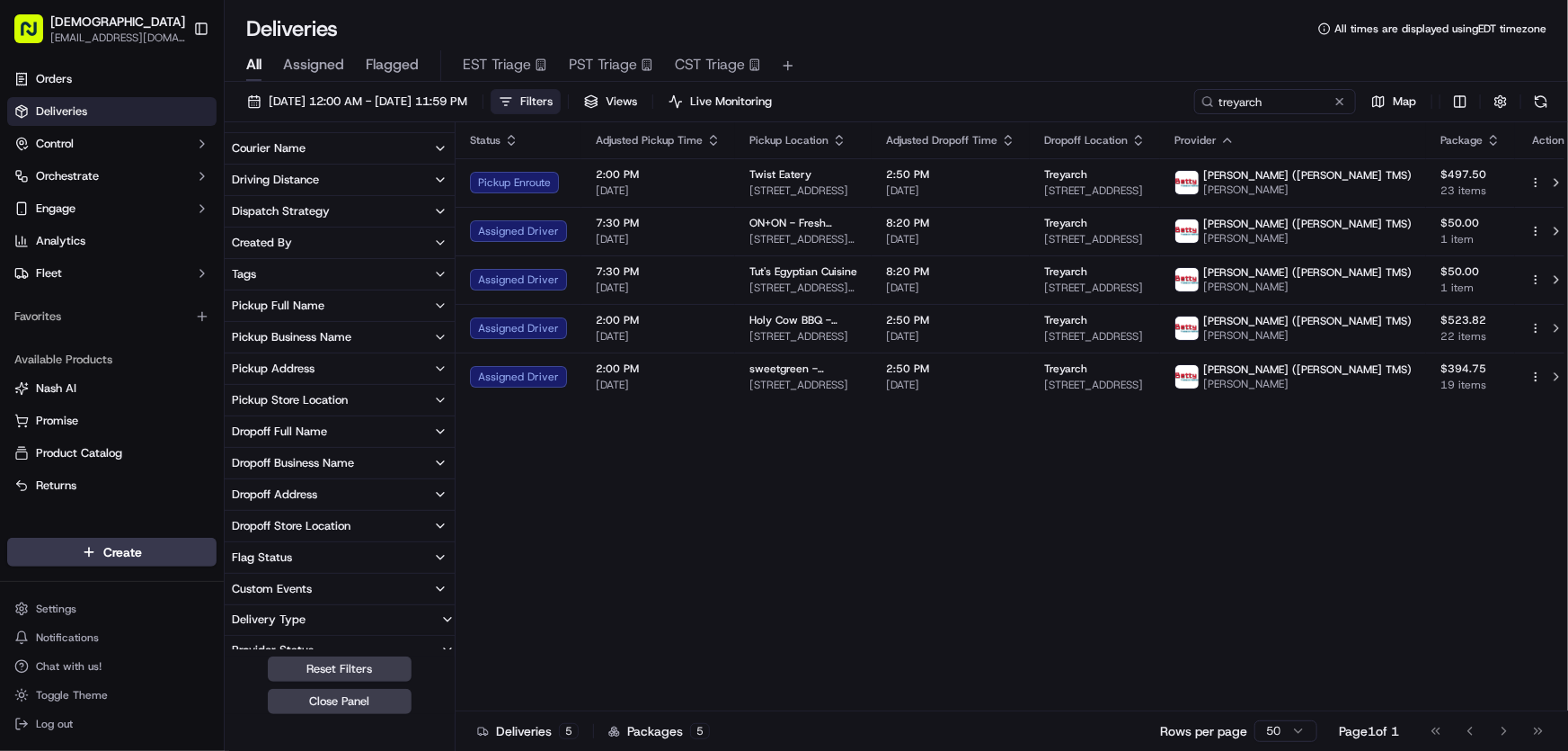
click at [273, 490] on div "Dropoff Address" at bounding box center [274, 495] width 85 height 16
click at [235, 557] on USA "5454 Beethoven St, Los Angeles, CA 90066, USA" at bounding box center [240, 559] width 15 height 15
click at [572, 102] on span "Filters ( 1 )" at bounding box center [546, 102] width 52 height 16
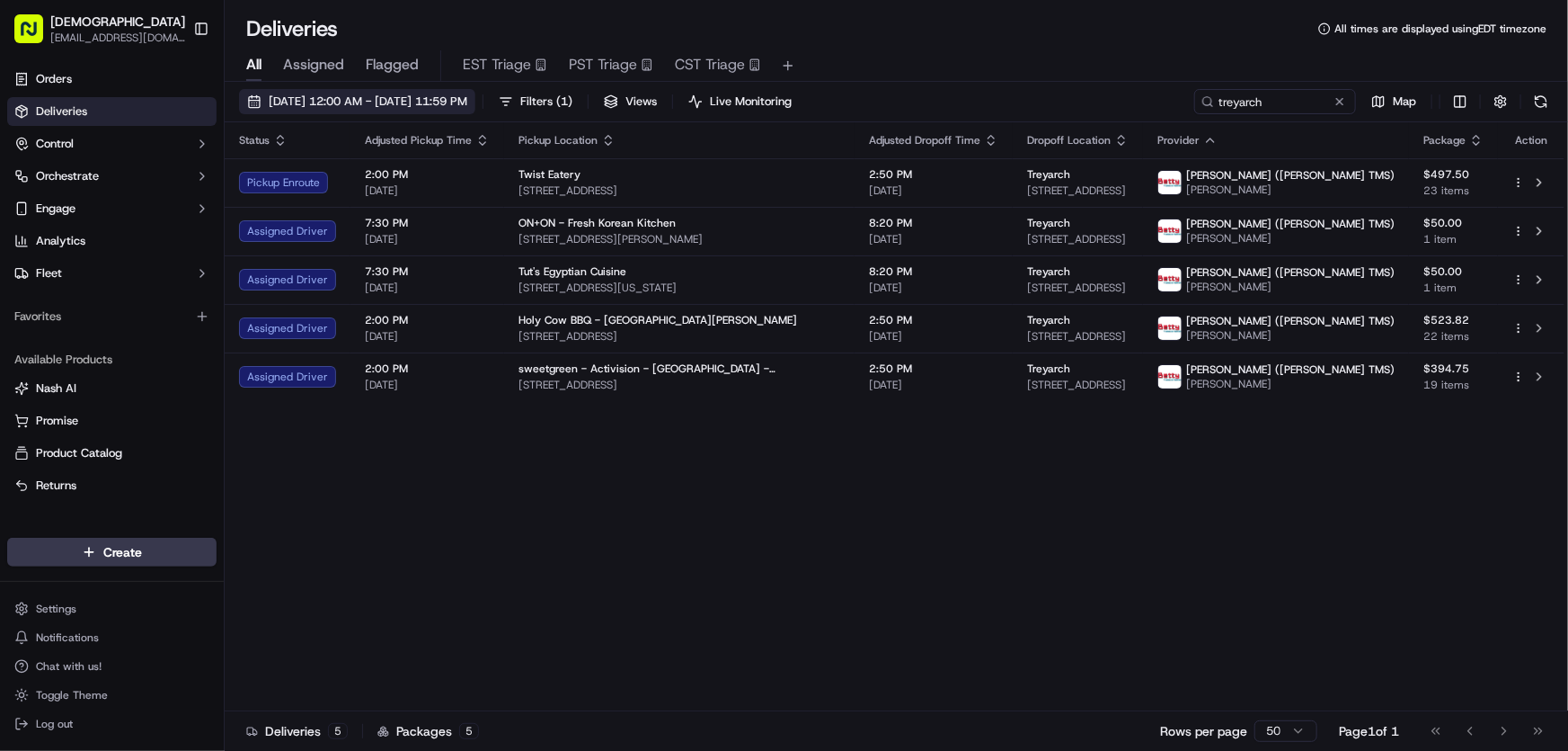
click at [387, 103] on span "[DATE] 12:00 AM - [DATE] 11:59 PM" at bounding box center [368, 102] width 198 height 16
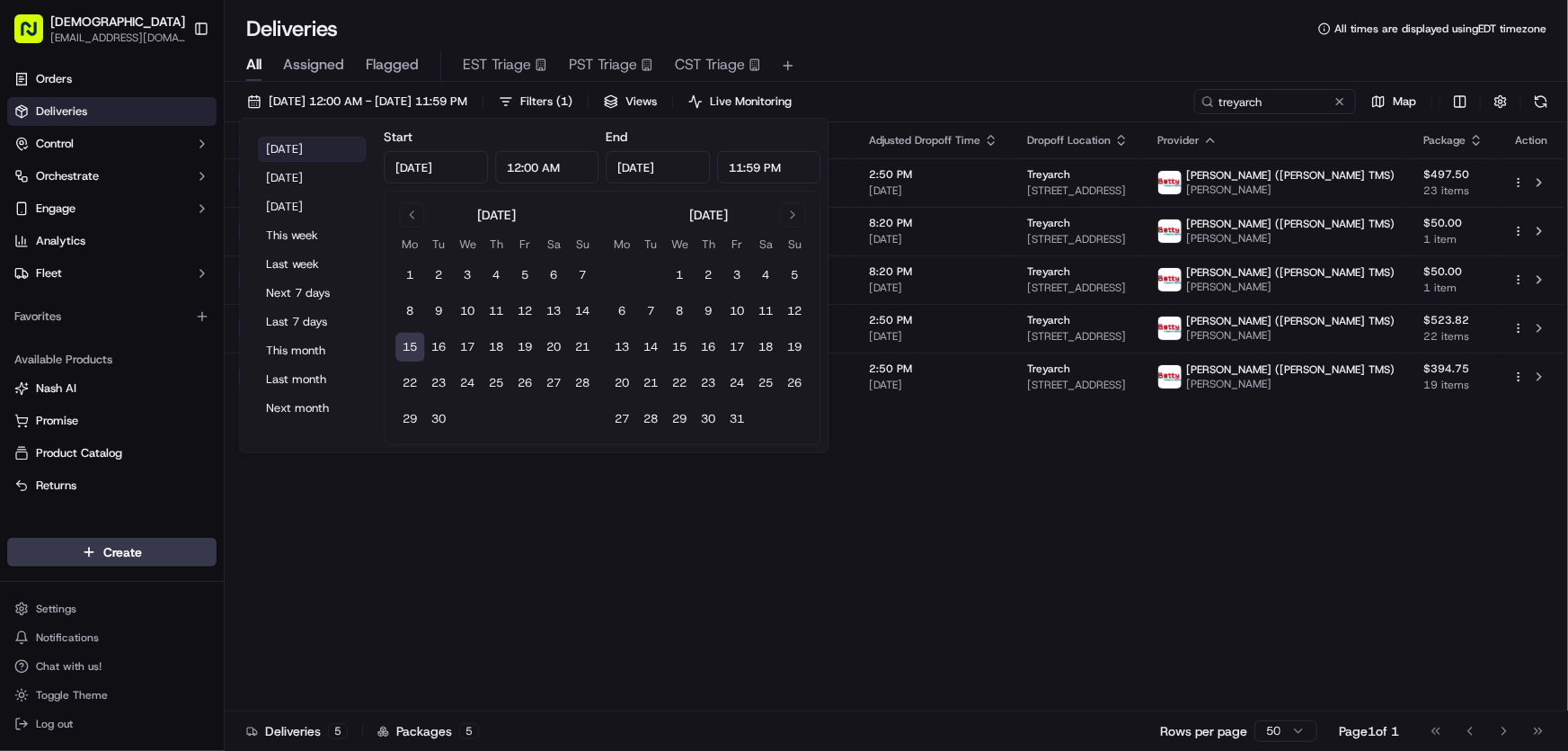
click at [295, 147] on button "[DATE]" at bounding box center [312, 149] width 108 height 26
click at [994, 559] on div "Status Adjusted Pickup Time Pickup Location Adjusted Dropoff Time Dropoff Locat…" at bounding box center [895, 417] width 1340 height 589
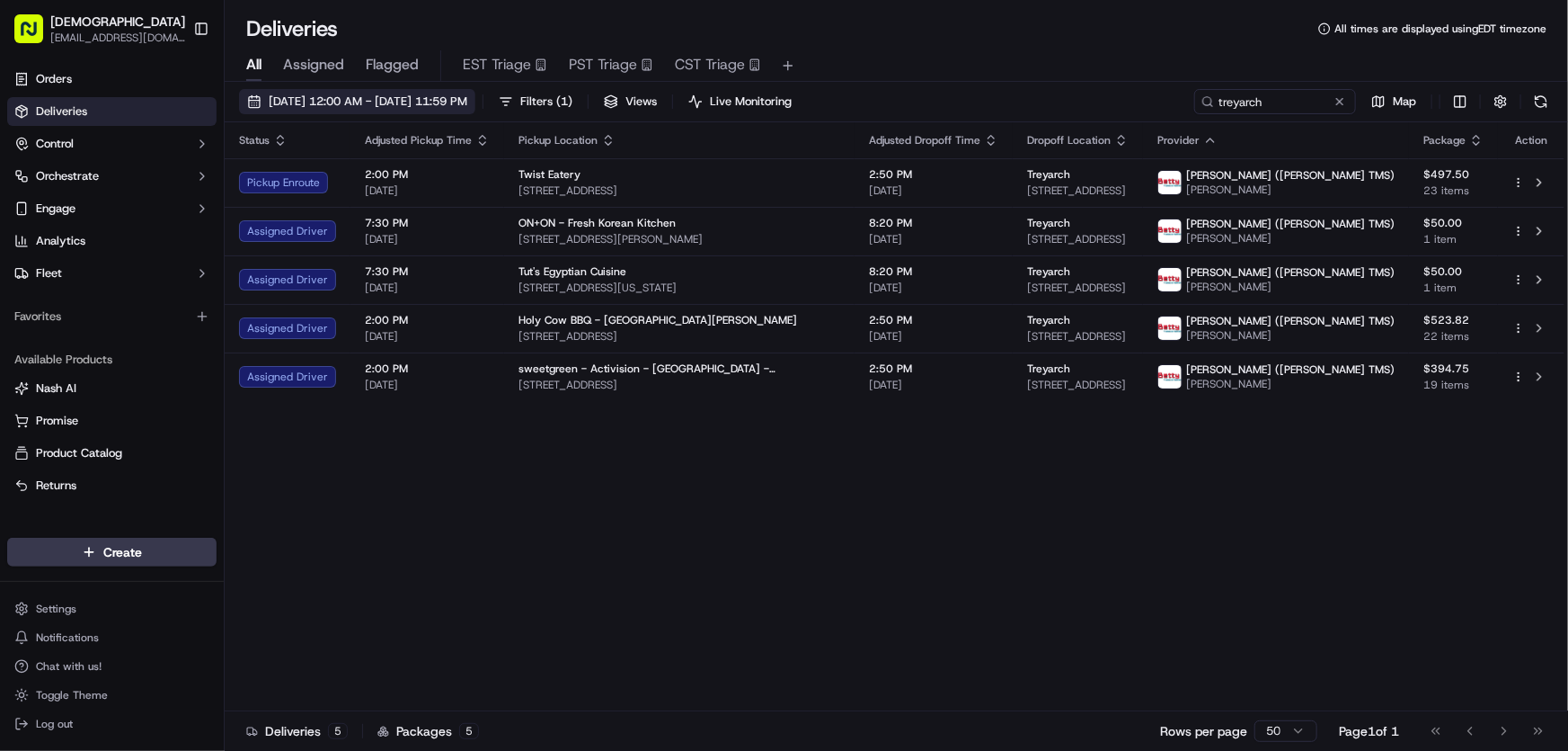
click at [440, 98] on span "[DATE] 12:00 AM - [DATE] 11:59 PM" at bounding box center [368, 102] width 198 height 16
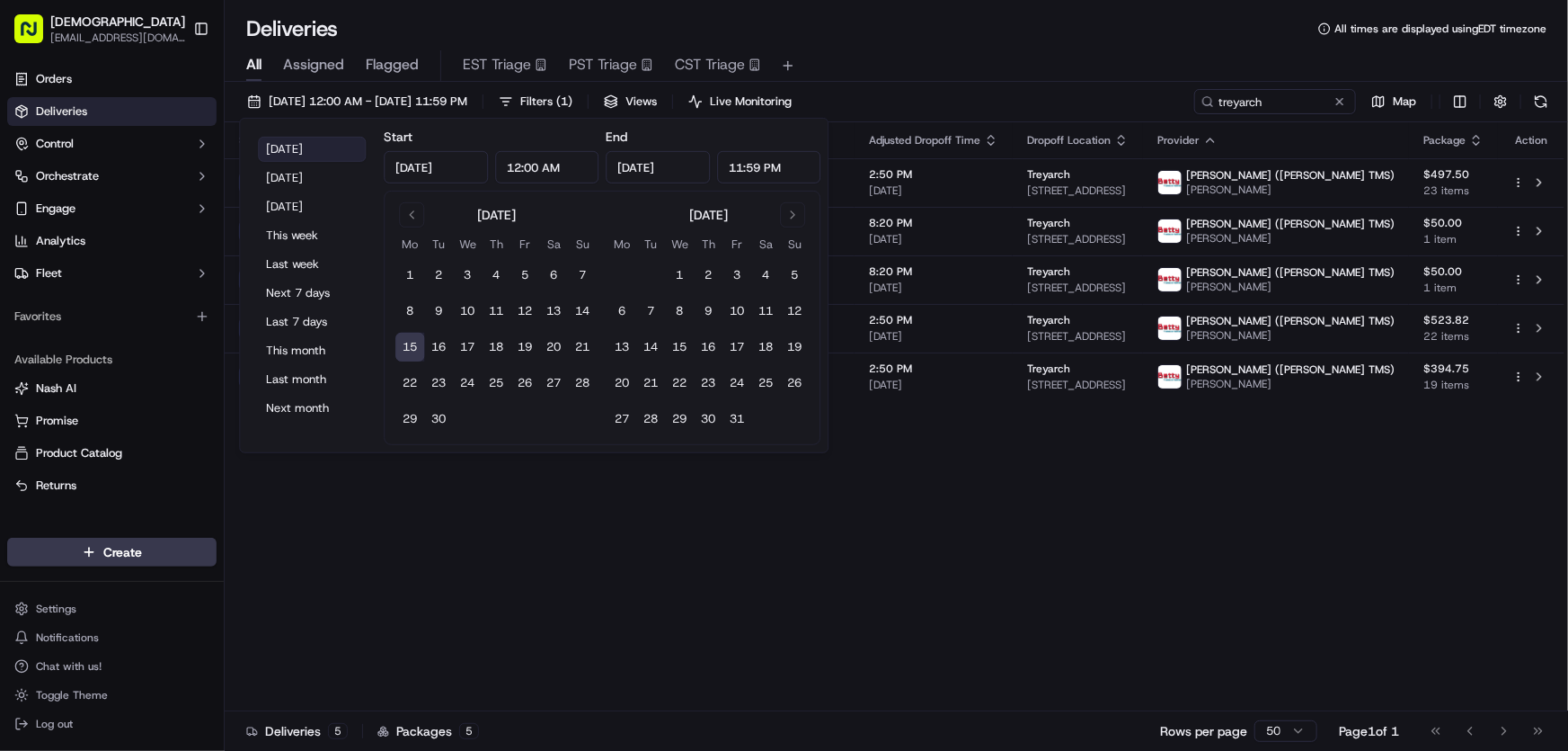
click at [311, 145] on button "[DATE]" at bounding box center [312, 149] width 108 height 26
click at [1036, 578] on div "Status Adjusted Pickup Time Pickup Location Adjusted Dropoff Time Dropoff Locat…" at bounding box center [895, 417] width 1340 height 589
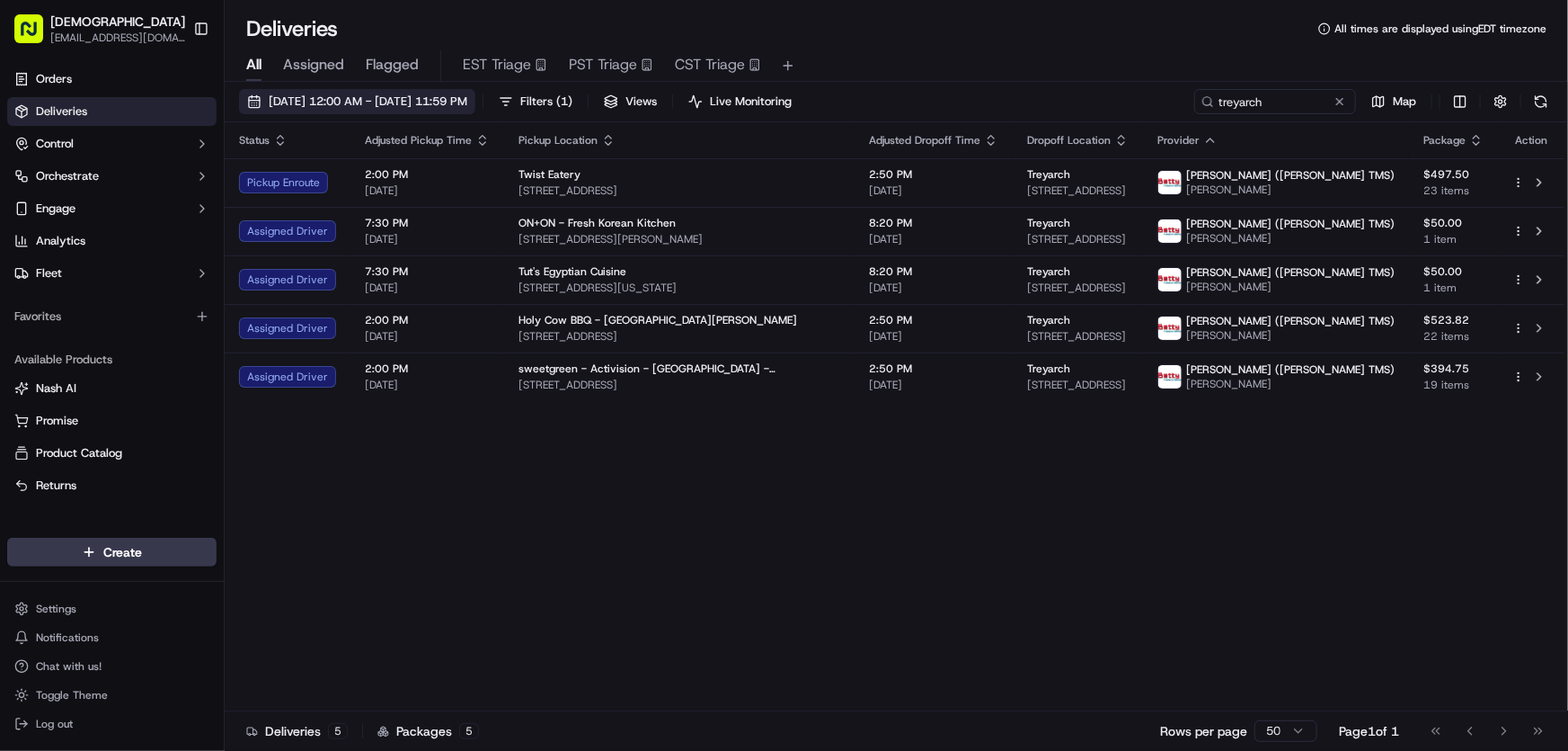
click at [364, 103] on span "[DATE] 12:00 AM - [DATE] 11:59 PM" at bounding box center [368, 102] width 198 height 16
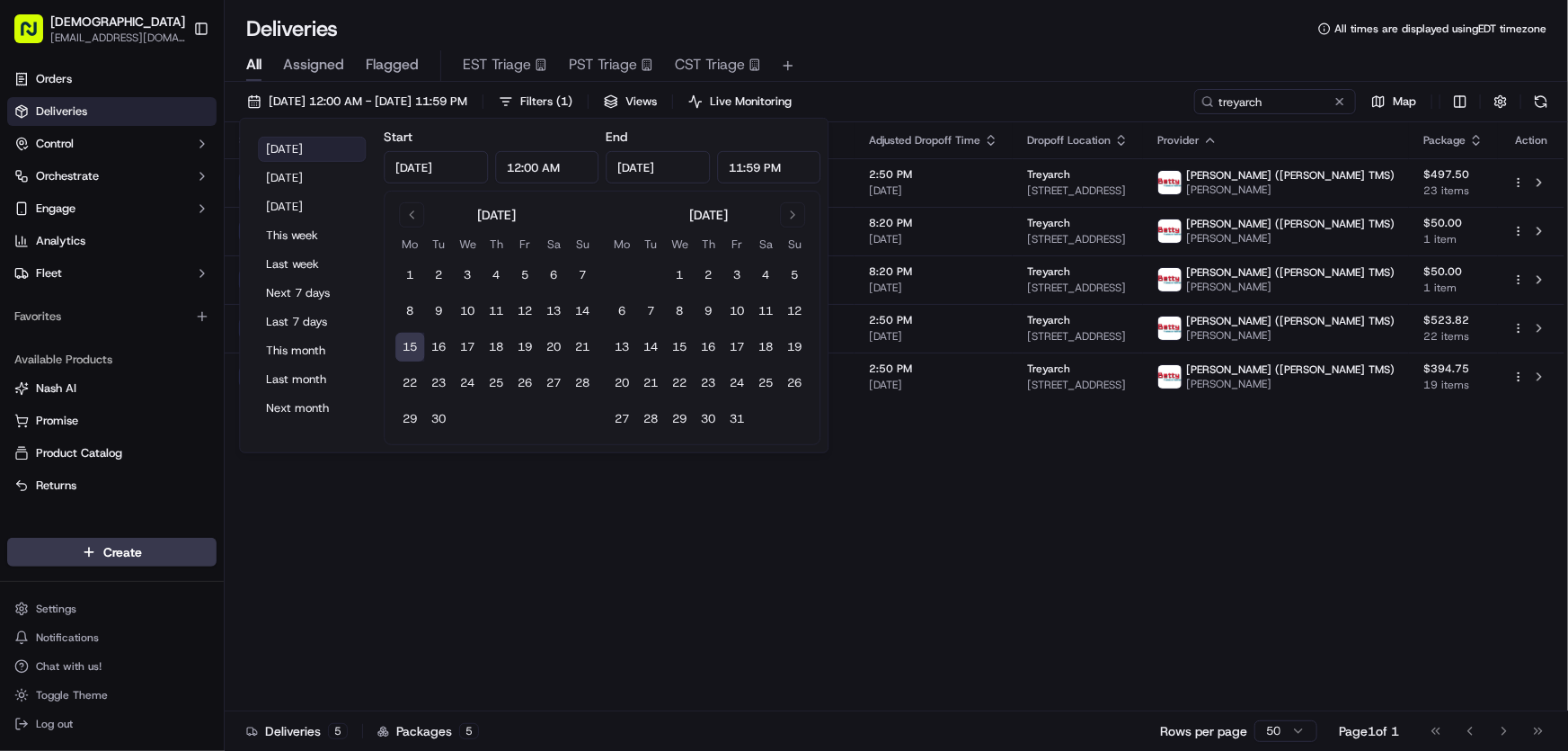
click at [306, 144] on button "[DATE]" at bounding box center [312, 149] width 108 height 26
click at [962, 595] on div "Status Adjusted Pickup Time Pickup Location Adjusted Dropoff Time Dropoff Locat…" at bounding box center [895, 417] width 1340 height 589
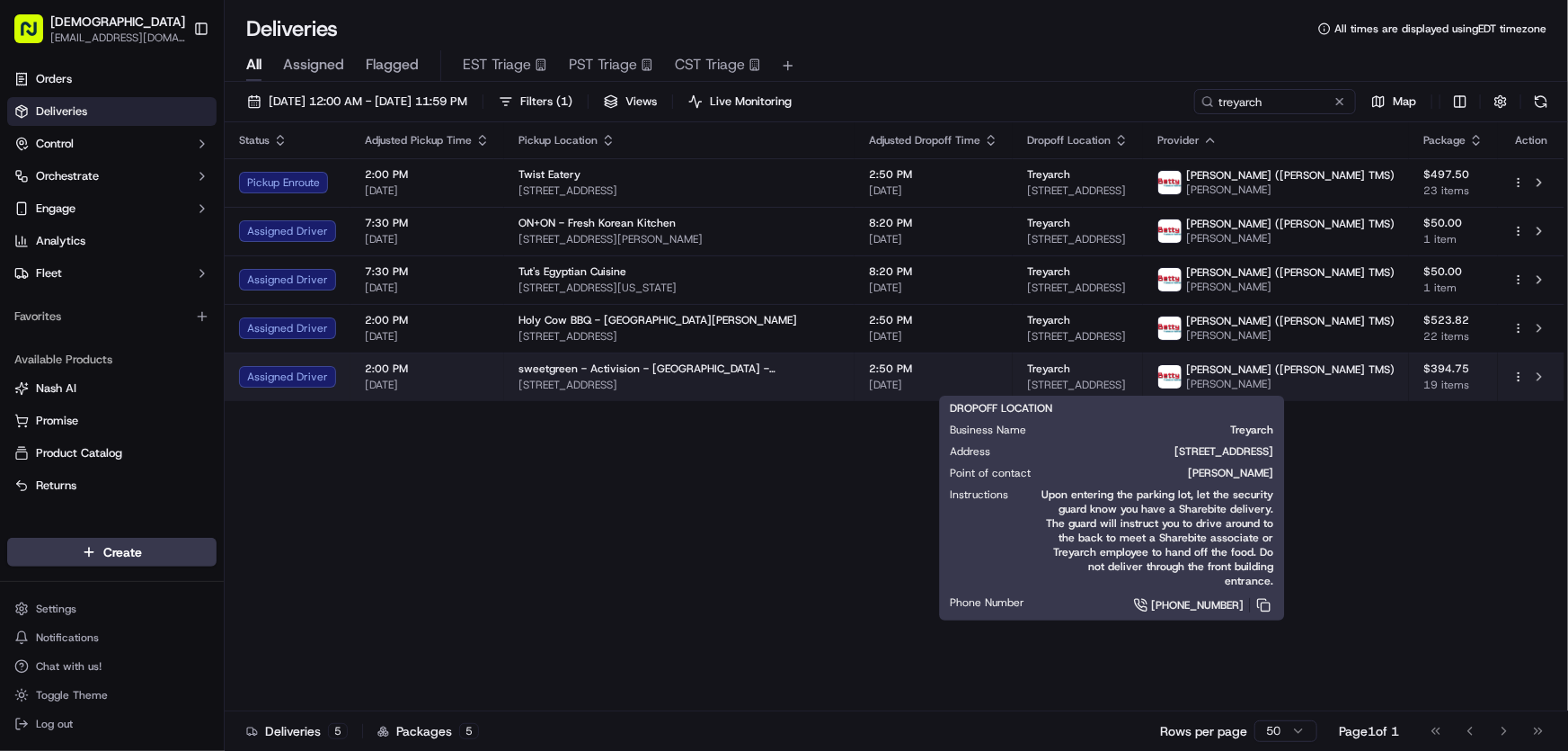
drag, startPoint x: 978, startPoint y: 386, endPoint x: 1227, endPoint y: 383, distance: 249.0
click at [1143, 383] on td "Treyarch 5454 Beethoven St, Los Angeles, CA 90066, USA" at bounding box center [1078, 376] width 131 height 48
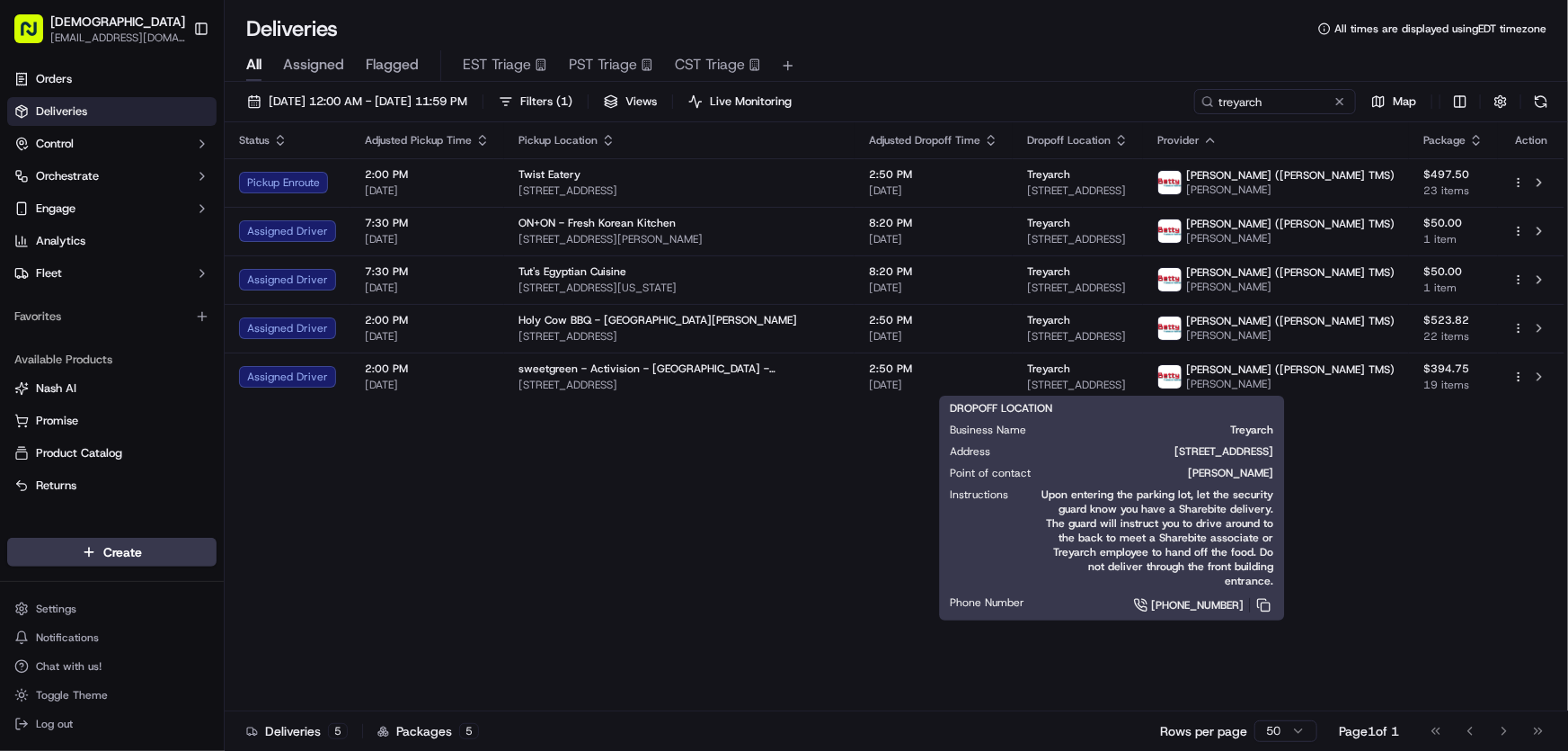
copy span "5454 Beethoven St, Los Angeles, CA 90066, USA"
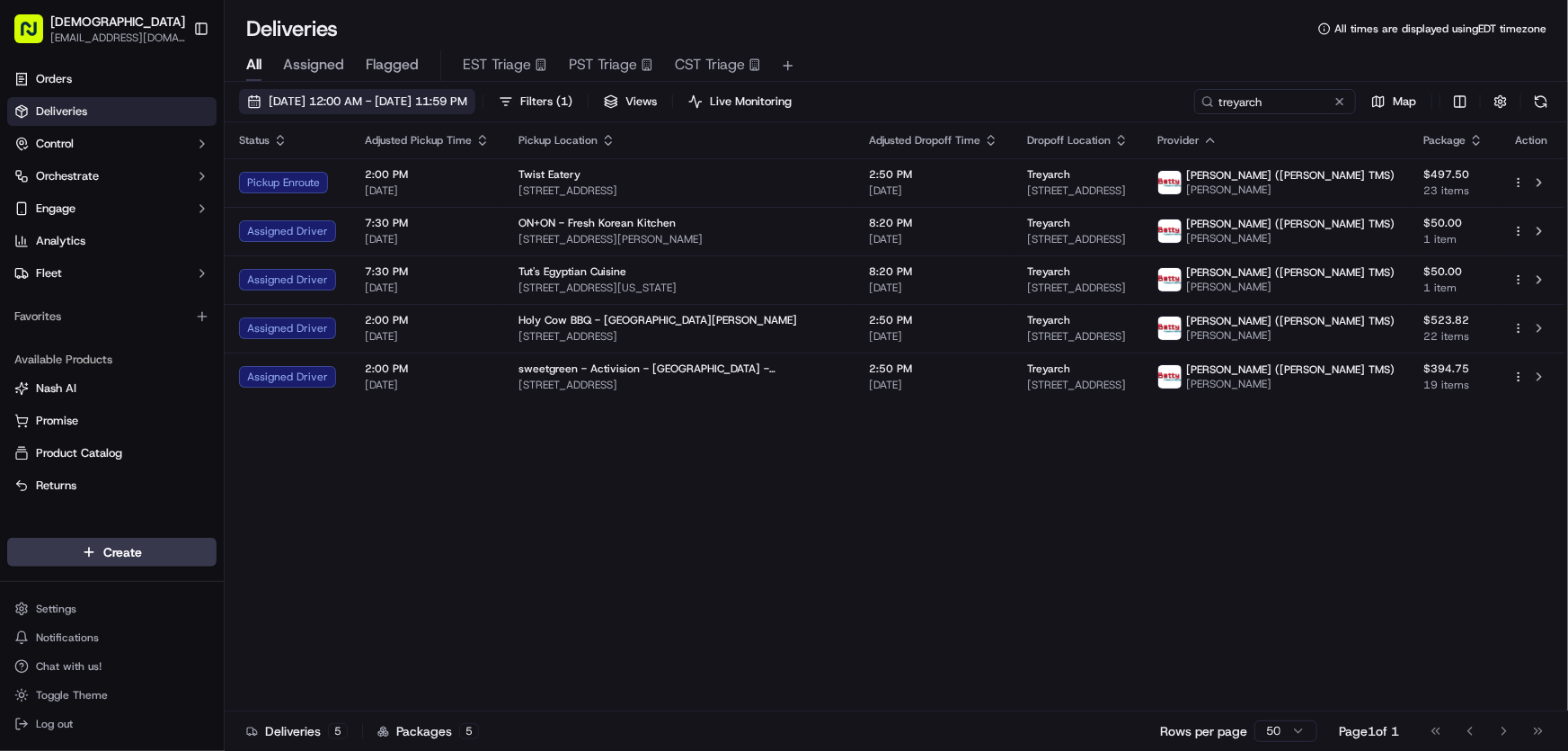
click at [378, 102] on span "[DATE] 12:00 AM - [DATE] 11:59 PM" at bounding box center [368, 102] width 198 height 16
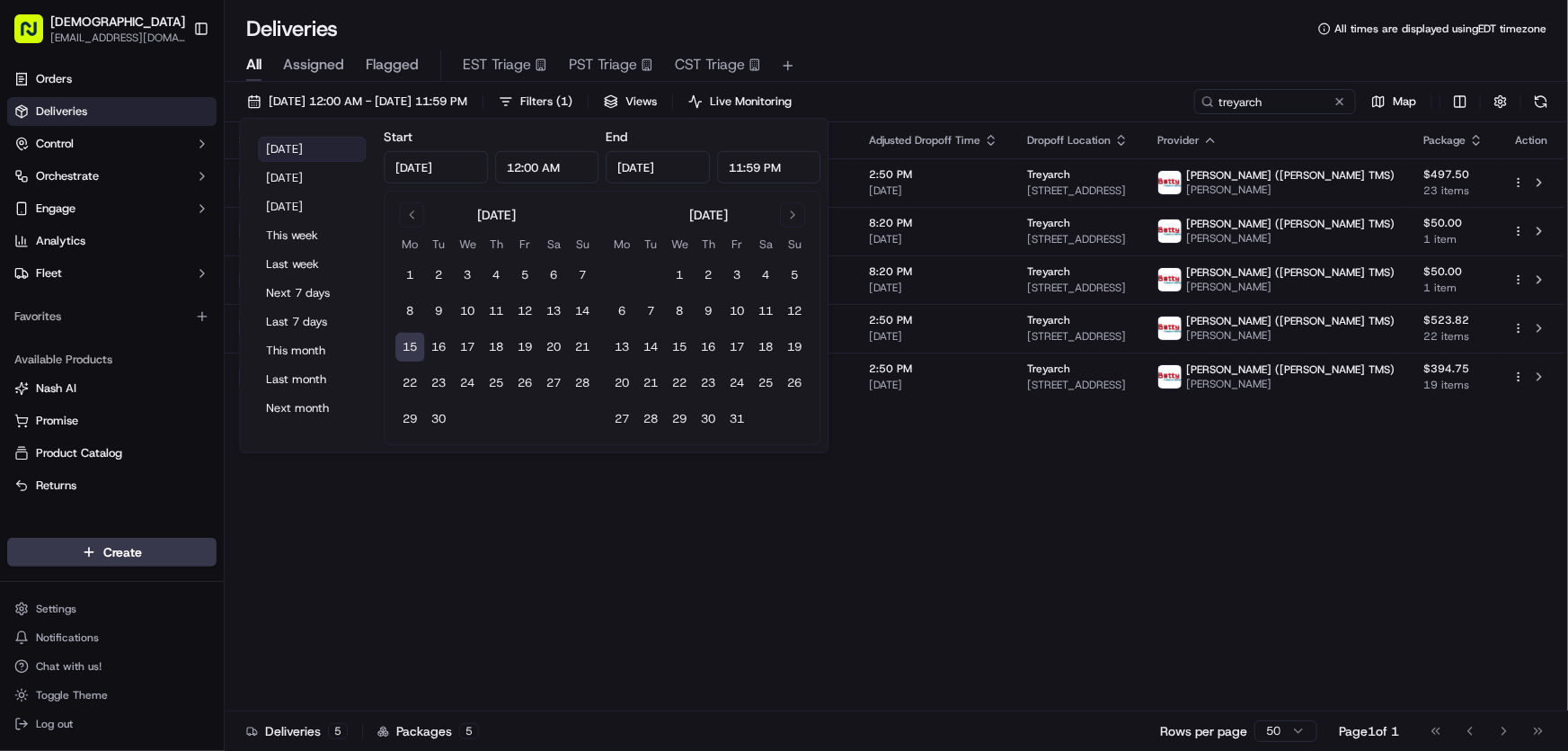
click at [316, 148] on button "[DATE]" at bounding box center [312, 149] width 108 height 26
click at [956, 509] on div "Status Adjusted Pickup Time Pickup Location Adjusted Dropoff Time Dropoff Locat…" at bounding box center [895, 417] width 1340 height 589
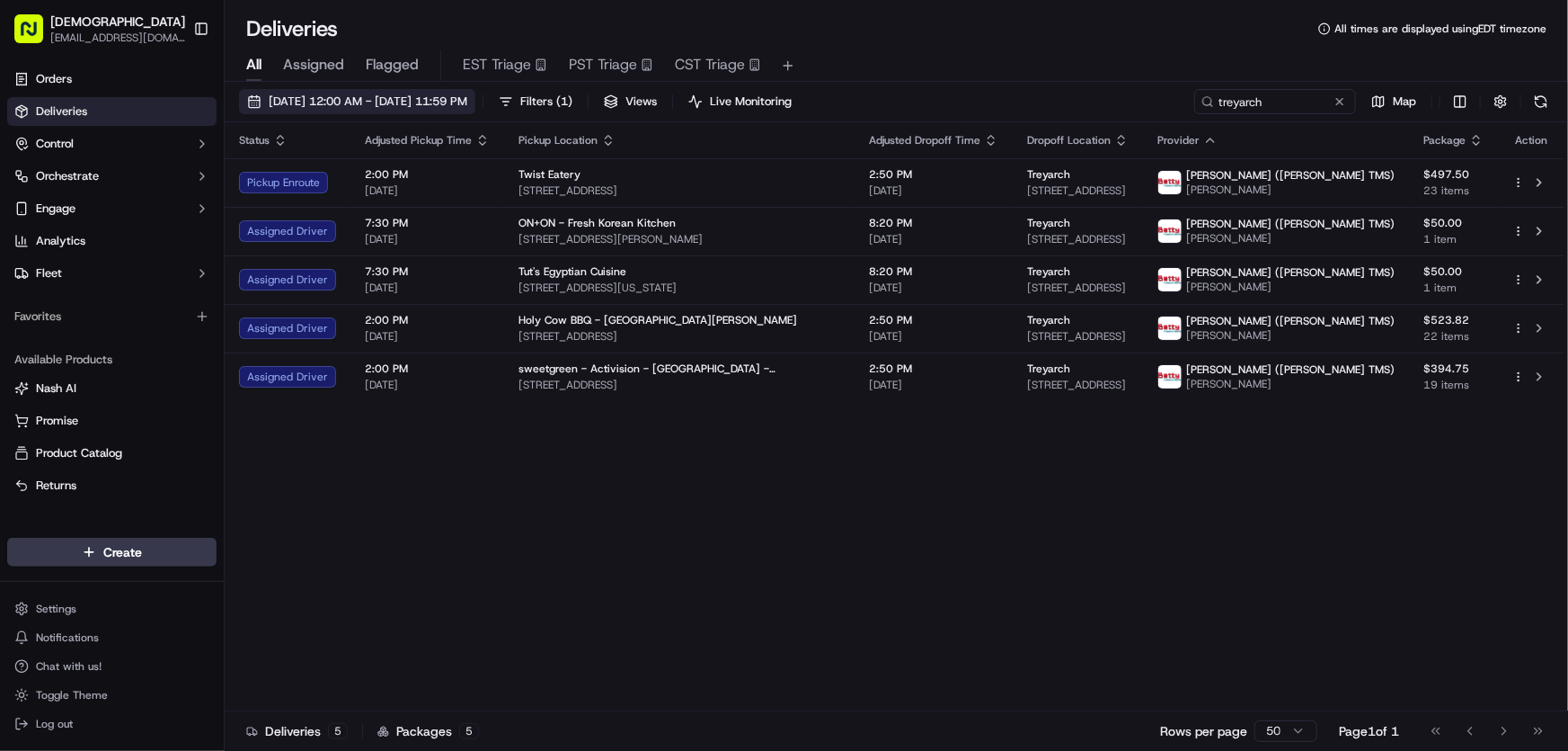
click at [353, 95] on span "[DATE] 12:00 AM - [DATE] 11:59 PM" at bounding box center [368, 102] width 198 height 16
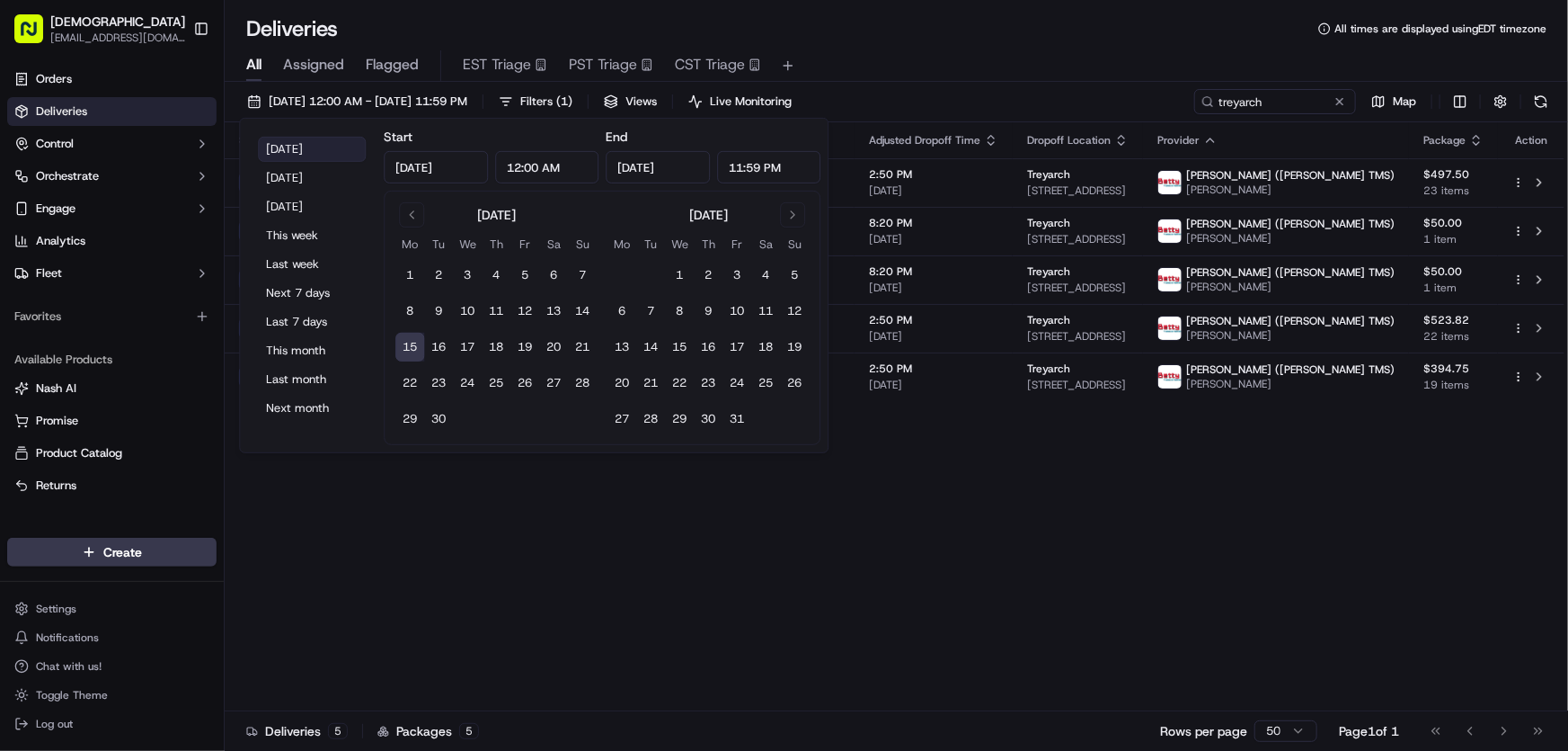
click at [292, 145] on button "[DATE]" at bounding box center [312, 149] width 108 height 26
click at [947, 557] on div "Status Adjusted Pickup Time Pickup Location Adjusted Dropoff Time Dropoff Locat…" at bounding box center [895, 417] width 1340 height 589
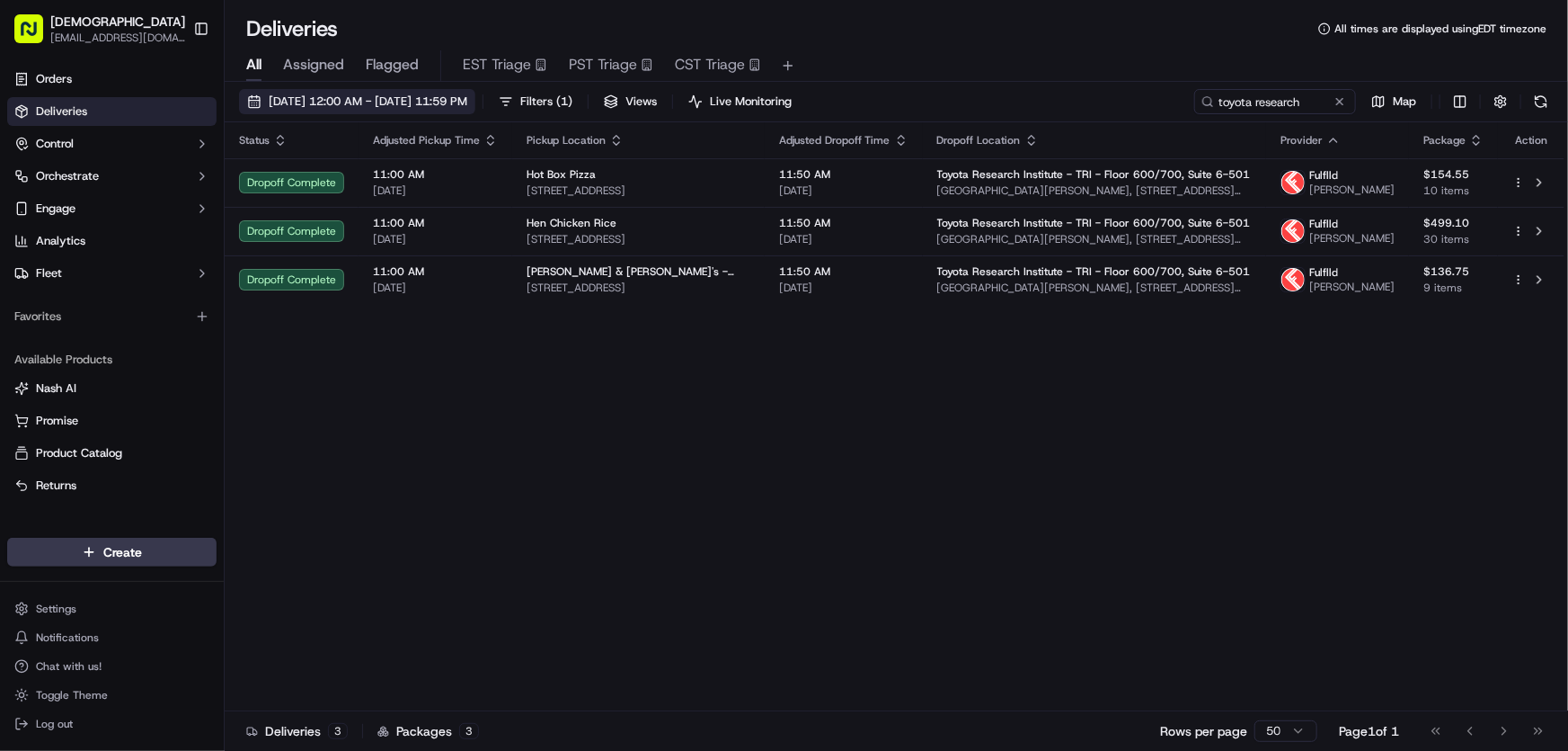
click at [425, 99] on span "[DATE] 12:00 AM - [DATE] 11:59 PM" at bounding box center [368, 102] width 198 height 16
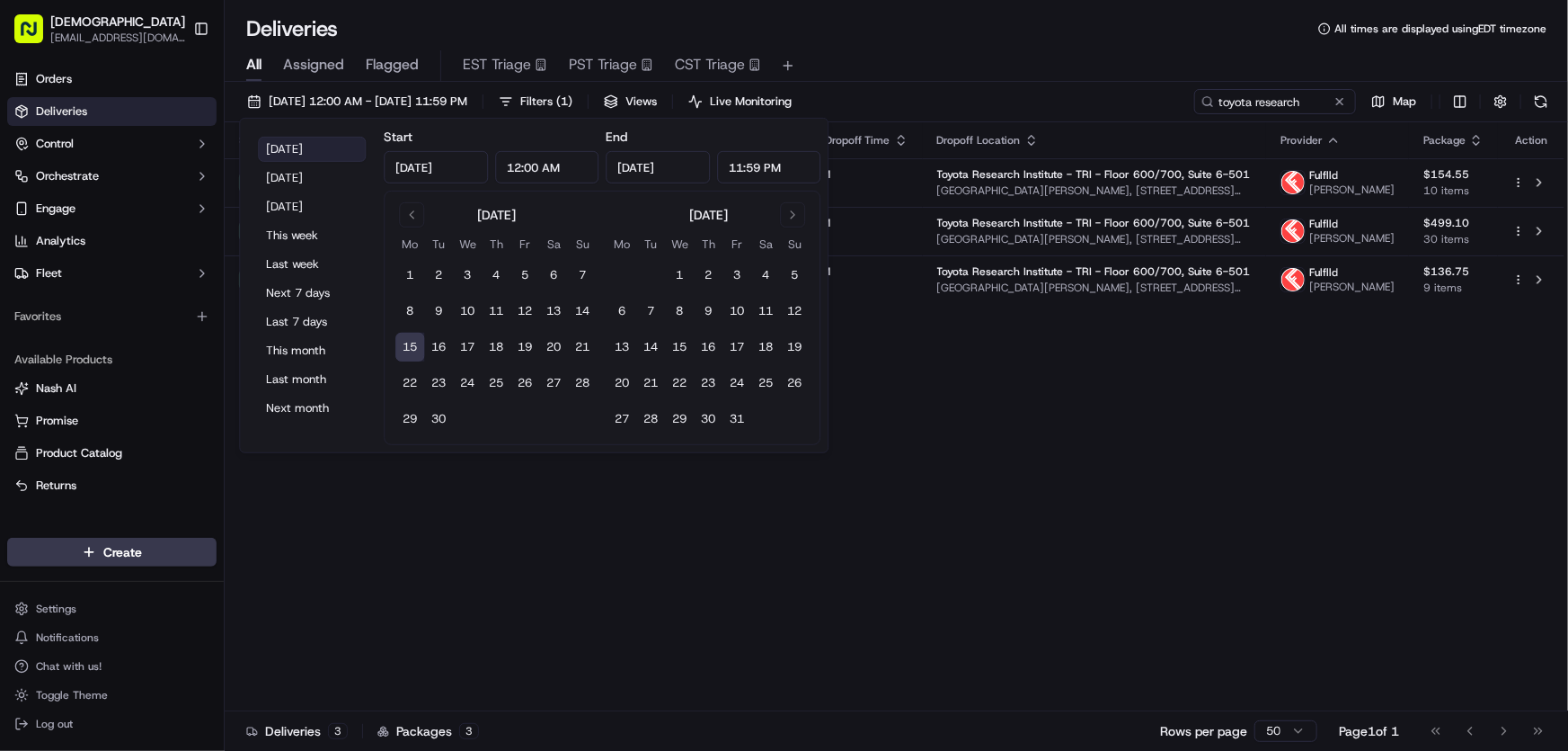
click at [331, 150] on button "[DATE]" at bounding box center [312, 149] width 108 height 26
click at [843, 498] on div "Status Adjusted Pickup Time Pickup Location Adjusted Dropoff Time Dropoff Locat…" at bounding box center [895, 417] width 1340 height 589
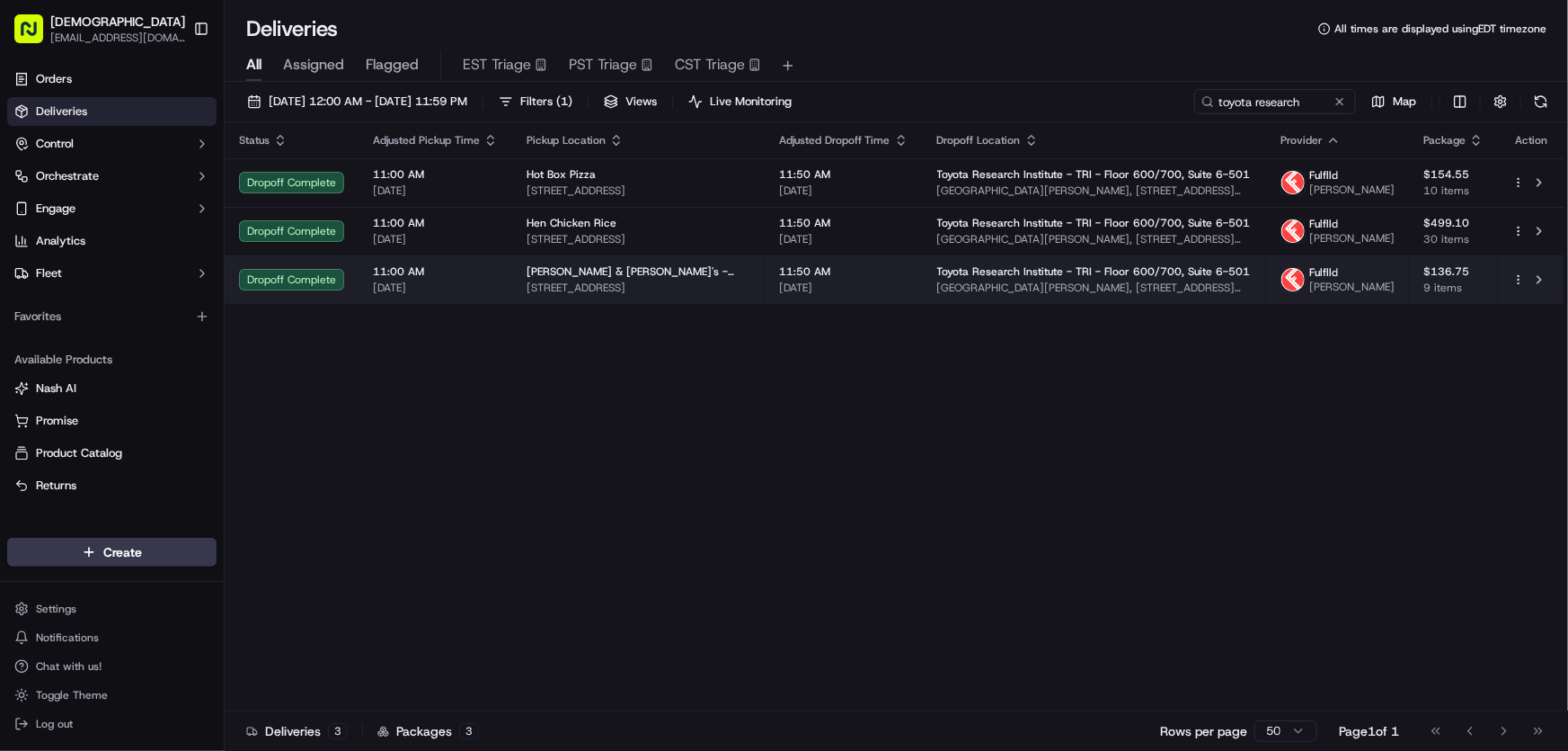
click at [662, 295] on span "[STREET_ADDRESS]" at bounding box center [638, 288] width 224 height 15
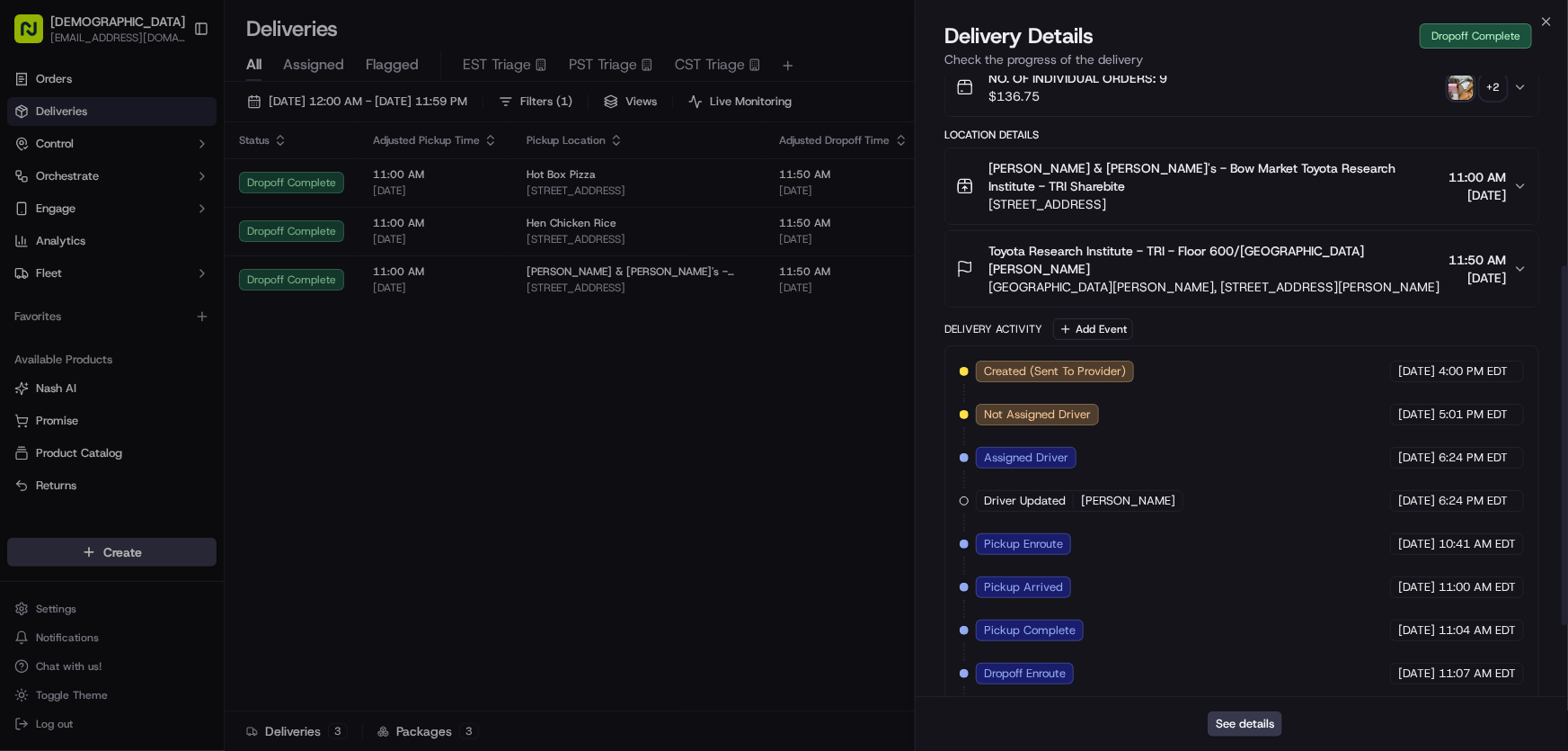
scroll to position [452, 0]
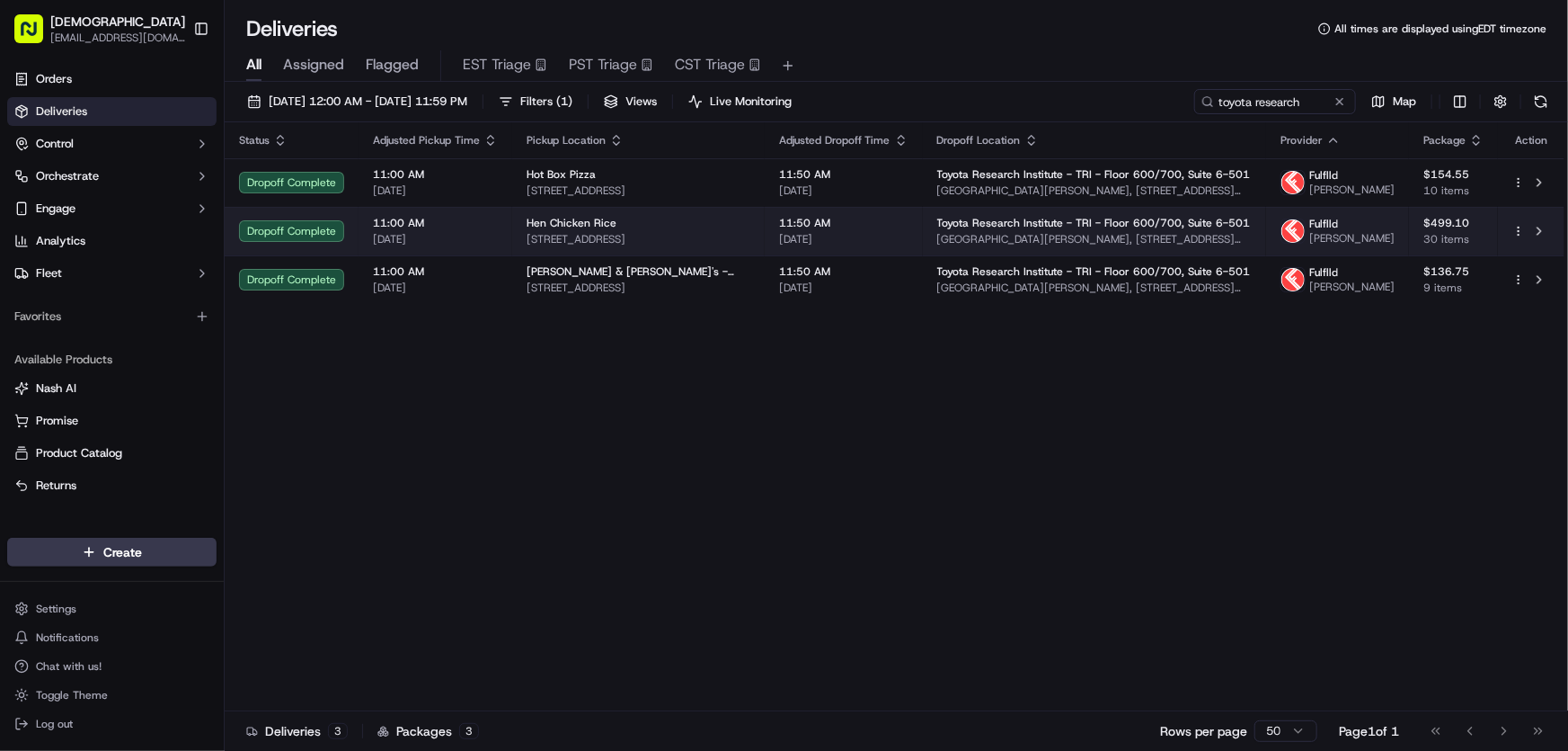
click at [579, 231] on span "Hen Chicken Rice" at bounding box center [571, 223] width 90 height 15
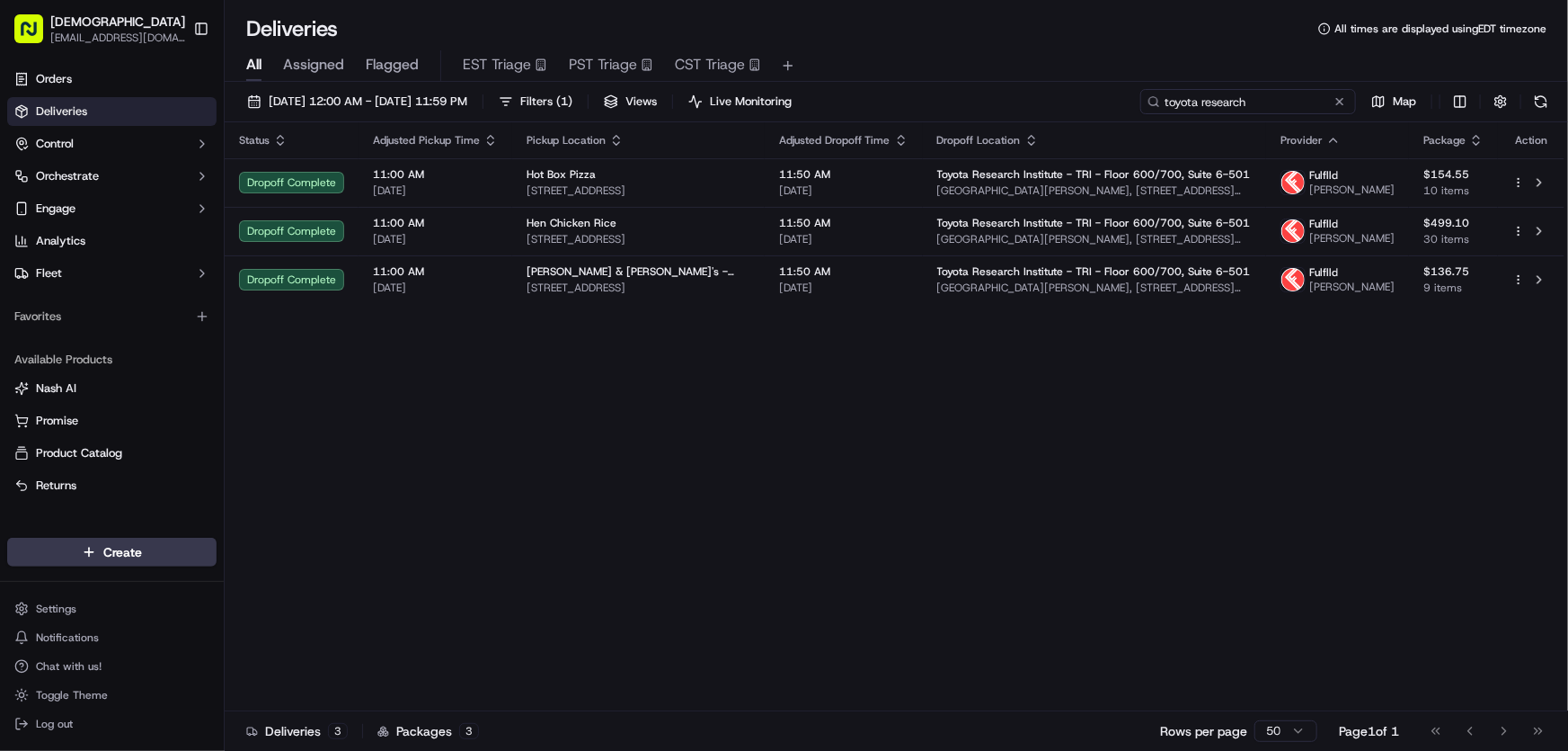
drag, startPoint x: 1300, startPoint y: 97, endPoint x: 1041, endPoint y: 104, distance: 259.1
click at [1041, 102] on div "[DATE] 12:00 AM - [DATE] 11:59 PM Filters ( 1 ) Views Live Monitoring toyota re…" at bounding box center [897, 105] width 1344 height 33
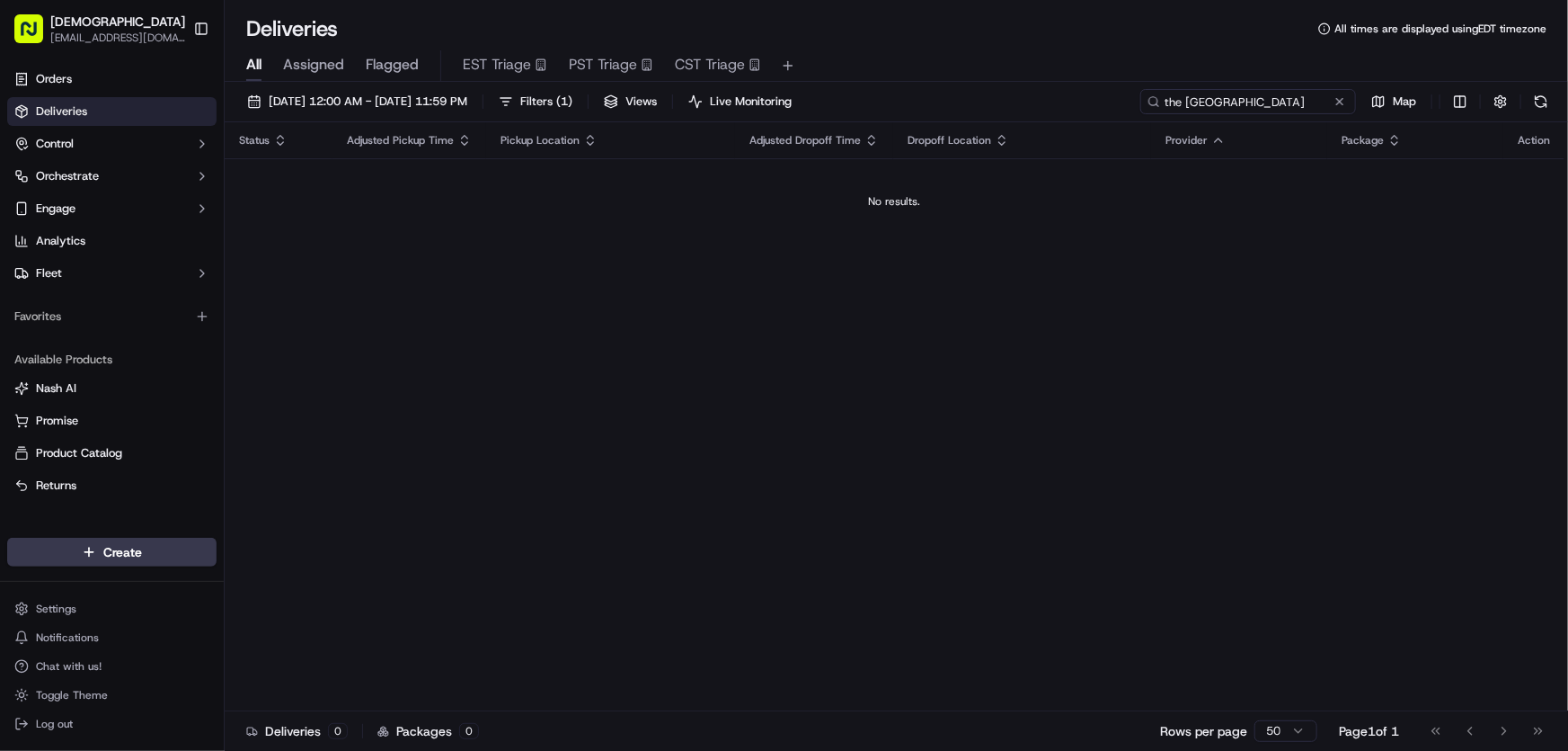
type input "the [GEOGRAPHIC_DATA]"
click at [572, 93] on span "Filters ( 1 )" at bounding box center [546, 102] width 52 height 16
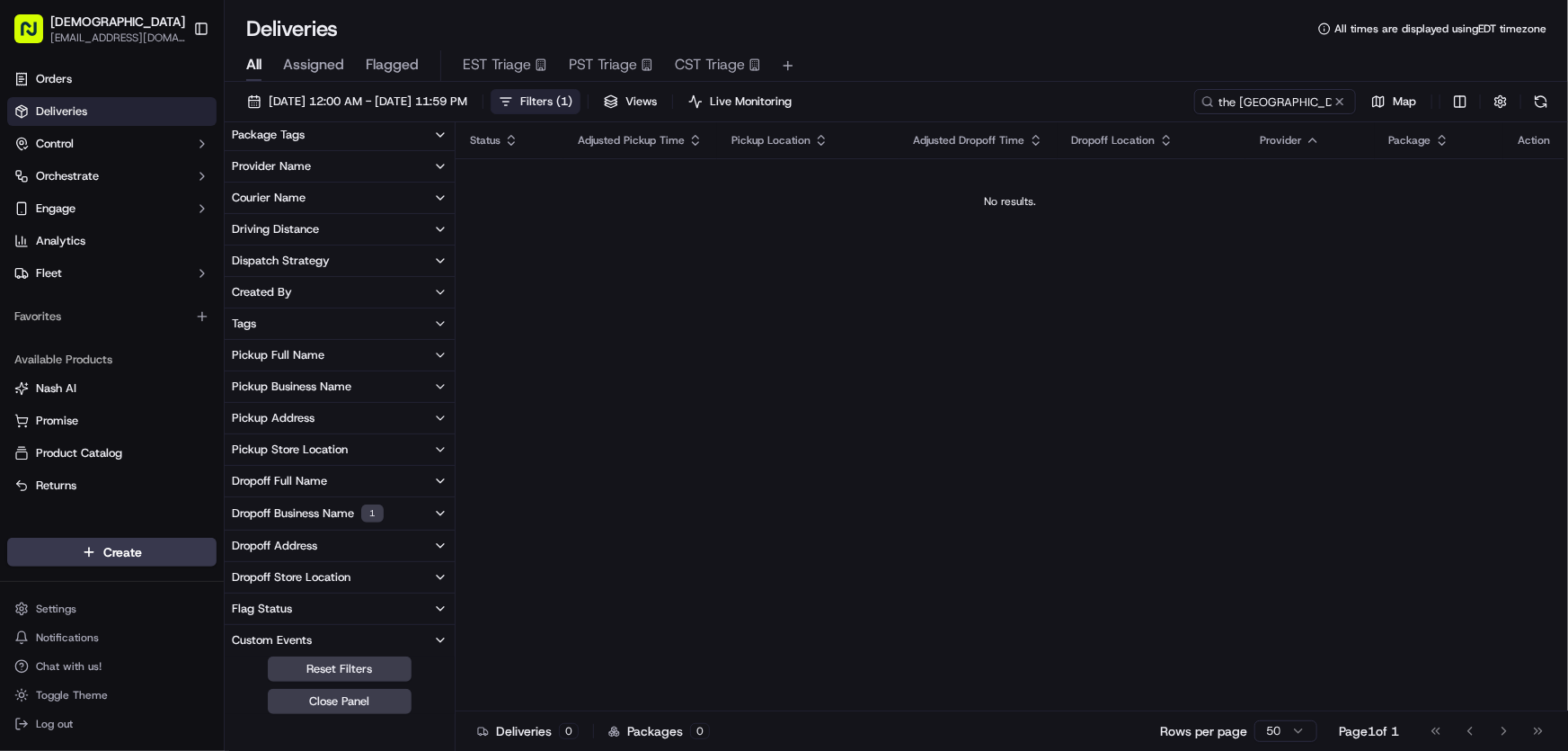
scroll to position [244, 0]
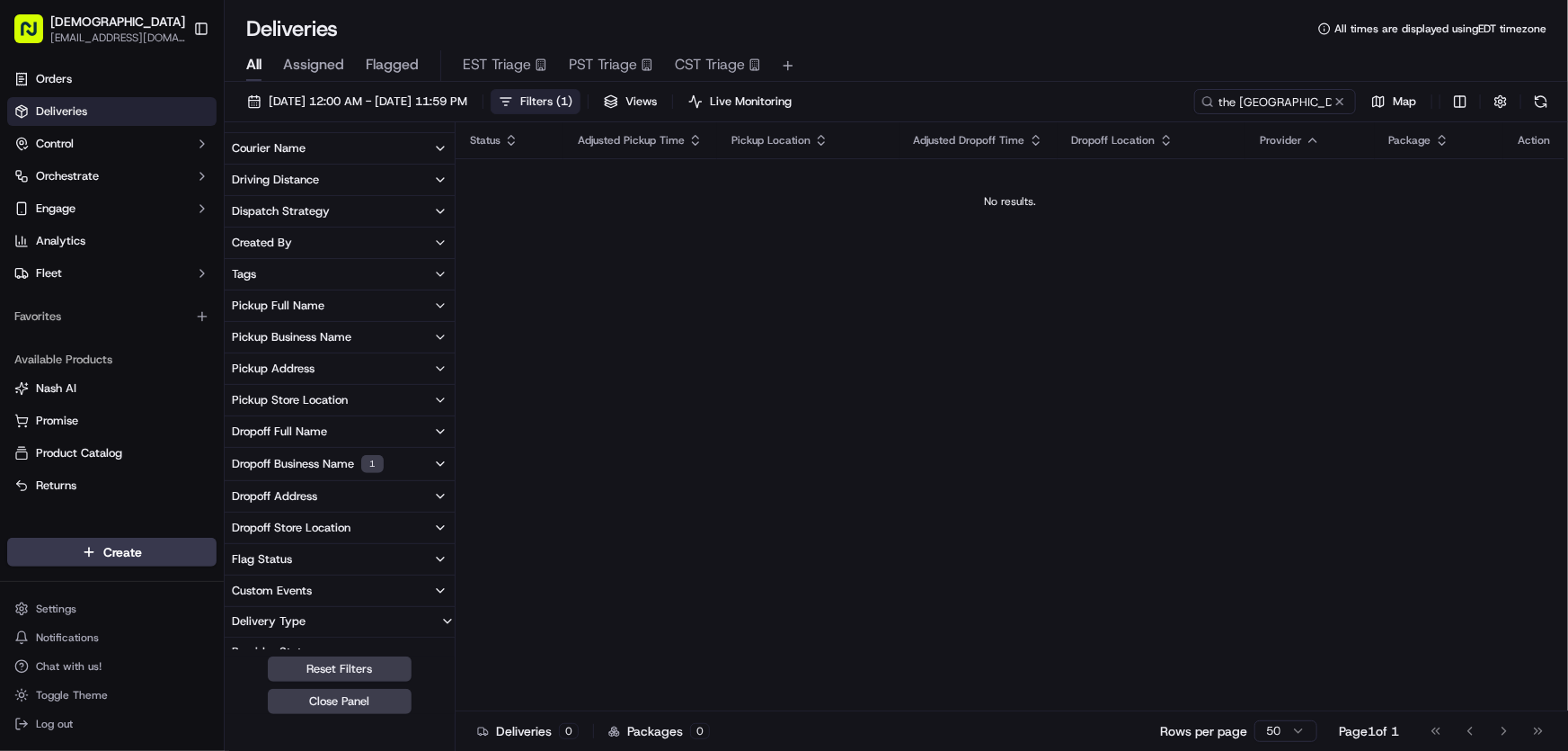
click at [309, 458] on div "Dropoff Business Name 1" at bounding box center [308, 464] width 152 height 18
click at [242, 498] on button "button" at bounding box center [240, 499] width 15 height 15
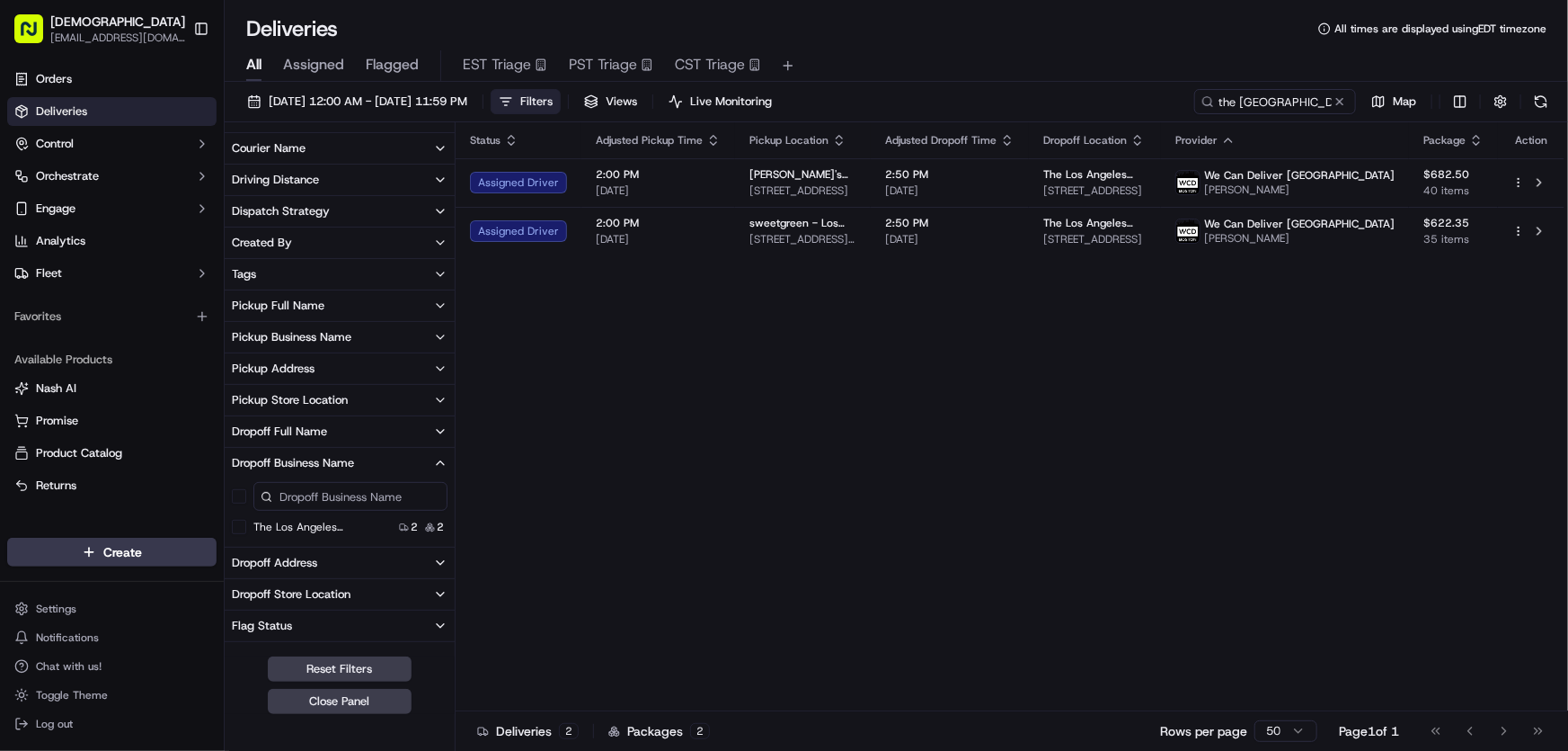
click at [553, 103] on span "Filters" at bounding box center [536, 102] width 32 height 16
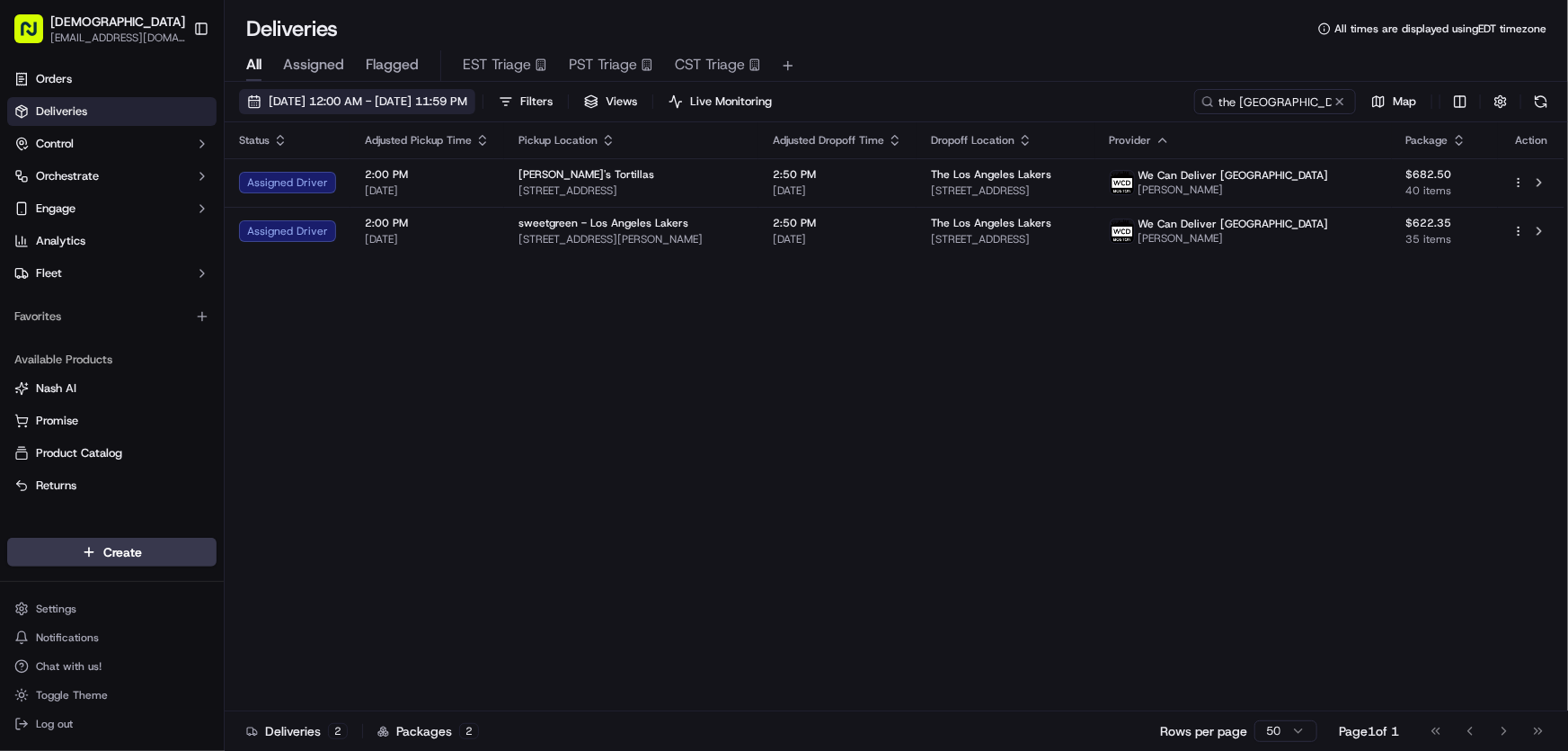
click at [411, 102] on span "[DATE] 12:00 AM - [DATE] 11:59 PM" at bounding box center [368, 102] width 198 height 16
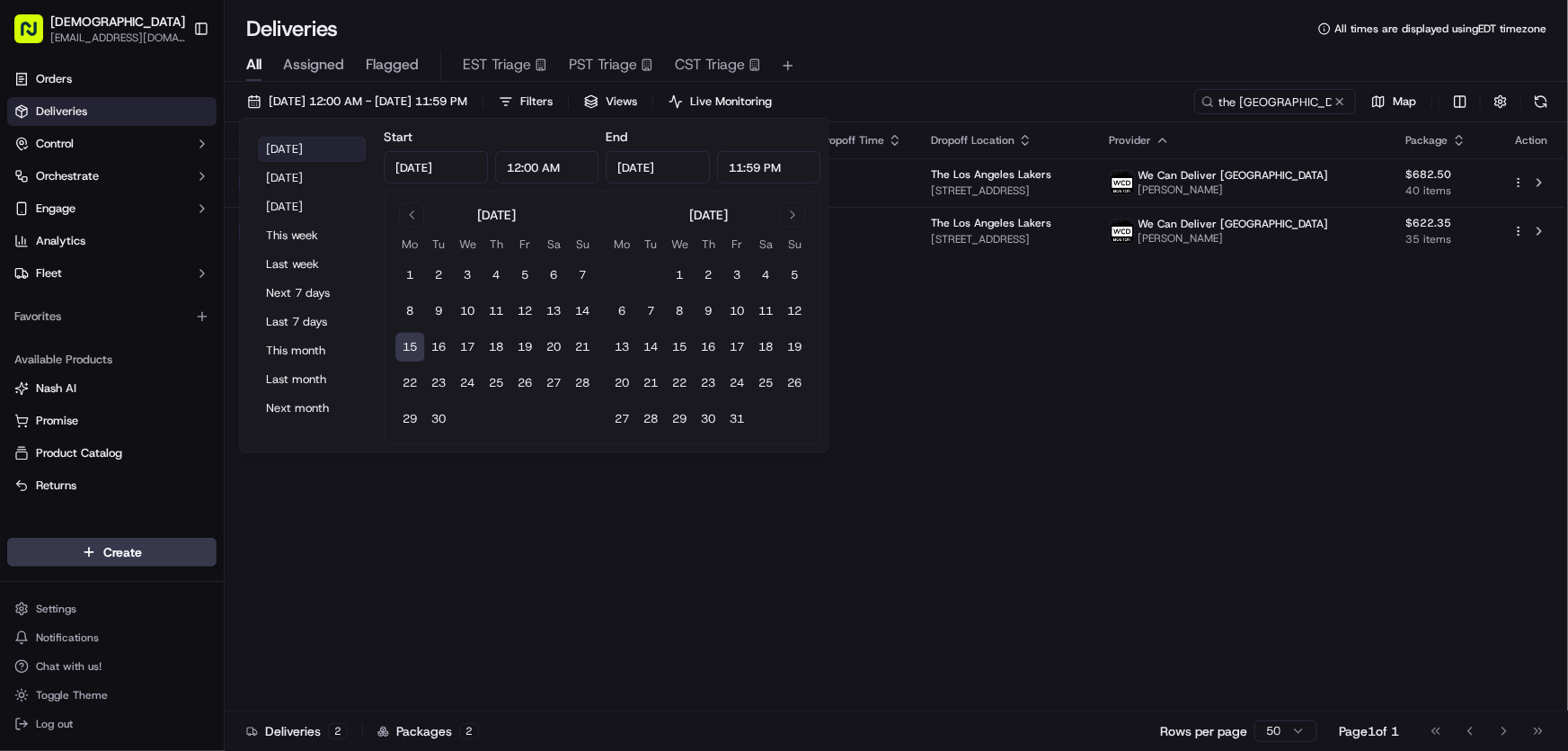
click at [292, 146] on button "[DATE]" at bounding box center [312, 149] width 108 height 26
click at [1111, 339] on div "Status Adjusted Pickup Time Pickup Location Adjusted Dropoff Time Dropoff Locat…" at bounding box center [895, 417] width 1340 height 589
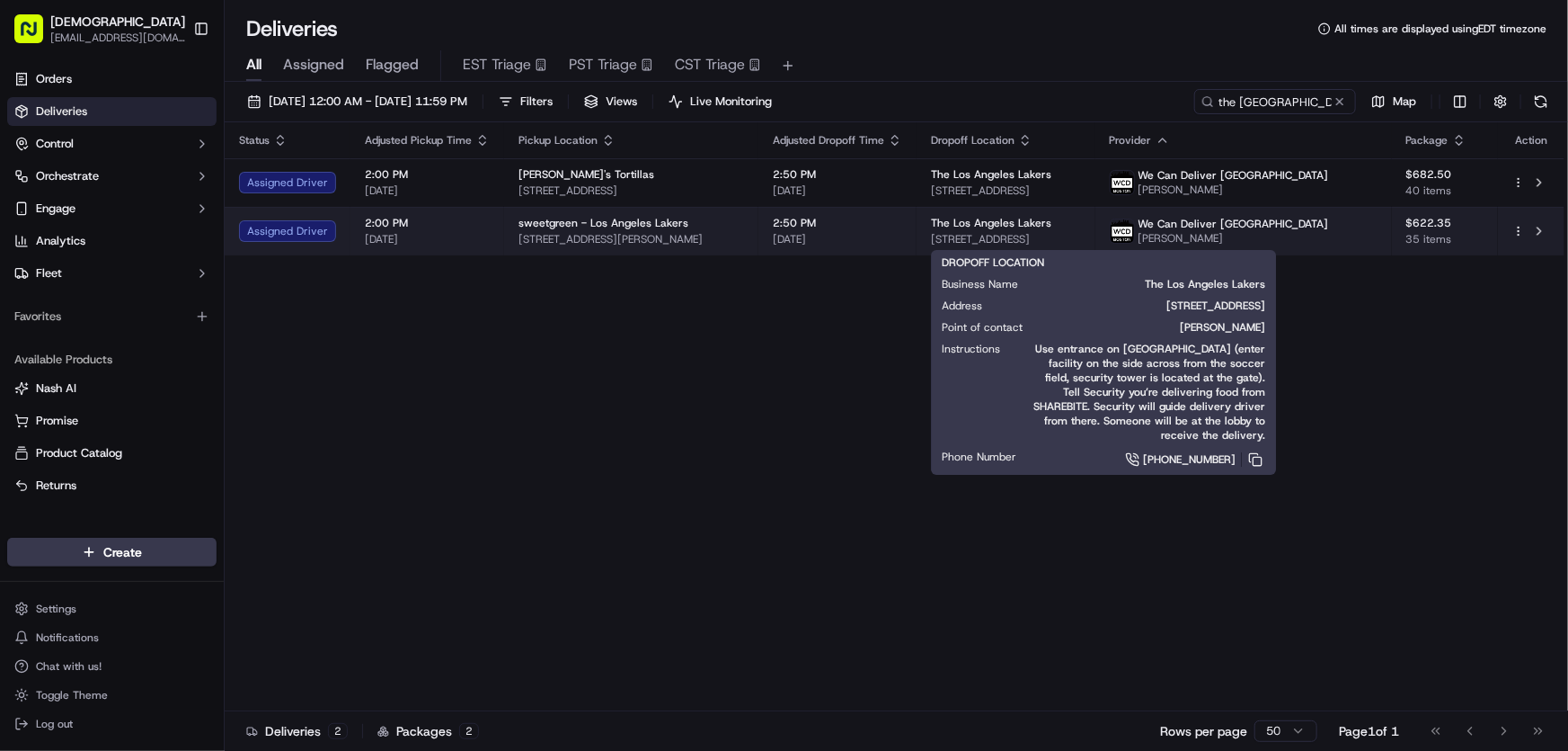
drag, startPoint x: 977, startPoint y: 239, endPoint x: 1205, endPoint y: 236, distance: 228.0
click at [1094, 236] on td "The Los Angeles Lakers 2275 E Mariposa Ave, El Segundo, CA 90245, USA" at bounding box center [1006, 231] width 178 height 48
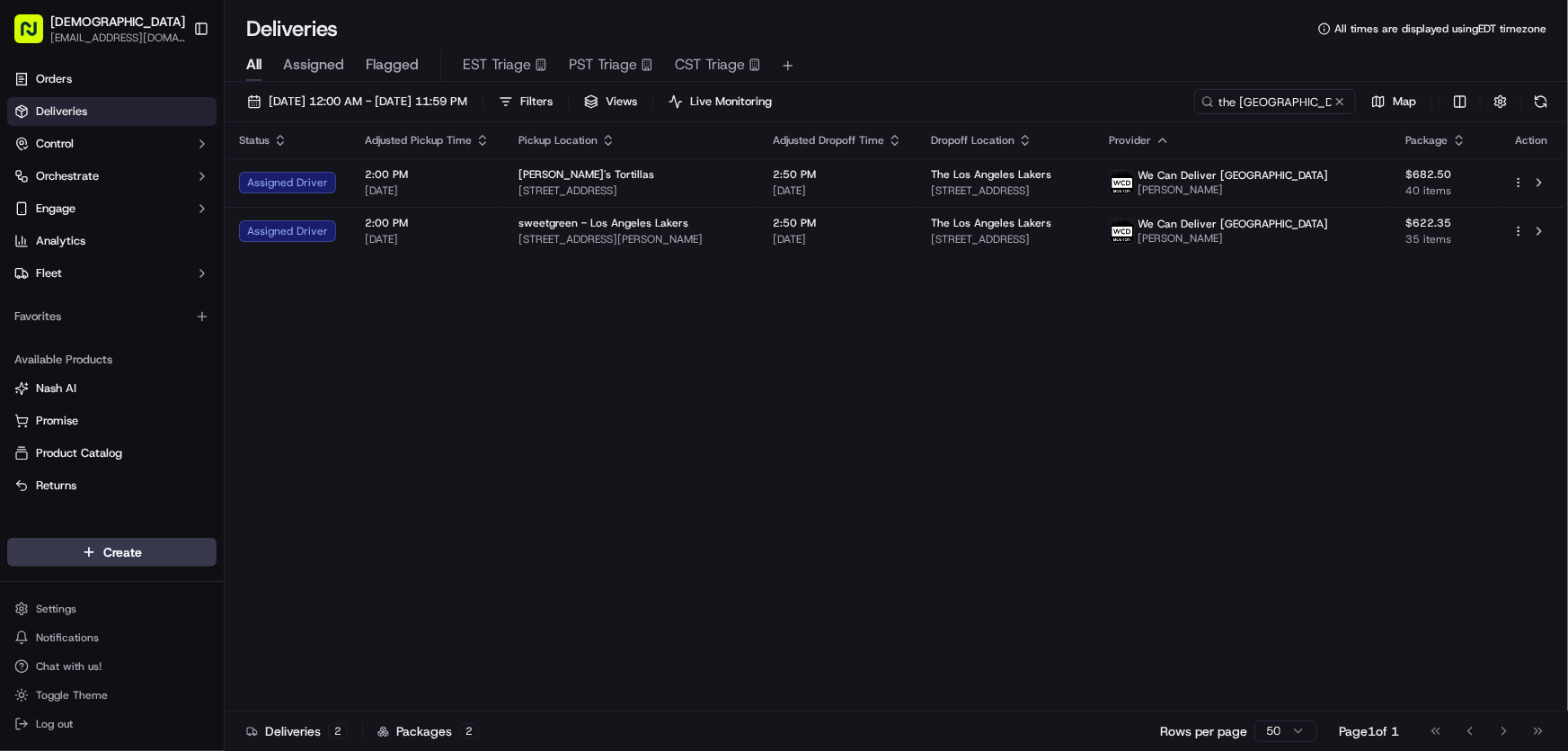
copy span "2275 E Mariposa Ave, El Segundo, CA 90245"
click at [600, 415] on div "Status Adjusted Pickup Time Pickup Location Adjusted Dropoff Time Dropoff Locat…" at bounding box center [895, 417] width 1340 height 589
click at [397, 101] on span "[DATE] 12:00 AM - [DATE] 11:59 PM" at bounding box center [368, 102] width 198 height 16
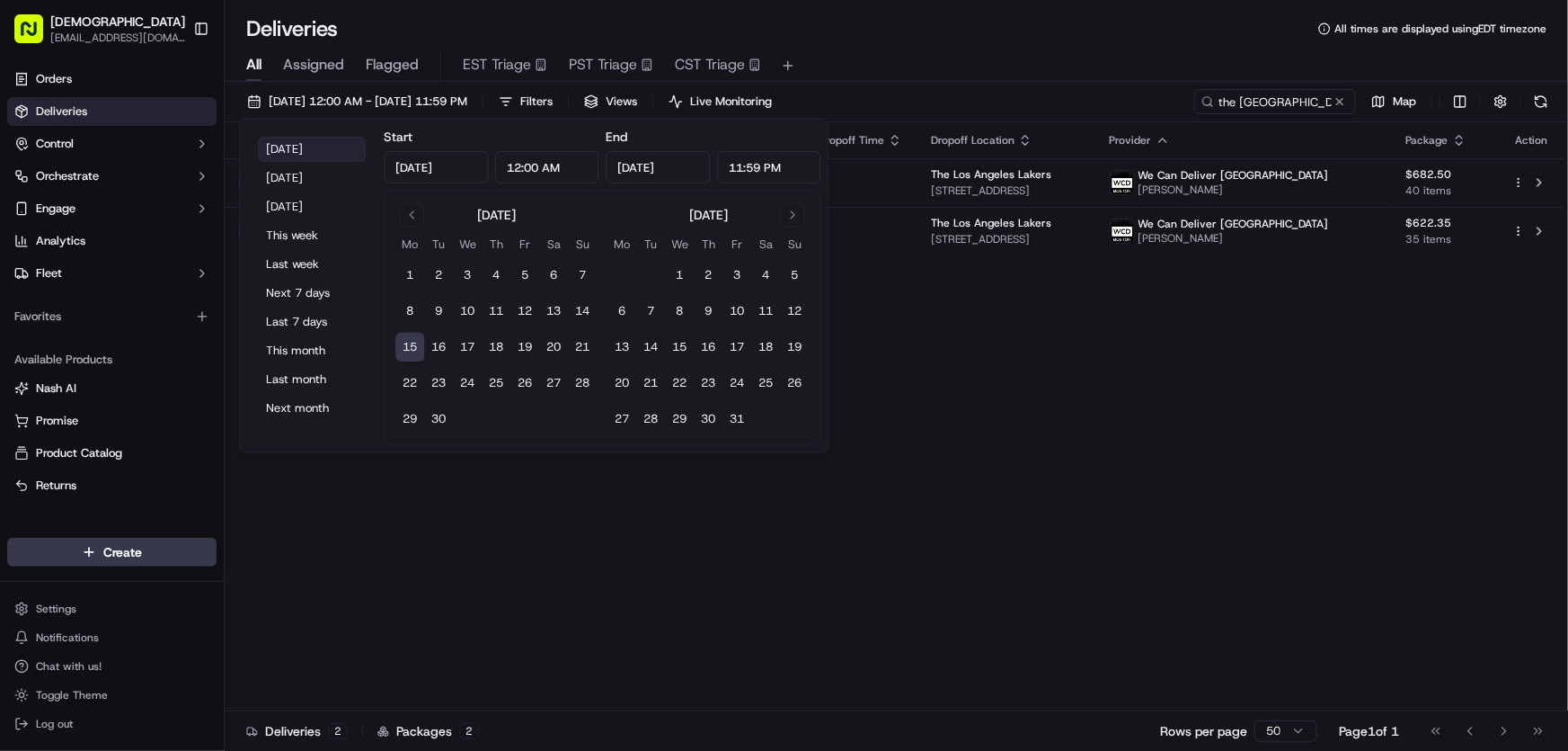
click at [302, 147] on button "[DATE]" at bounding box center [312, 149] width 108 height 26
click at [995, 365] on div "Status Adjusted Pickup Time Pickup Location Adjusted Dropoff Time Dropoff Locat…" at bounding box center [895, 417] width 1340 height 589
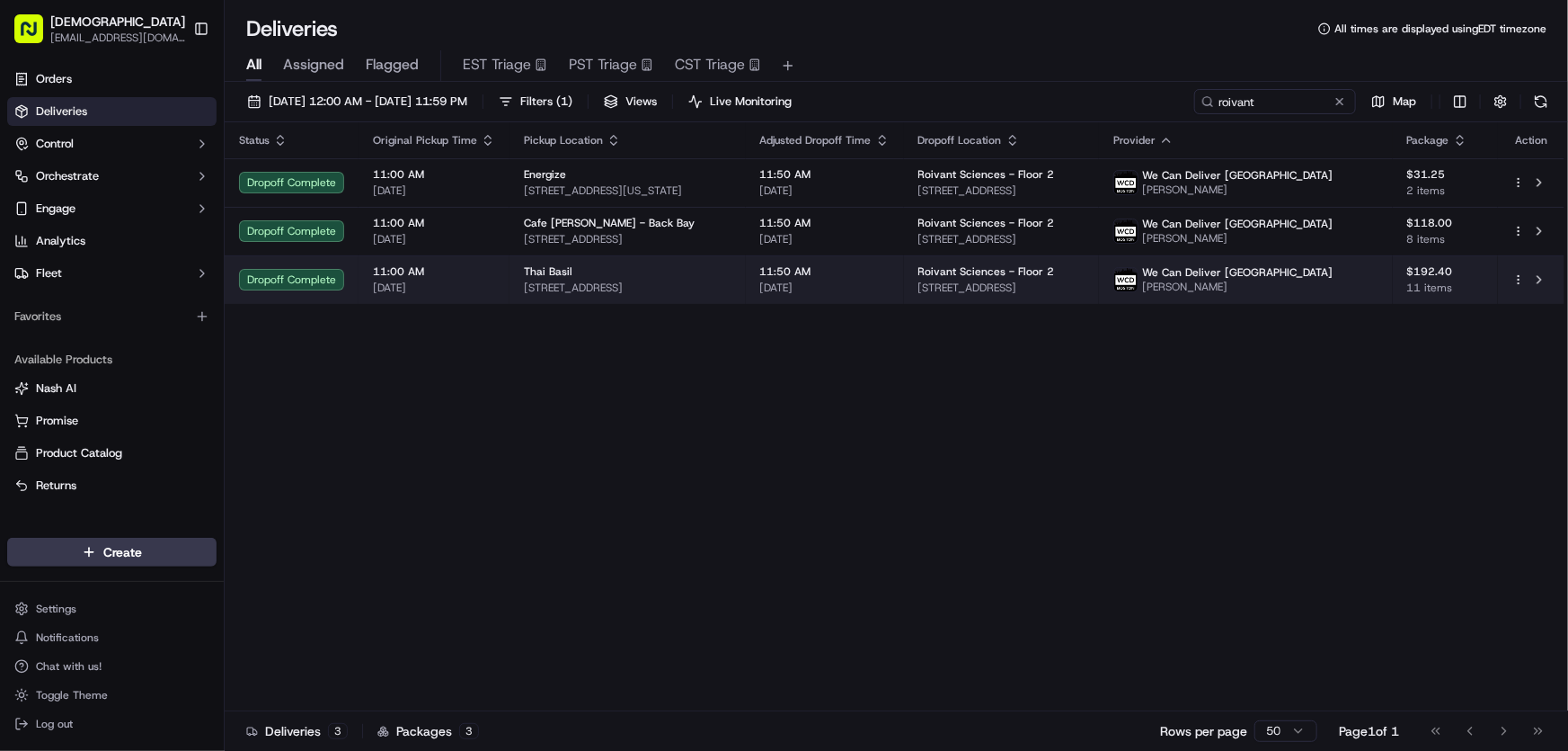
click at [645, 276] on div "Thai Basil" at bounding box center [627, 272] width 208 height 15
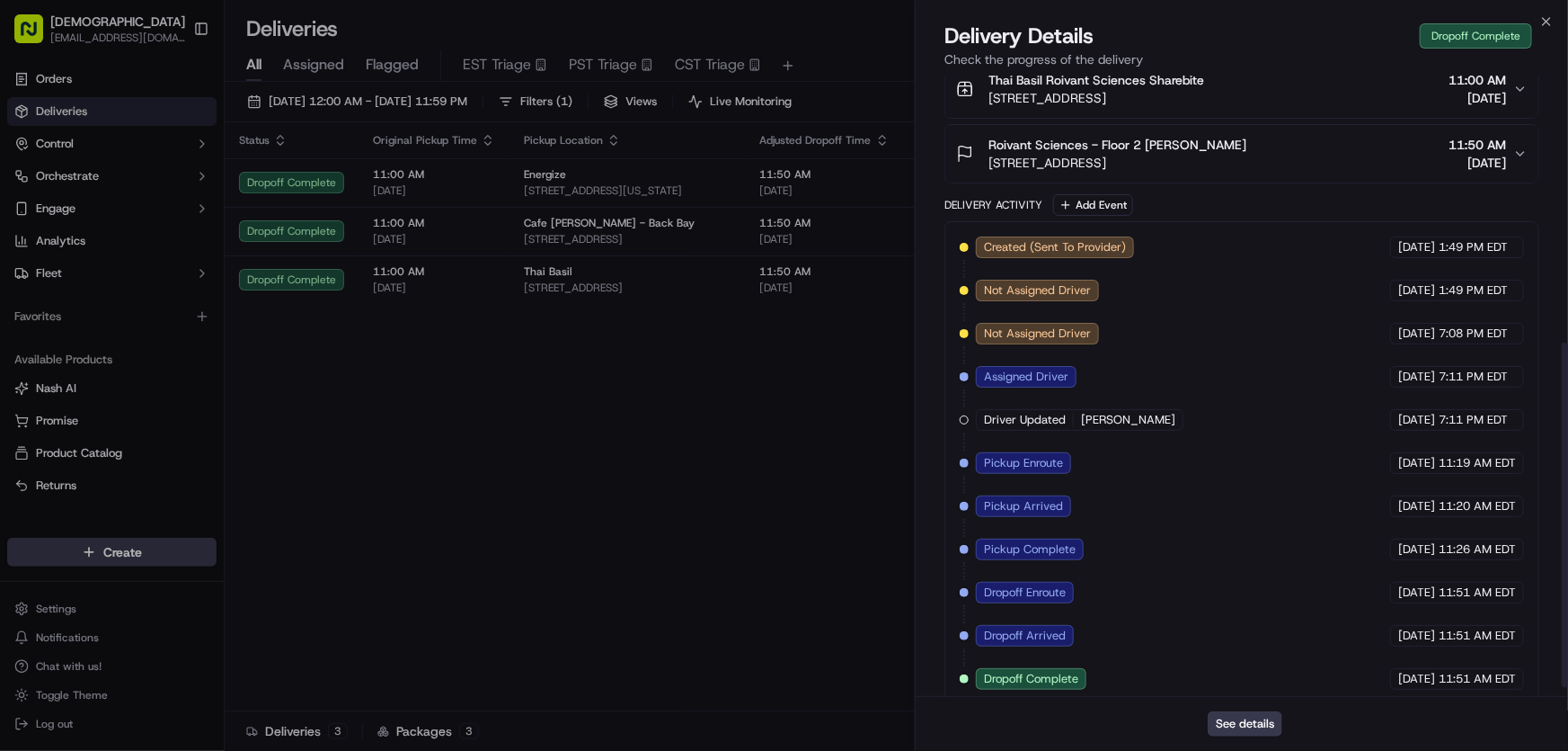
scroll to position [496, 0]
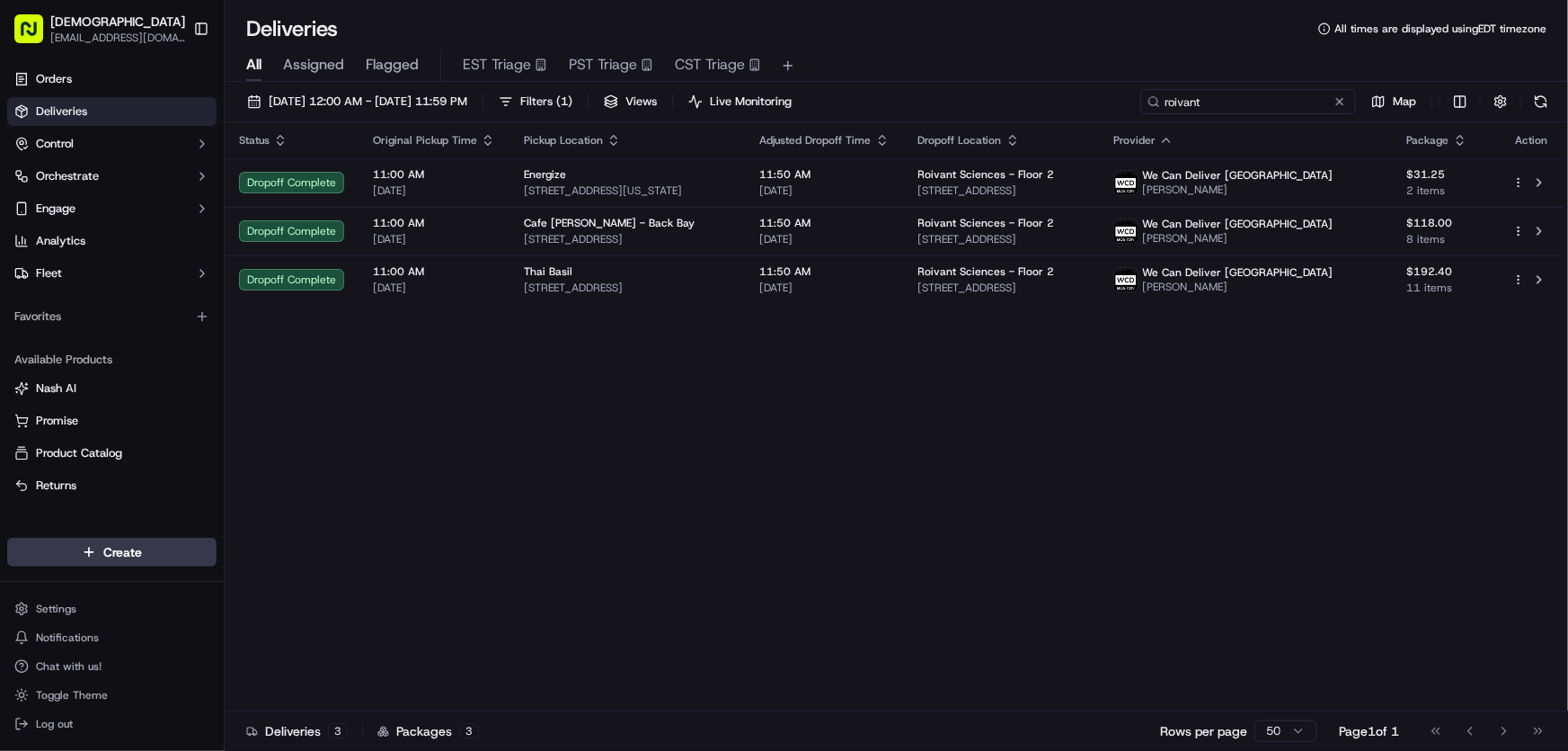
click at [1249, 103] on input "roivant" at bounding box center [1248, 102] width 216 height 26
drag, startPoint x: 1243, startPoint y: 103, endPoint x: 1107, endPoint y: 110, distance: 136.2
click at [1107, 110] on div "09/15/2025 12:00 AM - 09/15/2025 11:59 PM Filters ( 1 ) Views Live Monitoring r…" at bounding box center [897, 105] width 1344 height 33
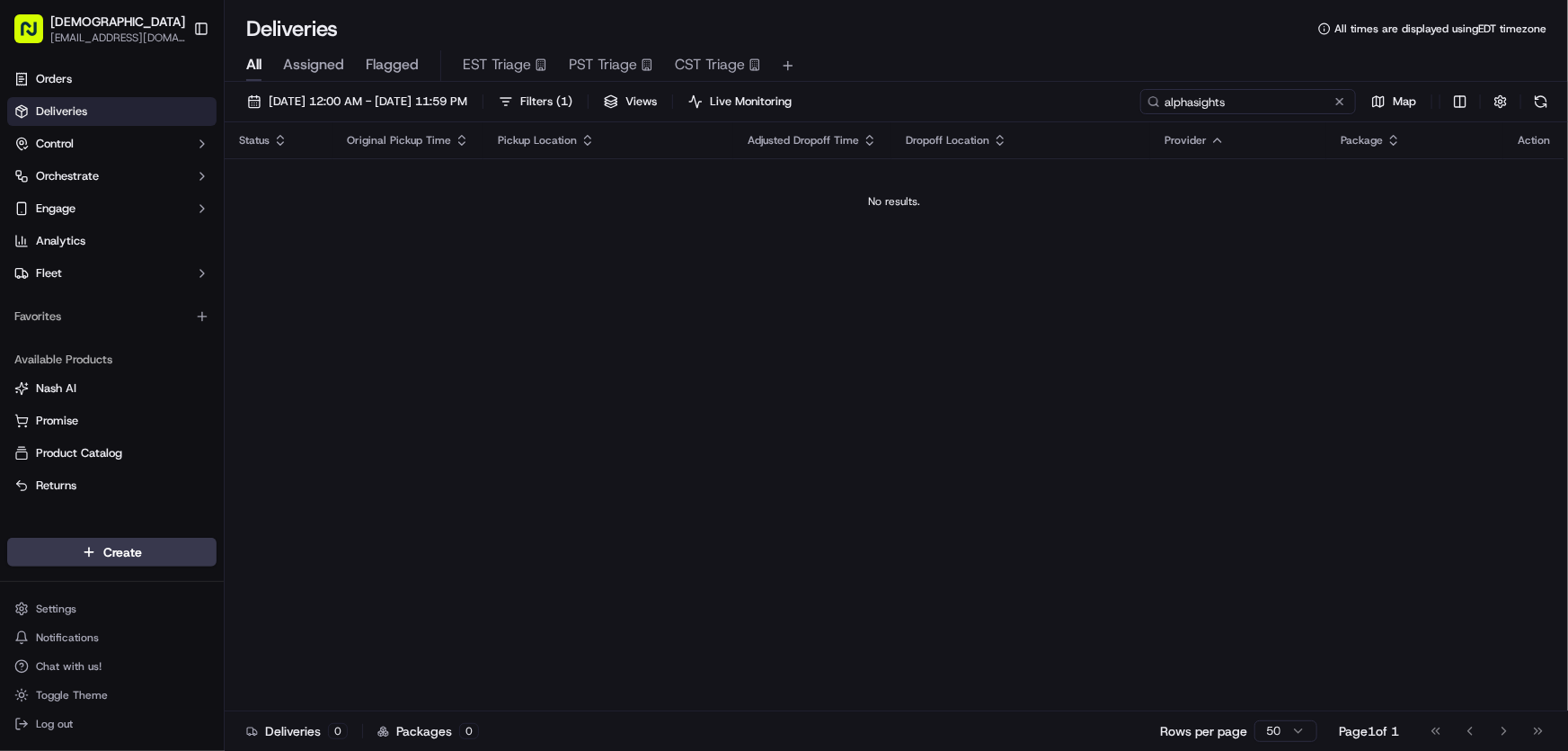
type input "alphasights"
click at [572, 98] on span "( 1 )" at bounding box center [565, 102] width 16 height 16
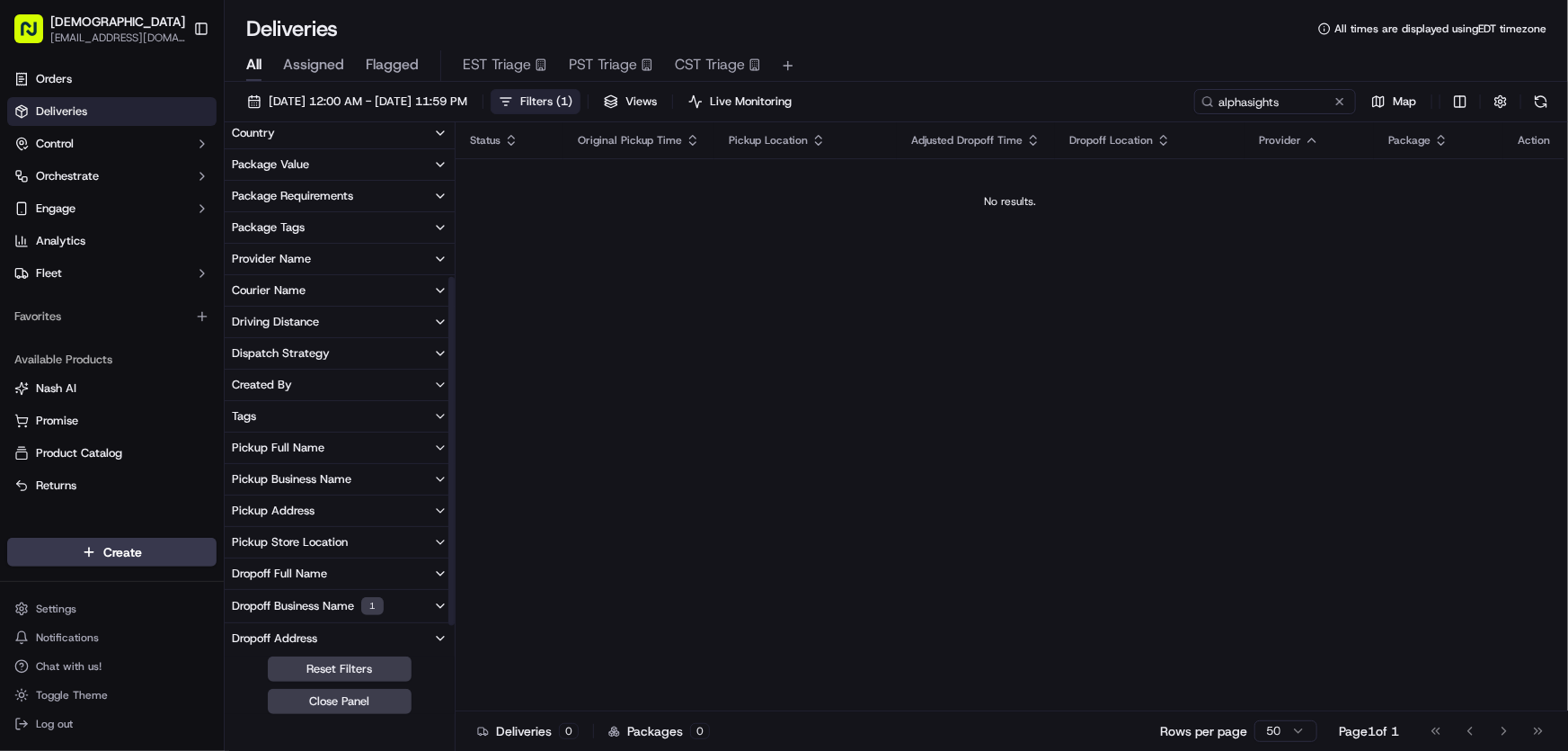
scroll to position [244, 0]
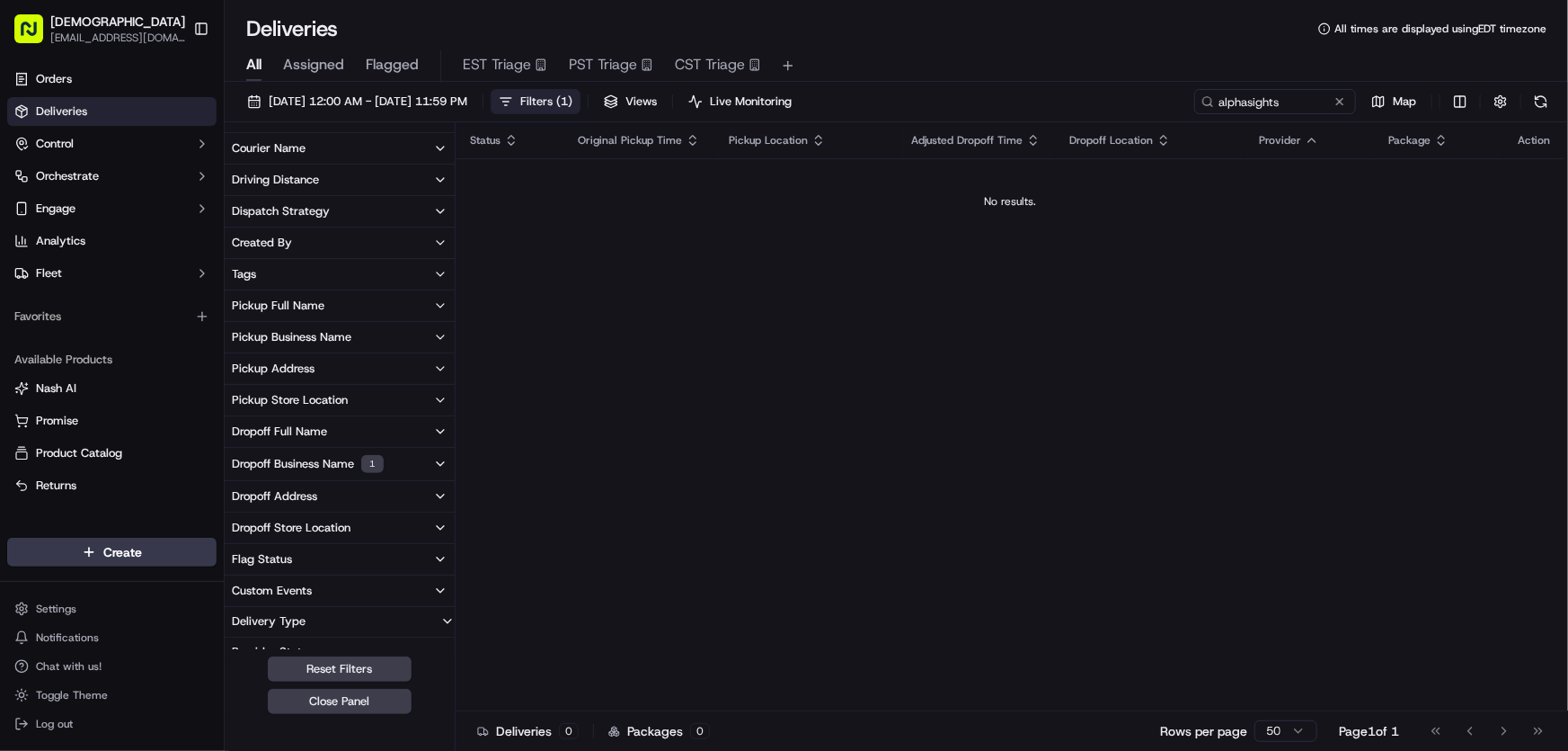
click at [280, 458] on div "Dropoff Business Name 1" at bounding box center [308, 464] width 152 height 18
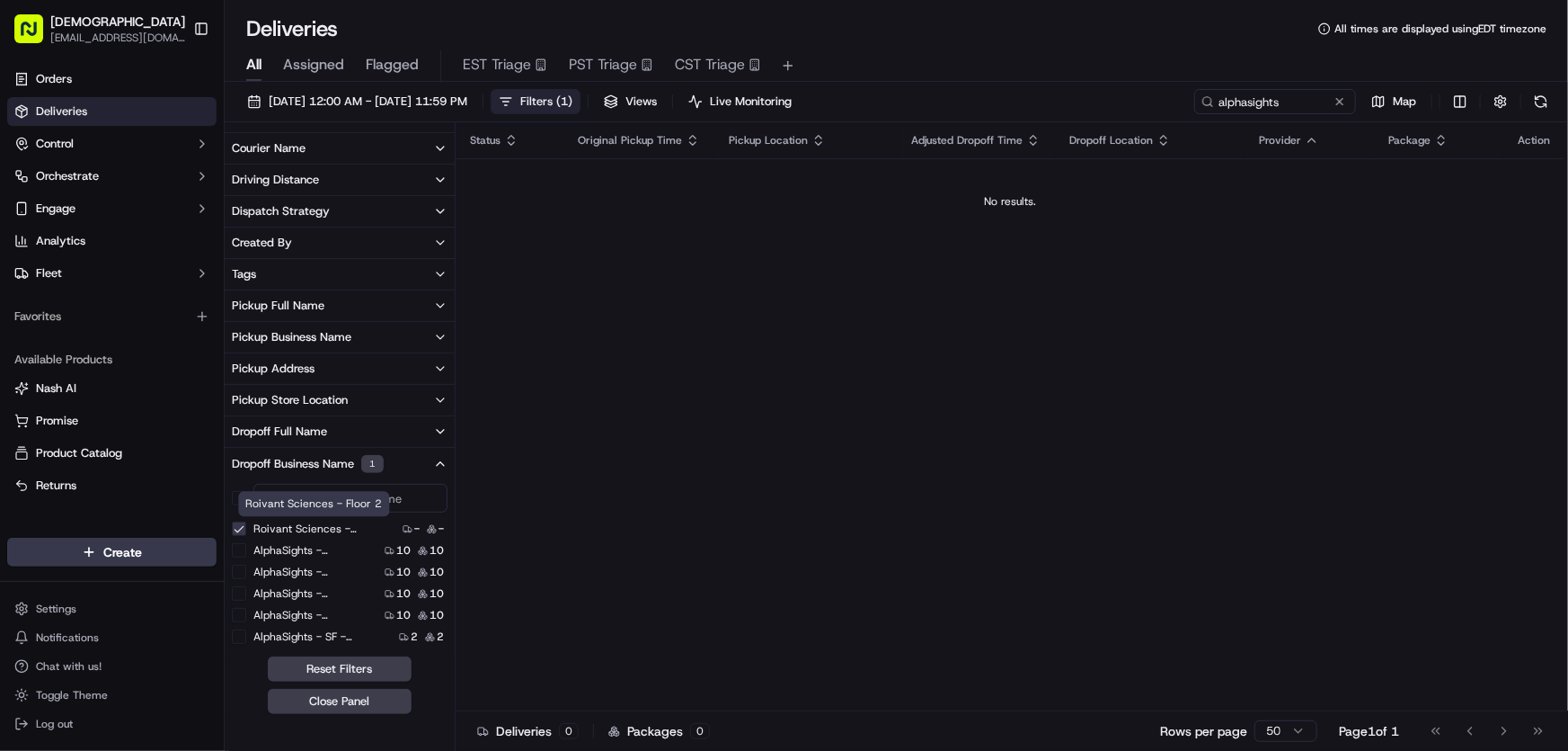
click at [241, 528] on 2 "Roivant Sciences - Floor 2" at bounding box center [240, 529] width 15 height 15
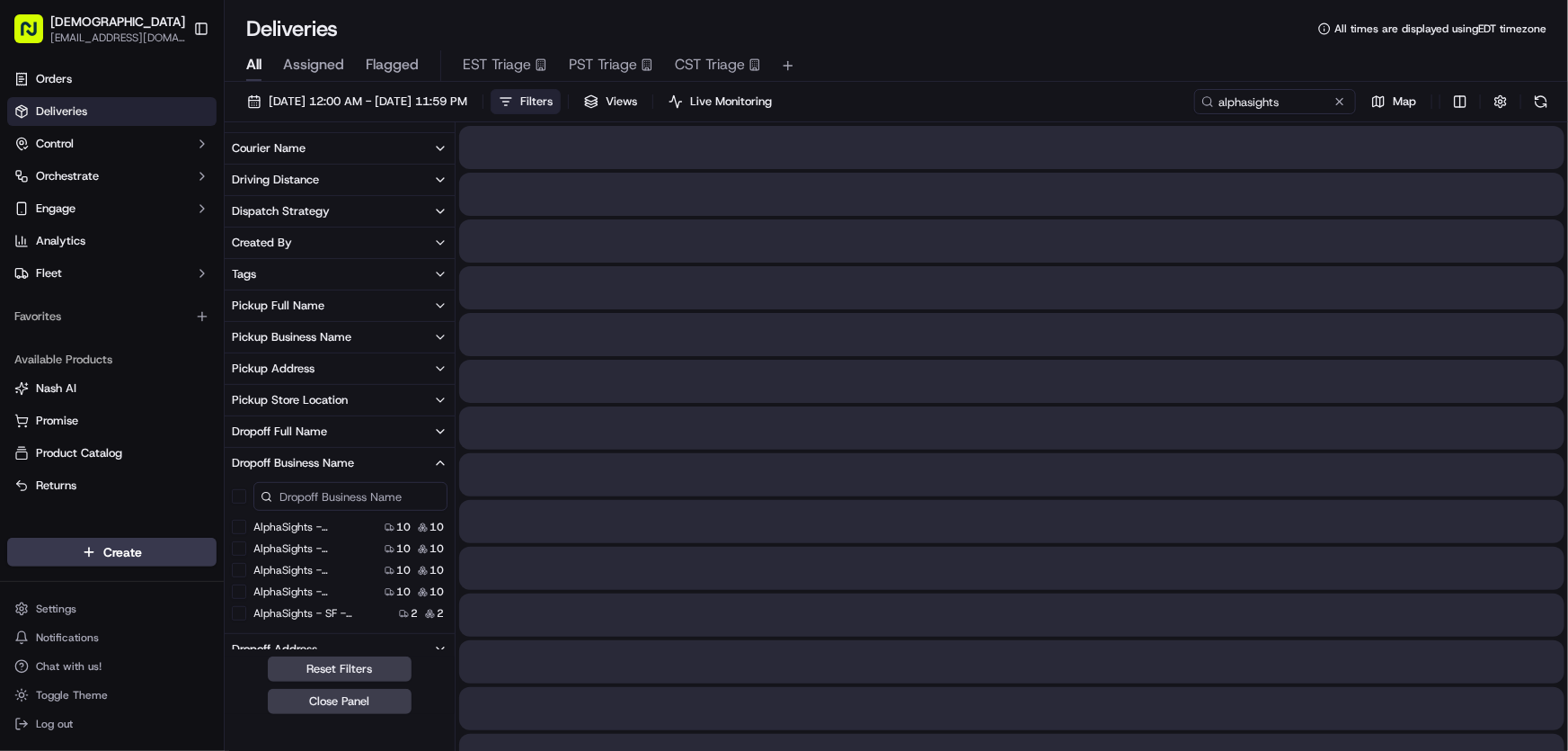
click at [240, 612] on 2 "AlphaSights - SF - Floor 2" at bounding box center [240, 614] width 15 height 15
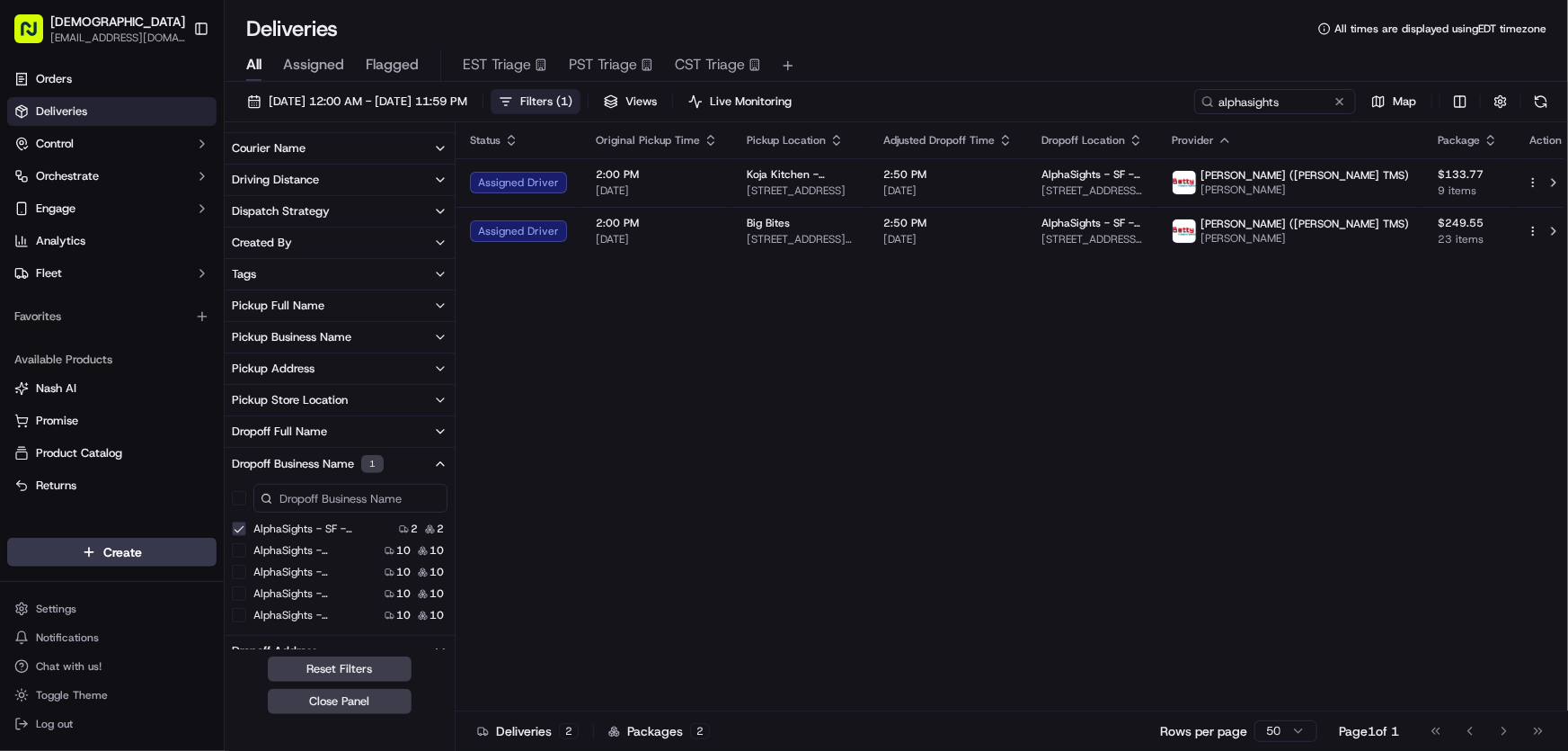
click at [572, 100] on span "Filters ( 1 )" at bounding box center [546, 102] width 52 height 16
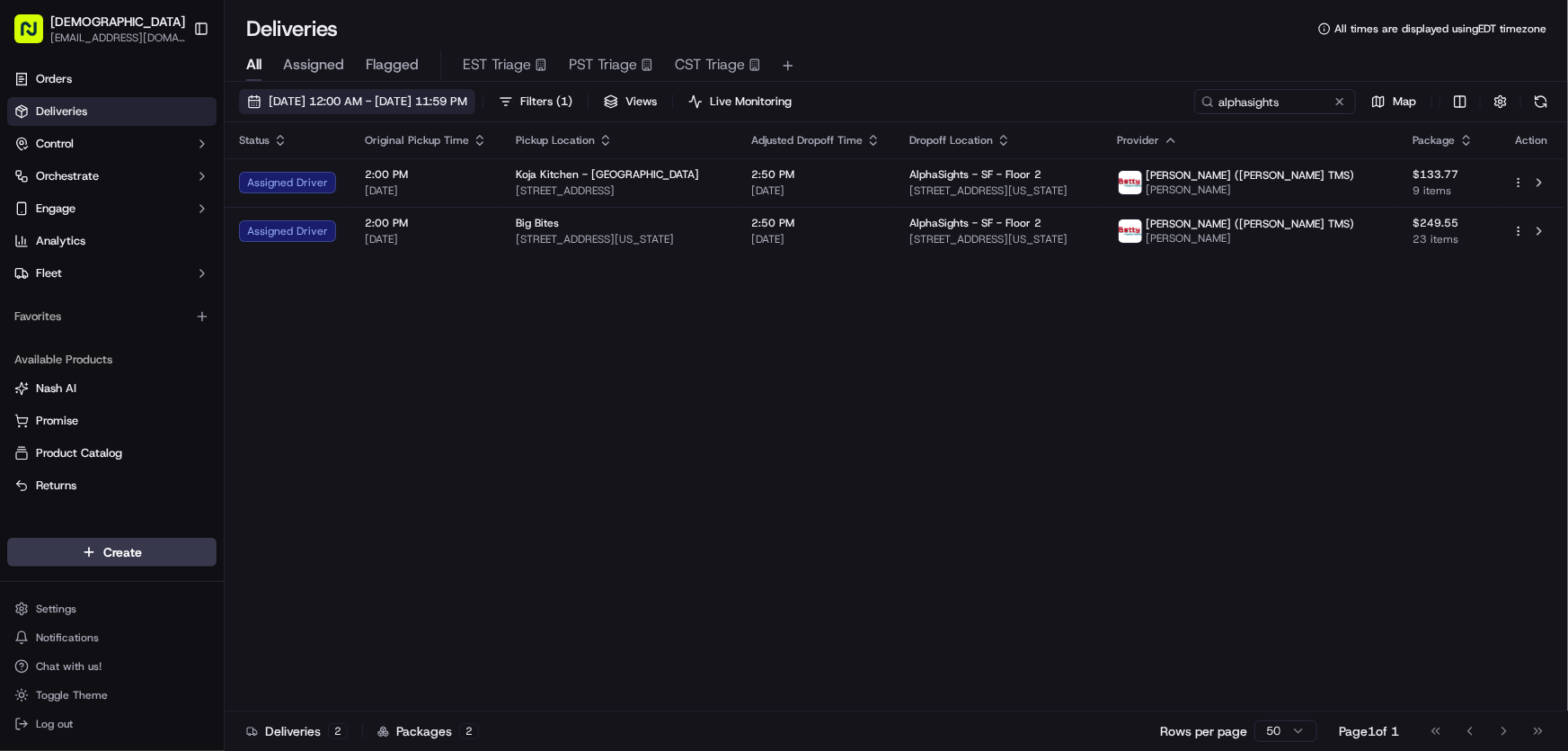
click at [396, 90] on button "[DATE] 12:00 AM - [DATE] 11:59 PM" at bounding box center [357, 102] width 237 height 26
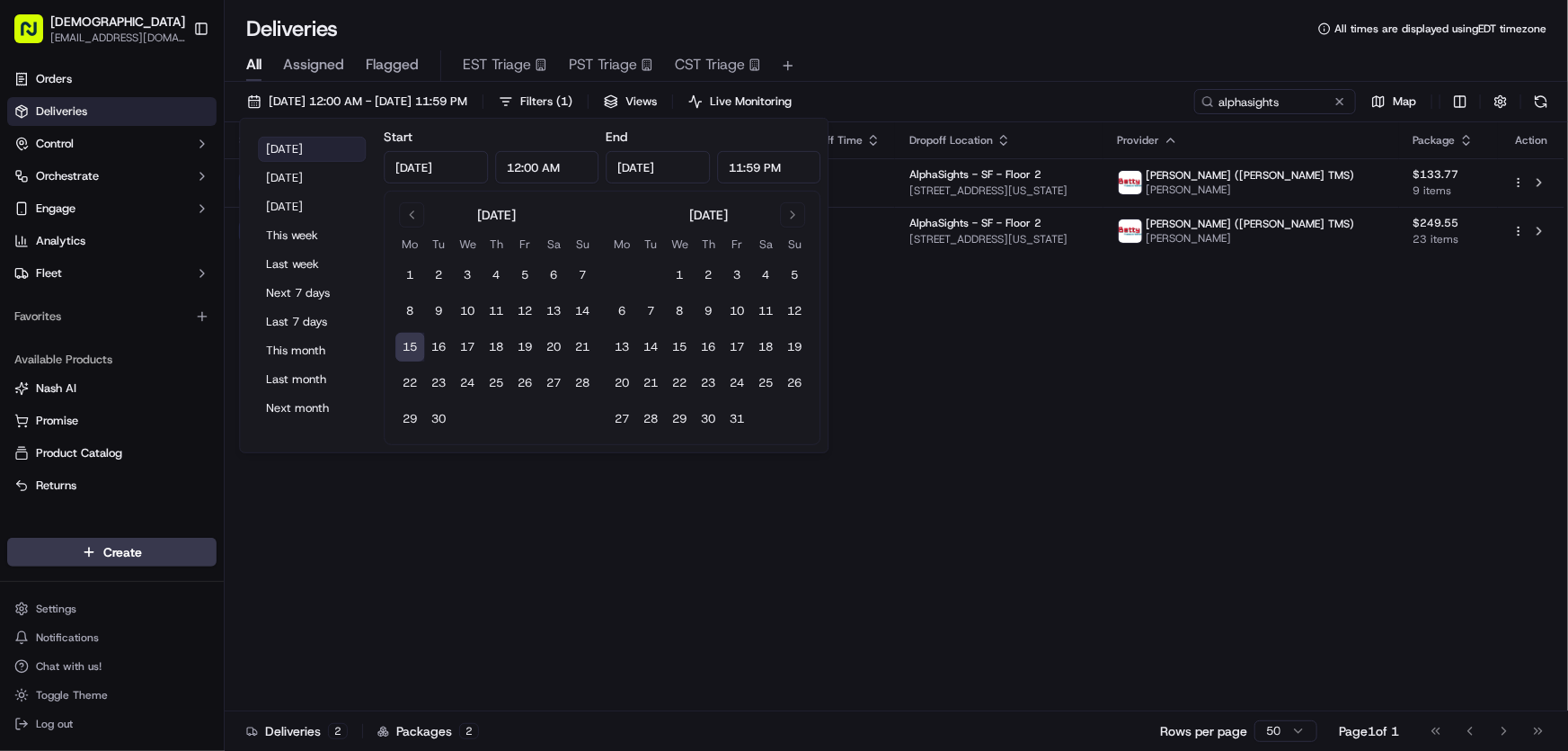
click at [303, 142] on button "Today" at bounding box center [312, 149] width 108 height 26
click at [1033, 350] on div "Status Original Pickup Time Pickup Location Adjusted Dropoff Time Dropoff Locat…" at bounding box center [895, 417] width 1340 height 589
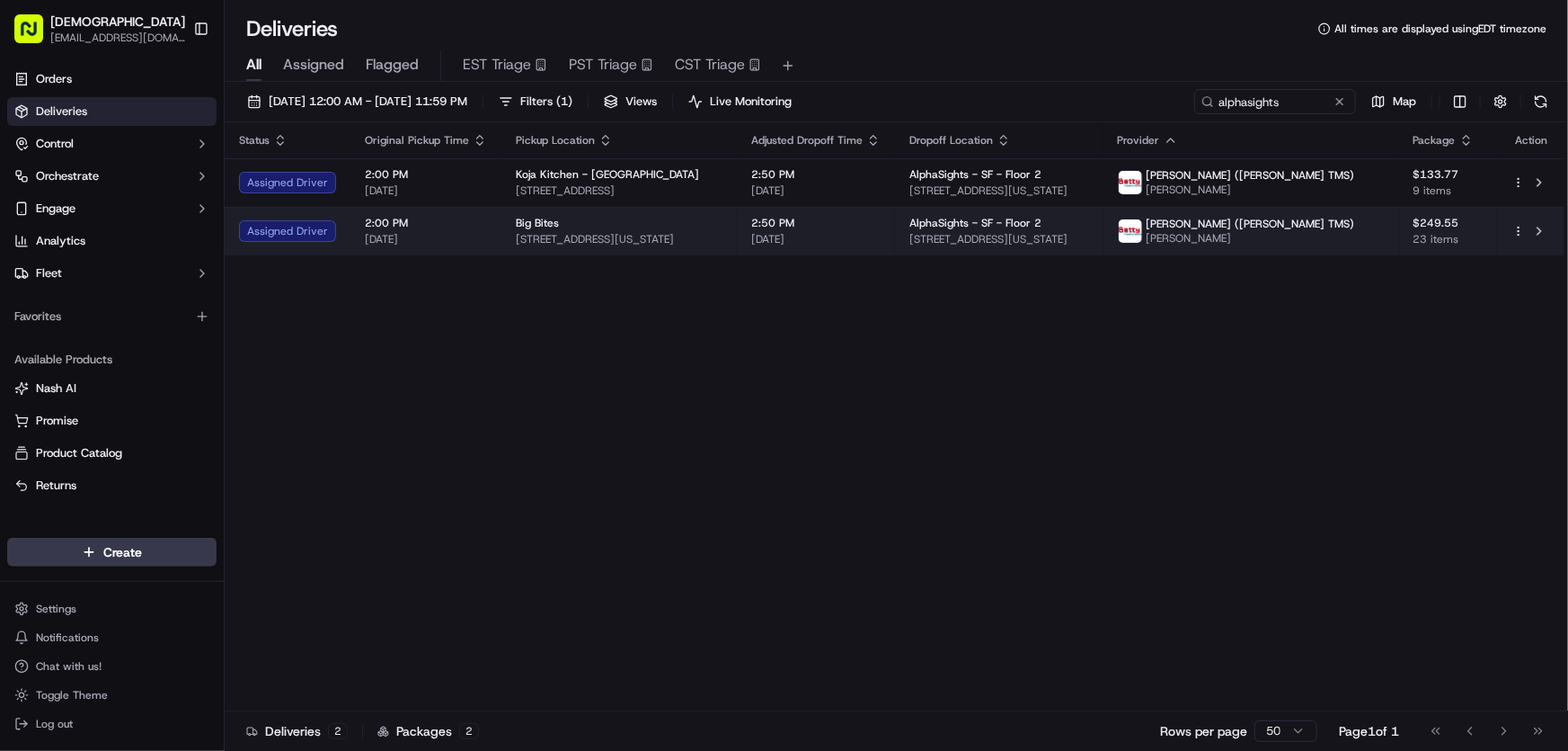
drag, startPoint x: 1008, startPoint y: 241, endPoint x: 1229, endPoint y: 247, distance: 221.1
click at [1103, 247] on td "AlphaSights - SF - Floor 2 351 California St, San Francisco, CA 94104, USA" at bounding box center [998, 231] width 208 height 48
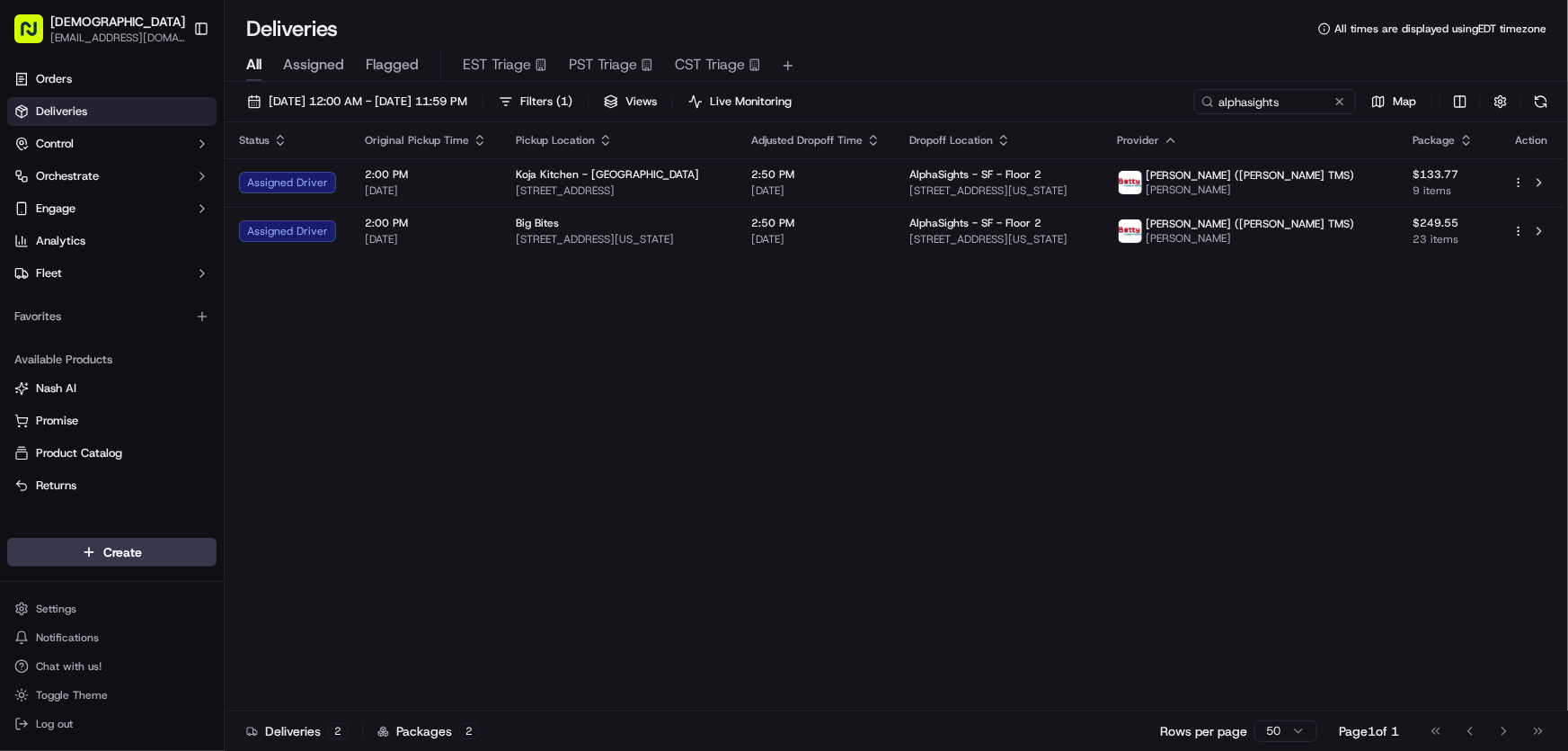
copy span "351 California St, San Francisco, CA 94104, USA"
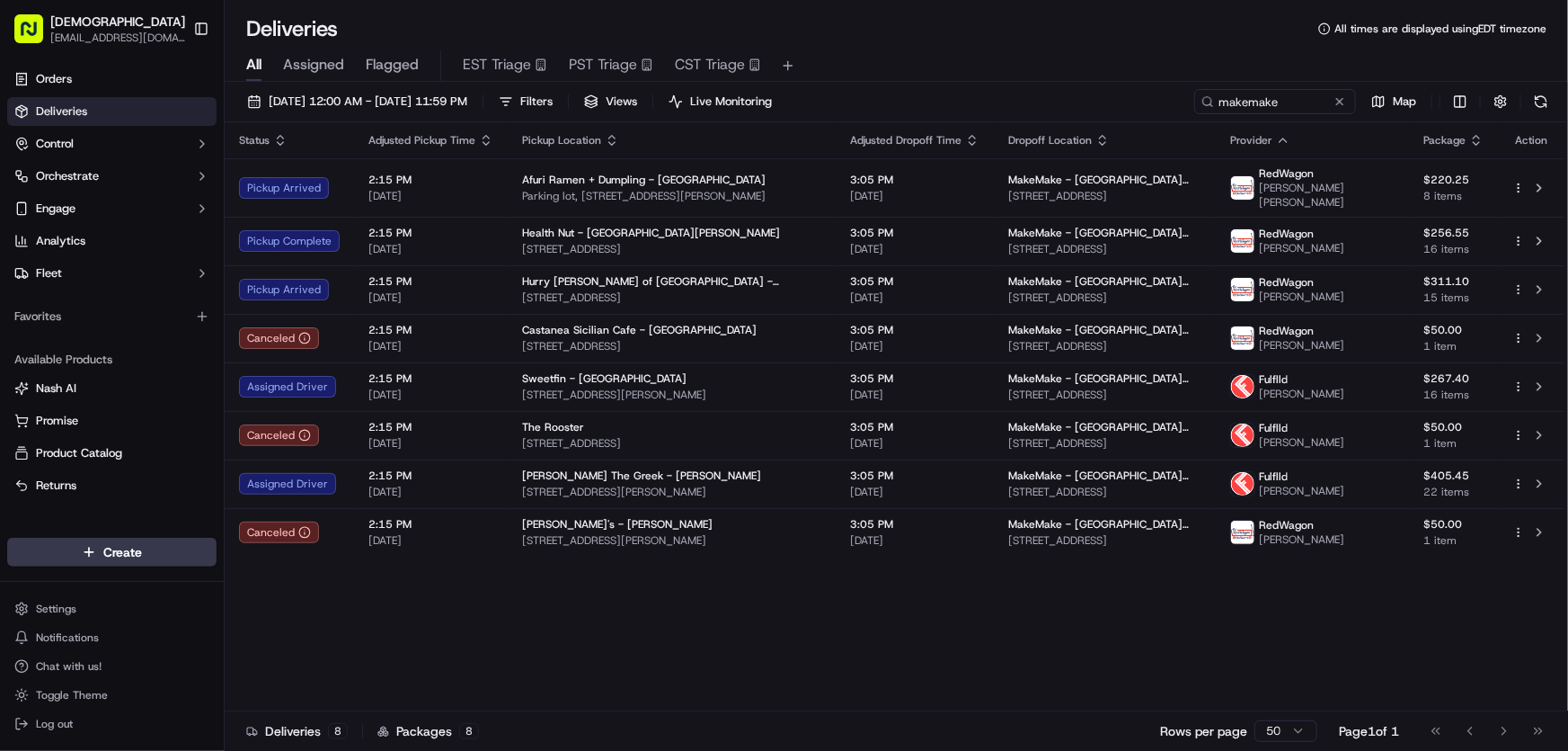
click at [990, 50] on div "All Assigned Flagged EST Triage PST Triage CST Triage" at bounding box center [897, 66] width 1344 height 31
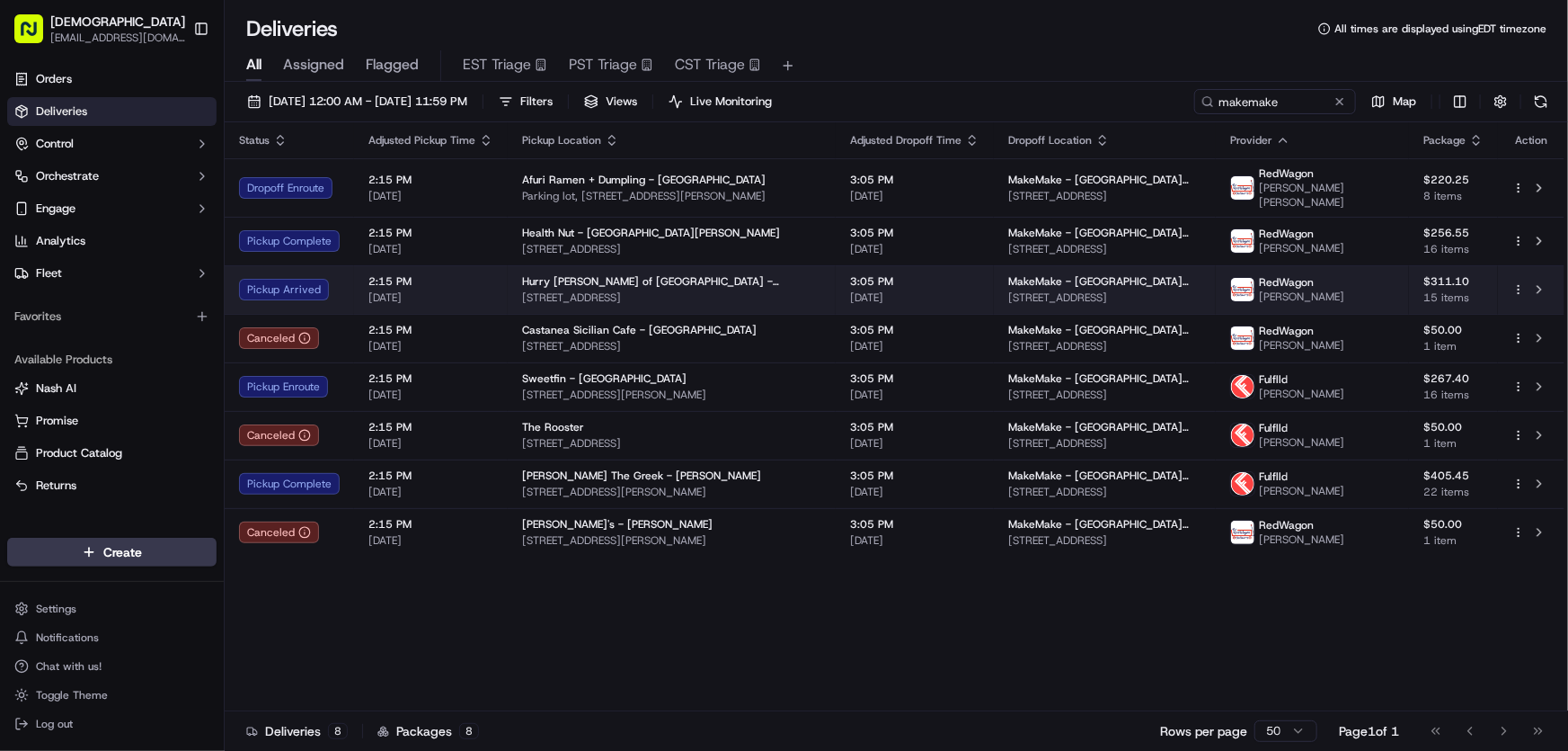
click at [606, 291] on span "[STREET_ADDRESS]" at bounding box center [671, 298] width 299 height 15
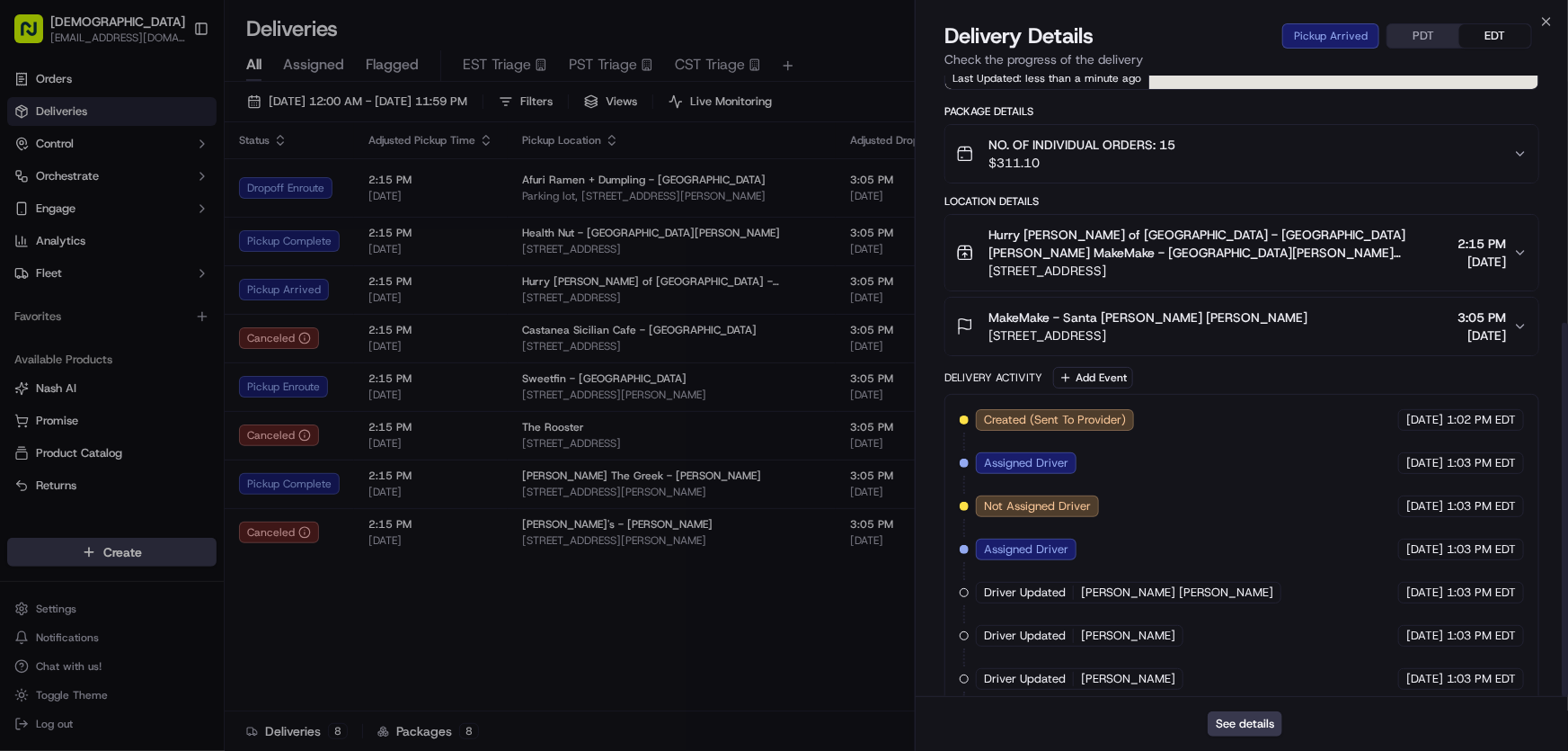
scroll to position [410, 0]
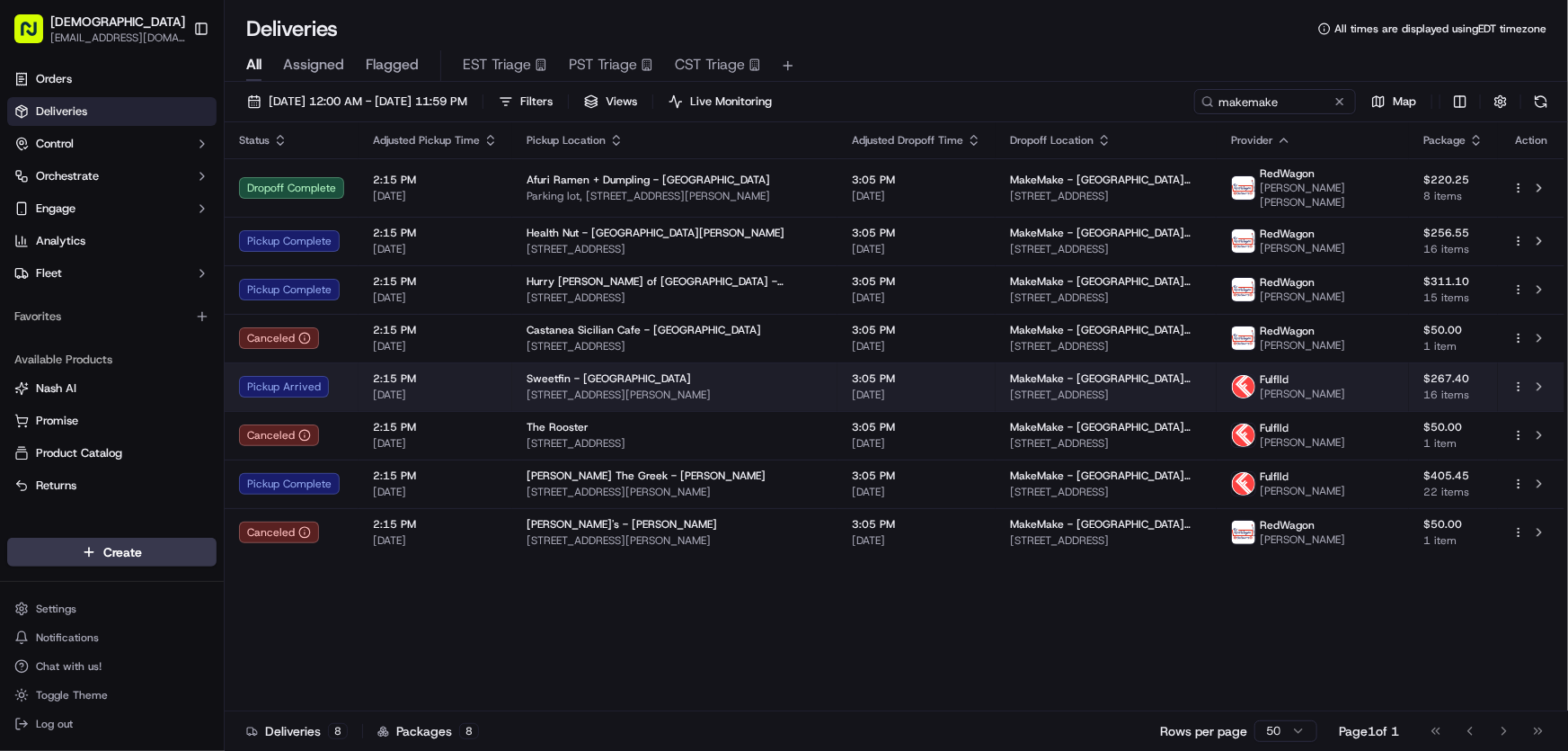
click at [544, 371] on span "Sweetfin - [GEOGRAPHIC_DATA]" at bounding box center [609, 379] width 165 height 15
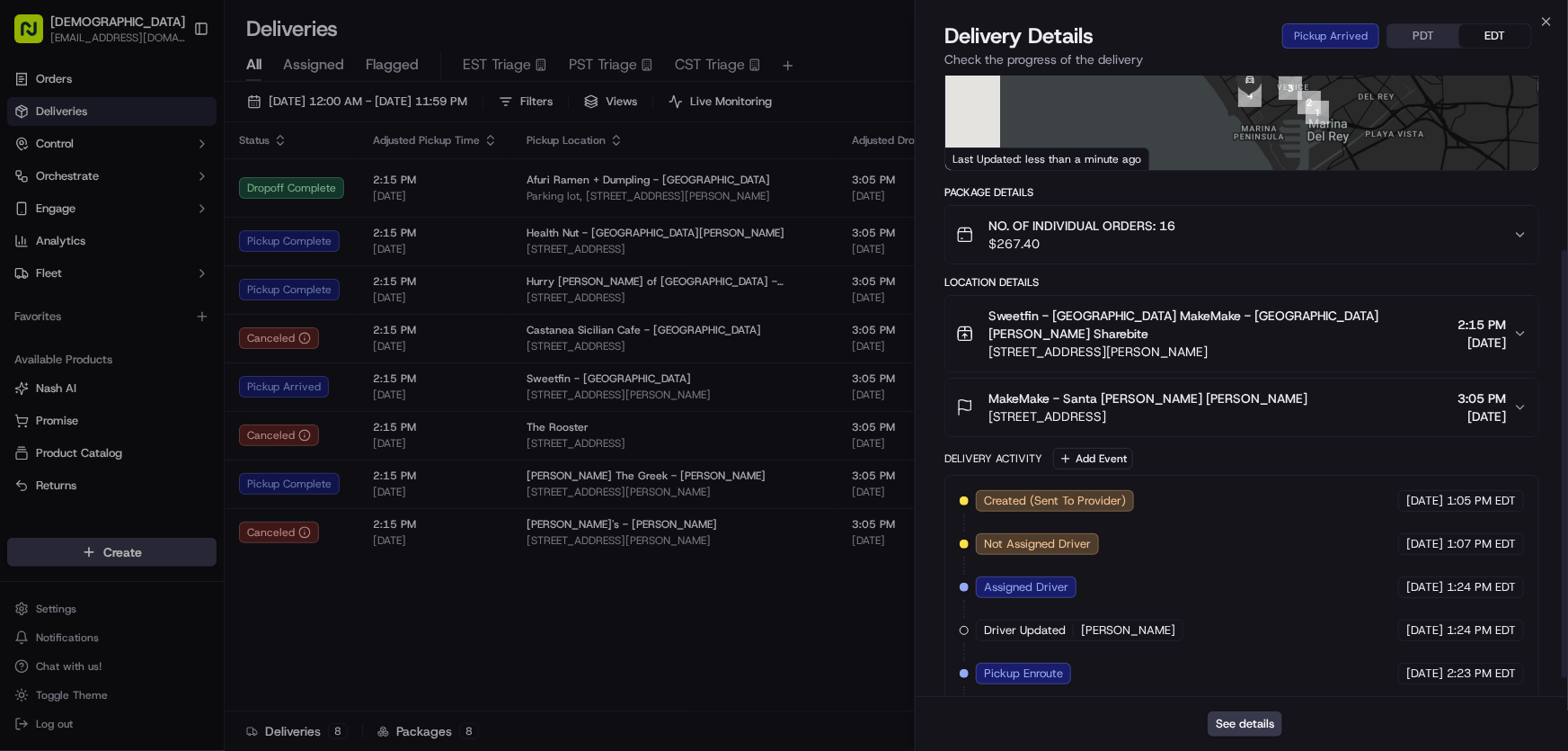
scroll to position [281, 0]
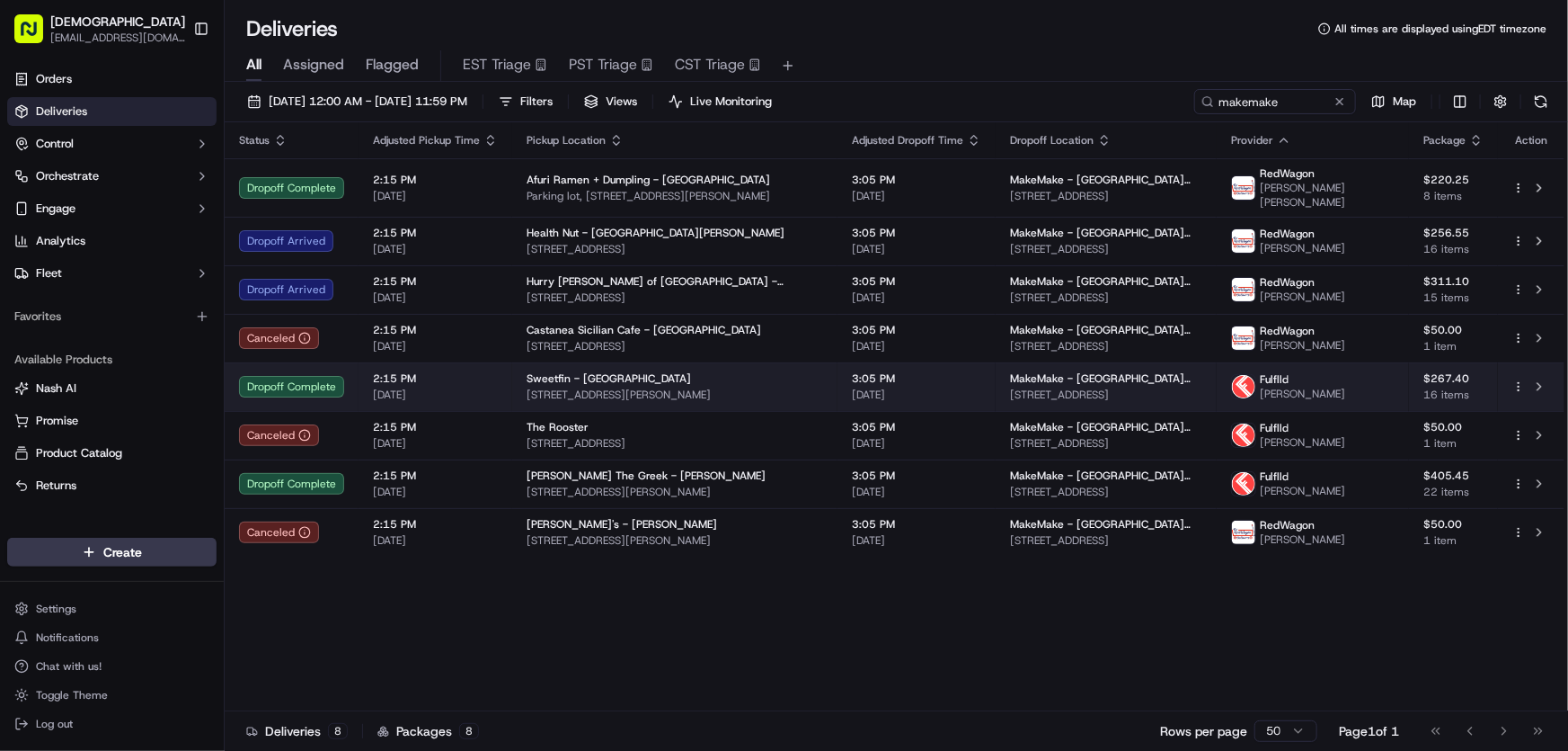
click at [584, 388] on span "1146 Abbot Kinney Blvd, Venice, CA 90291, USA" at bounding box center [675, 395] width 296 height 15
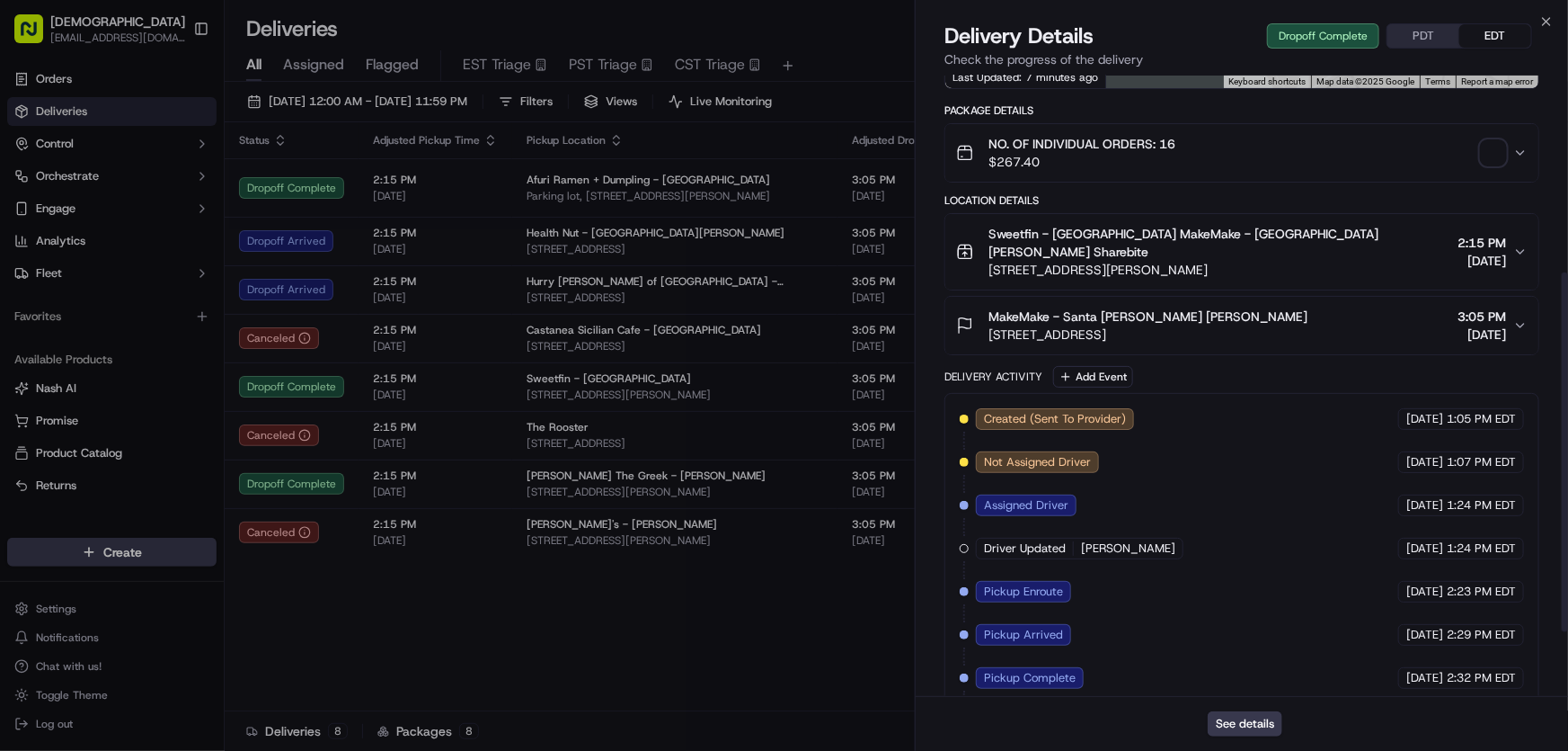
scroll to position [452, 0]
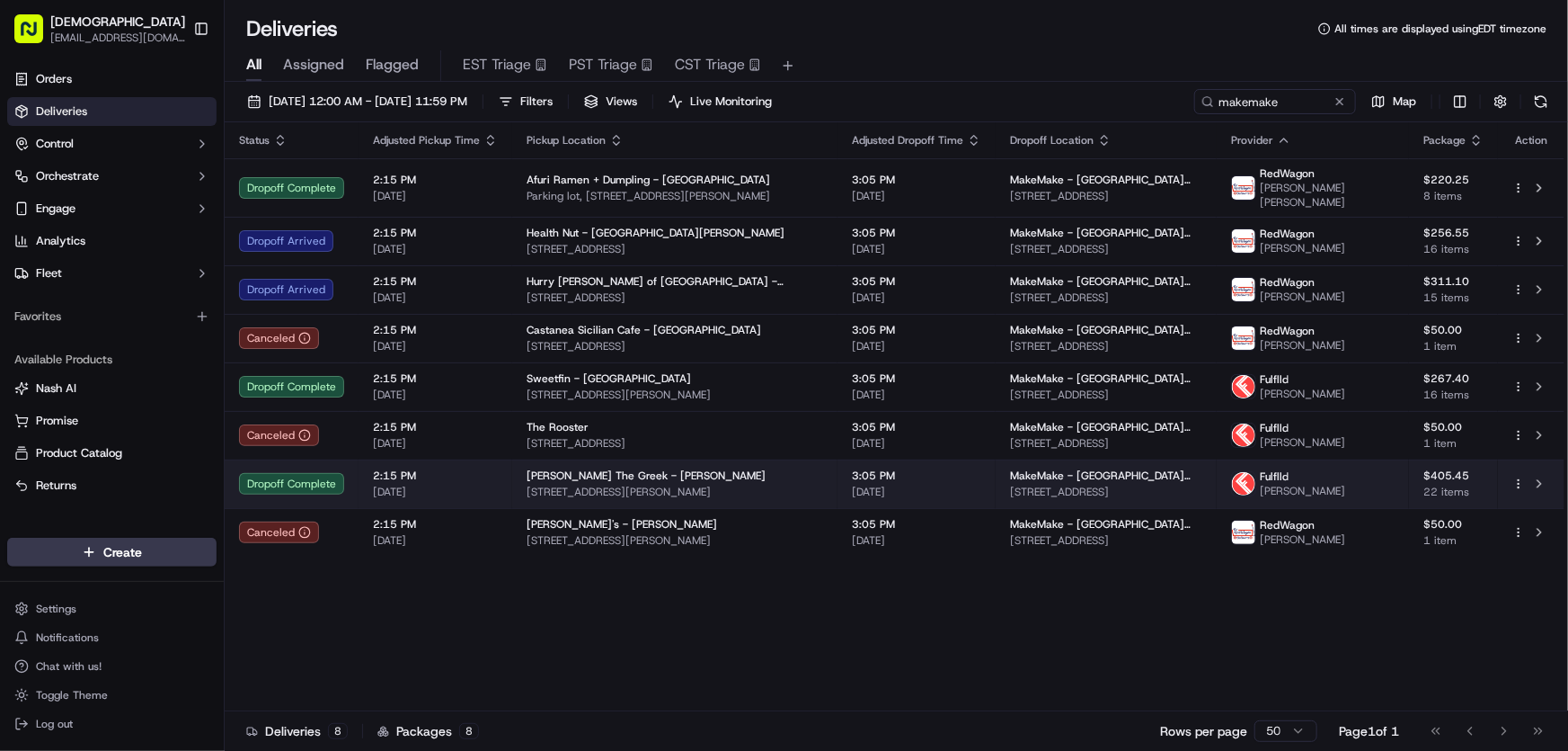
click at [596, 471] on span "Nick The Greek - Marina del Rey" at bounding box center [645, 476] width 239 height 15
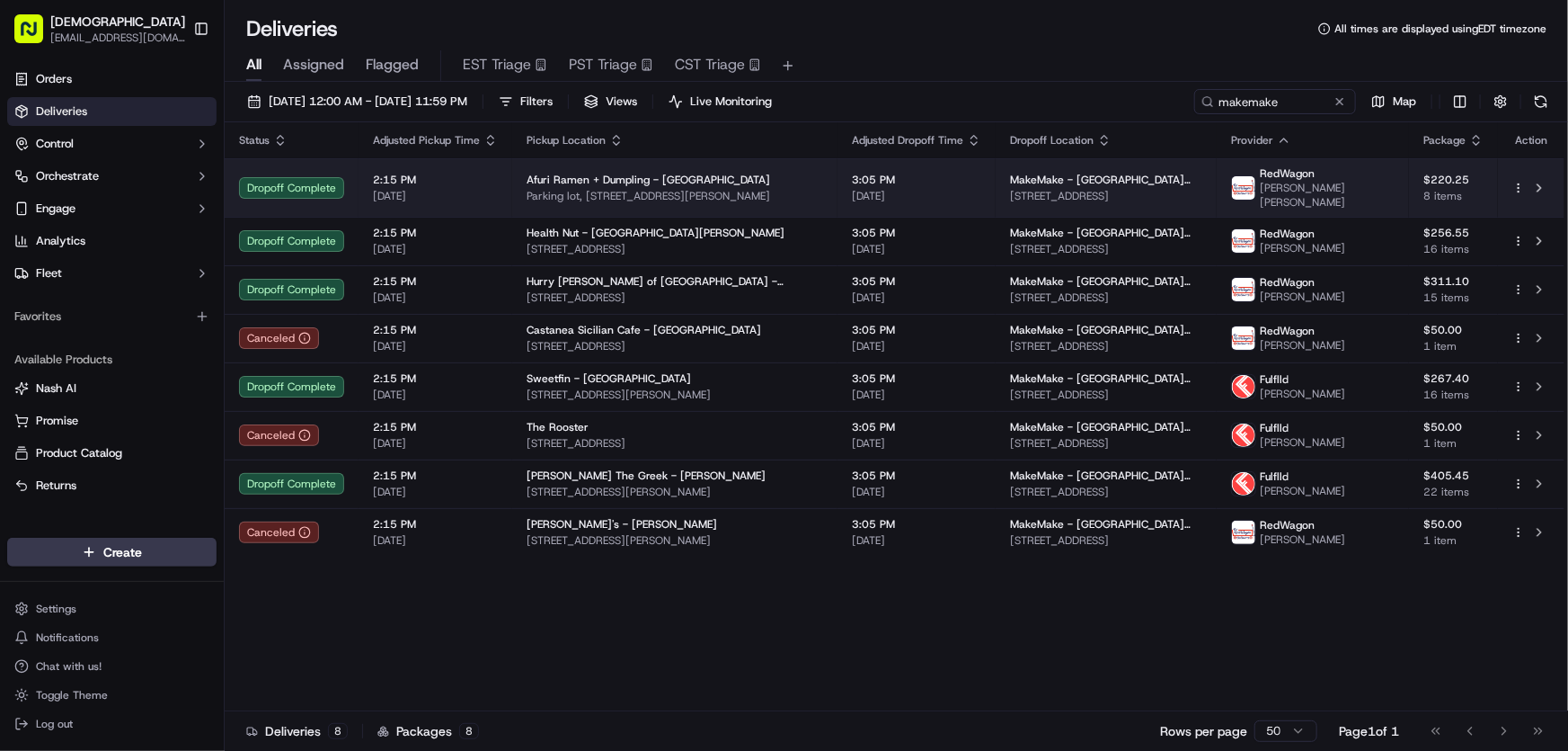
click at [618, 177] on span "Afuri Ramen + Dumpling - Culver City" at bounding box center [648, 180] width 243 height 15
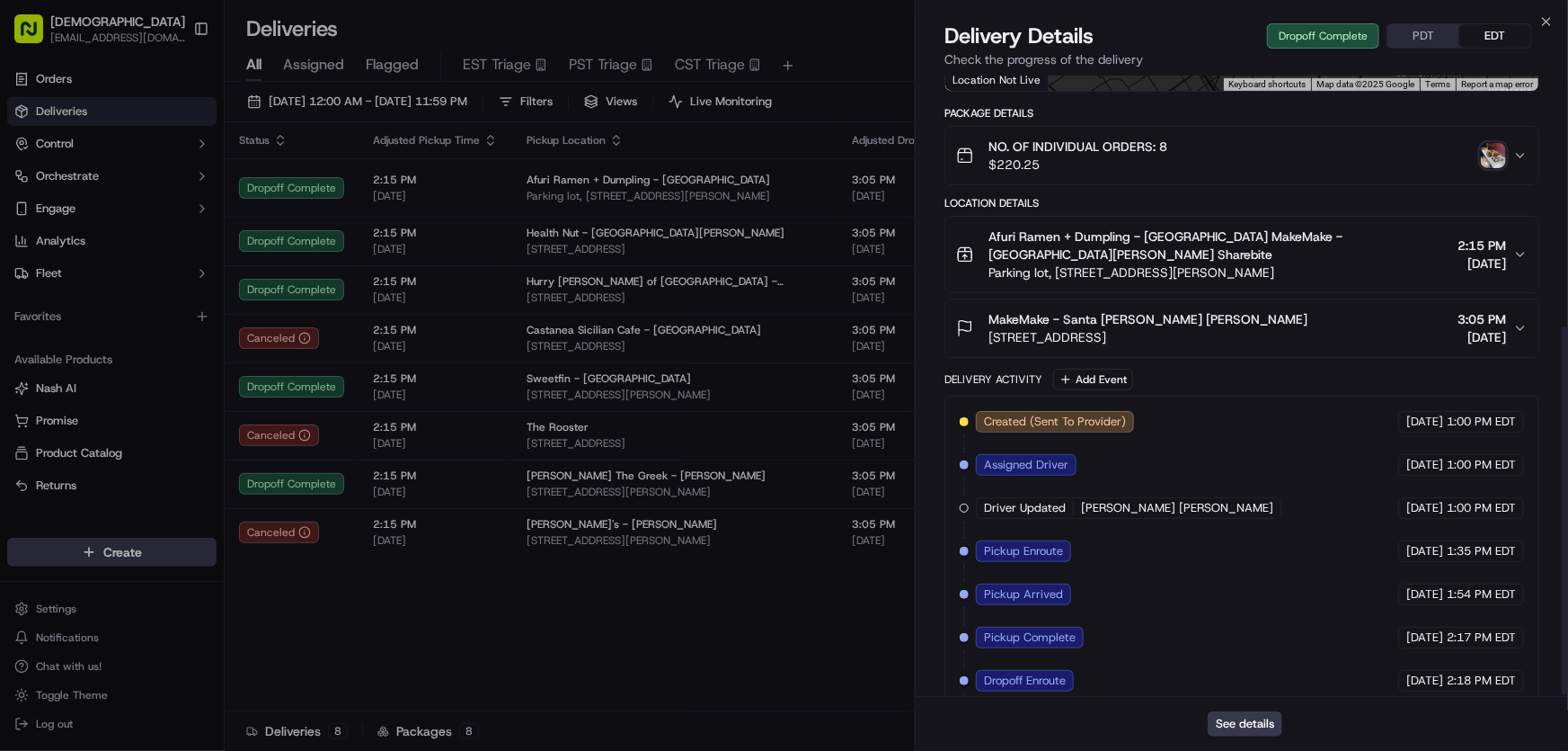
scroll to position [428, 0]
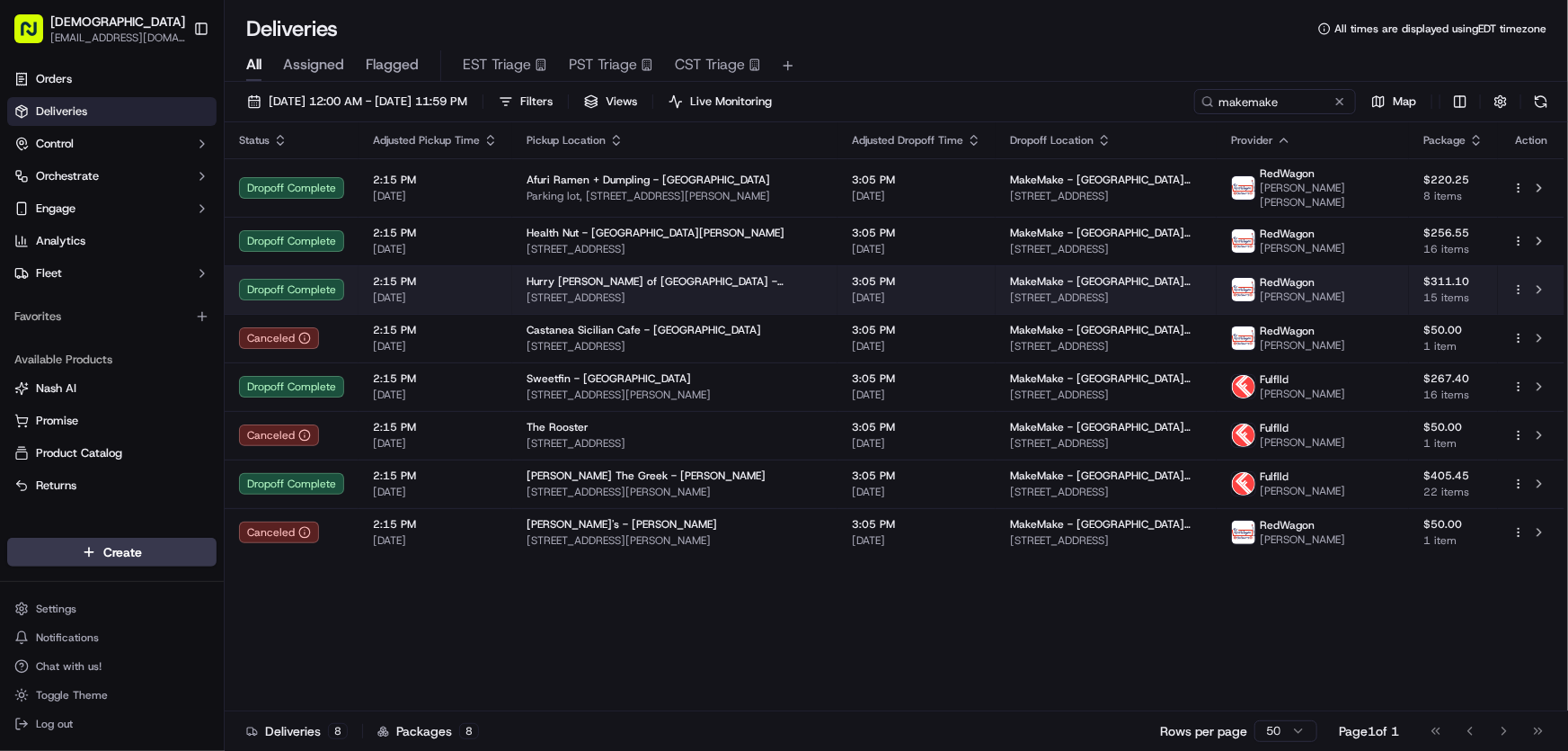
click at [545, 274] on span "Hurry Curry of Tokyo - Santa Monica" at bounding box center [675, 282] width 296 height 15
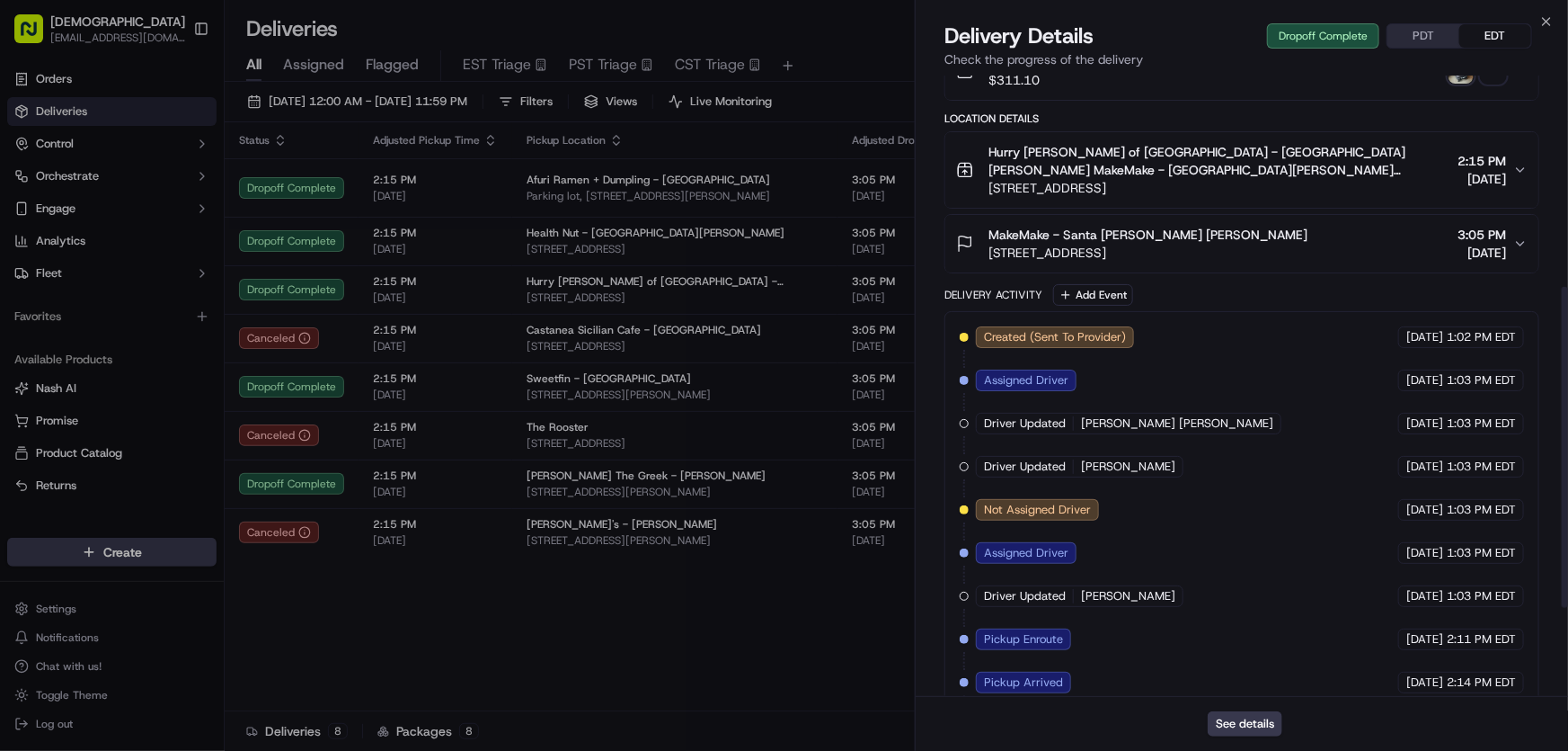
scroll to position [582, 0]
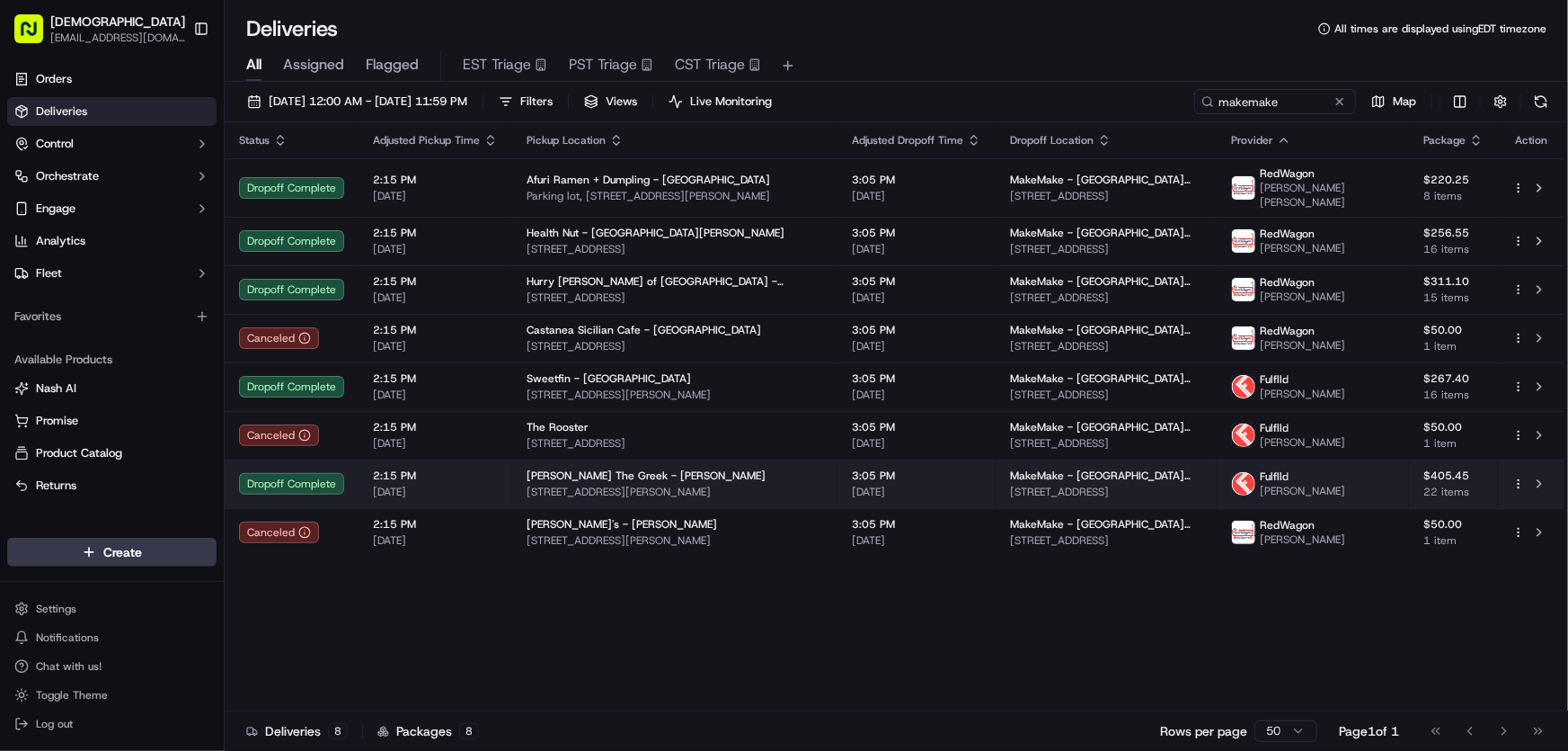
click at [674, 468] on span "Nick The Greek - Marina del Rey" at bounding box center [645, 476] width 239 height 15
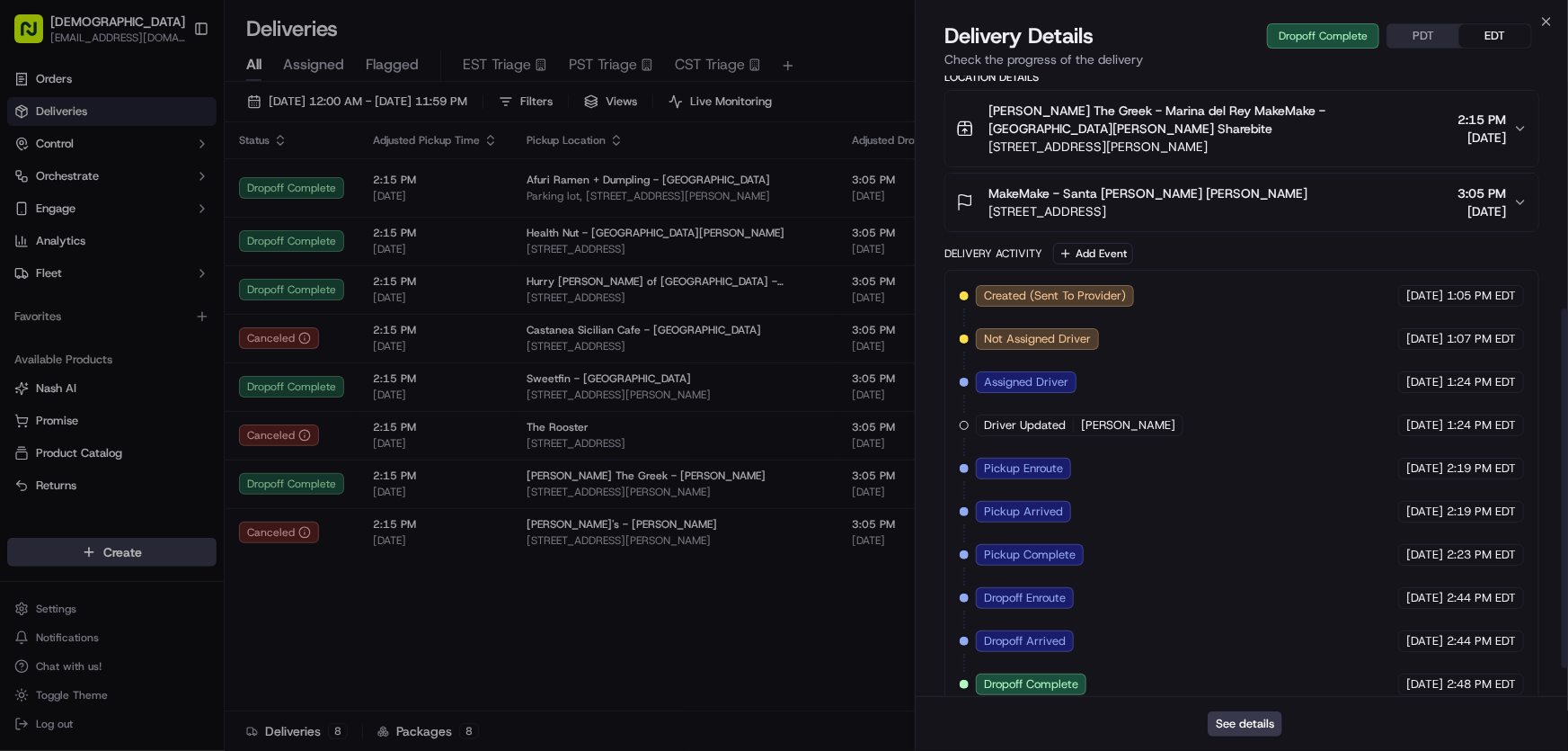
scroll to position [452, 0]
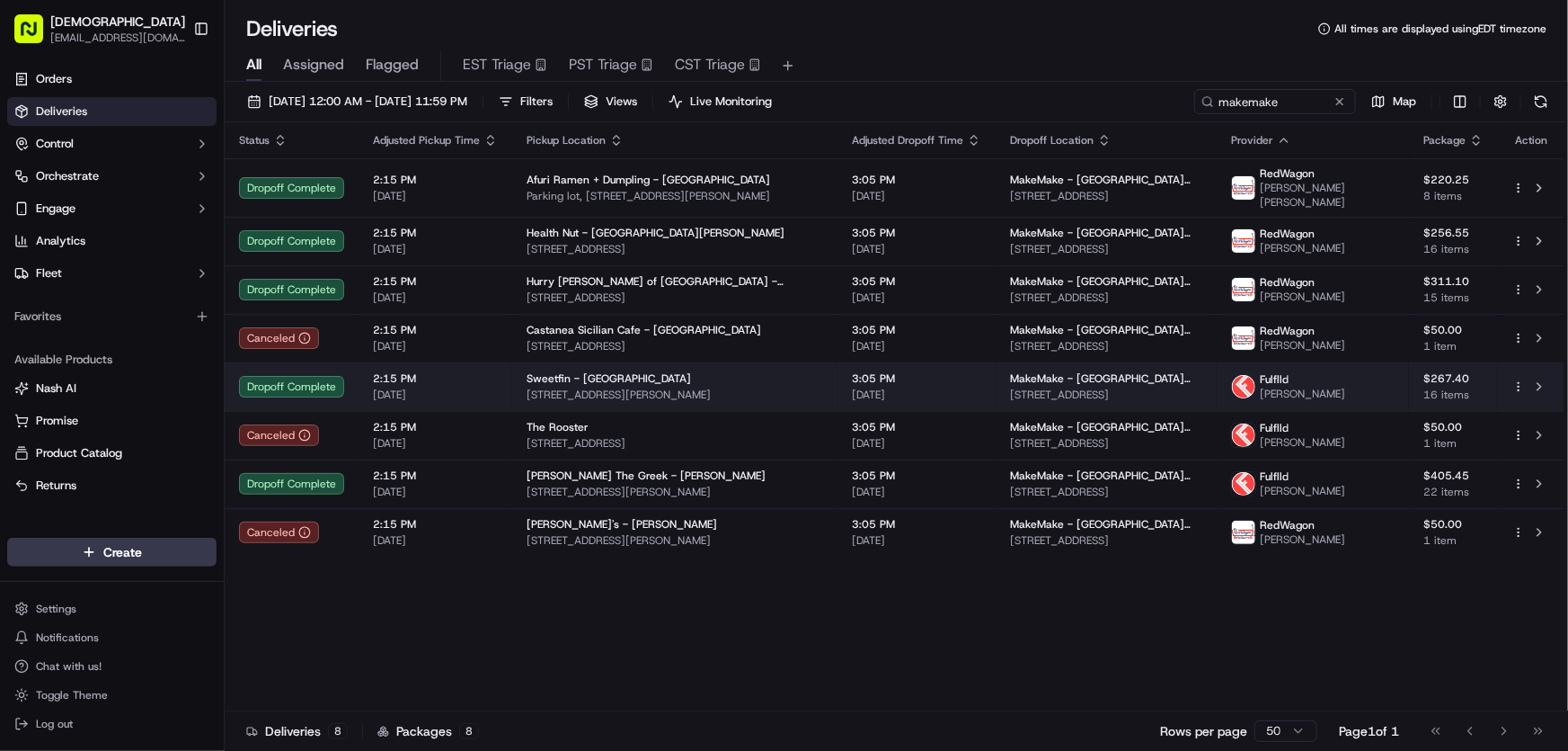
click at [560, 388] on span "1146 Abbot Kinney Blvd, Venice, CA 90291, USA" at bounding box center [675, 395] width 296 height 15
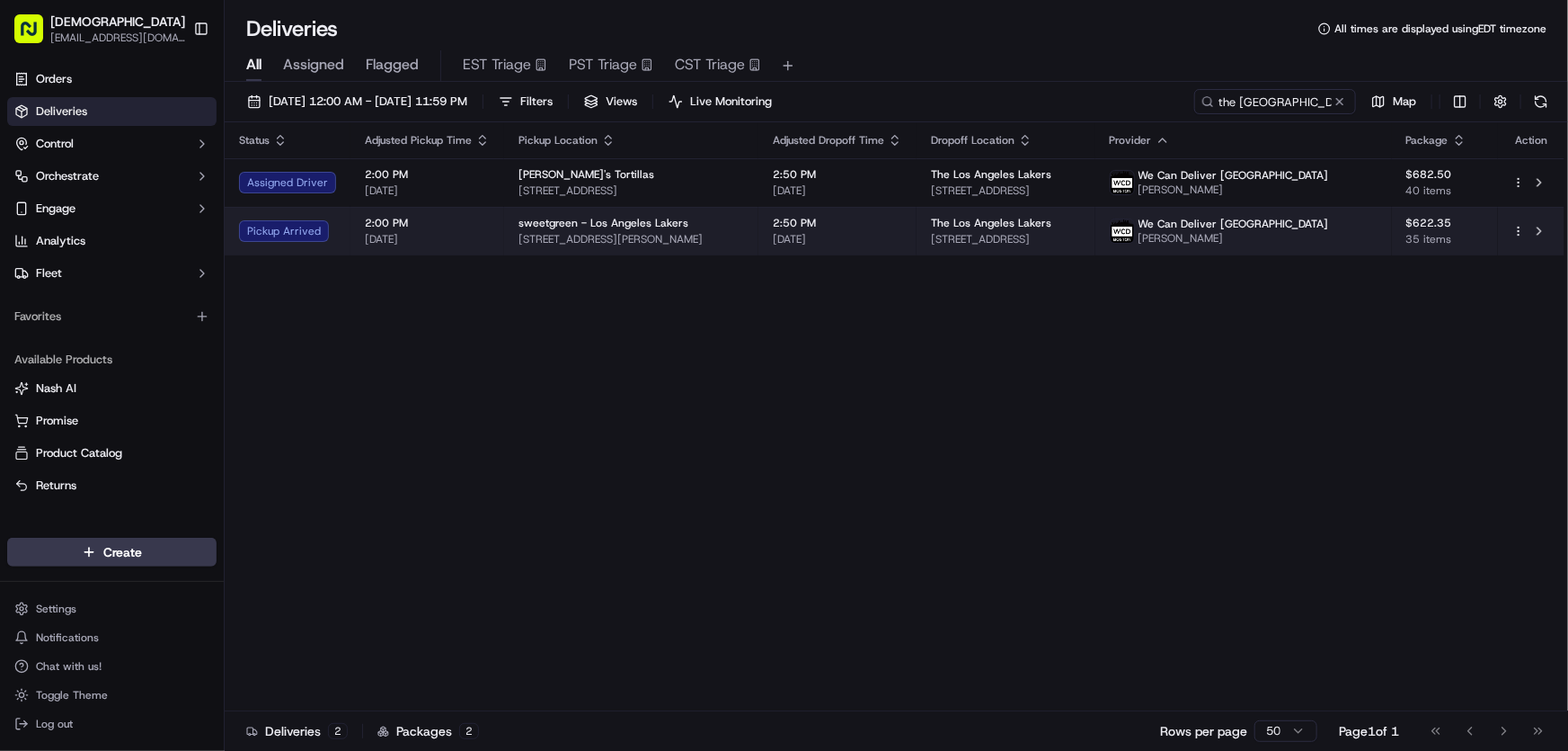
click at [660, 229] on span "sweetgreen - Los Angeles Lakers" at bounding box center [603, 223] width 170 height 15
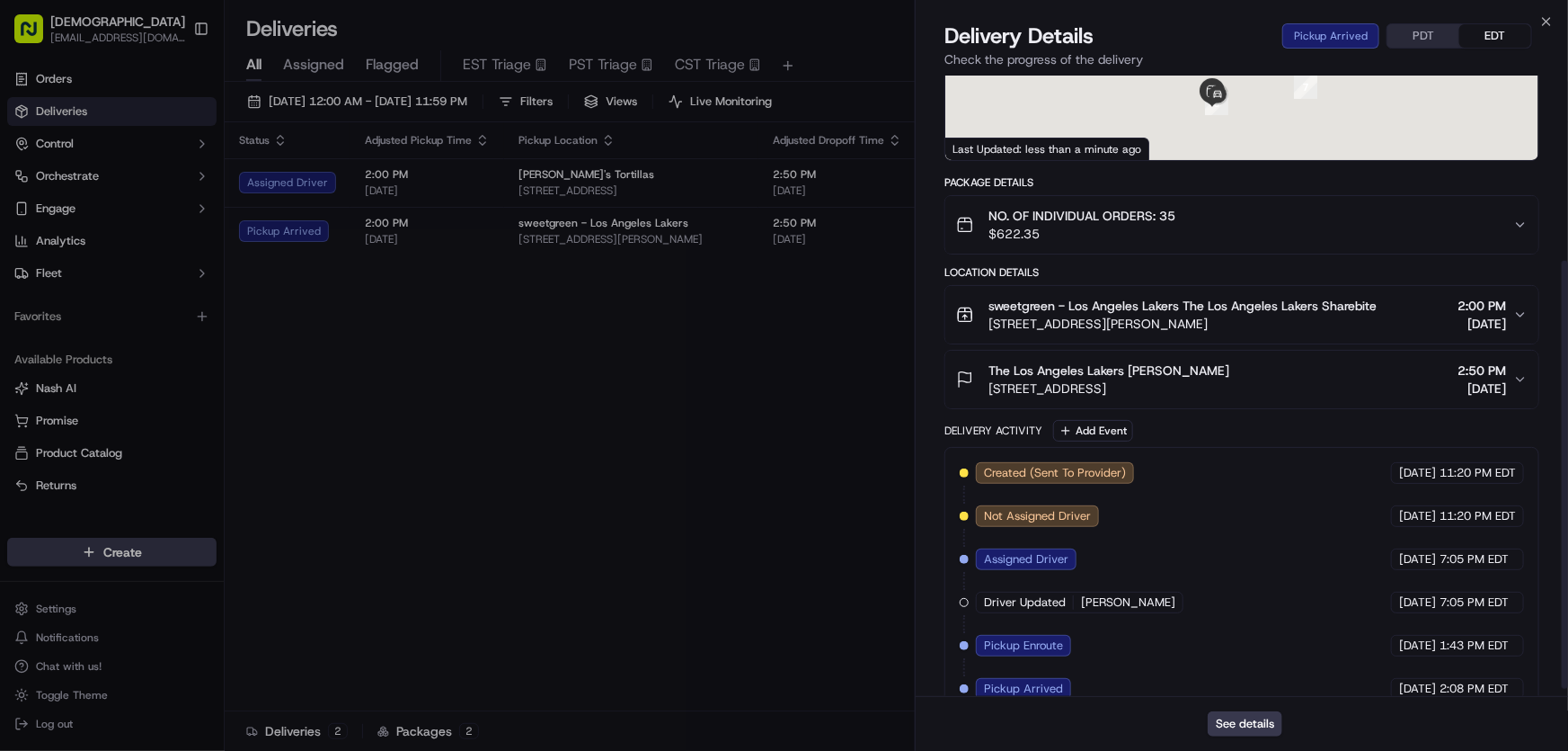
scroll to position [281, 0]
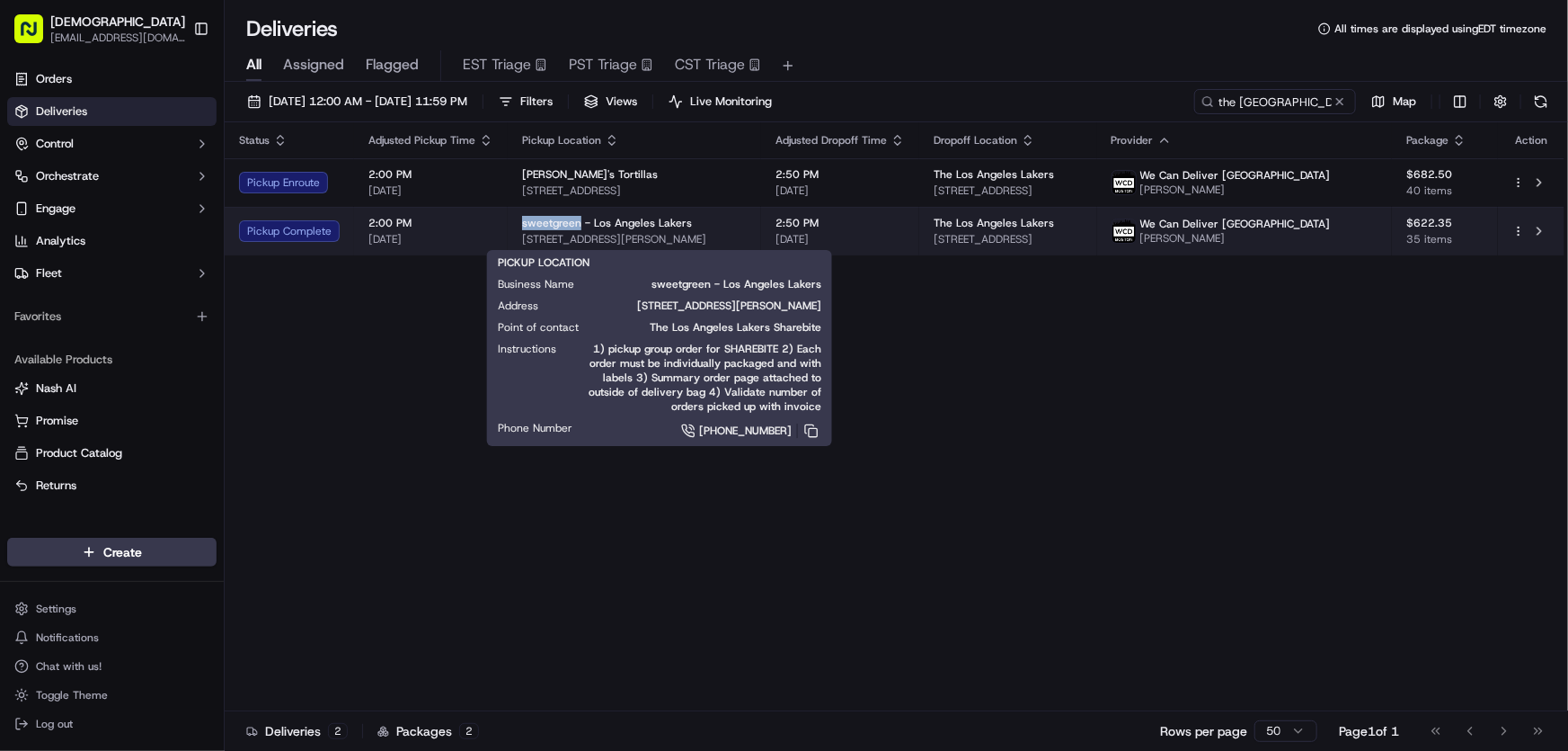
drag, startPoint x: 515, startPoint y: 220, endPoint x: 577, endPoint y: 218, distance: 62.0
click at [577, 218] on td "sweetgreen - Los Angeles Lakers [STREET_ADDRESS][PERSON_NAME]" at bounding box center [634, 231] width 253 height 48
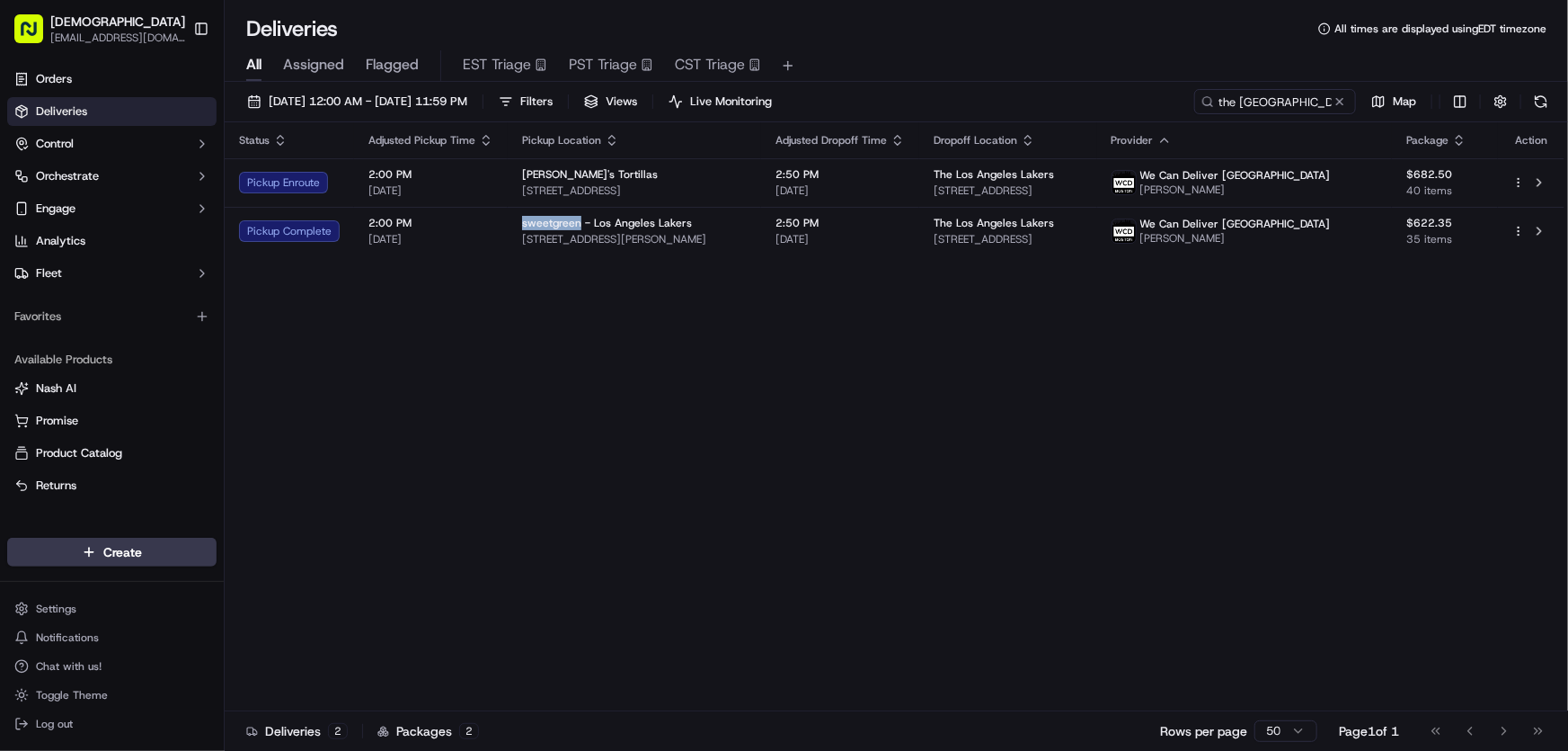
copy span "sweetgreen"
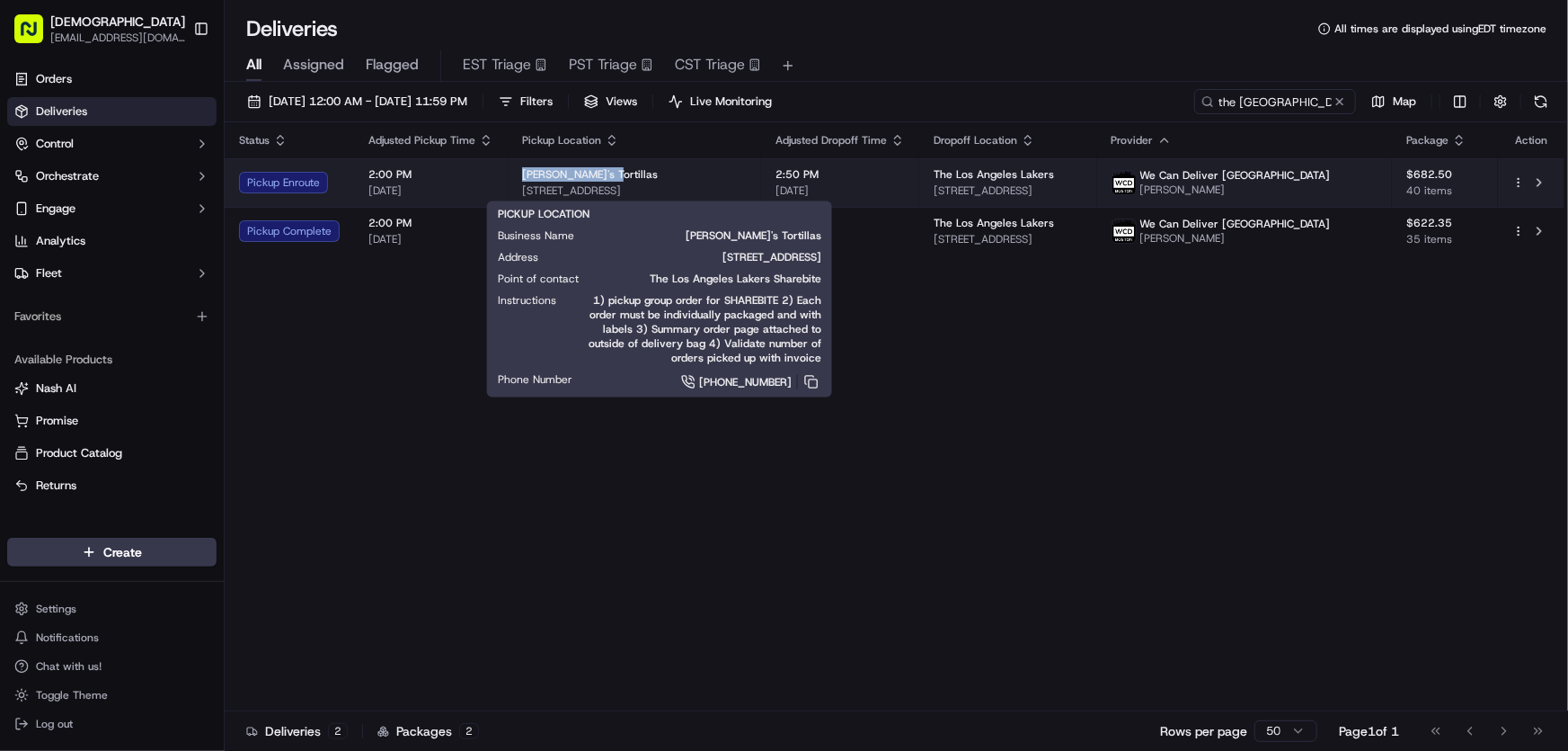
drag, startPoint x: 517, startPoint y: 166, endPoint x: 613, endPoint y: 167, distance: 96.0
click at [613, 167] on td "[PERSON_NAME]'s Tortillas [STREET_ADDRESS]" at bounding box center [634, 182] width 253 height 48
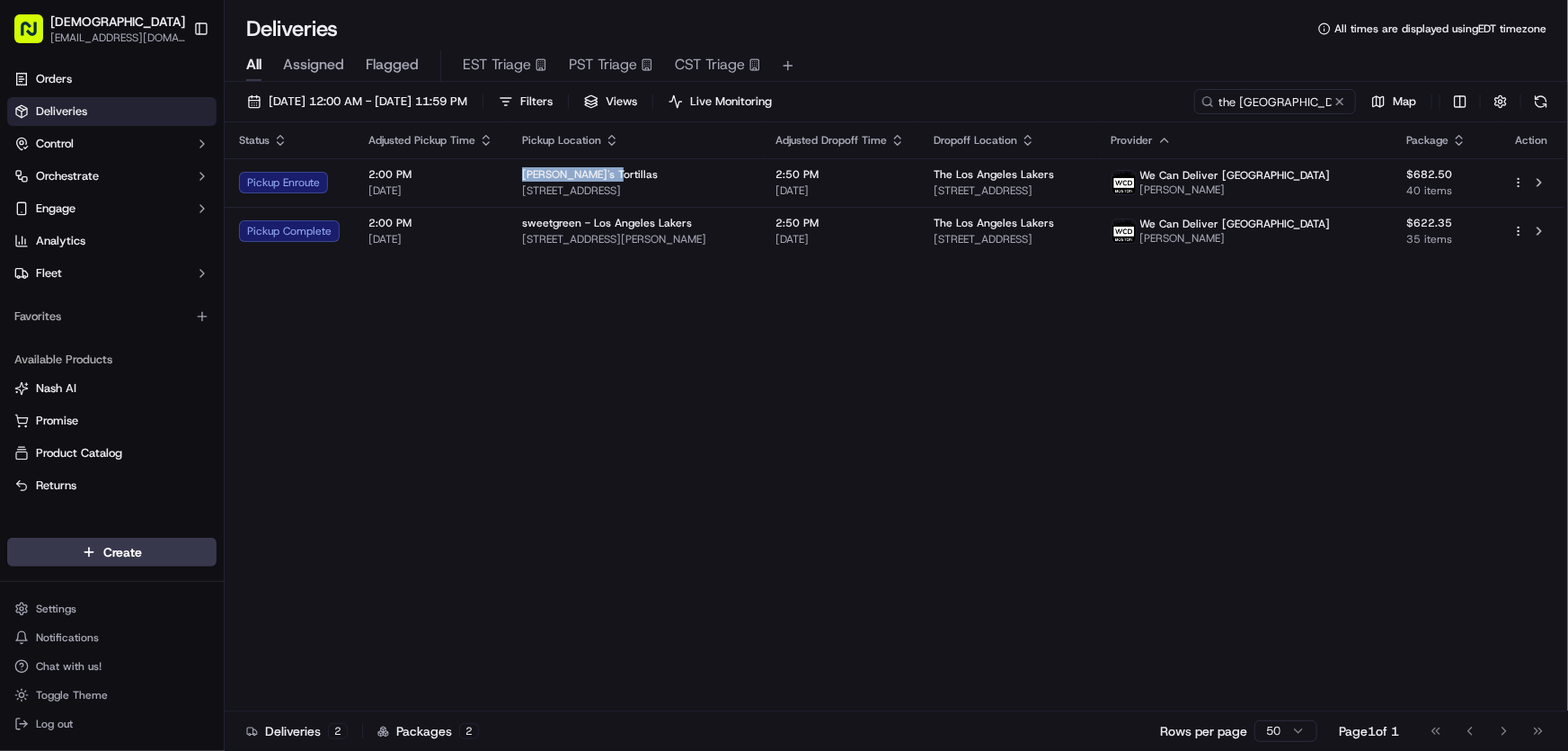
copy span "[PERSON_NAME]'s Tortillas"
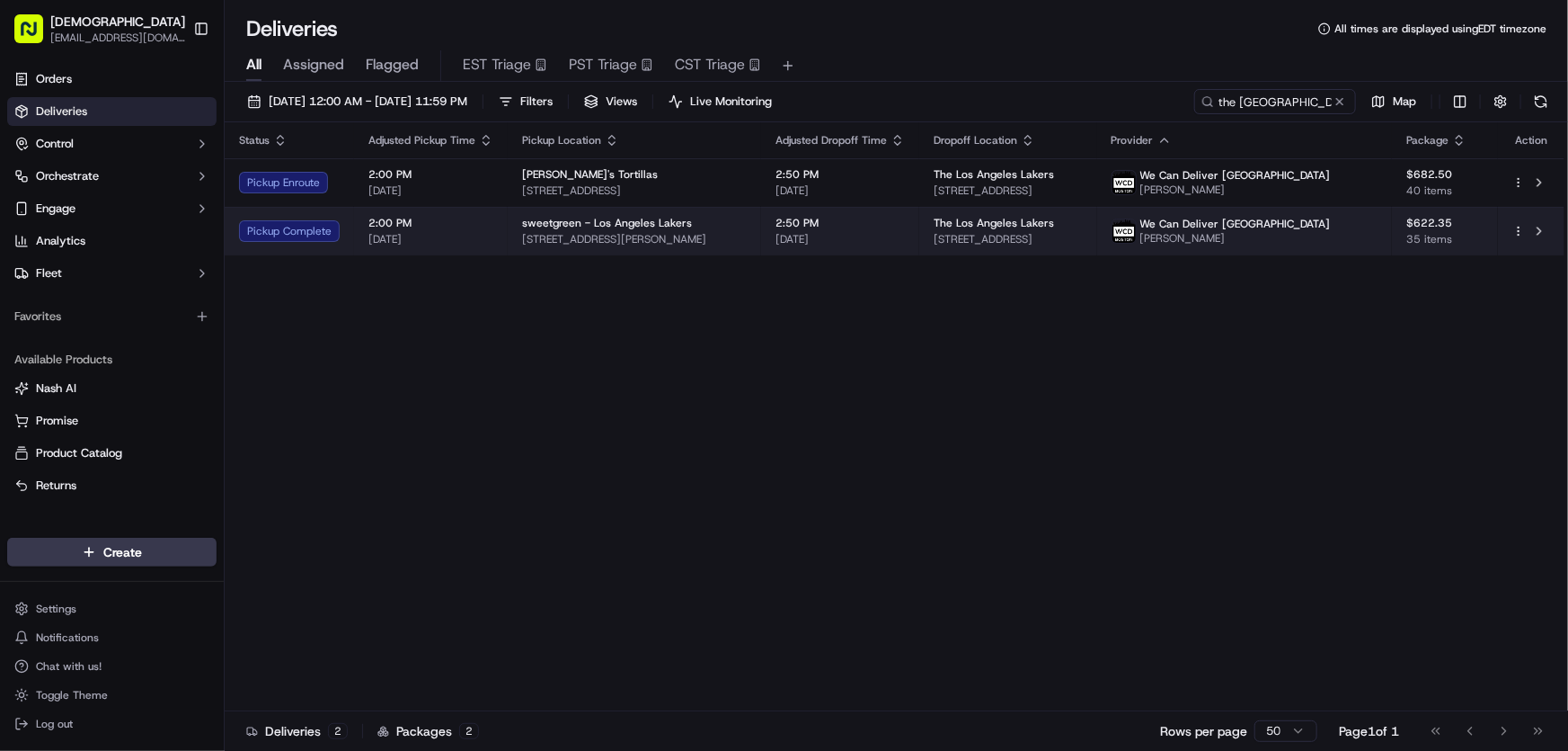
click at [607, 236] on span "[STREET_ADDRESS][PERSON_NAME]" at bounding box center [635, 240] width 225 height 15
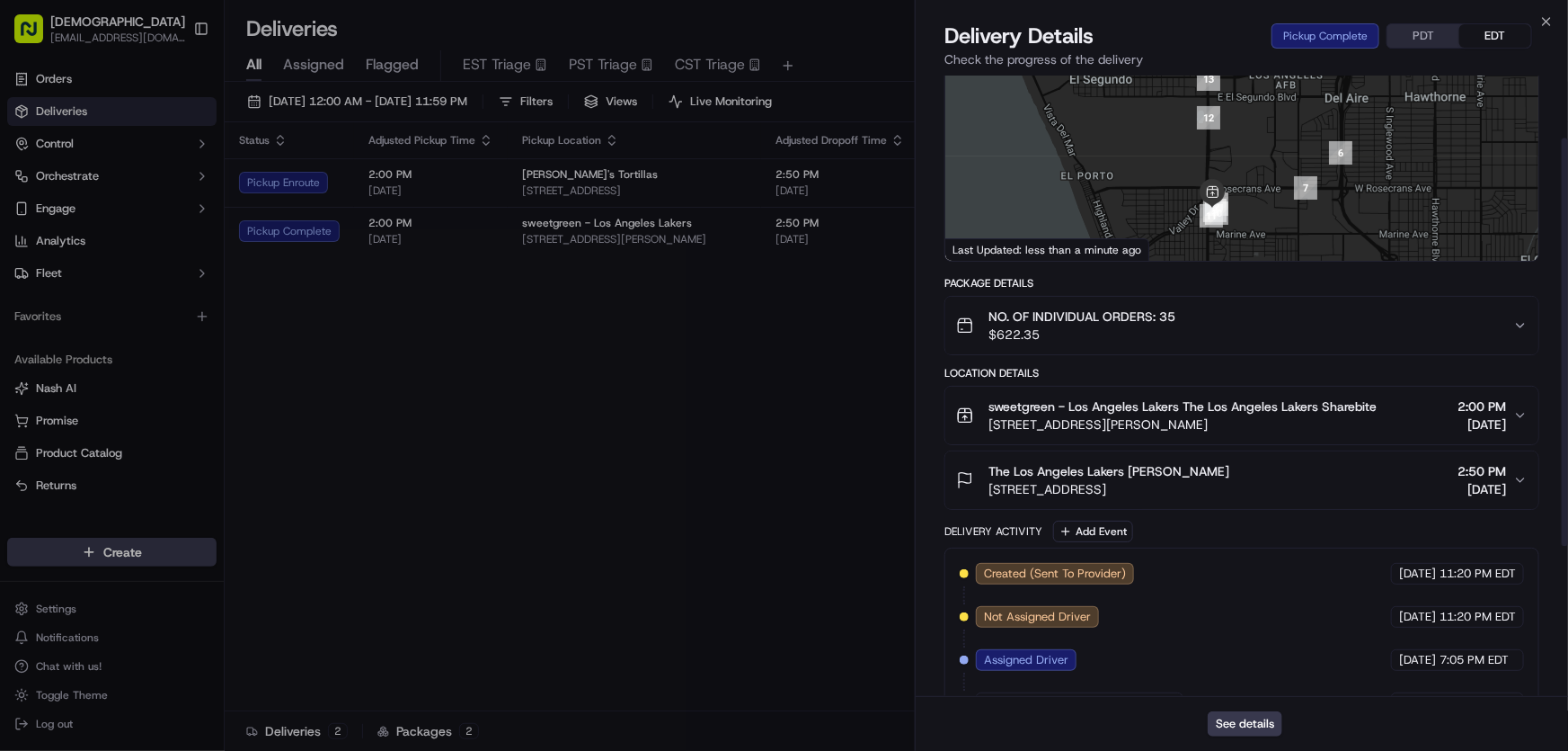
scroll to position [324, 0]
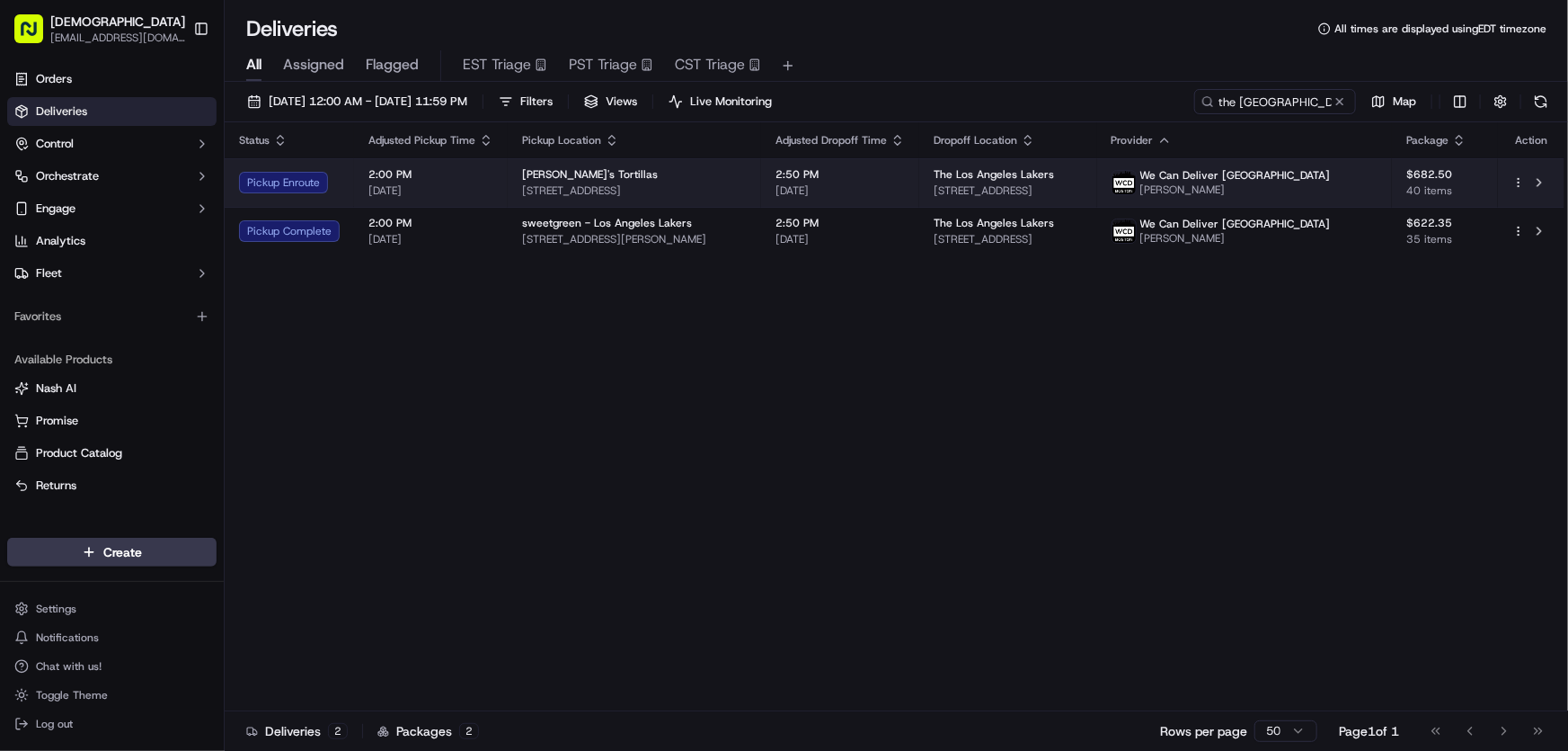
click at [625, 174] on div "[PERSON_NAME]'s Tortillas" at bounding box center [635, 175] width 225 height 15
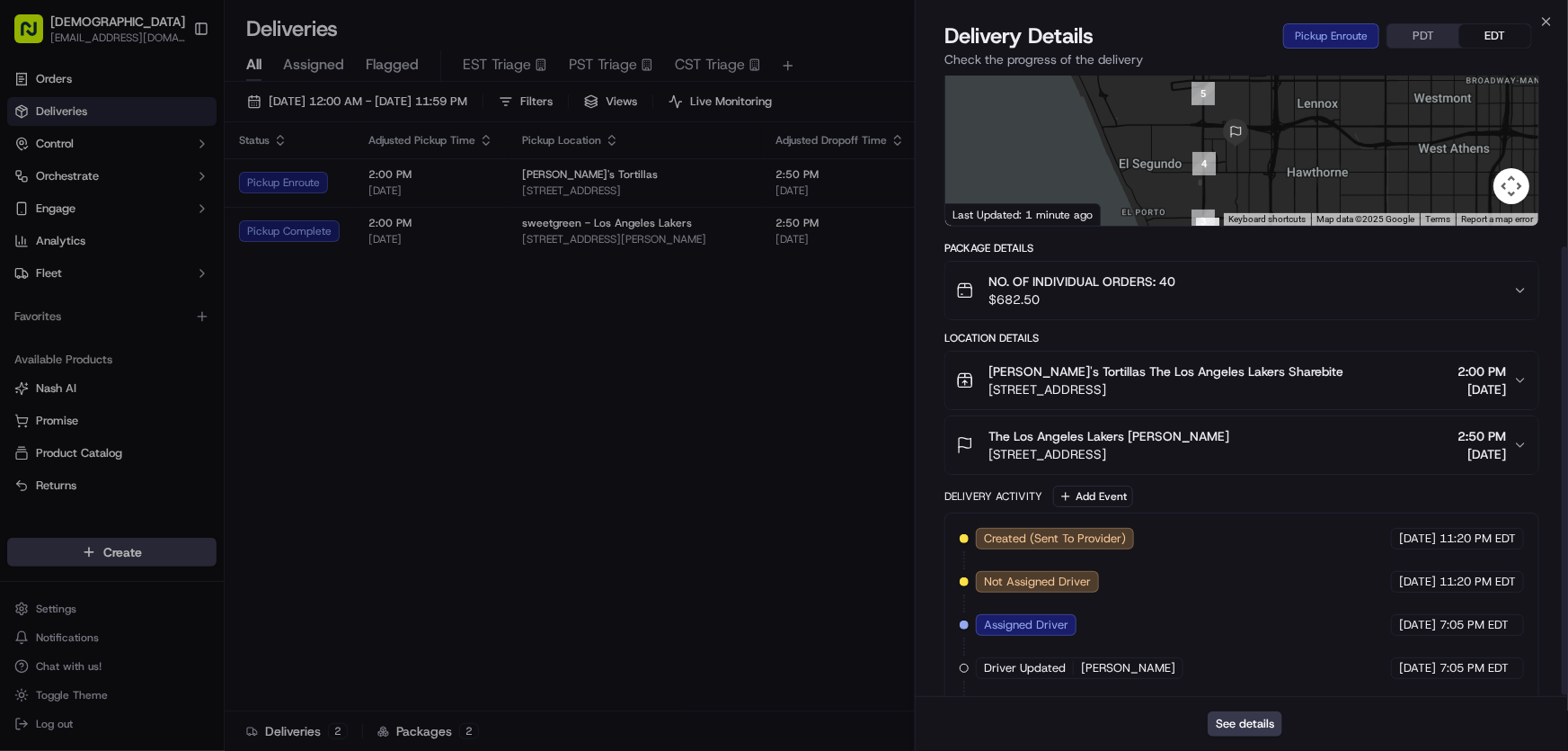
scroll to position [239, 0]
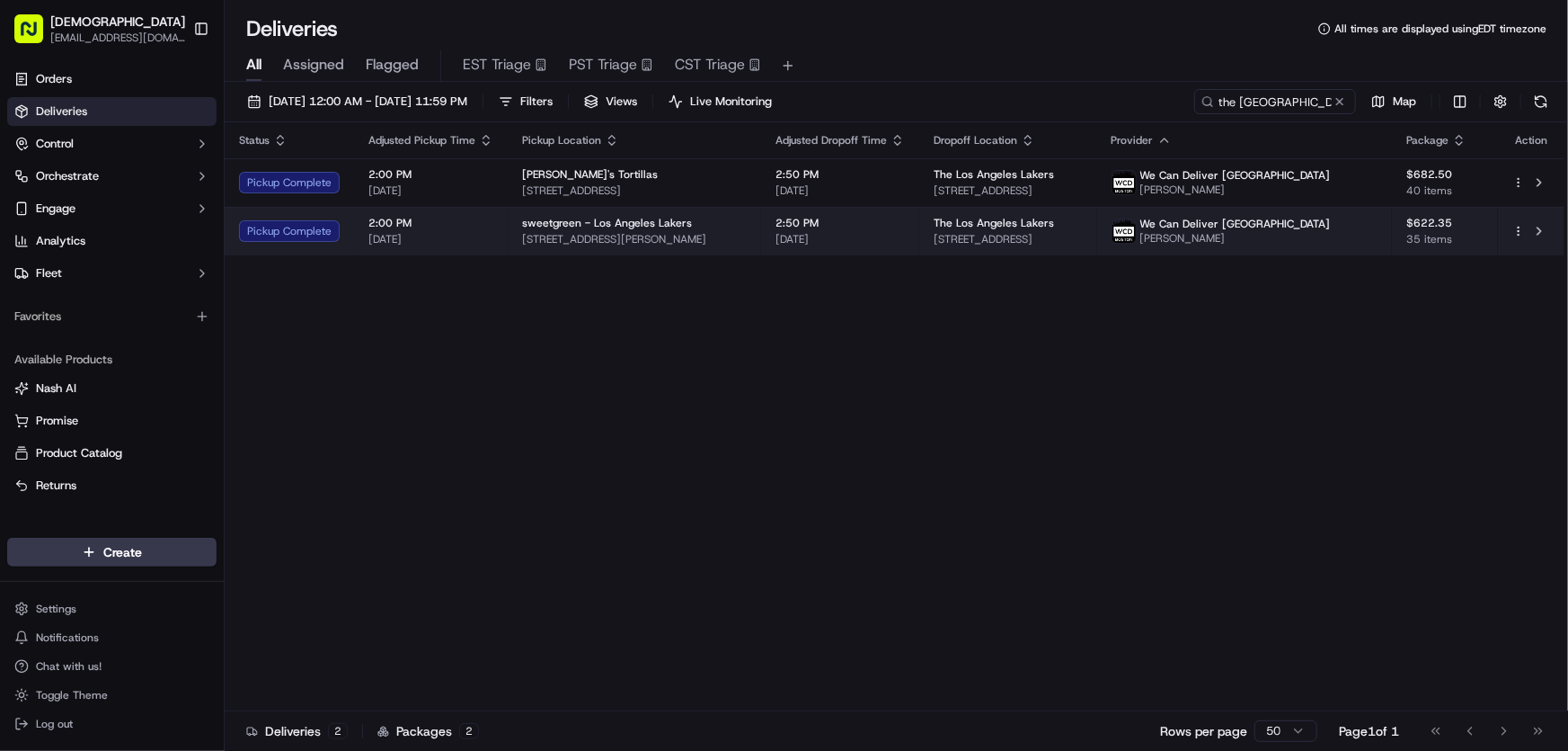
drag, startPoint x: 517, startPoint y: 246, endPoint x: 657, endPoint y: 252, distance: 140.1
click at [657, 252] on td "sweetgreen - Los Angeles Lakers 3200 N Sepulveda Blvd, Manhattan Beach, CA 9026…" at bounding box center [634, 231] width 253 height 48
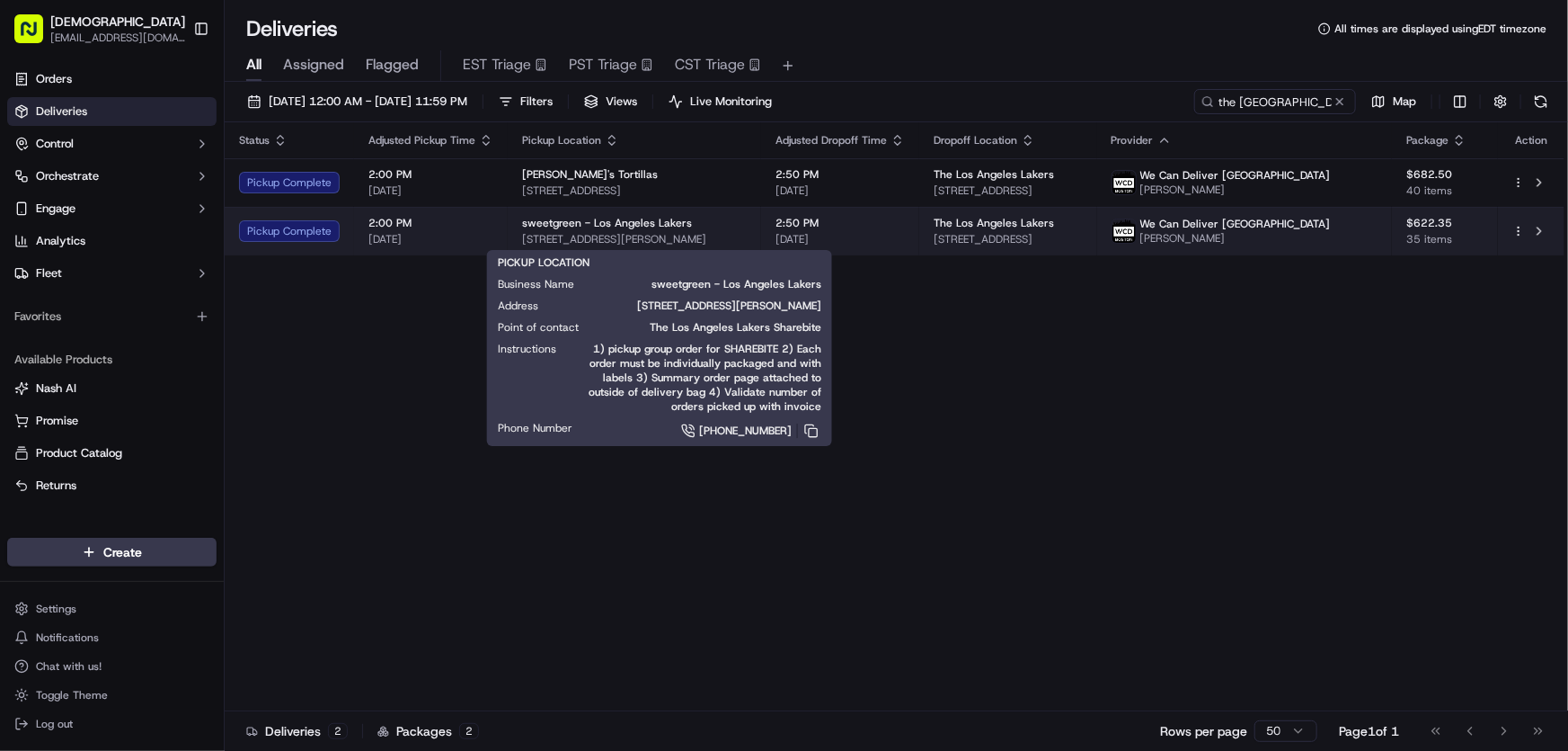
drag, startPoint x: 506, startPoint y: 236, endPoint x: 794, endPoint y: 241, distance: 288.0
click at [762, 241] on td "sweetgreen - Los Angeles Lakers 3200 N Sepulveda Blvd, Manhattan Beach, CA 9026…" at bounding box center [634, 231] width 253 height 48
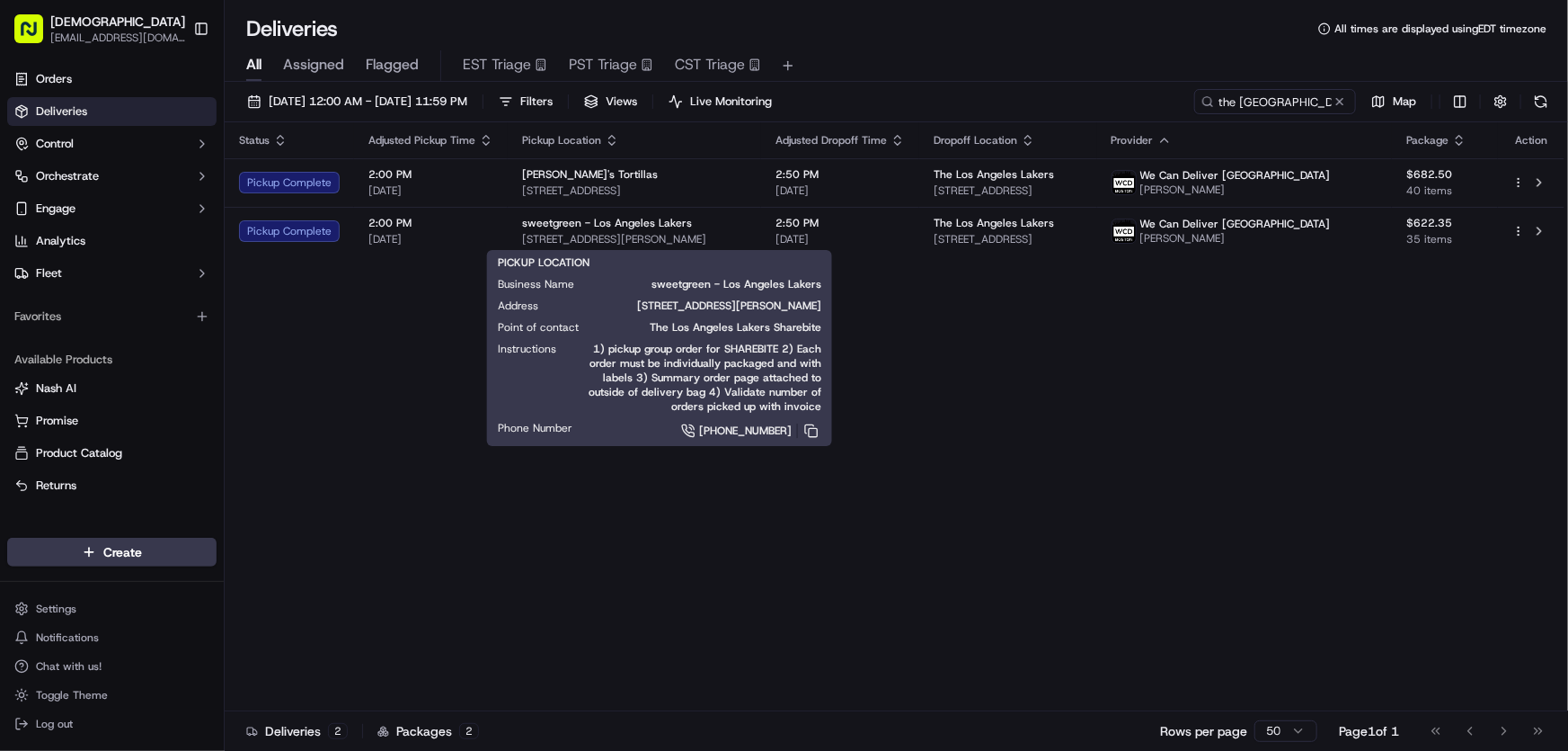
copy span "3200 N Sepulveda Blvd, Manhattan Beach, CA 90266,"
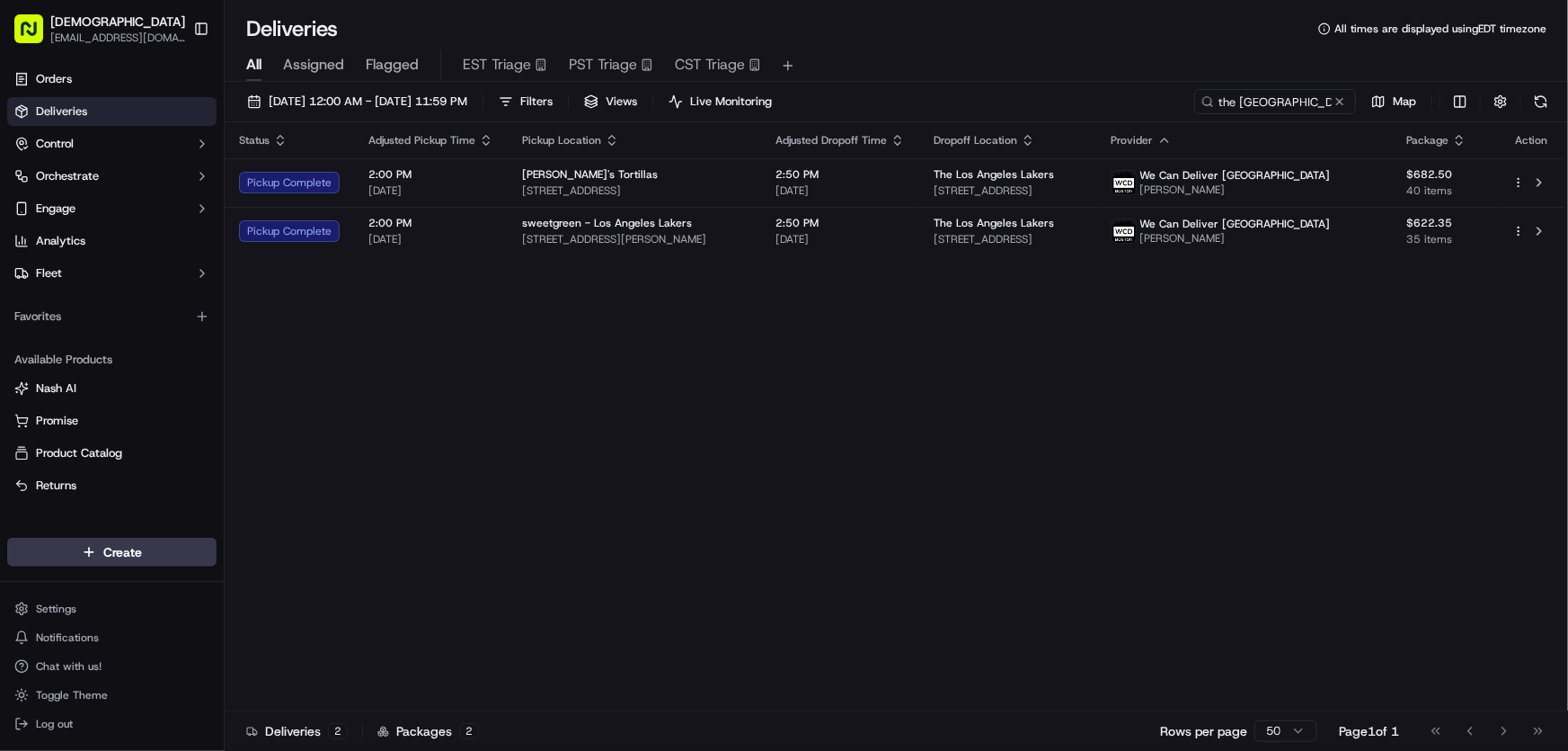
click at [667, 295] on div "Status Adjusted Pickup Time Pickup Location Adjusted Dropoff Time Dropoff Locat…" at bounding box center [895, 417] width 1340 height 589
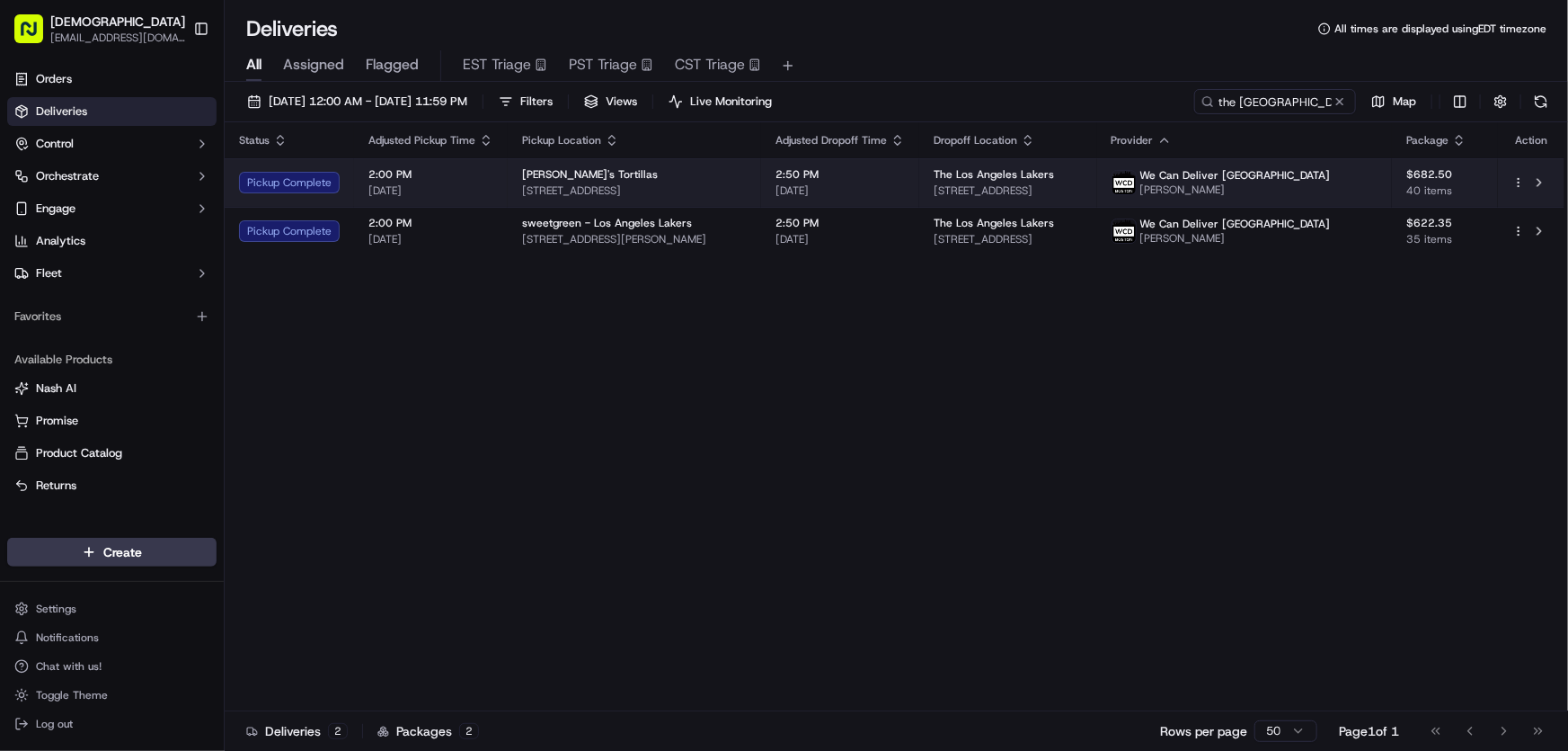
click at [625, 184] on span "5606 W Manchester Ave, Los Angeles, CA 90045, USA" at bounding box center [635, 191] width 225 height 15
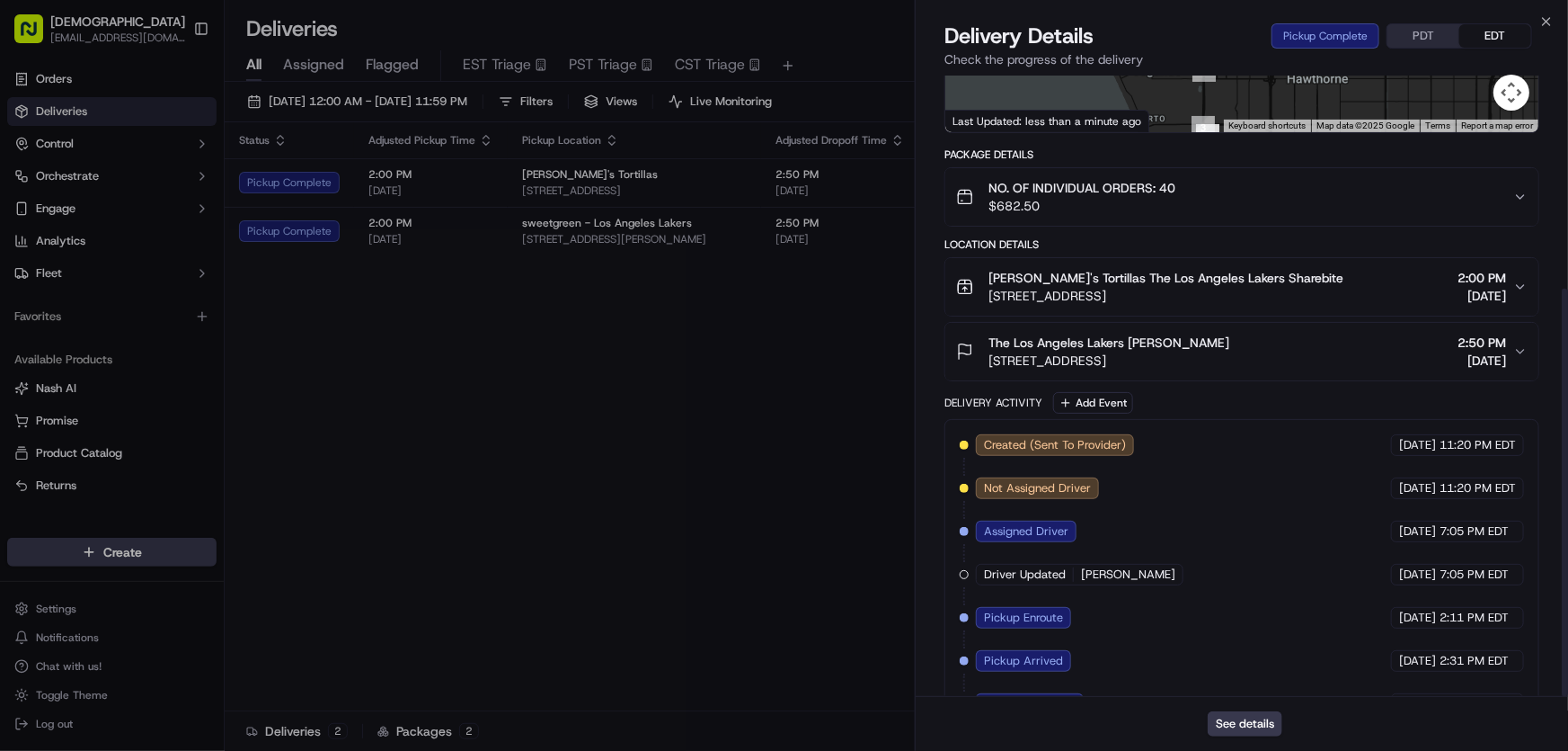
scroll to position [324, 0]
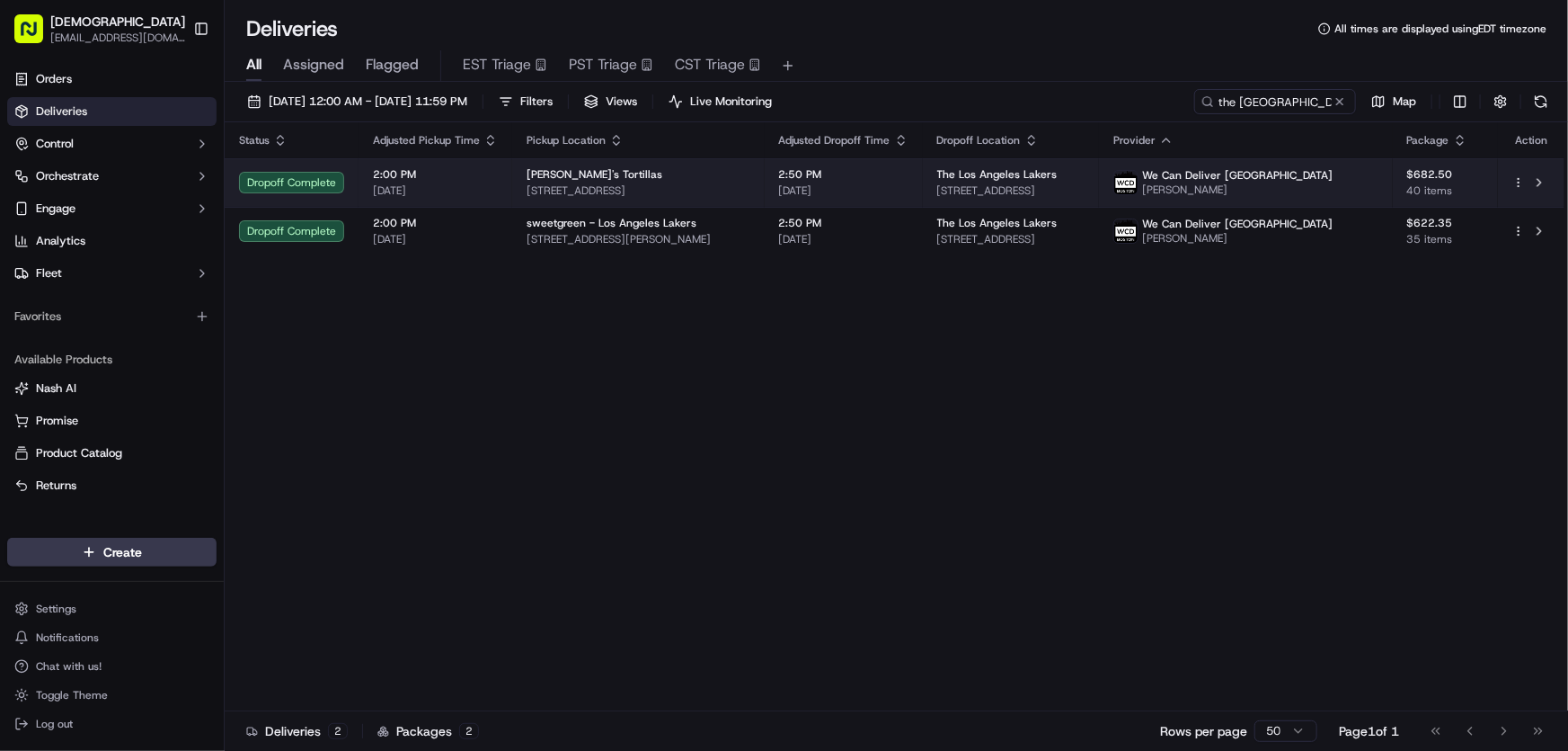
click at [680, 188] on span "5606 W Manchester Ave, Los Angeles, CA 90045, USA" at bounding box center [638, 191] width 224 height 15
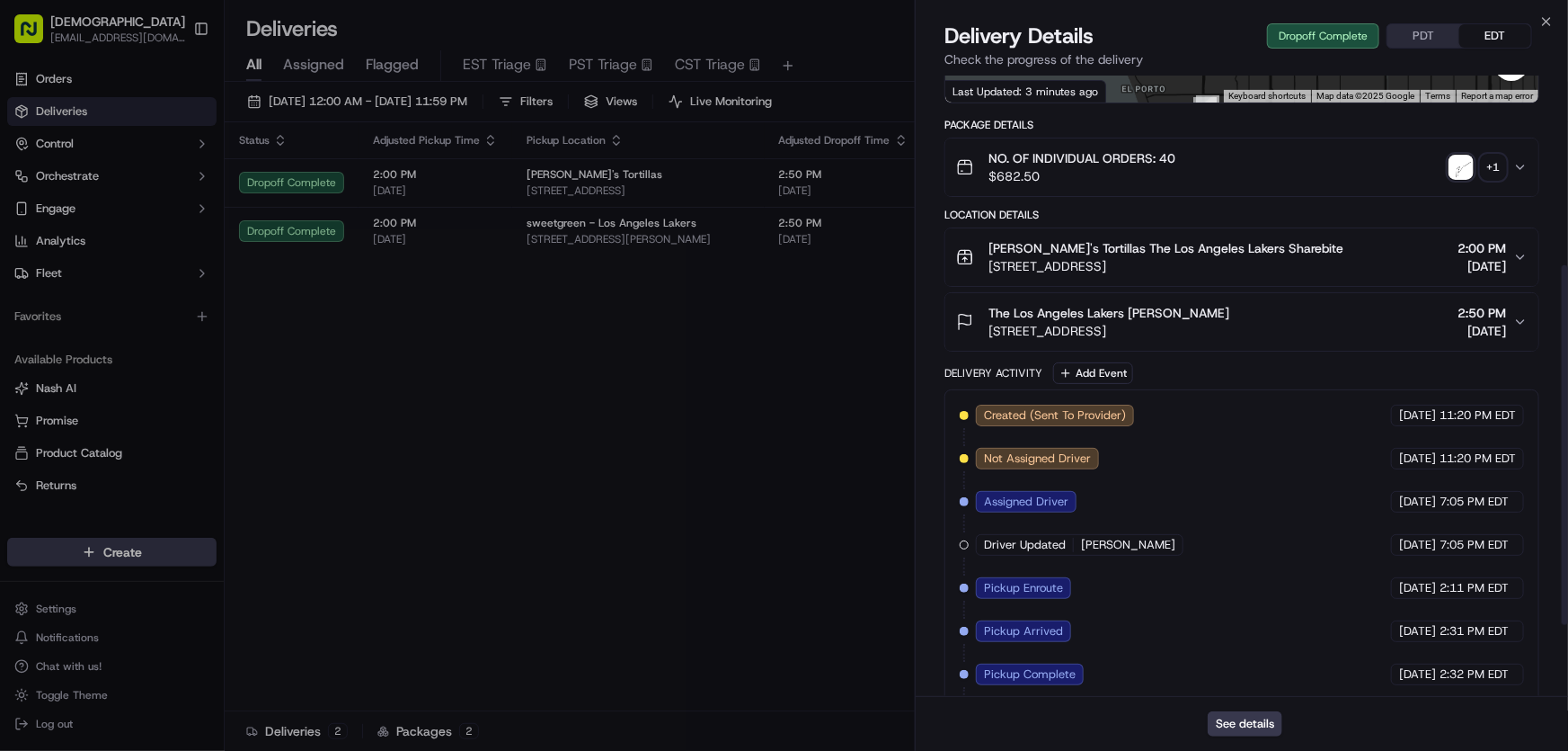
scroll to position [452, 0]
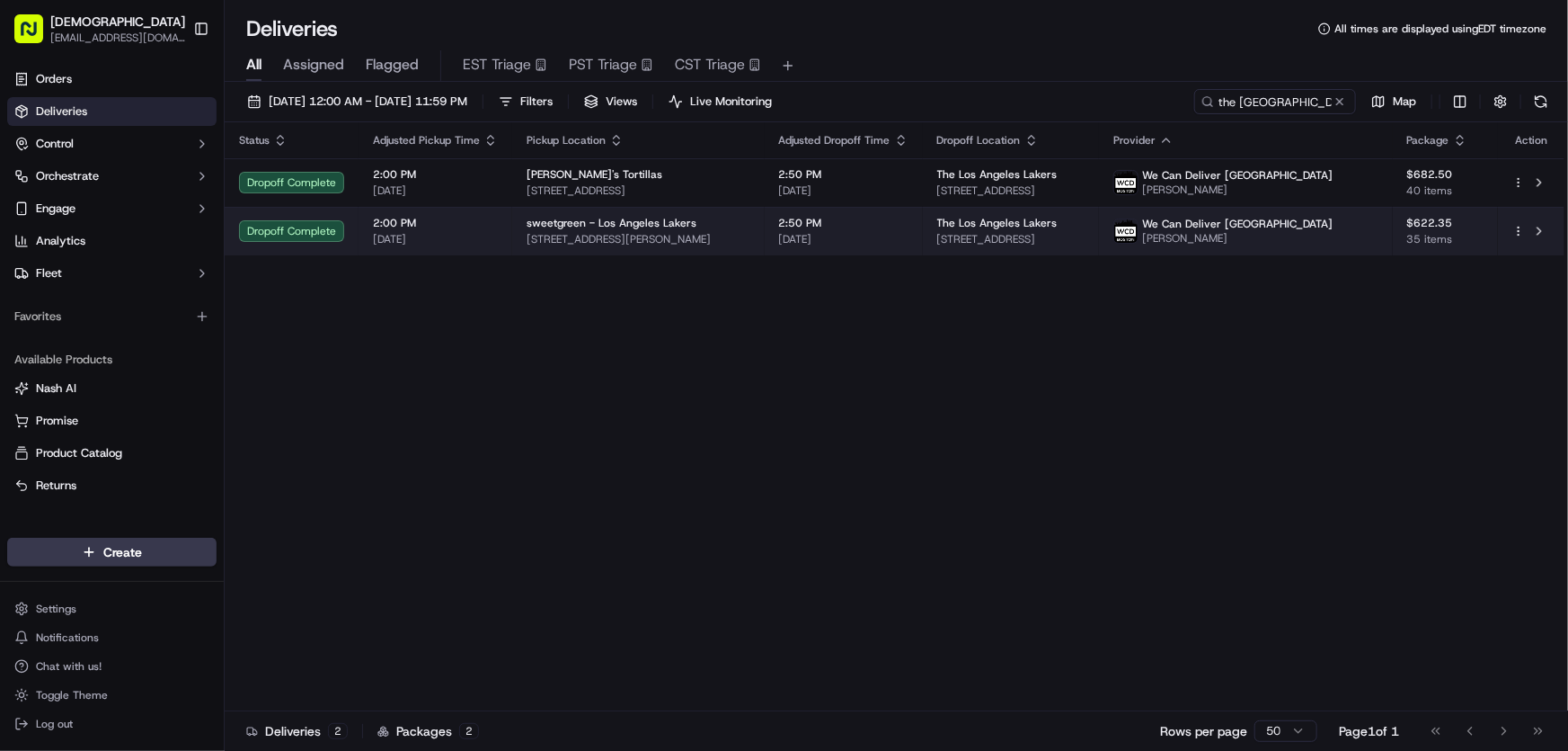
click at [663, 231] on div "sweetgreen - Los Angeles Lakers 3200 N Sepulveda Blvd, Manhattan Beach, CA 9026…" at bounding box center [638, 231] width 224 height 30
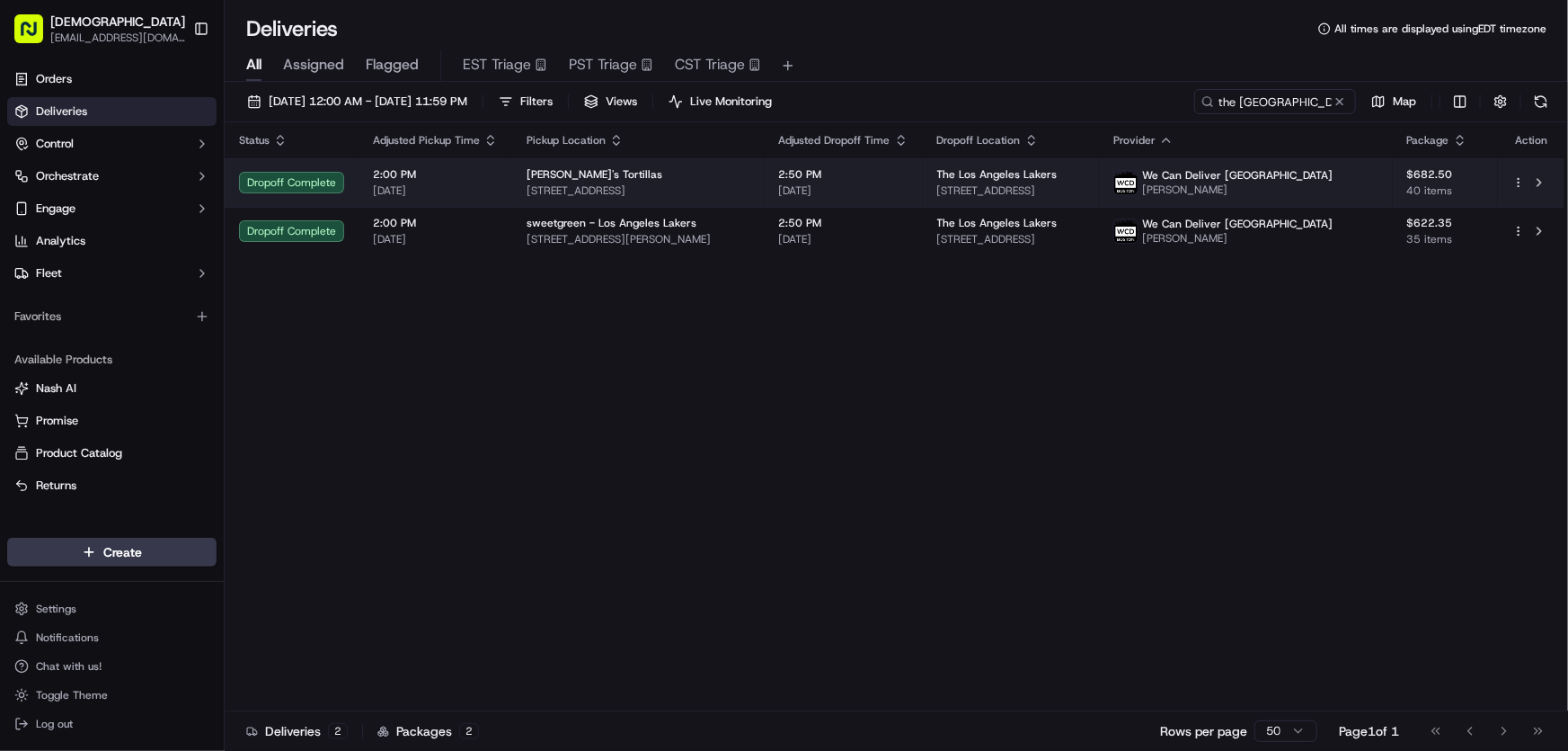
click at [562, 177] on span "Maria's Tortillas" at bounding box center [594, 175] width 135 height 15
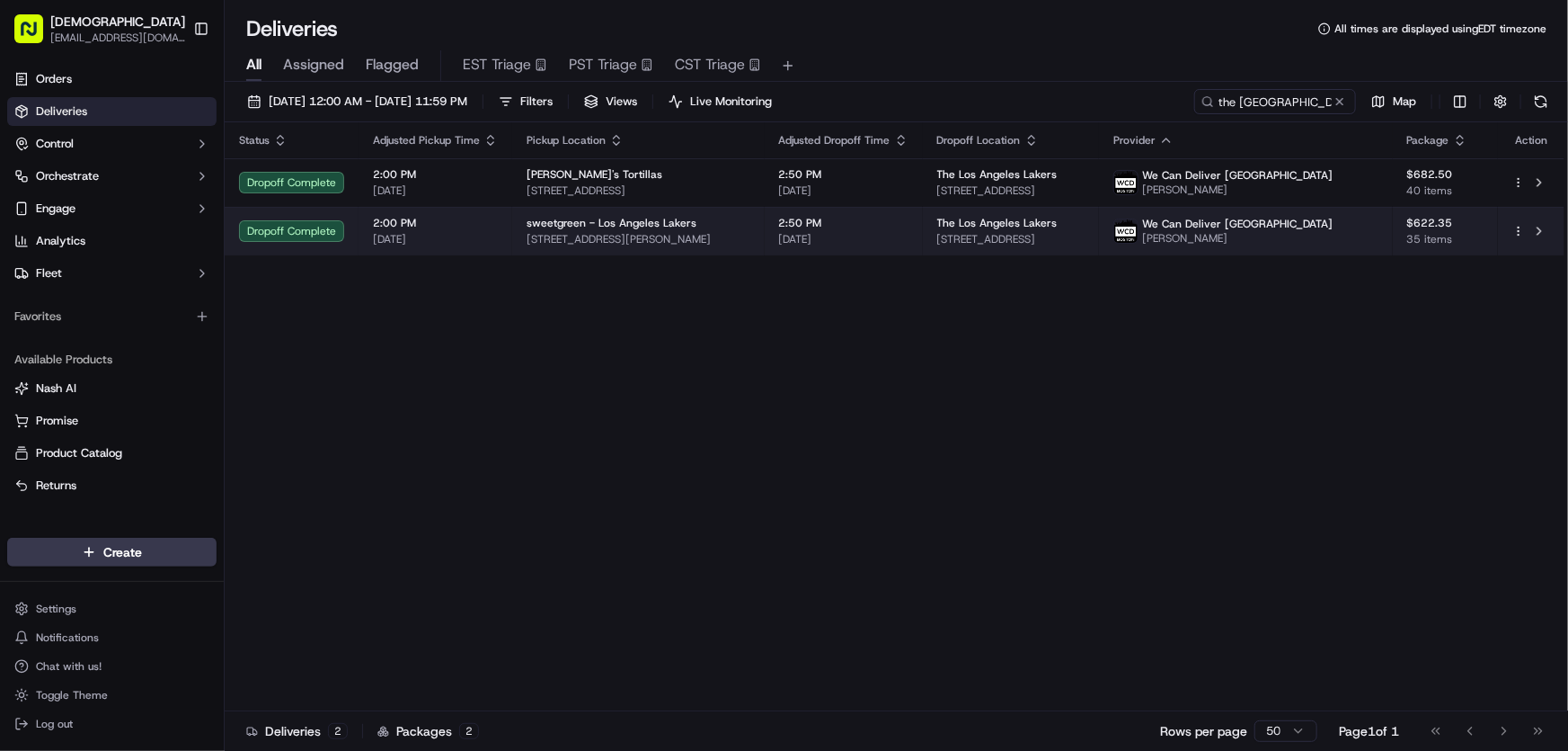
click at [581, 224] on span "sweetgreen - Los Angeles Lakers" at bounding box center [612, 223] width 170 height 15
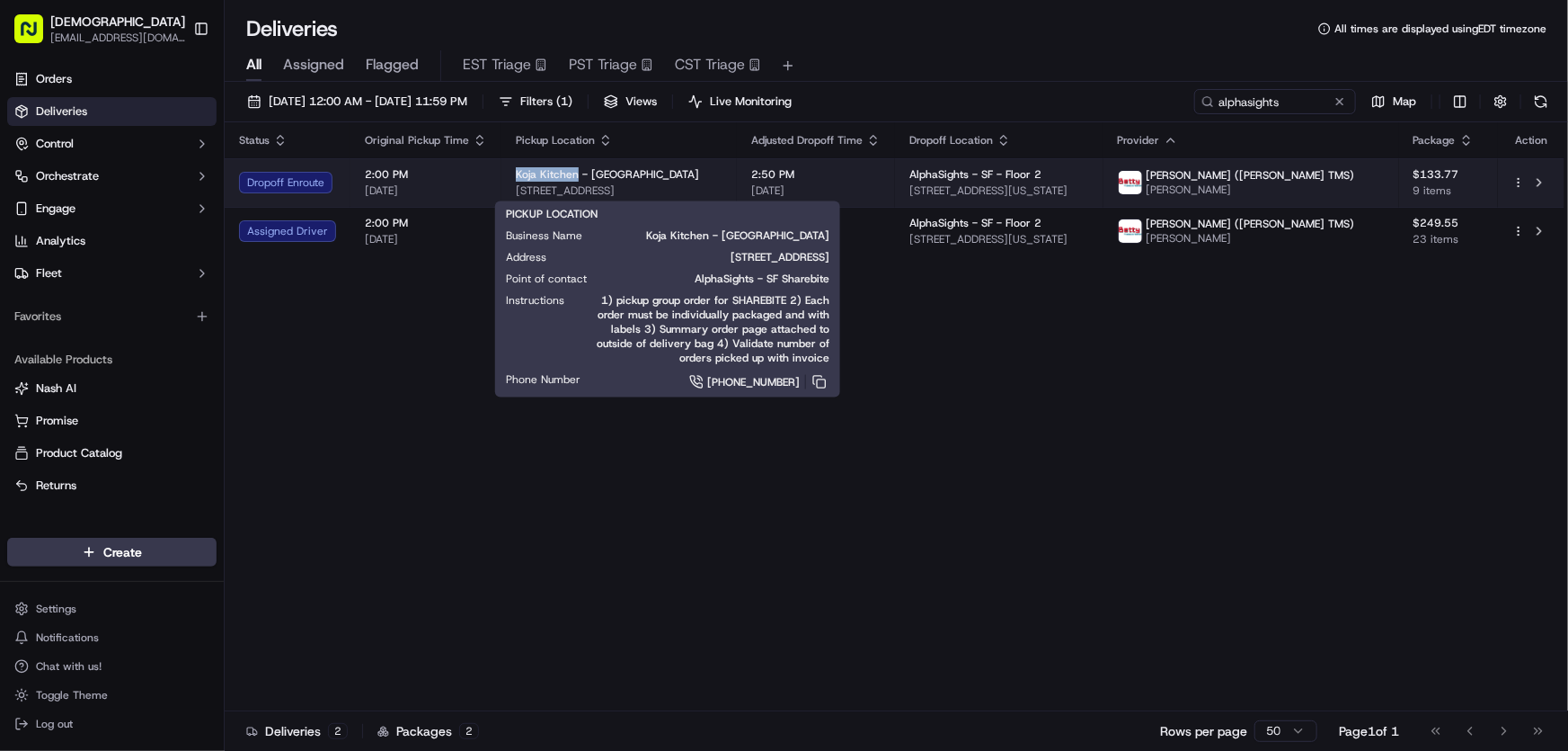
drag, startPoint x: 508, startPoint y: 169, endPoint x: 571, endPoint y: 170, distance: 63.0
click at [571, 170] on span "Koja Kitchen - [GEOGRAPHIC_DATA]" at bounding box center [607, 175] width 184 height 15
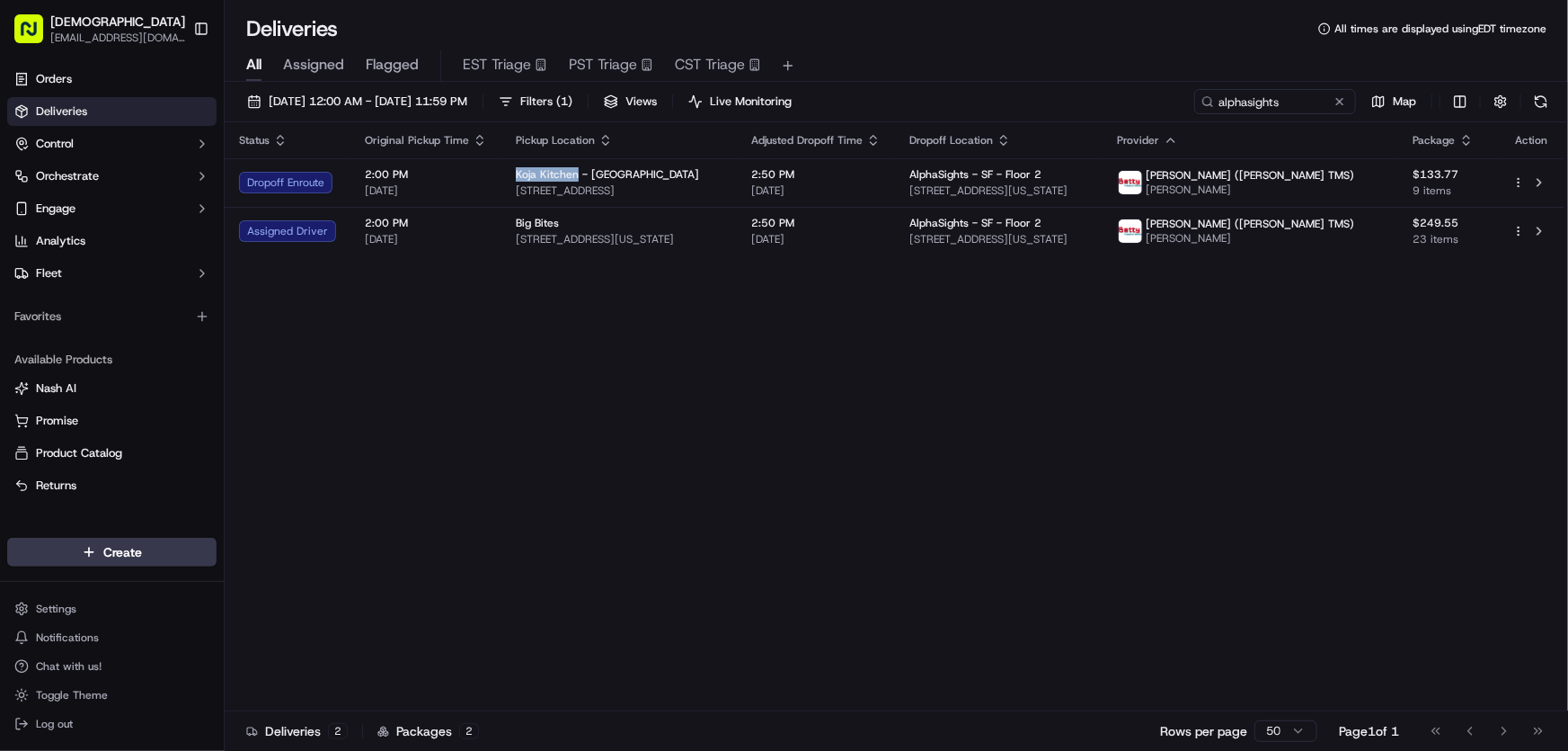
copy span "Koja Kitchen"
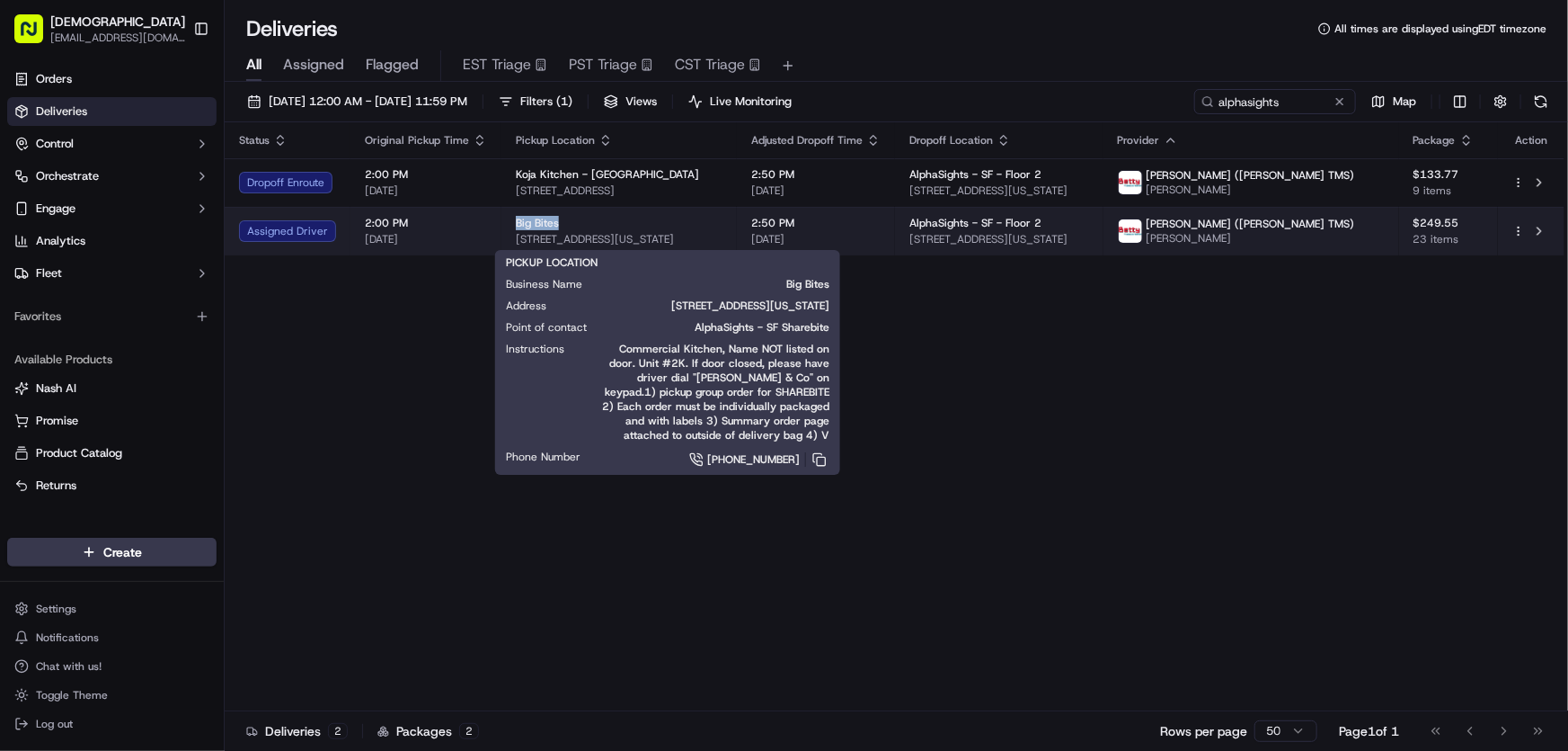
drag, startPoint x: 503, startPoint y: 220, endPoint x: 559, endPoint y: 221, distance: 56.0
click at [559, 221] on td "Big Bites [STREET_ADDRESS][US_STATE]" at bounding box center [620, 231] width 236 height 48
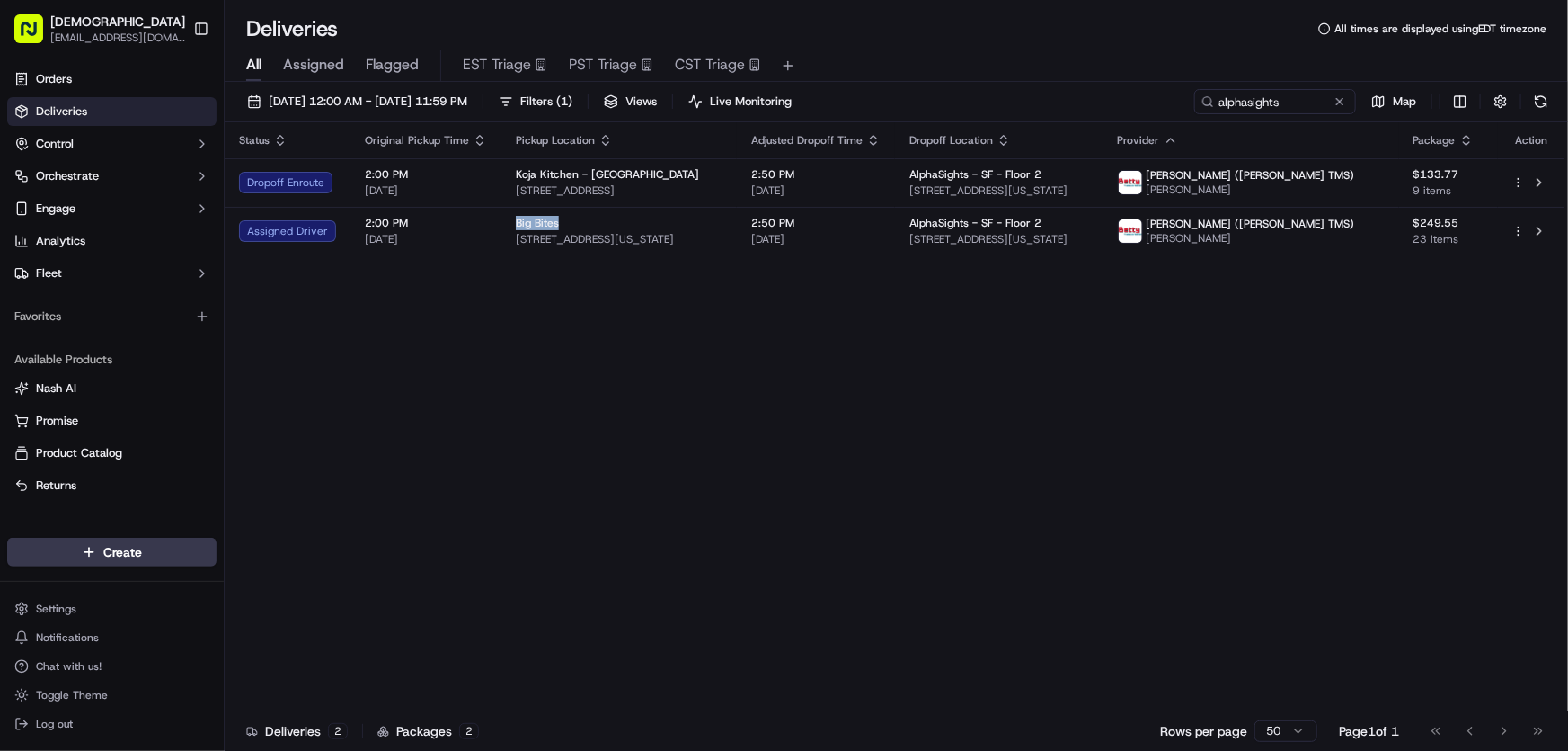
copy span "Big Bites"
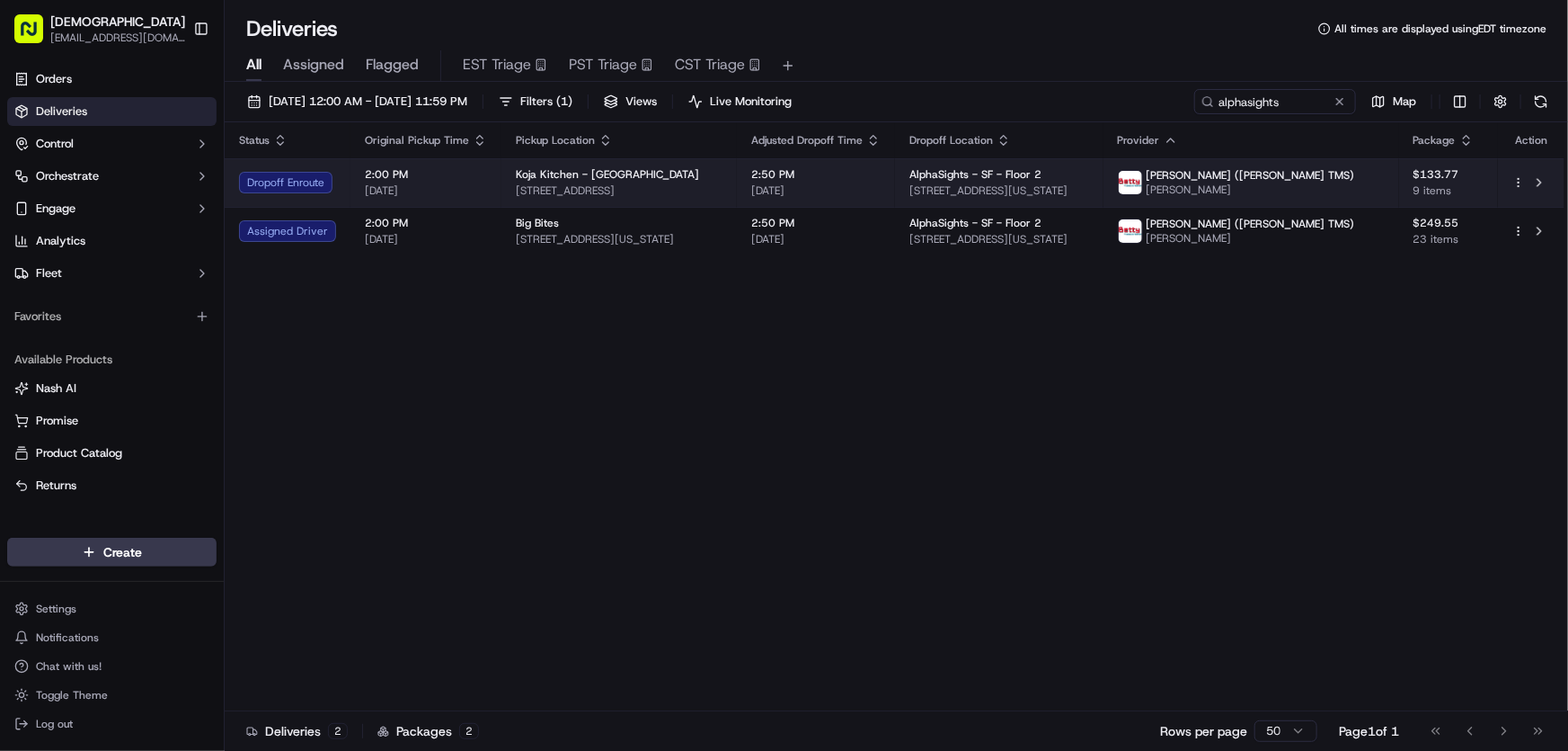
click at [657, 189] on span "601 Mission Bay Boulevard North, San Francisco, CA 94158, USA" at bounding box center [619, 191] width 207 height 15
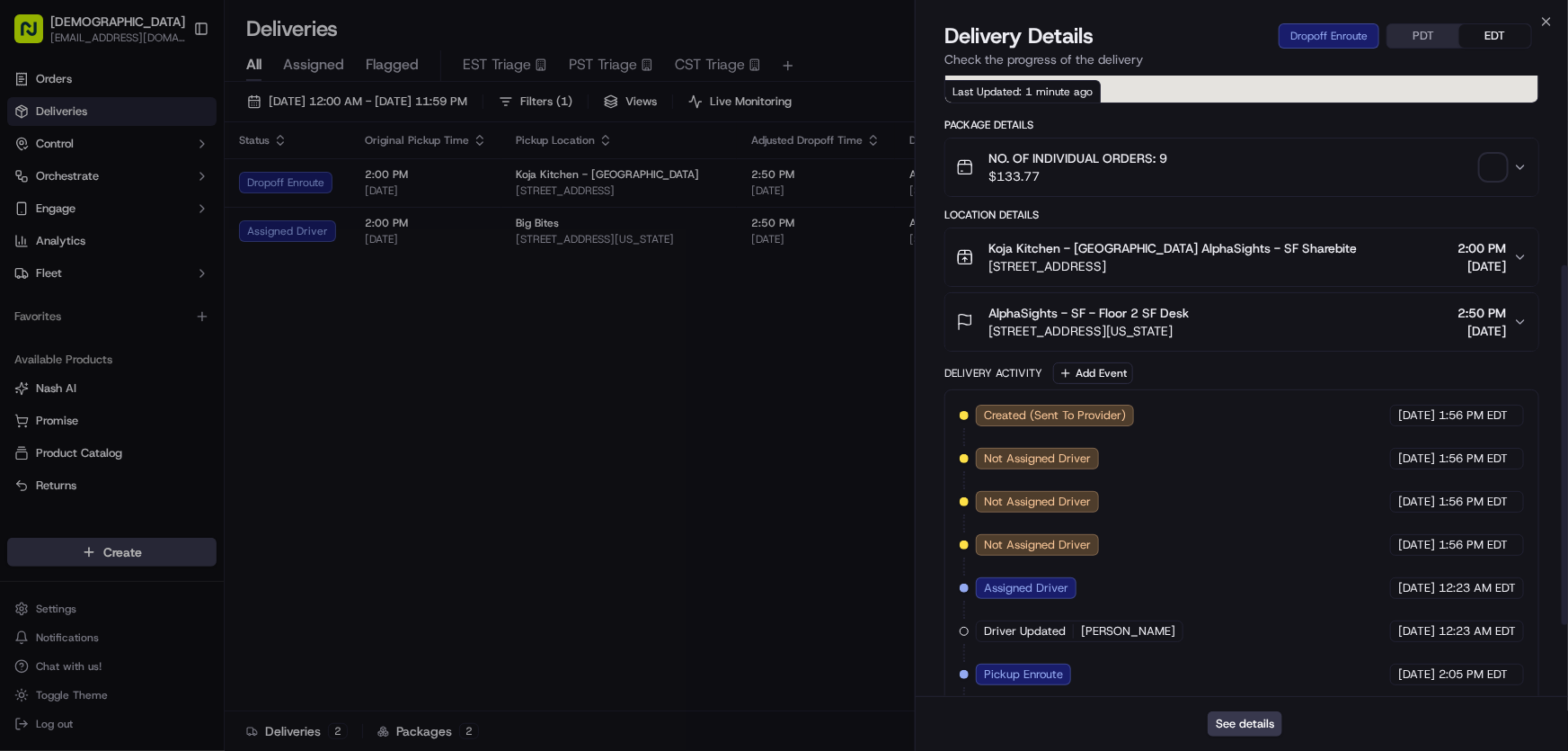
scroll to position [452, 0]
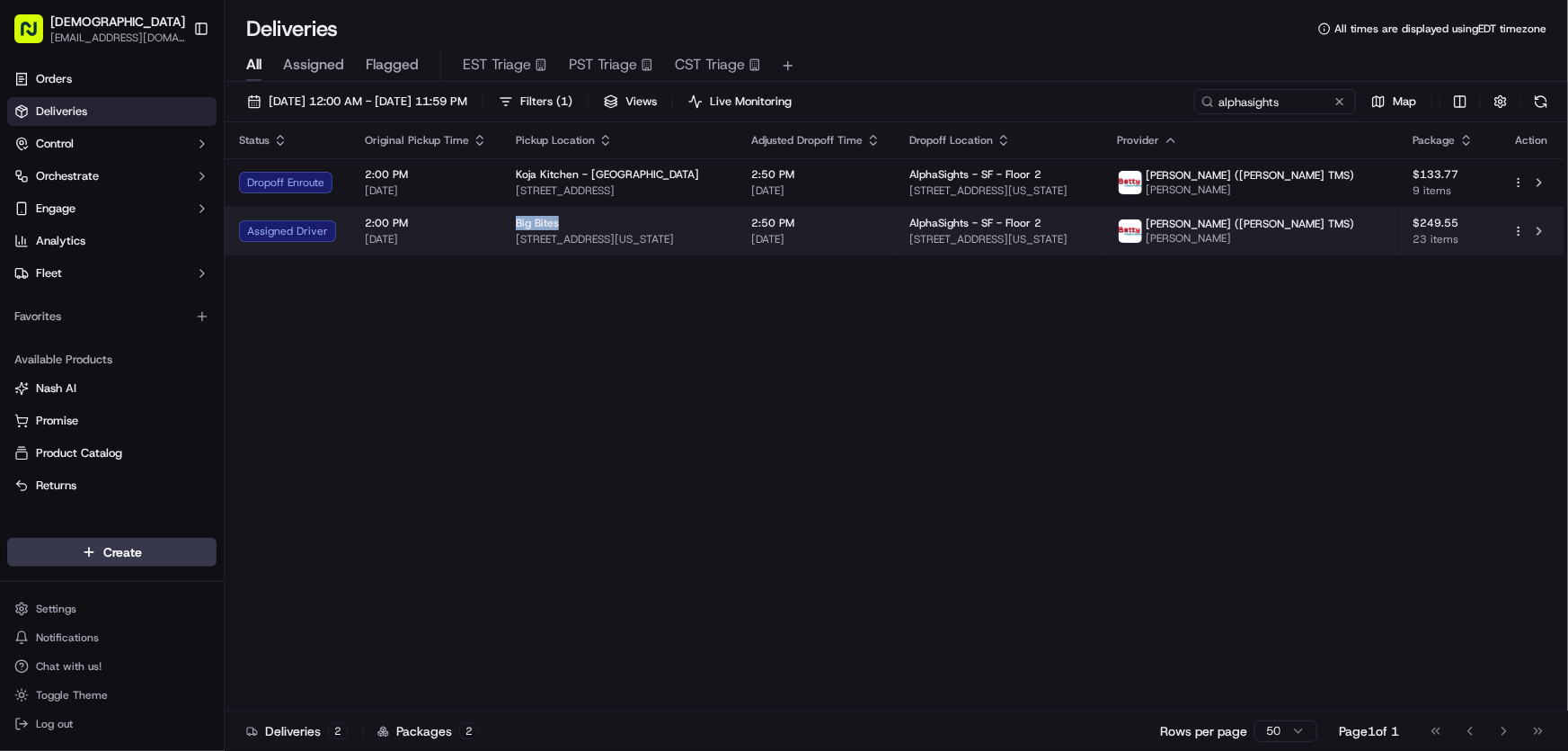
drag, startPoint x: 508, startPoint y: 216, endPoint x: 557, endPoint y: 224, distance: 49.6
click at [557, 224] on div "Big Bites" at bounding box center [619, 223] width 207 height 15
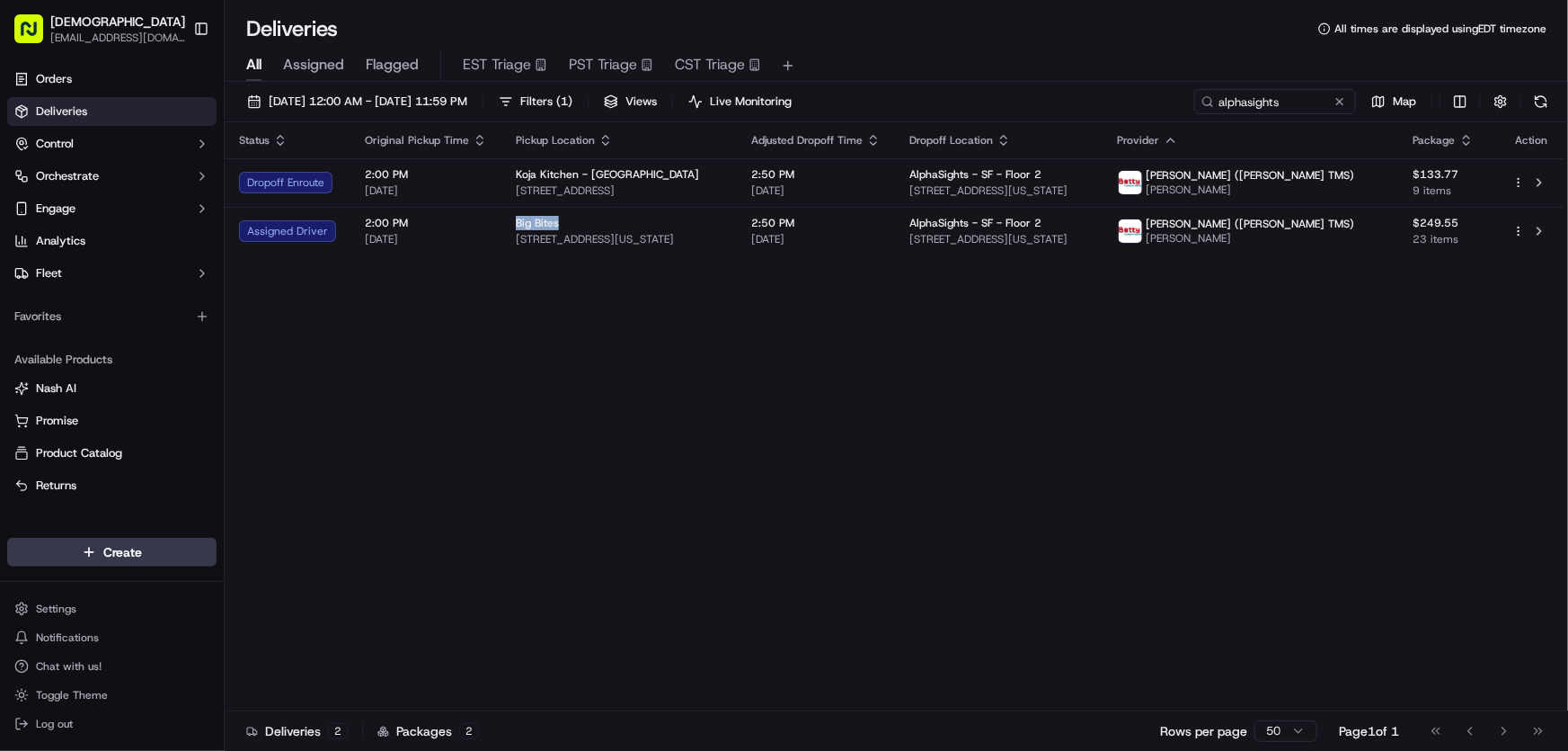
copy span "Big Bites"
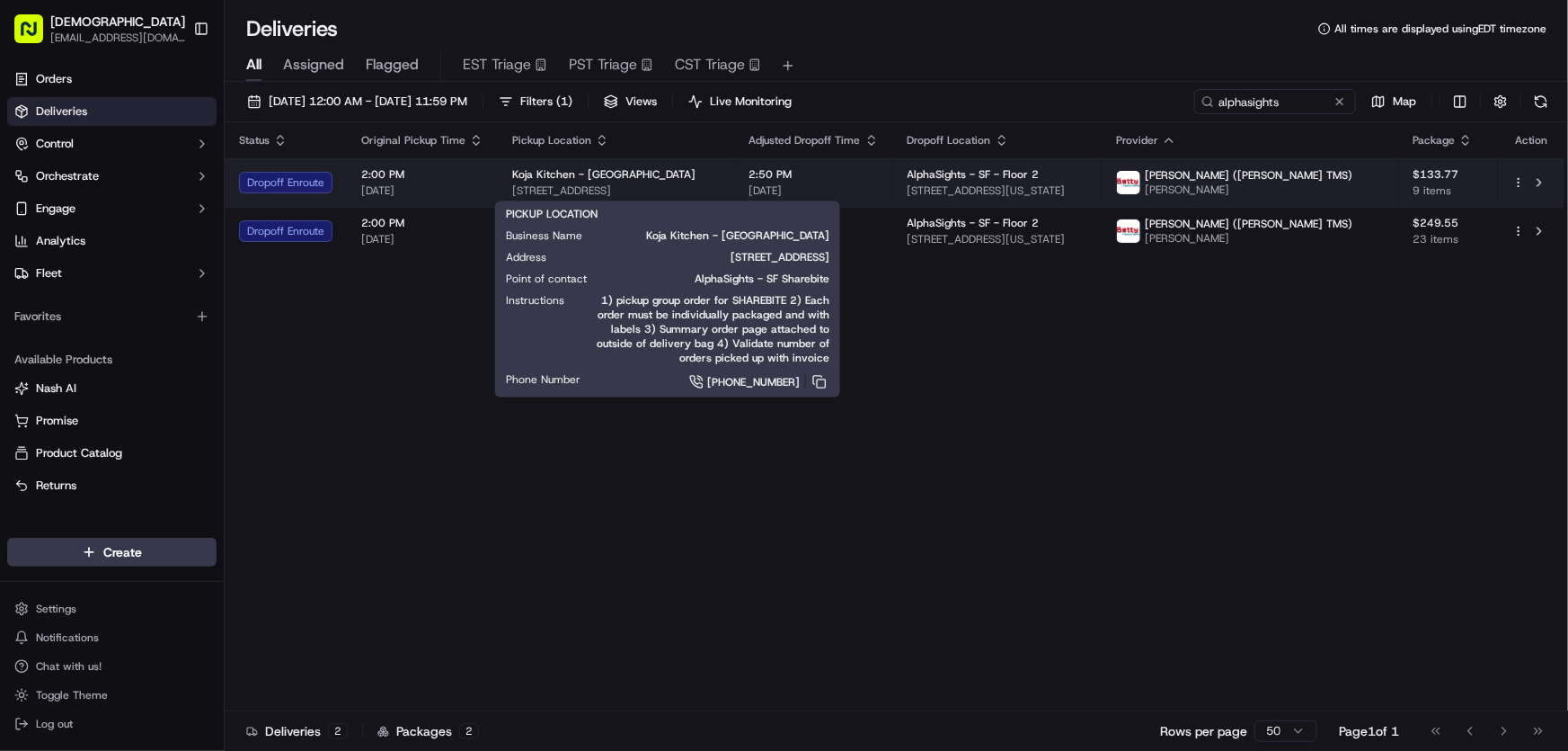
drag, startPoint x: 505, startPoint y: 191, endPoint x: 805, endPoint y: 193, distance: 300.0
click at [735, 193] on td "Koja Kitchen - San Francisco 601 Mission Bay Boulevard North, San Francisco, CA…" at bounding box center [617, 182] width 238 height 48
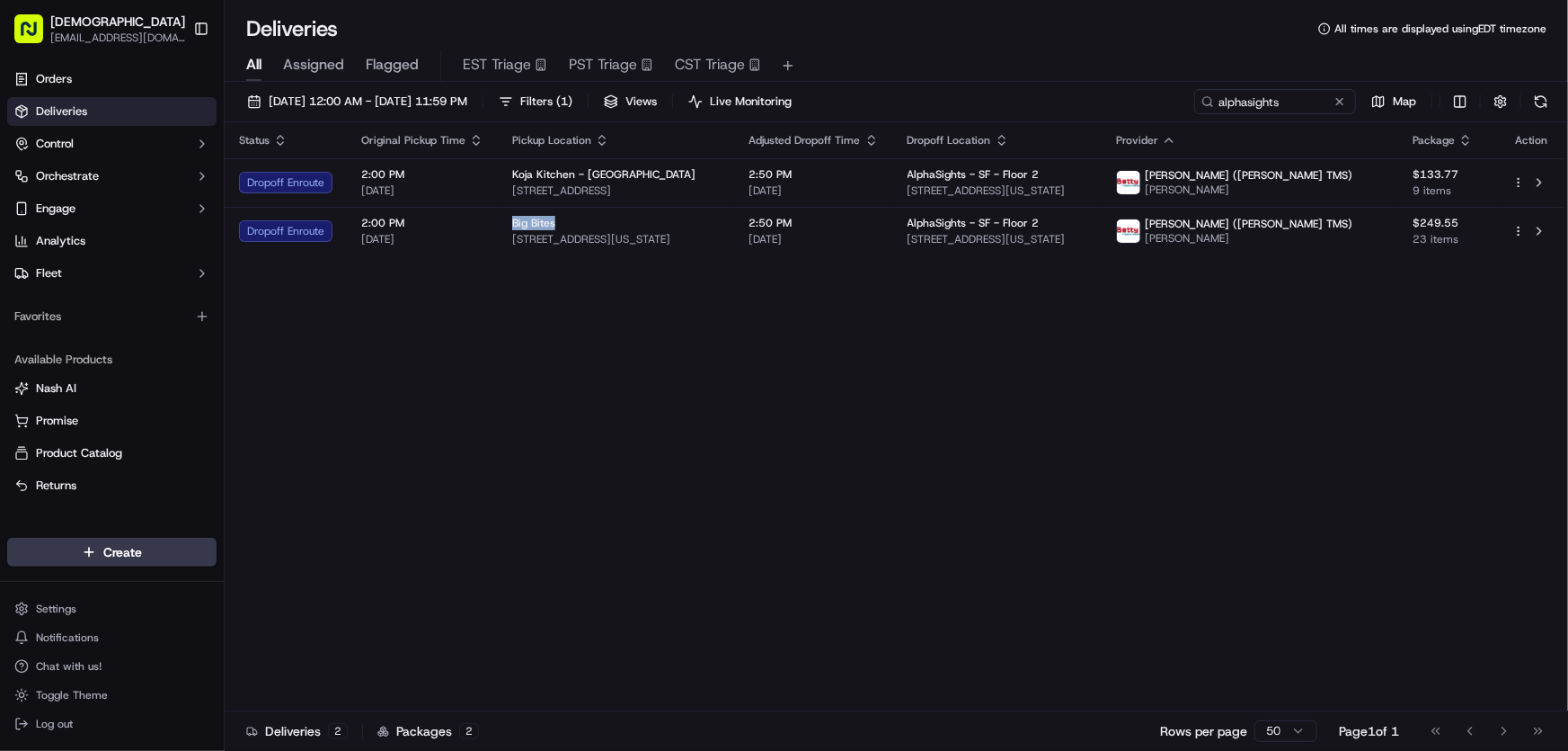
copy span "601 Mission Bay Boulevard North, San Francisco, CA 94158"
click at [643, 349] on div "Status Original Pickup Time Pickup Location Adjusted Dropoff Time Dropoff Locat…" at bounding box center [895, 417] width 1340 height 589
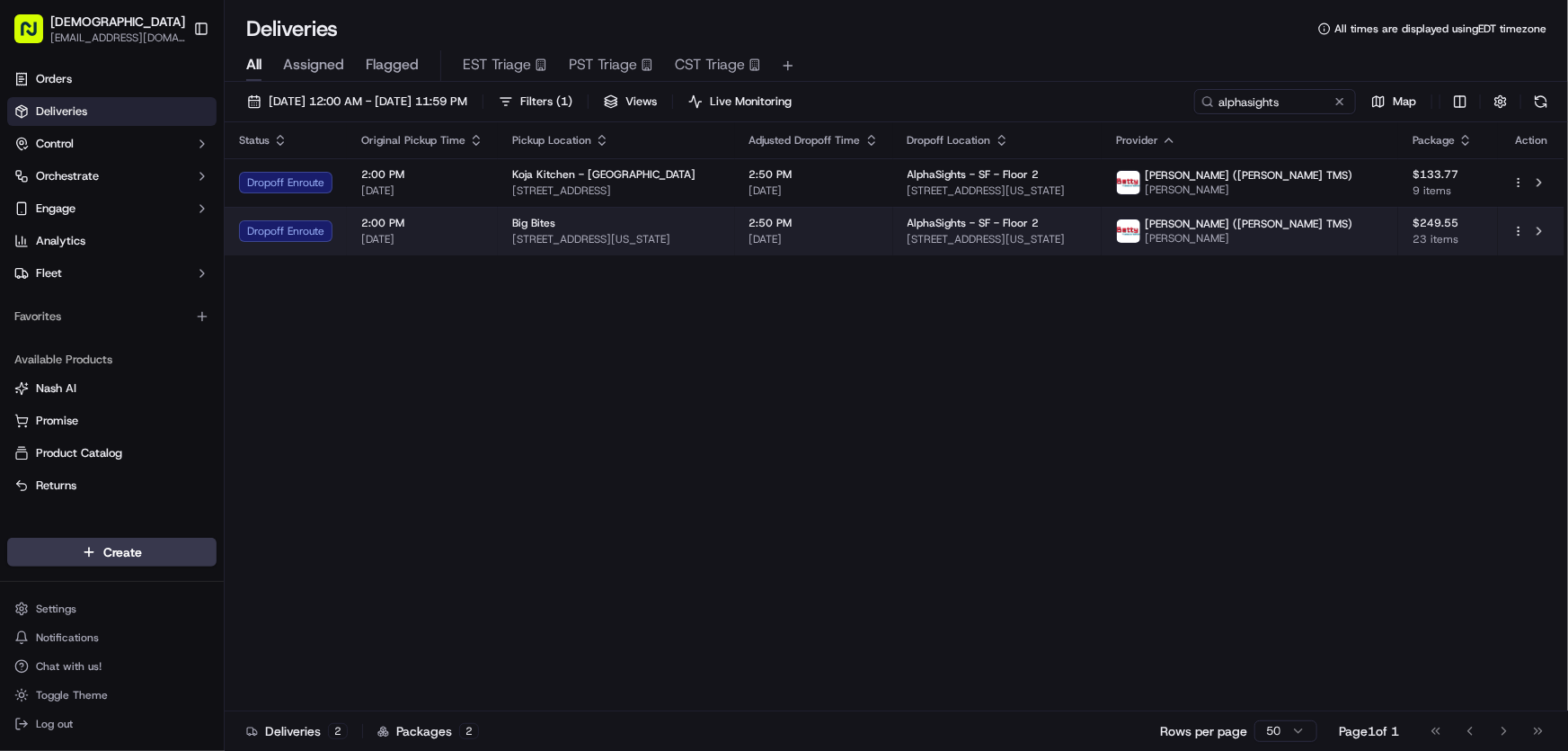
click at [593, 234] on span "1661 Tennessee St, San Francisco, CA 94107, USA" at bounding box center [616, 240] width 208 height 15
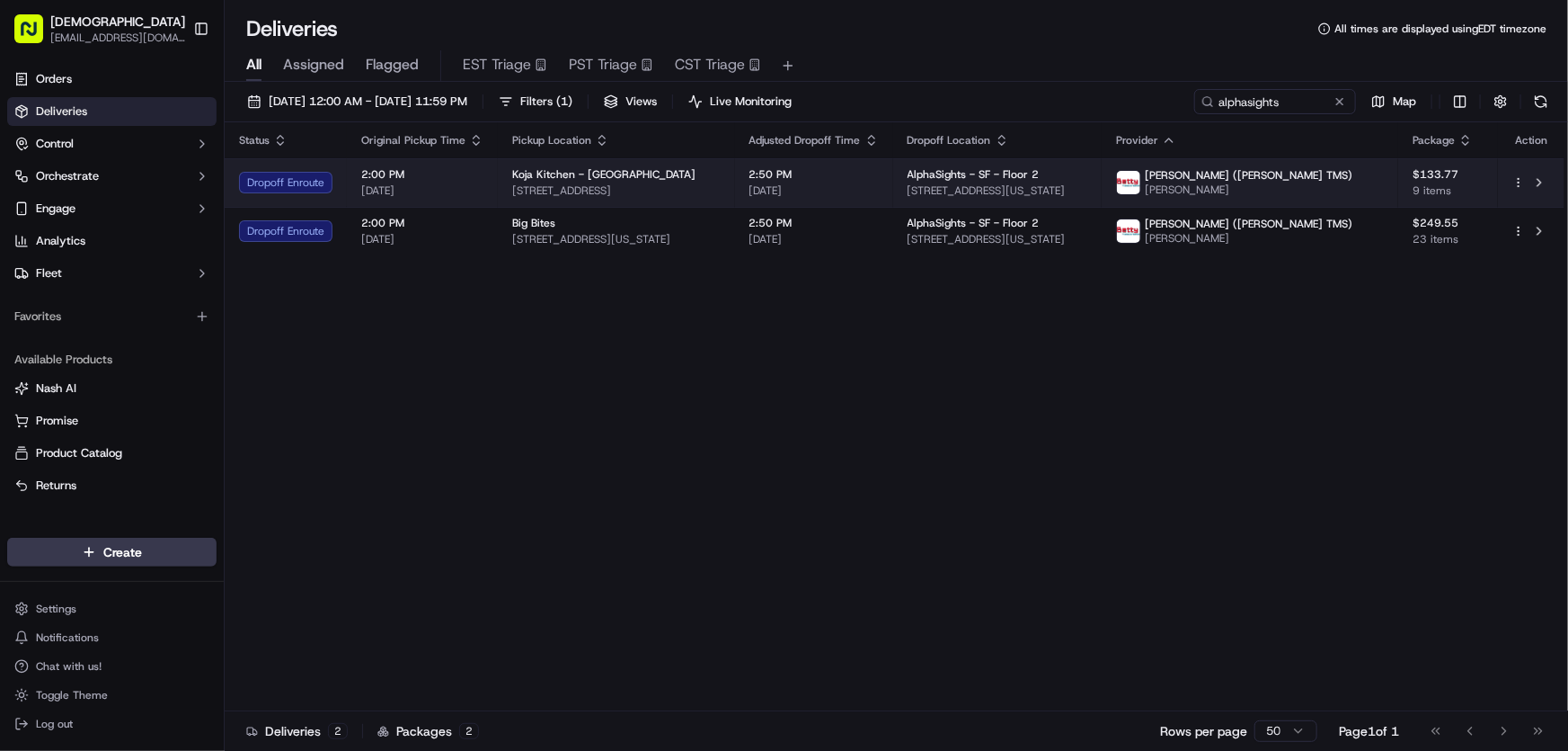
click at [560, 180] on div "Koja Kitchen - San Francisco 601 Mission Bay Boulevard North, San Francisco, CA…" at bounding box center [616, 182] width 208 height 30
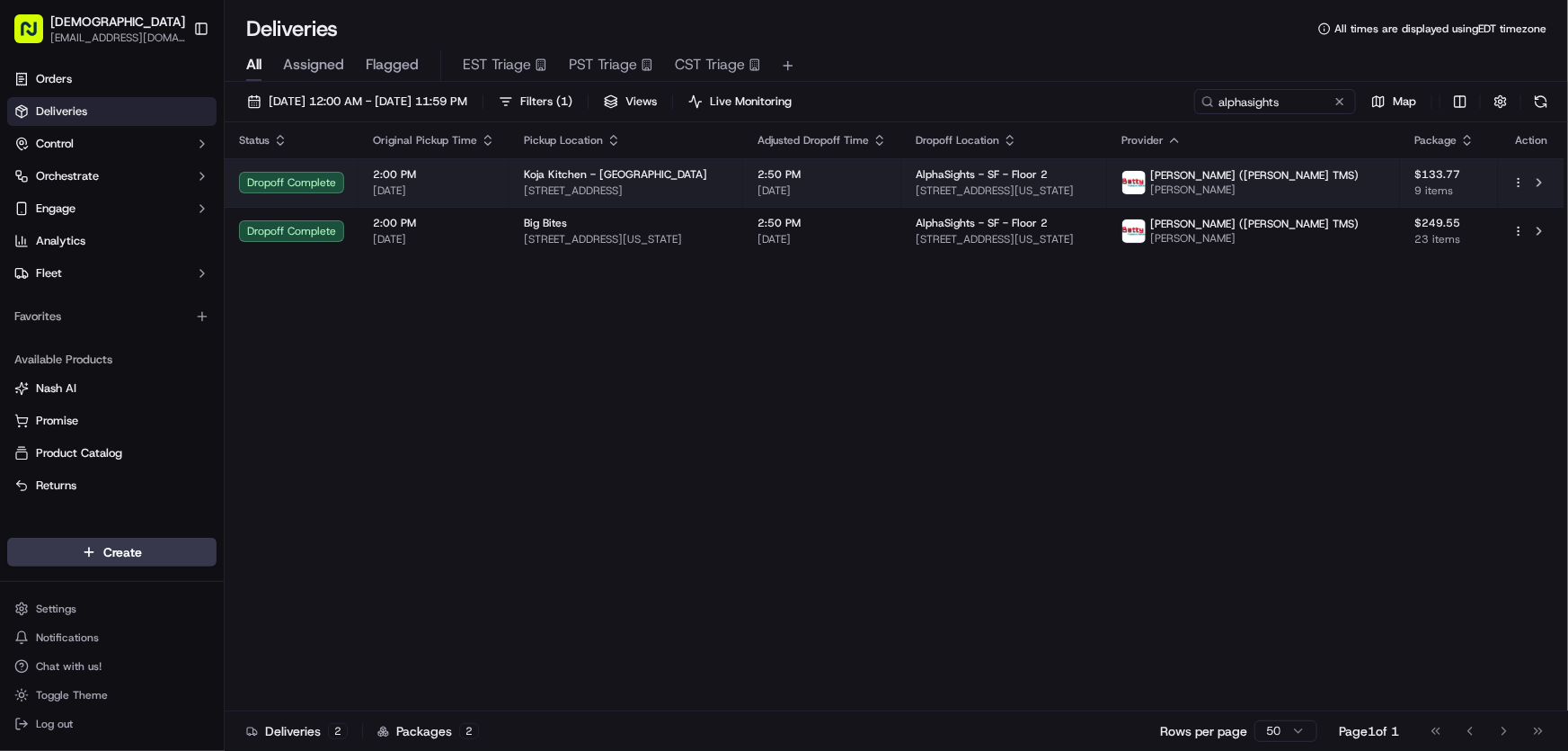
click at [618, 172] on span "Koja Kitchen - San Francisco" at bounding box center [615, 175] width 184 height 15
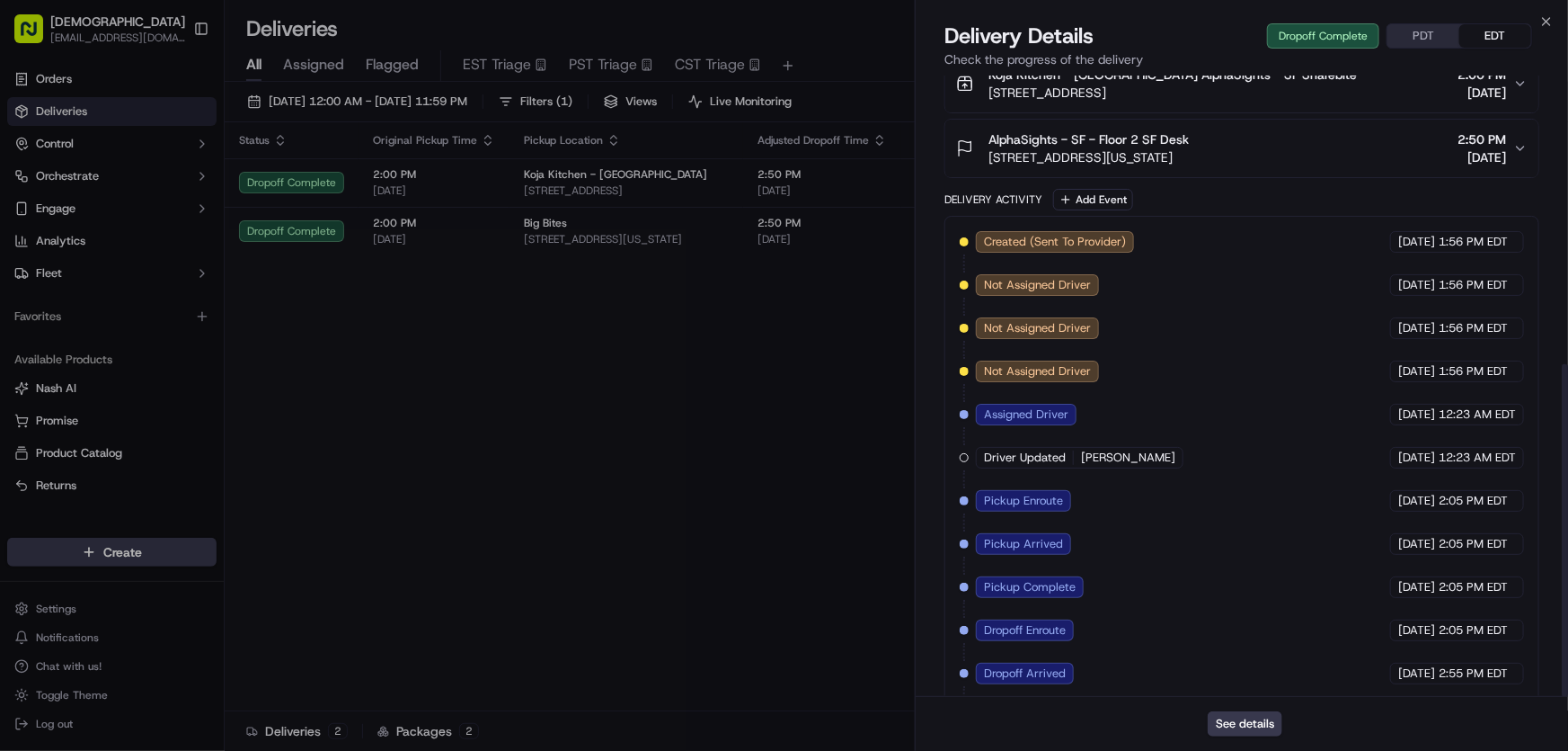
scroll to position [539, 0]
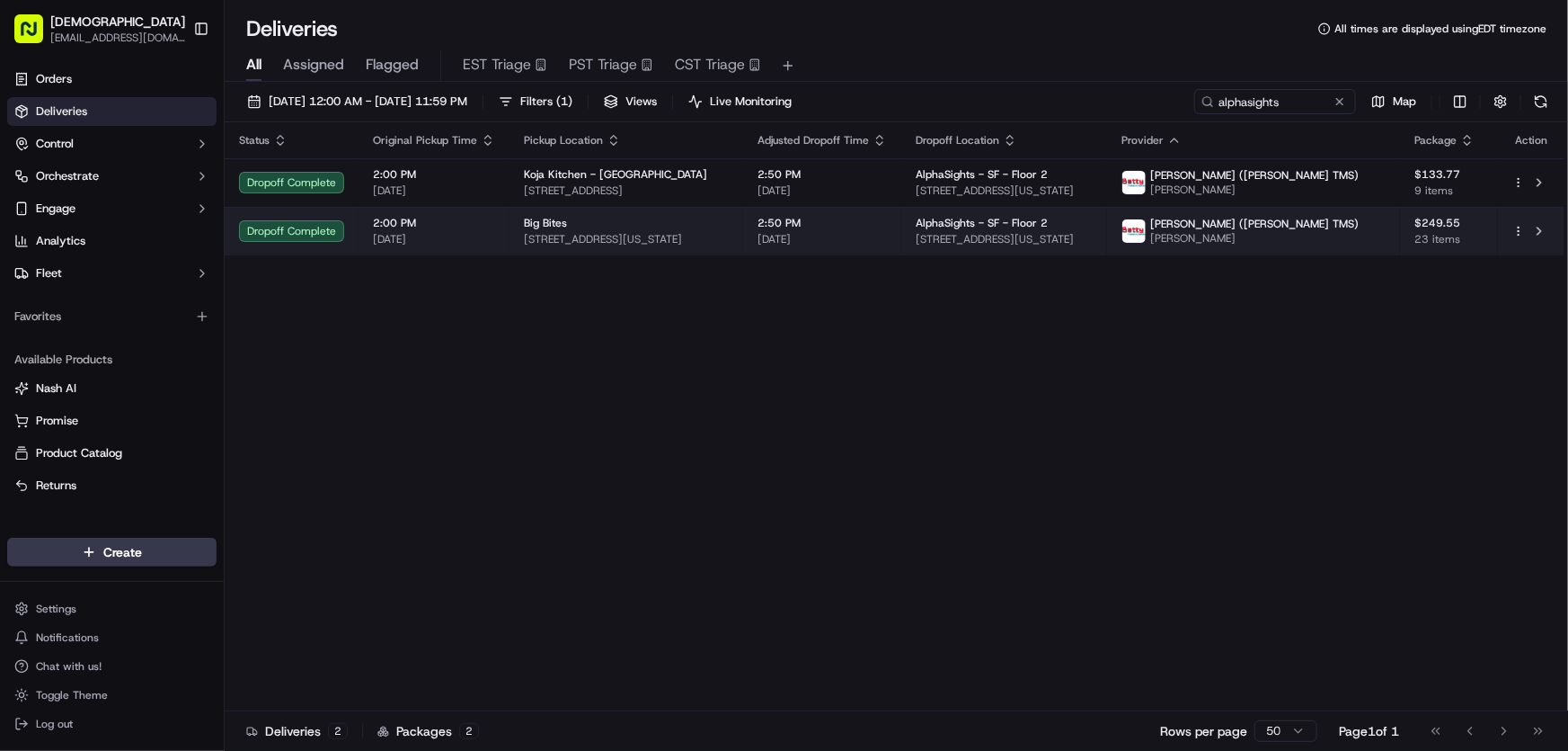
click at [558, 224] on span "Big Bites" at bounding box center [545, 223] width 43 height 15
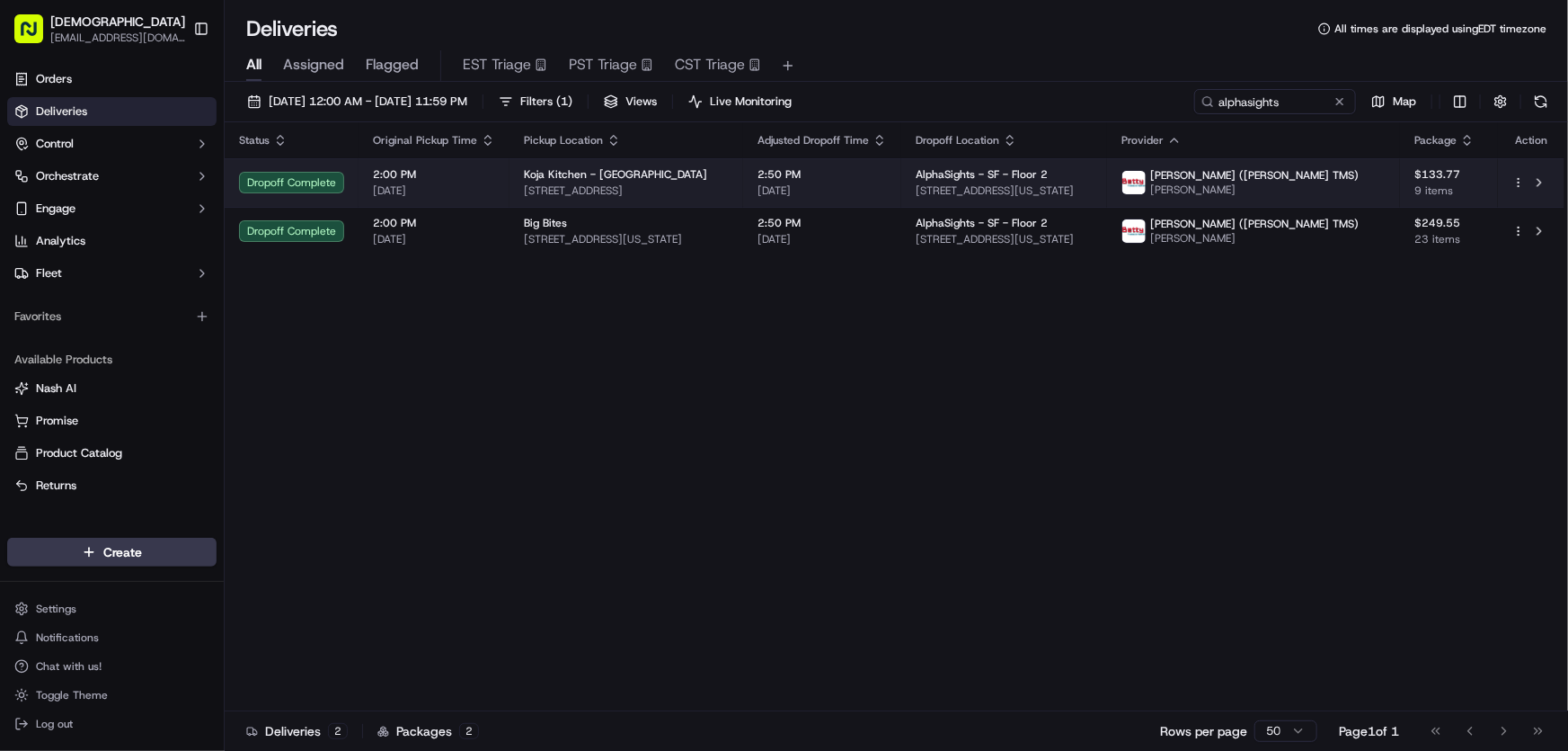
click at [621, 186] on span "601 Mission Bay Boulevard North, San Francisco, CA 94158, USA" at bounding box center [626, 191] width 205 height 15
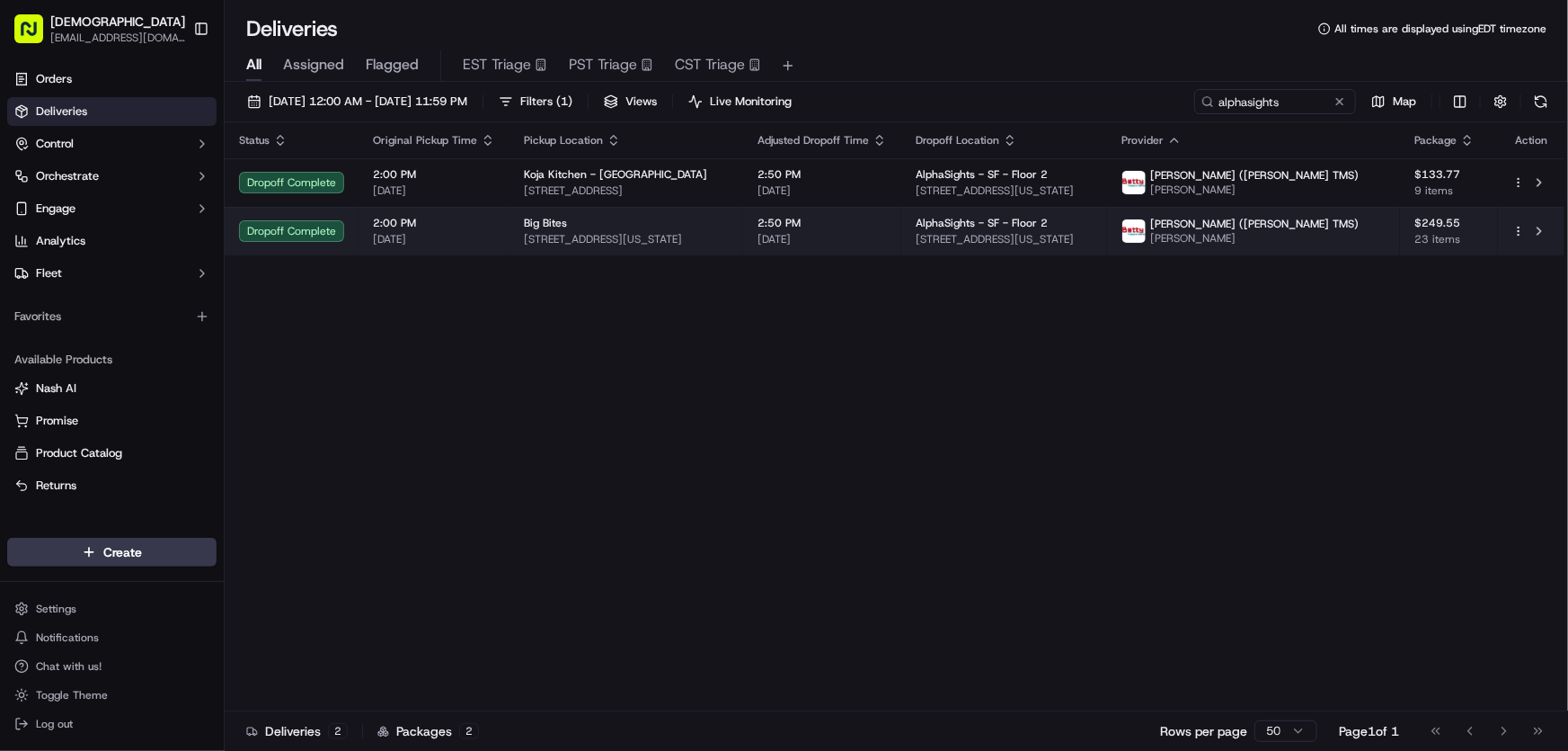
click at [687, 240] on span "1661 Tennessee St, San Francisco, CA 94107, USA" at bounding box center [626, 240] width 205 height 15
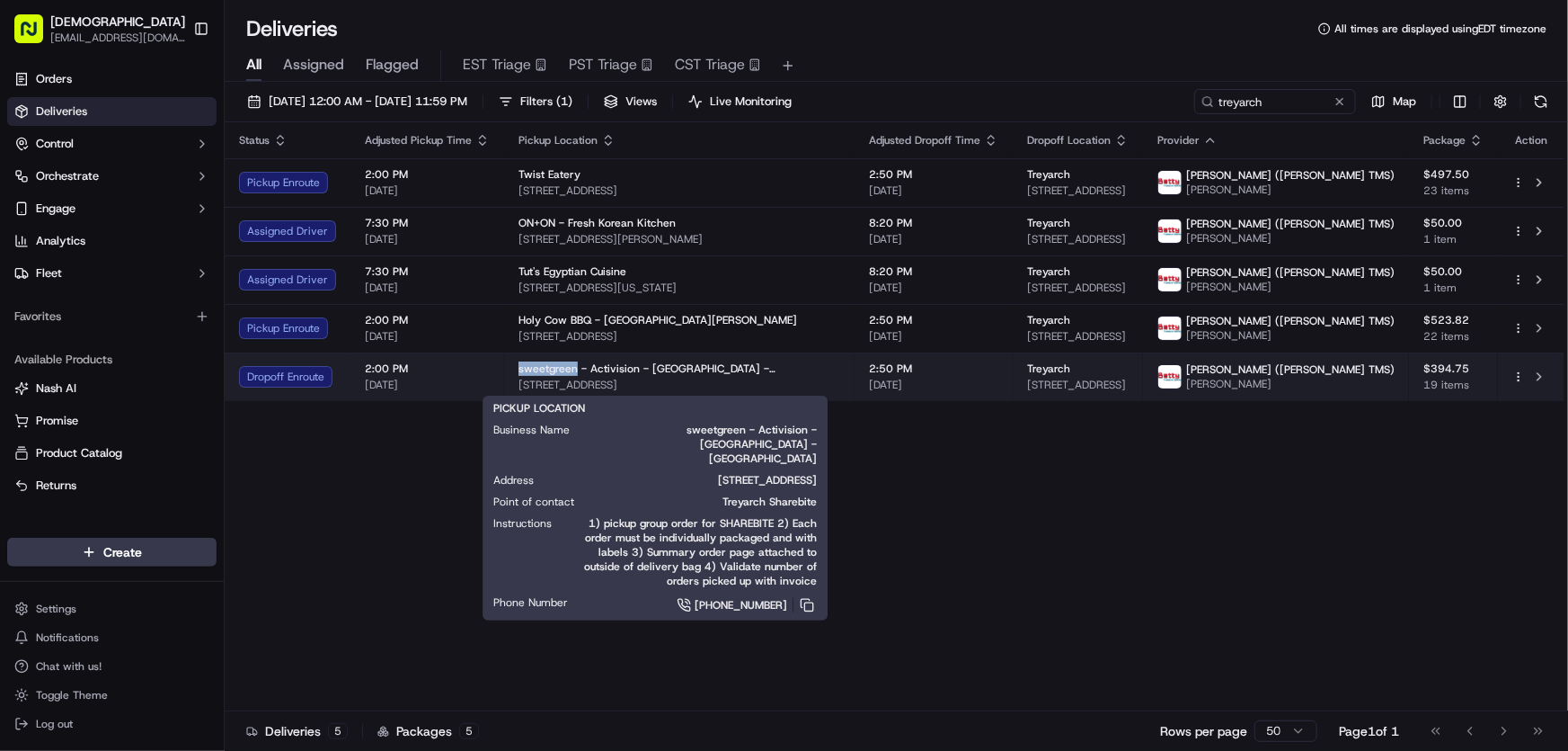
drag, startPoint x: 510, startPoint y: 367, endPoint x: 572, endPoint y: 367, distance: 62.0
click at [572, 367] on td "sweetgreen - Activision - [GEOGRAPHIC_DATA] - [GEOGRAPHIC_DATA] [STREET_ADDRESS]" at bounding box center [678, 376] width 350 height 48
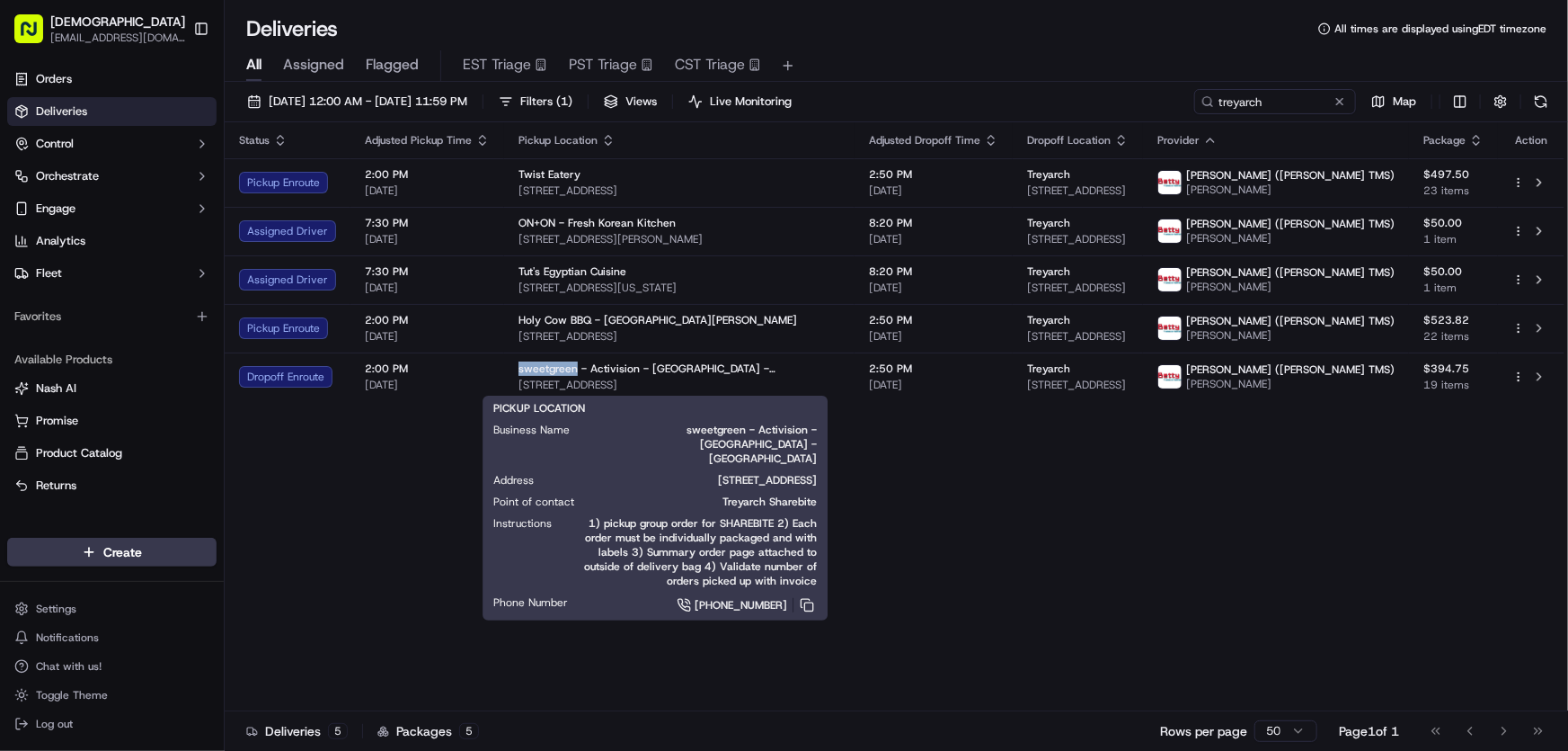
copy span "sweetgreen"
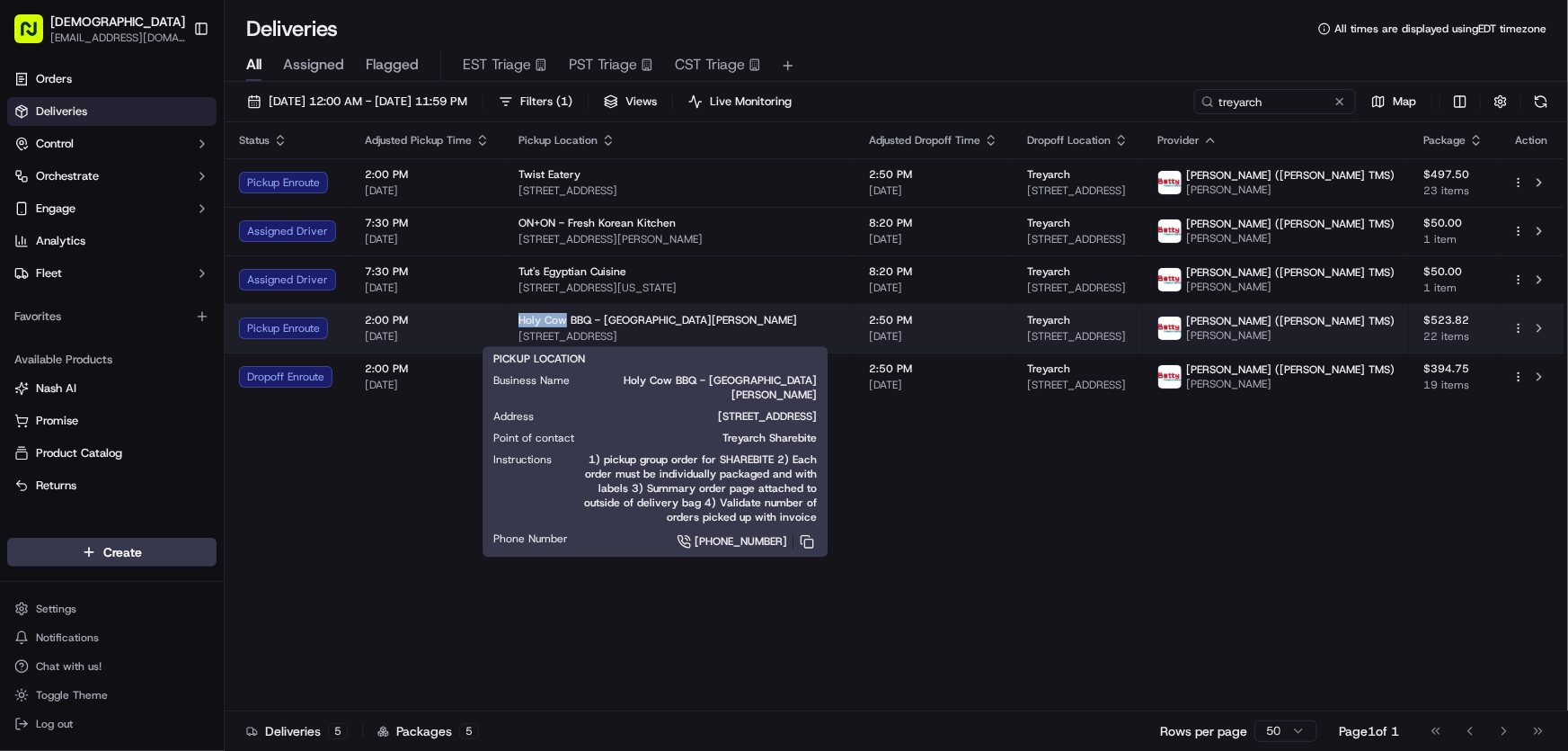
drag, startPoint x: 505, startPoint y: 322, endPoint x: 560, endPoint y: 322, distance: 55.0
click at [560, 322] on td "Holy Cow BBQ - [GEOGRAPHIC_DATA][PERSON_NAME] [STREET_ADDRESS]" at bounding box center [678, 327] width 350 height 48
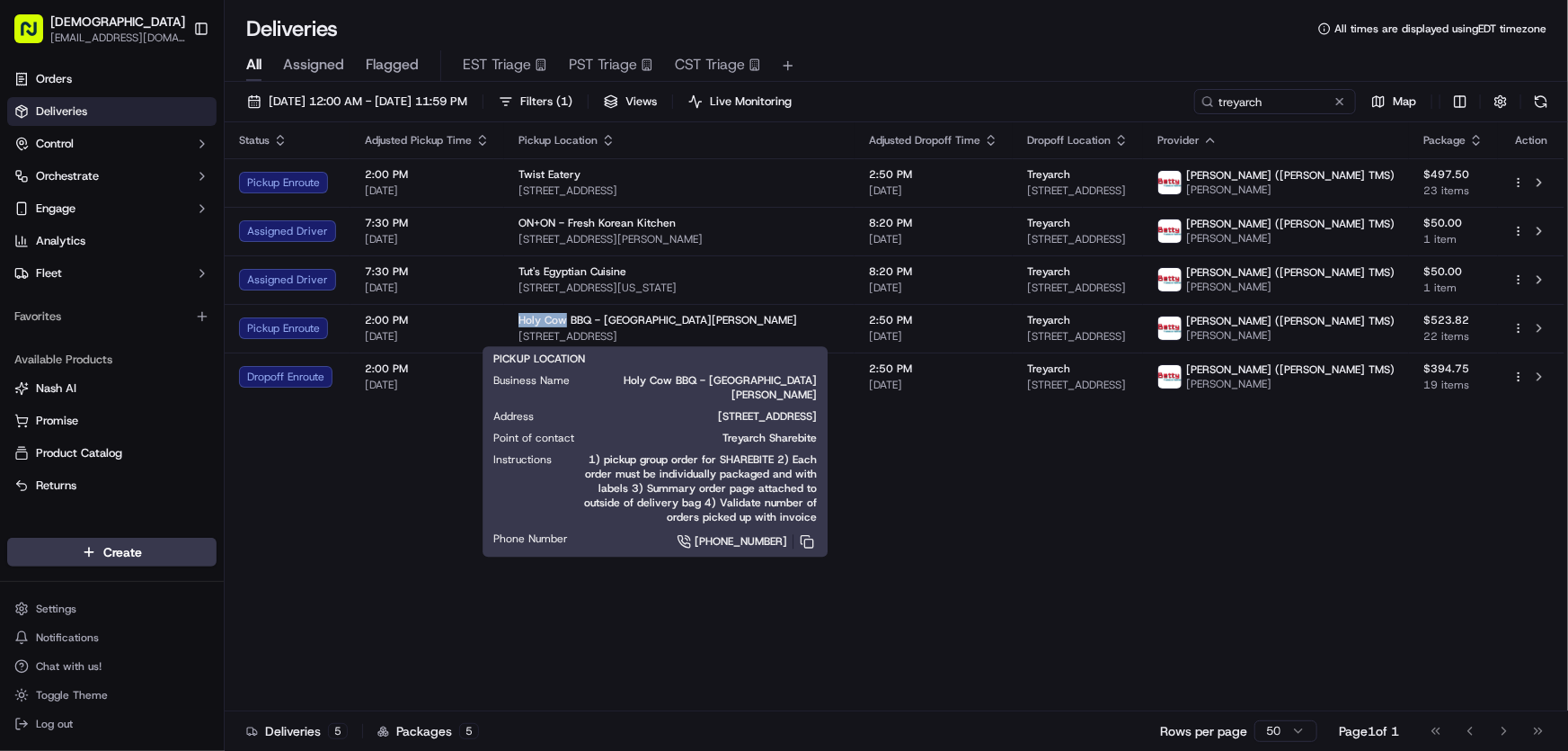
copy span "Holy Cow"
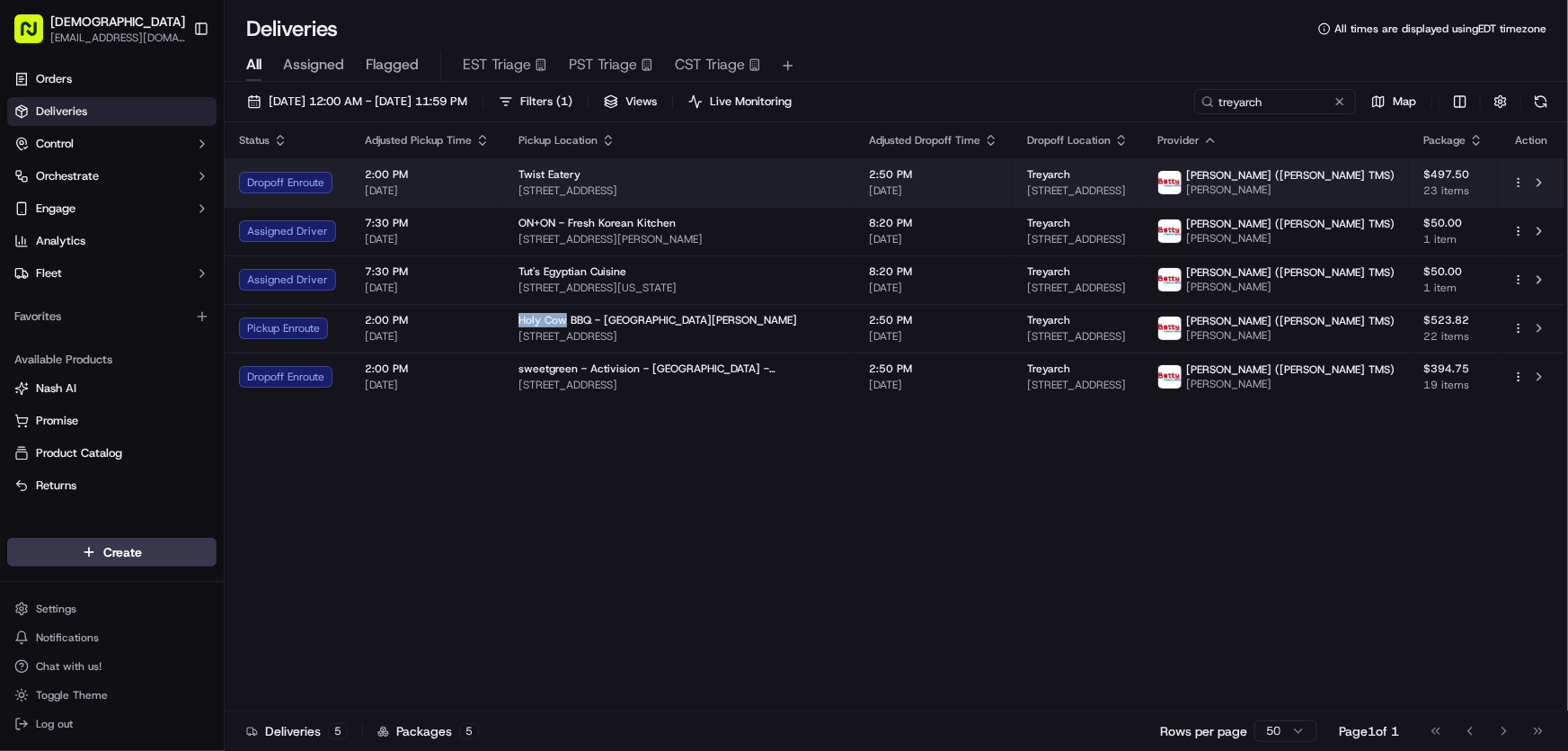
drag, startPoint x: 512, startPoint y: 186, endPoint x: 783, endPoint y: 197, distance: 271.2
click at [783, 197] on td "Twist Eatery [STREET_ADDRESS]" at bounding box center [678, 182] width 350 height 48
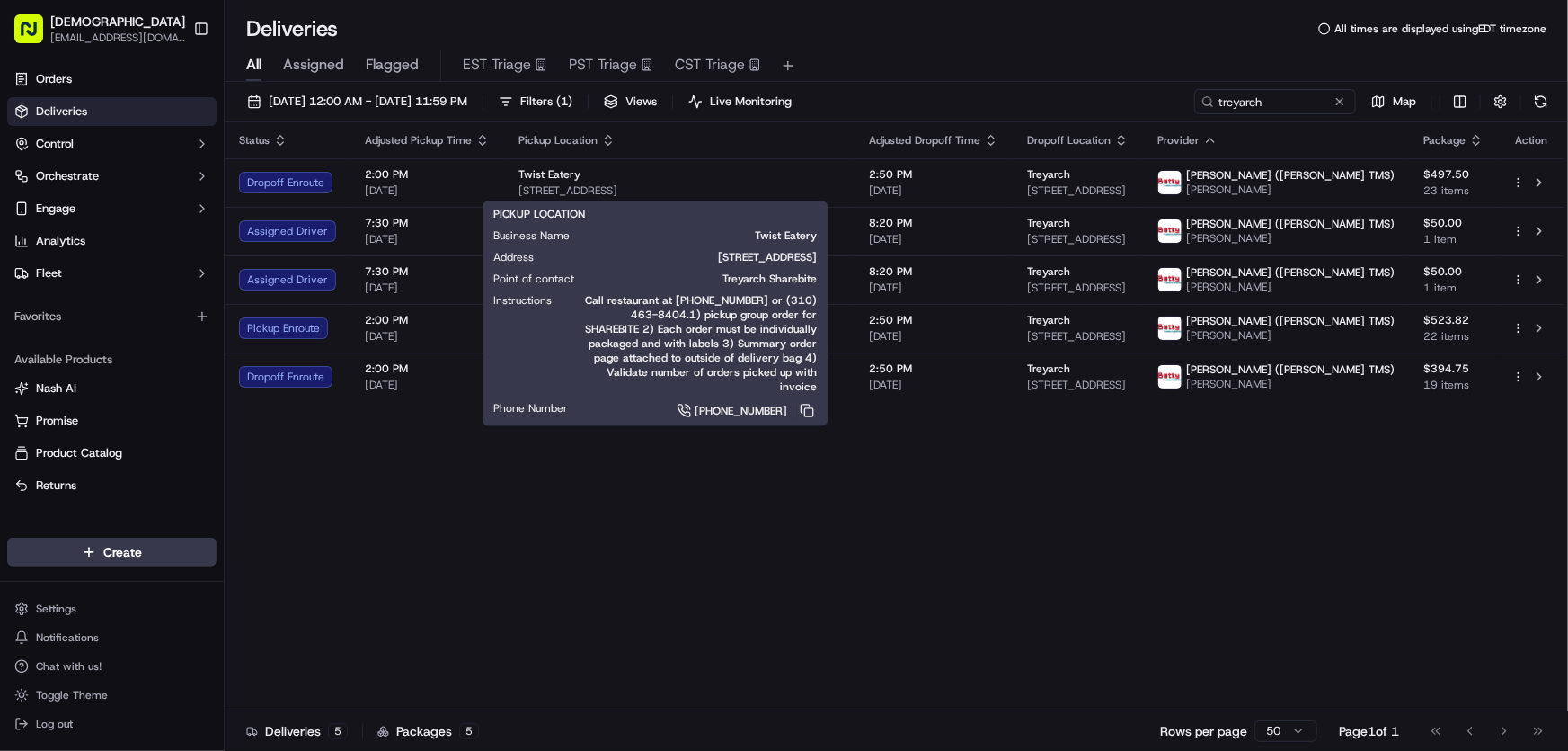
copy span "[STREET_ADDRESS]"
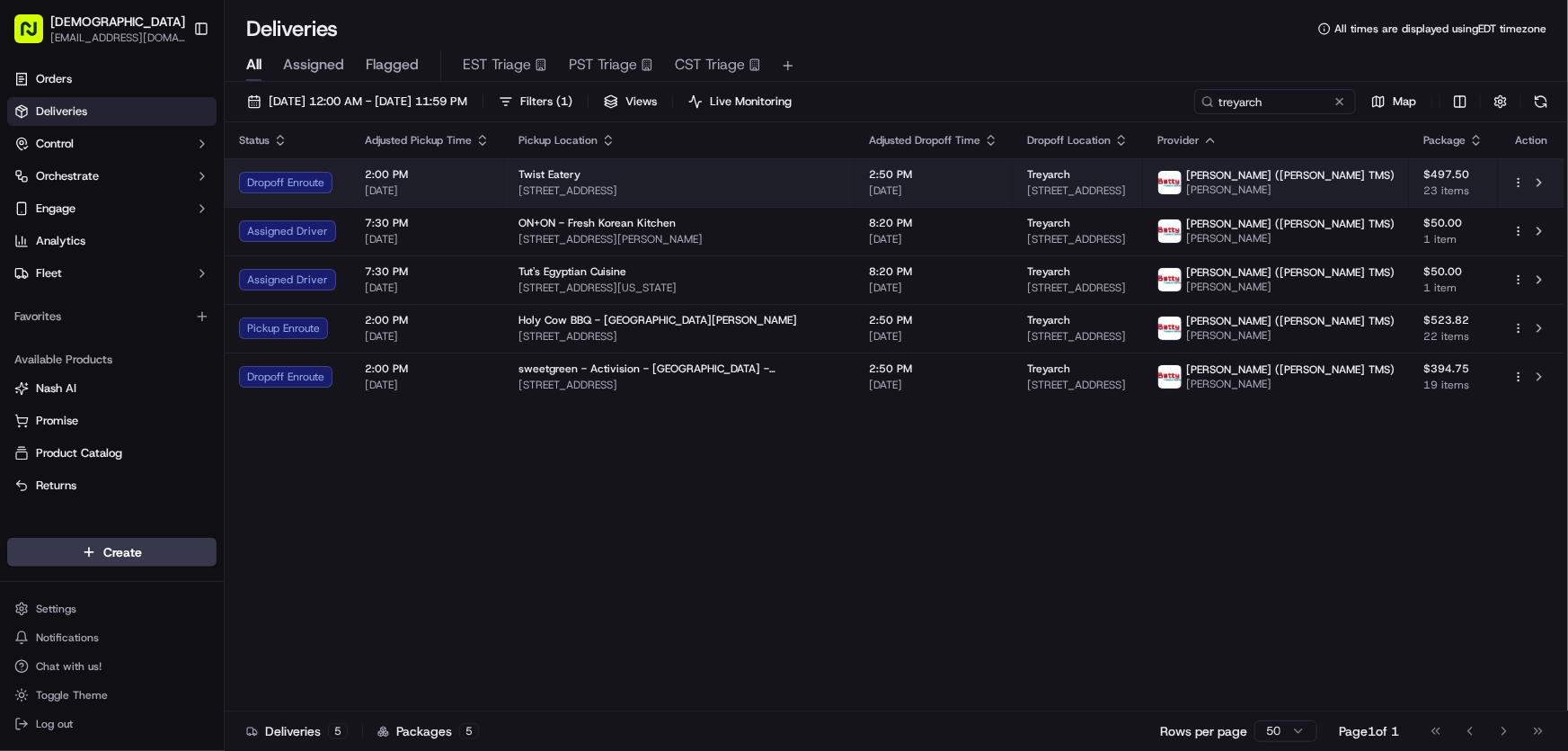
click at [926, 177] on span "2:50 PM" at bounding box center [934, 175] width 130 height 15
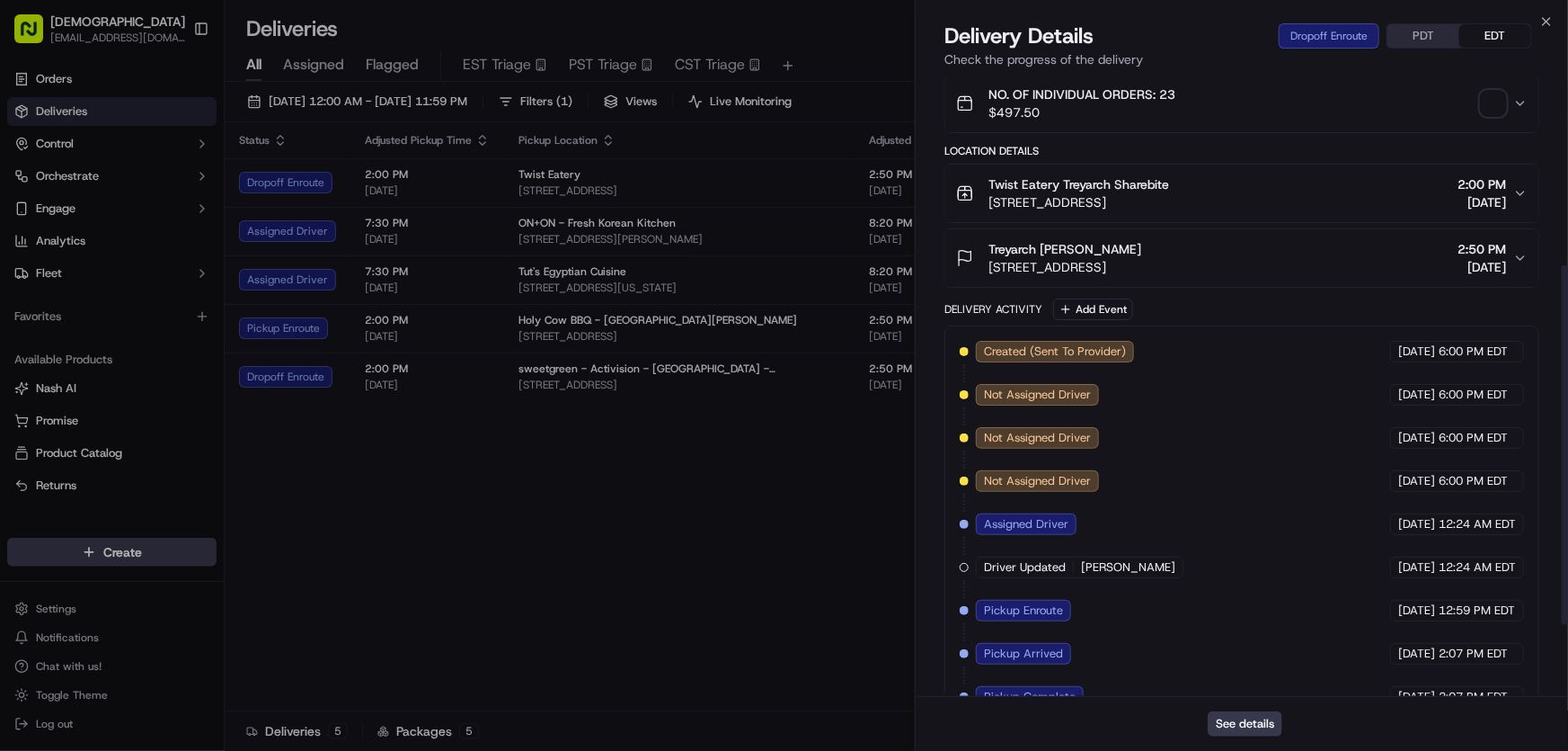
scroll to position [452, 0]
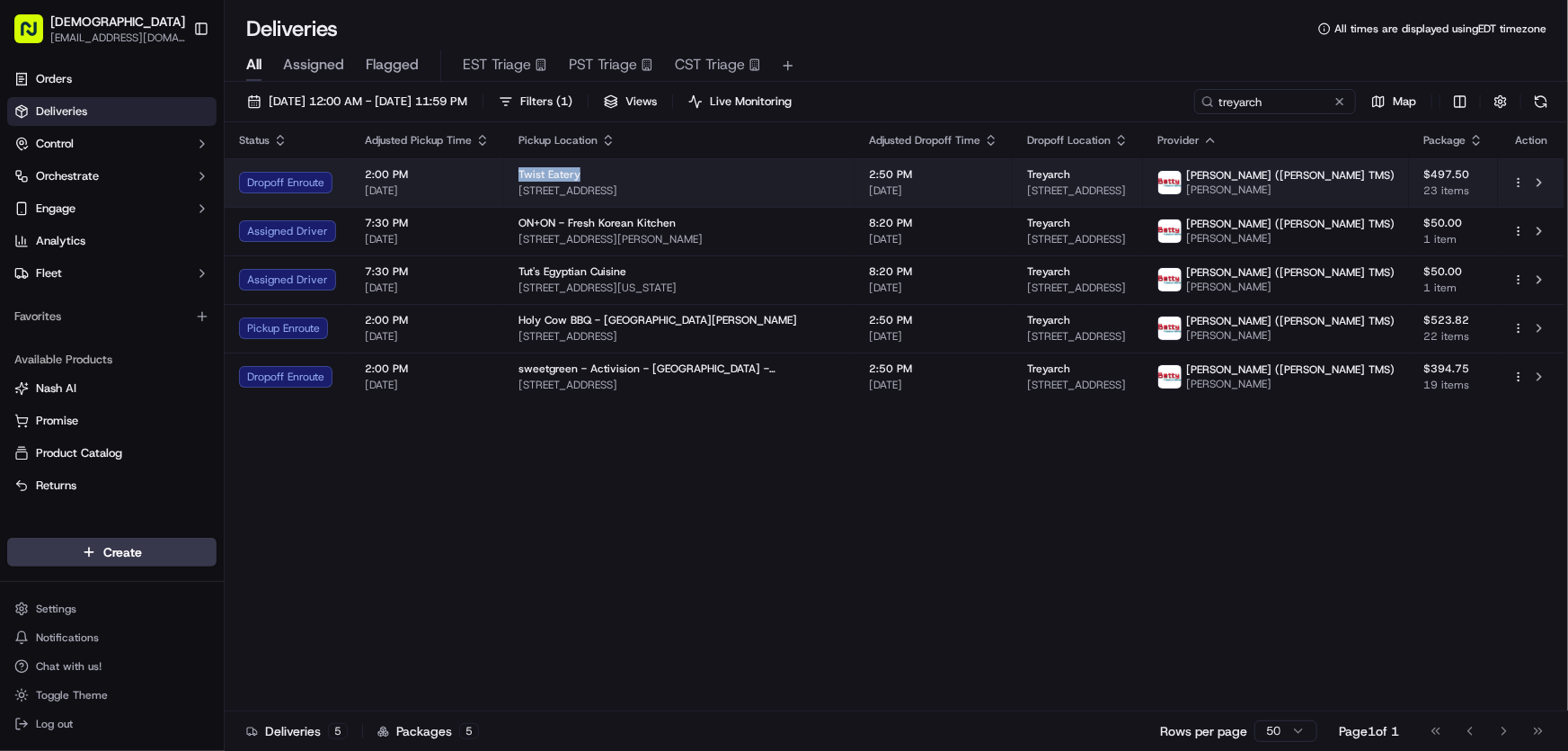
drag, startPoint x: 505, startPoint y: 167, endPoint x: 577, endPoint y: 171, distance: 72.1
click at [577, 171] on td "Twist Eatery [STREET_ADDRESS]" at bounding box center [678, 182] width 350 height 48
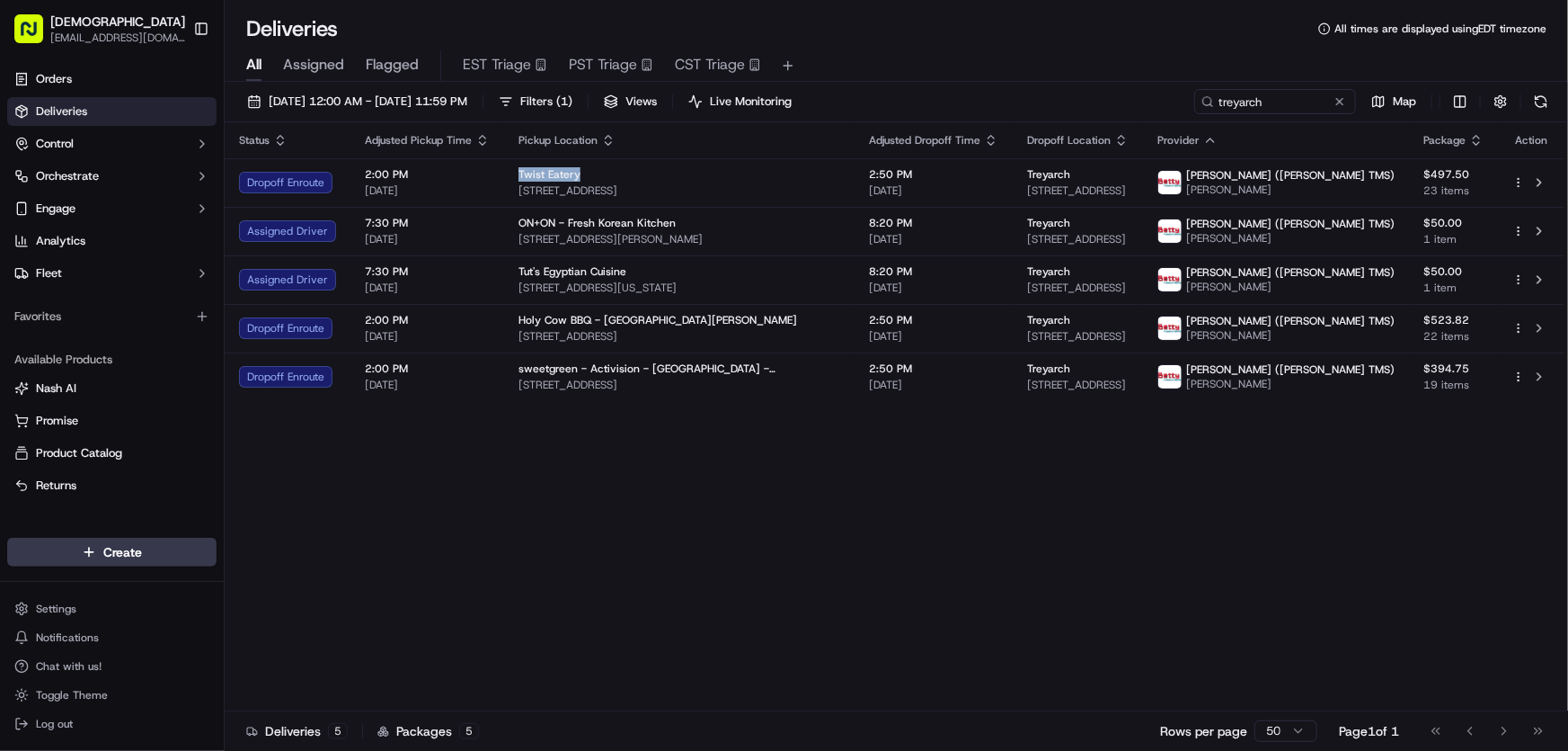
copy span "Twist Eatery"
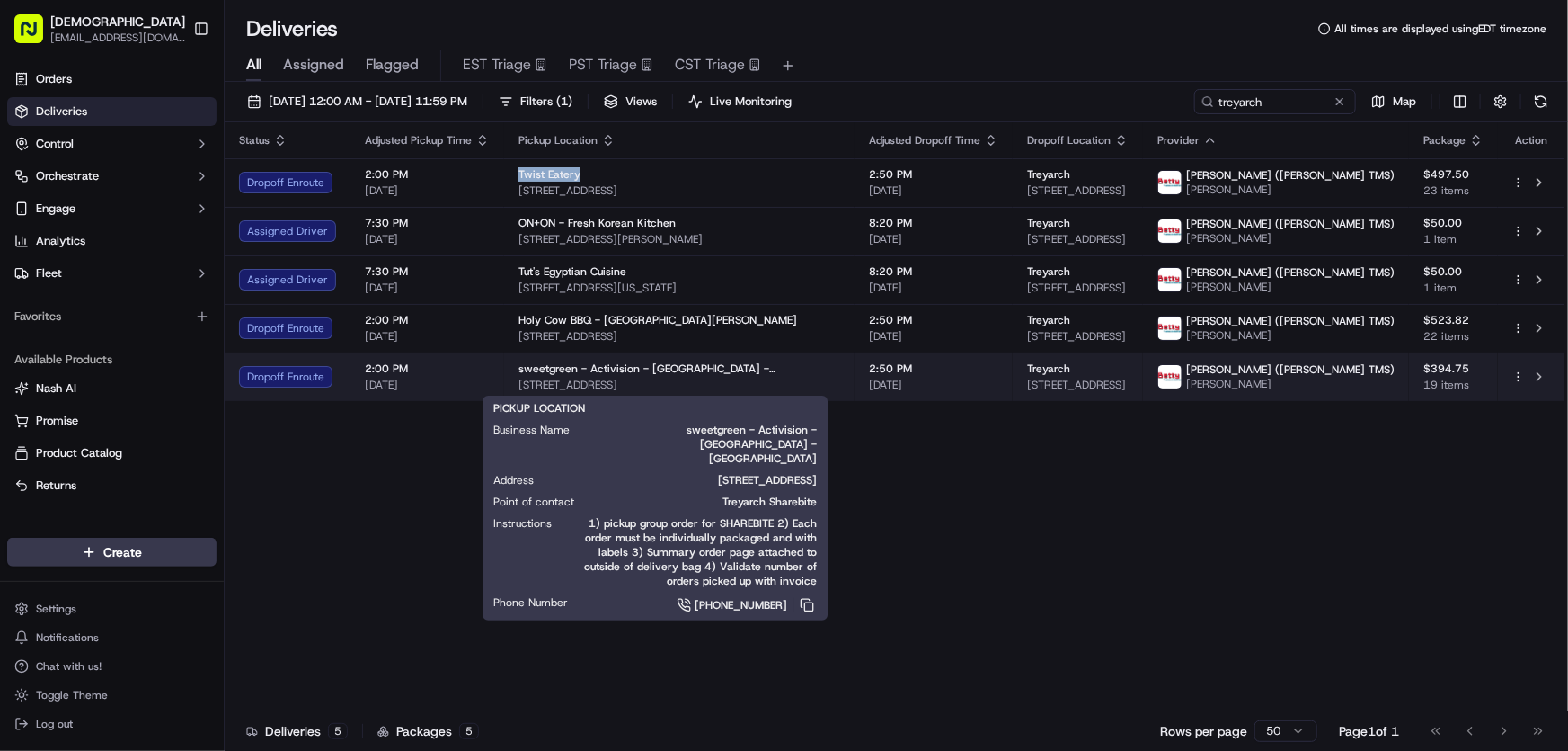
drag, startPoint x: 509, startPoint y: 381, endPoint x: 748, endPoint y: 380, distance: 239.0
click at [748, 380] on td "sweetgreen - Activision - [GEOGRAPHIC_DATA] - [GEOGRAPHIC_DATA] [STREET_ADDRESS]" at bounding box center [678, 376] width 350 height 48
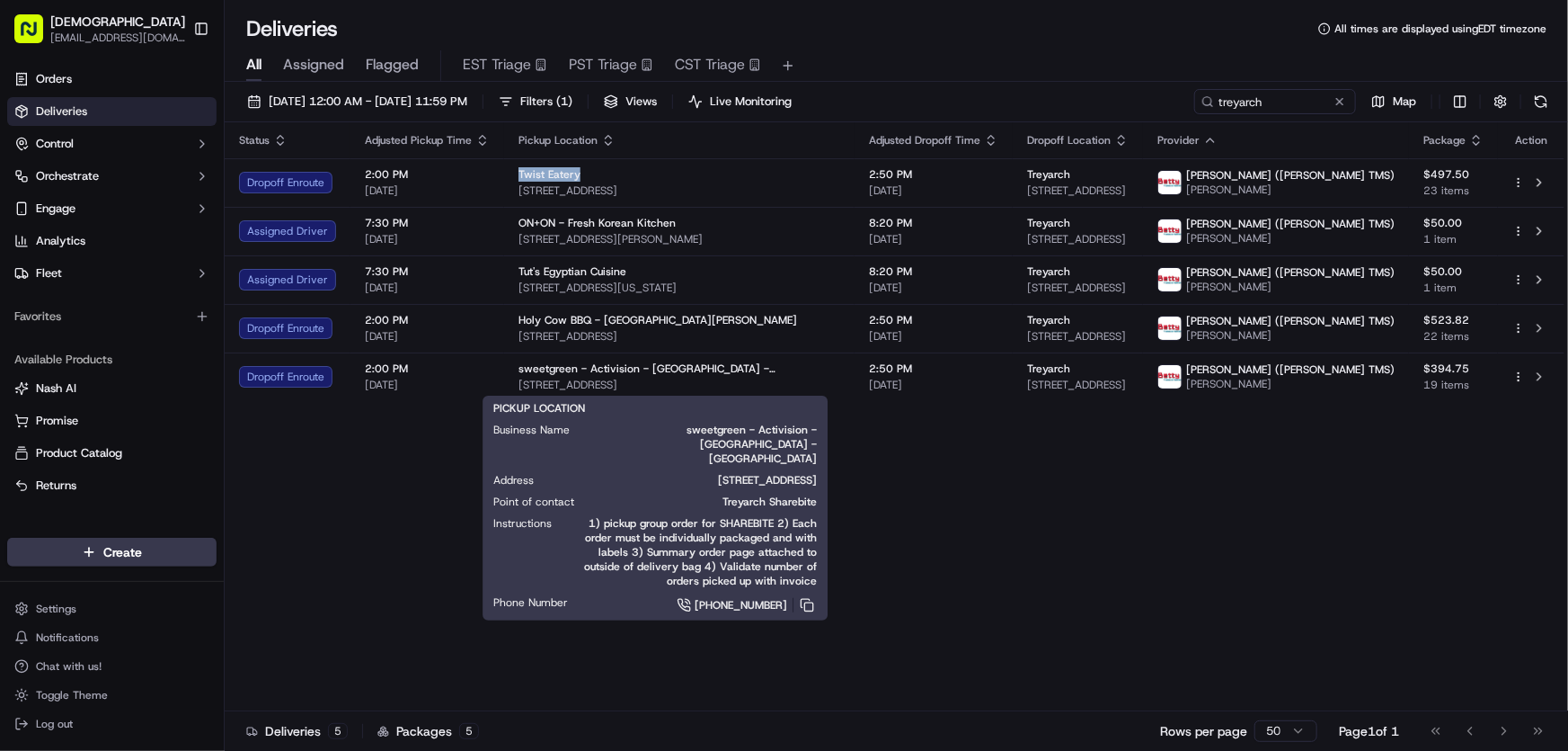
copy span "[STREET_ADDRESS]"
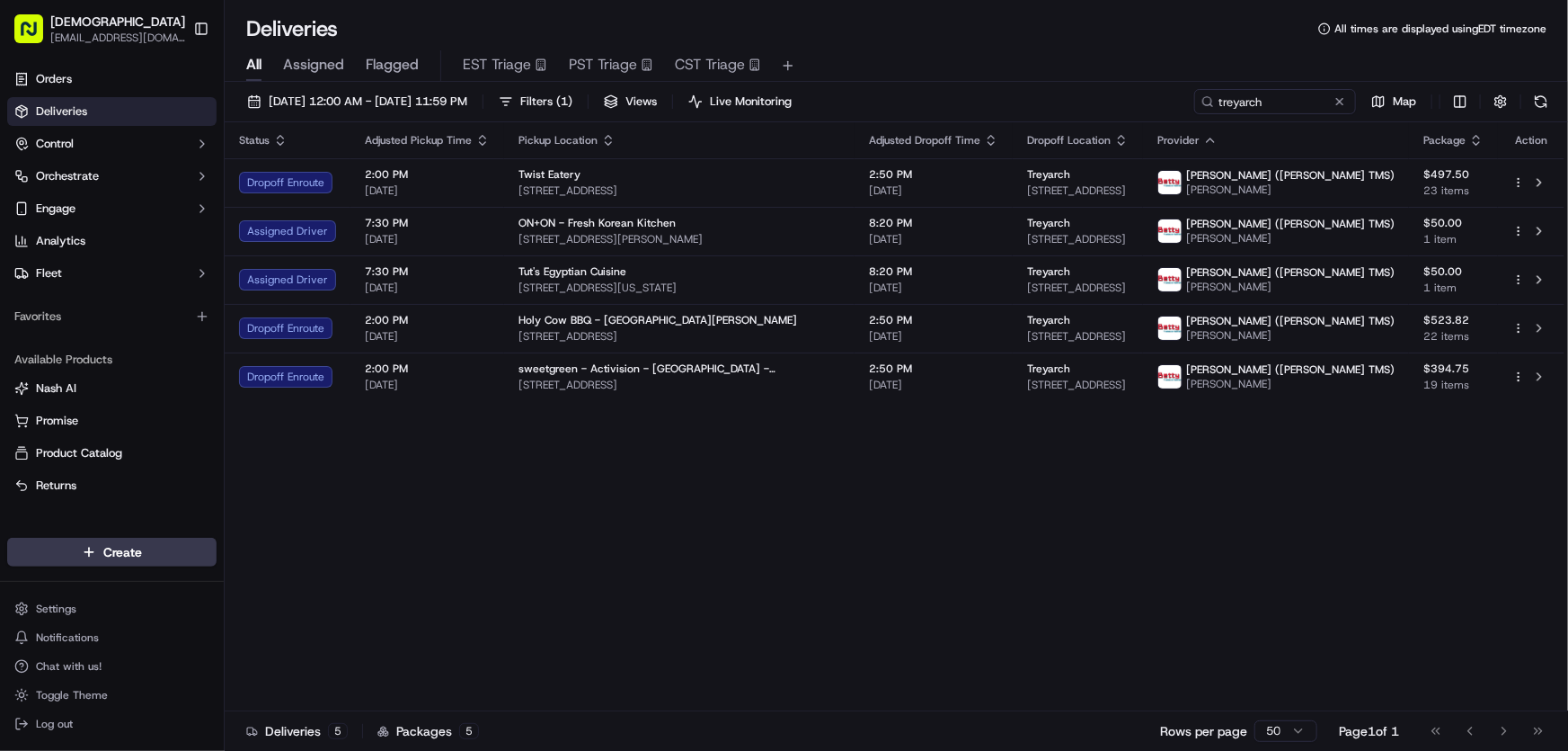
click at [473, 480] on div "Status Adjusted Pickup Time Pickup Location Adjusted Dropoff Time Dropoff Locat…" at bounding box center [895, 417] width 1340 height 589
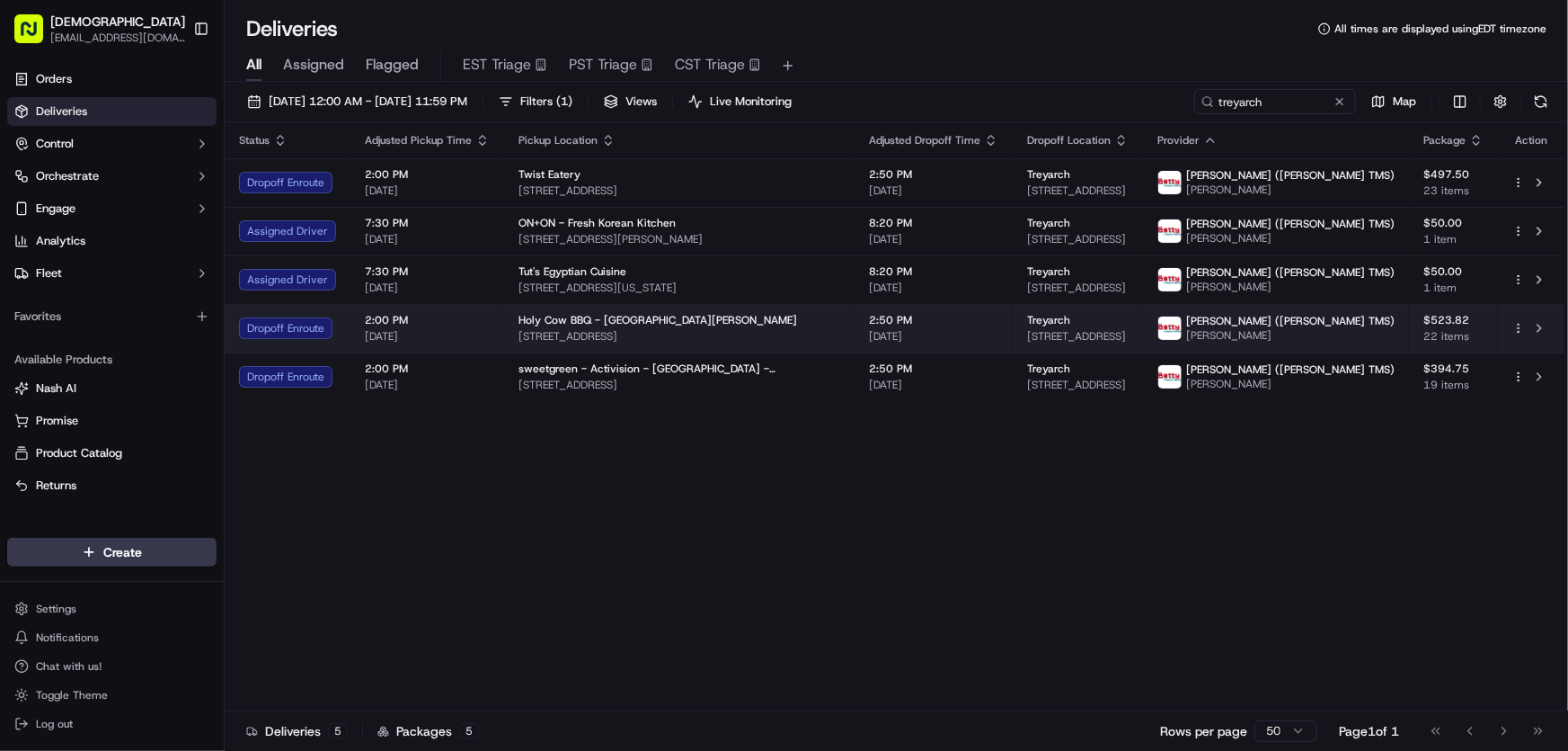
click at [522, 323] on span "Holy Cow BBQ - [GEOGRAPHIC_DATA][PERSON_NAME]" at bounding box center [657, 320] width 279 height 15
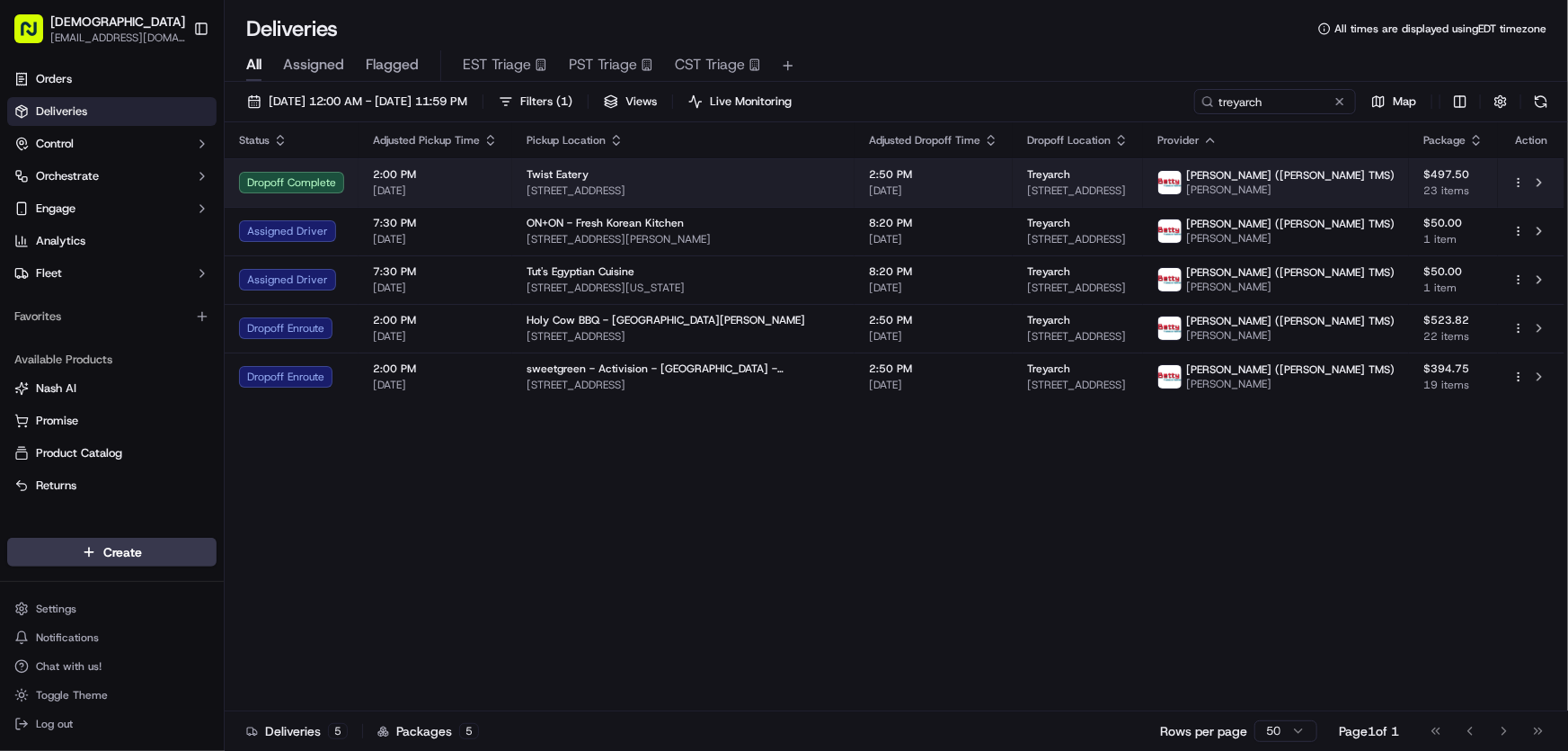
click at [678, 177] on div "Twist Eatery" at bounding box center [683, 175] width 314 height 15
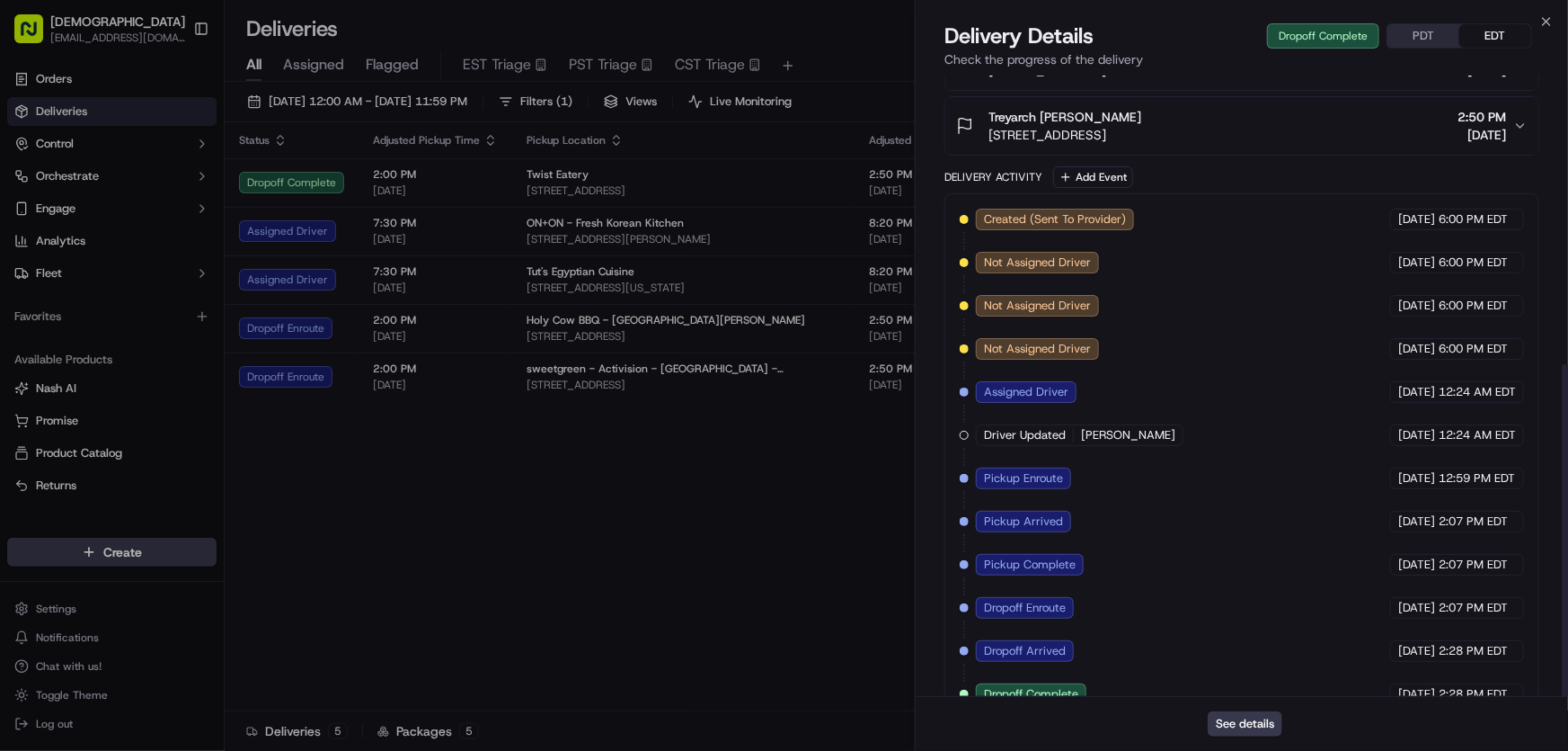
scroll to position [539, 0]
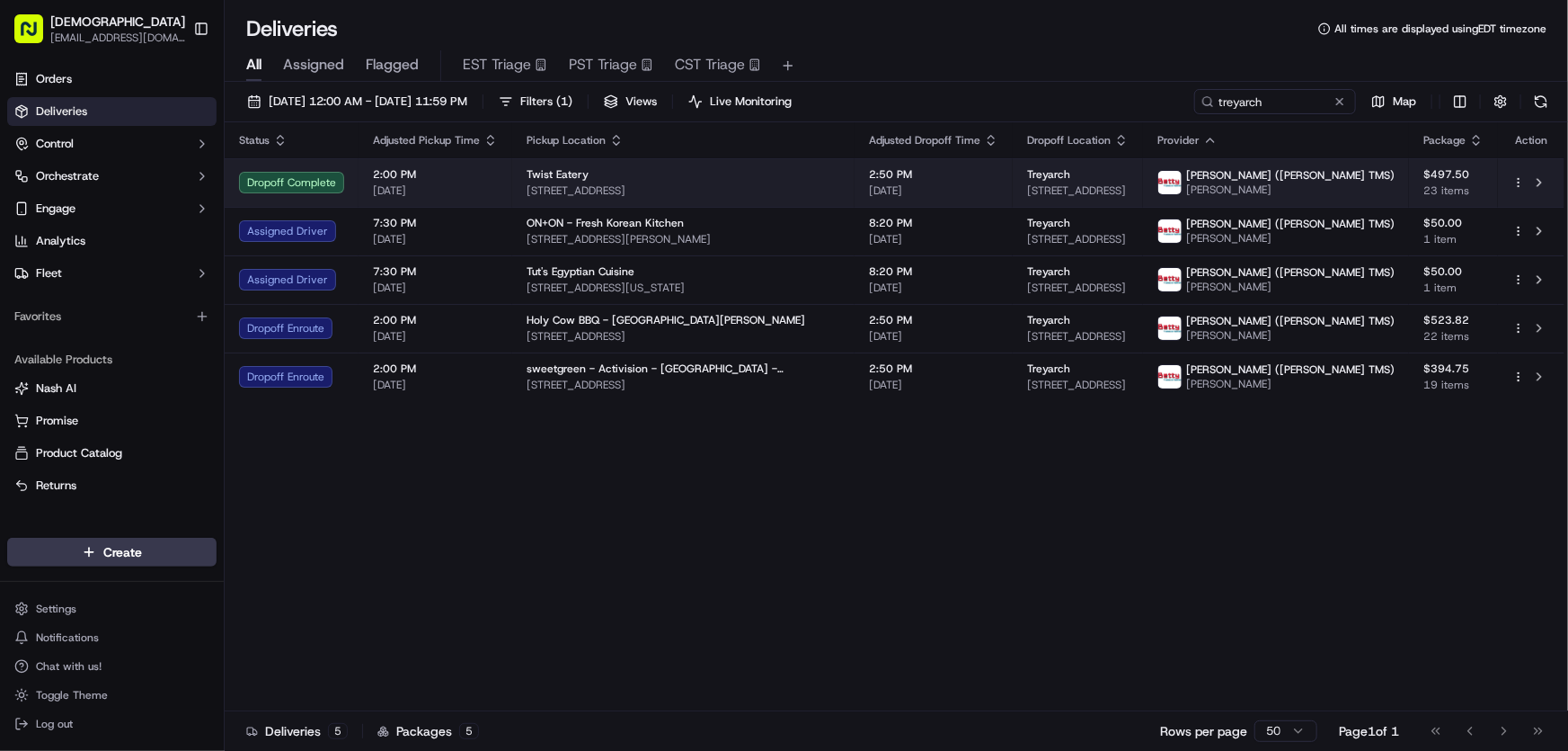
click at [585, 178] on div "Twist Eatery" at bounding box center [683, 175] width 314 height 15
click at [568, 194] on span "[STREET_ADDRESS]" at bounding box center [683, 191] width 314 height 15
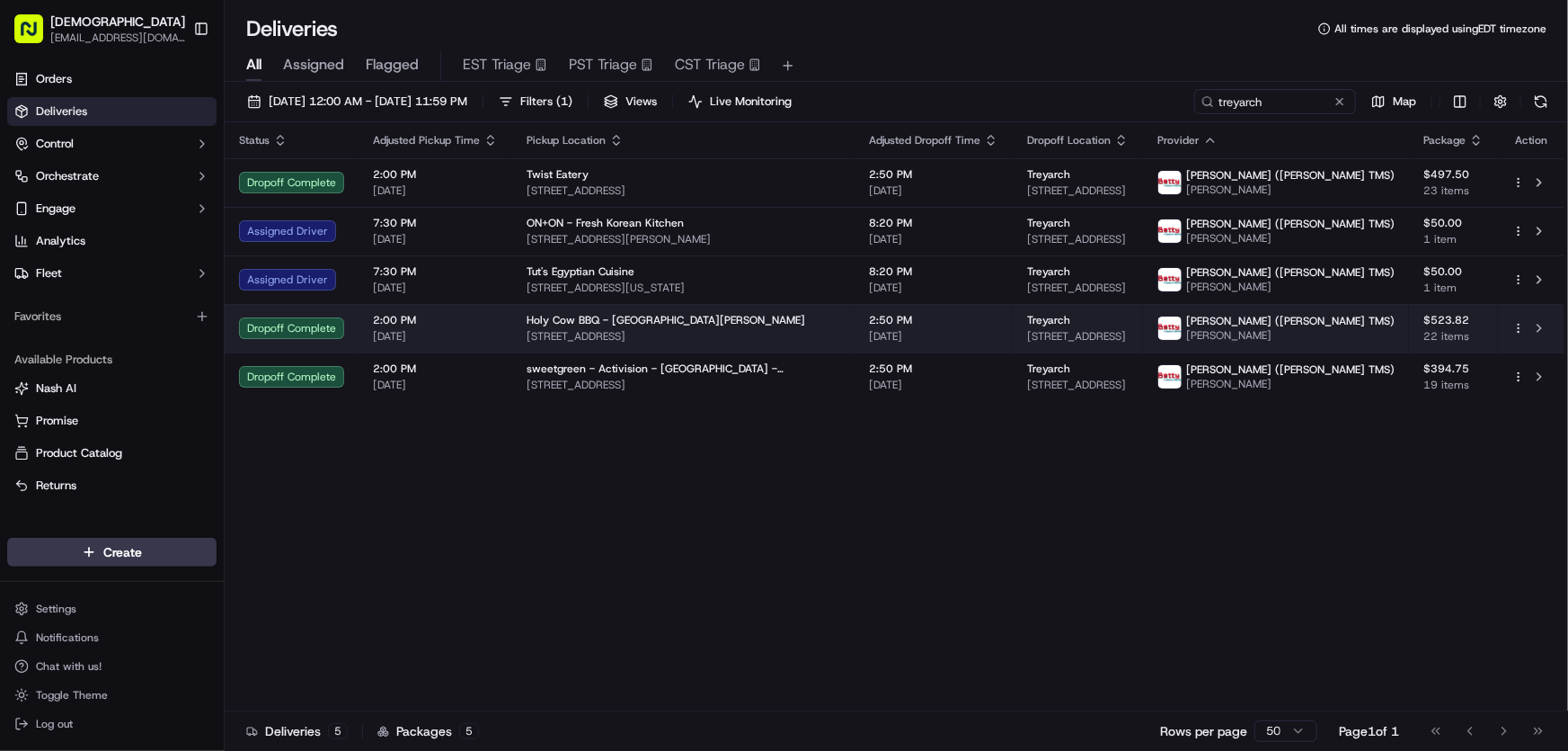
click at [546, 335] on span "[STREET_ADDRESS]" at bounding box center [683, 337] width 314 height 15
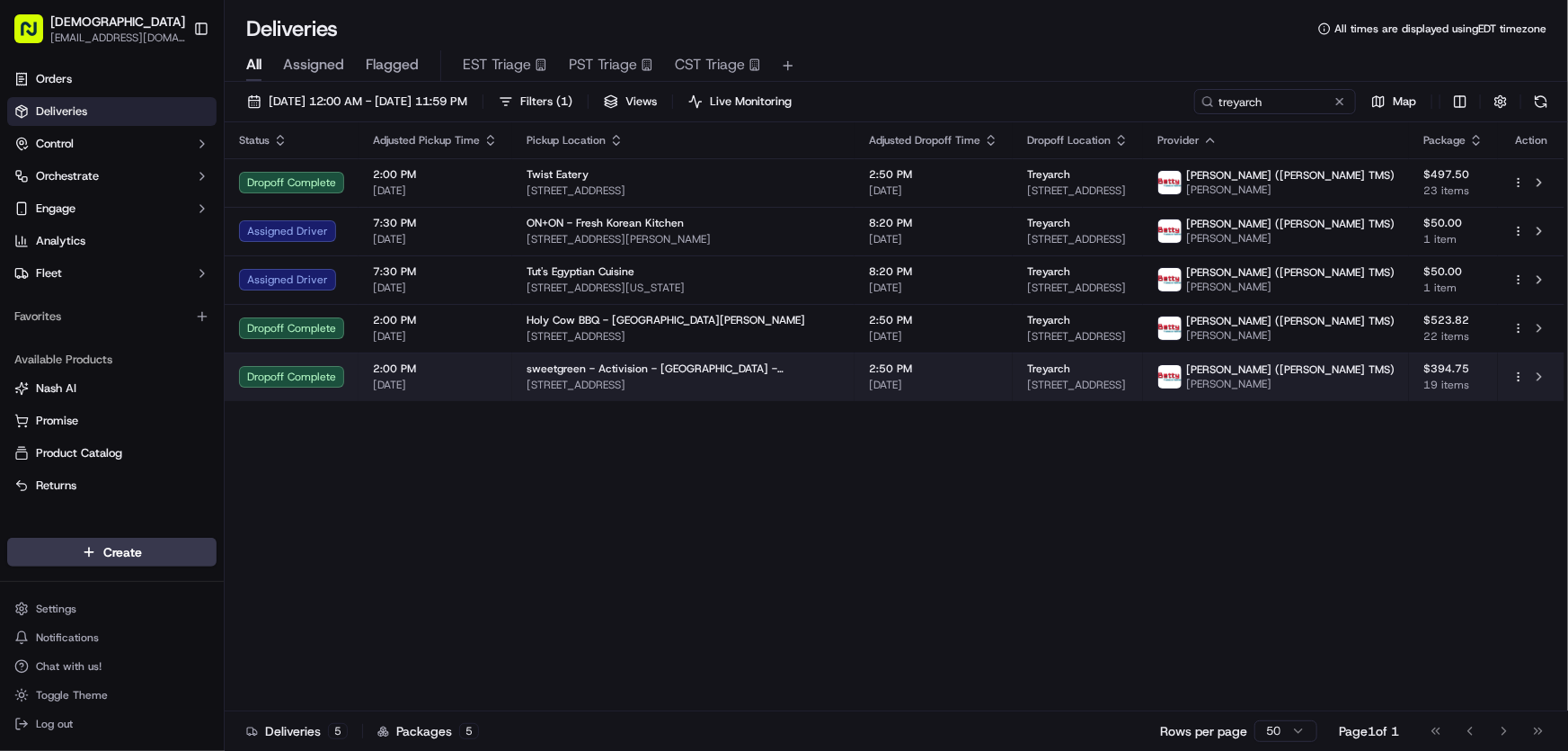
click at [602, 394] on td "sweetgreen - Activision - [GEOGRAPHIC_DATA] - [GEOGRAPHIC_DATA] [STREET_ADDRESS]" at bounding box center [683, 376] width 343 height 48
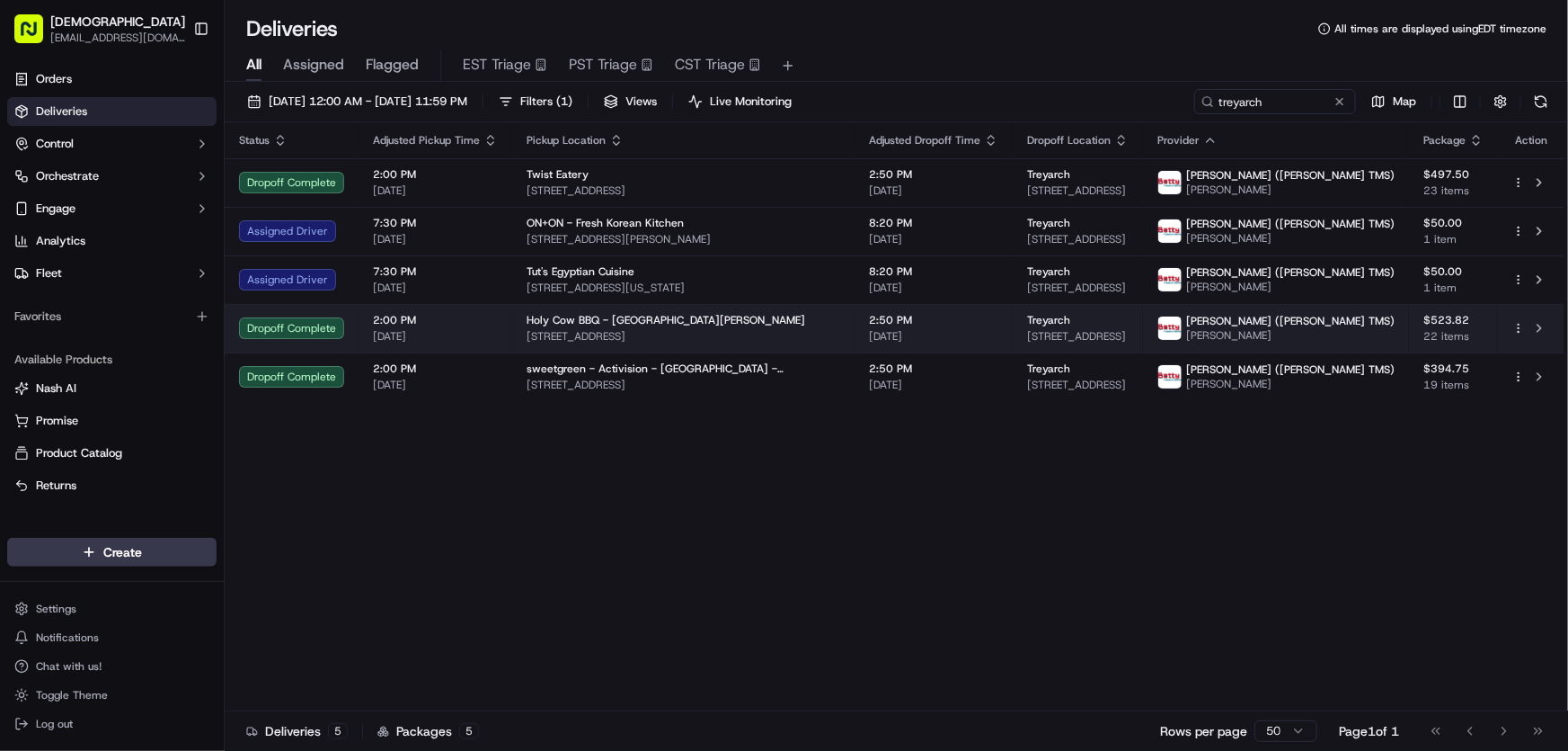
click at [643, 332] on span "[STREET_ADDRESS]" at bounding box center [683, 337] width 314 height 15
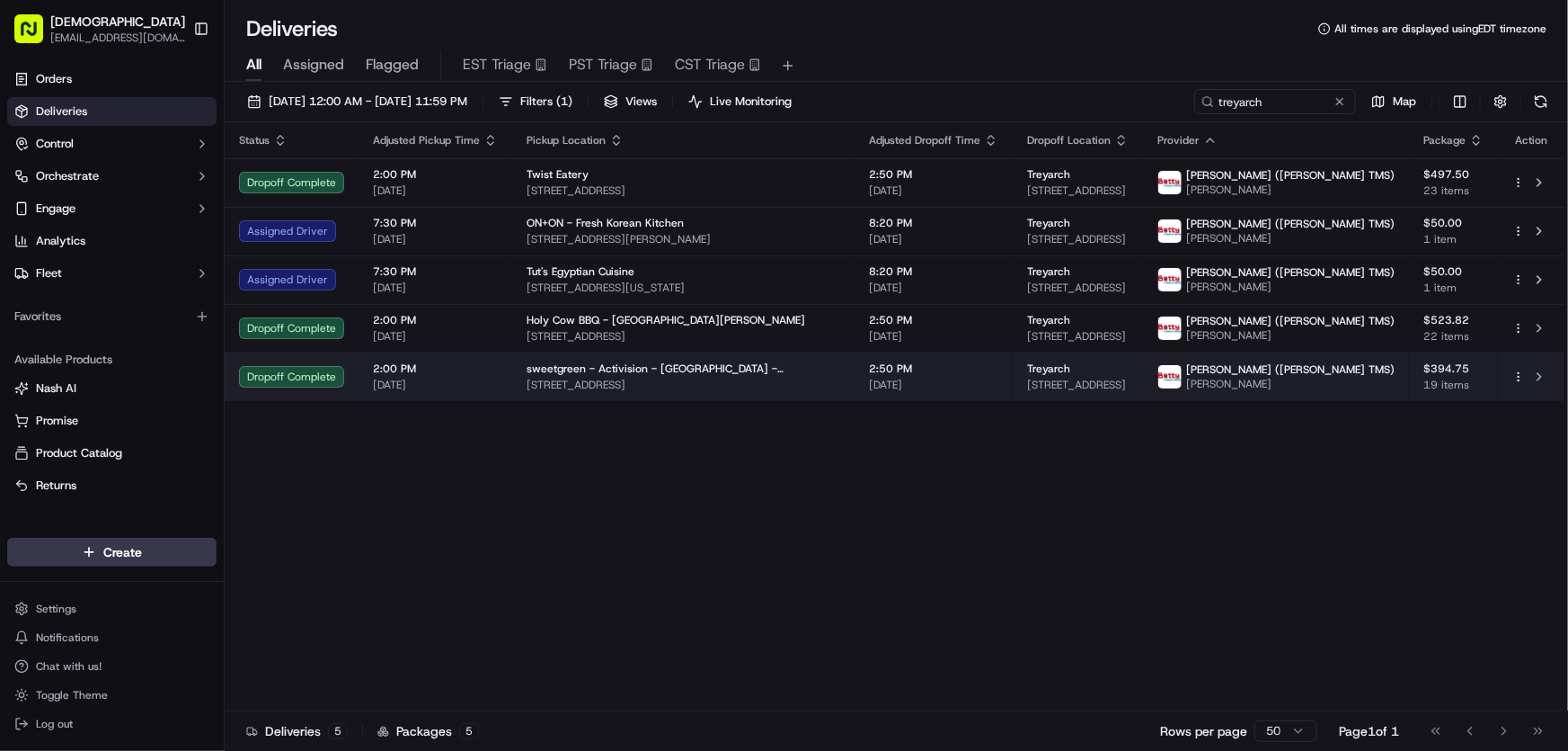
click at [663, 380] on span "[STREET_ADDRESS]" at bounding box center [683, 385] width 314 height 15
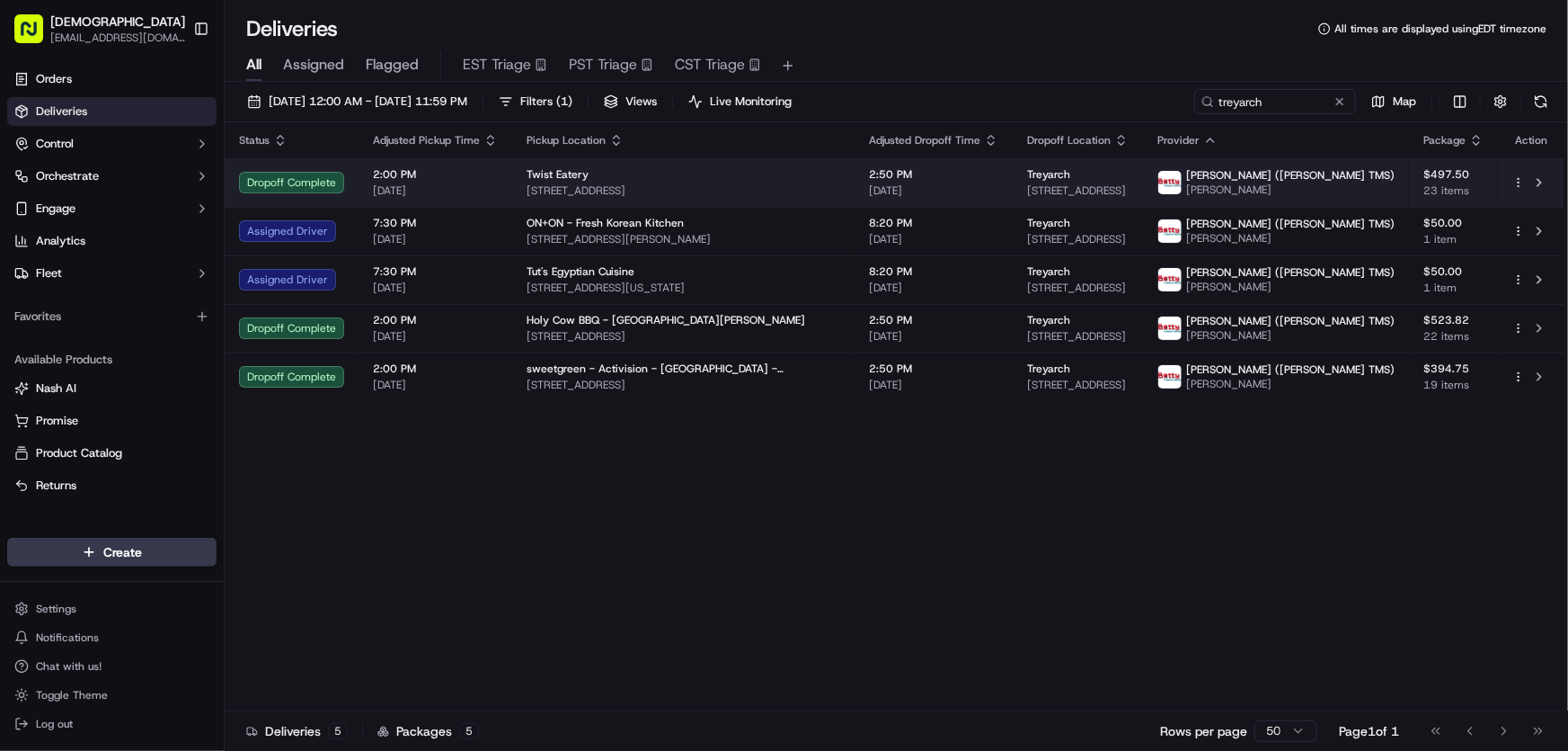
click at [562, 182] on div "Twist Eatery [STREET_ADDRESS]" at bounding box center [683, 182] width 314 height 30
